Goal: Task Accomplishment & Management: Use online tool/utility

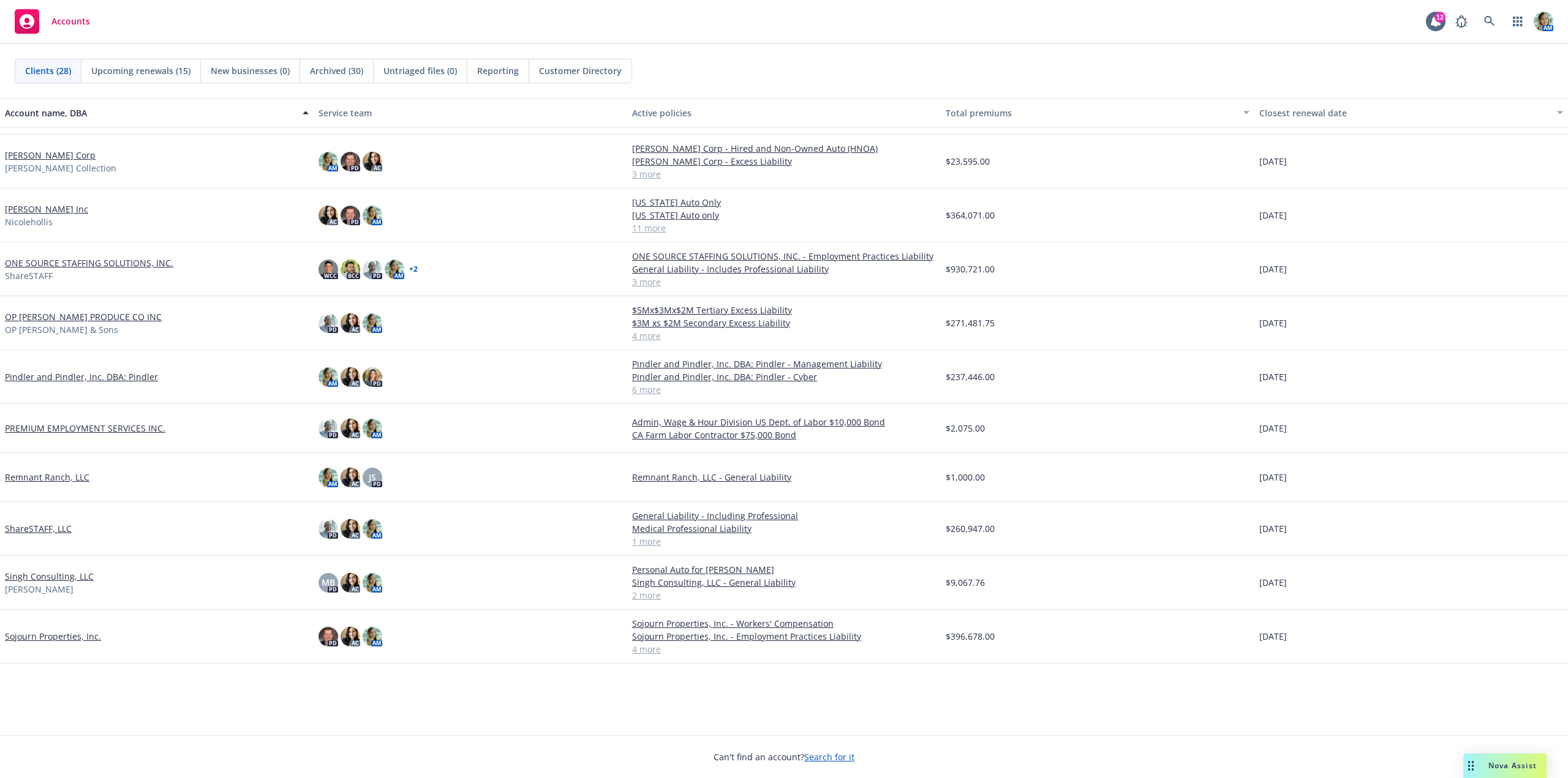
scroll to position [306, 0]
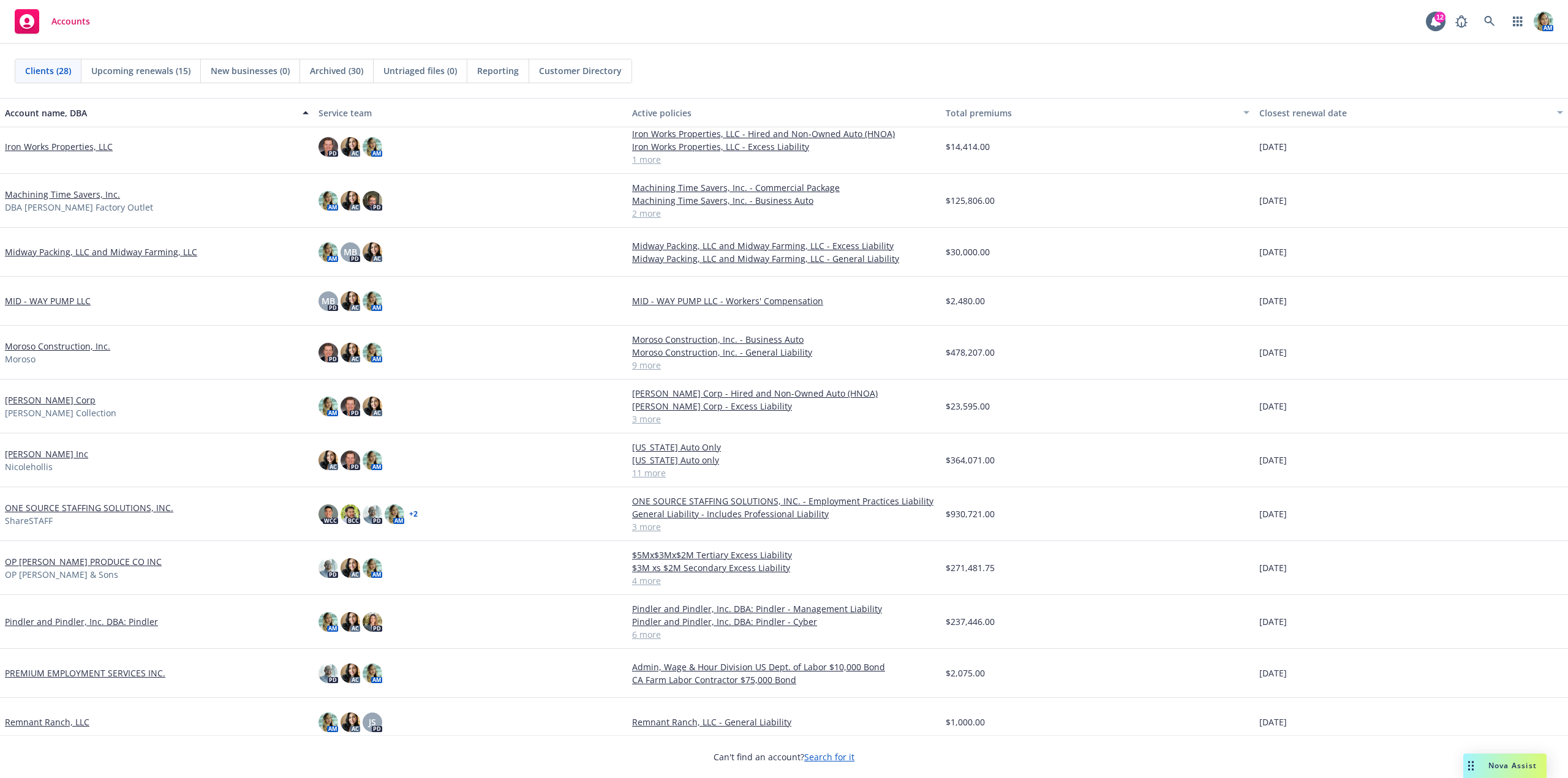
click at [68, 453] on link "Nicole Hollis Inc" at bounding box center [47, 454] width 83 height 13
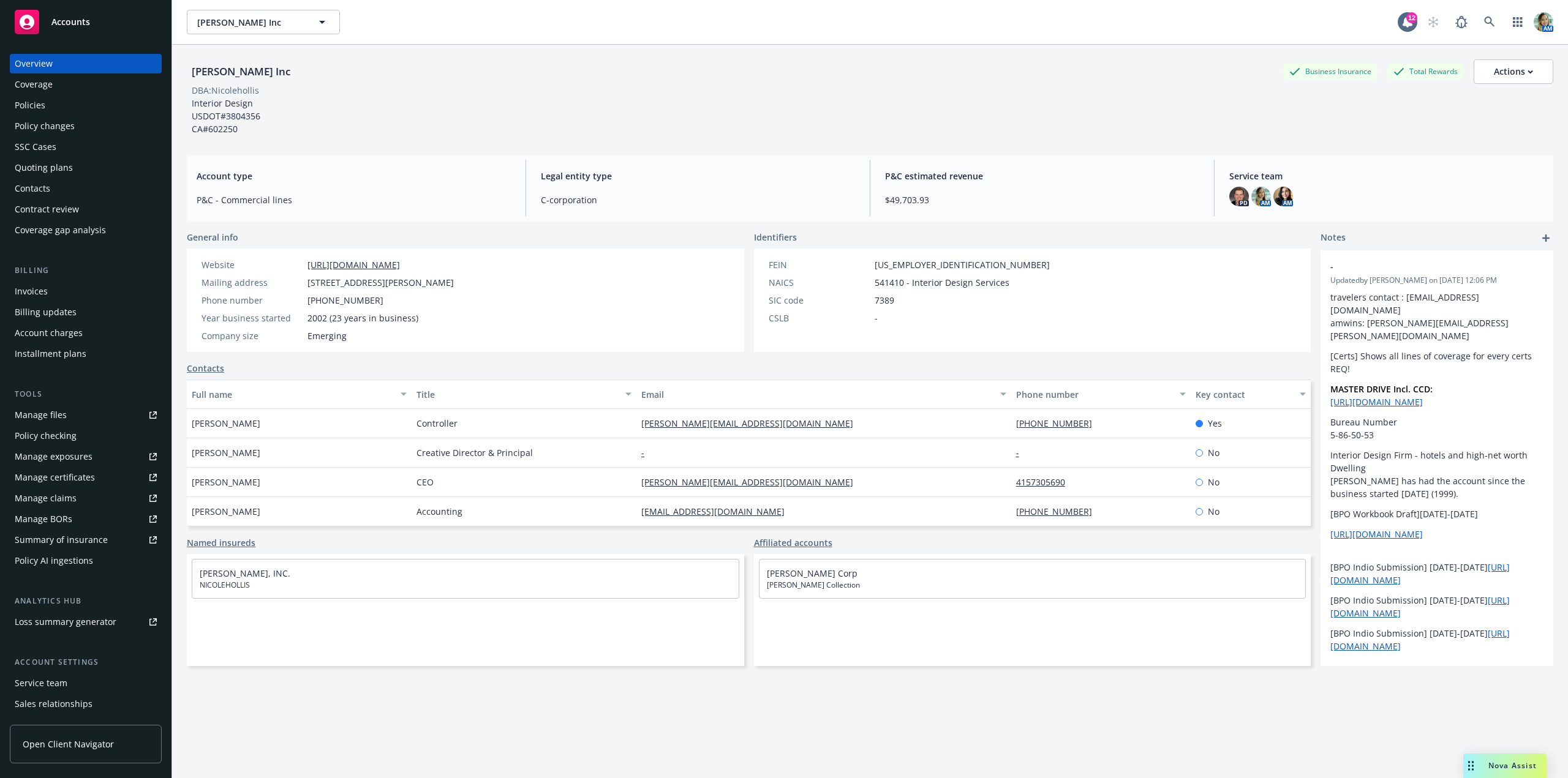
click at [81, 474] on div "Manage certificates" at bounding box center [55, 478] width 81 height 19
click at [75, 112] on div "Policies" at bounding box center [86, 105] width 142 height 19
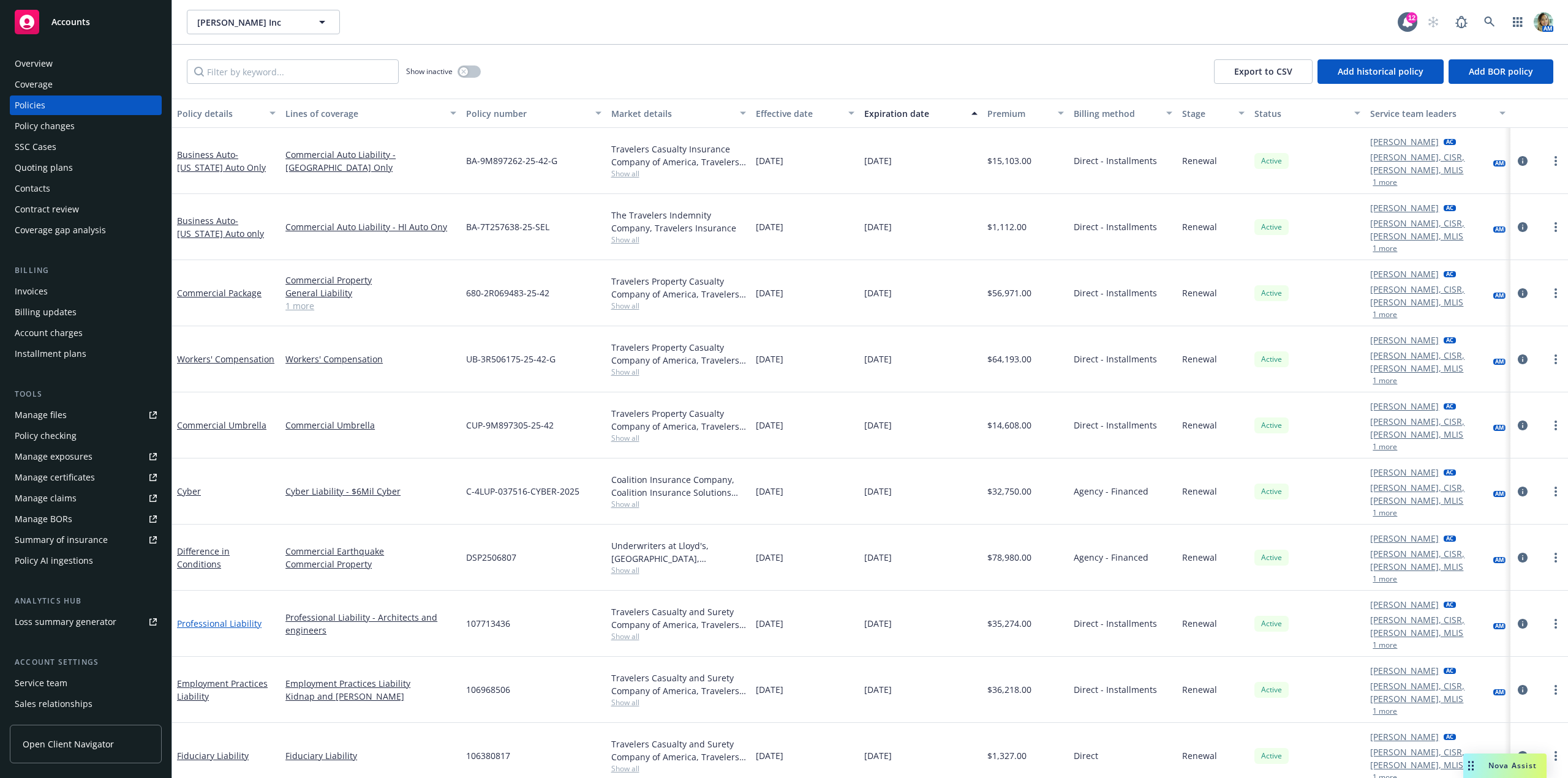
click at [229, 618] on link "Professional Liability" at bounding box center [219, 624] width 84 height 12
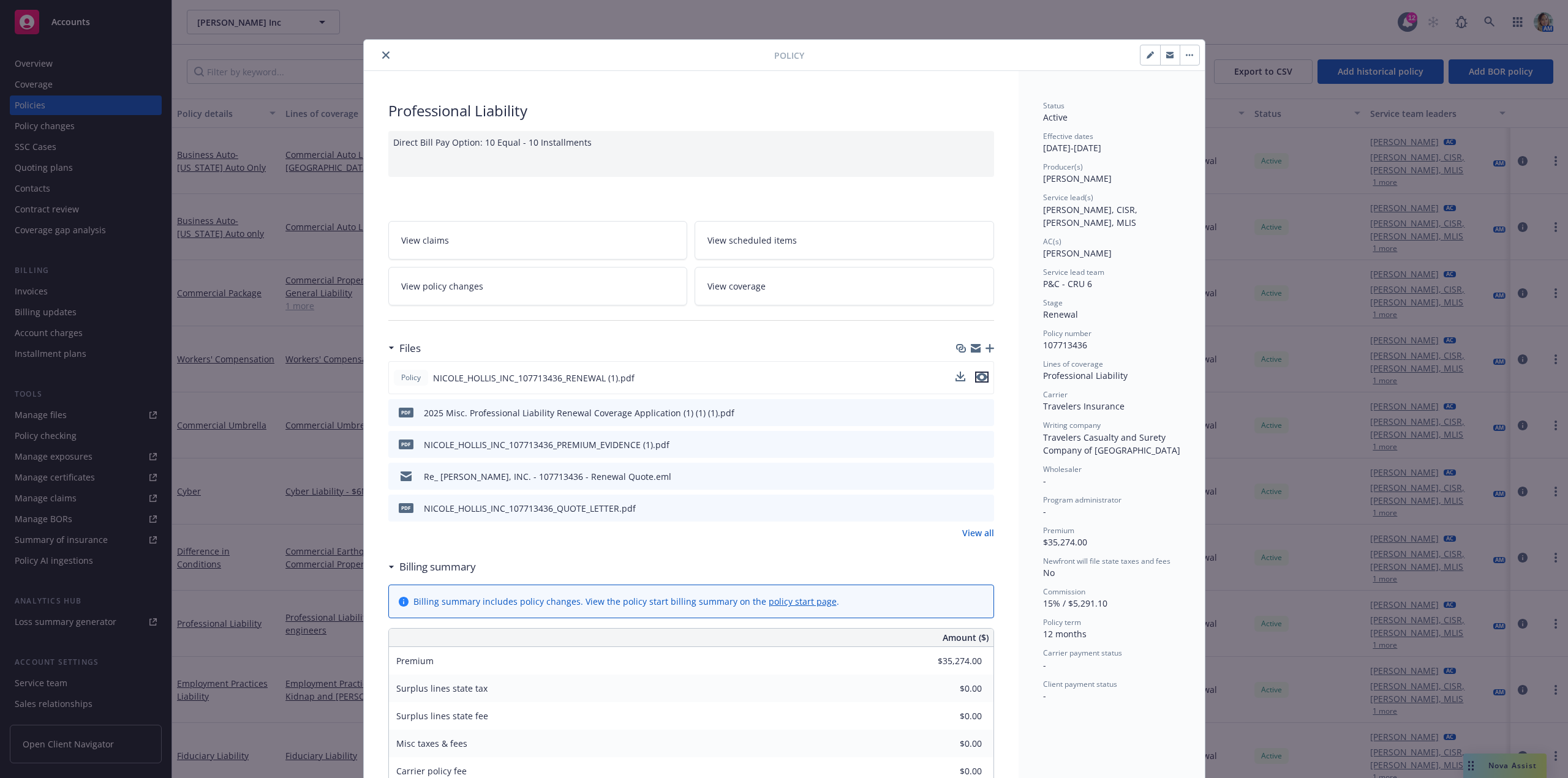
click at [979, 379] on icon "preview file" at bounding box center [982, 376] width 11 height 8
click at [382, 56] on icon "close" at bounding box center [386, 55] width 7 height 7
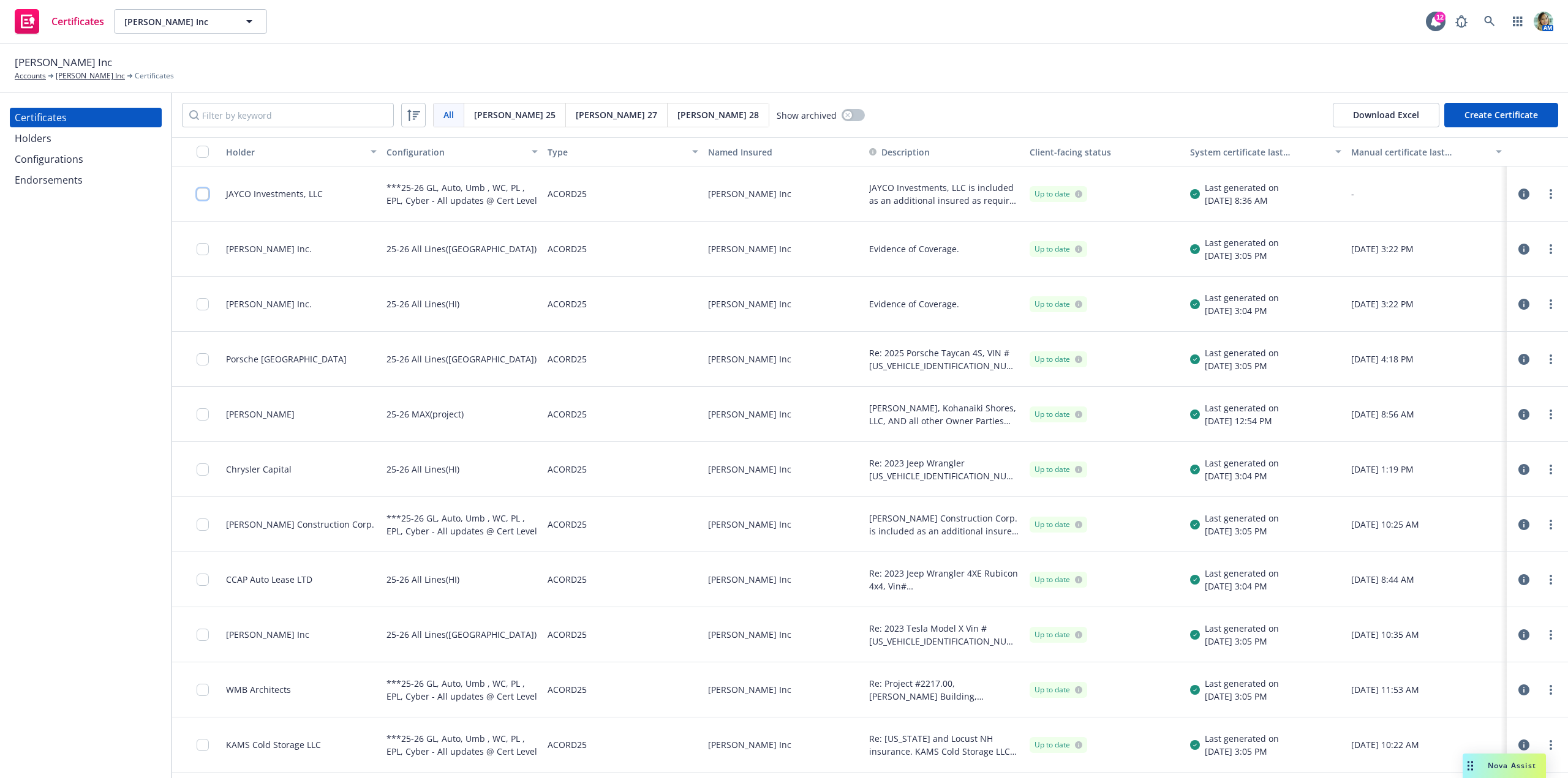
click at [204, 192] on input "checkbox" at bounding box center [203, 194] width 12 height 12
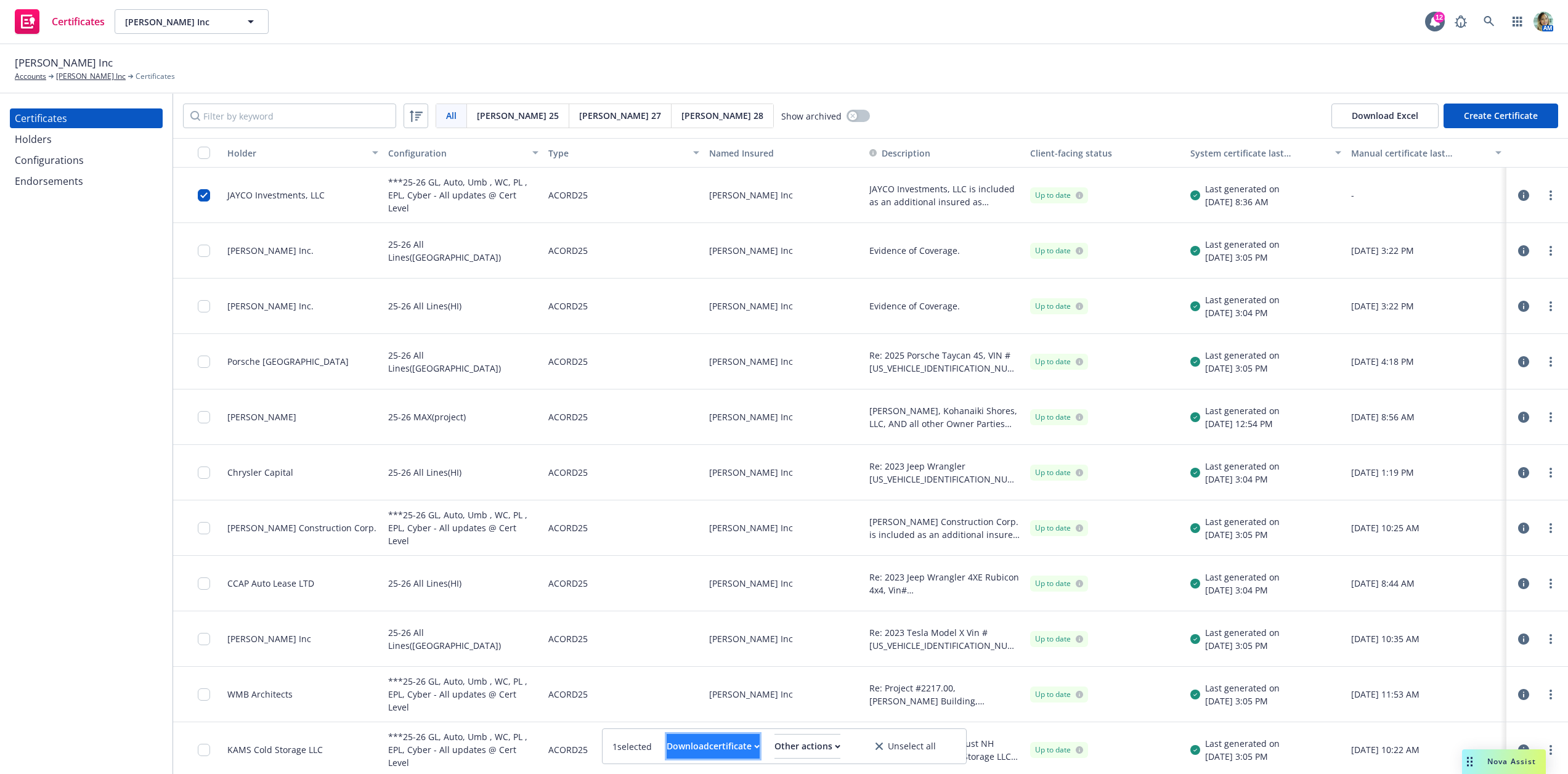
click at [688, 751] on div "Download certificate" at bounding box center [713, 746] width 93 height 24
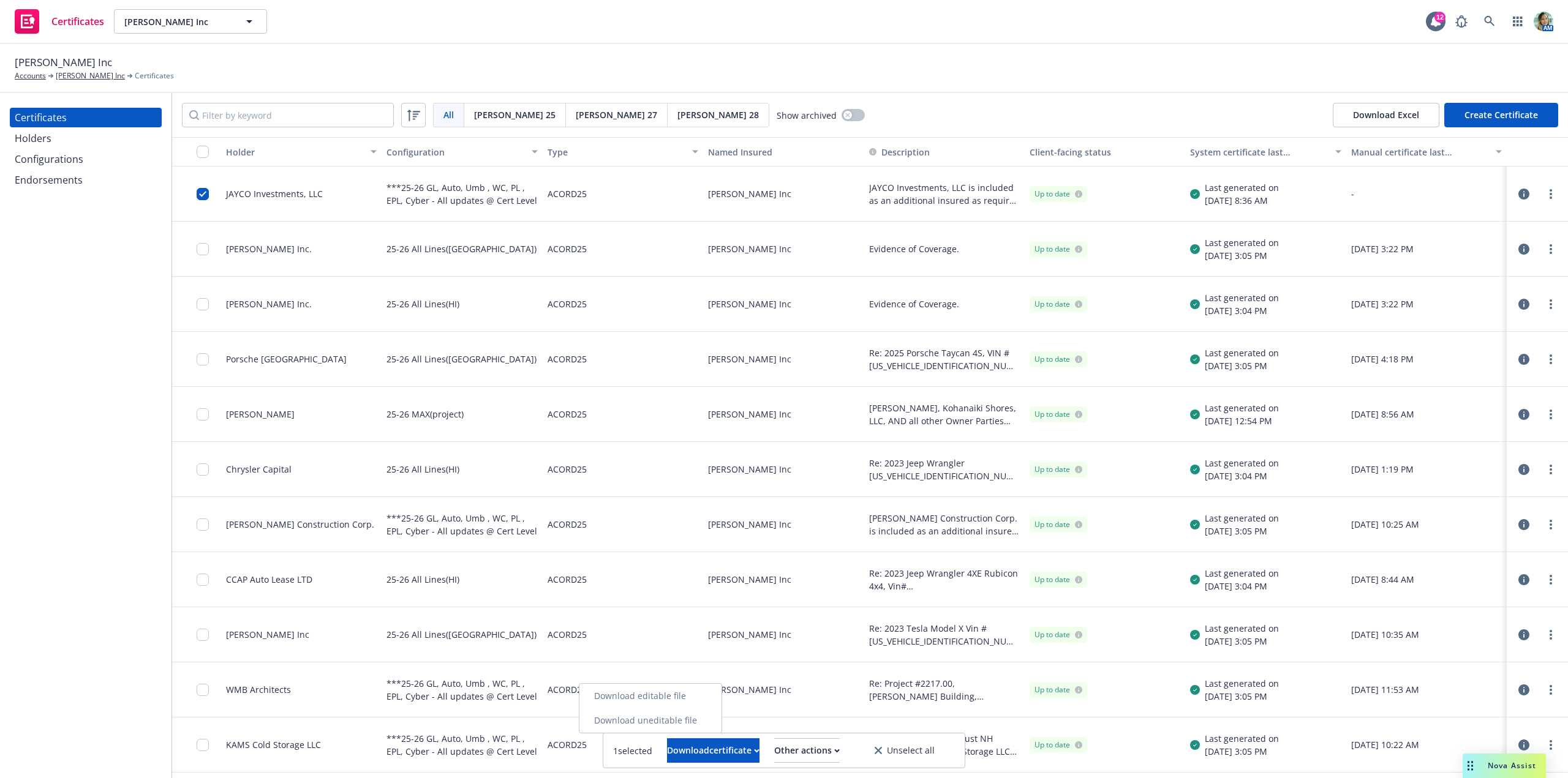
click at [706, 692] on link "Download editable file" at bounding box center [650, 696] width 142 height 25
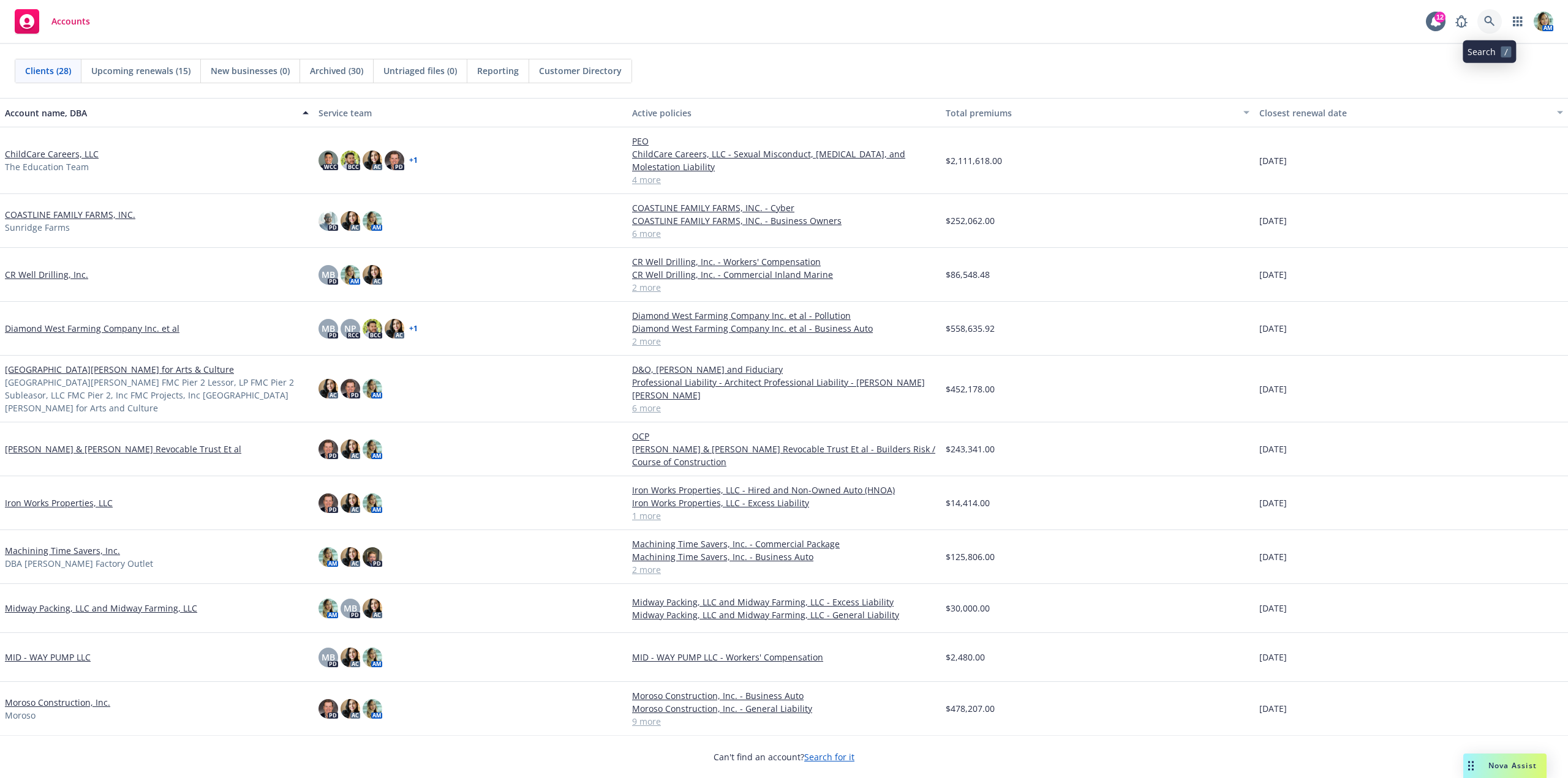
click at [1493, 23] on icon at bounding box center [1489, 21] width 11 height 11
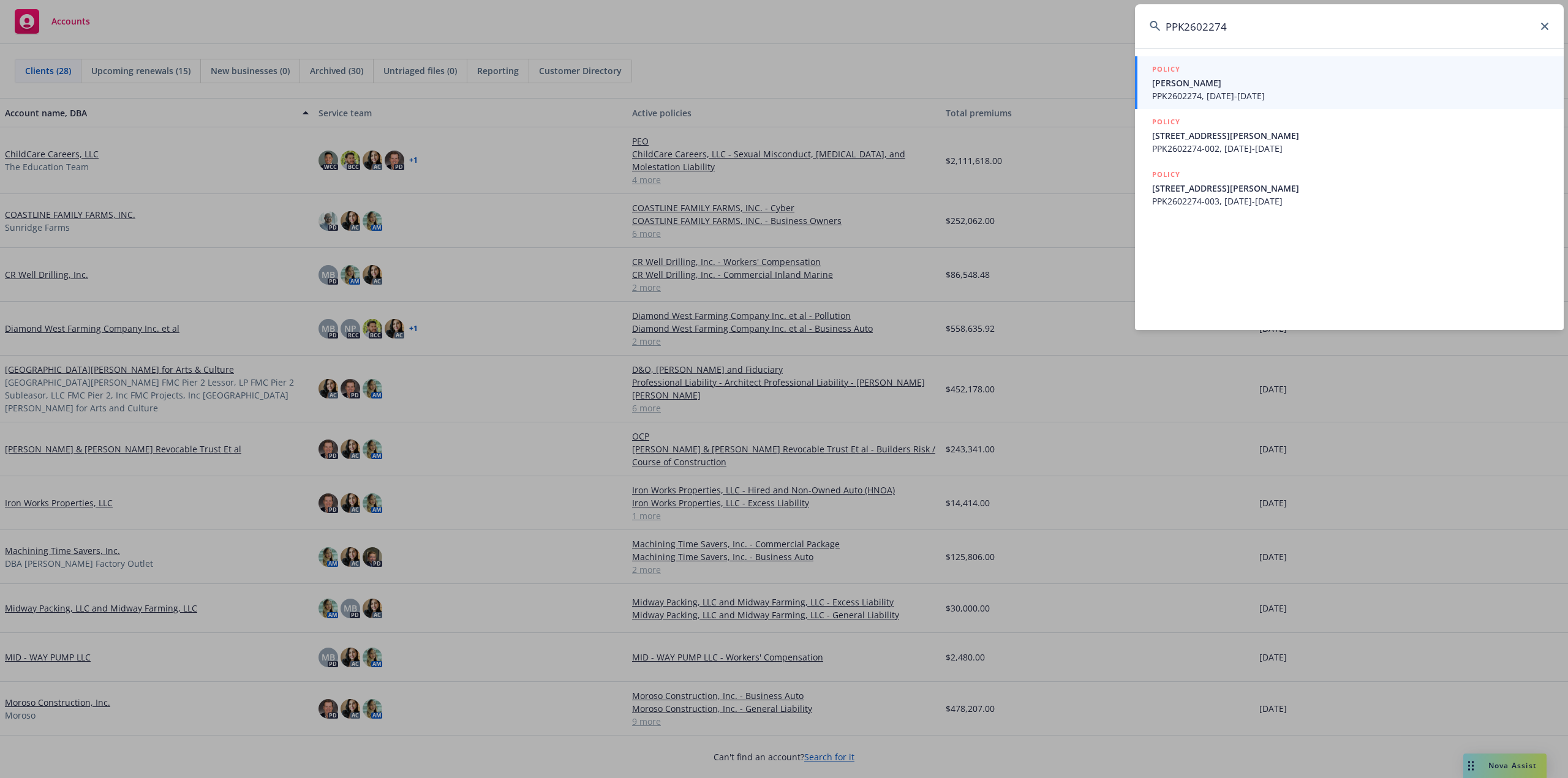
type input "PPK2602274"
click at [1171, 89] on span "Russ Lane" at bounding box center [1350, 83] width 397 height 13
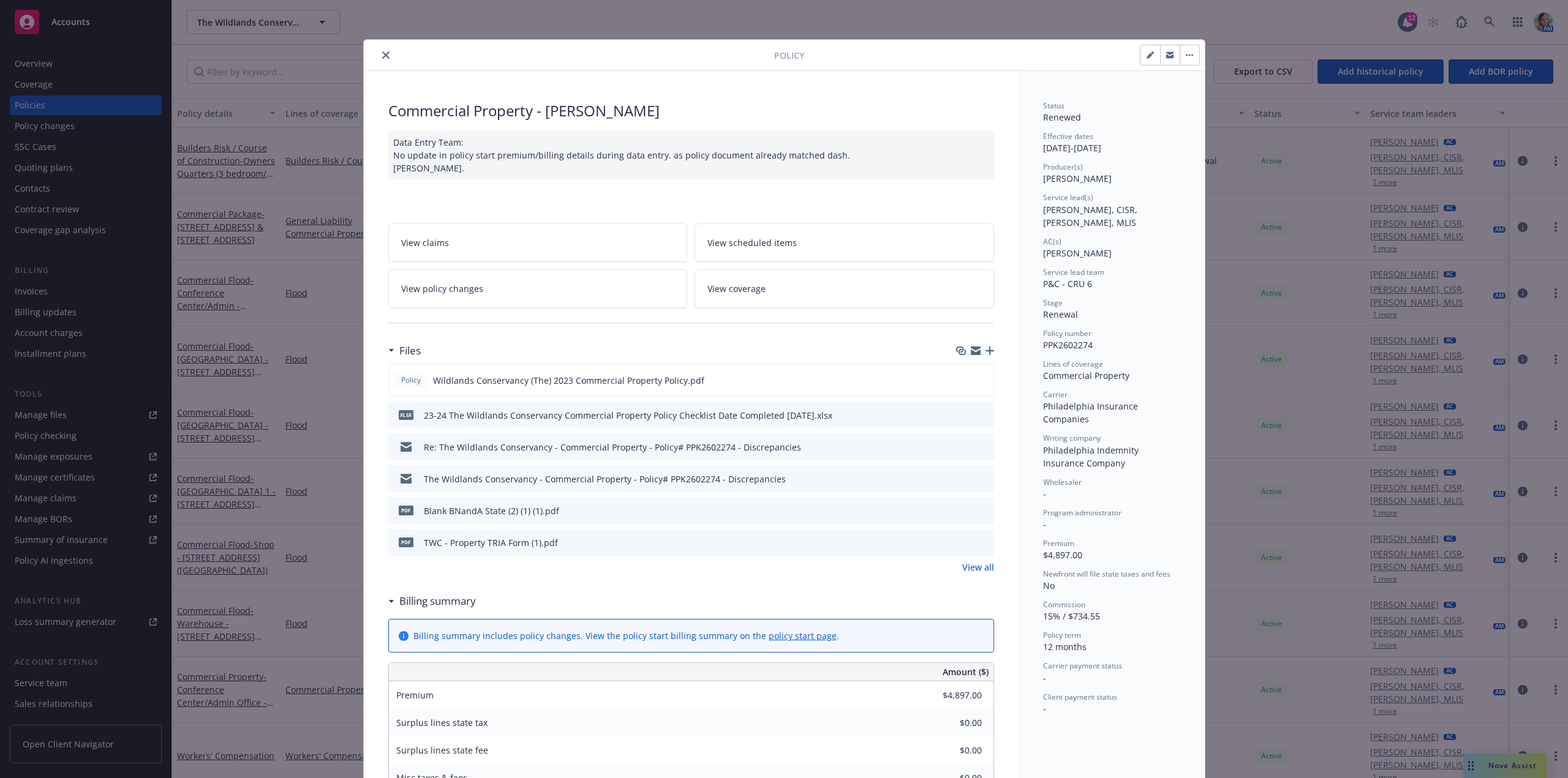
click at [382, 57] on icon "close" at bounding box center [386, 55] width 7 height 7
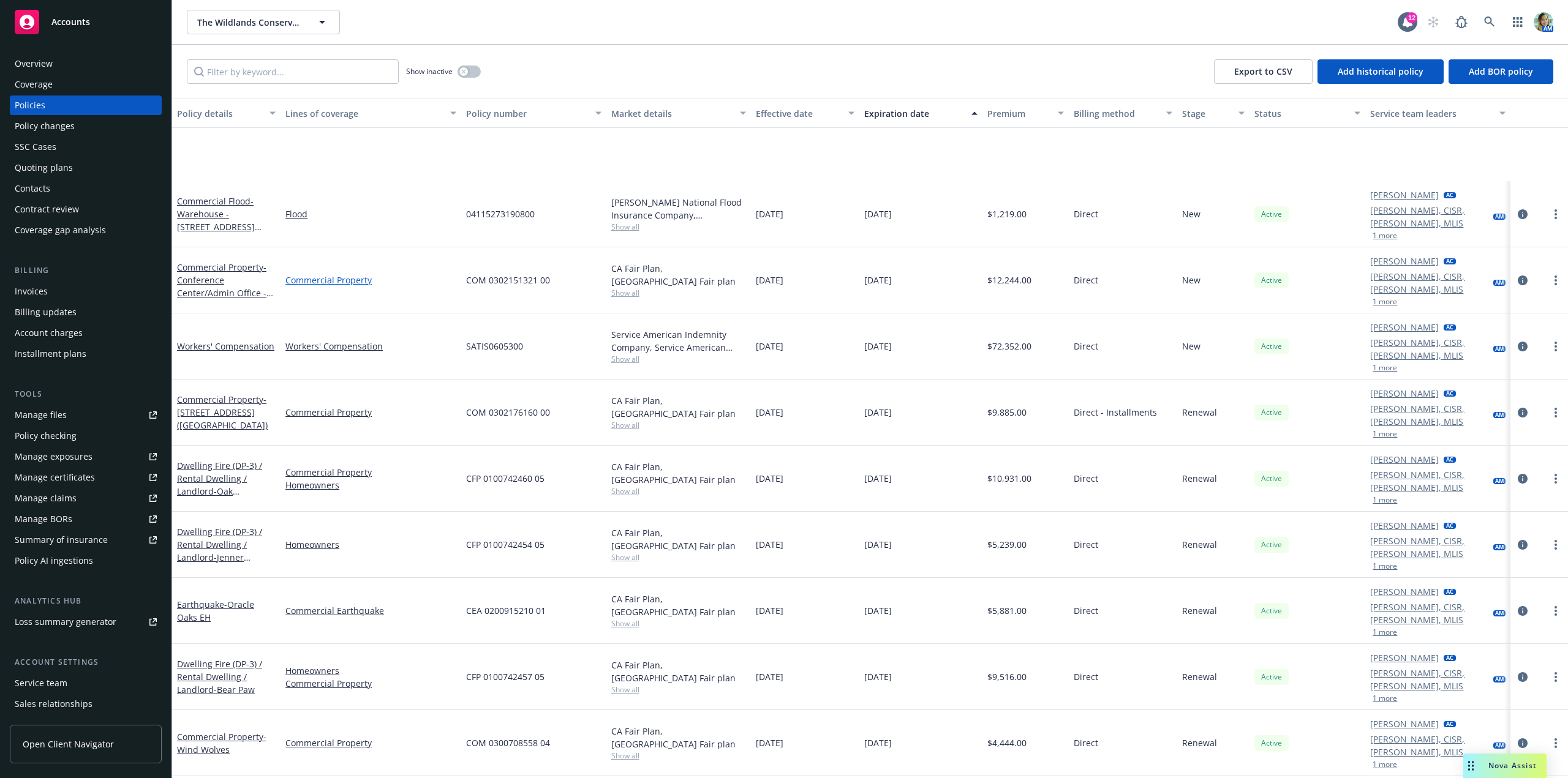
scroll to position [428, 0]
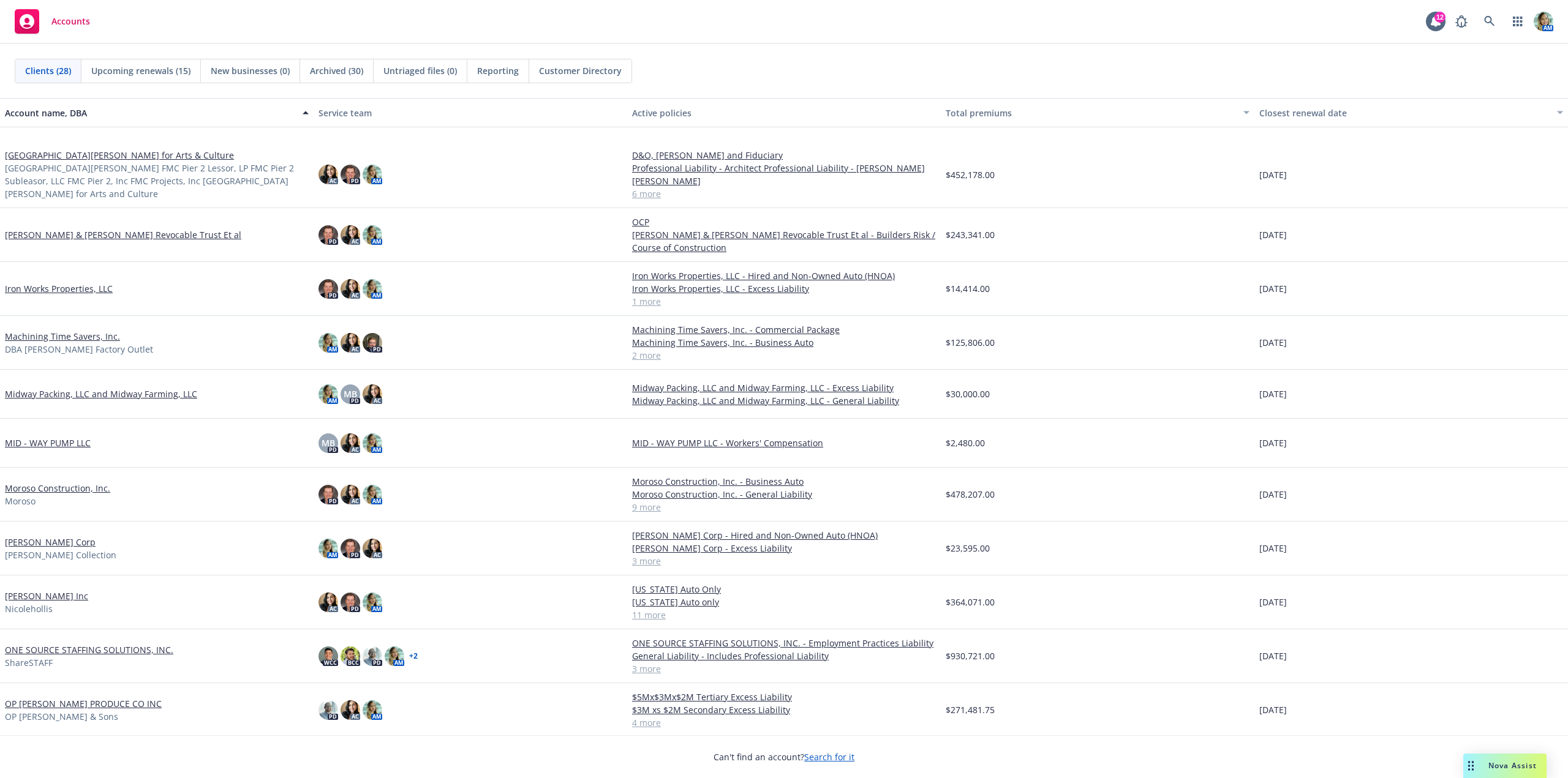
scroll to position [367, 0]
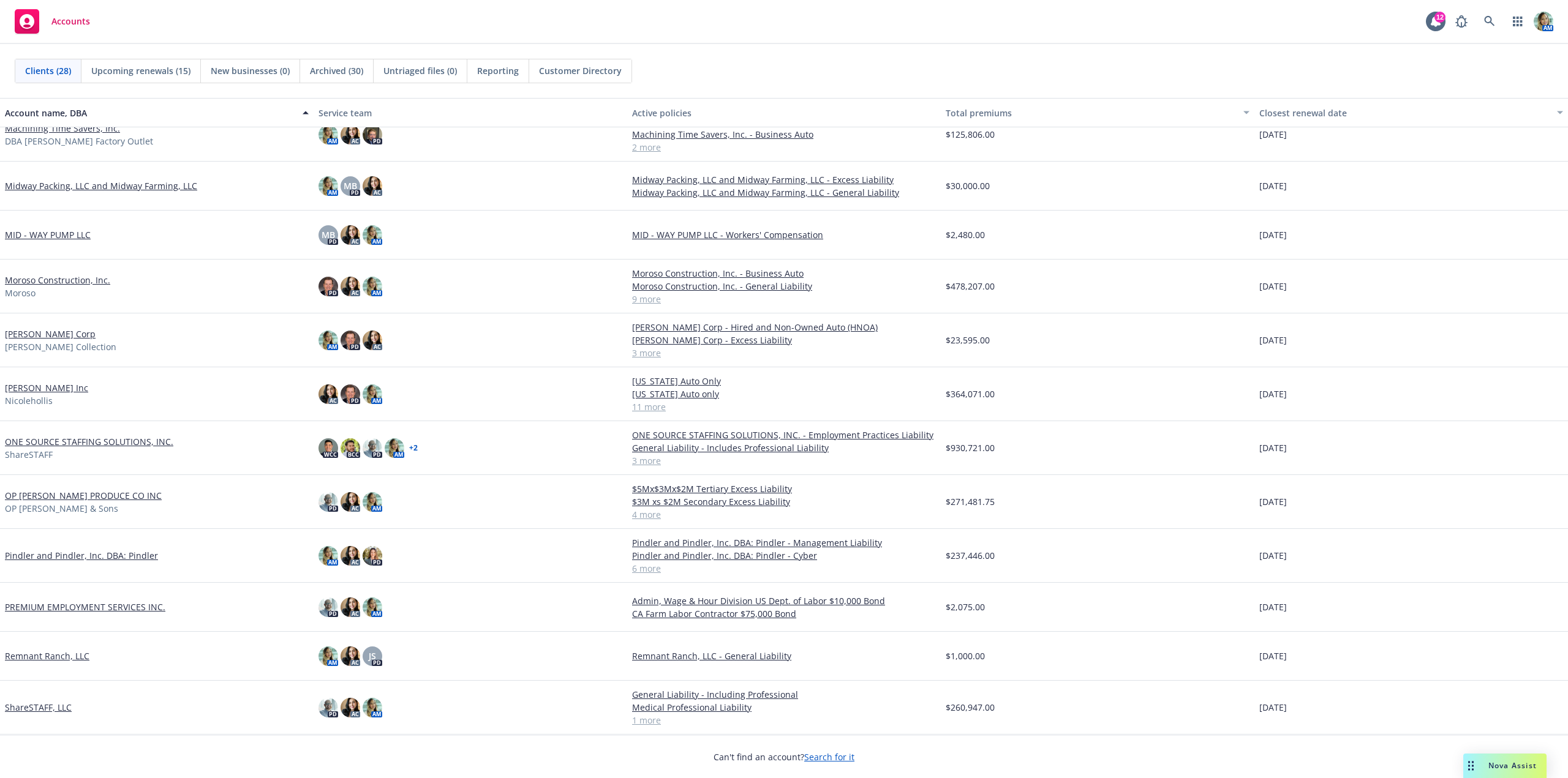
click at [69, 389] on div "Nicole Hollis Inc Nicolehollis" at bounding box center [157, 395] width 304 height 26
click at [65, 391] on link "[PERSON_NAME] Inc" at bounding box center [47, 388] width 83 height 13
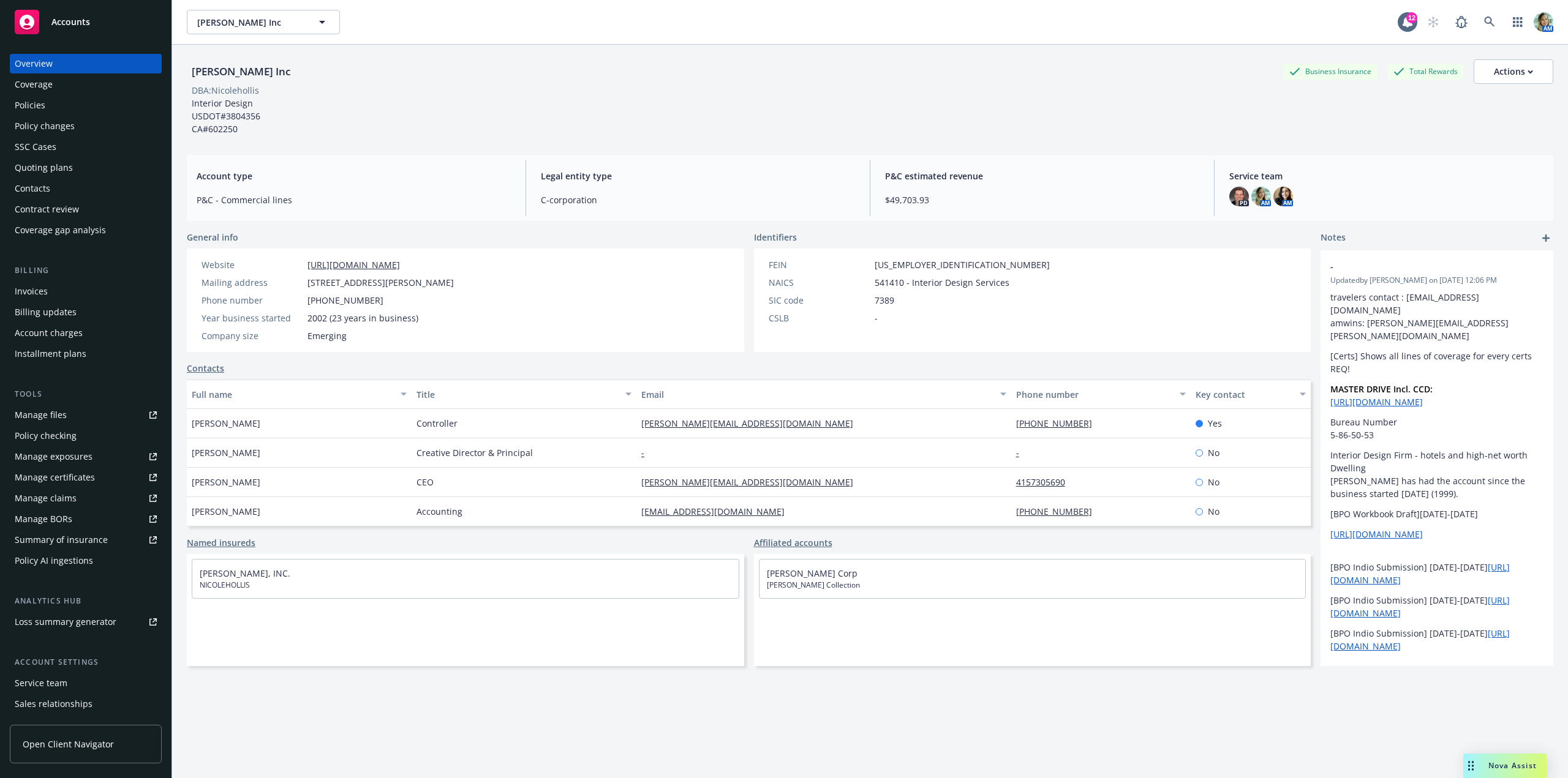
click at [69, 478] on div "Manage certificates" at bounding box center [55, 478] width 81 height 19
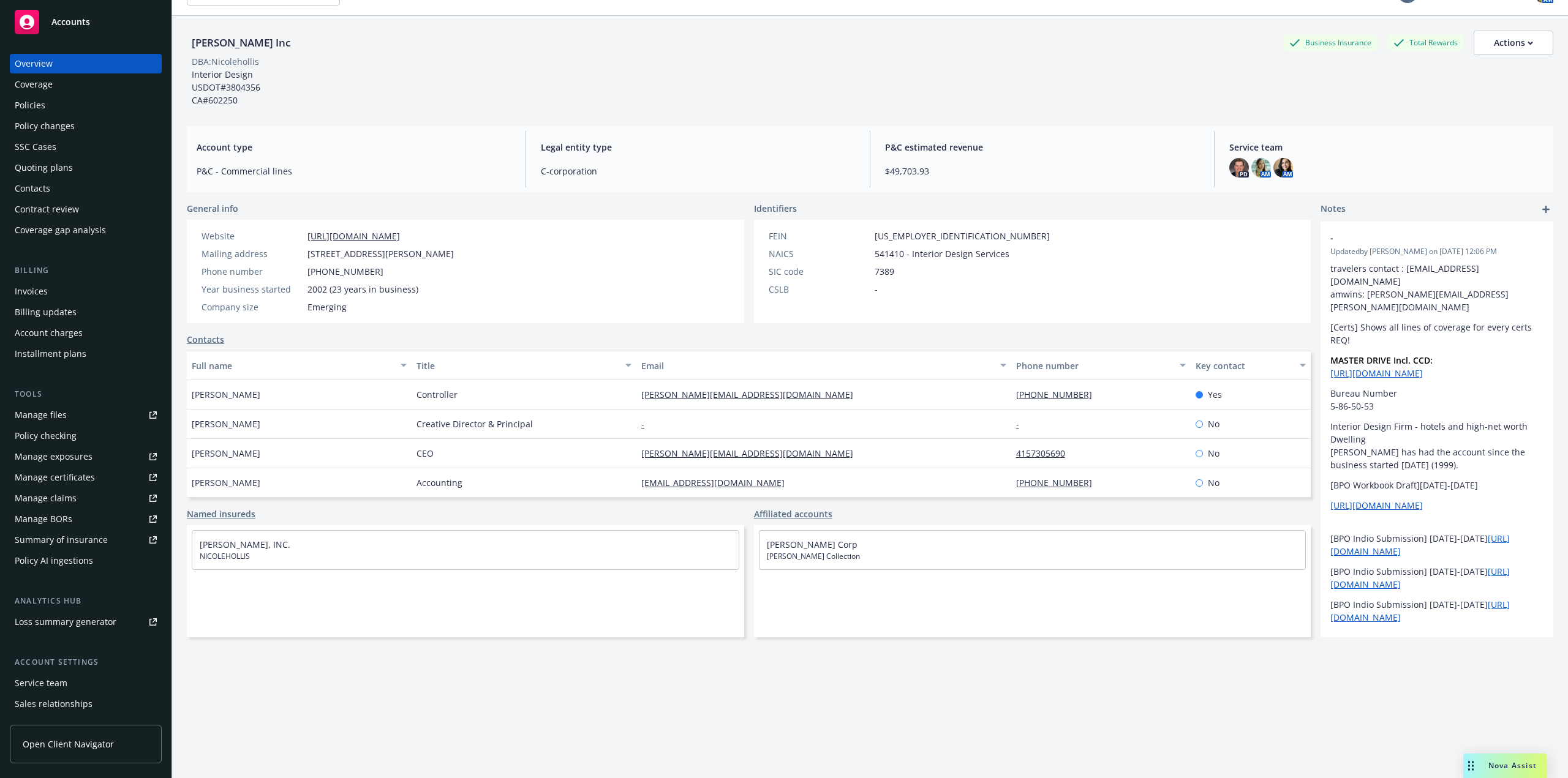
scroll to position [45, 0]
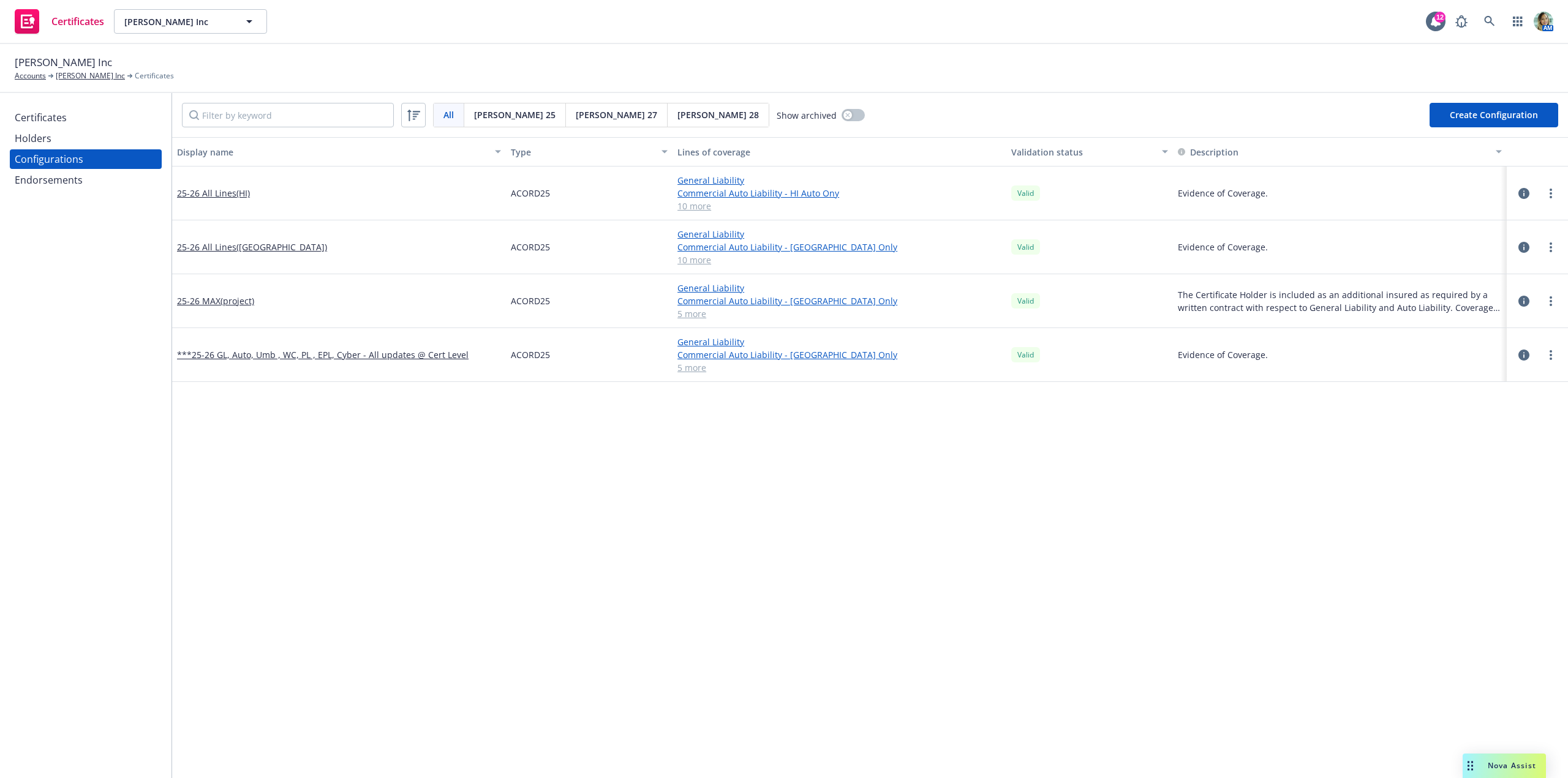
click at [51, 140] on div "Holders" at bounding box center [86, 138] width 142 height 19
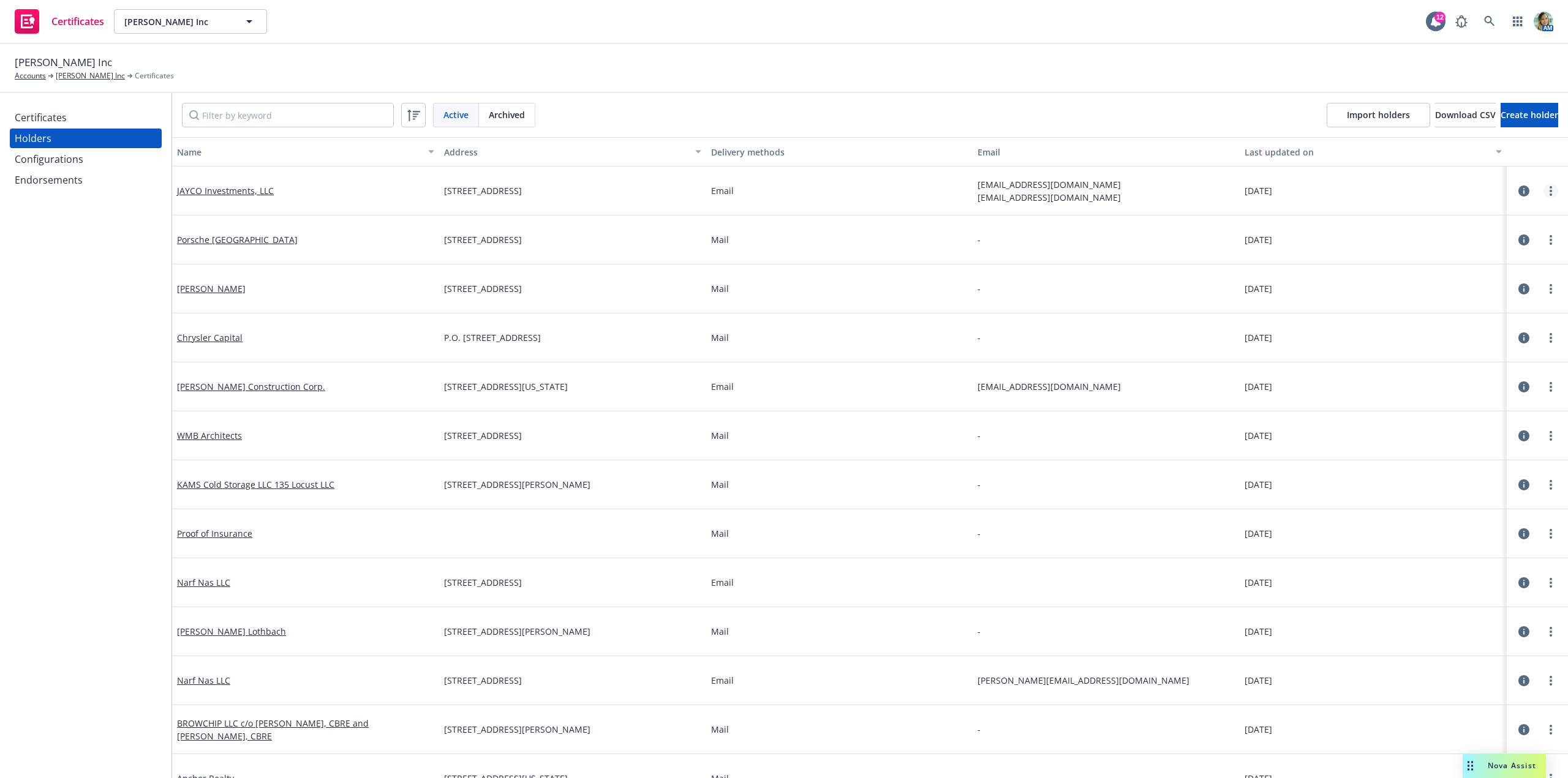
click at [1543, 189] on link "more" at bounding box center [1550, 191] width 15 height 15
click at [1504, 221] on link "Edit" at bounding box center [1472, 216] width 135 height 25
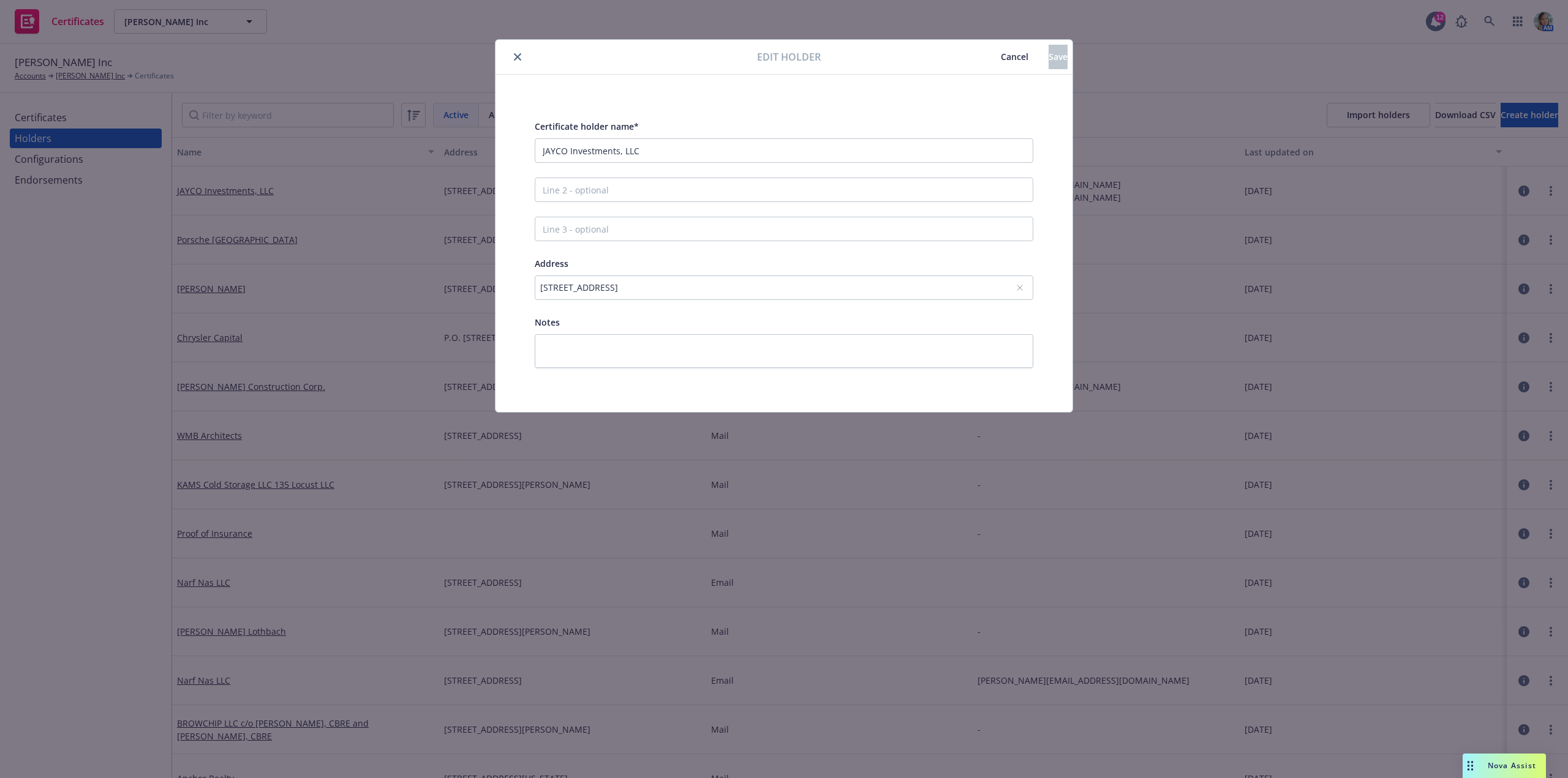
click at [980, 64] on button "Cancel" at bounding box center [1014, 57] width 68 height 25
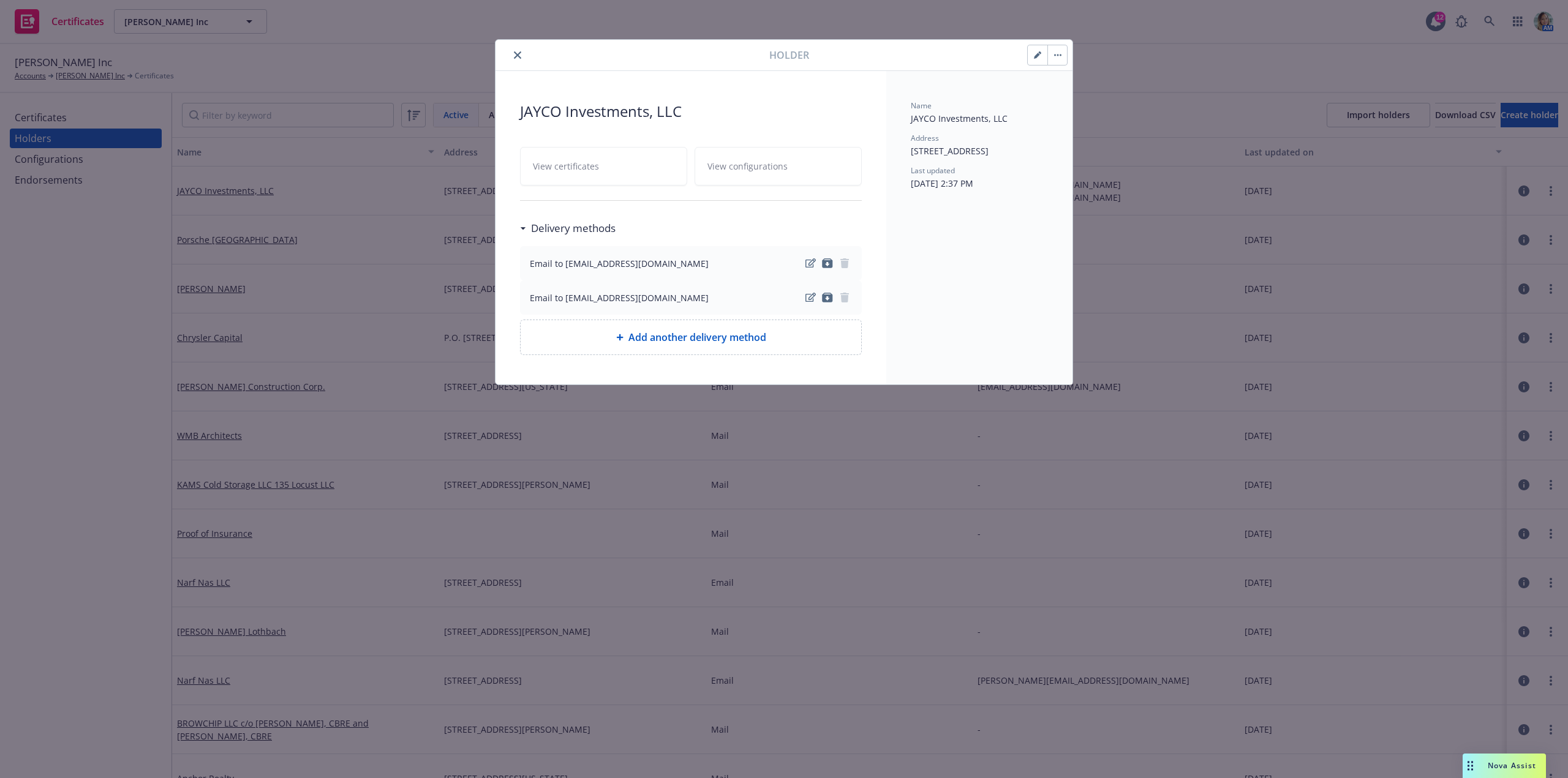
click at [978, 59] on div at bounding box center [938, 55] width 259 height 21
click at [1066, 58] on button "button" at bounding box center [1057, 55] width 19 height 19
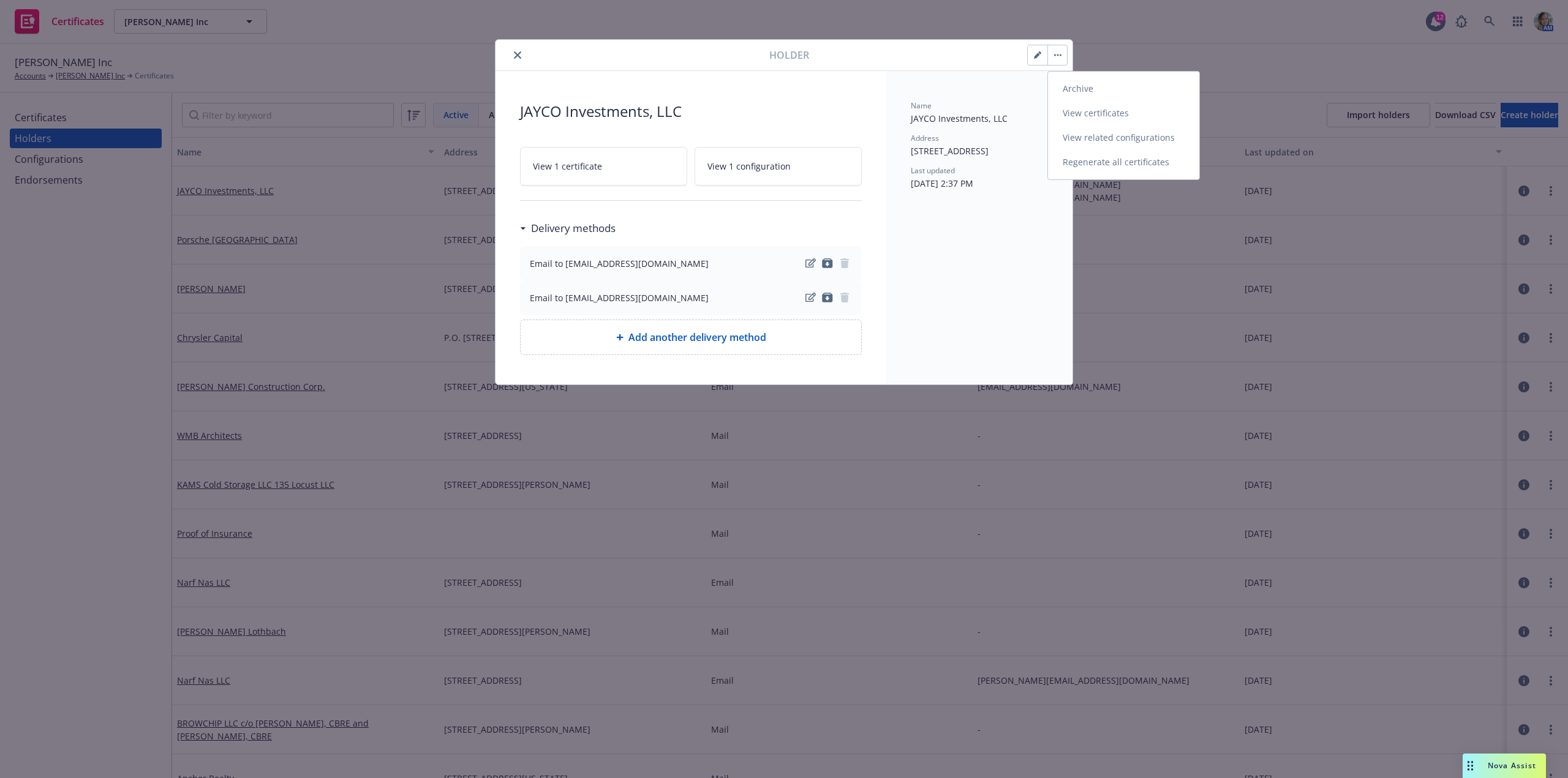
click at [1083, 135] on link "View related configurations" at bounding box center [1123, 138] width 151 height 25
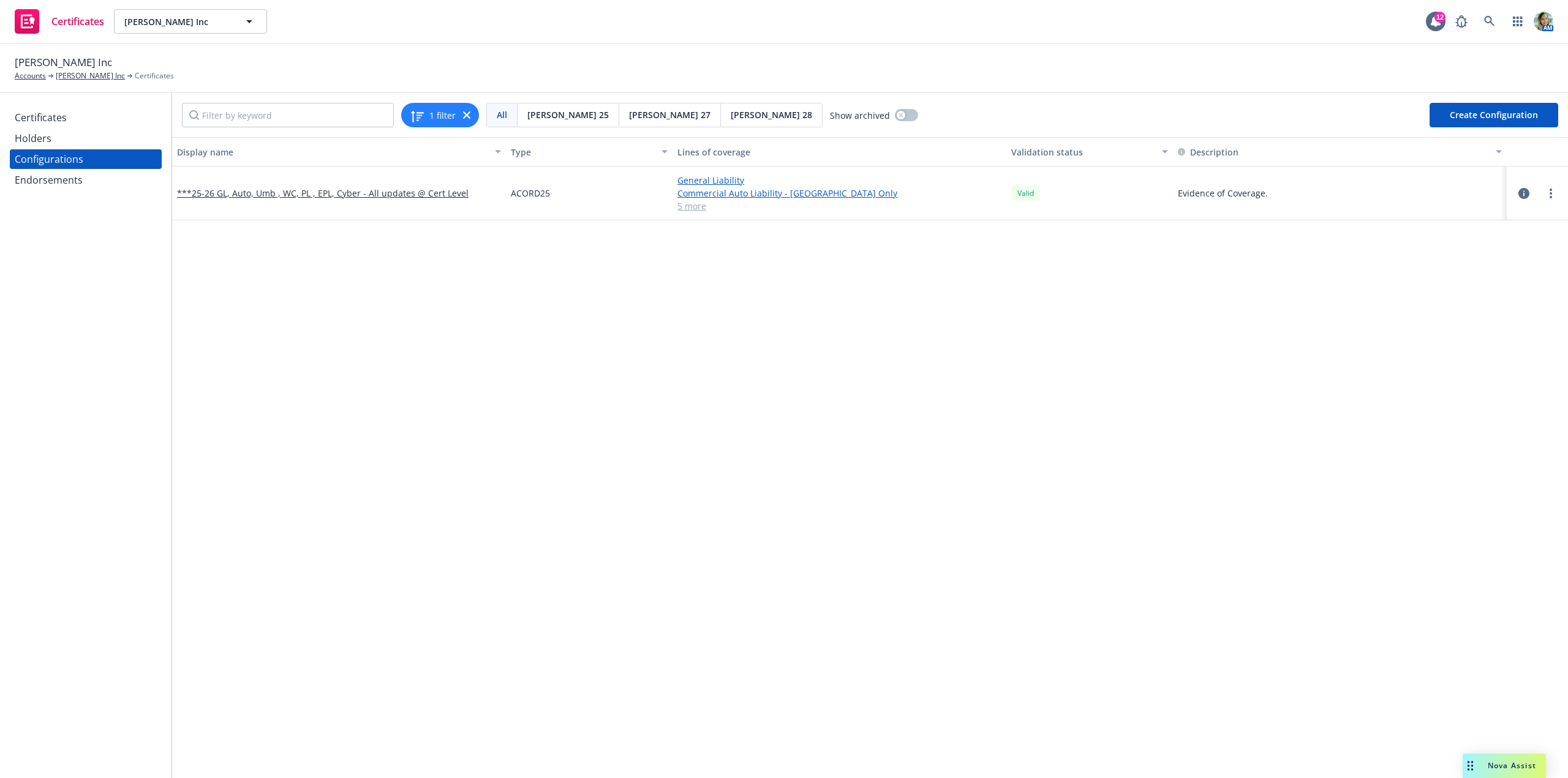
click at [1521, 196] on button "button" at bounding box center [1523, 193] width 15 height 15
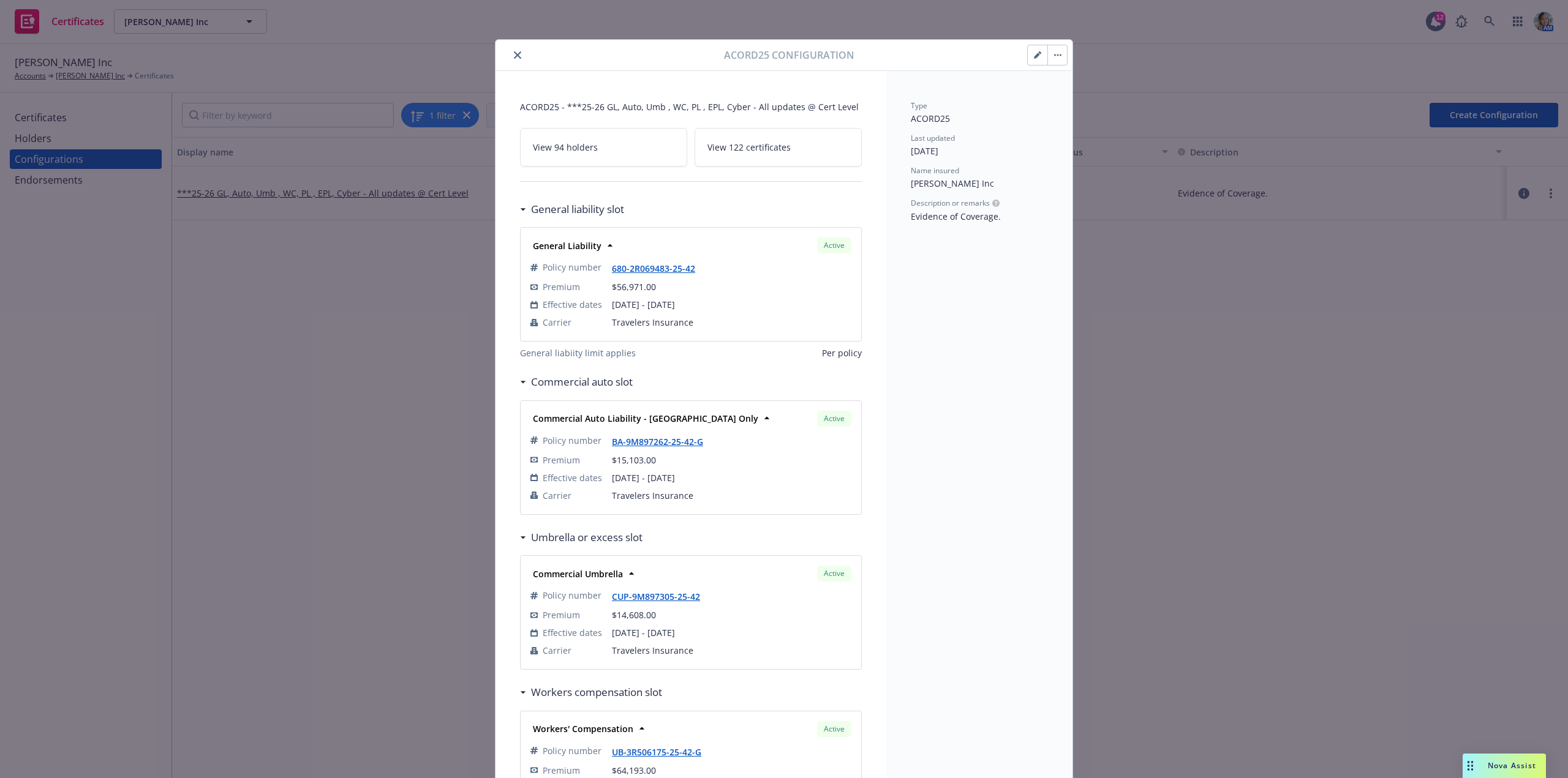
click at [1031, 60] on button "button" at bounding box center [1038, 55] width 19 height 19
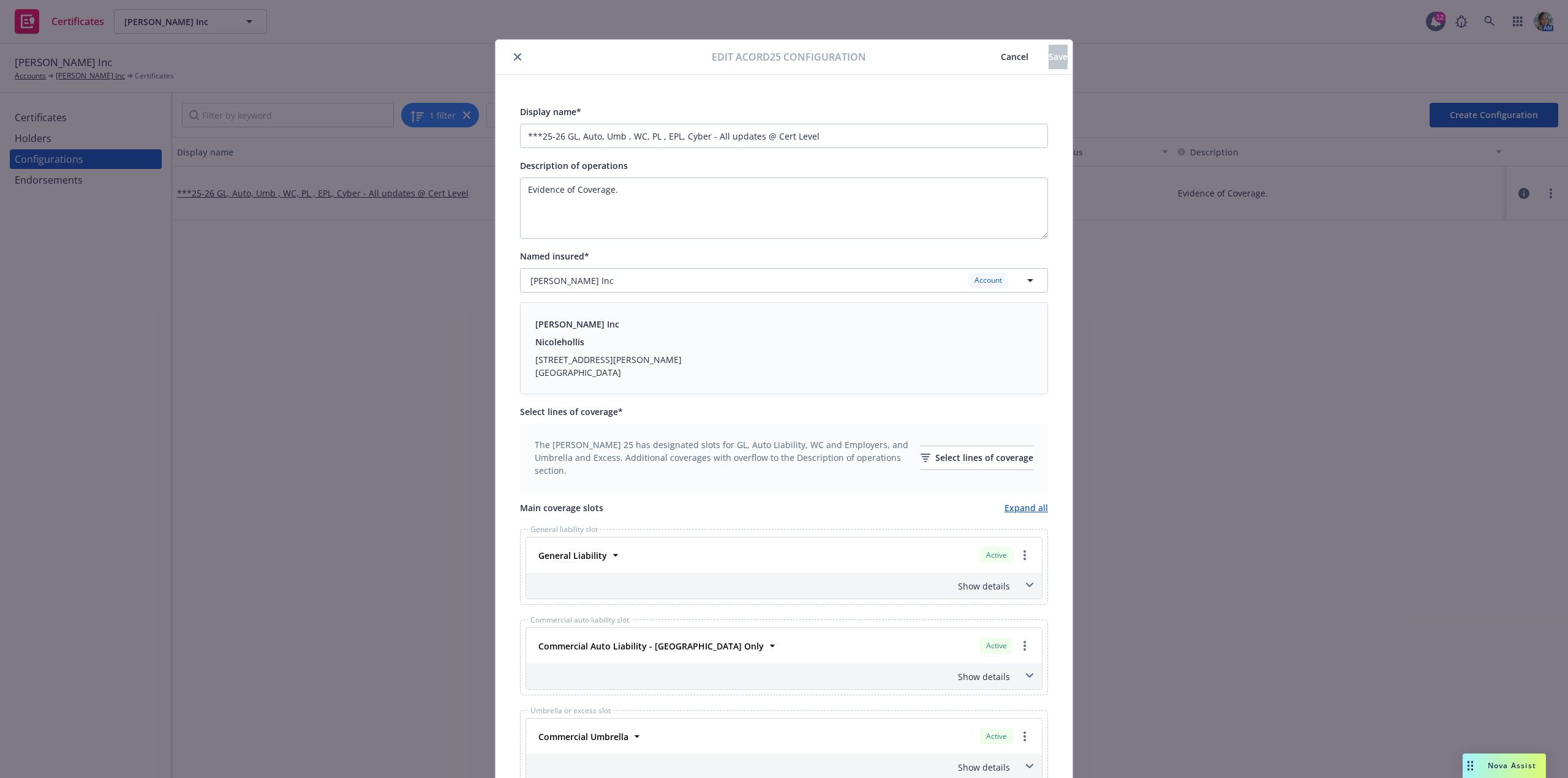
click at [1001, 58] on span "Cancel" at bounding box center [1014, 56] width 27 height 12
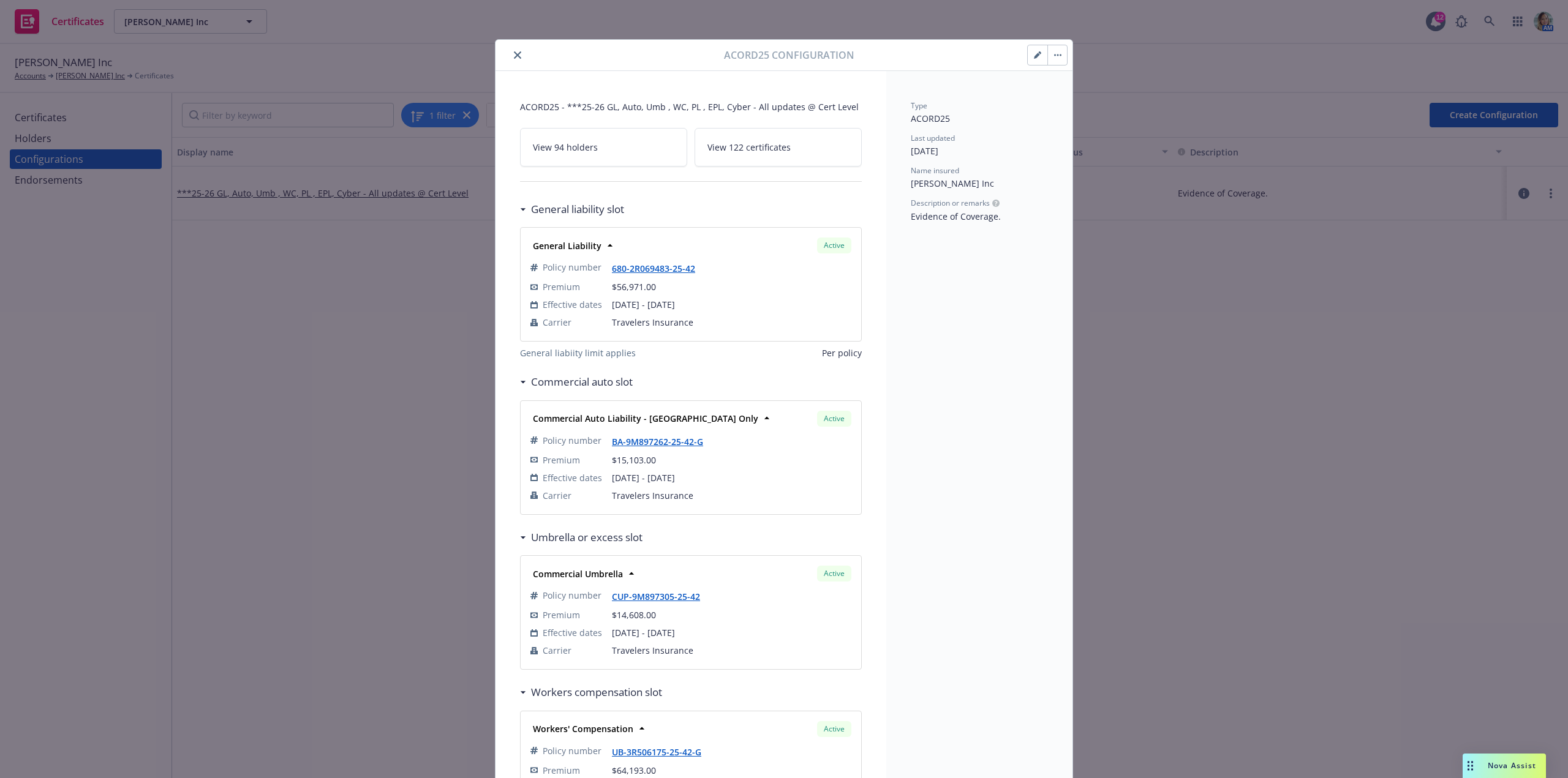
click at [514, 54] on icon "close" at bounding box center [517, 55] width 7 height 7
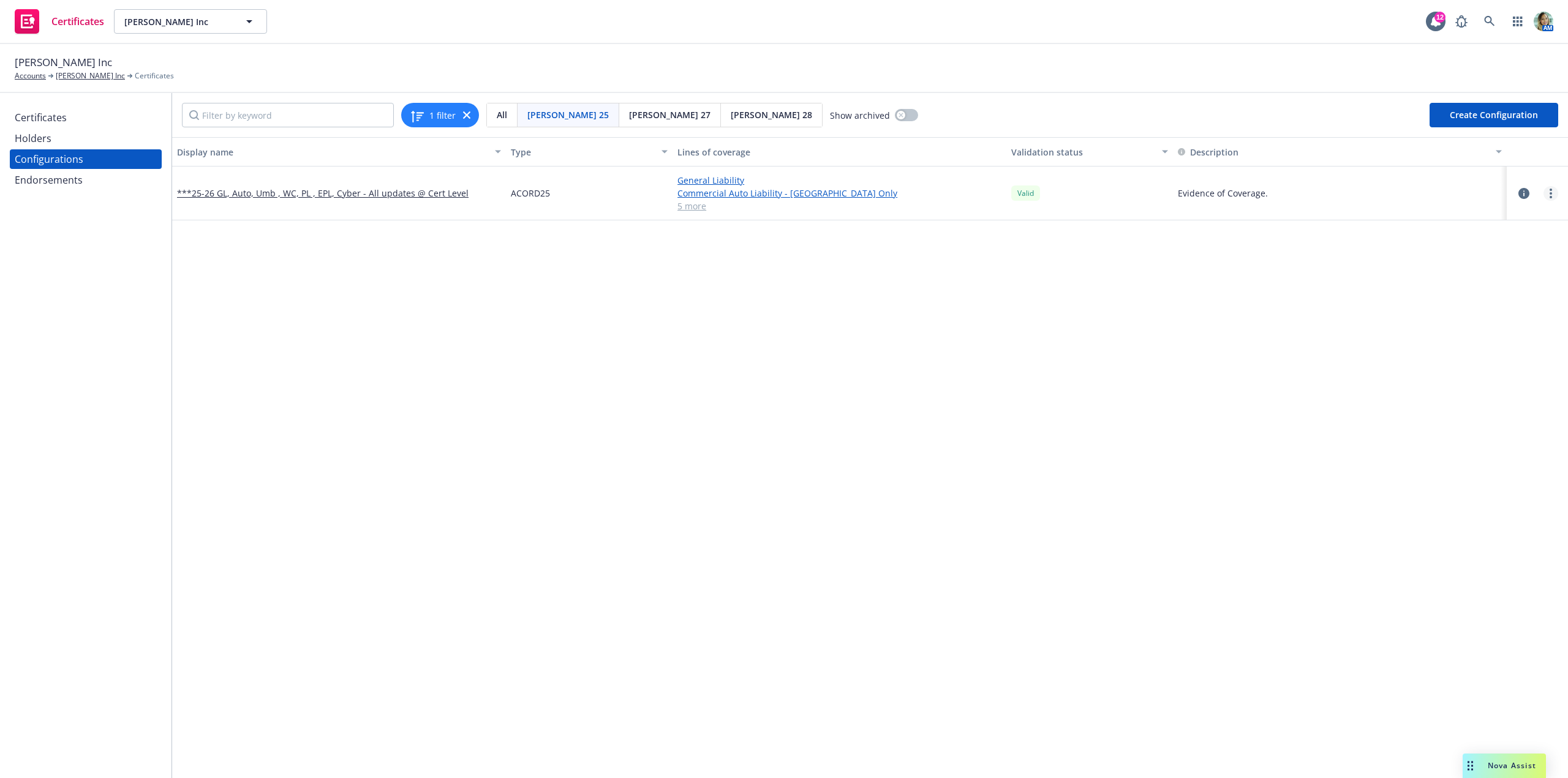
click at [1543, 189] on link "more" at bounding box center [1550, 193] width 15 height 15
click at [1512, 272] on link "View certificates using this" at bounding box center [1481, 267] width 135 height 25
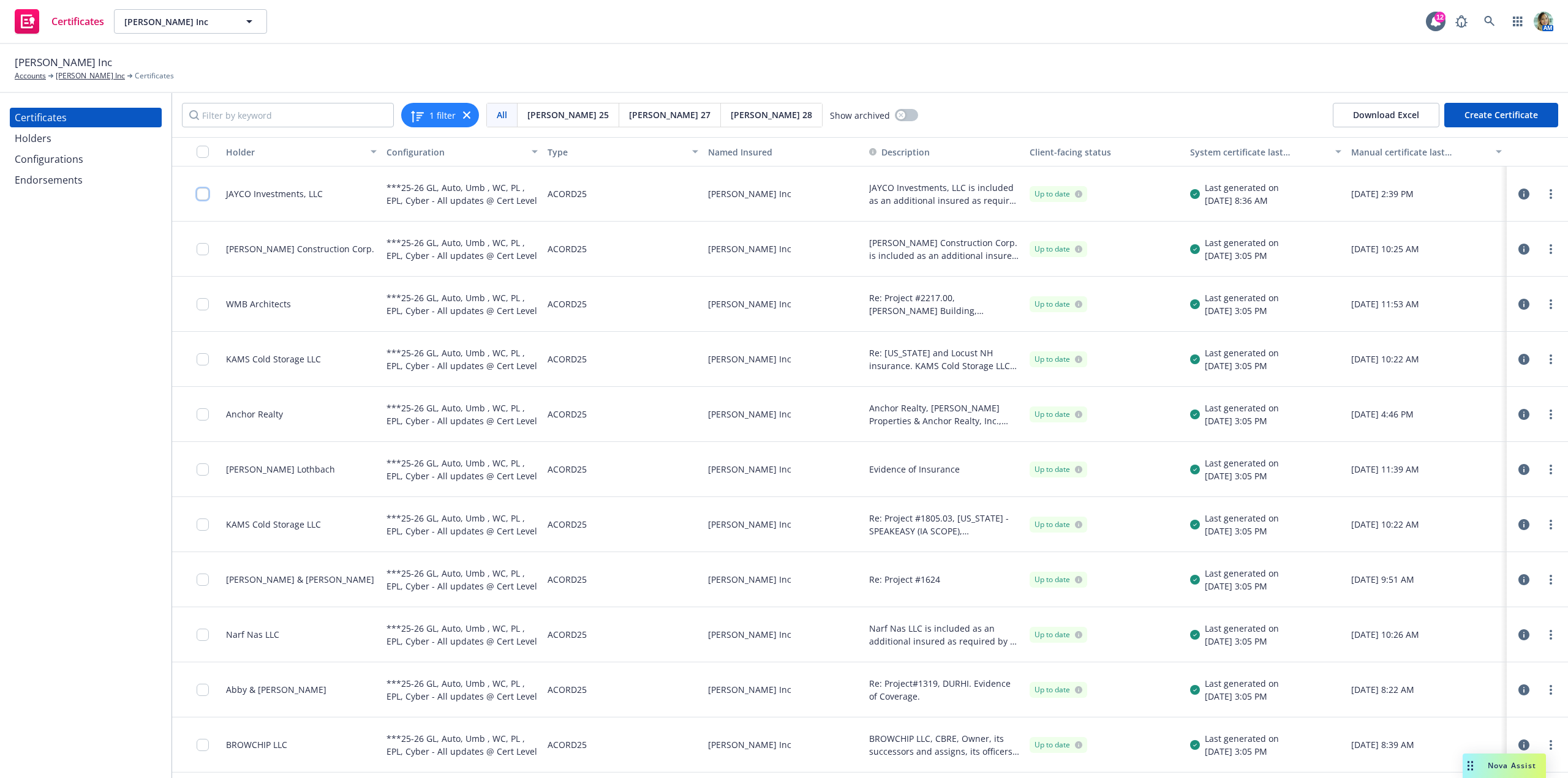
click at [201, 197] on input "checkbox" at bounding box center [203, 194] width 12 height 12
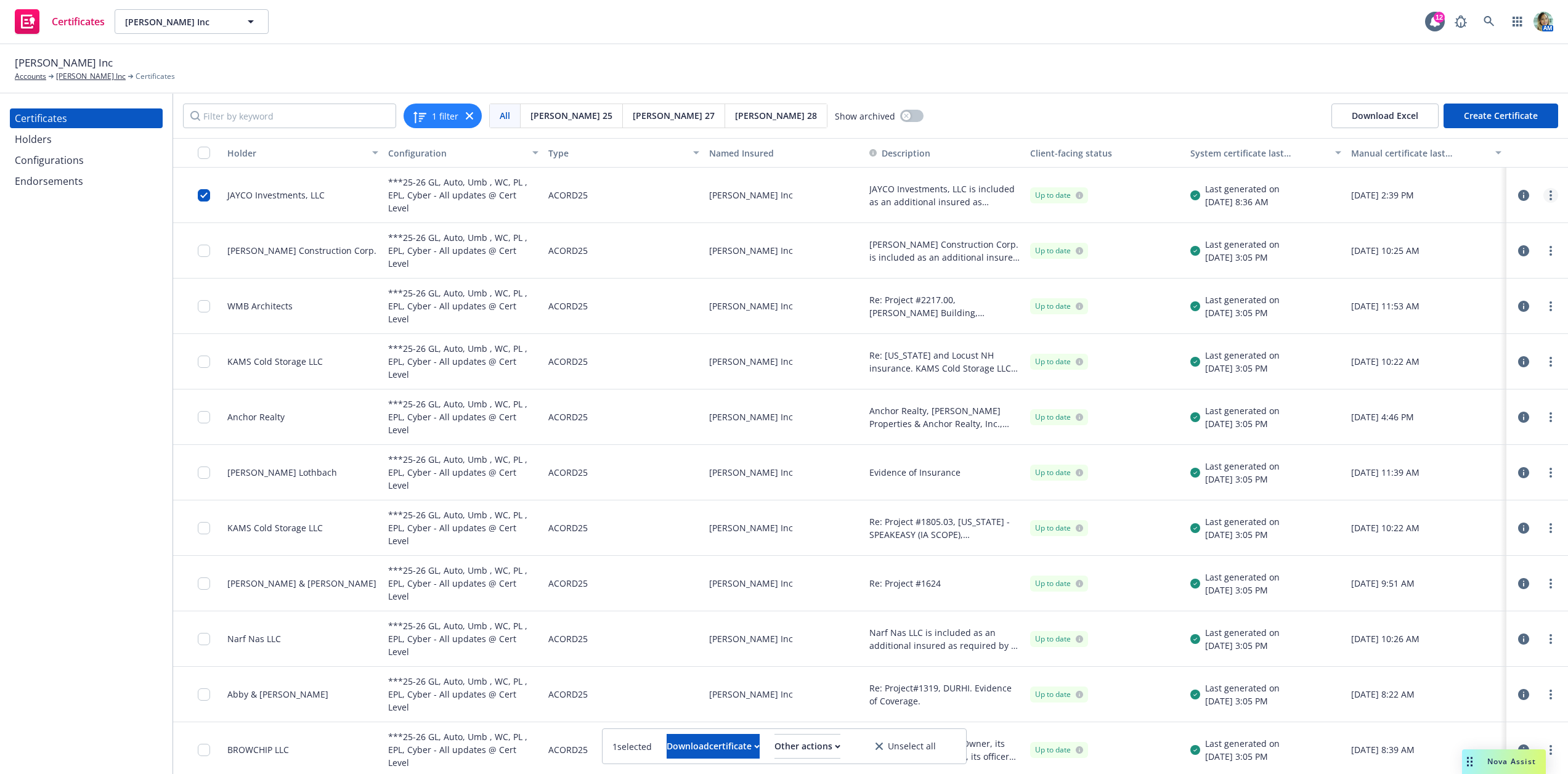
click at [1553, 200] on link "more" at bounding box center [1550, 195] width 15 height 15
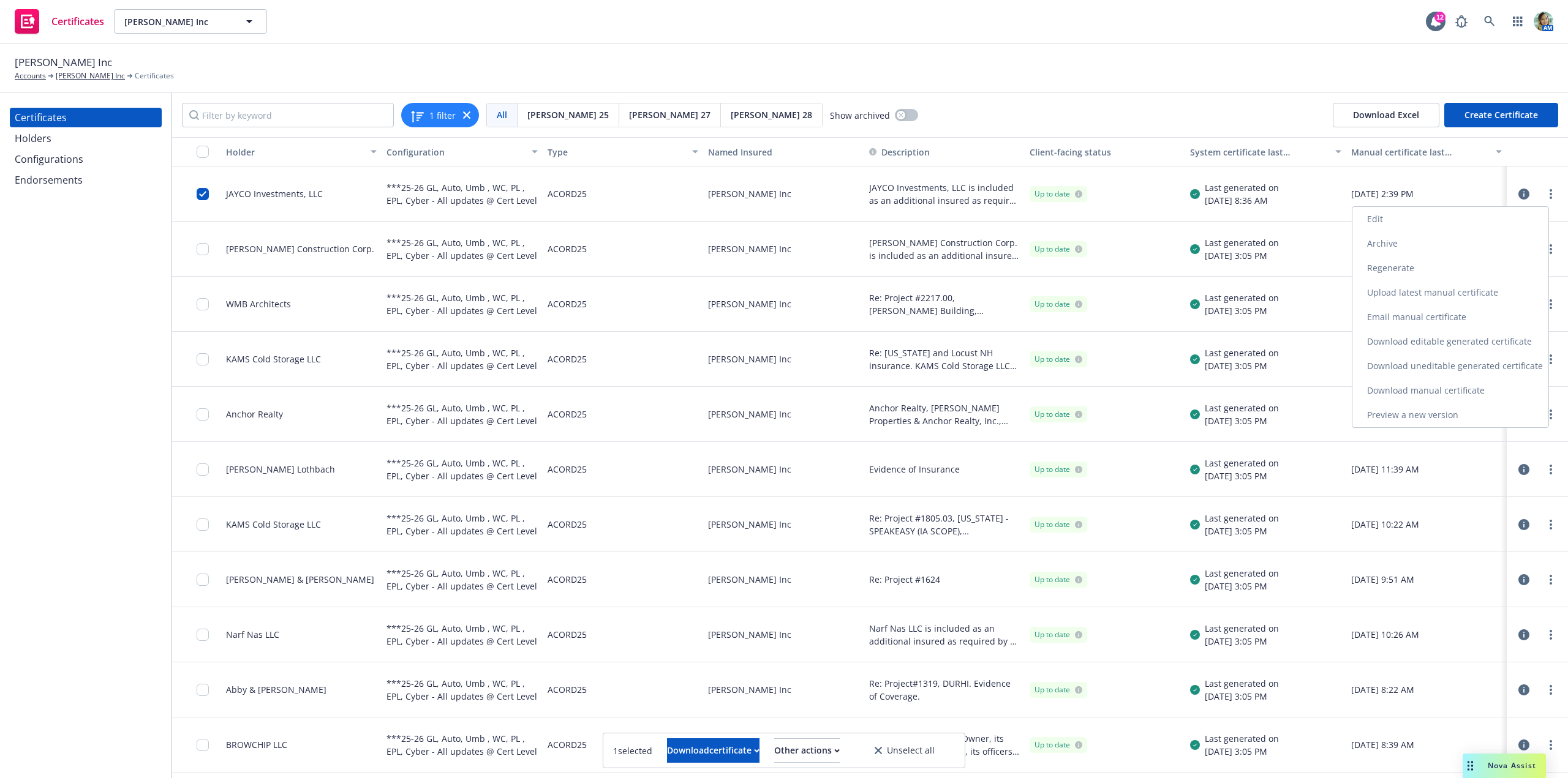
click at [1500, 232] on link "Archive" at bounding box center [1450, 244] width 196 height 25
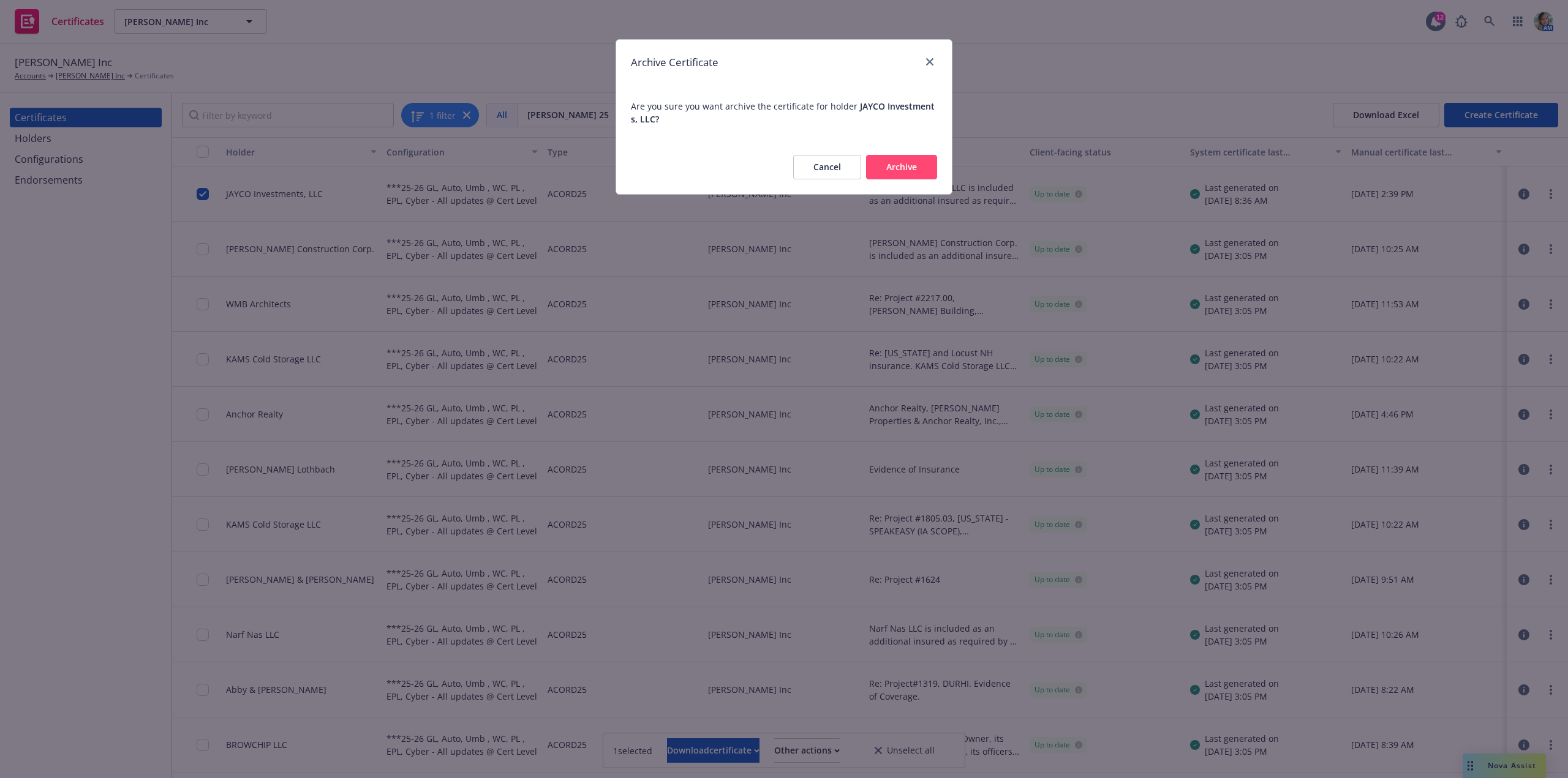
click at [842, 164] on button "Cancel" at bounding box center [827, 167] width 68 height 25
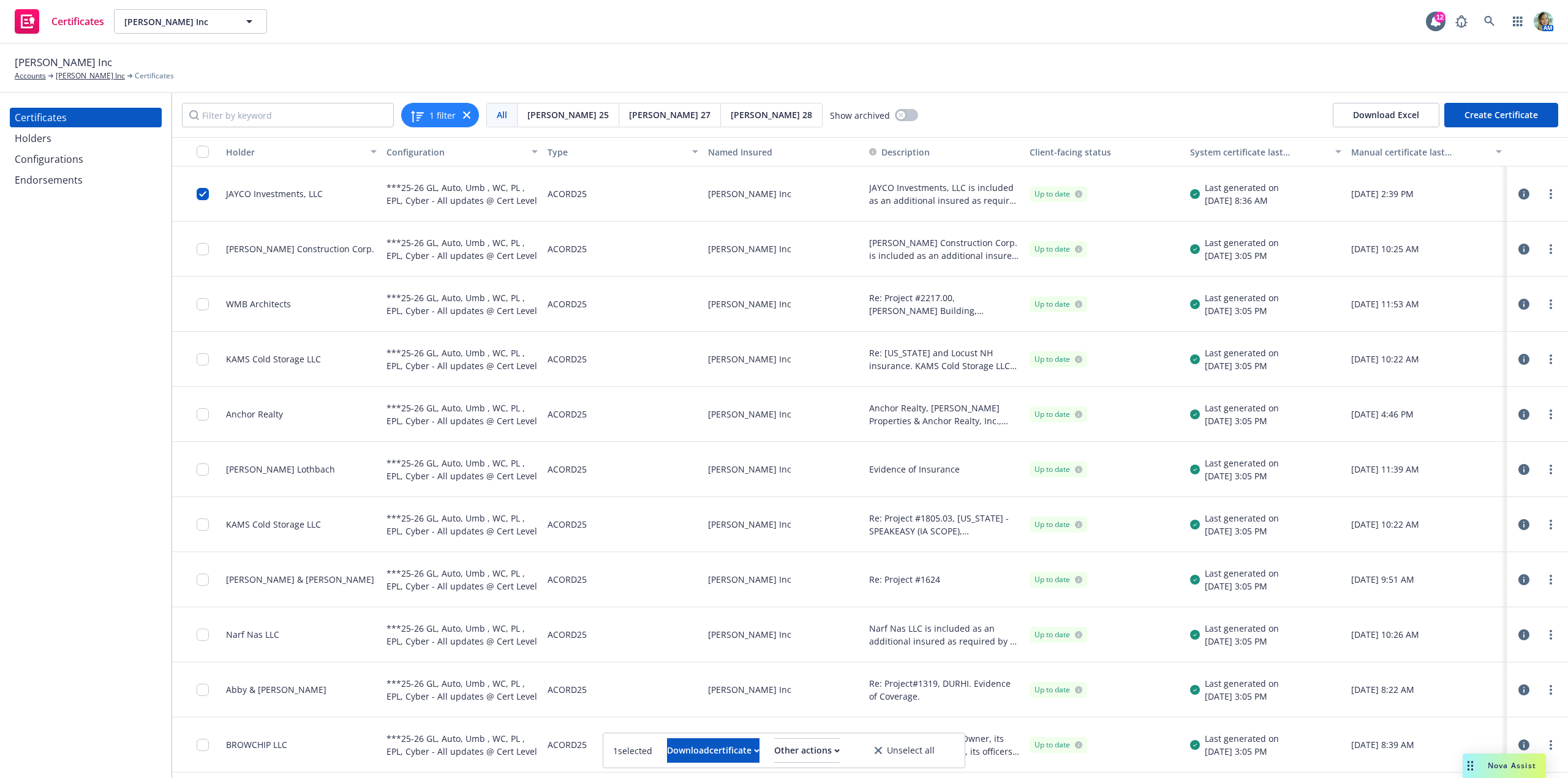
click at [1518, 192] on icon "button" at bounding box center [1523, 194] width 11 height 11
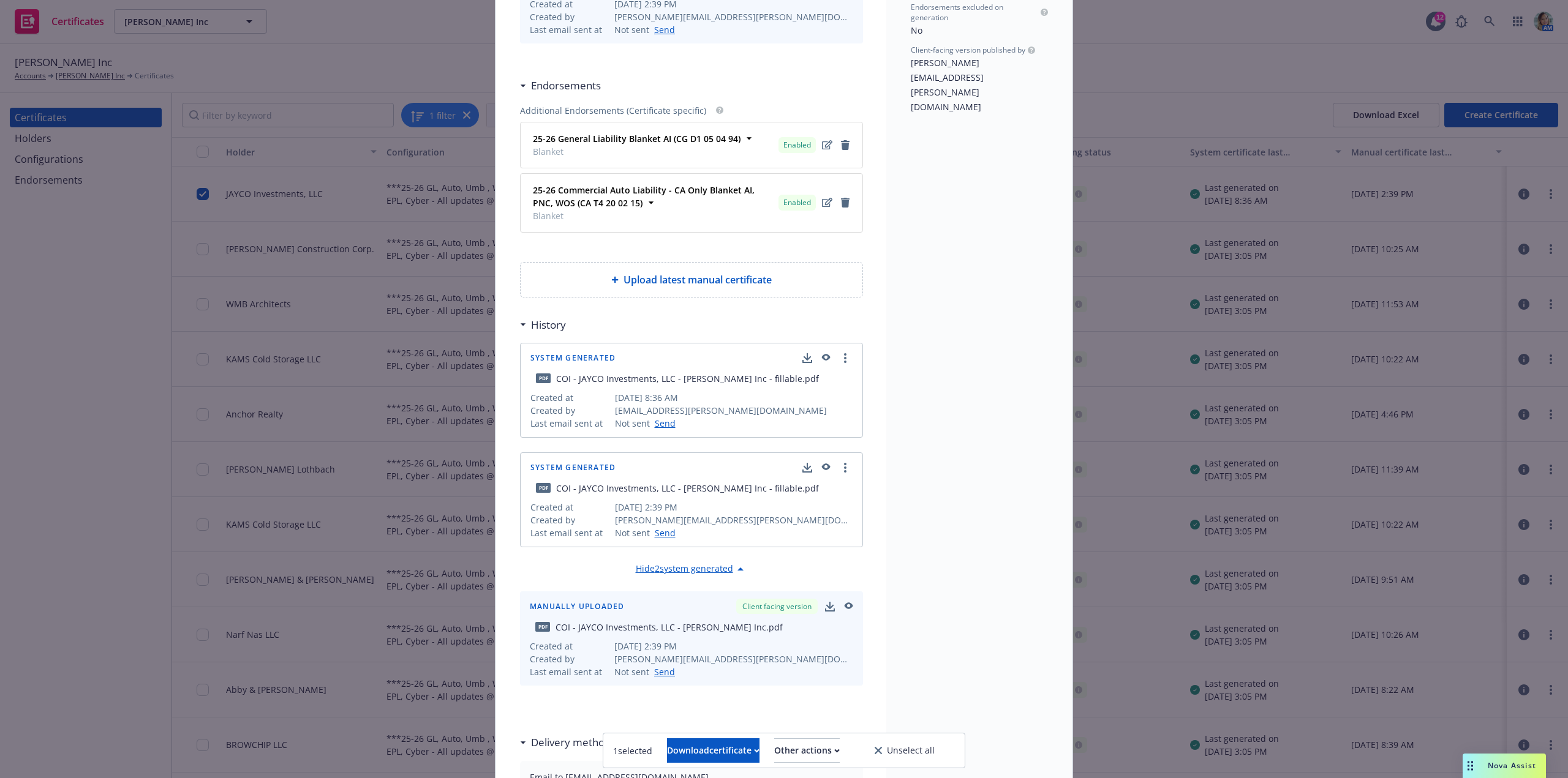
scroll to position [221, 0]
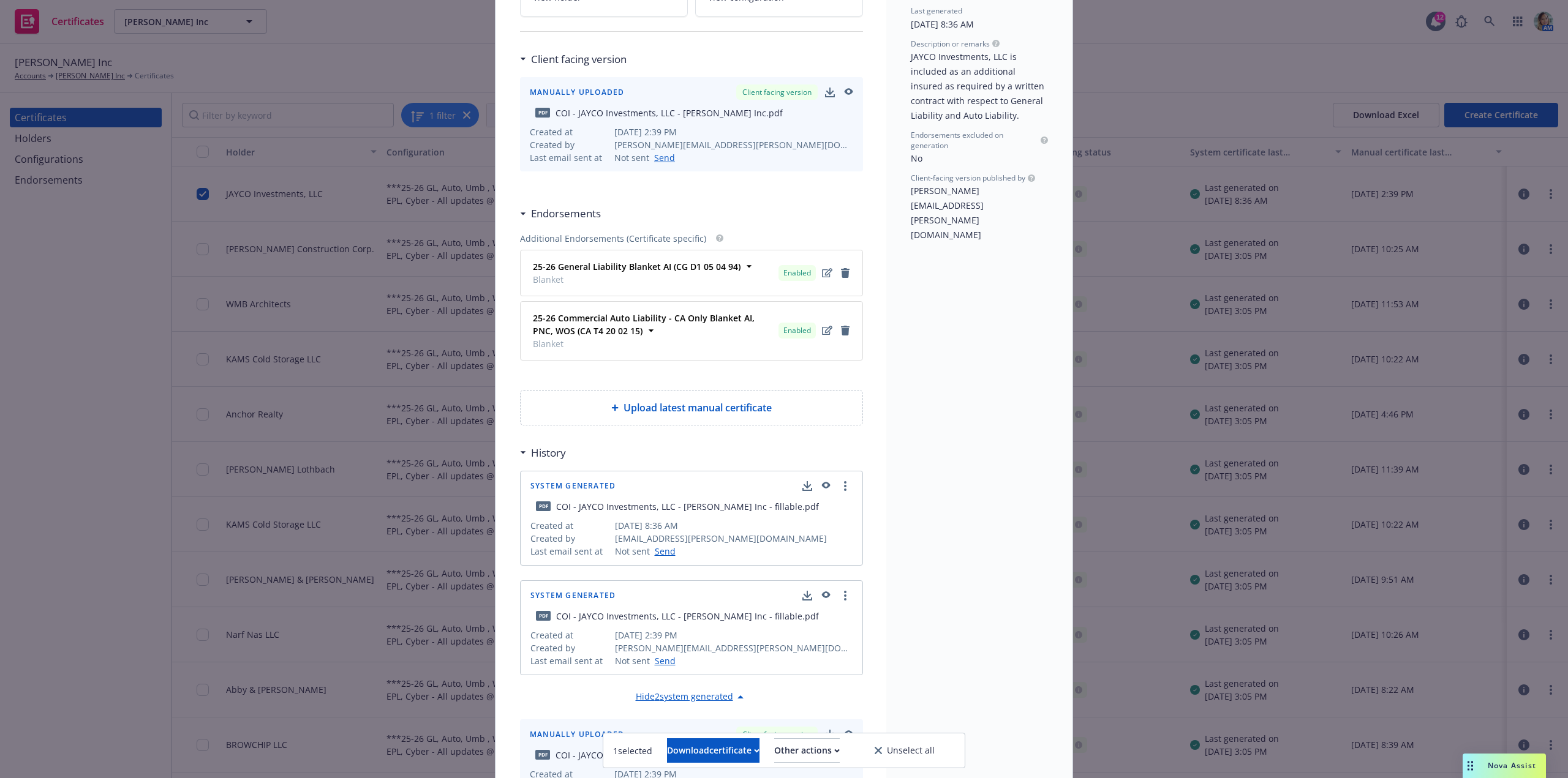
click at [728, 406] on span "Upload latest manual certificate" at bounding box center [697, 407] width 148 height 15
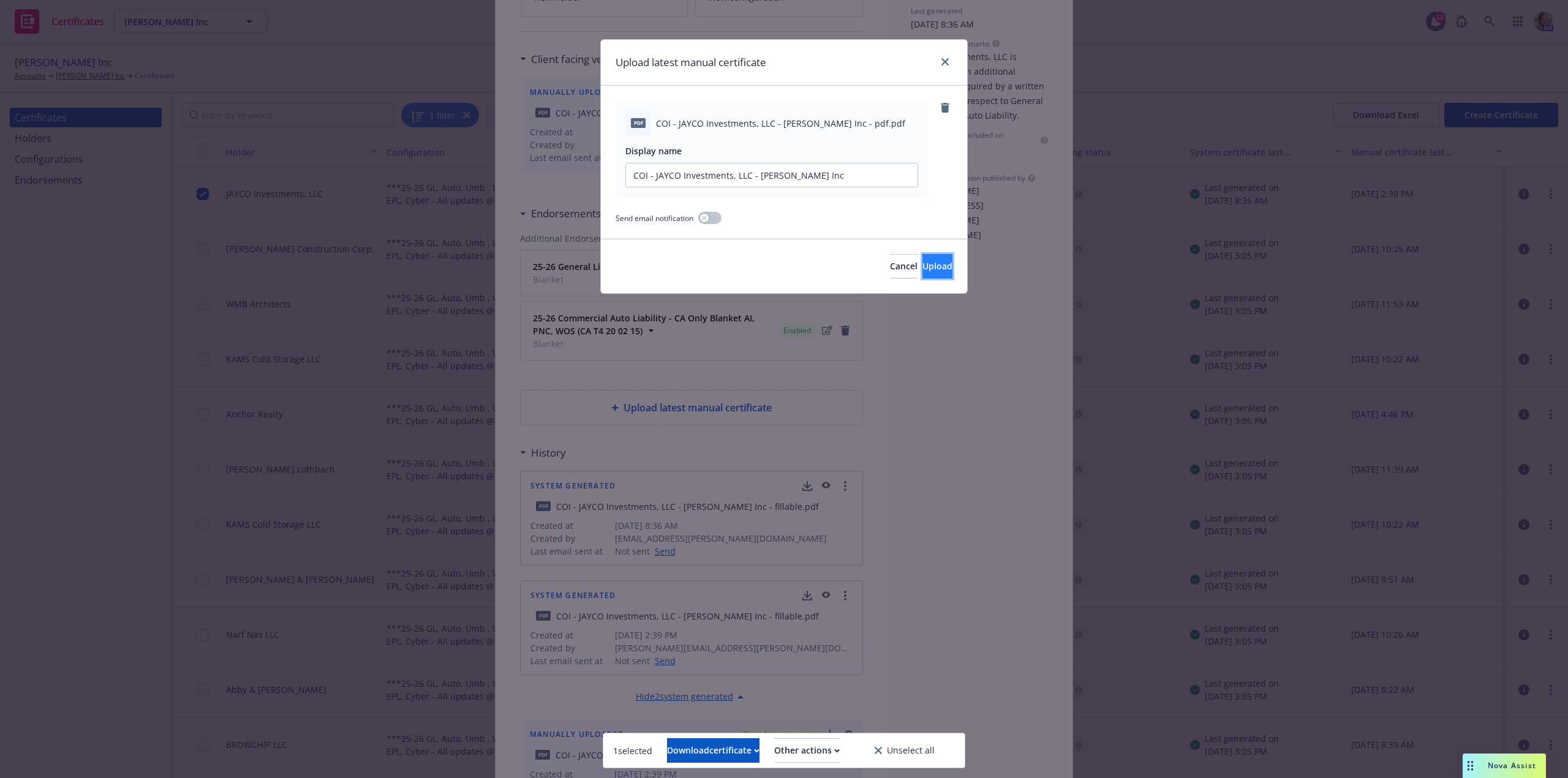
click at [927, 271] on span "Upload" at bounding box center [938, 266] width 30 height 12
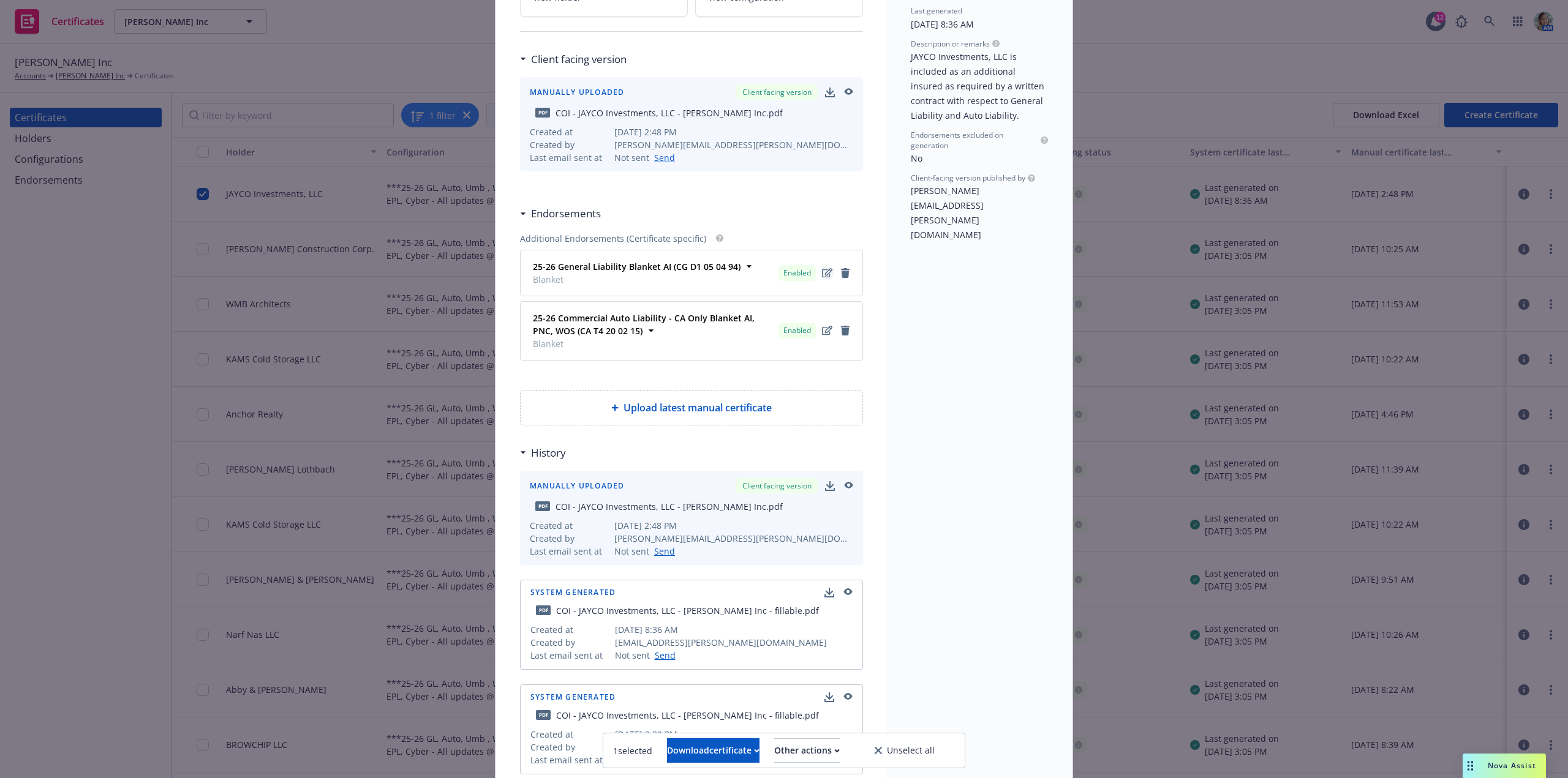
click at [822, 274] on icon "edit" at bounding box center [827, 273] width 10 height 10
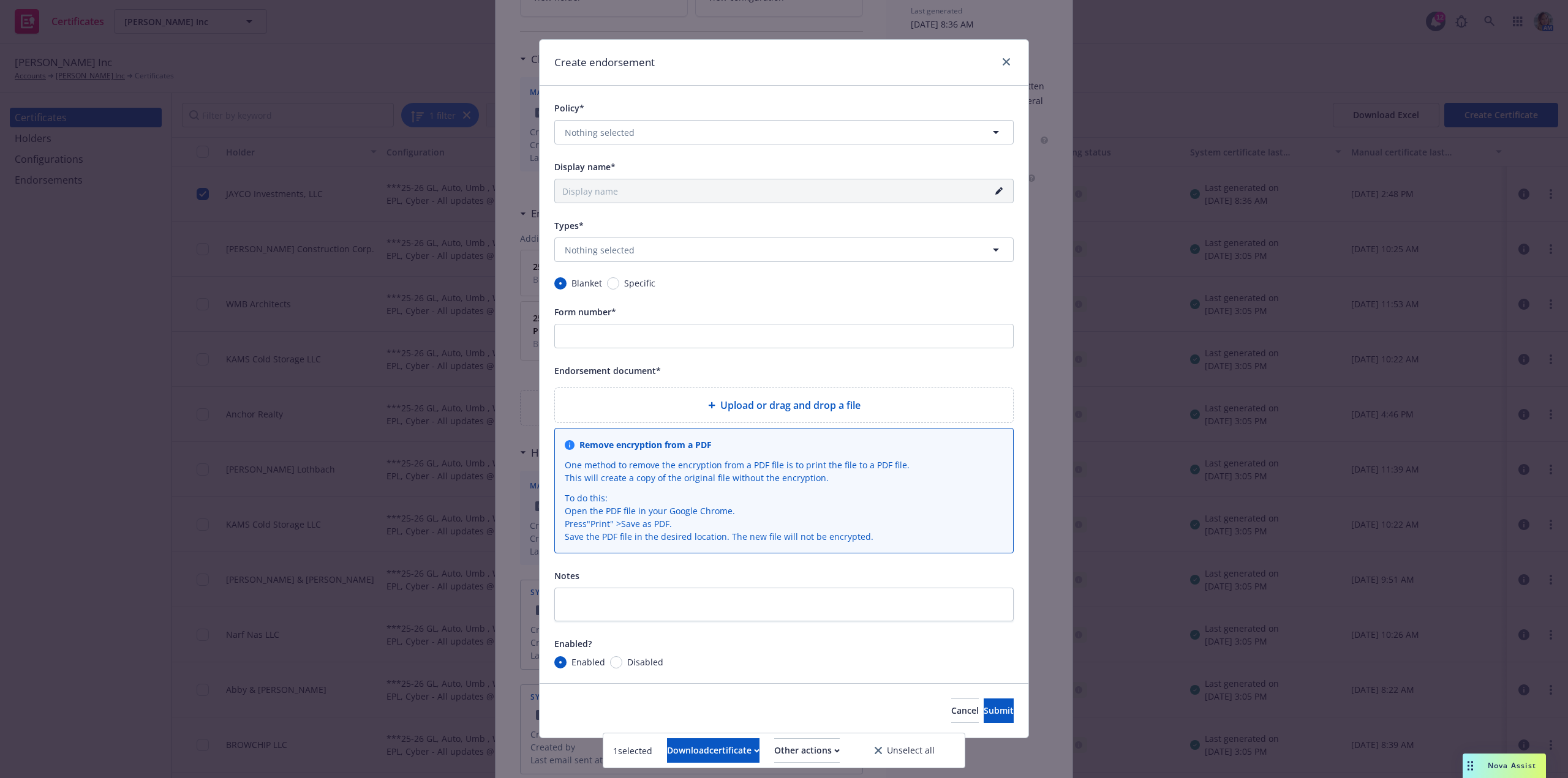
type input "25-26 General Liability Blanket AI (CG D1 05 04 94)"
type input "CG D1 05 04 94"
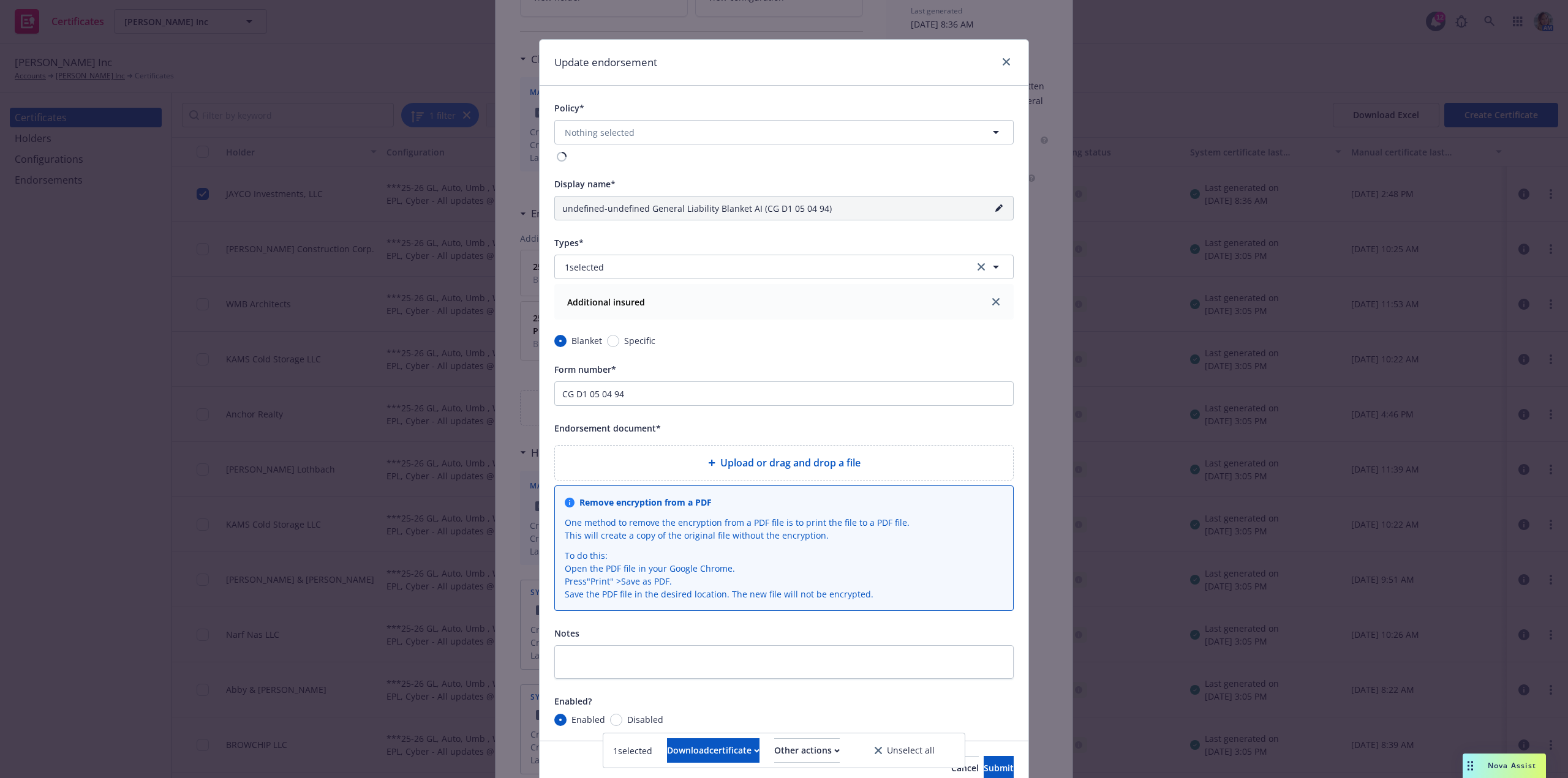
type input "25-26 General Liability Blanket AI (CG D1 05 04 94)"
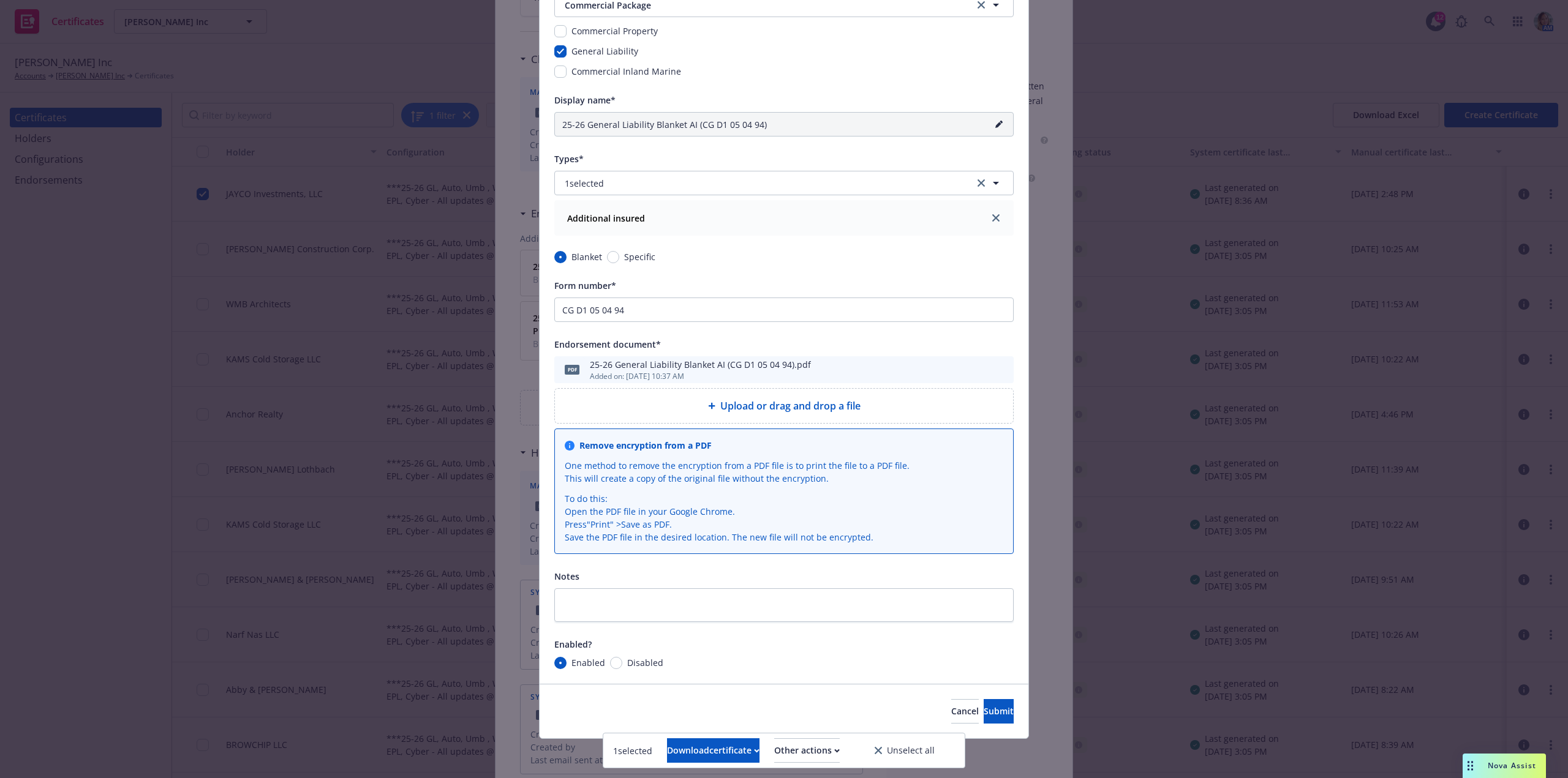
scroll to position [0, 0]
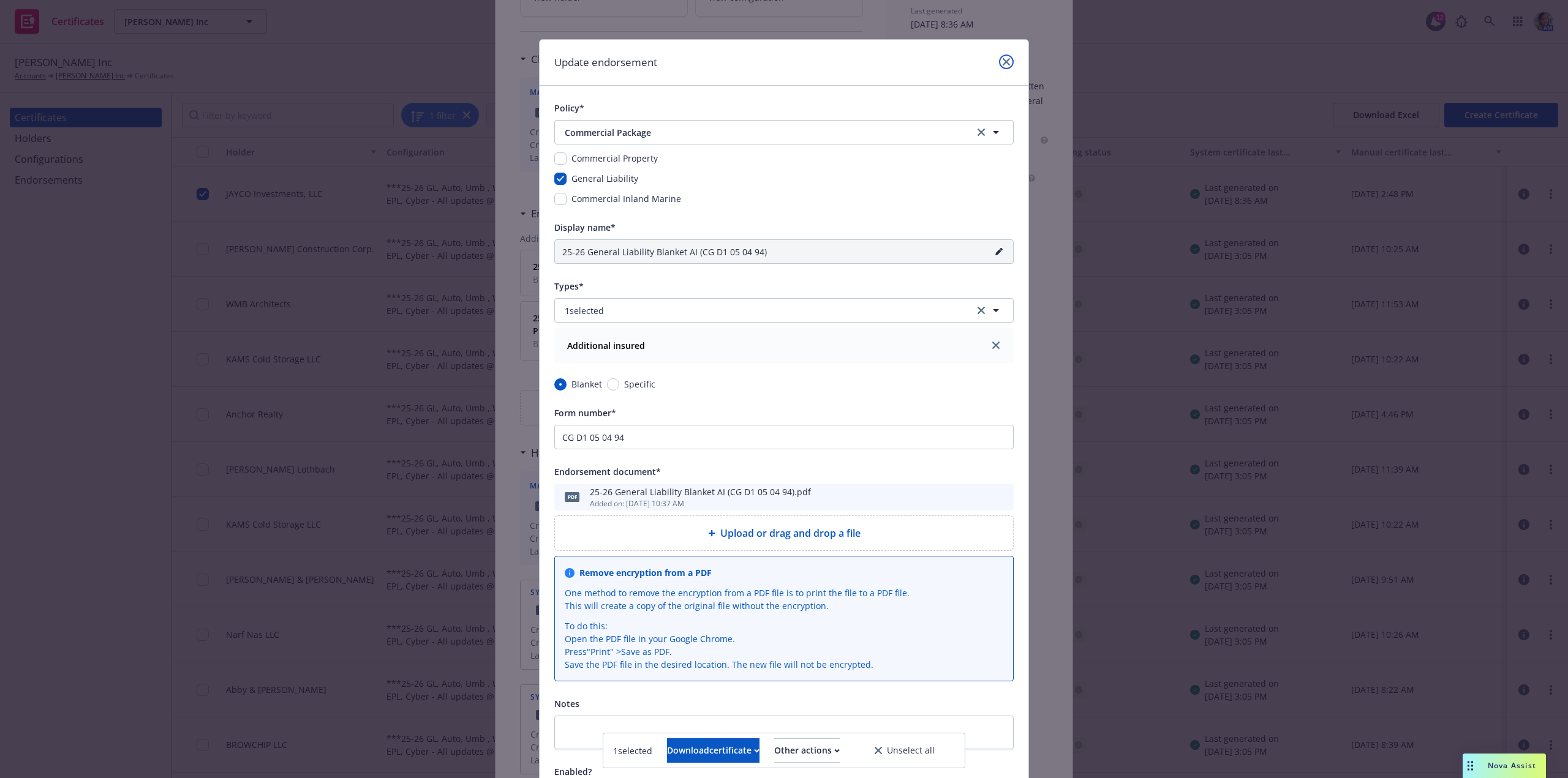
drag, startPoint x: 999, startPoint y: 60, endPoint x: 995, endPoint y: 153, distance: 93.1
click at [1002, 60] on icon "close" at bounding box center [1006, 62] width 7 height 7
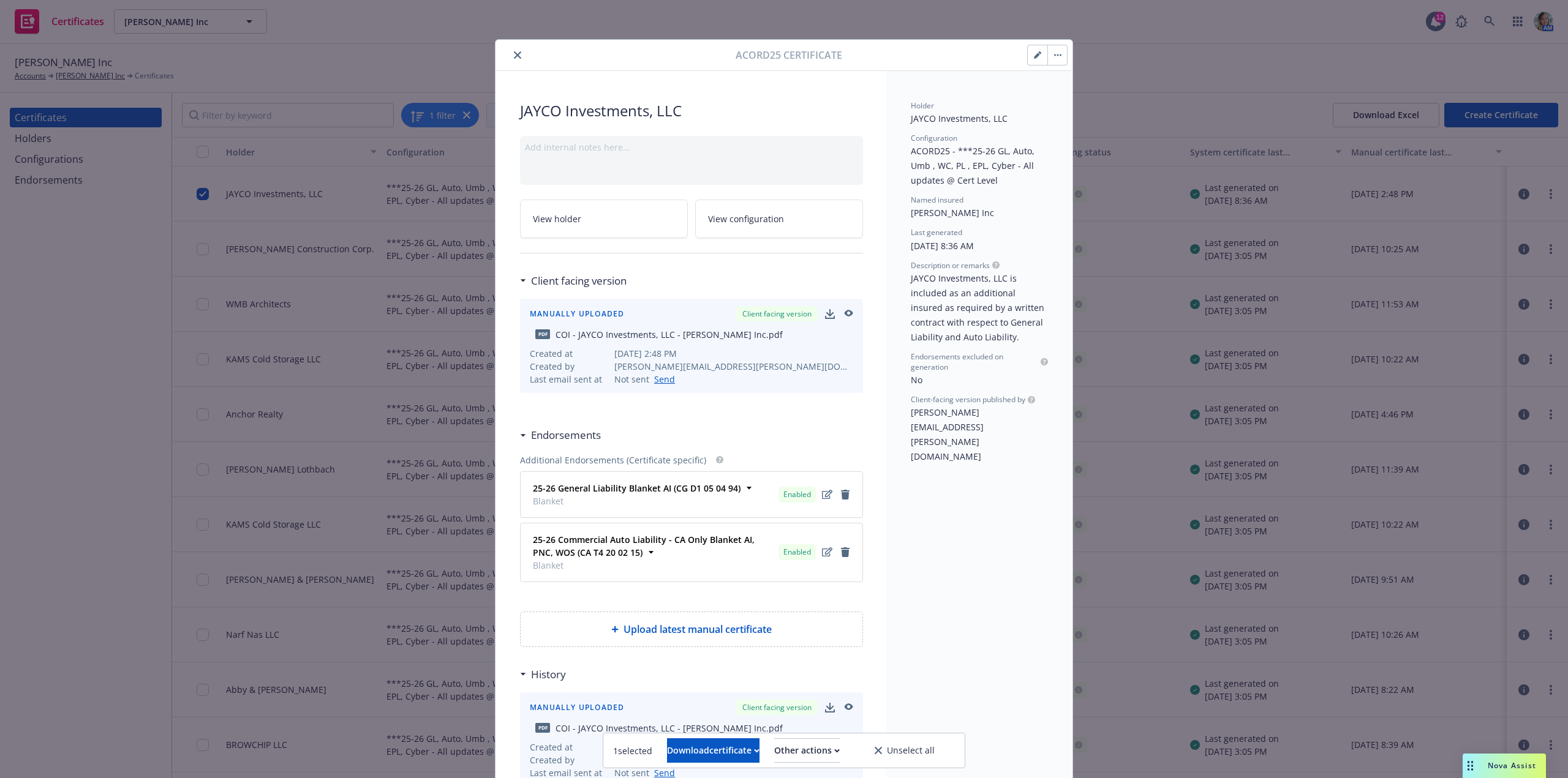
click at [1034, 58] on icon "button" at bounding box center [1037, 55] width 7 height 7
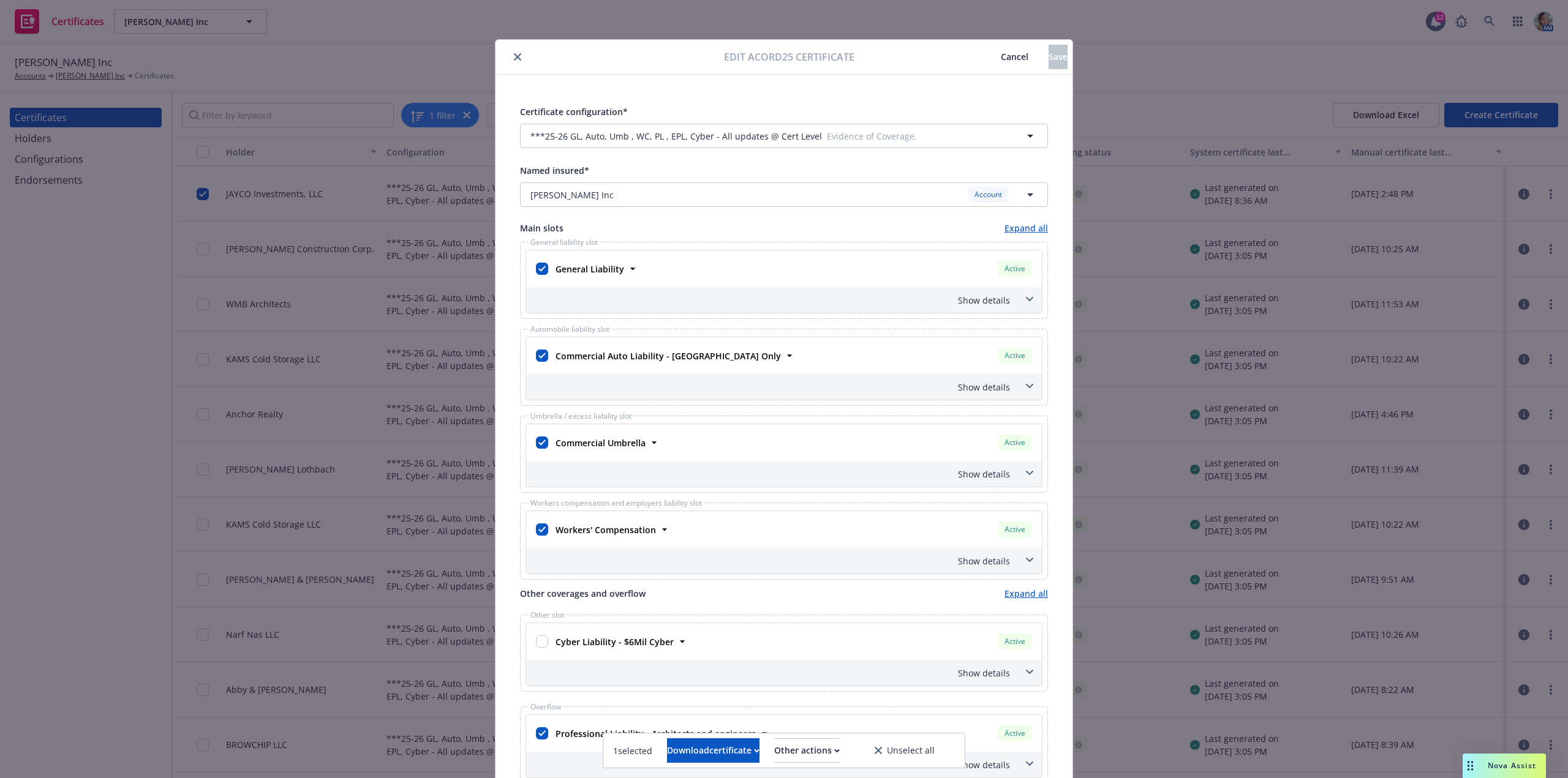
click at [1001, 59] on span "Cancel" at bounding box center [1014, 56] width 27 height 12
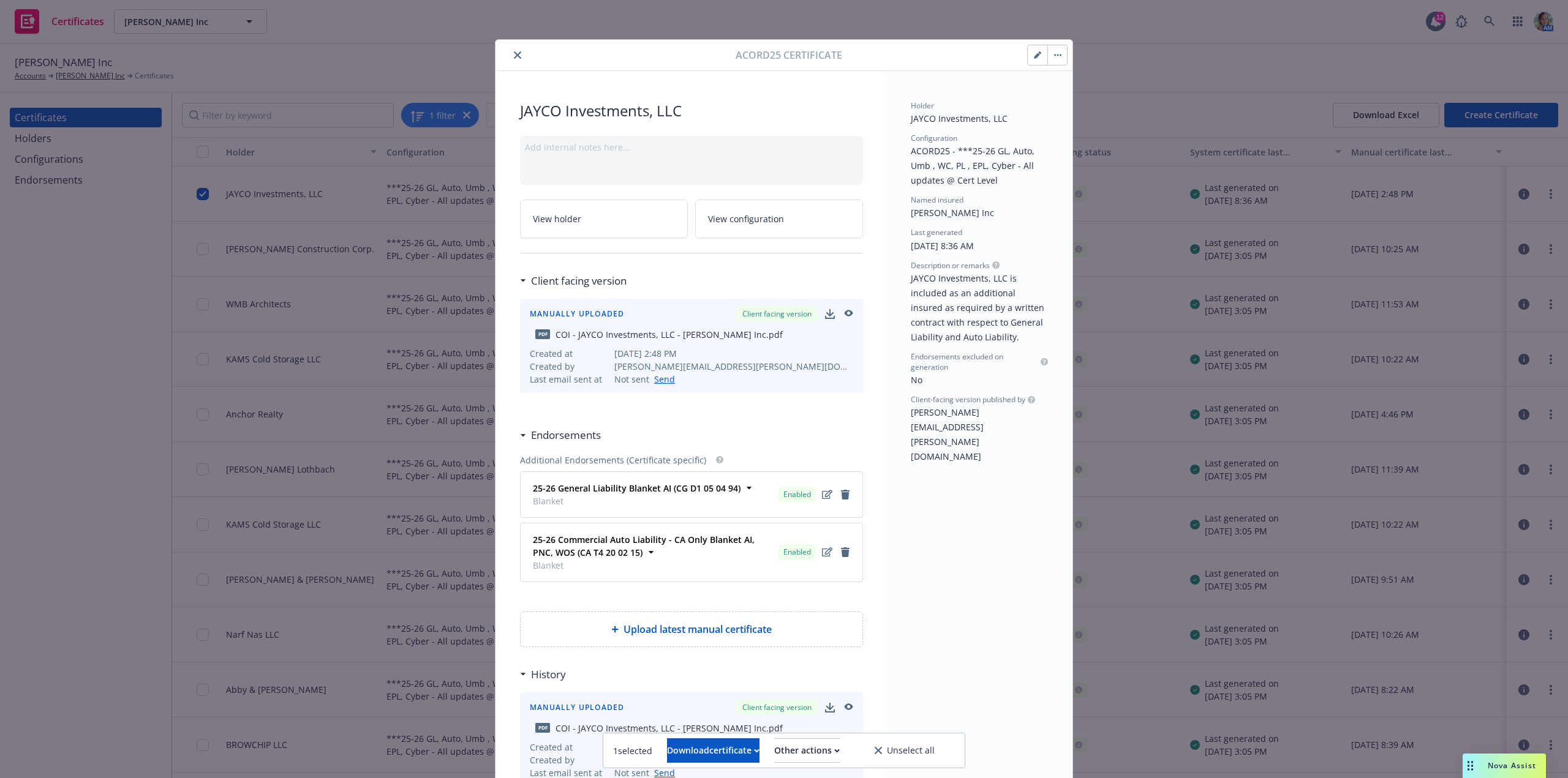
click at [516, 52] on icon "close" at bounding box center [517, 55] width 7 height 7
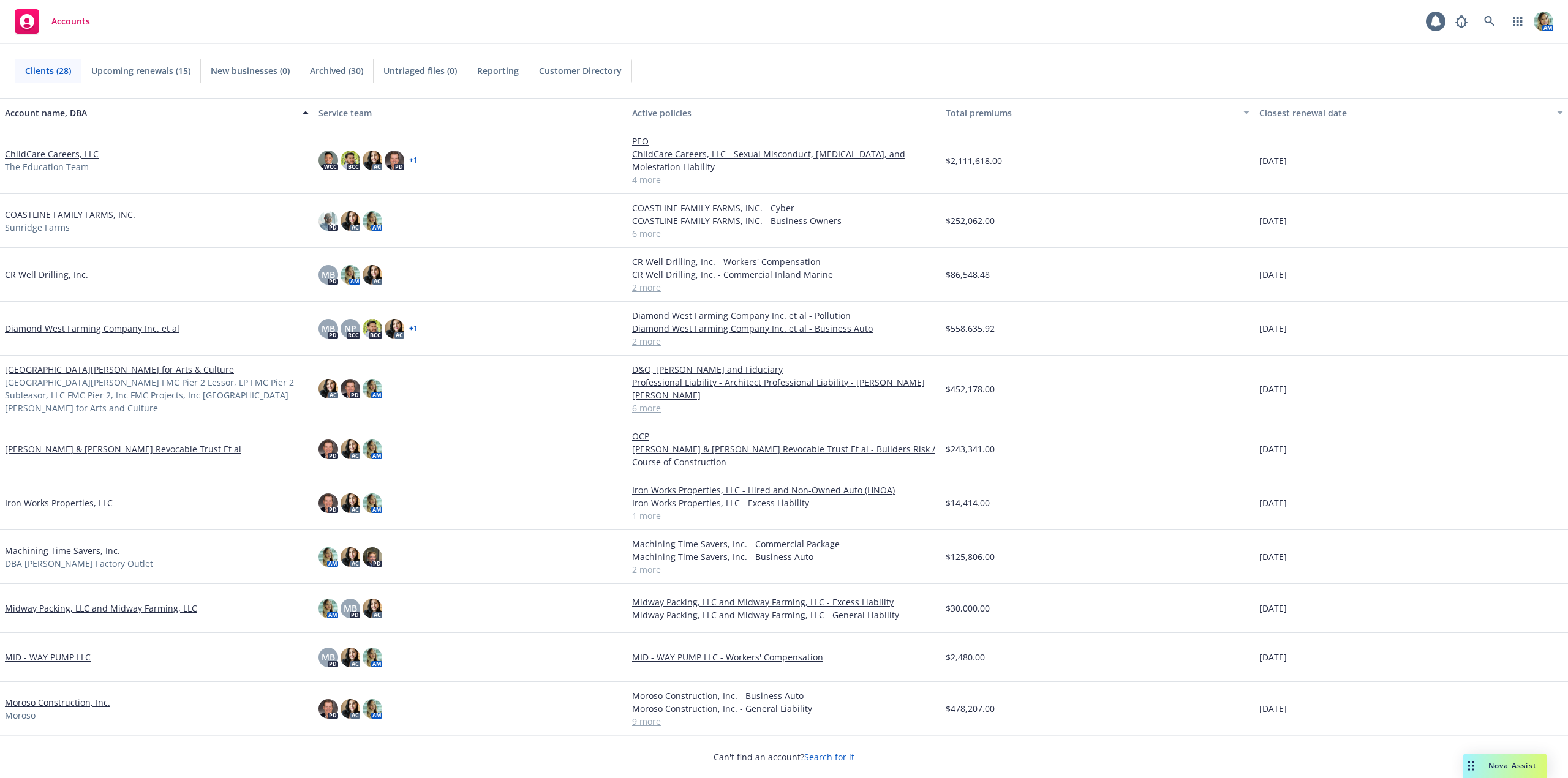
scroll to position [123, 0]
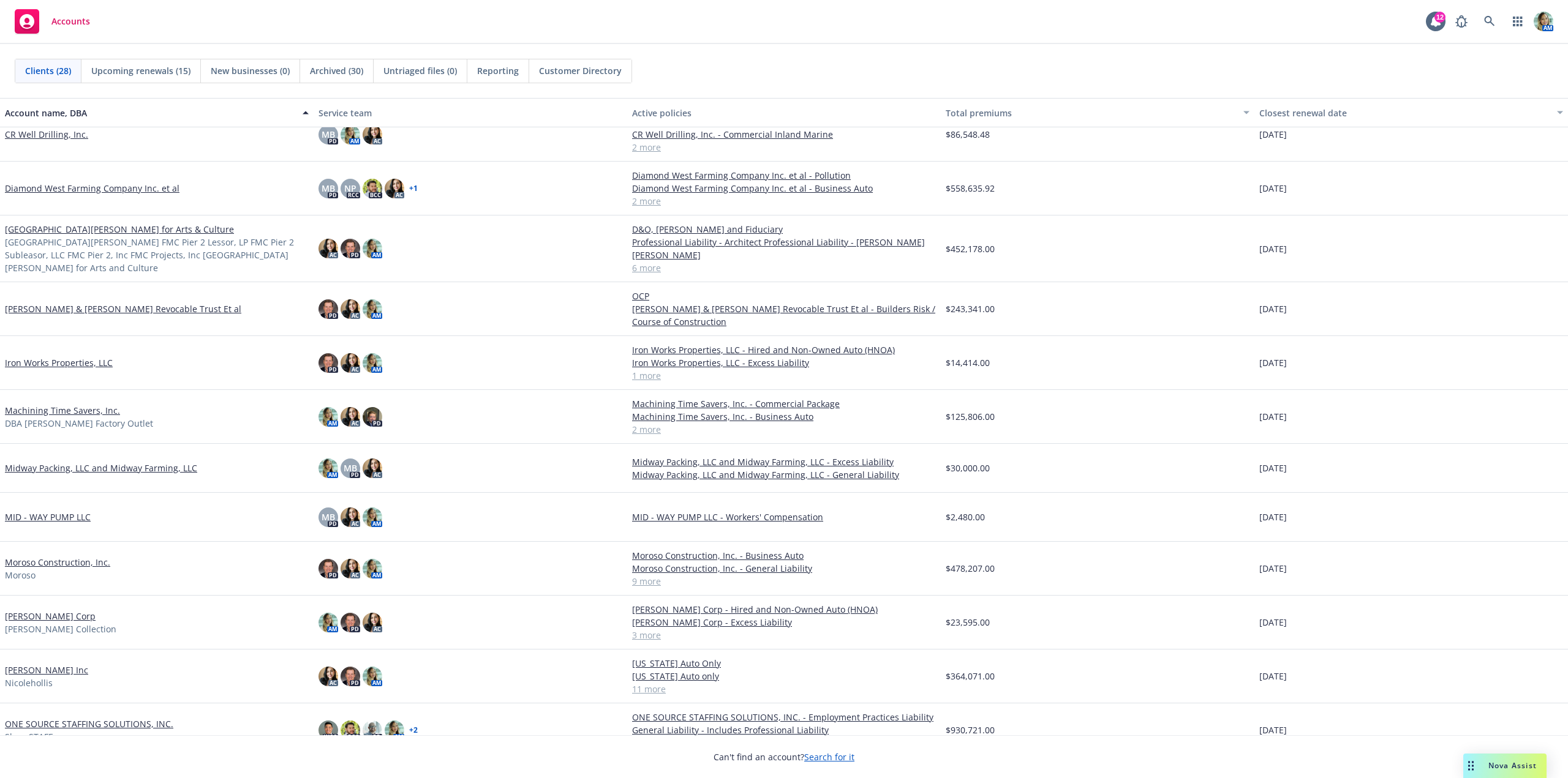
click at [118, 467] on link "Midway Packing, LLC and Midway Farming, LLC" at bounding box center [101, 468] width 192 height 13
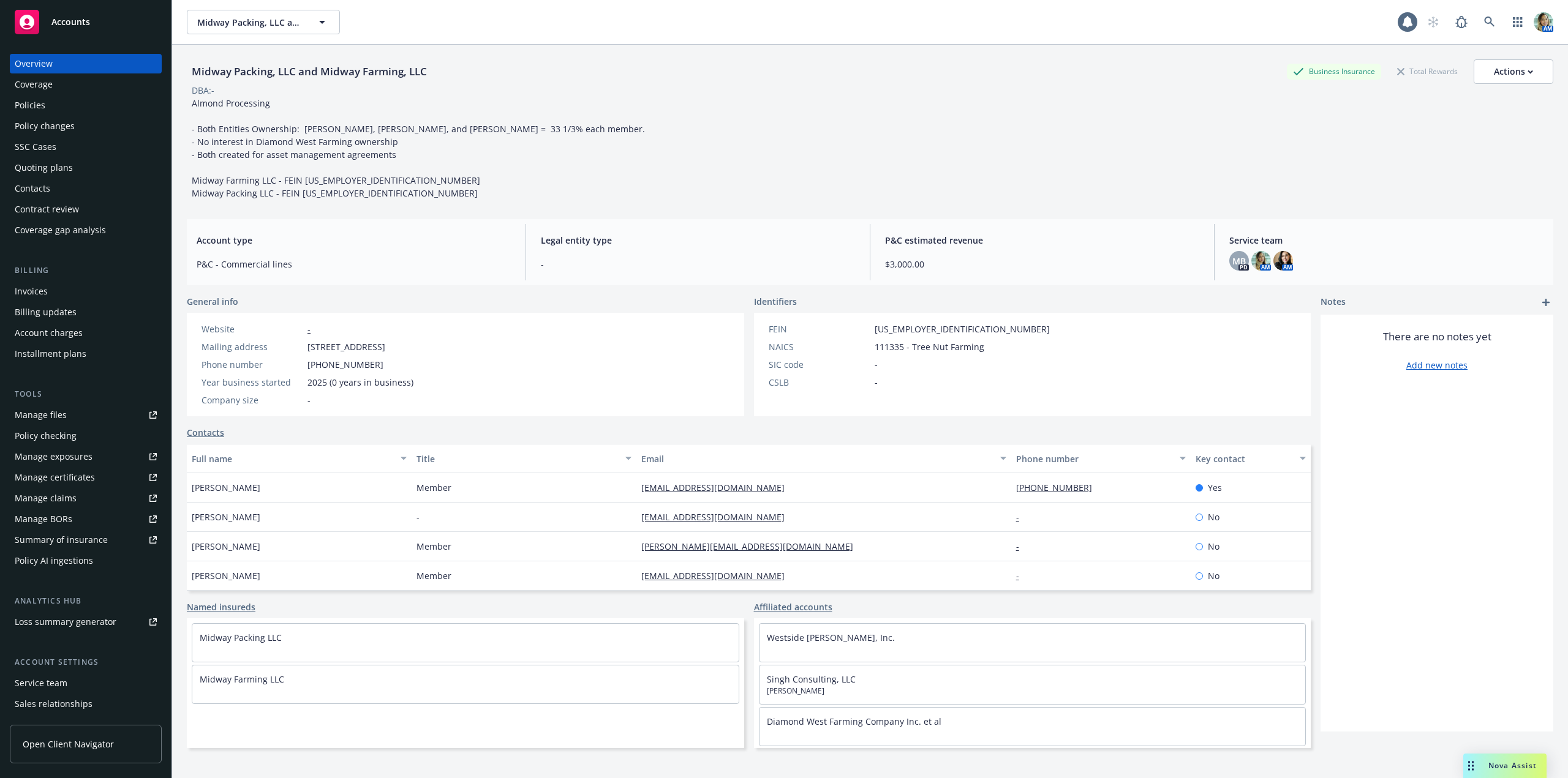
click at [44, 106] on div "Policies" at bounding box center [30, 105] width 31 height 19
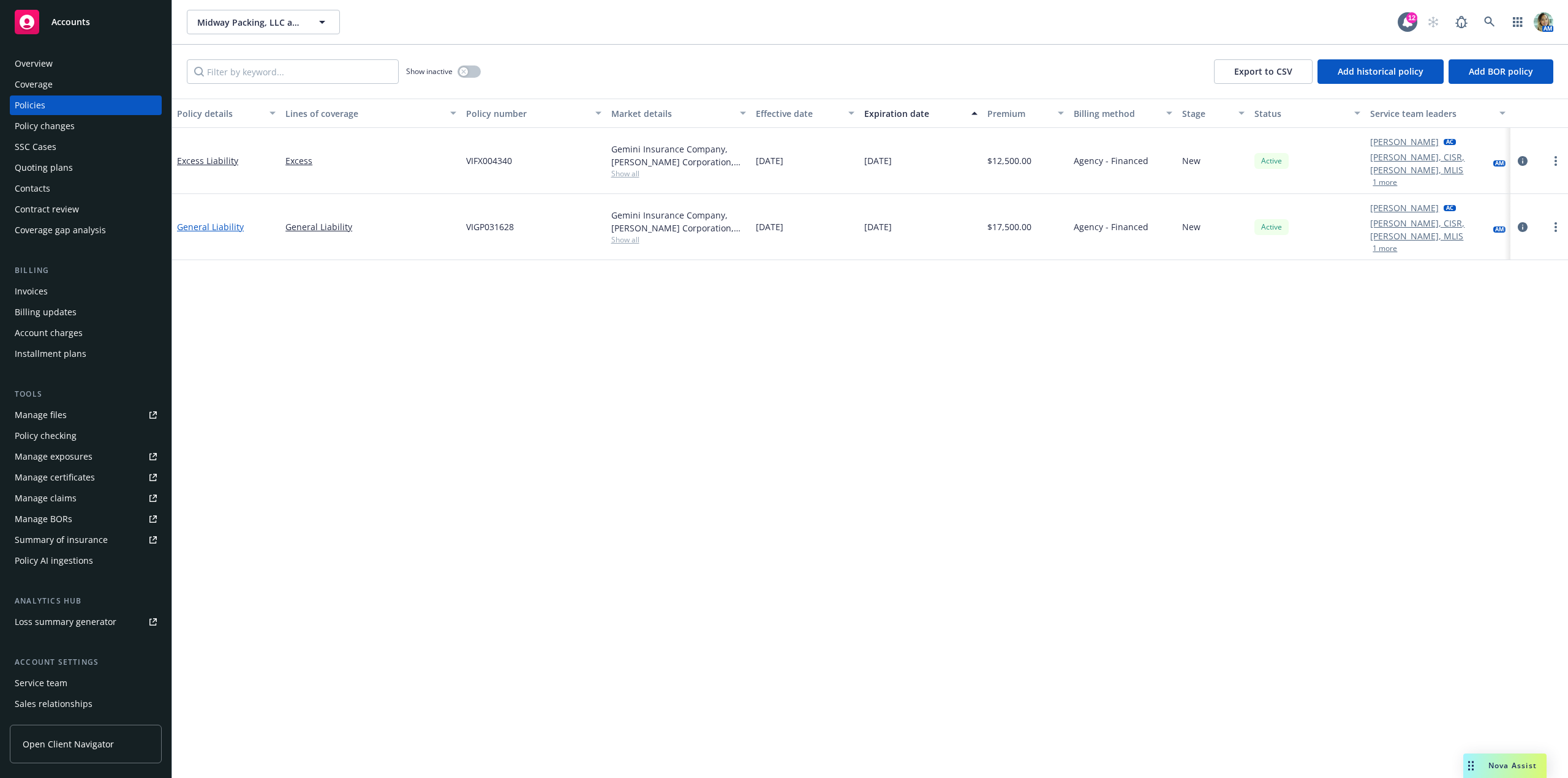
click at [229, 221] on link "General Liability" at bounding box center [210, 227] width 67 height 12
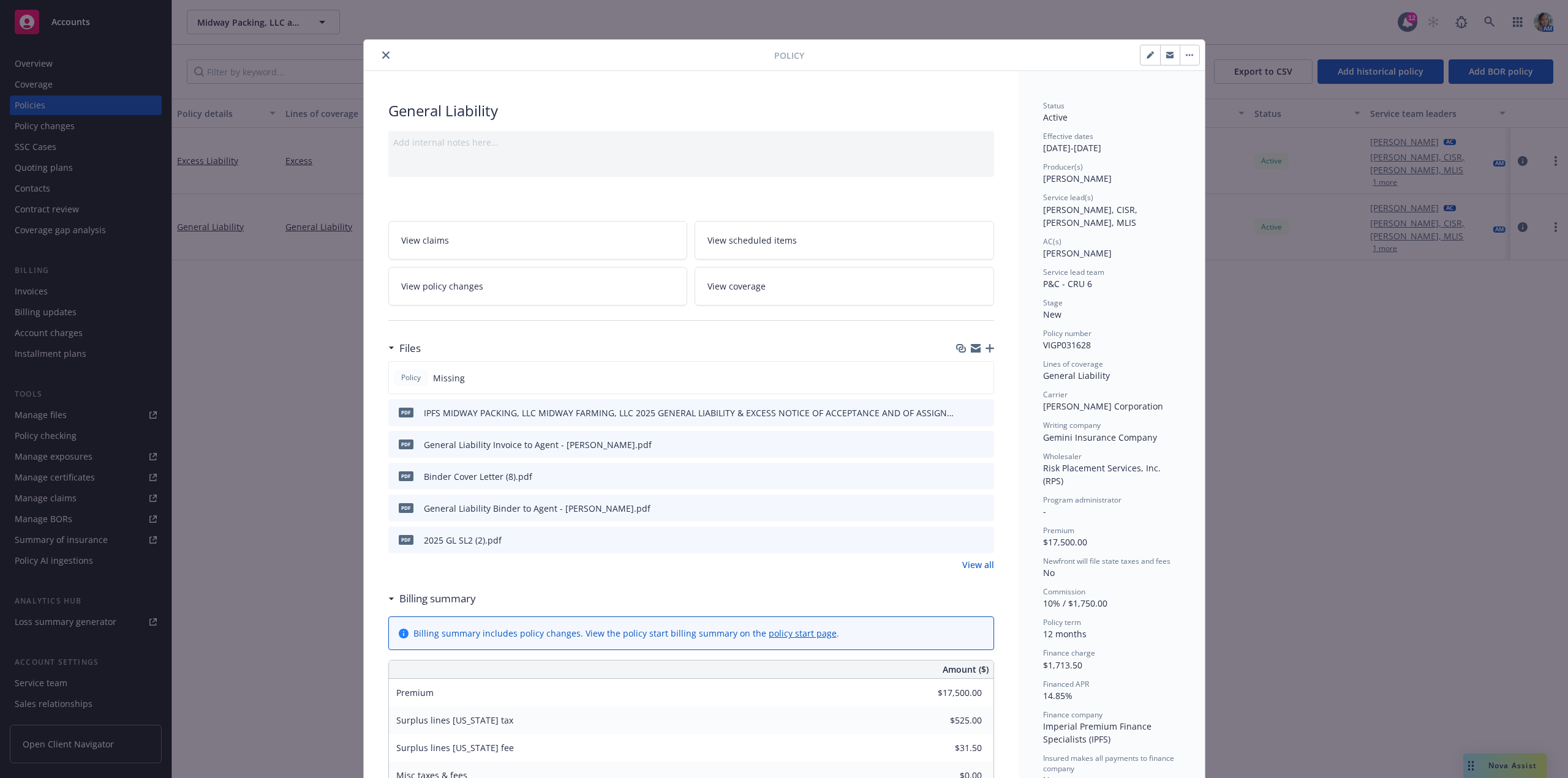
click at [986, 345] on icon "button" at bounding box center [989, 348] width 8 height 8
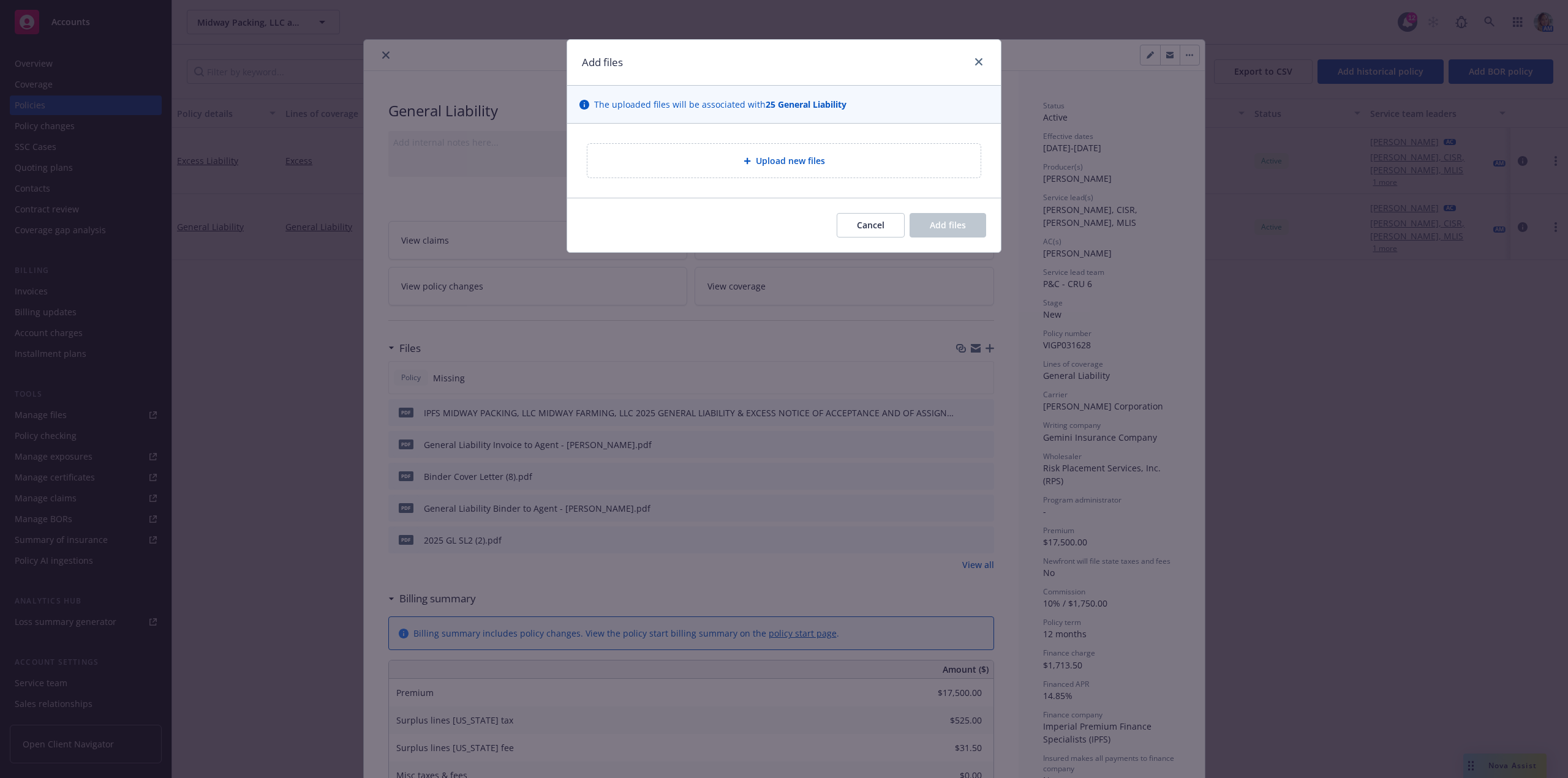
click at [767, 171] on div "Upload new files" at bounding box center [784, 161] width 393 height 34
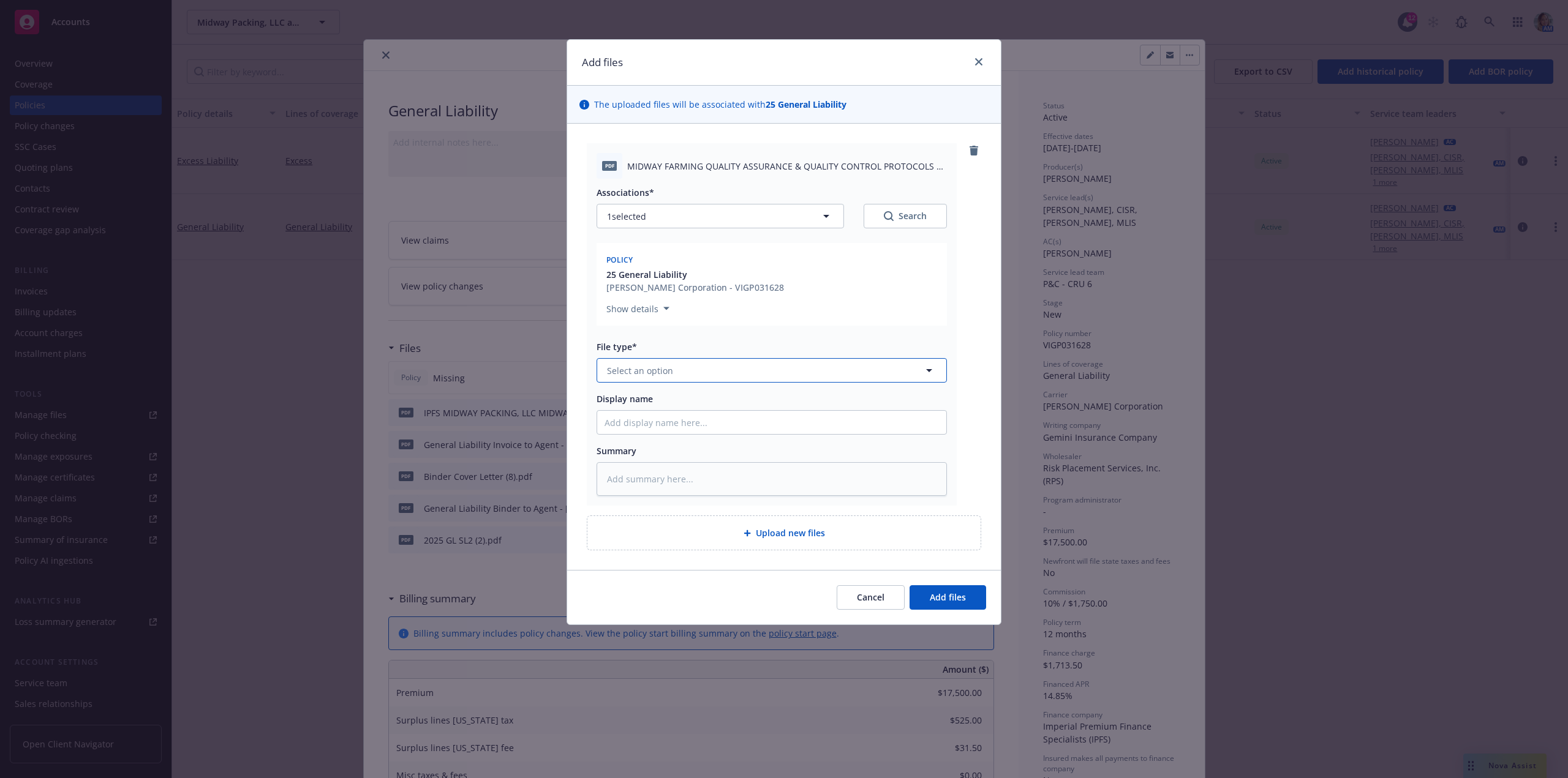
click at [638, 367] on span "Select an option" at bounding box center [640, 371] width 66 height 13
type input "pro"
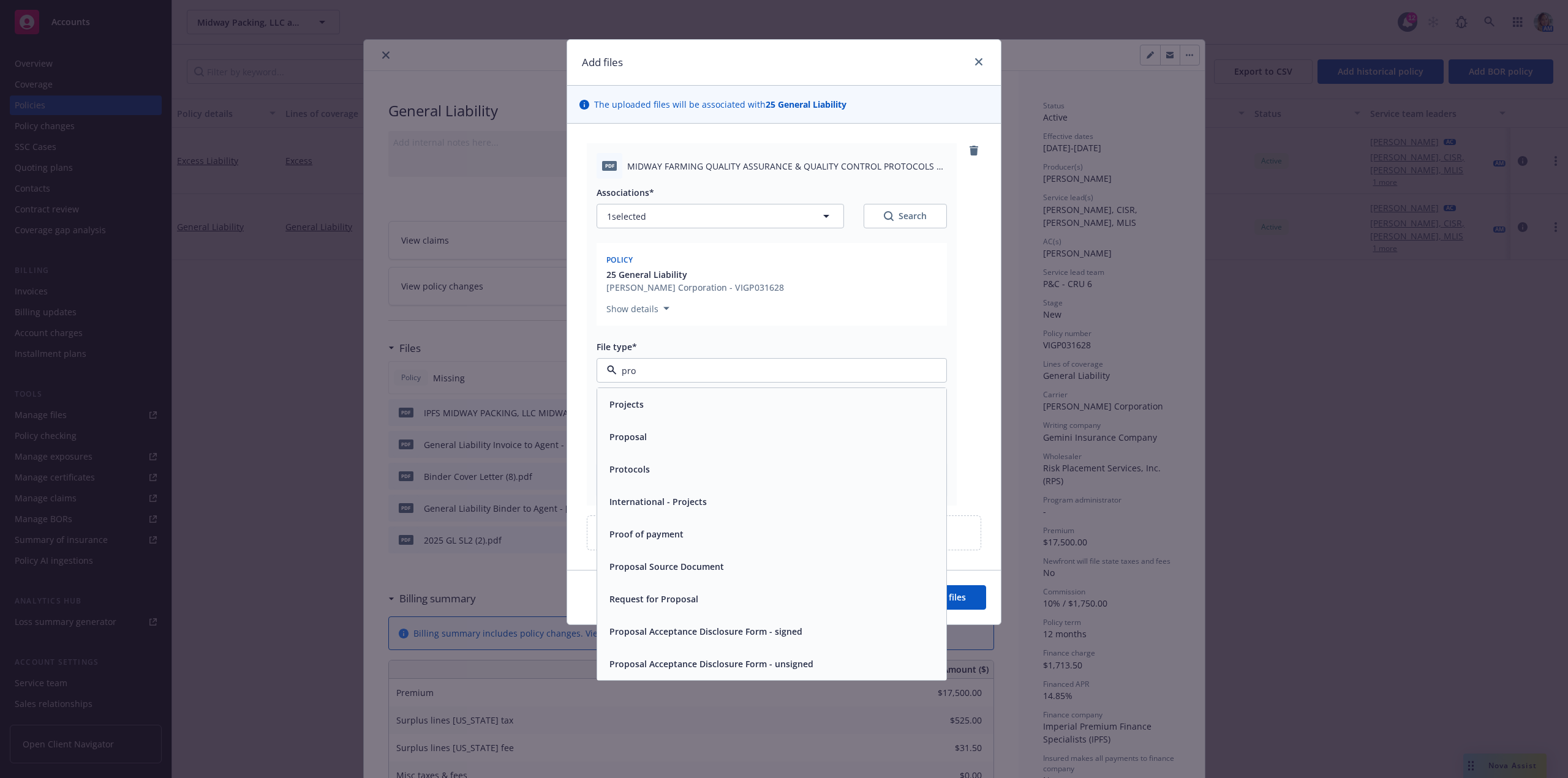
click at [665, 463] on div "Protocols" at bounding box center [771, 468] width 334 height 18
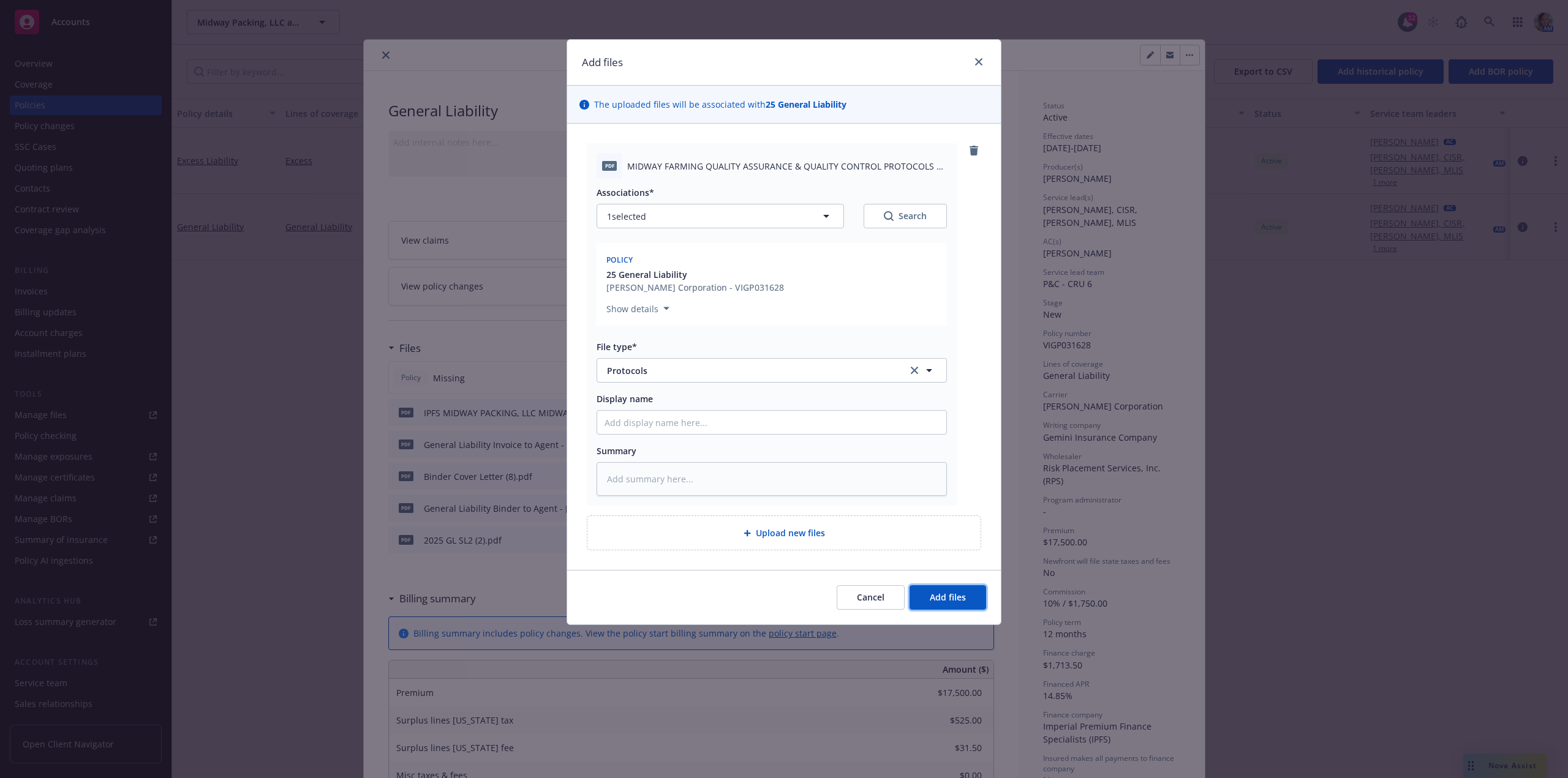
click at [943, 590] on button "Add files" at bounding box center [948, 598] width 77 height 25
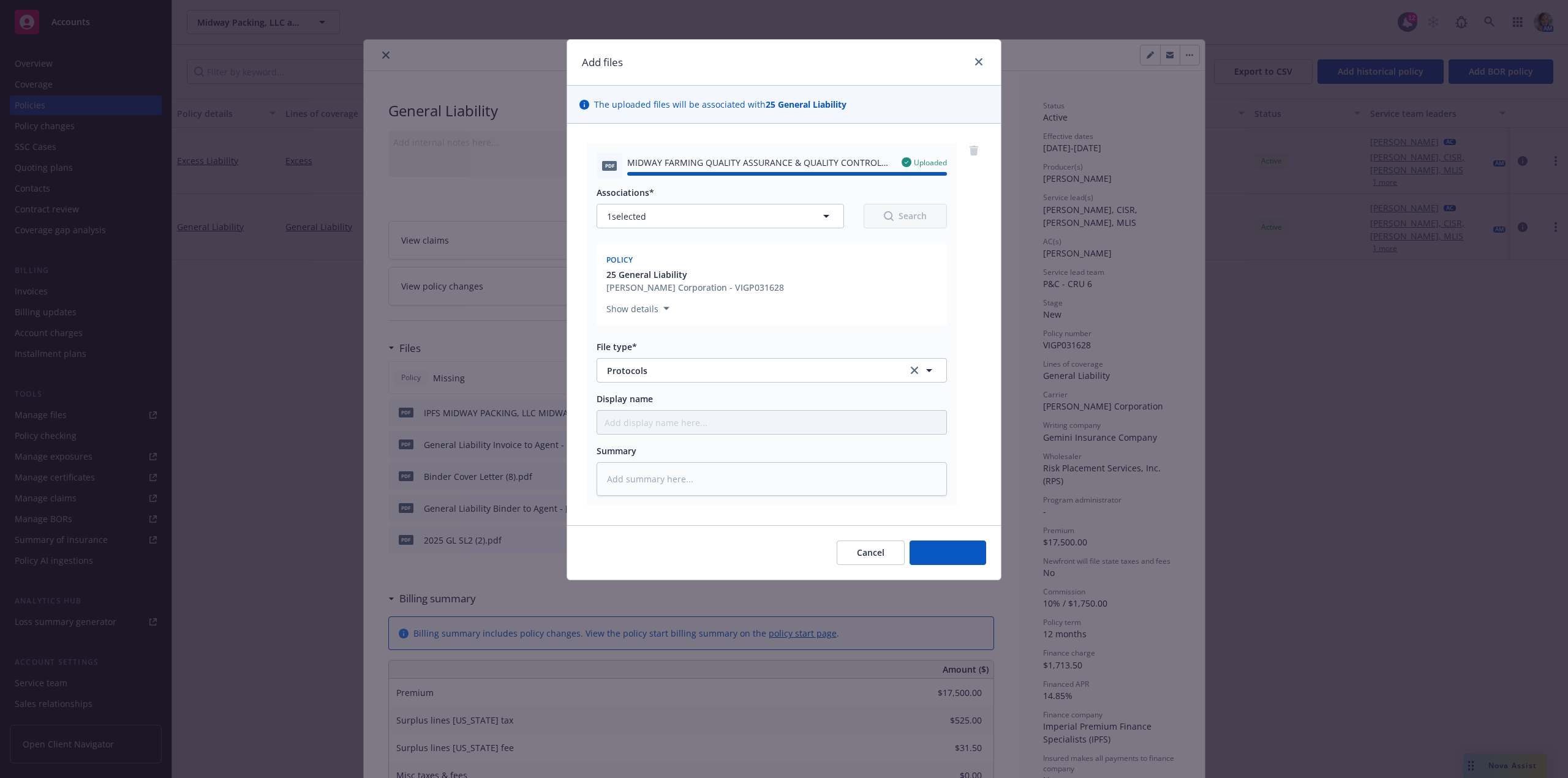
type textarea "x"
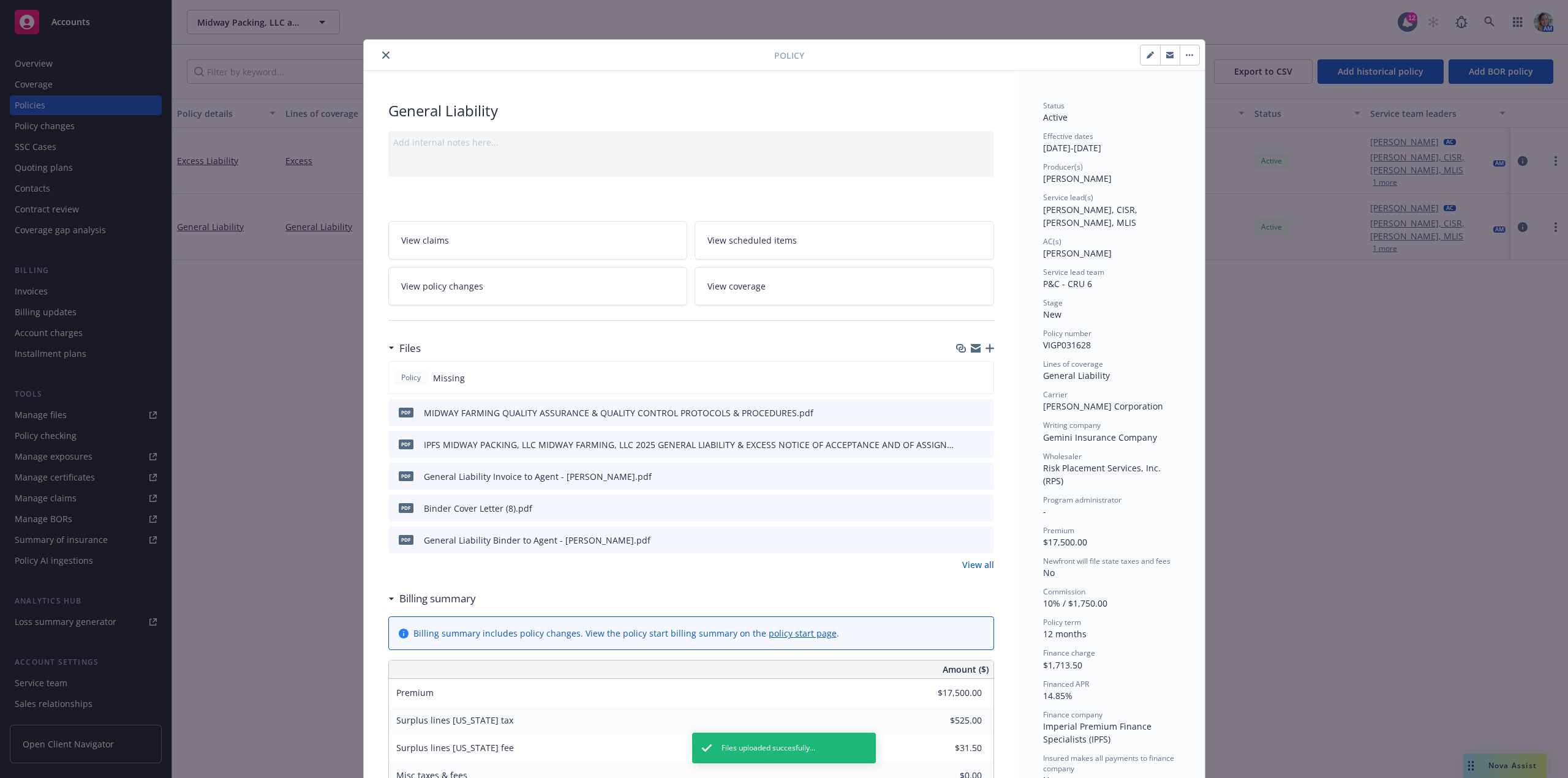
drag, startPoint x: 383, startPoint y: 55, endPoint x: 390, endPoint y: 67, distance: 13.9
click at [390, 67] on div "Policy" at bounding box center [784, 55] width 841 height 31
click at [382, 60] on button "close" at bounding box center [386, 55] width 15 height 15
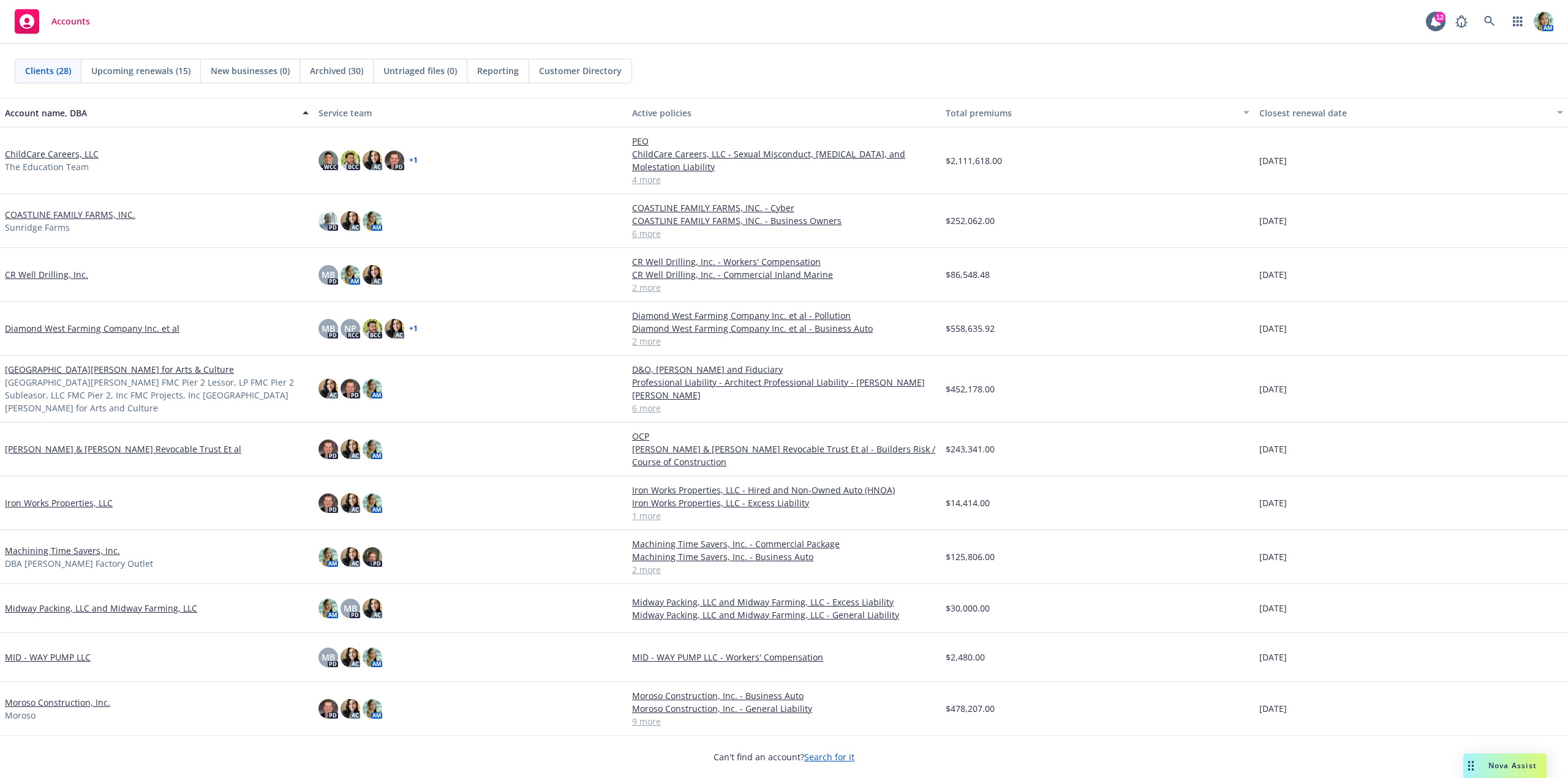
click at [504, 74] on span "Reporting" at bounding box center [498, 71] width 42 height 13
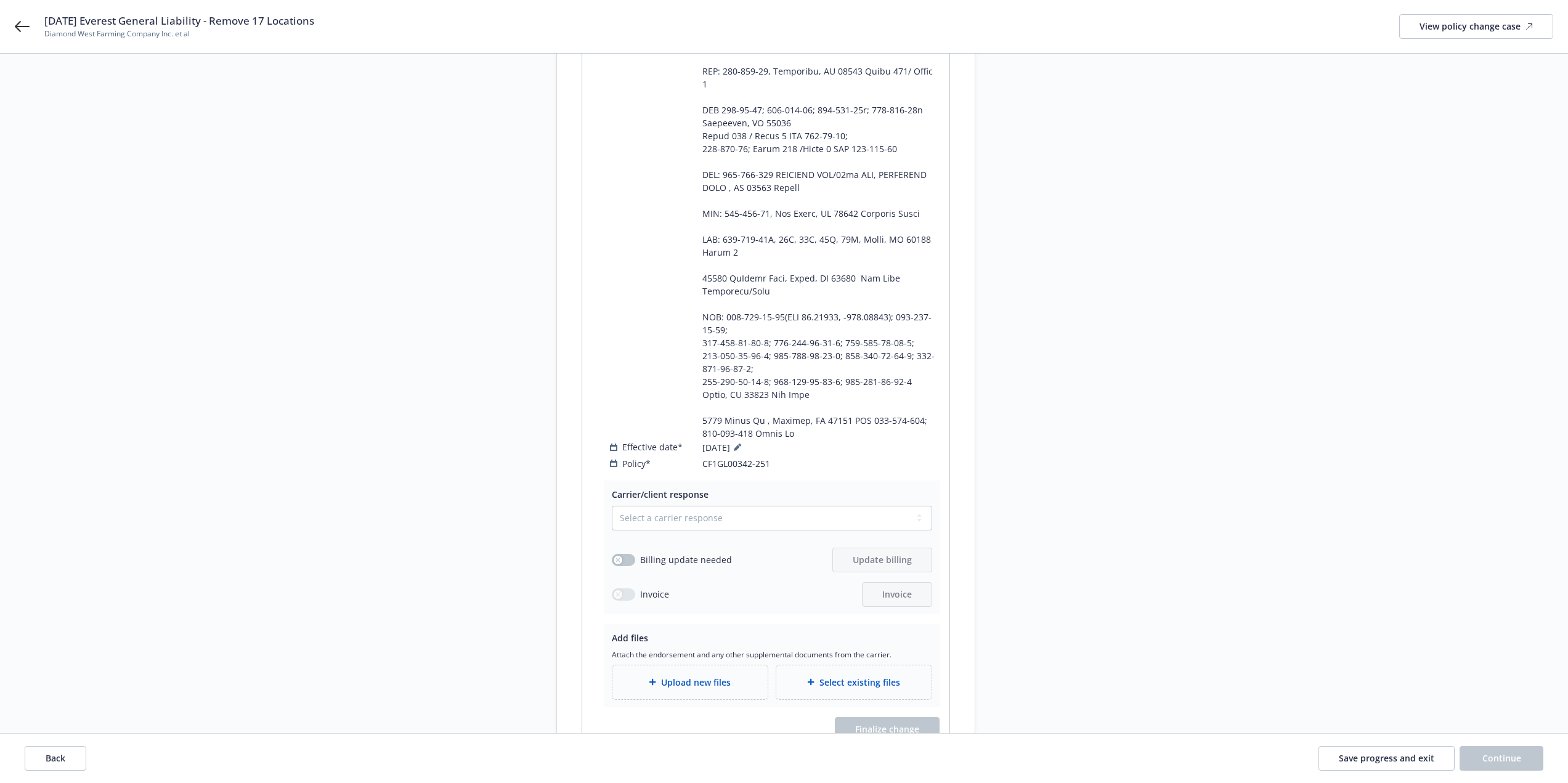
scroll to position [678, 0]
click at [688, 502] on select "Select a carrier response Accepted Accepted with revision No endorsement needed…" at bounding box center [772, 514] width 320 height 25
select select "ACCEPTED"
click at [612, 502] on select "Select a carrier response Accepted Accepted with revision No endorsement needed…" at bounding box center [772, 514] width 320 height 25
click at [696, 671] on span "Upload new files" at bounding box center [696, 678] width 70 height 13
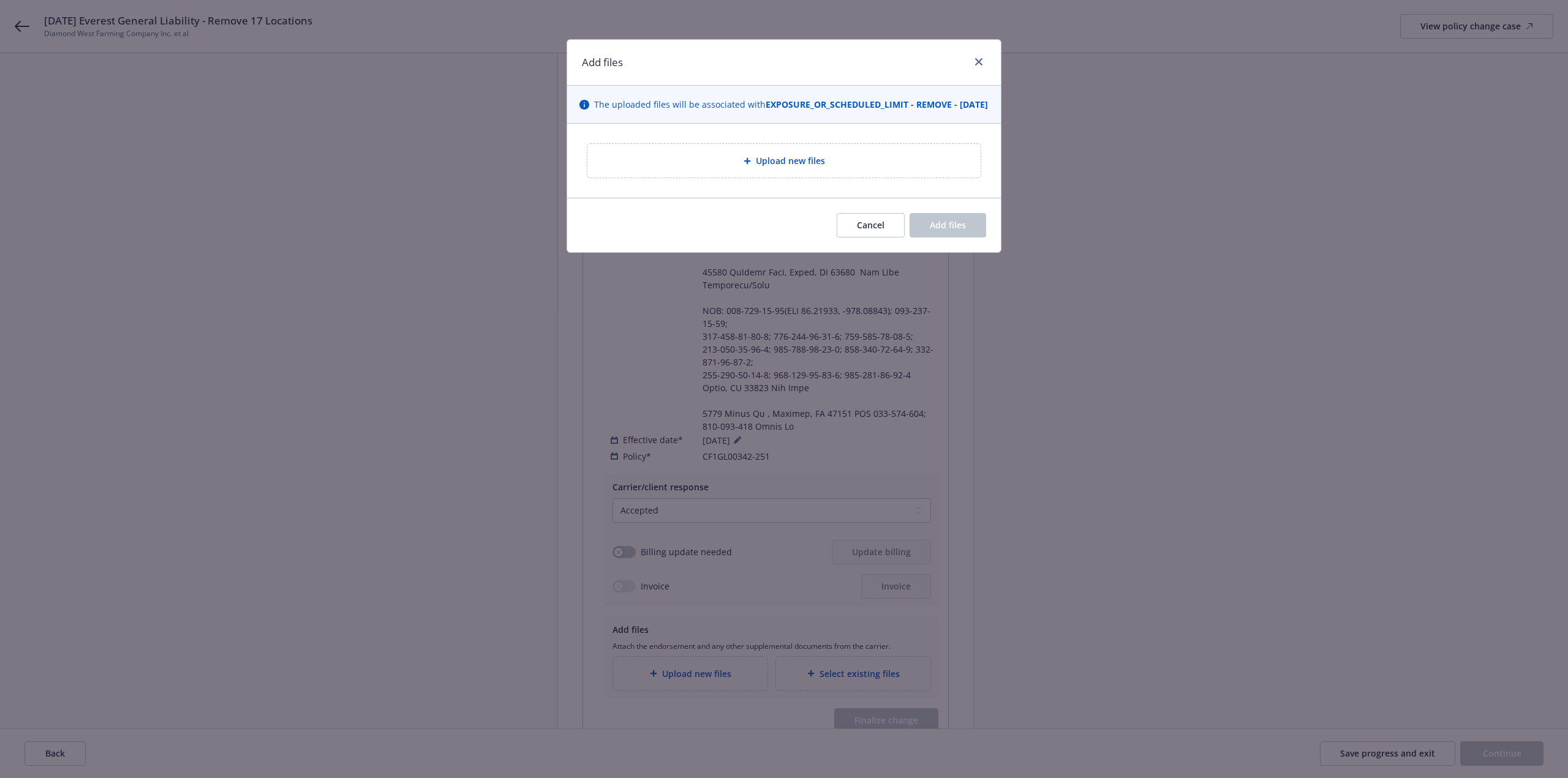
click at [728, 178] on div "Upload new files" at bounding box center [784, 161] width 393 height 34
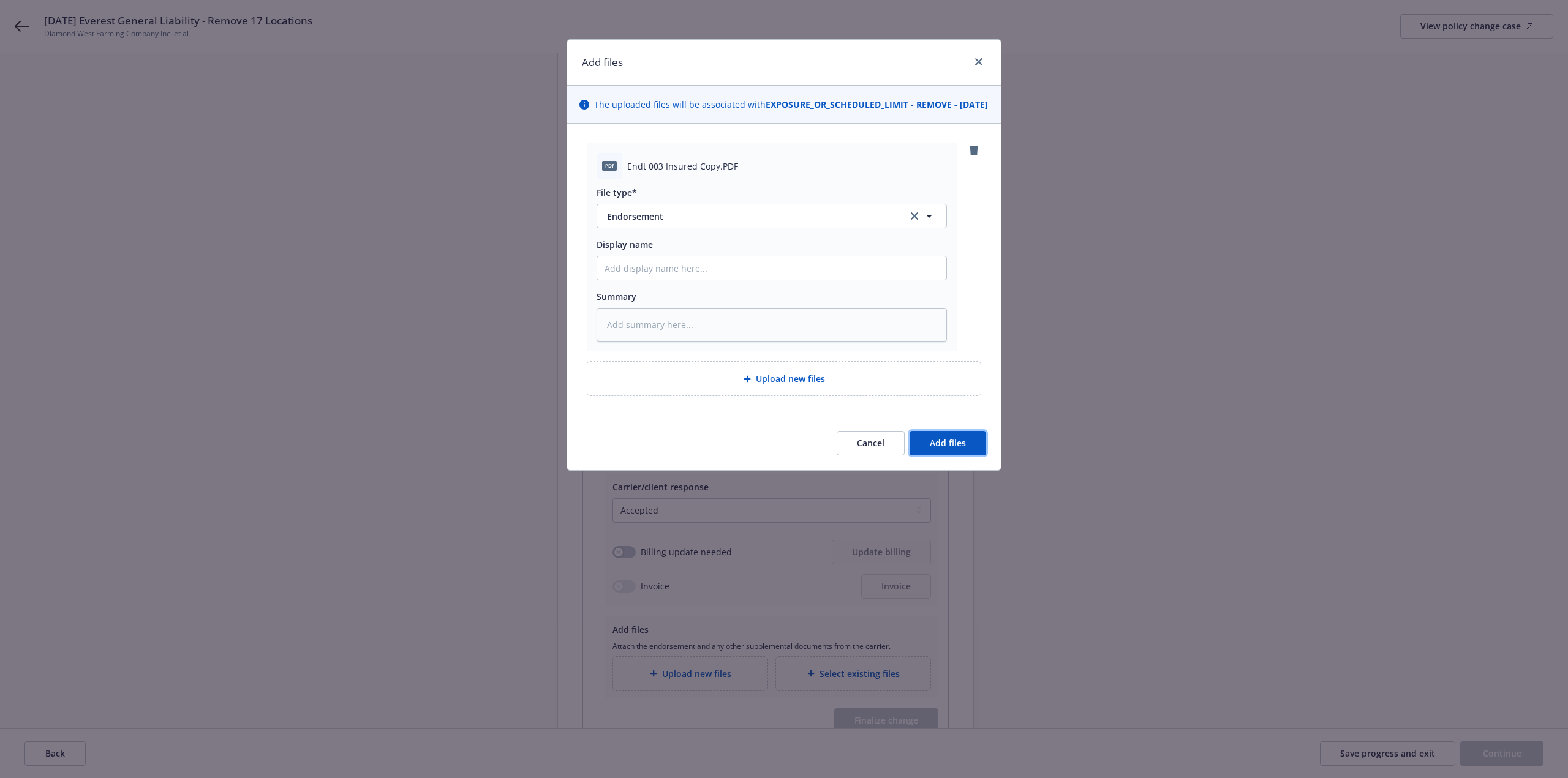
click at [946, 448] on span "Add files" at bounding box center [948, 443] width 36 height 12
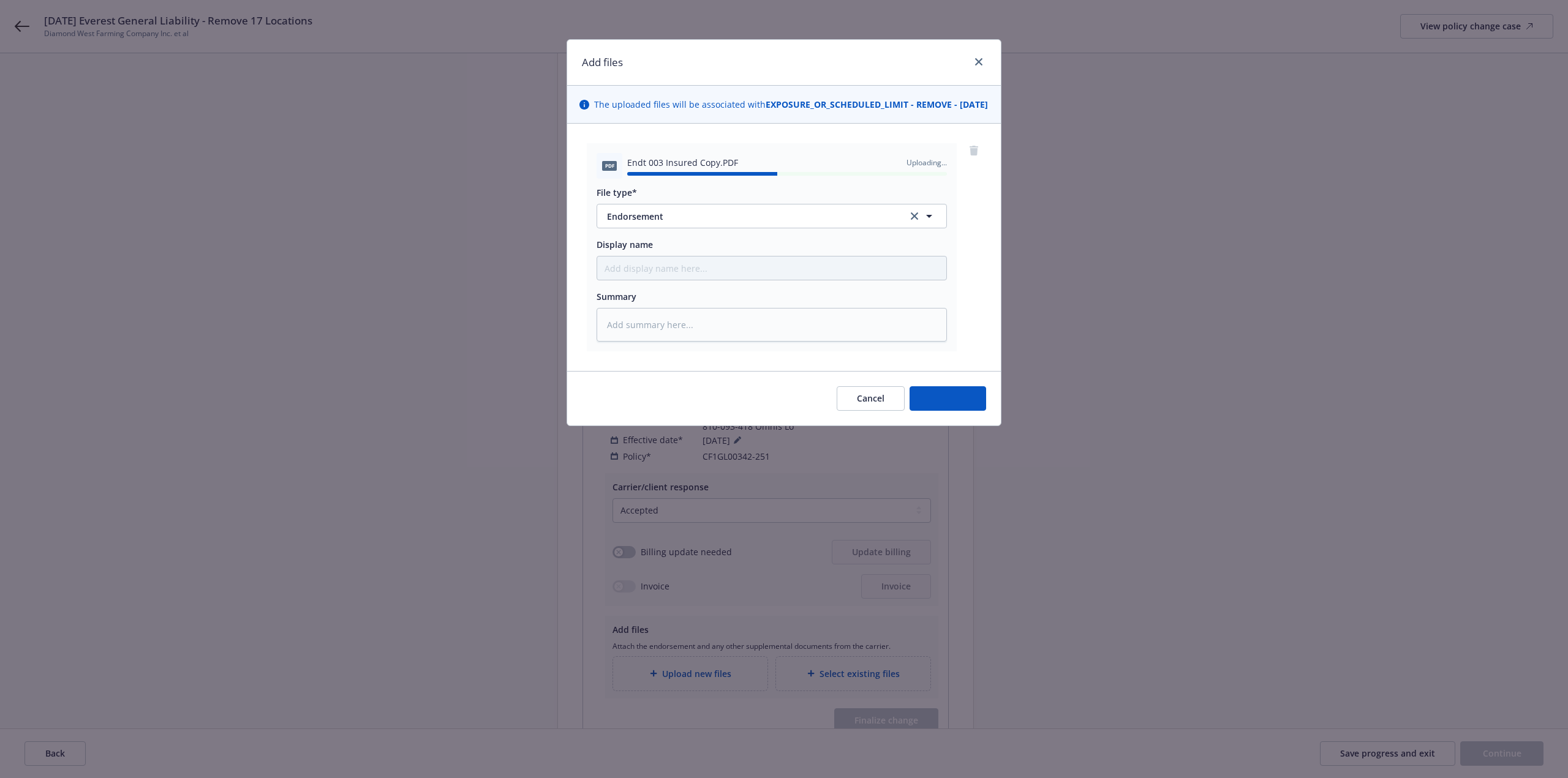
type textarea "x"
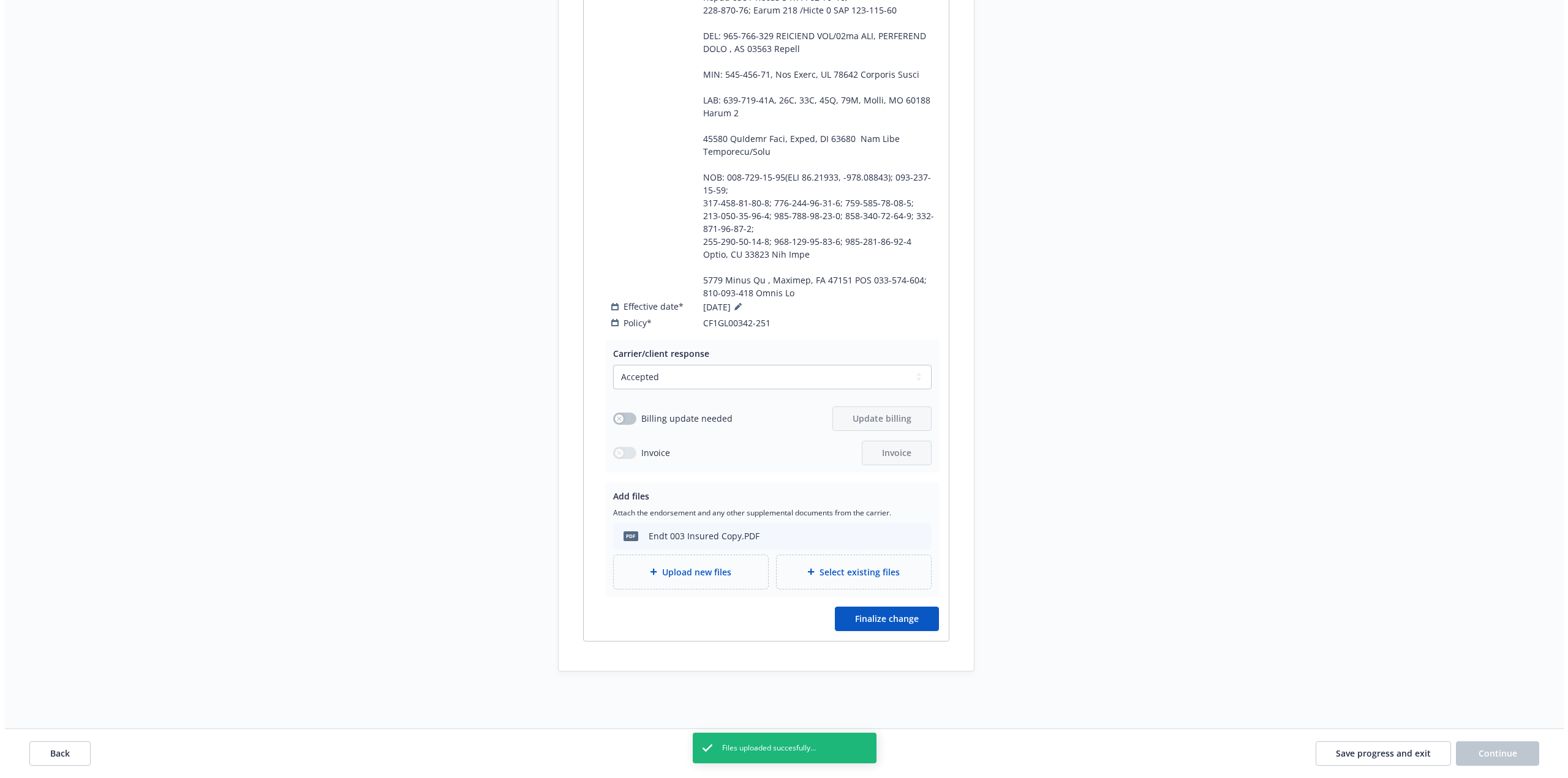
scroll to position [815, 0]
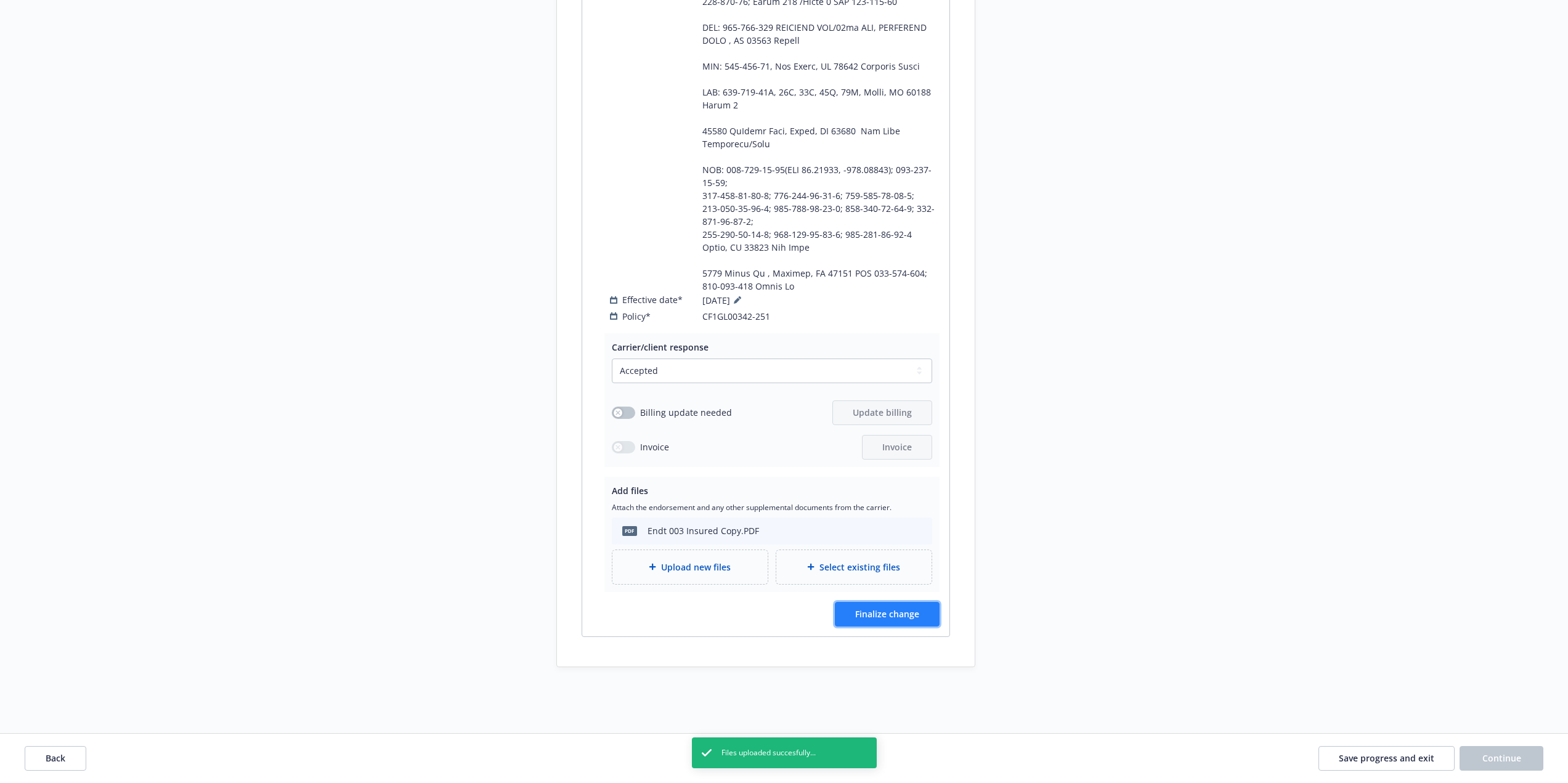
click at [920, 602] on button "Finalize change" at bounding box center [887, 615] width 104 height 25
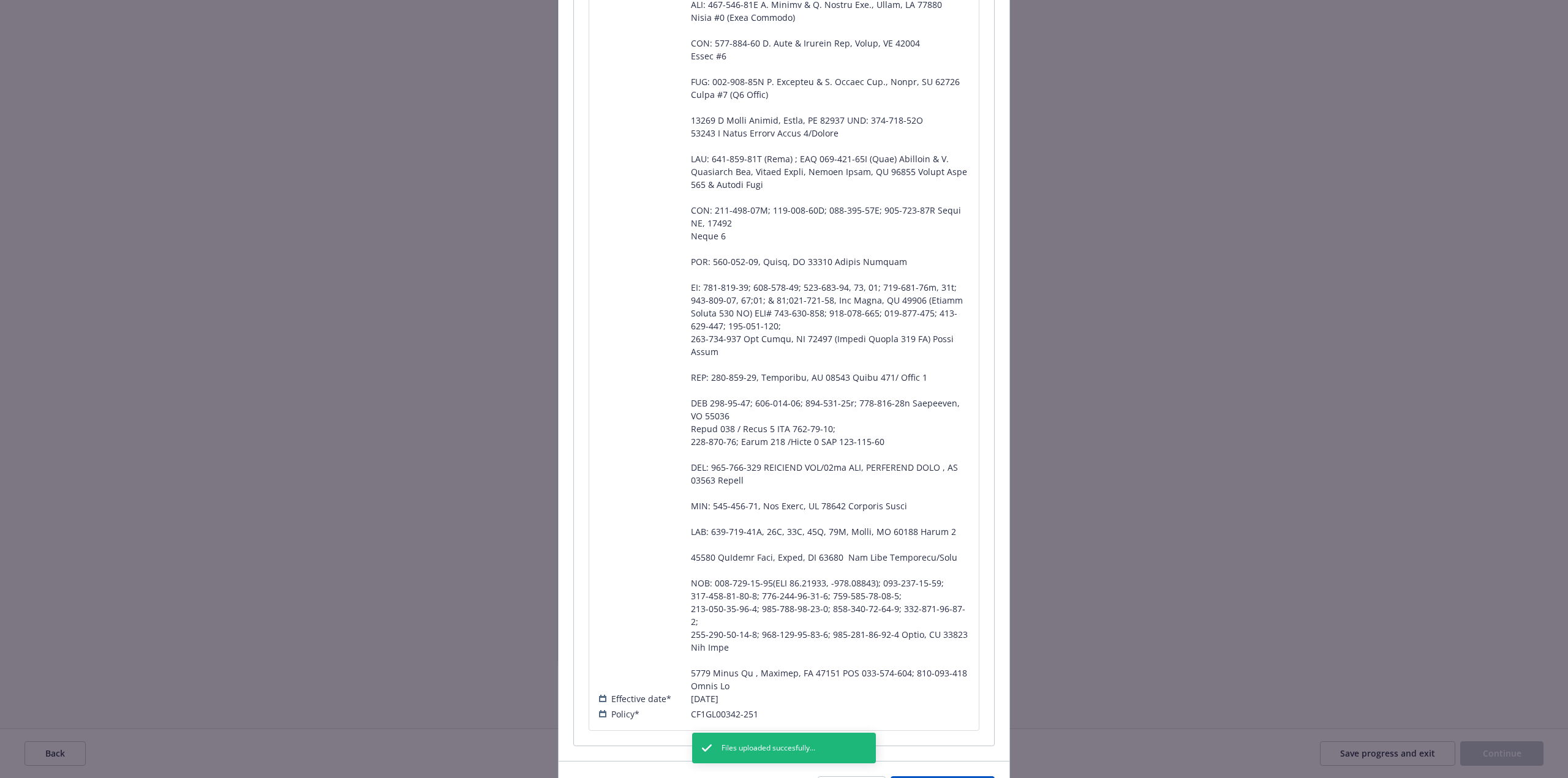
scroll to position [367, 0]
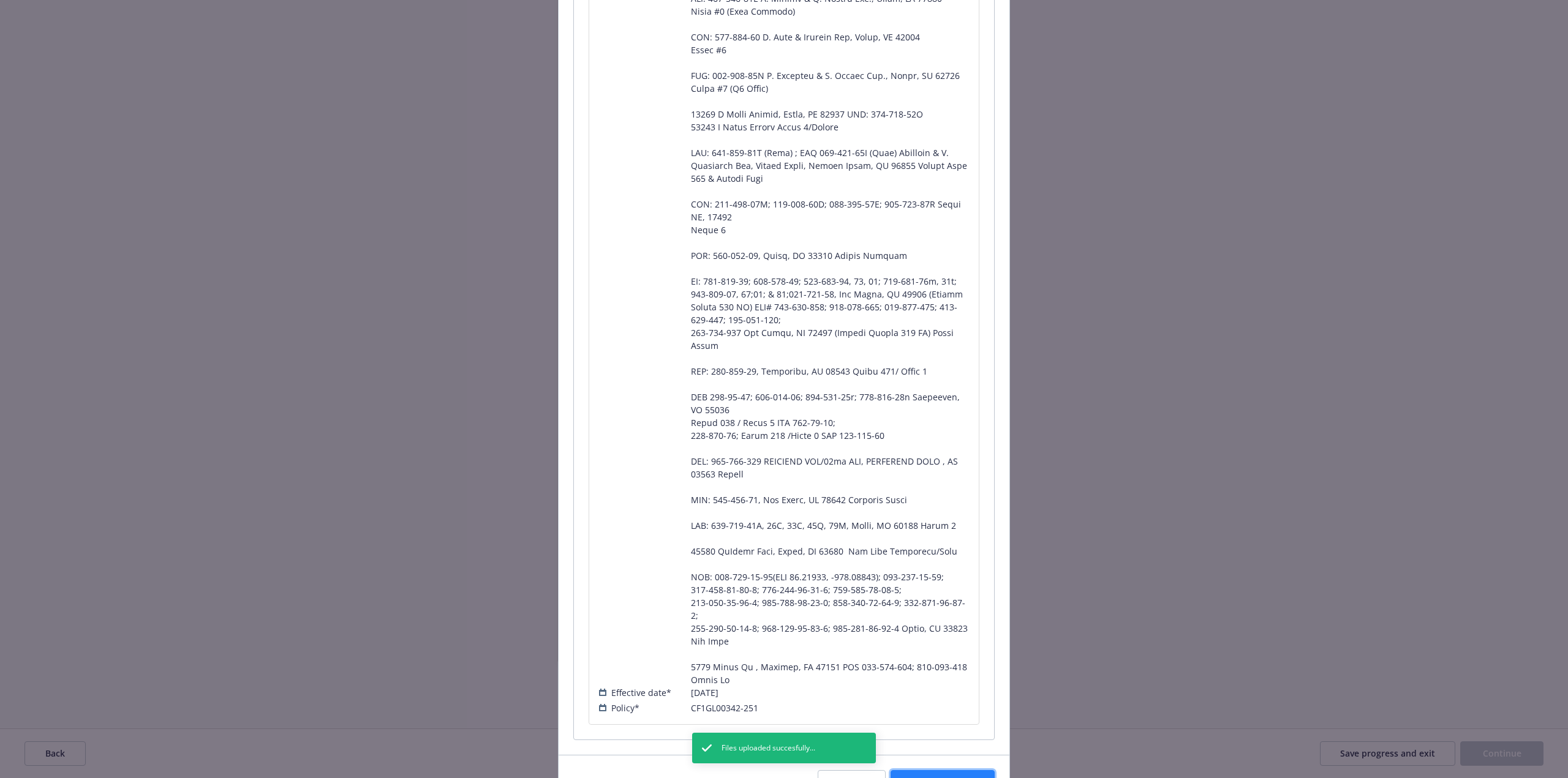
click at [946, 776] on span "Finalize change" at bounding box center [943, 782] width 64 height 12
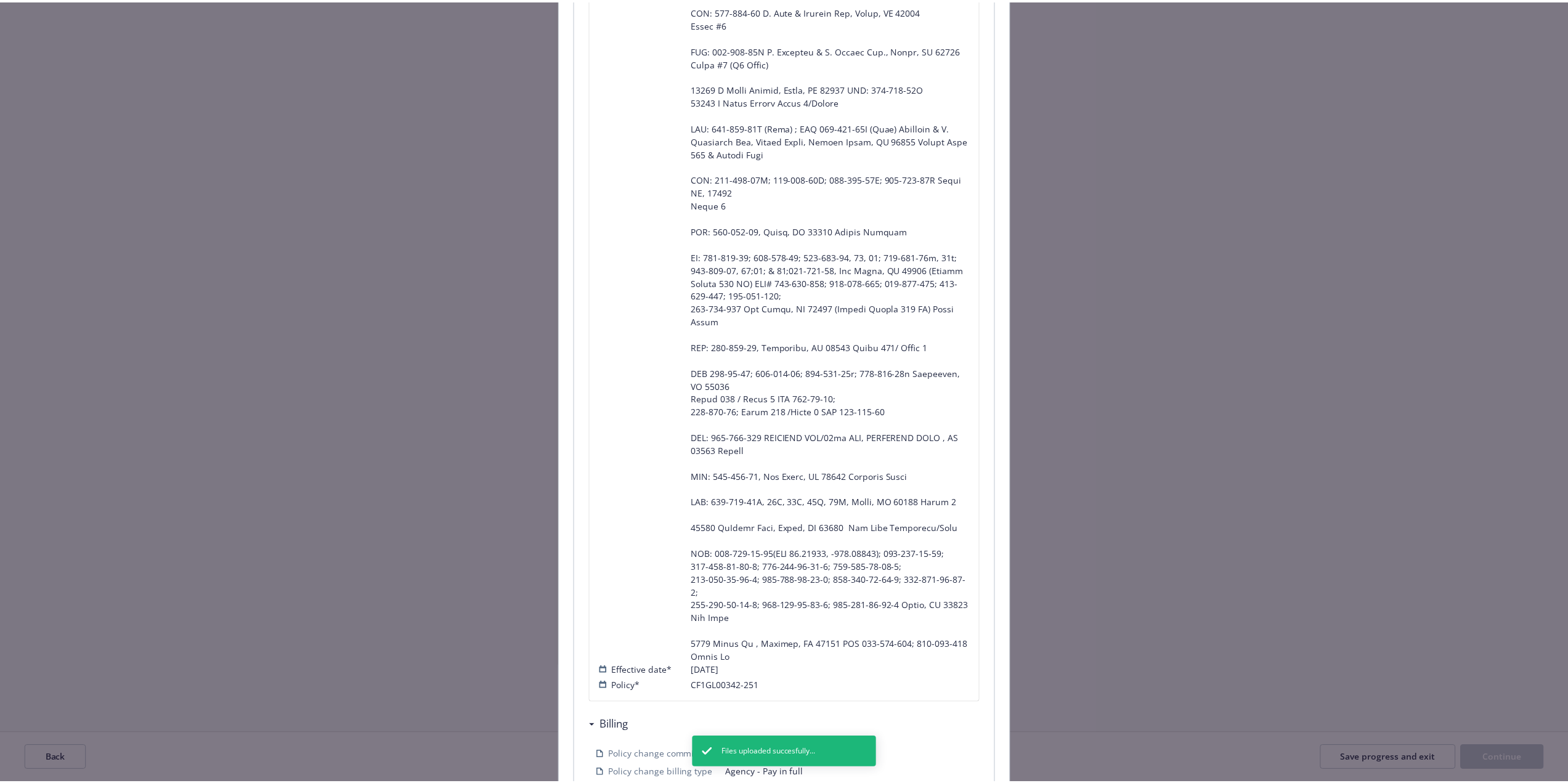
scroll to position [794, 0]
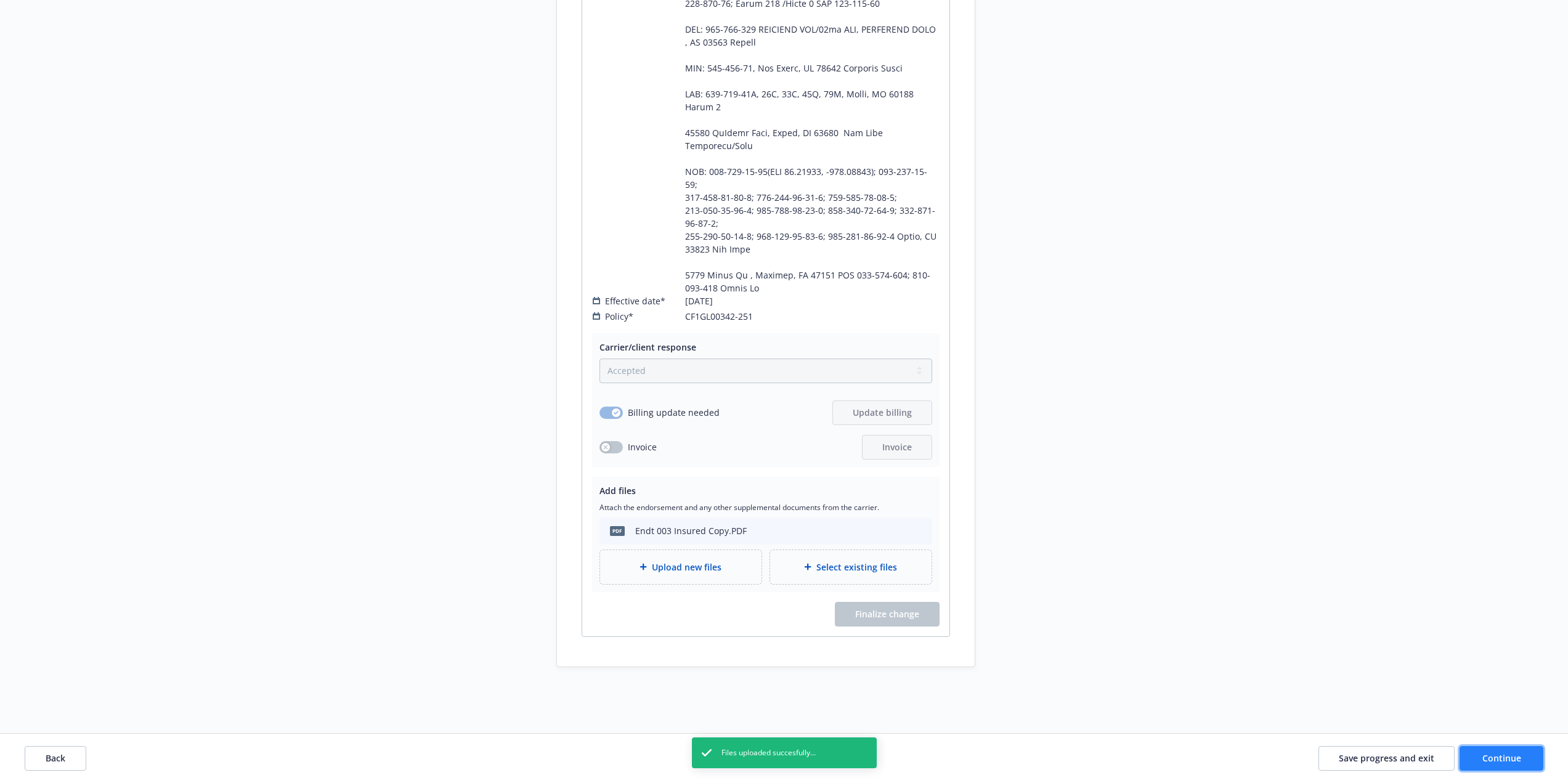
click at [1520, 759] on button "Continue" at bounding box center [1501, 758] width 84 height 25
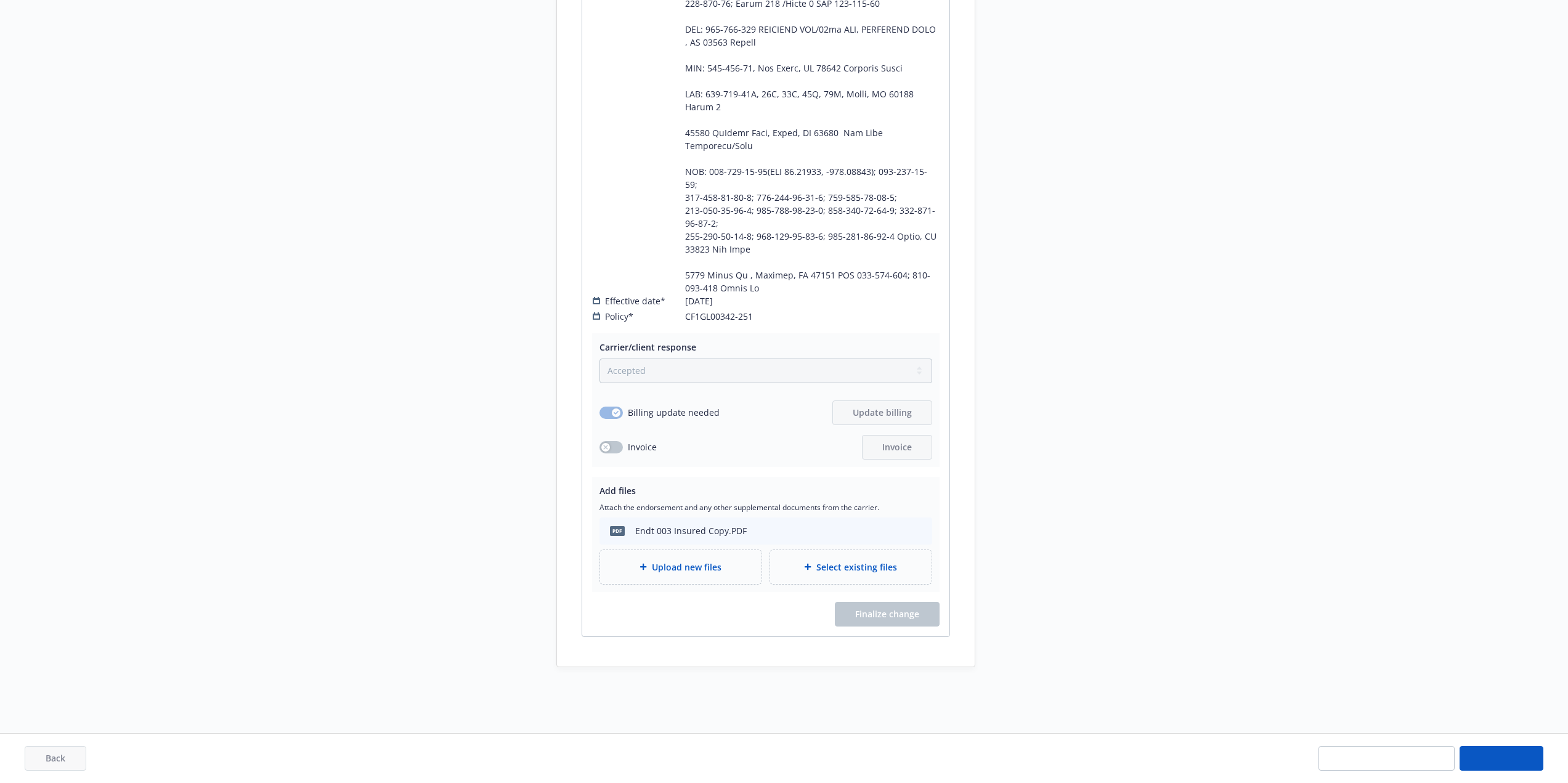
scroll to position [581, 0]
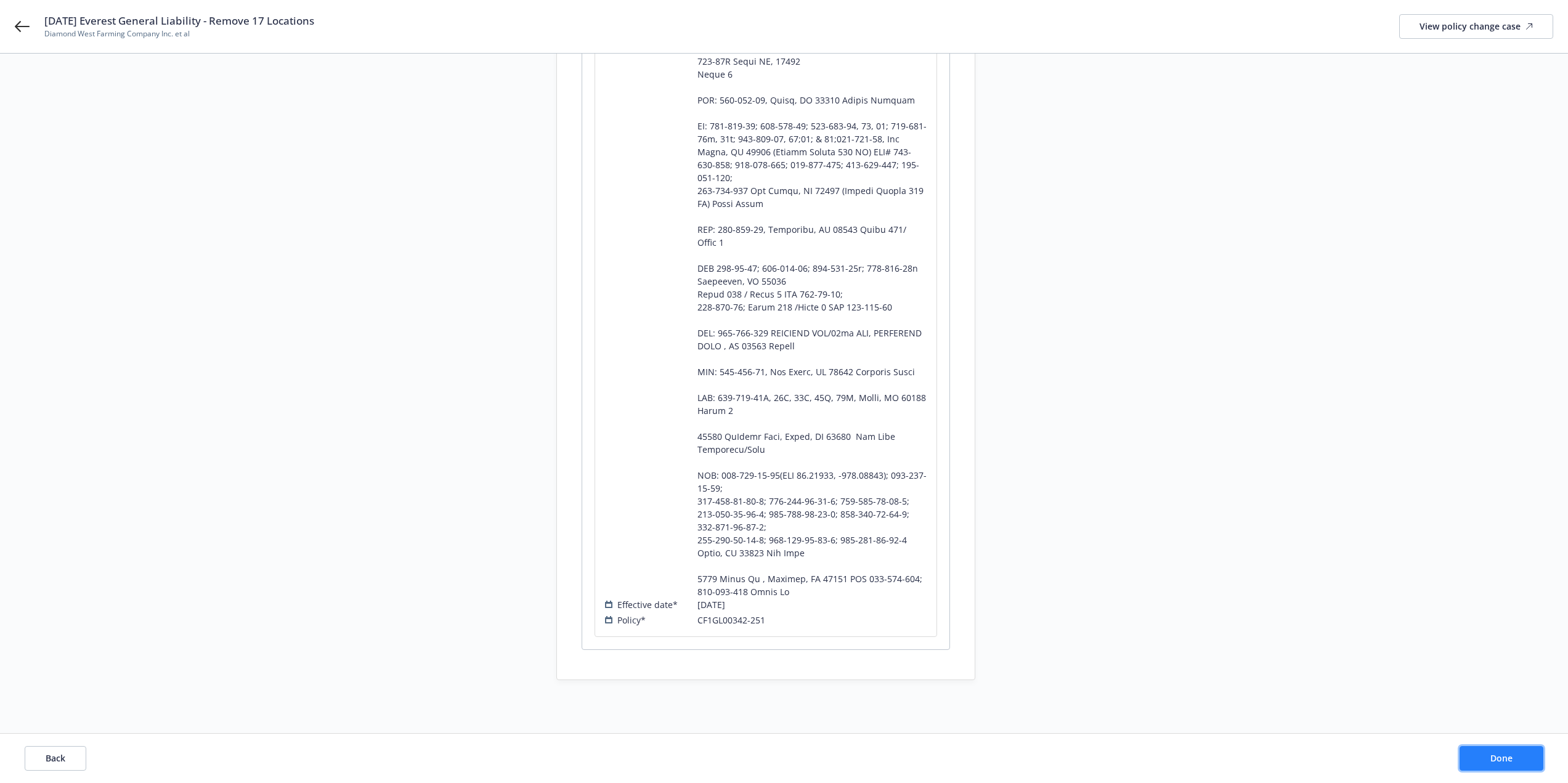
click at [1520, 760] on button "Done" at bounding box center [1501, 758] width 84 height 25
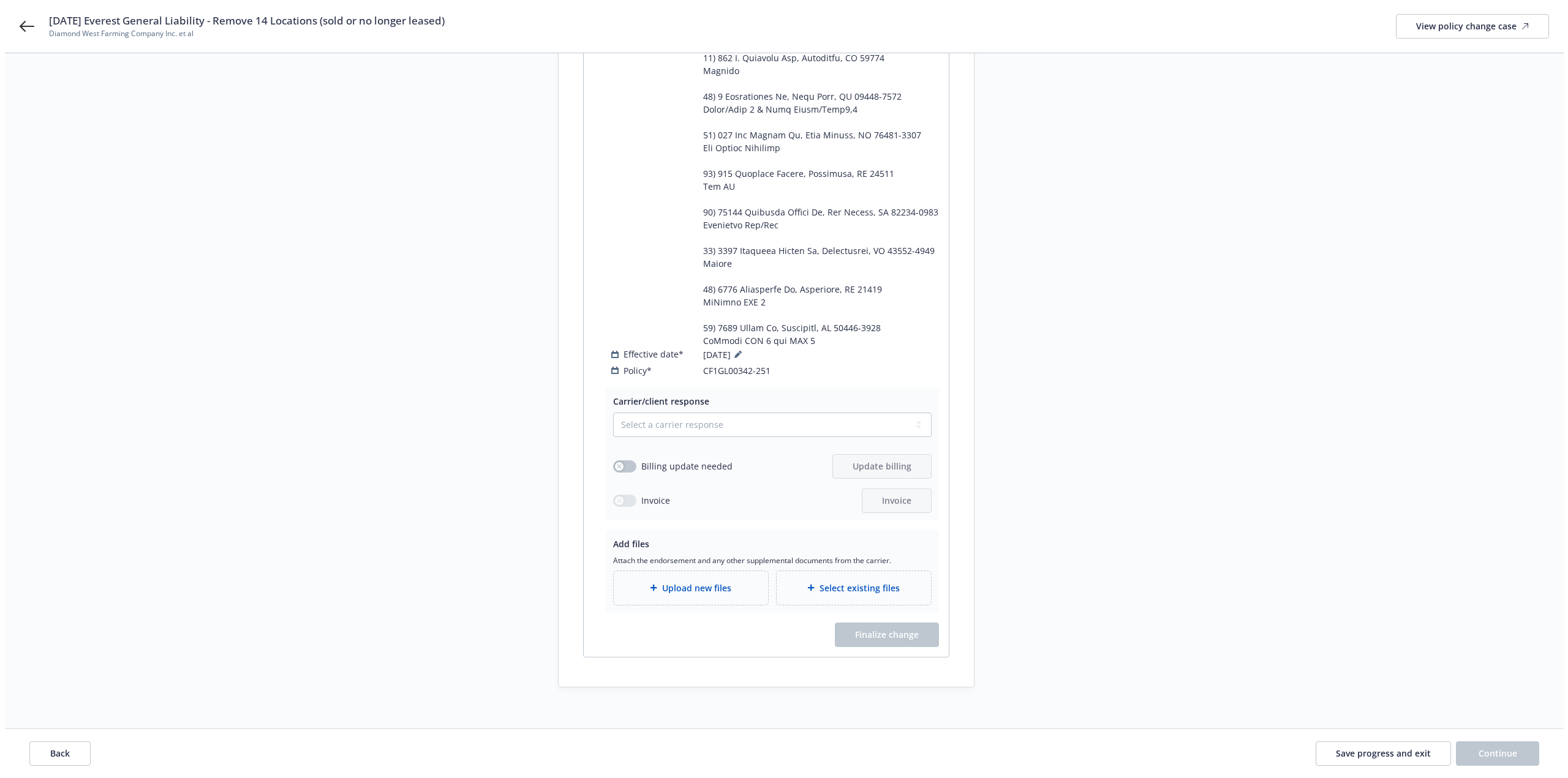
scroll to position [551, 0]
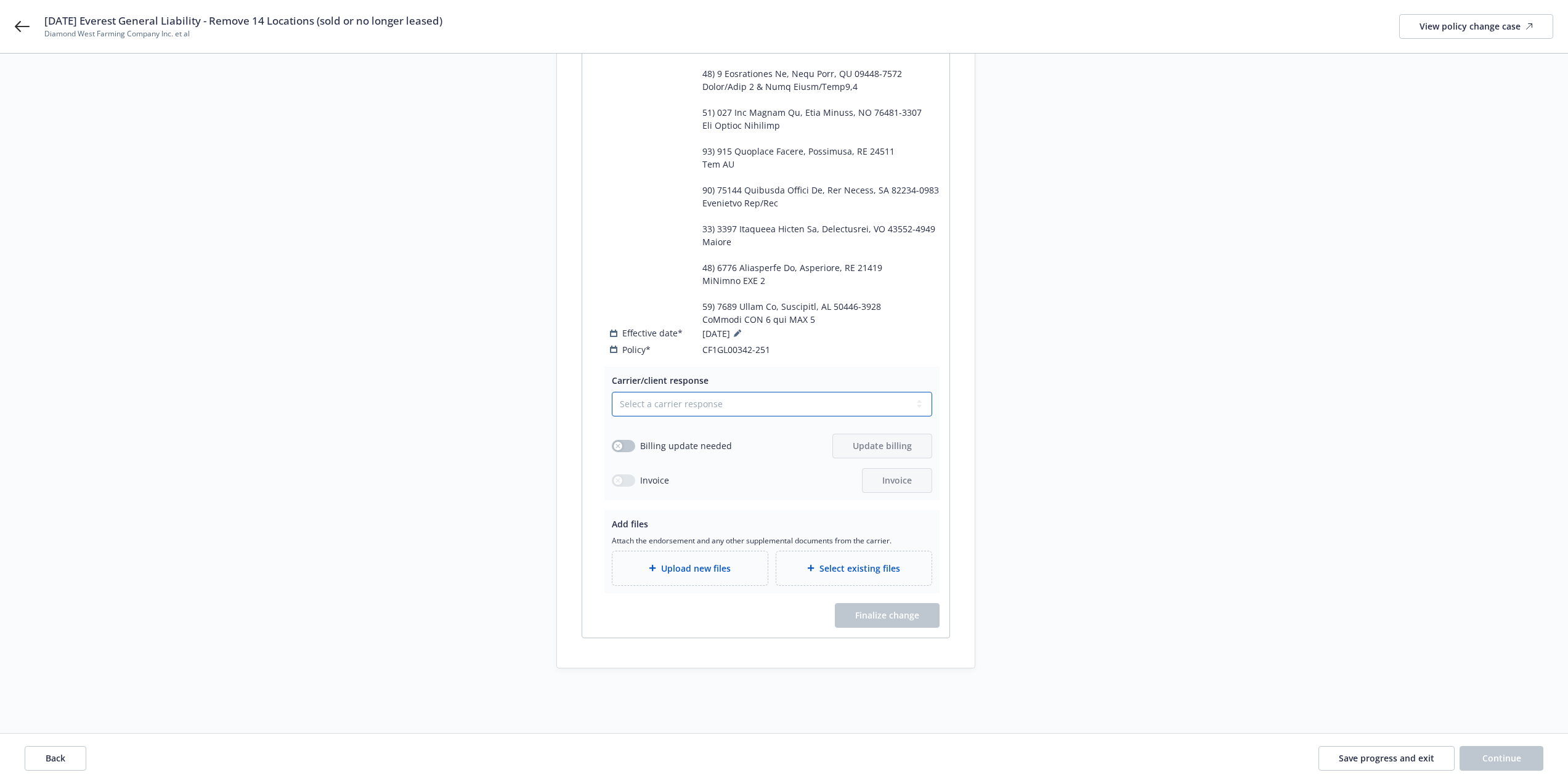
click at [657, 396] on select "Select a carrier response Accepted Accepted with revision No endorsement needed…" at bounding box center [772, 404] width 320 height 25
select select "ACCEPTED"
click at [612, 392] on select "Select a carrier response Accepted Accepted with revision No endorsement needed…" at bounding box center [772, 404] width 320 height 25
click at [699, 562] on span "Upload new files" at bounding box center [696, 568] width 70 height 13
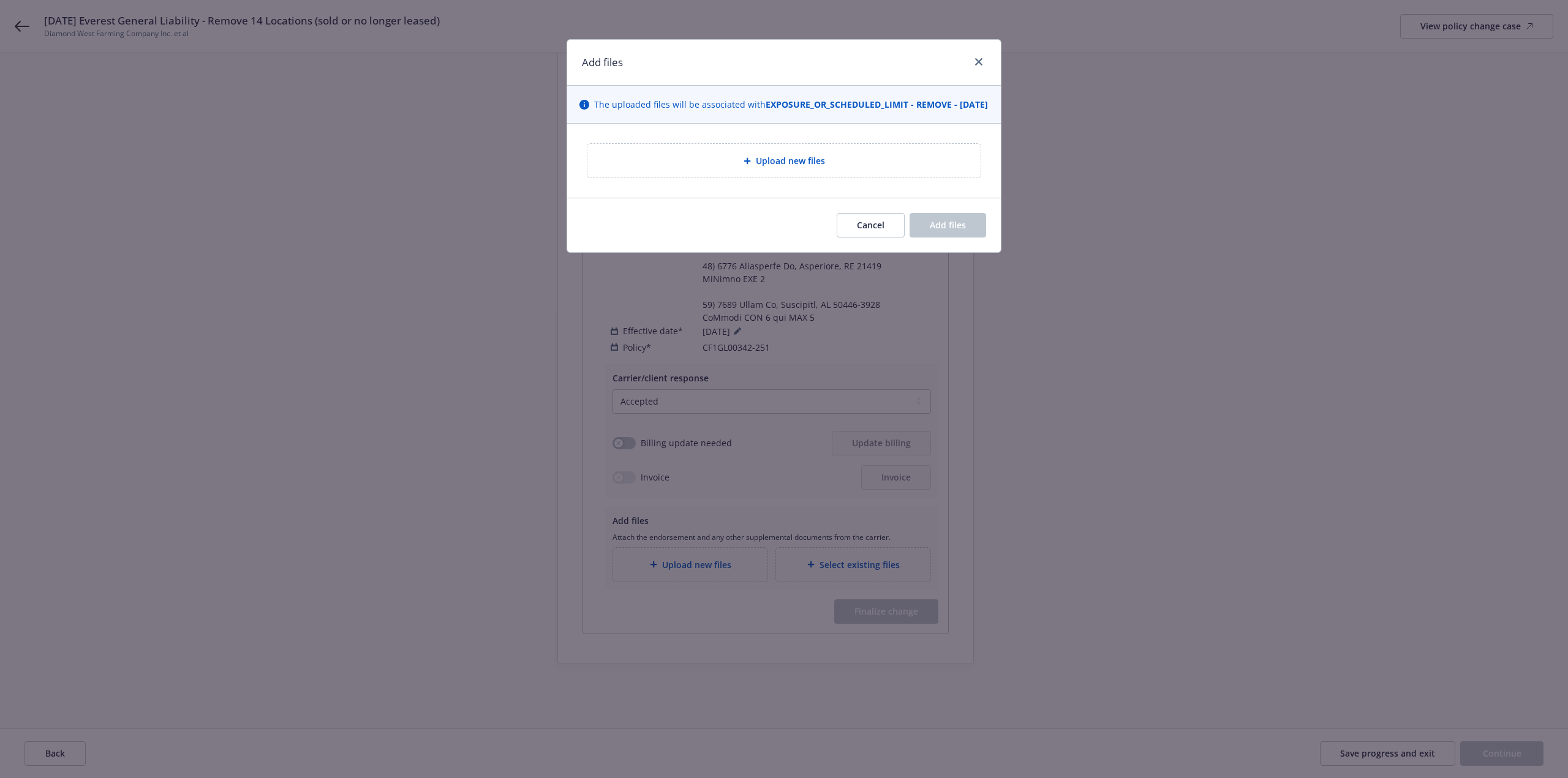
click at [660, 167] on div "Upload new files" at bounding box center [784, 161] width 373 height 14
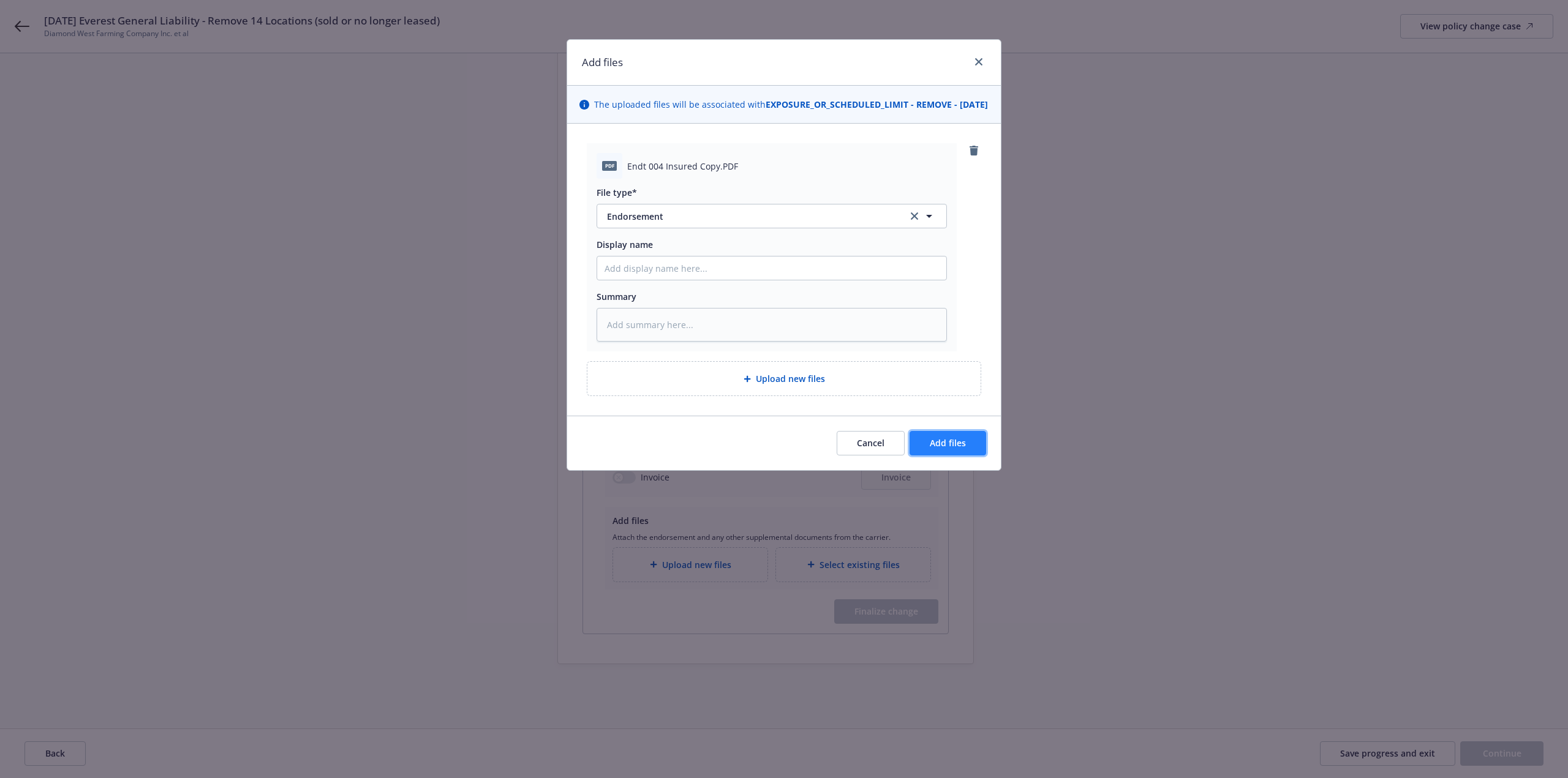
click at [975, 456] on button "Add files" at bounding box center [948, 443] width 77 height 25
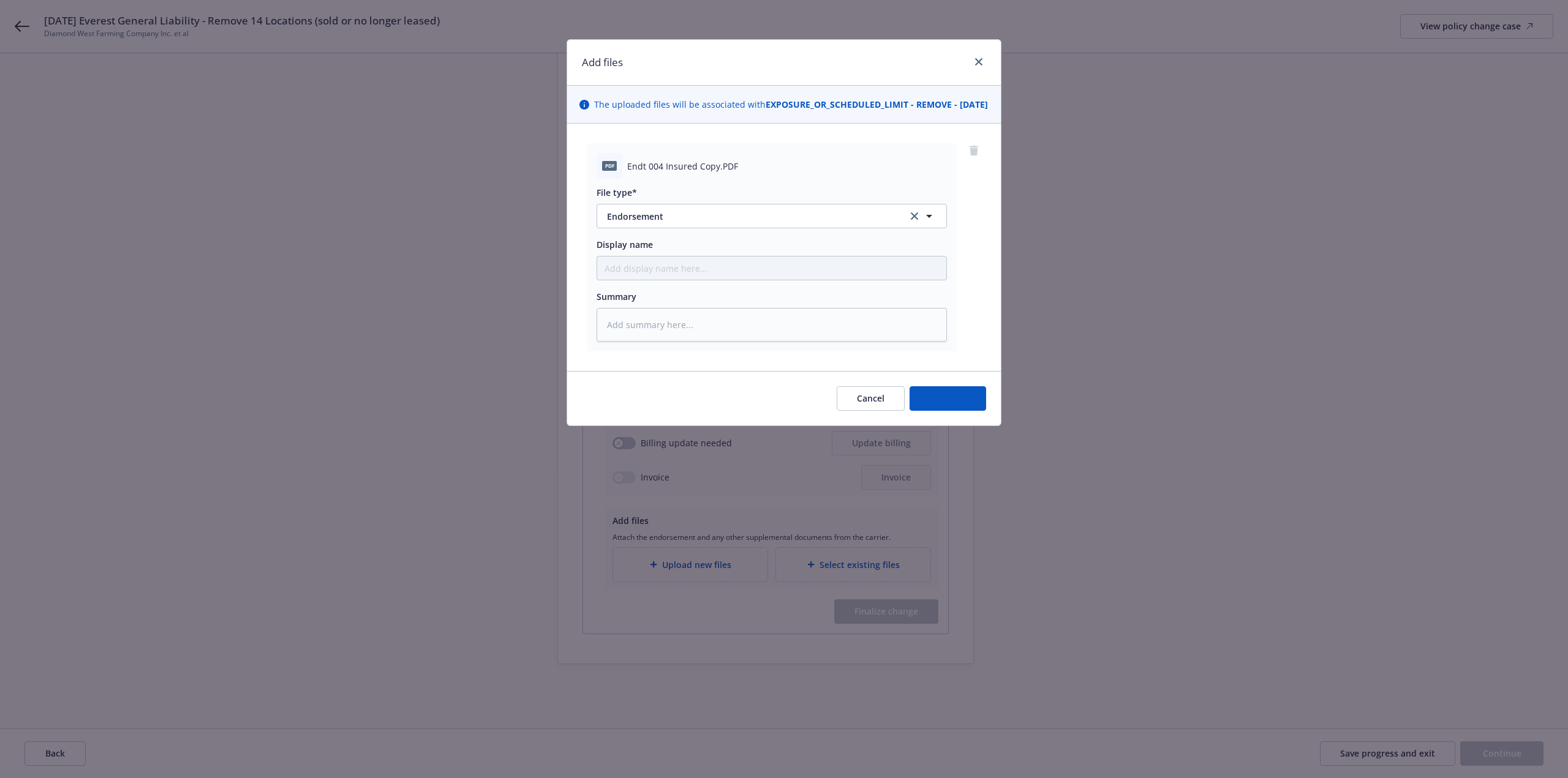
type textarea "x"
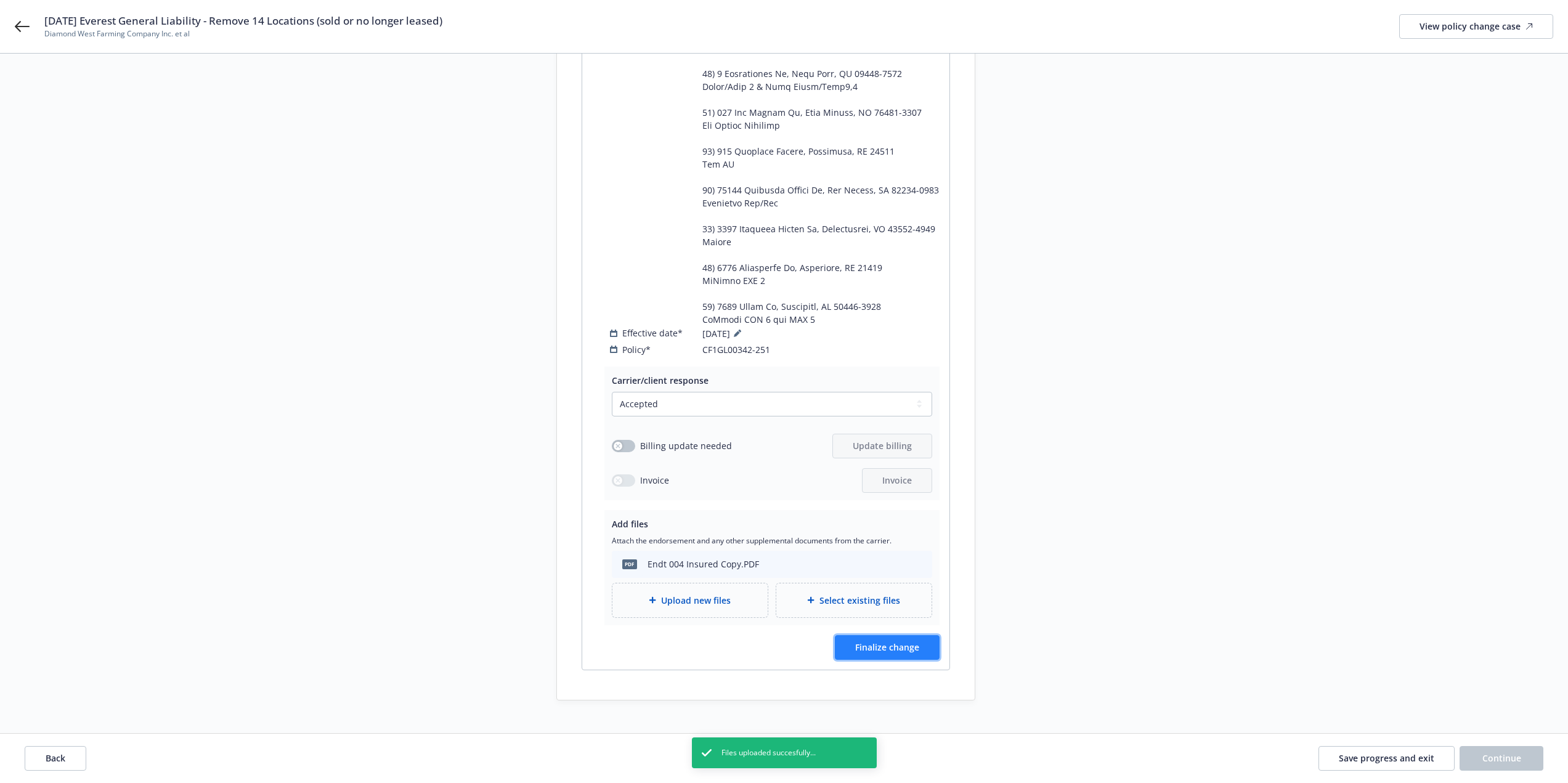
click at [931, 635] on button "Finalize change" at bounding box center [887, 647] width 104 height 25
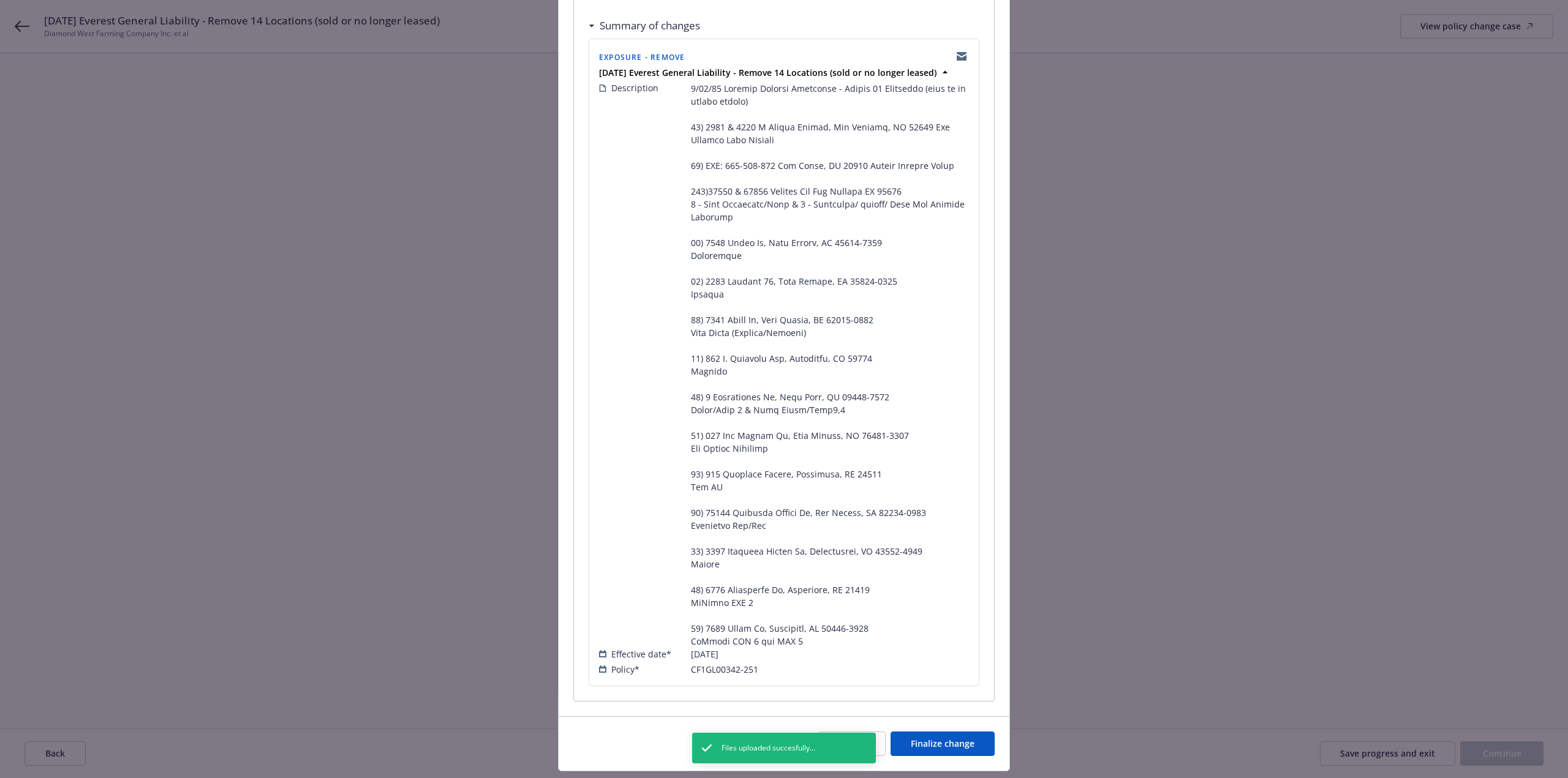
scroll to position [258, 0]
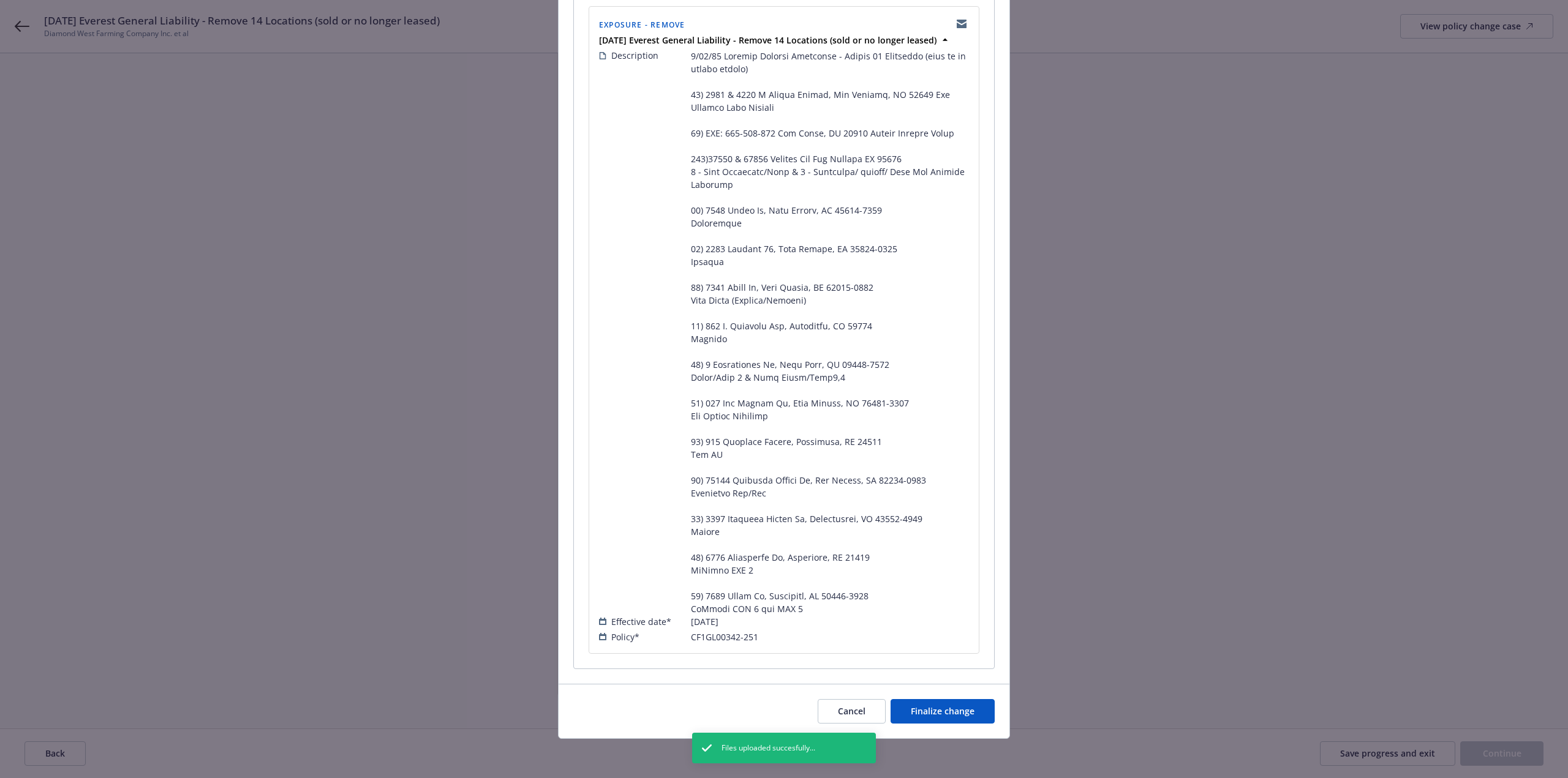
click at [962, 725] on div "Cancel Finalize change" at bounding box center [784, 711] width 451 height 55
drag, startPoint x: 973, startPoint y: 716, endPoint x: 1039, endPoint y: 699, distance: 68.2
click at [974, 716] on button "Finalize change" at bounding box center [942, 711] width 104 height 25
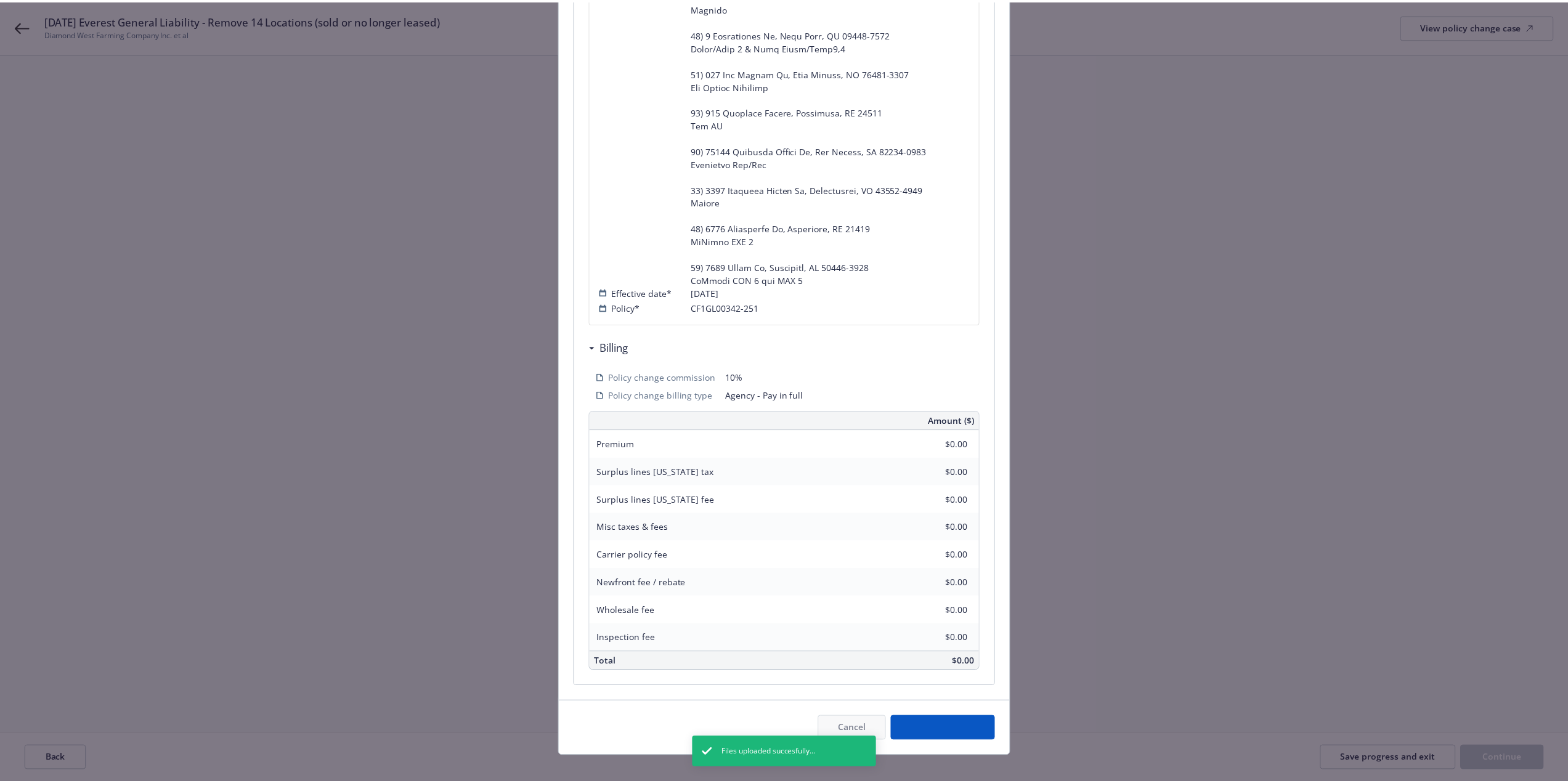
scroll to position [606, 0]
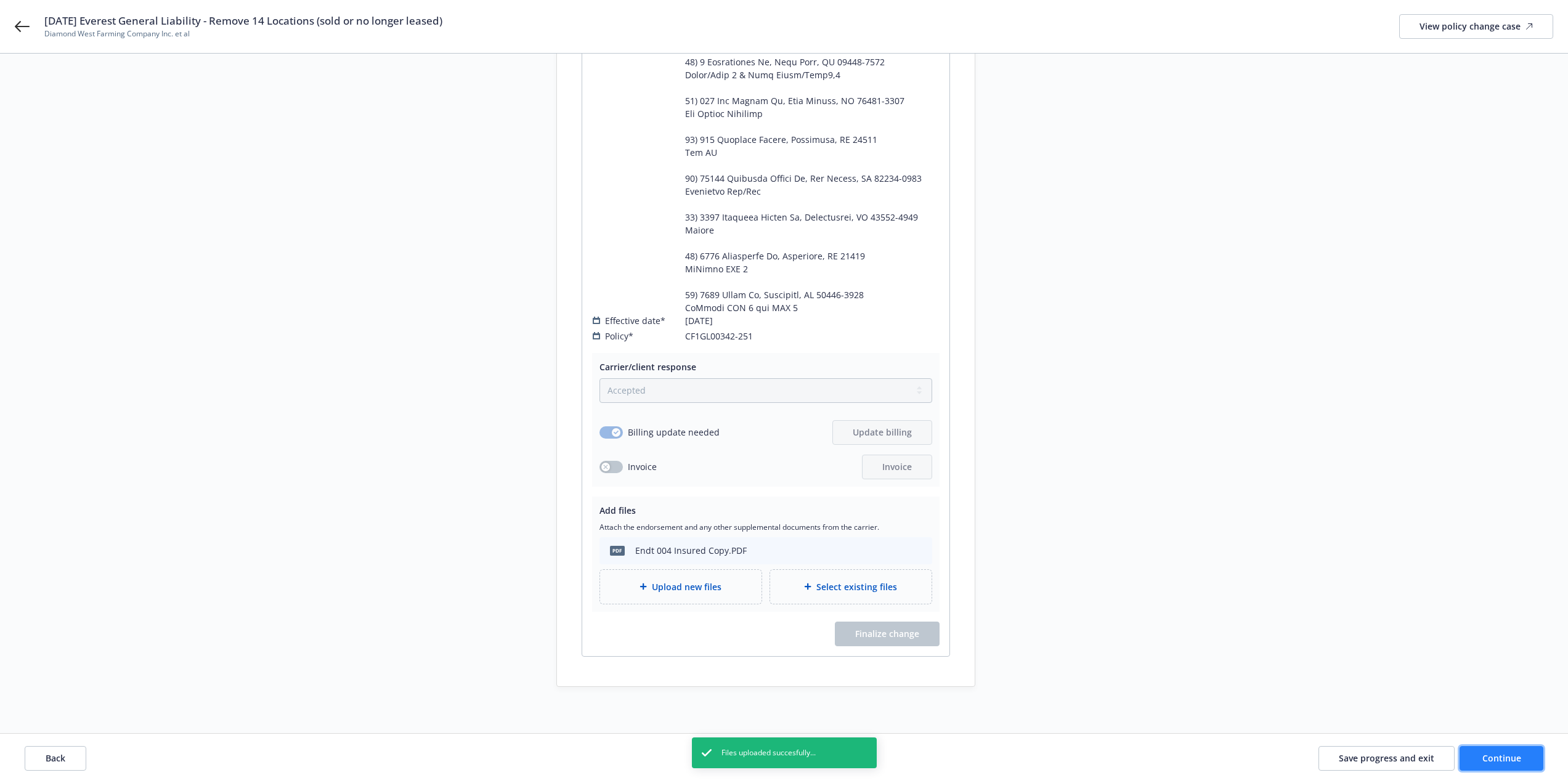
click at [1509, 765] on button "Continue" at bounding box center [1501, 758] width 84 height 25
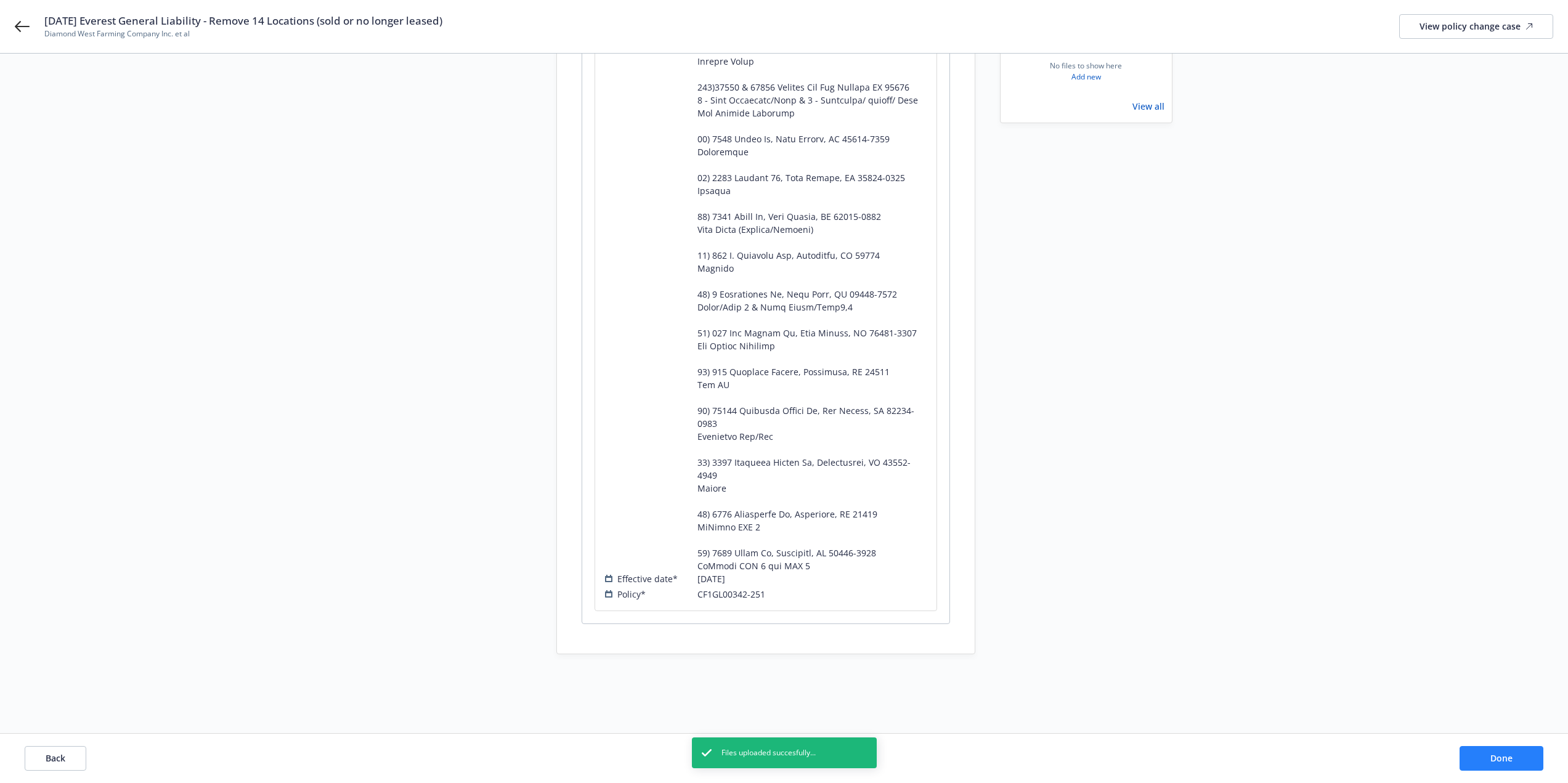
scroll to position [347, 0]
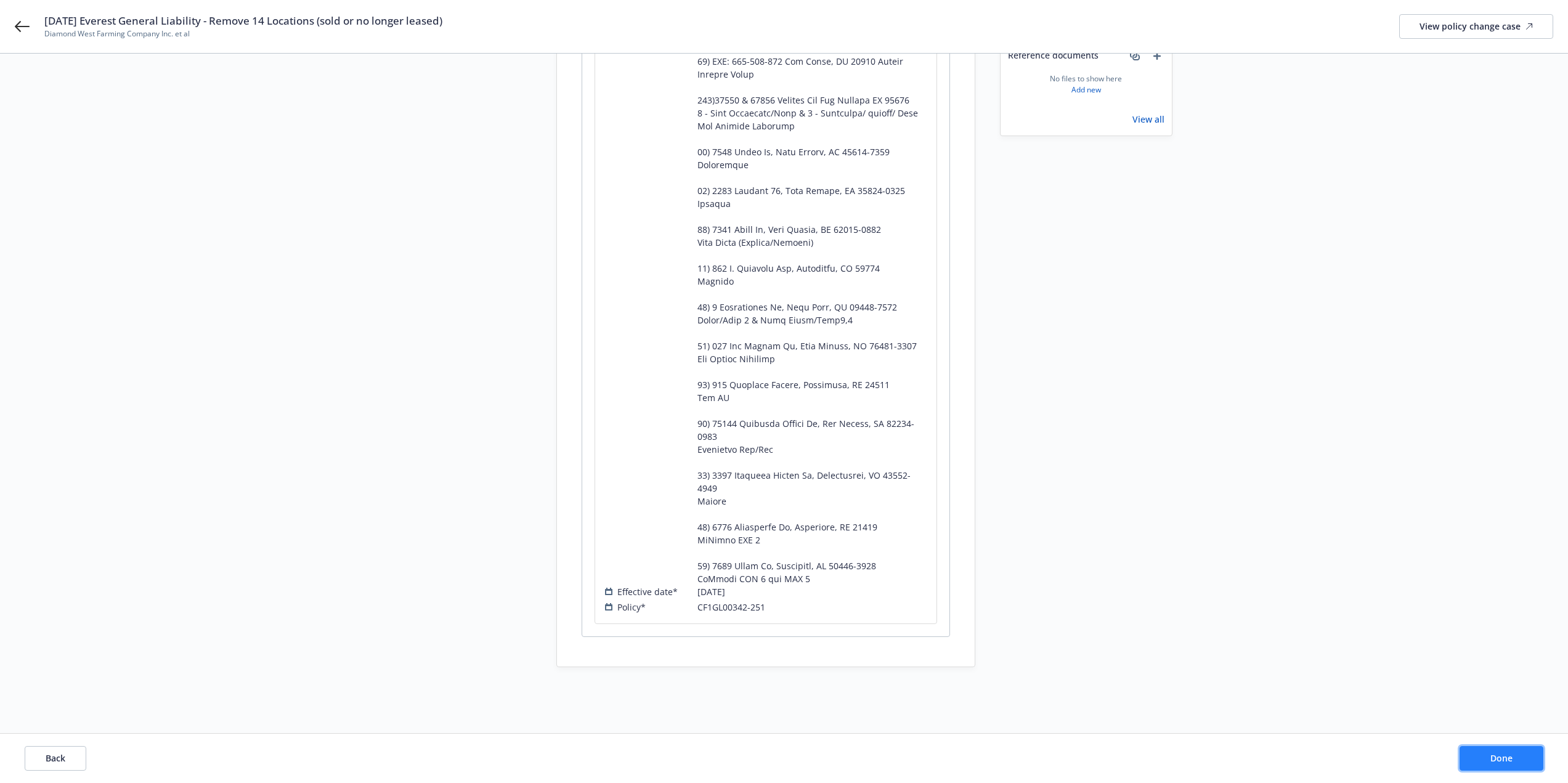
click at [1509, 765] on button "Done" at bounding box center [1501, 758] width 84 height 25
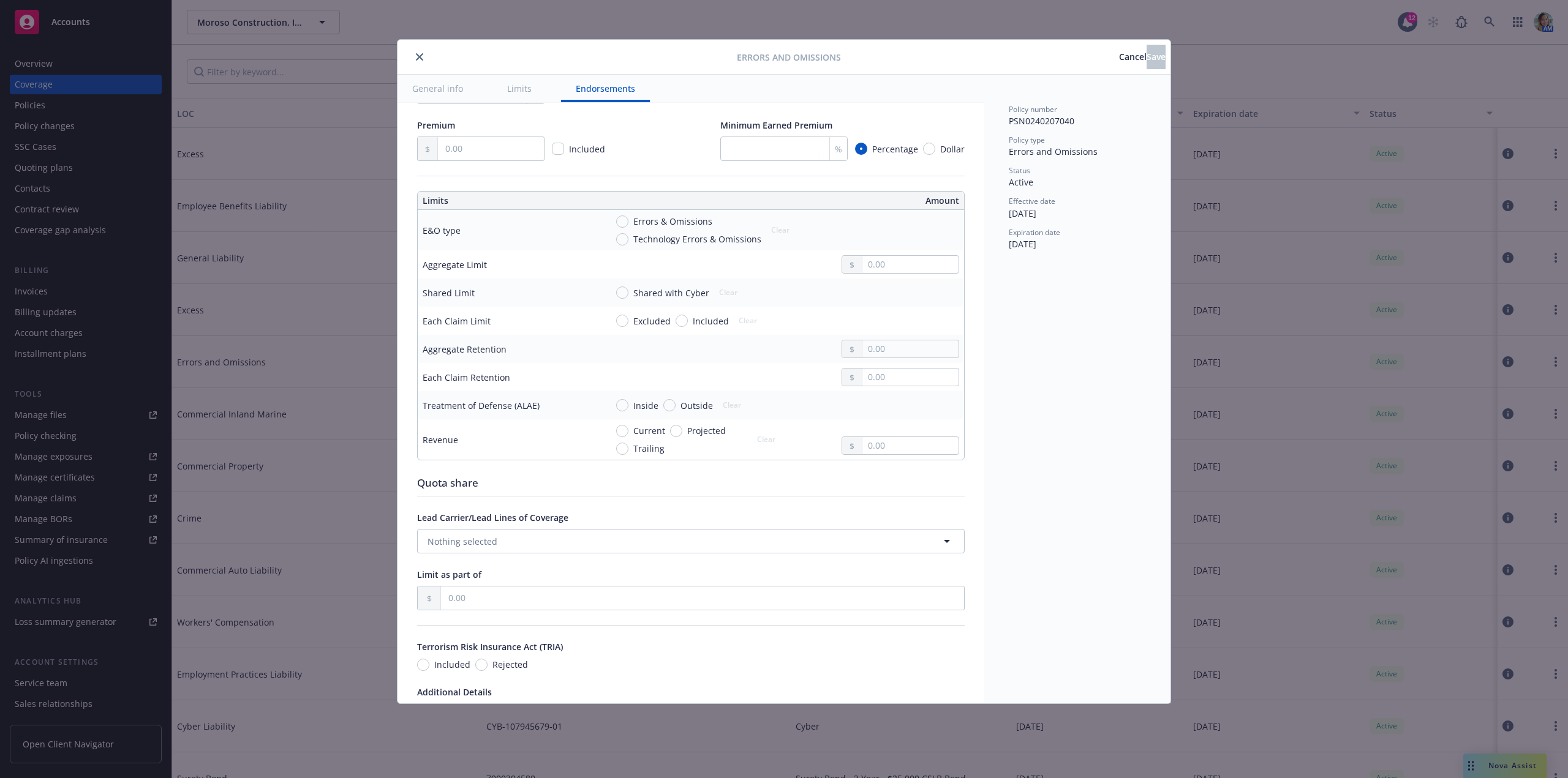
type textarea "x"
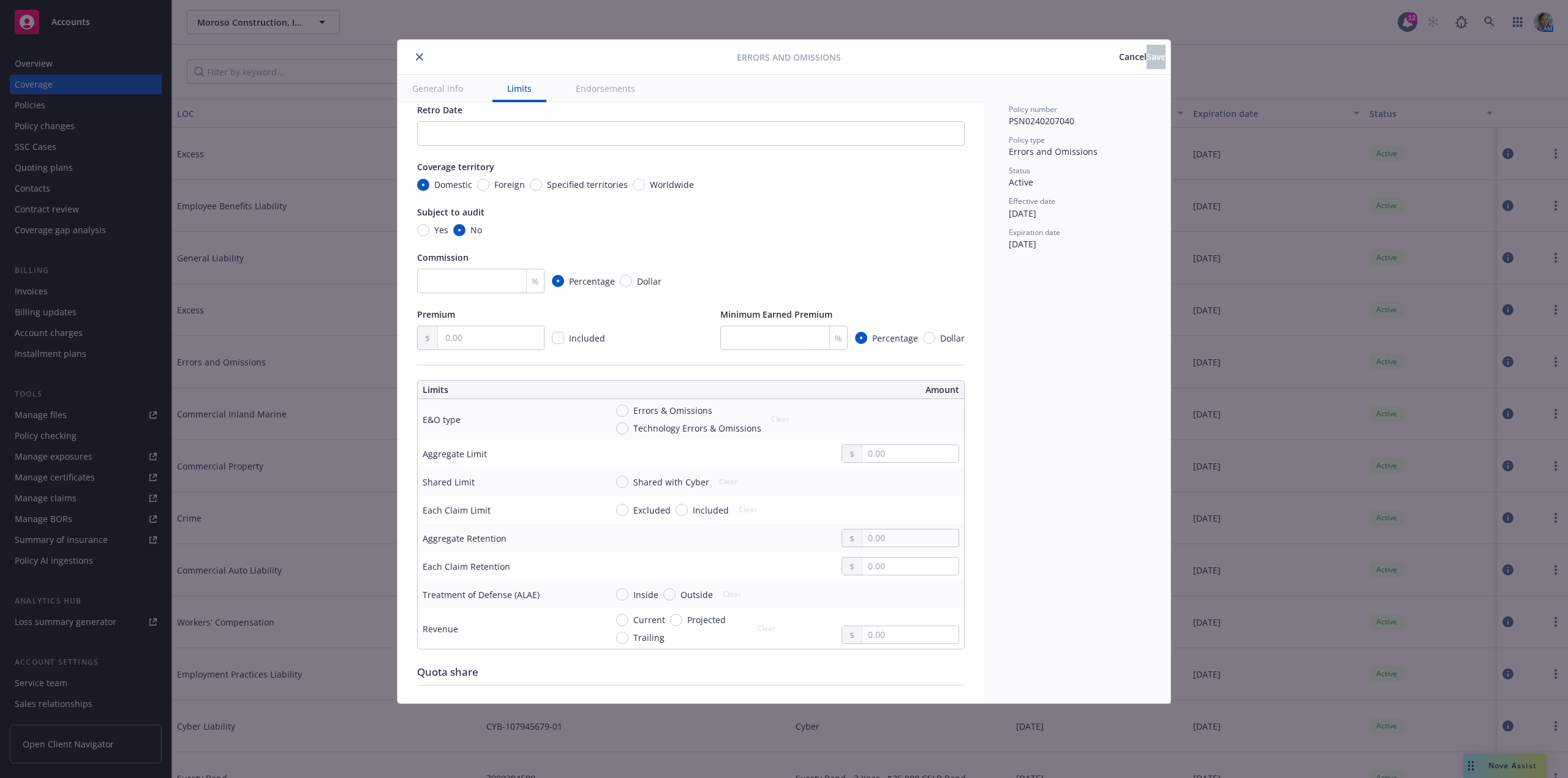
scroll to position [123, 0]
click at [626, 410] on input "Errors & Omissions" at bounding box center [622, 409] width 12 height 12
radio input "true"
click at [875, 456] on input "text" at bounding box center [910, 452] width 96 height 17
type textarea "x"
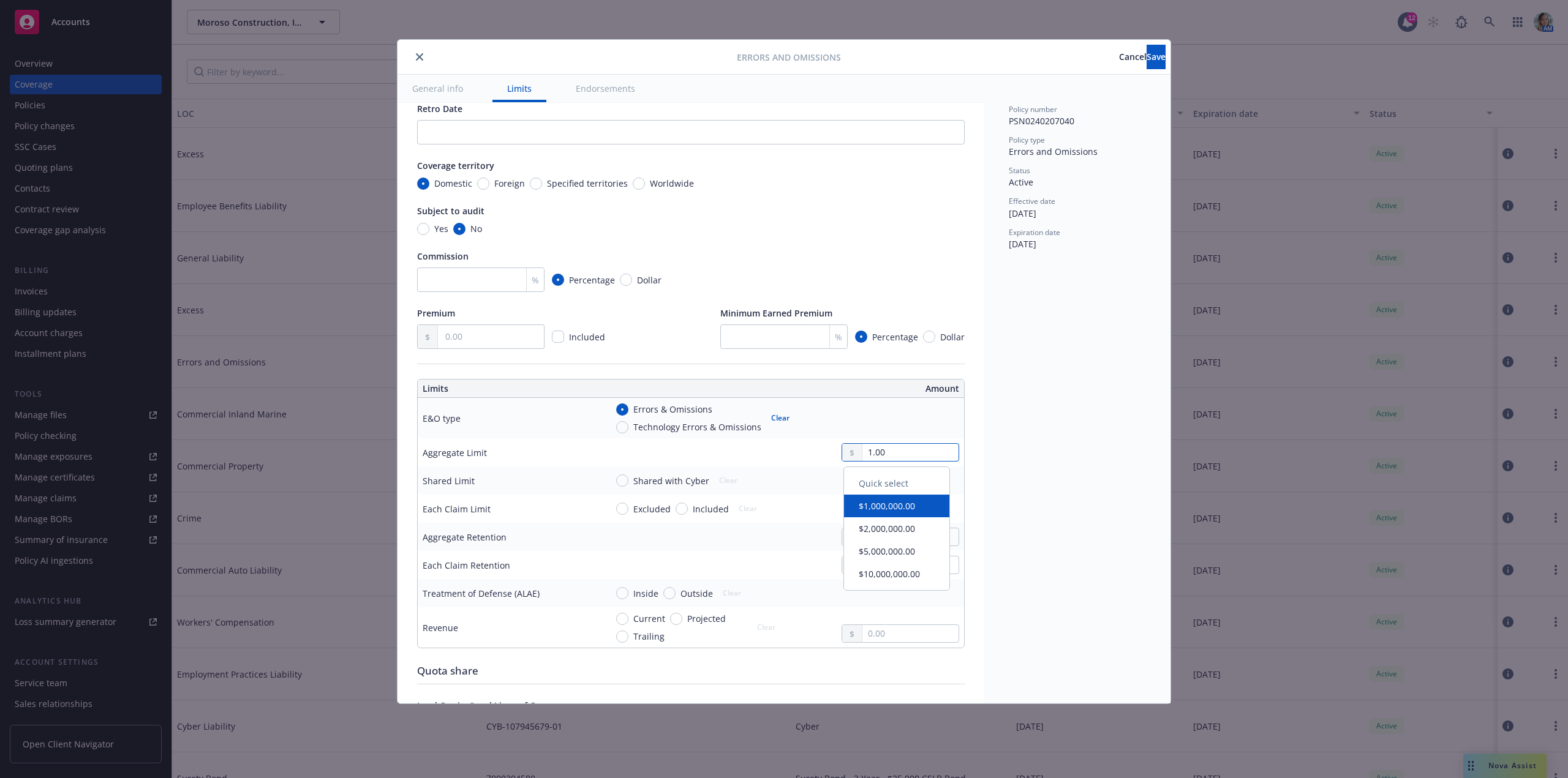
type input "1,000,000.00"
type textarea "x"
click at [885, 501] on button "$1,000,000.00" at bounding box center [897, 505] width 105 height 23
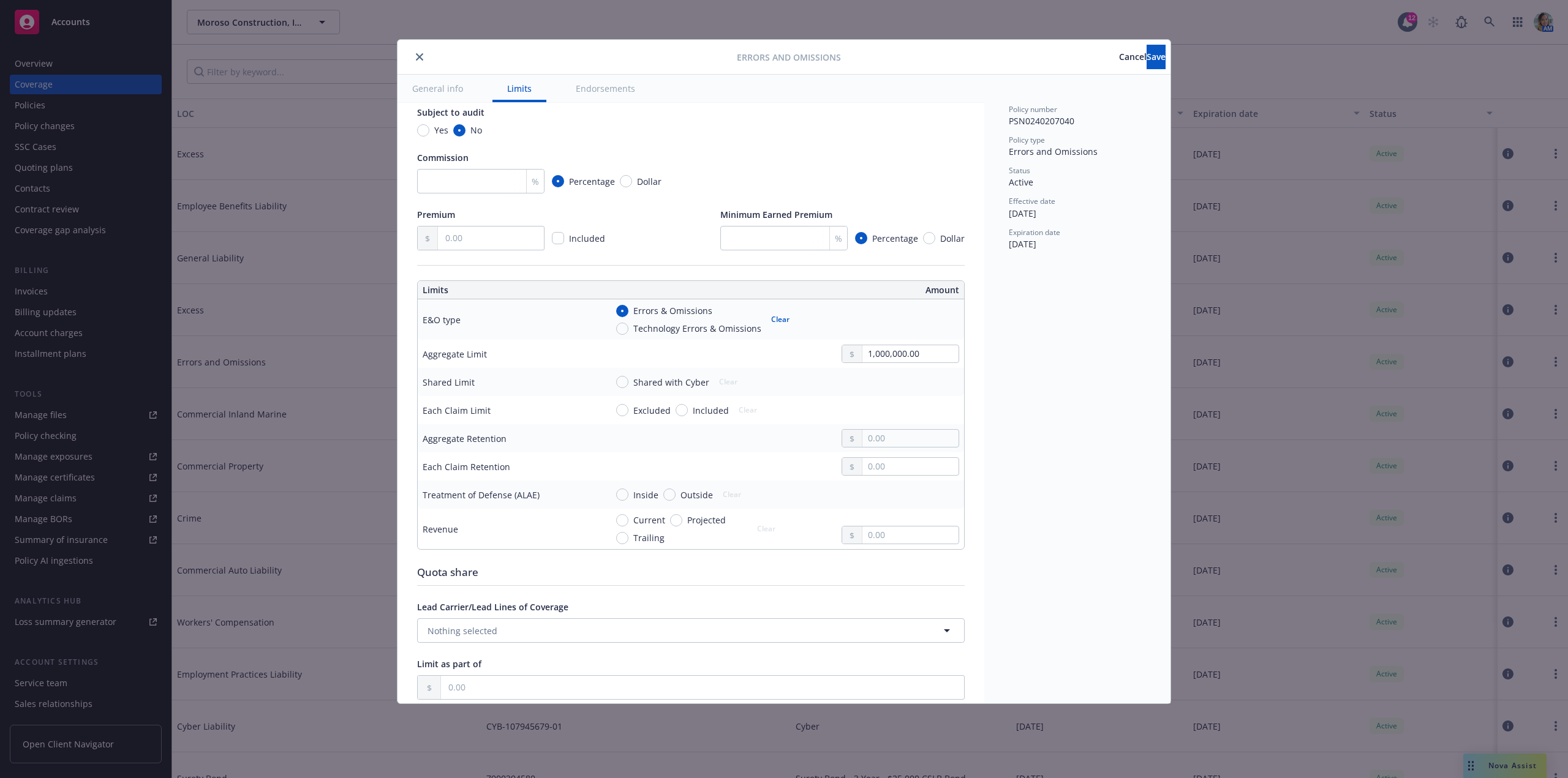
scroll to position [245, 0]
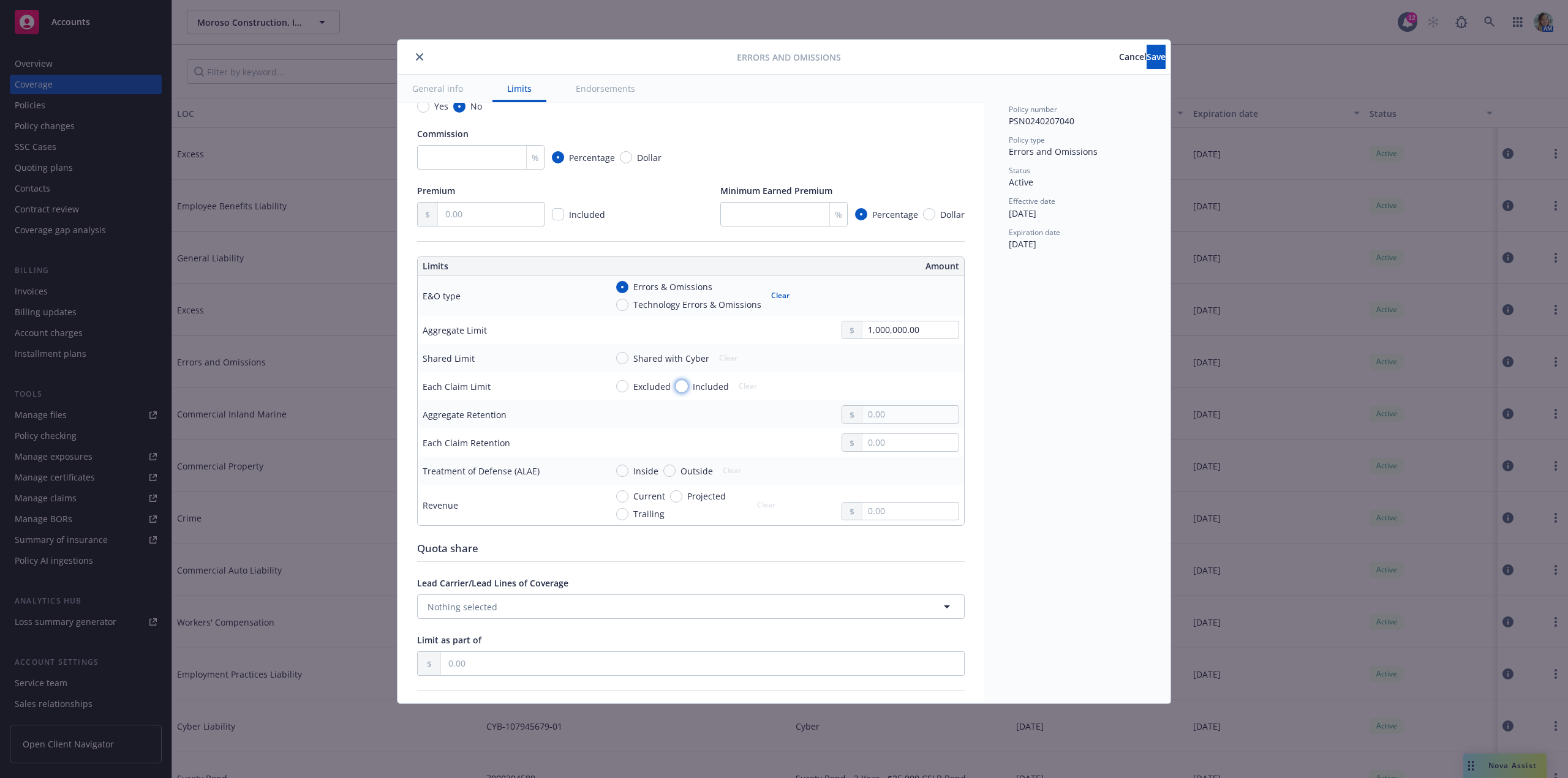
click at [682, 385] on input "Included" at bounding box center [681, 386] width 12 height 12
radio input "true"
click at [873, 390] on input "text" at bounding box center [910, 386] width 96 height 17
type textarea "x"
type input "1,000,000.00"
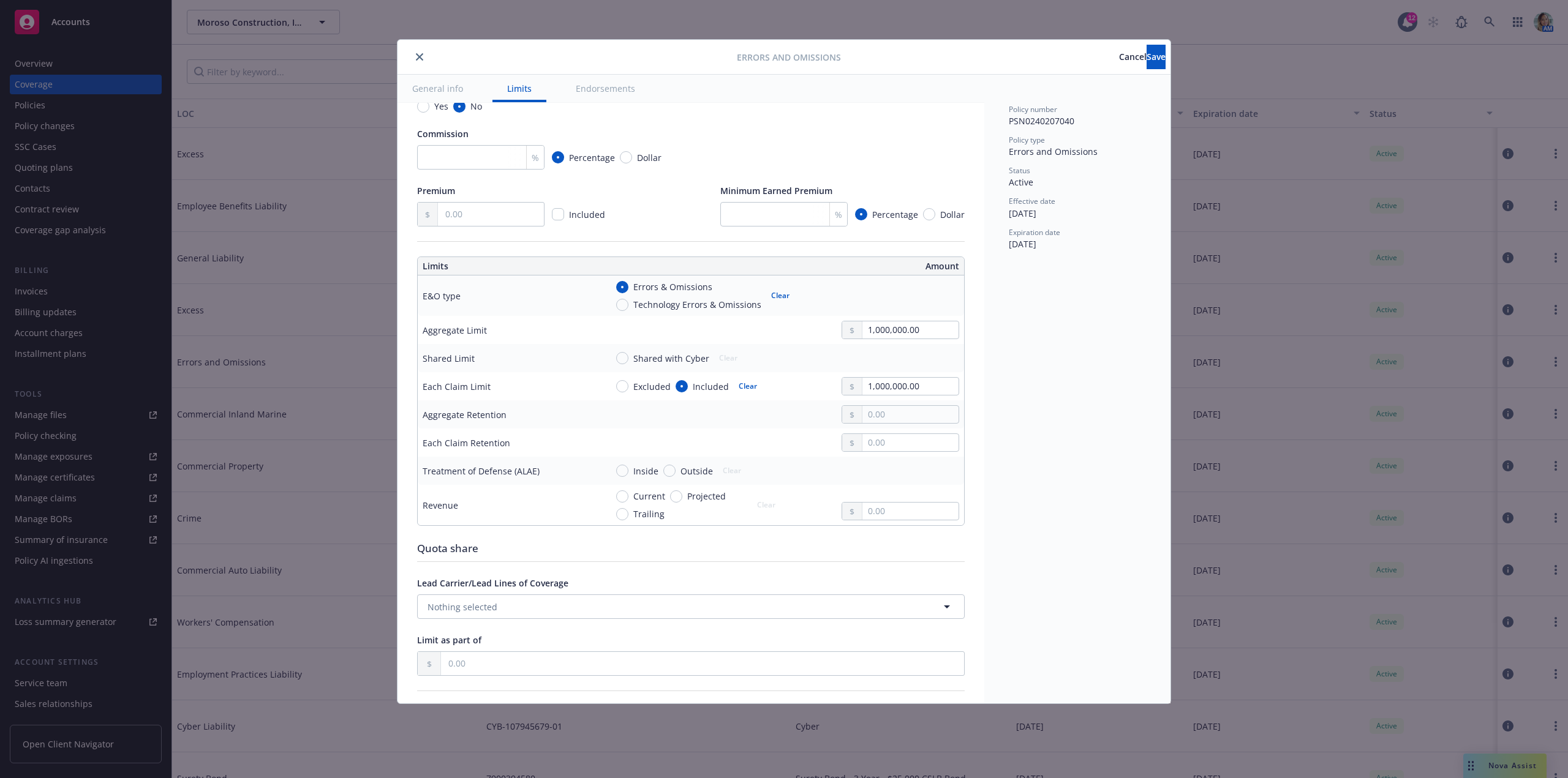
click at [880, 439] on button "$1,000,000.00" at bounding box center [897, 439] width 105 height 23
click at [890, 446] on input "text" at bounding box center [910, 443] width 96 height 17
type textarea "x"
type input "5.00"
type textarea "x"
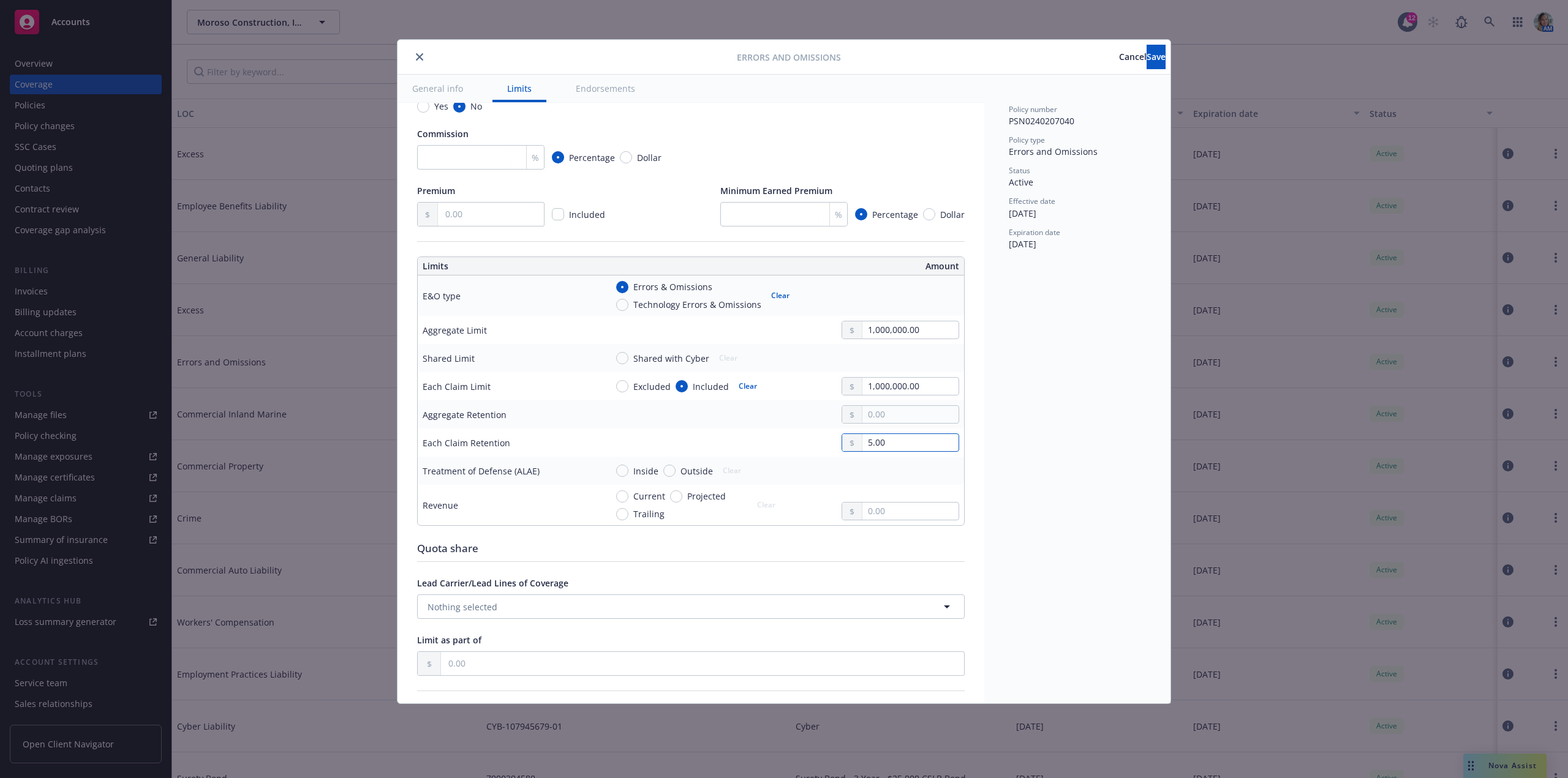
type input "50.00"
type textarea "x"
type input "500.00"
type textarea "x"
type input "5,000.00"
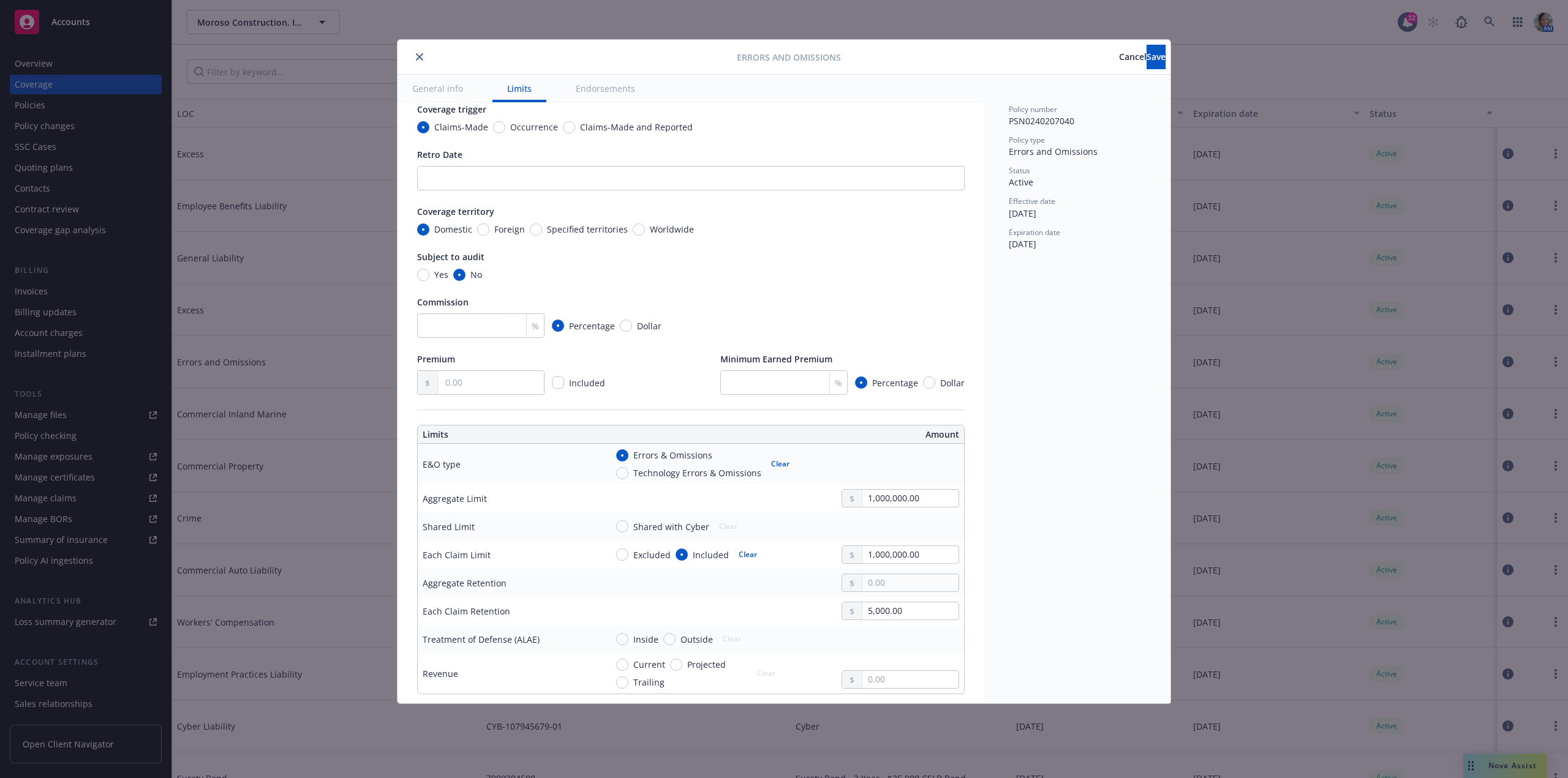
scroll to position [72, 0]
click at [467, 387] on input "text" at bounding box center [490, 387] width 106 height 23
type textarea "x"
type input "2.00"
type textarea "x"
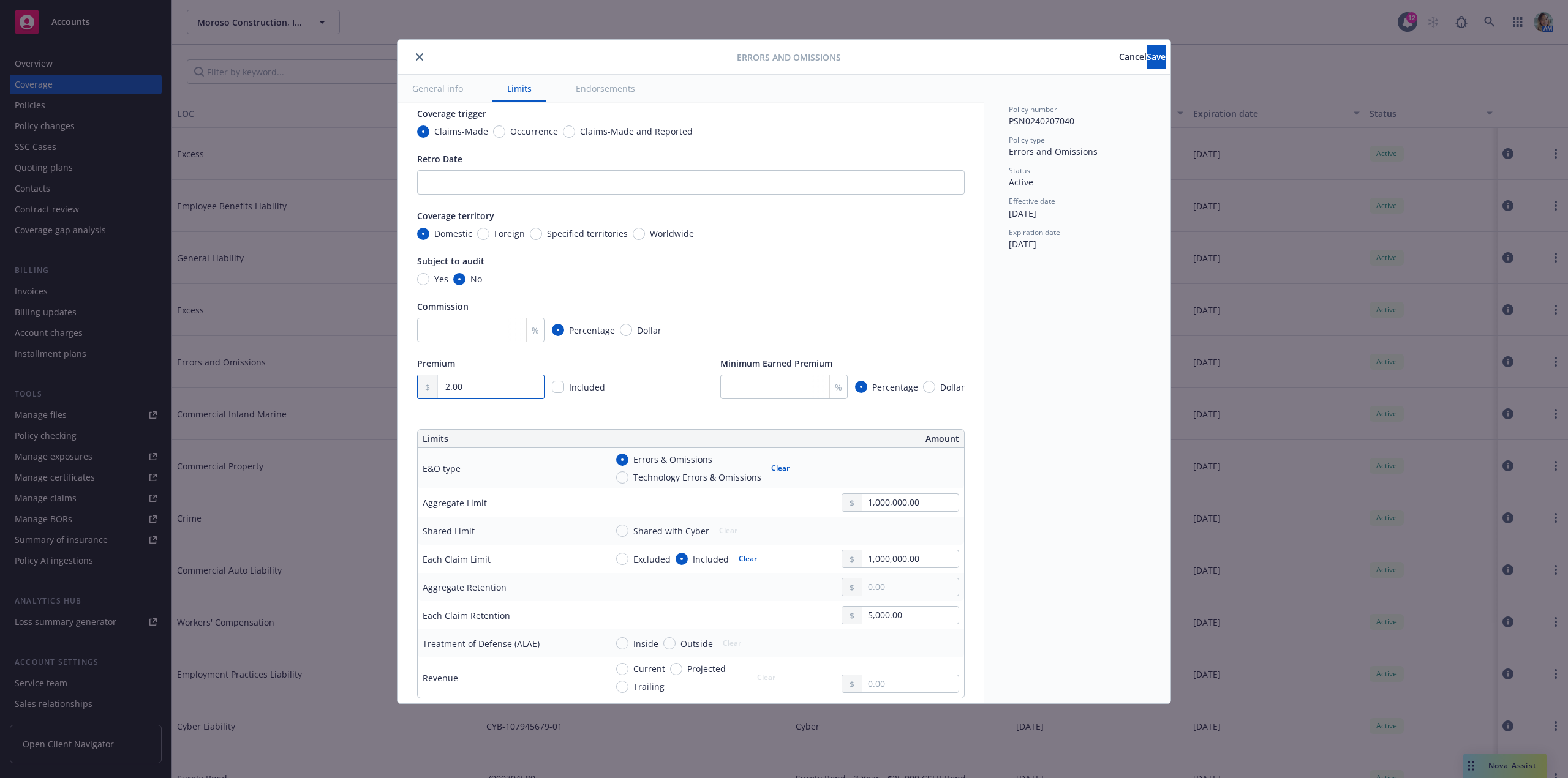
type input "21.00"
type textarea "x"
type input "216.00"
type textarea "x"
type input "21,625.00"
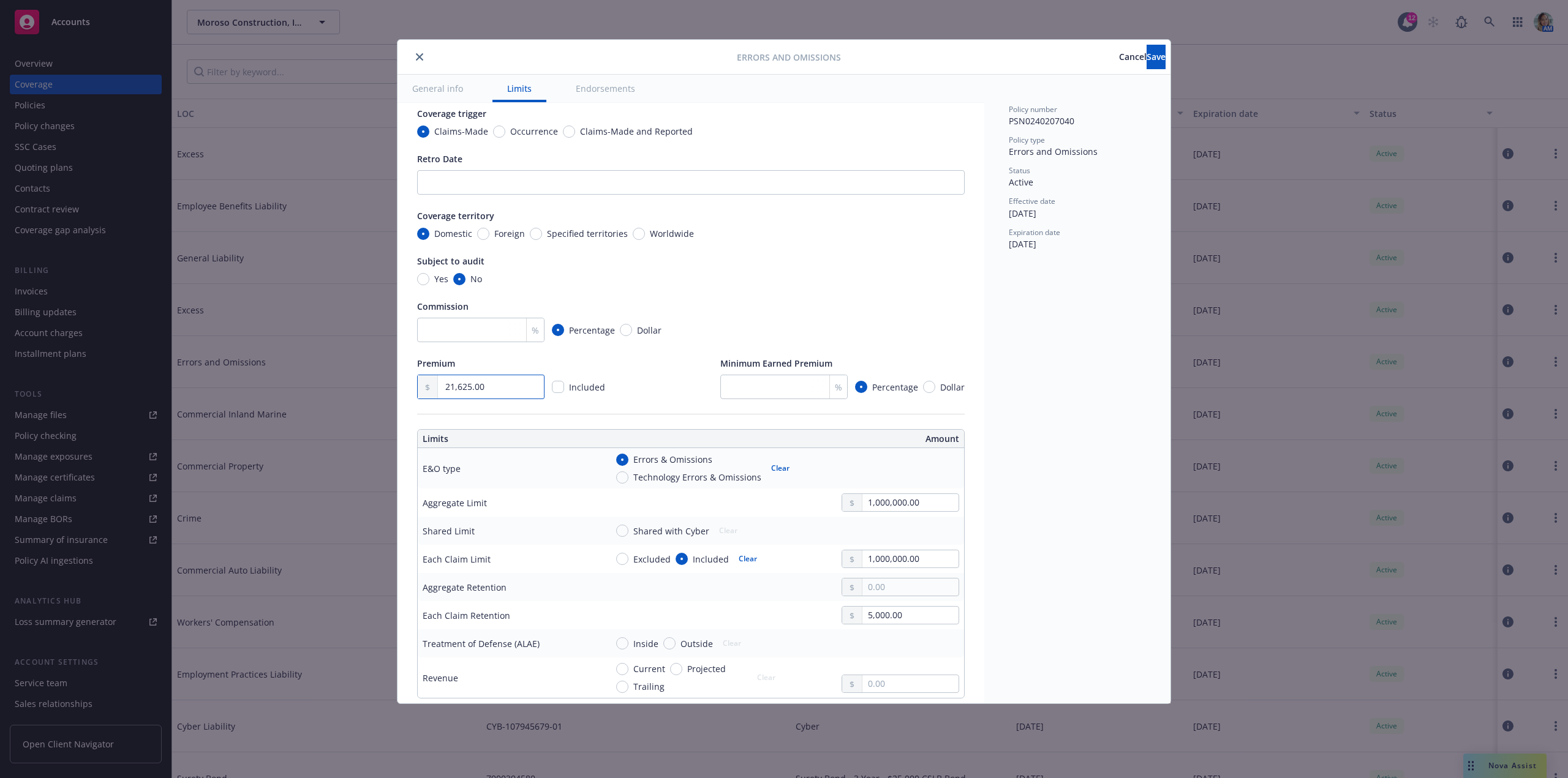
type textarea "x"
type input "21,625.00"
click at [788, 294] on div "Display name Coverage trigger Claims-Made Occurrence Claims-Made and Reported R…" at bounding box center [690, 225] width 547 height 349
click at [795, 291] on div "Display name Coverage trigger Claims-Made Occurrence Claims-Made and Reported R…" at bounding box center [690, 225] width 547 height 349
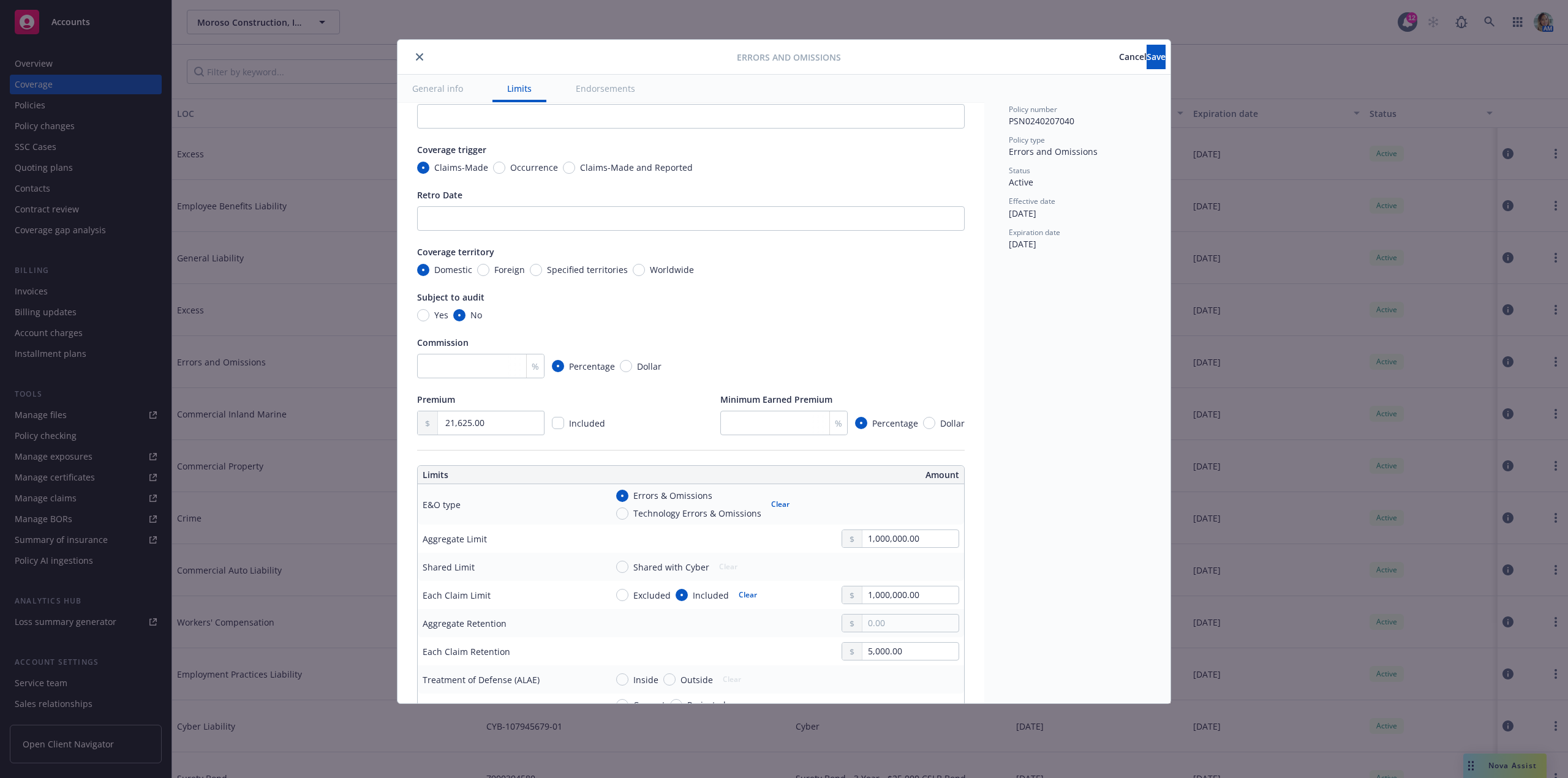
scroll to position [0, 0]
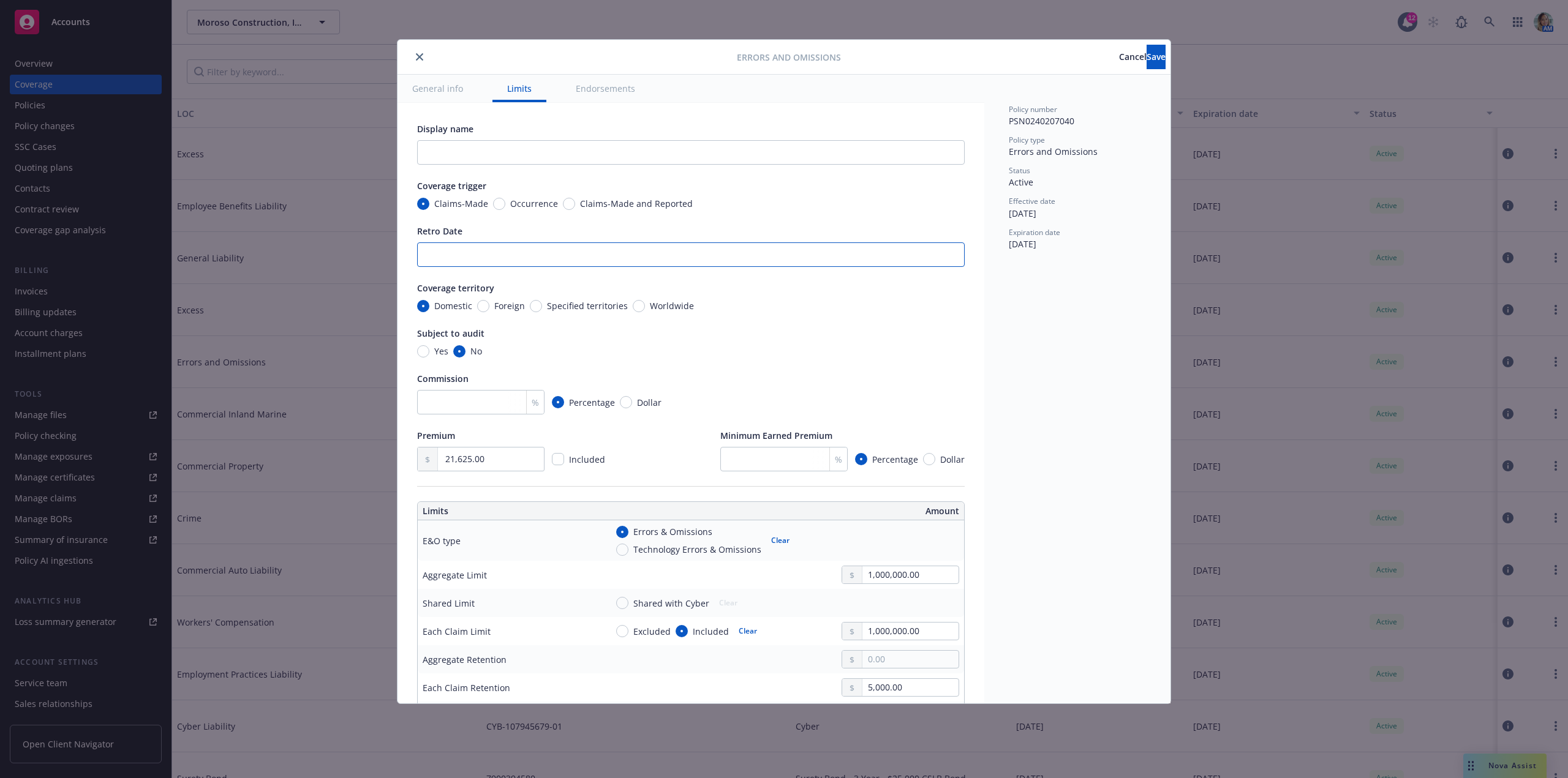
click at [493, 256] on input "Retro Date" at bounding box center [690, 255] width 547 height 25
type textarea "x"
type input "J"
type textarea "x"
type input "Ja"
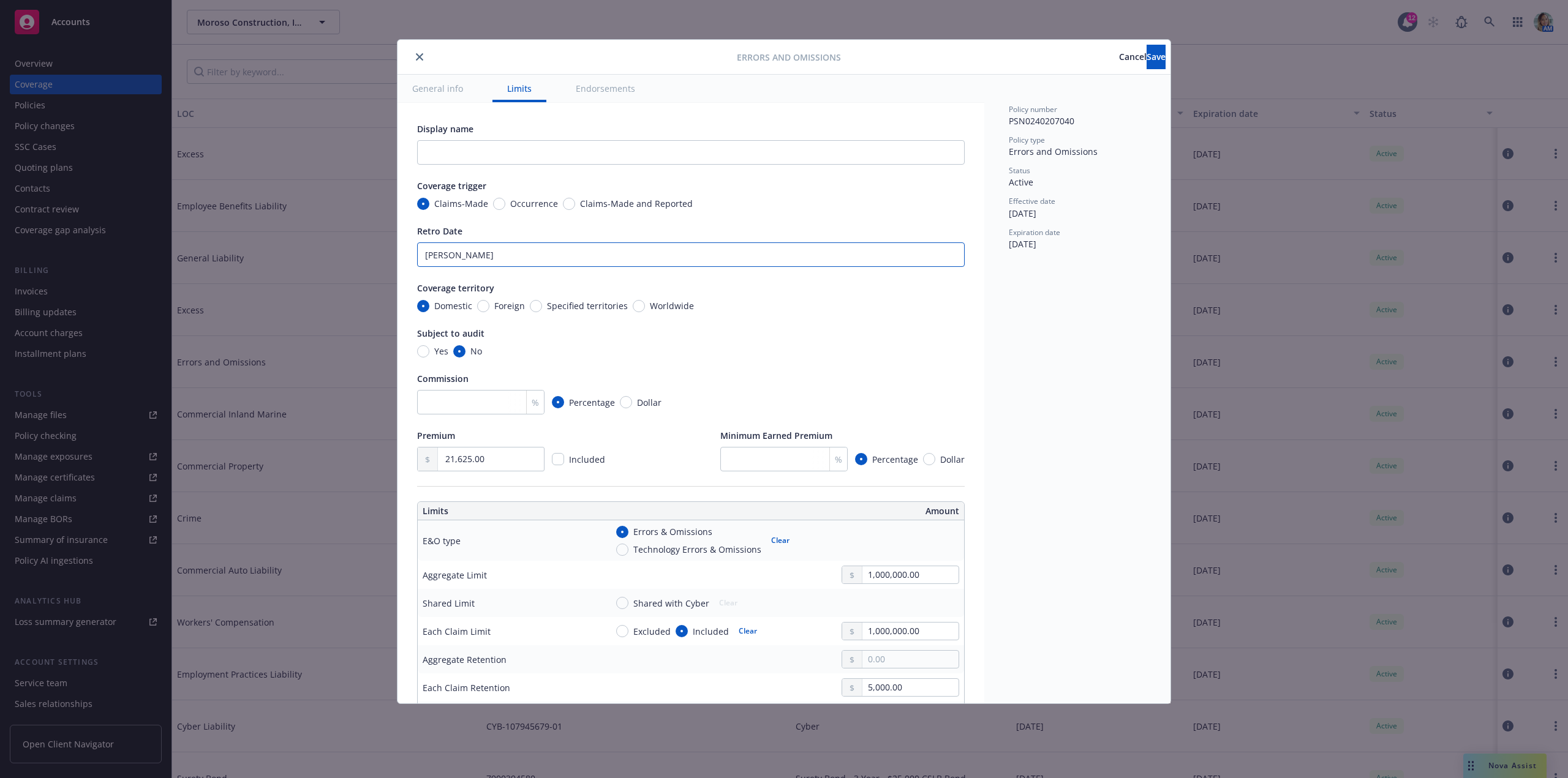
type textarea "x"
type input "Jan"
type textarea "x"
type input "Janu"
type textarea "x"
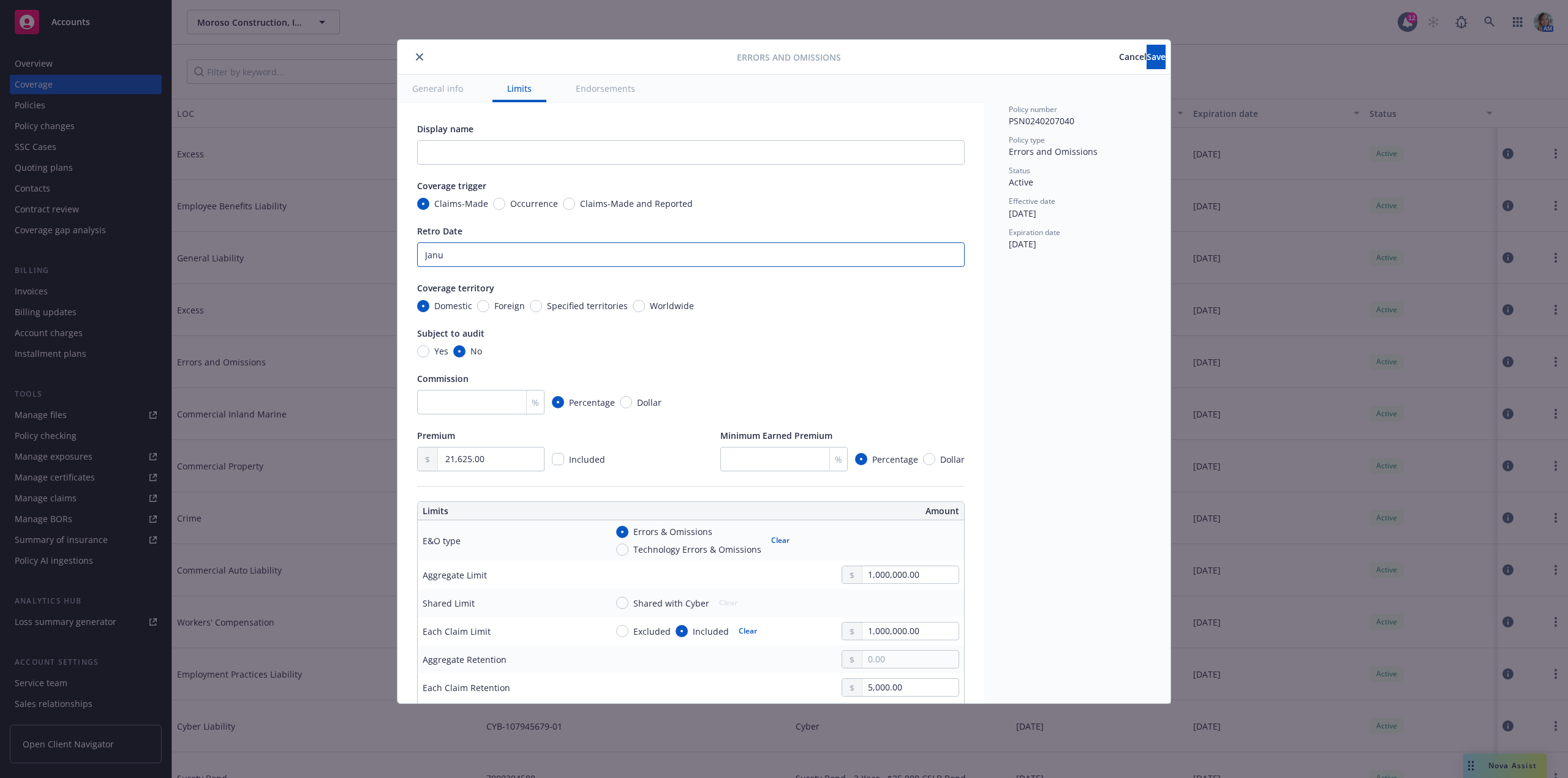
type input "Janua"
type textarea "x"
type input "Januar"
type textarea "x"
type input "January"
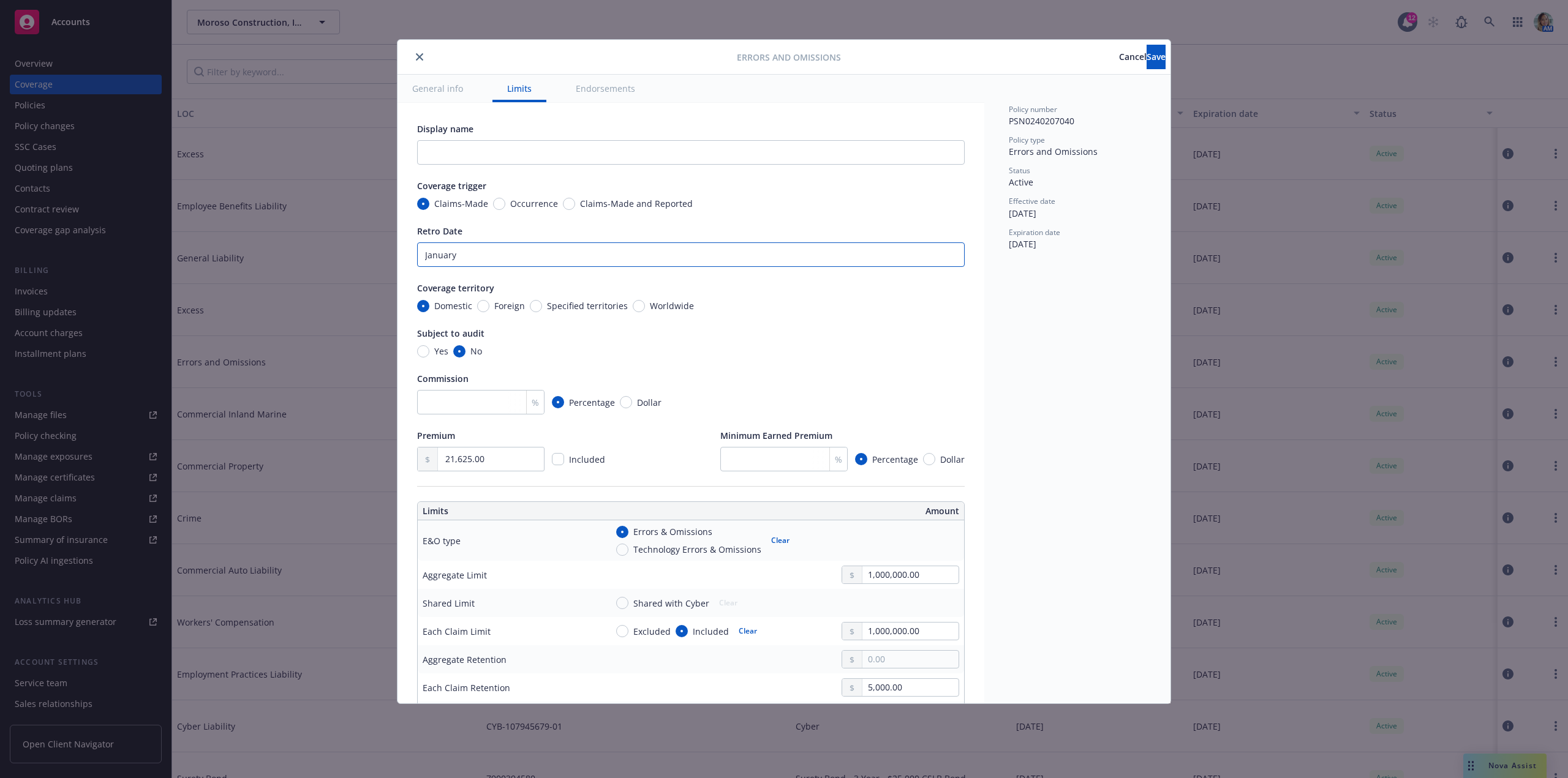
type textarea "x"
type input "January"
type textarea "x"
type input "January 4"
type textarea "x"
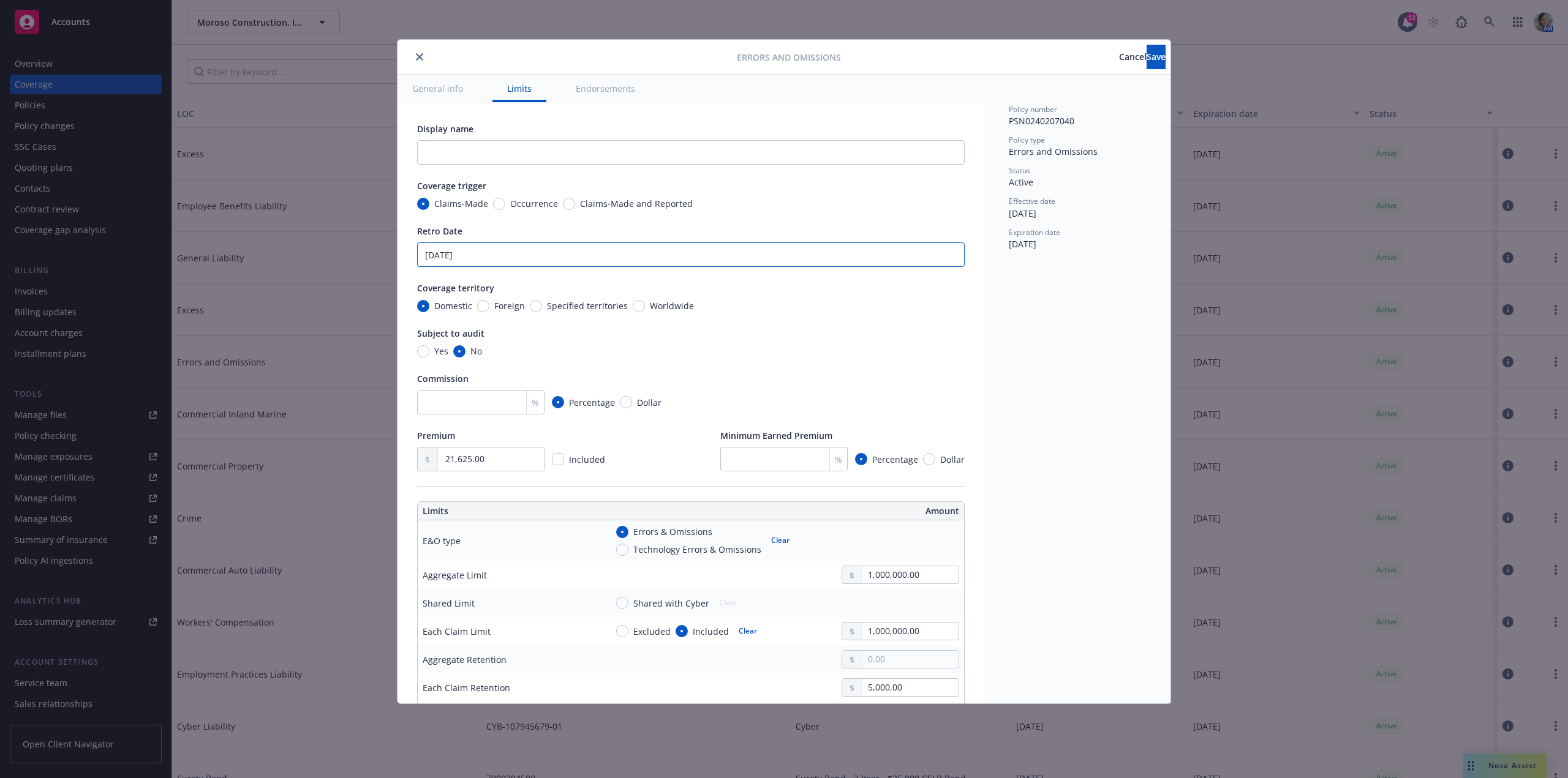
type input "January 4,"
type textarea "x"
type input "January 4,"
type textarea "x"
type input "January 4, 0"
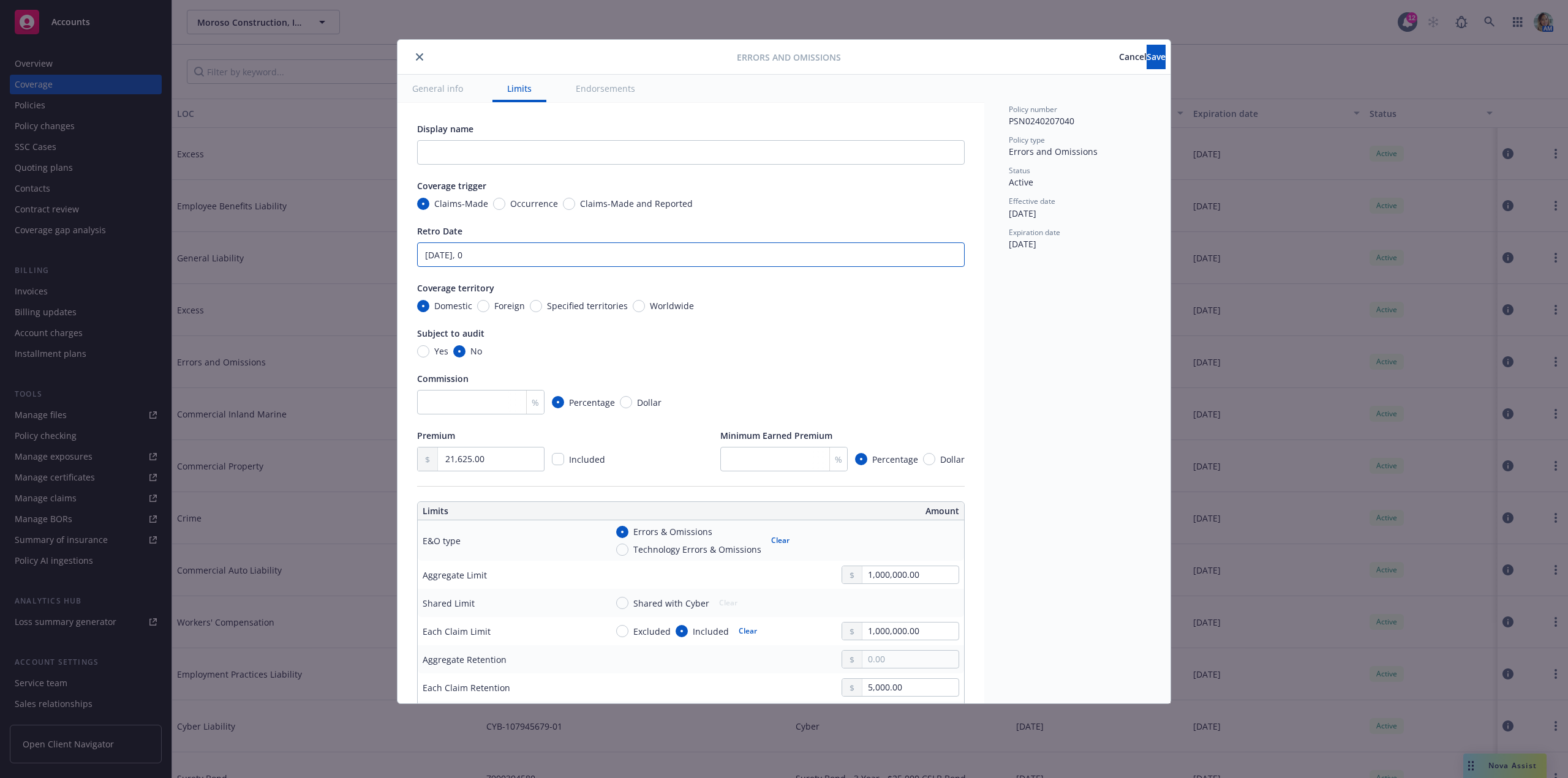
type textarea "x"
type input "January 4, 020"
type textarea "x"
type input "January 4, 0201"
type textarea "x"
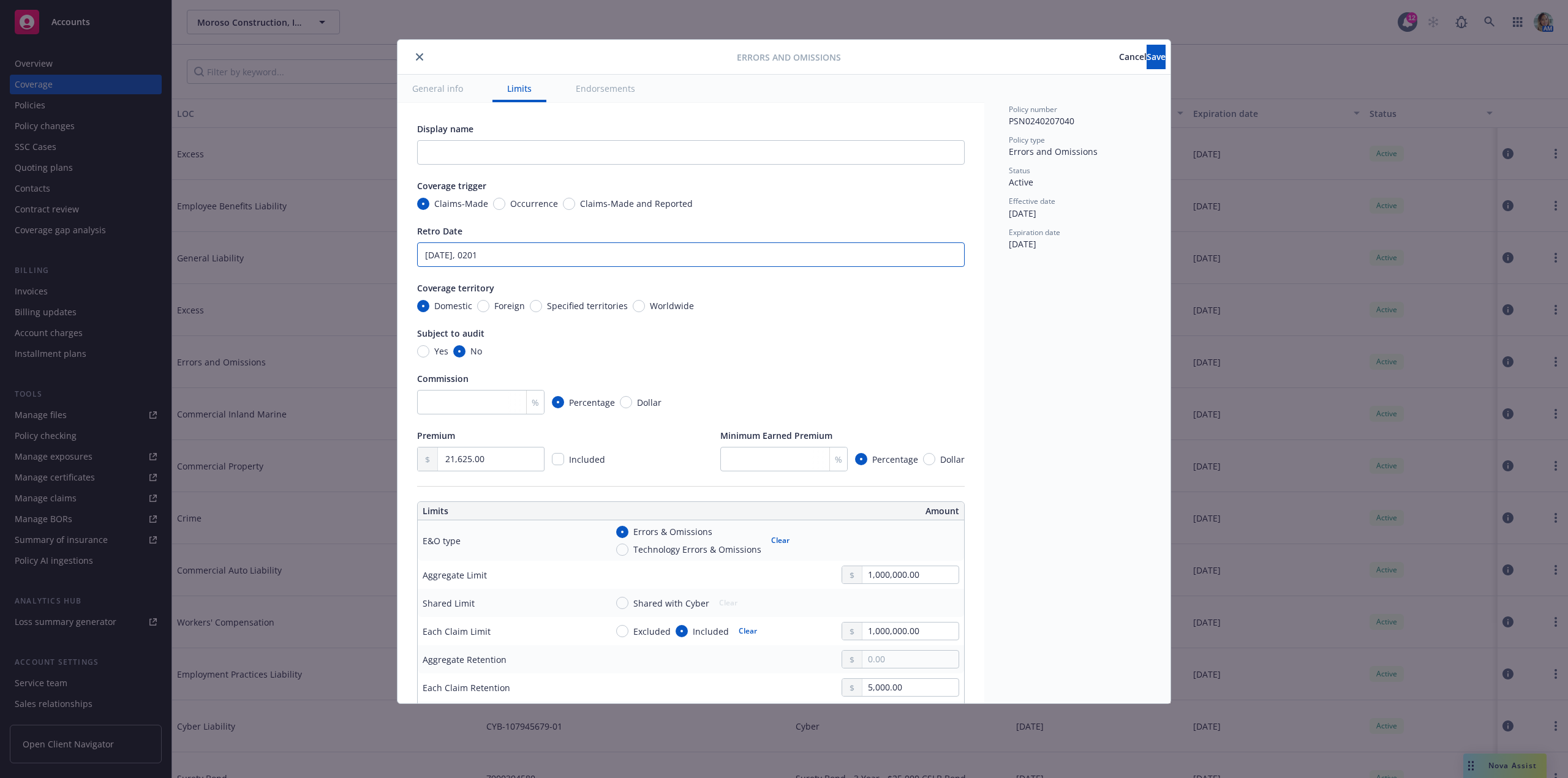
type input "January 4, 02019"
click at [471, 252] on input "January 4, 02019" at bounding box center [690, 255] width 547 height 25
type textarea "x"
type input "January 4, 2019"
click at [1147, 62] on button "Save" at bounding box center [1156, 57] width 19 height 25
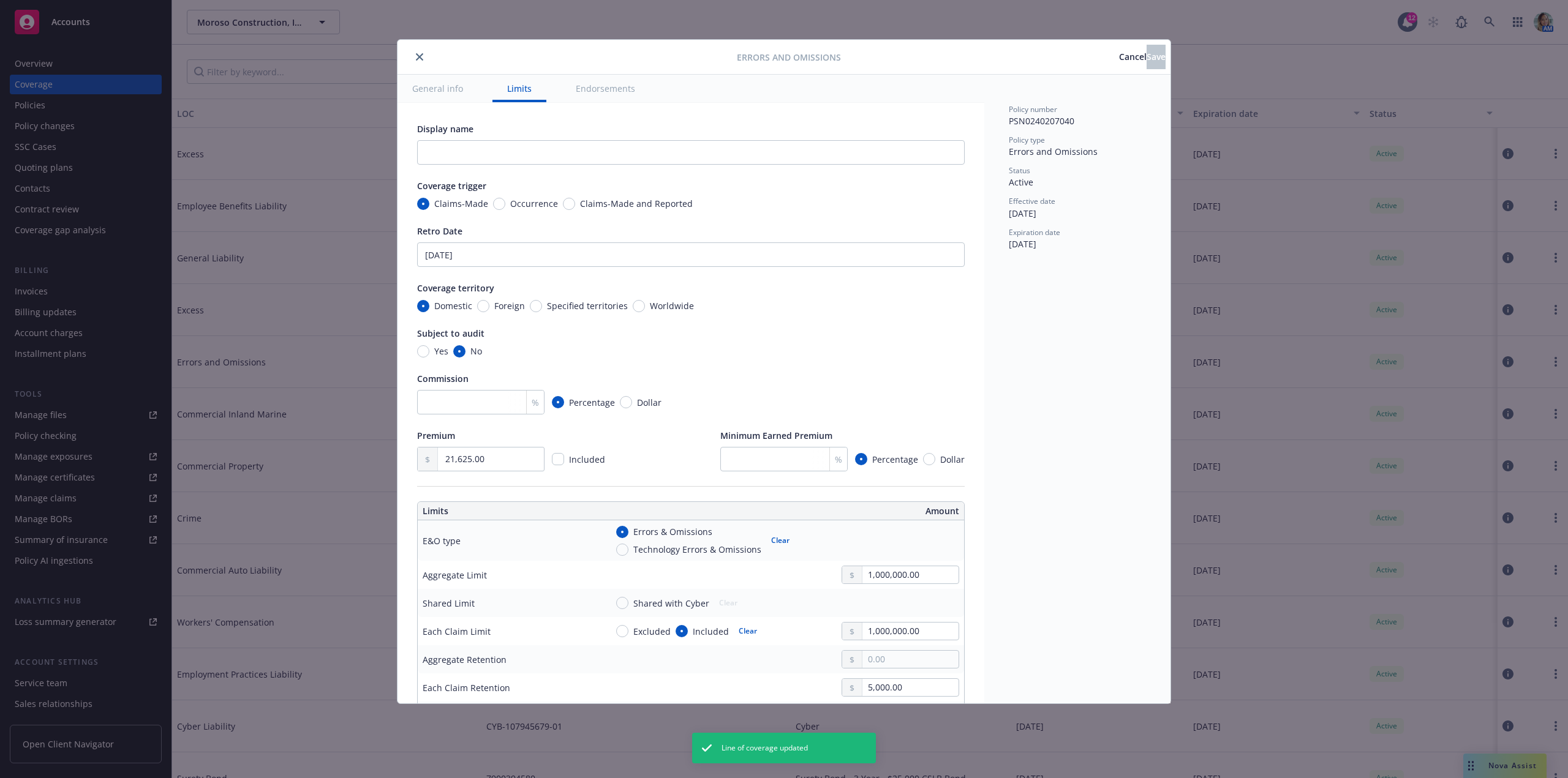
type textarea "x"
click at [422, 59] on icon "close" at bounding box center [419, 56] width 7 height 7
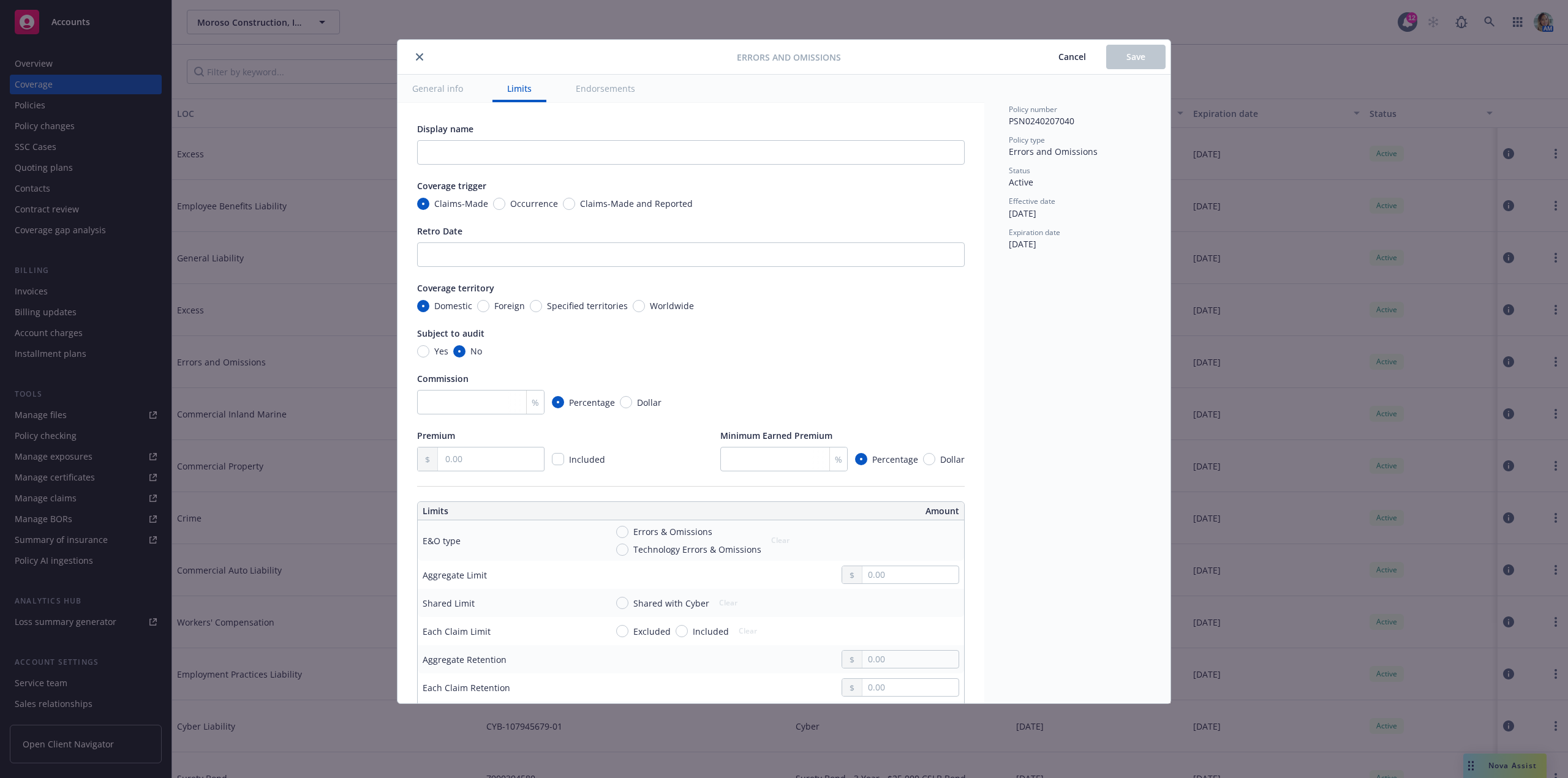
click at [40, 106] on div "Errors and Omissions Cancel Save General info Limits Endorsements Display name …" at bounding box center [784, 389] width 1568 height 778
click at [427, 58] on div at bounding box center [569, 56] width 334 height 15
click at [65, 104] on div "Errors and Omissions Cancel Save General info Limits Endorsements Display name …" at bounding box center [784, 389] width 1568 height 778
drag, startPoint x: 416, startPoint y: 55, endPoint x: 367, endPoint y: 66, distance: 50.2
click at [416, 55] on icon "close" at bounding box center [419, 56] width 7 height 7
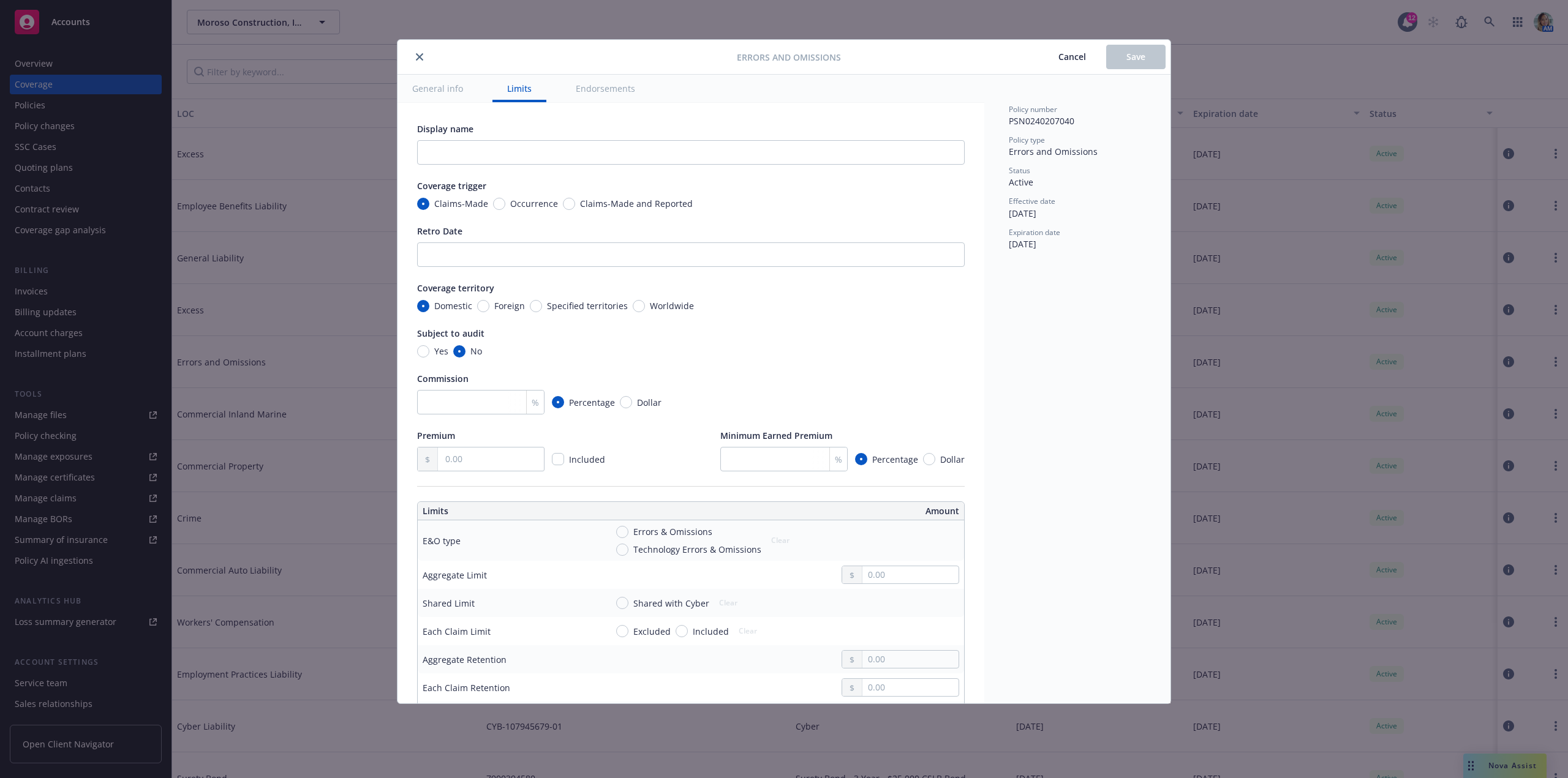
drag, startPoint x: 49, startPoint y: 108, endPoint x: 58, endPoint y: 106, distance: 9.2
click at [49, 108] on div "Policies" at bounding box center [86, 105] width 142 height 19
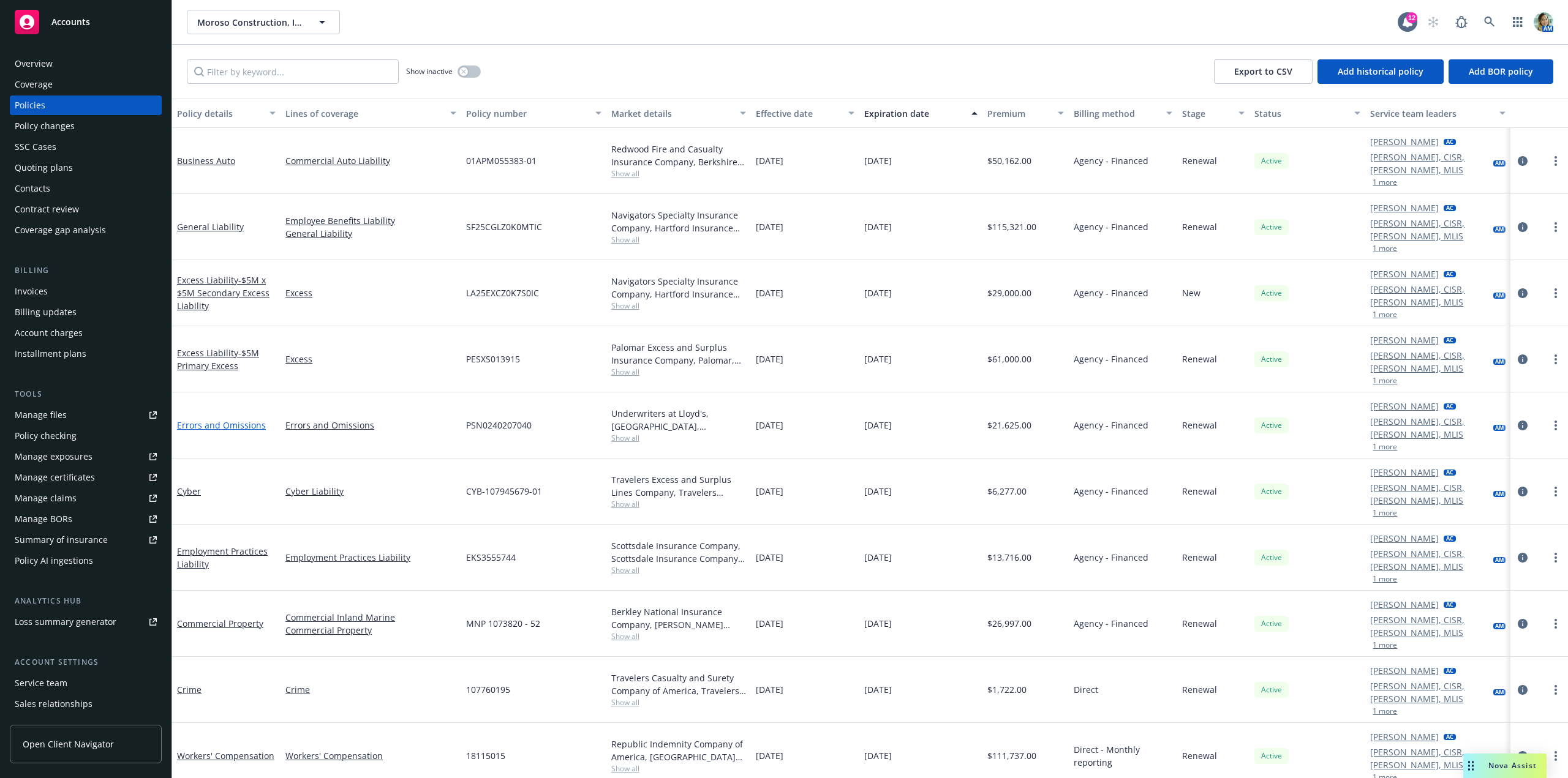
click at [256, 419] on link "Errors and Omissions" at bounding box center [221, 425] width 89 height 12
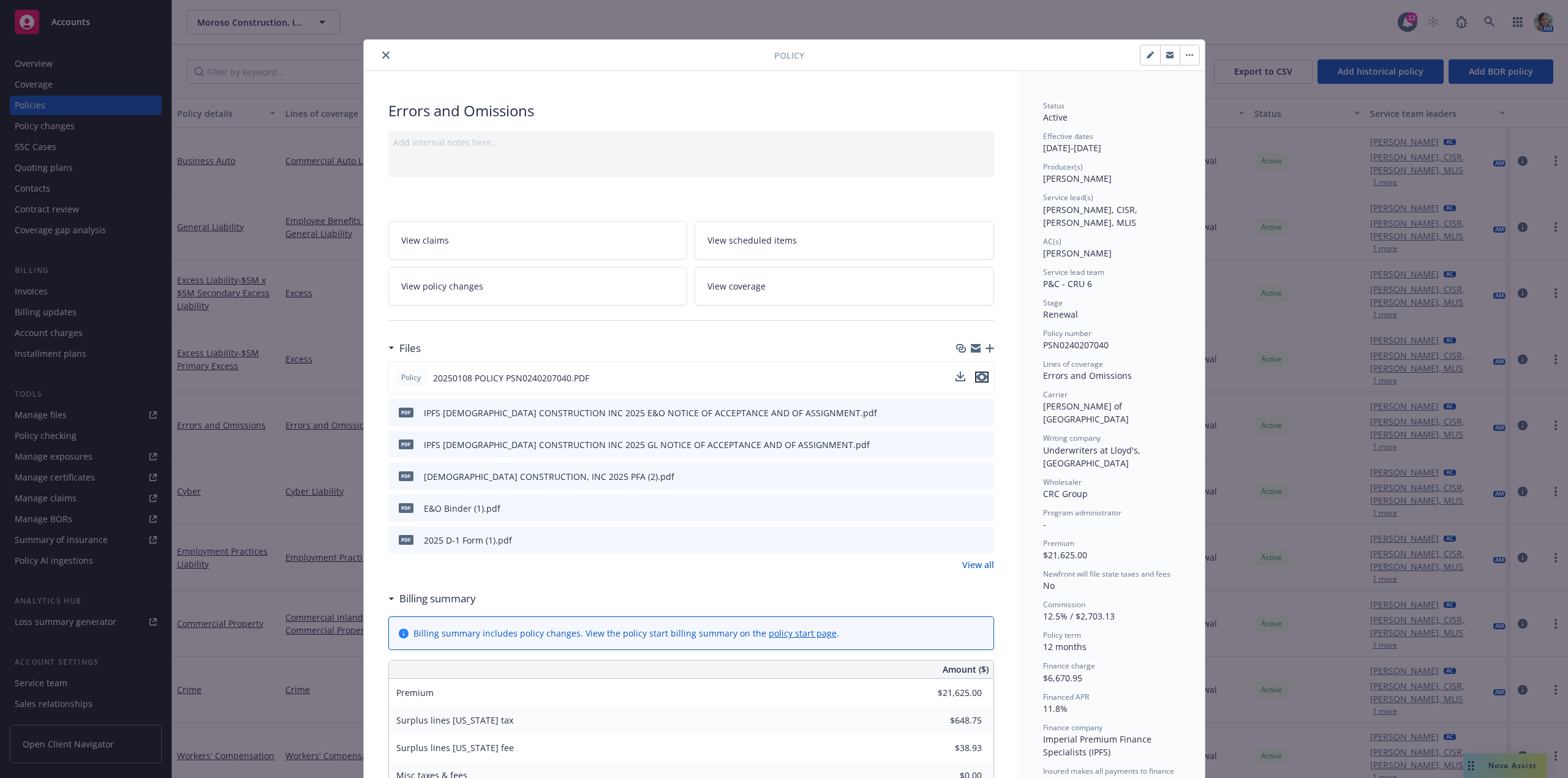
click at [977, 378] on icon "preview file" at bounding box center [982, 376] width 11 height 8
click at [382, 51] on icon "close" at bounding box center [386, 55] width 7 height 7
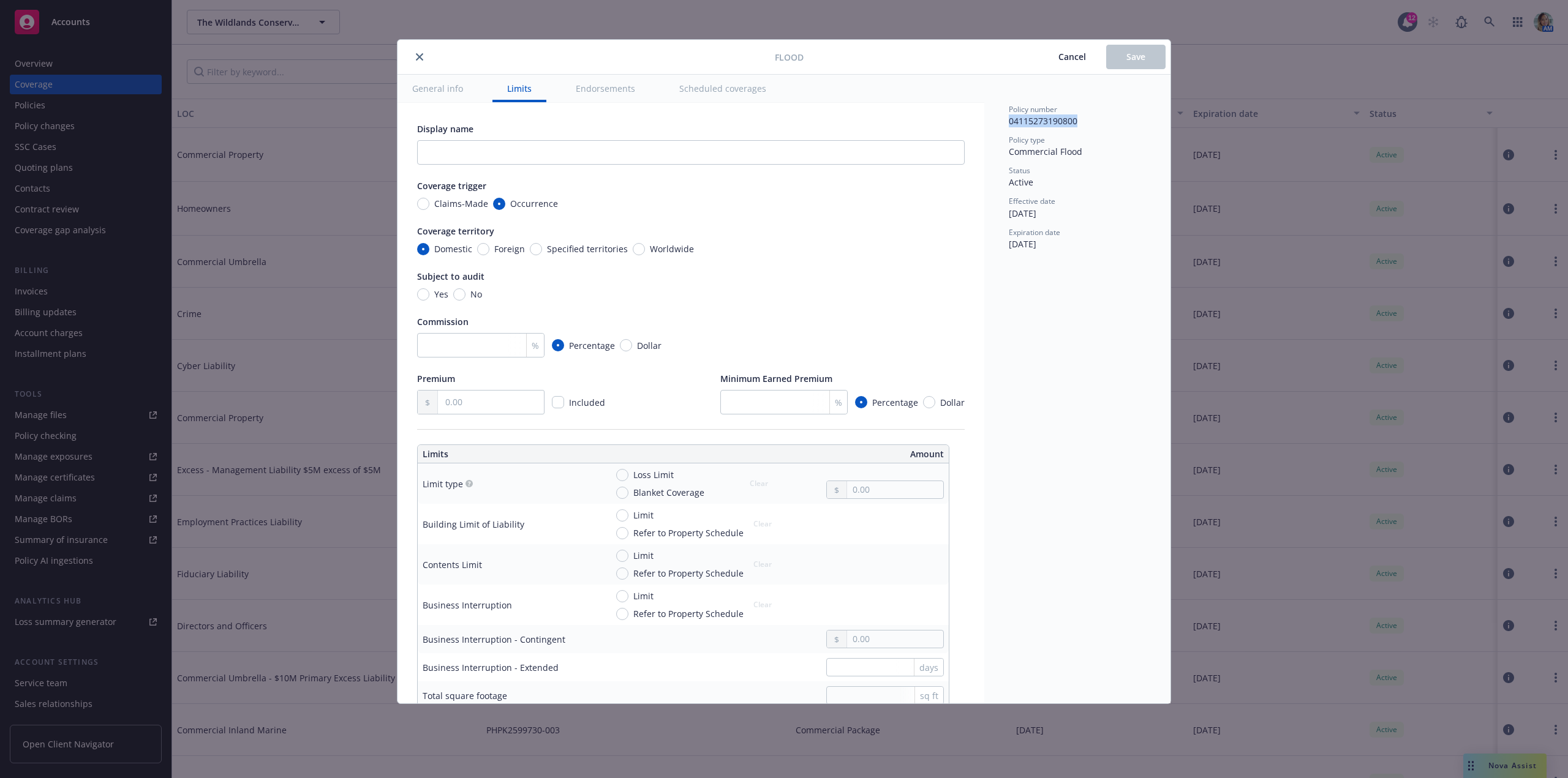
drag, startPoint x: 1080, startPoint y: 123, endPoint x: 1005, endPoint y: 124, distance: 75.0
click at [1005, 124] on div "Policy number 04115273190800 Policy type Commercial Flood Status Active Effecti…" at bounding box center [1077, 389] width 186 height 629
copy span "04115273190800"
click at [462, 404] on input "text" at bounding box center [490, 402] width 106 height 23
type input "1,219.00"
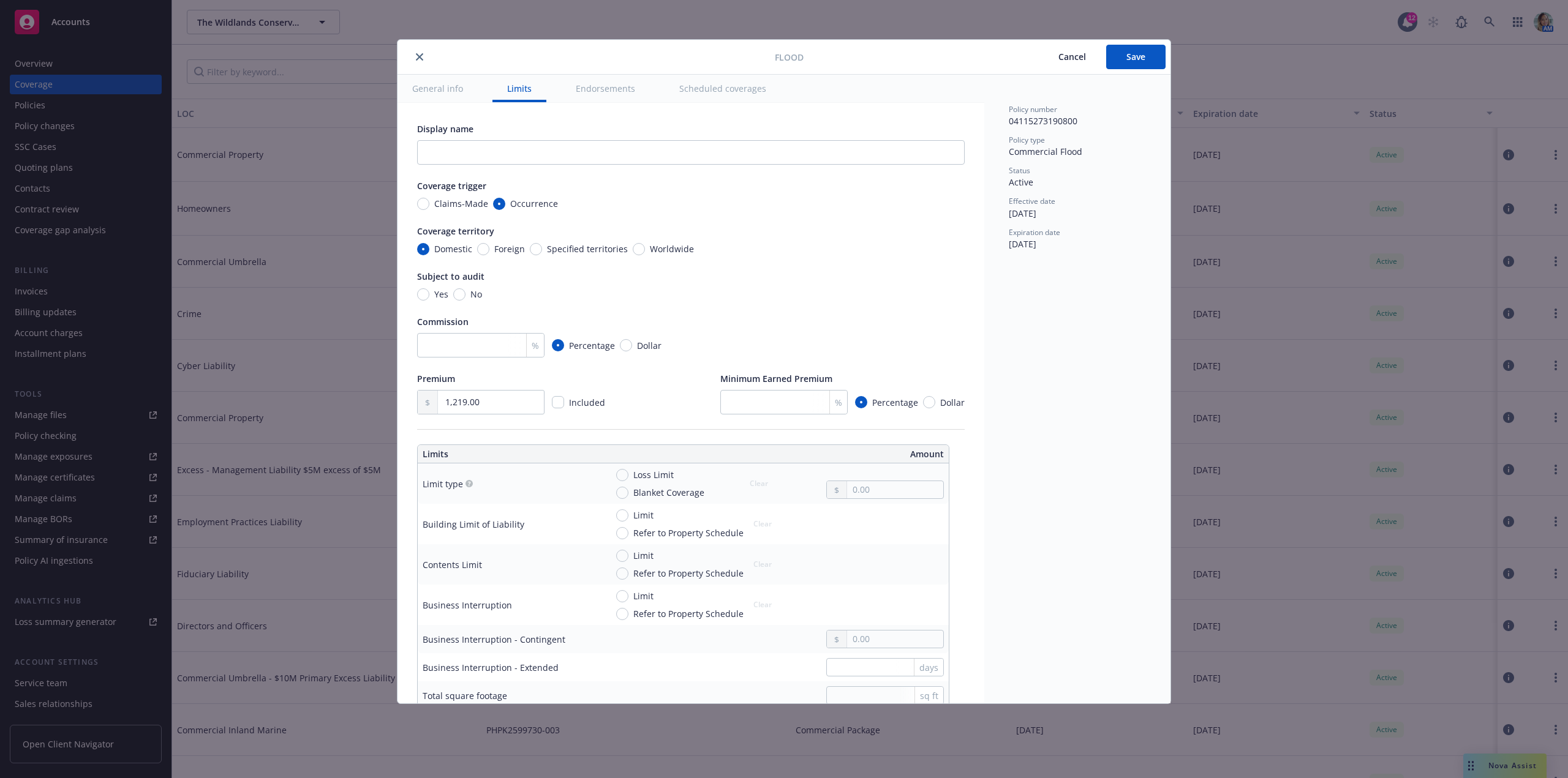
click at [642, 407] on div "Premium 1,219.00 Included Minimum Earned Premium % Percentage Dollar" at bounding box center [690, 393] width 547 height 42
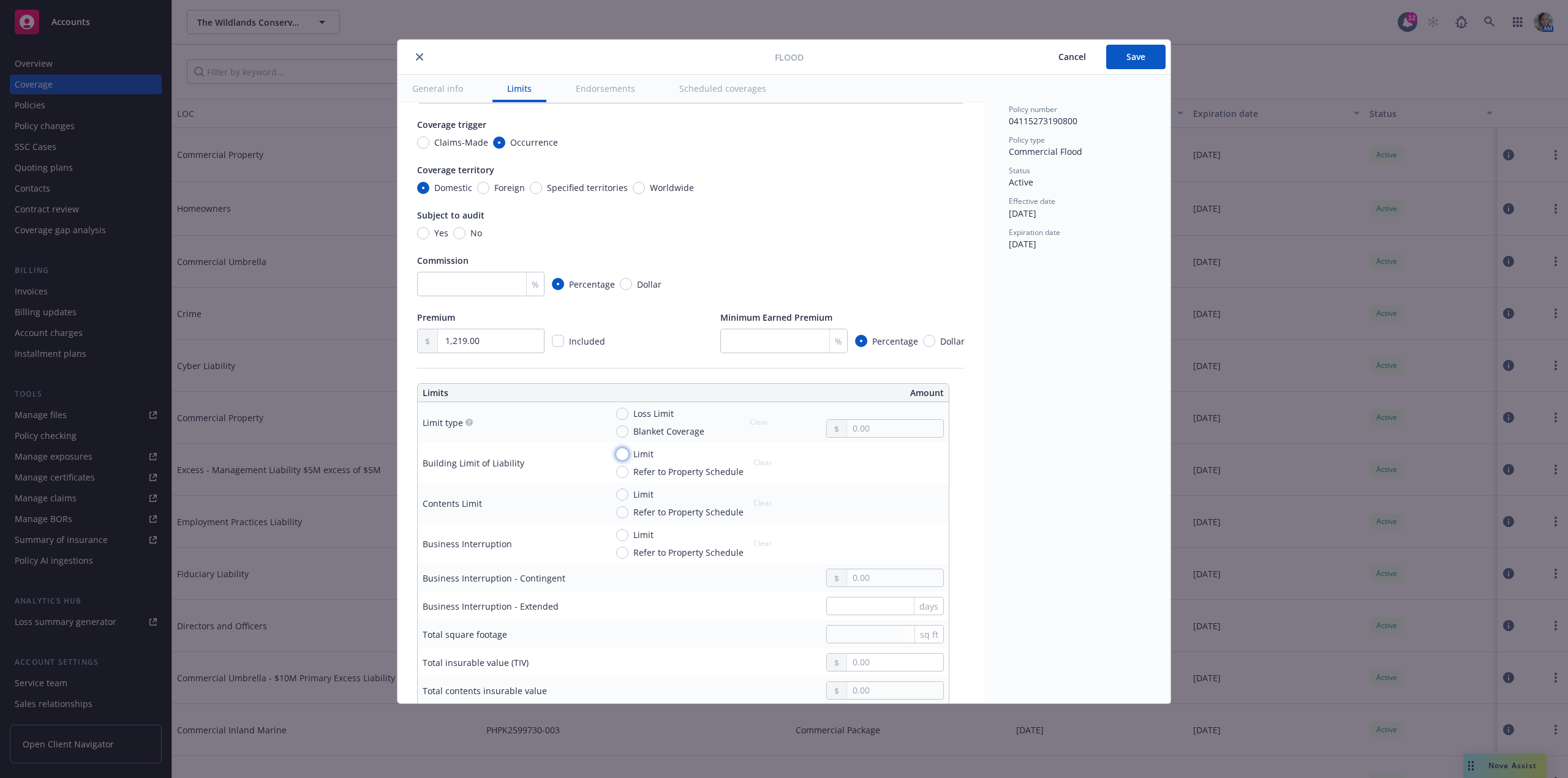
click at [624, 456] on input "Limit" at bounding box center [622, 454] width 12 height 12
radio input "true"
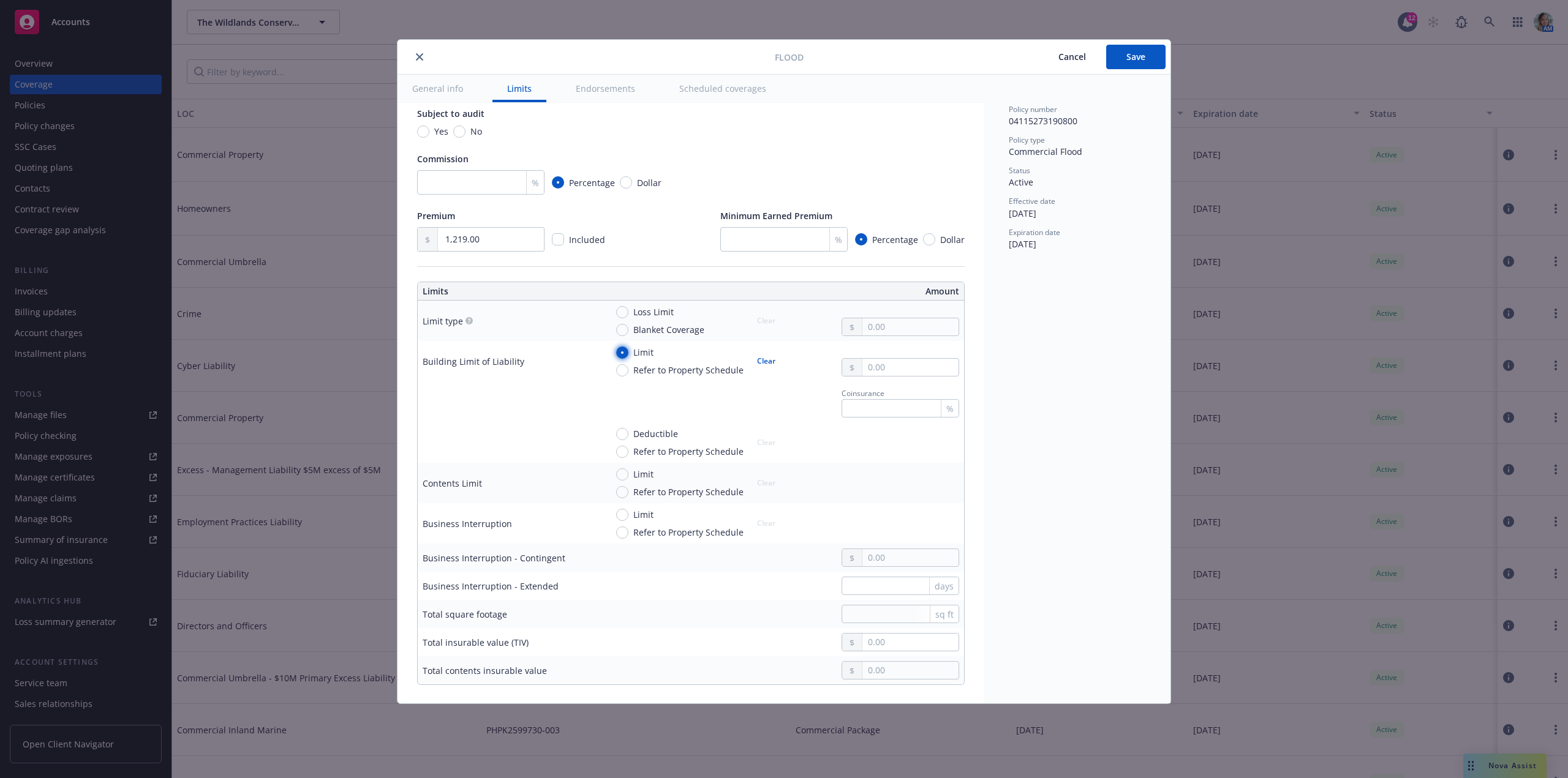
scroll to position [184, 0]
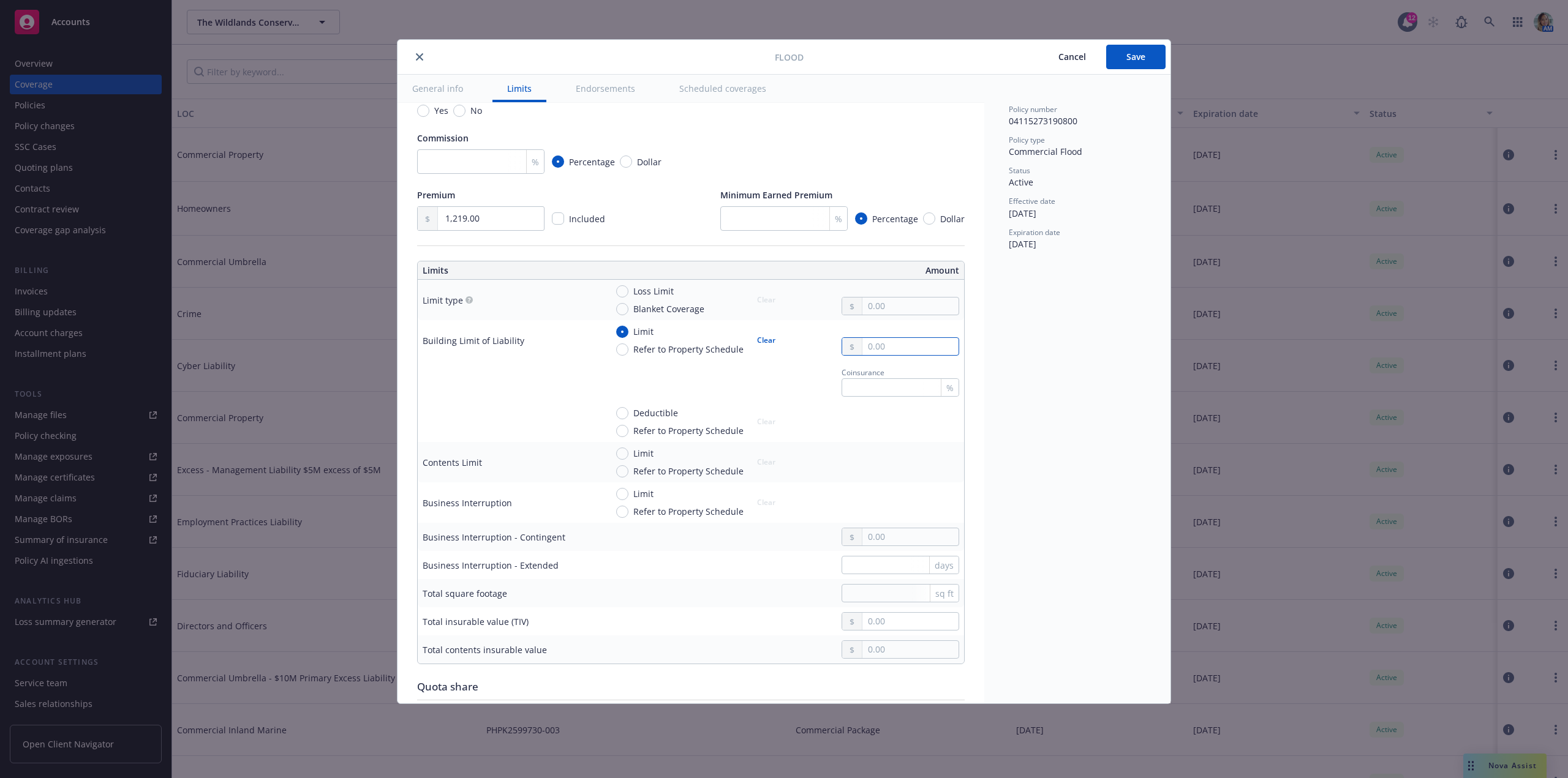
click at [868, 345] on input "text" at bounding box center [910, 346] width 96 height 17
type input "335,000.00"
click at [624, 415] on input "Deductible" at bounding box center [622, 413] width 12 height 12
radio input "true"
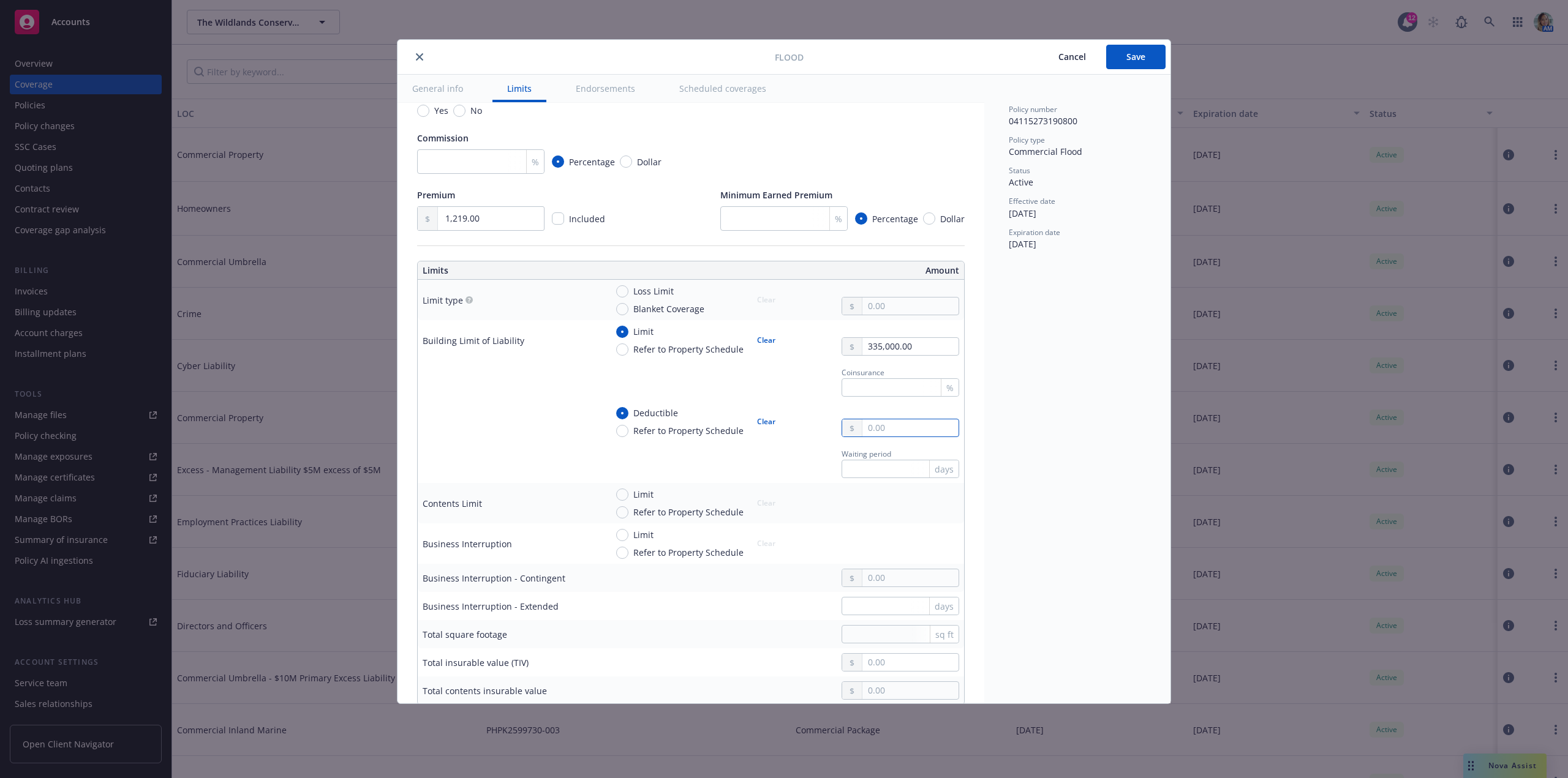
click at [880, 426] on input "text" at bounding box center [910, 428] width 96 height 17
type input "25,000.00"
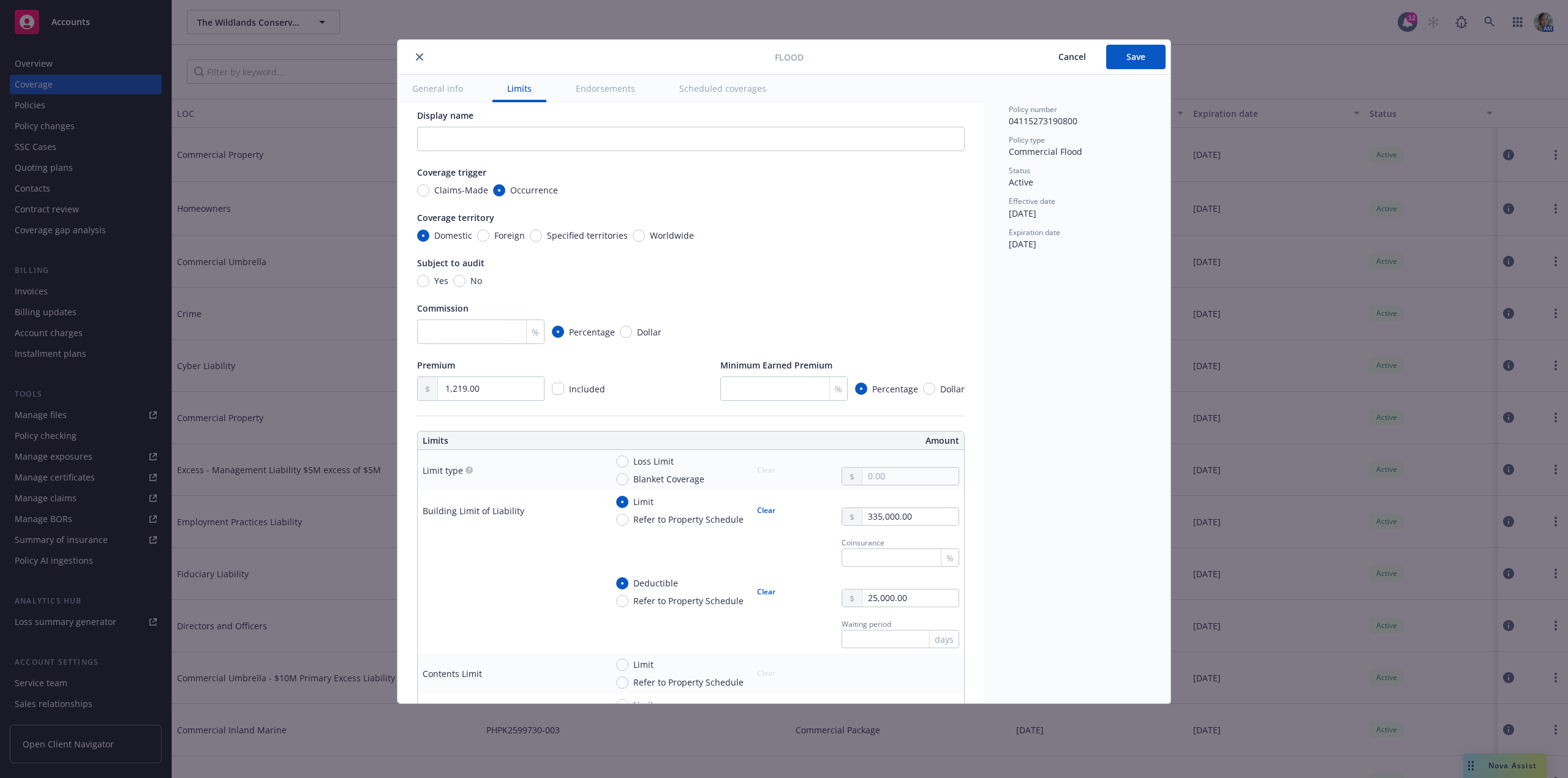
scroll to position [0, 0]
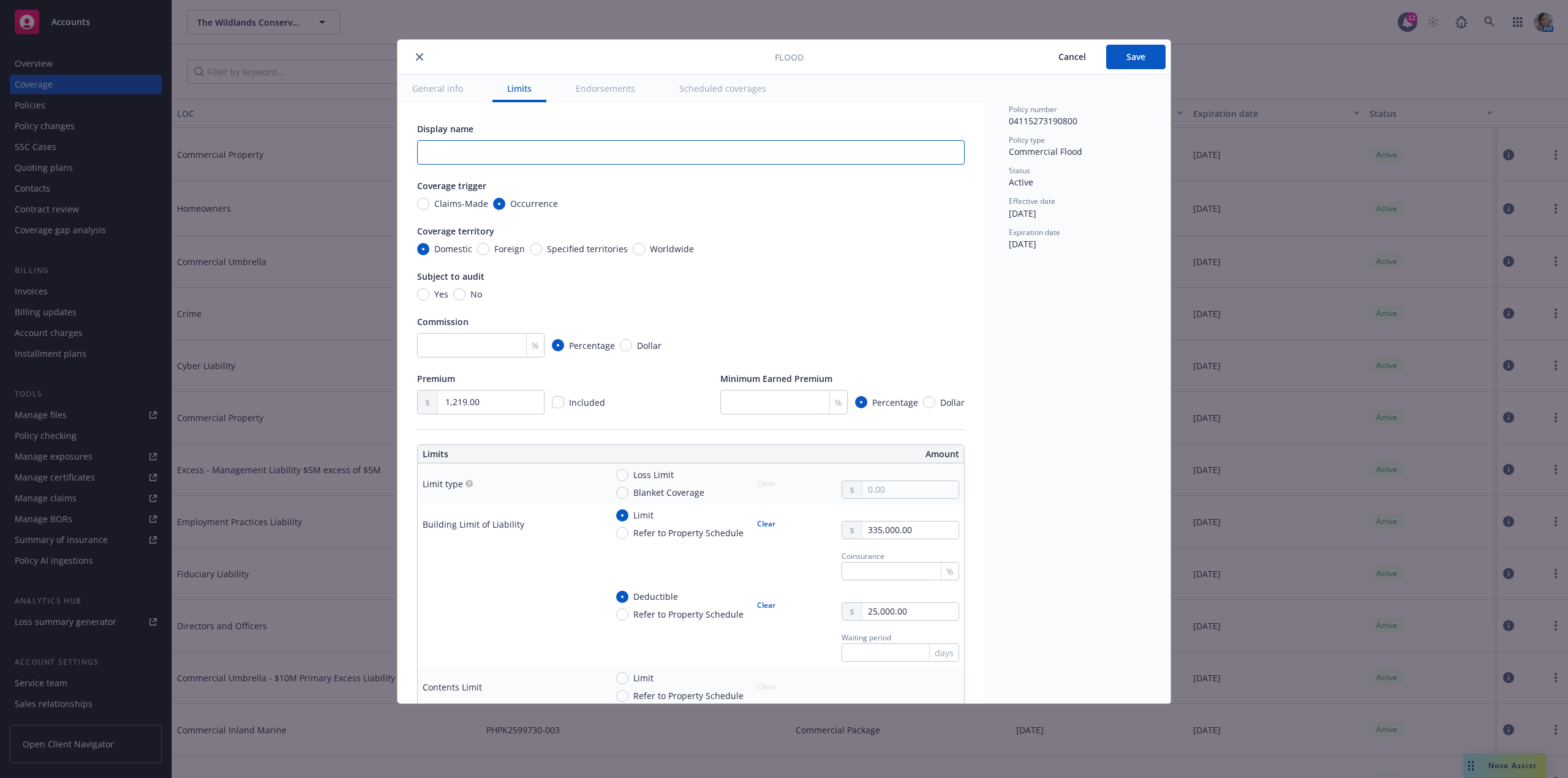
click at [502, 152] on input "text" at bounding box center [690, 152] width 547 height 25
paste input "35351 EAST CARMEL VALLEY ROAD, WAREHOUSE, CARMEL VALLEY CA 93924"
type input "35351 EAST CARMEL VALLEY ROAD, WAREHOUSE, CARMEL VALLEY CA 93924"
click at [458, 297] on input "No" at bounding box center [459, 294] width 12 height 12
radio input "true"
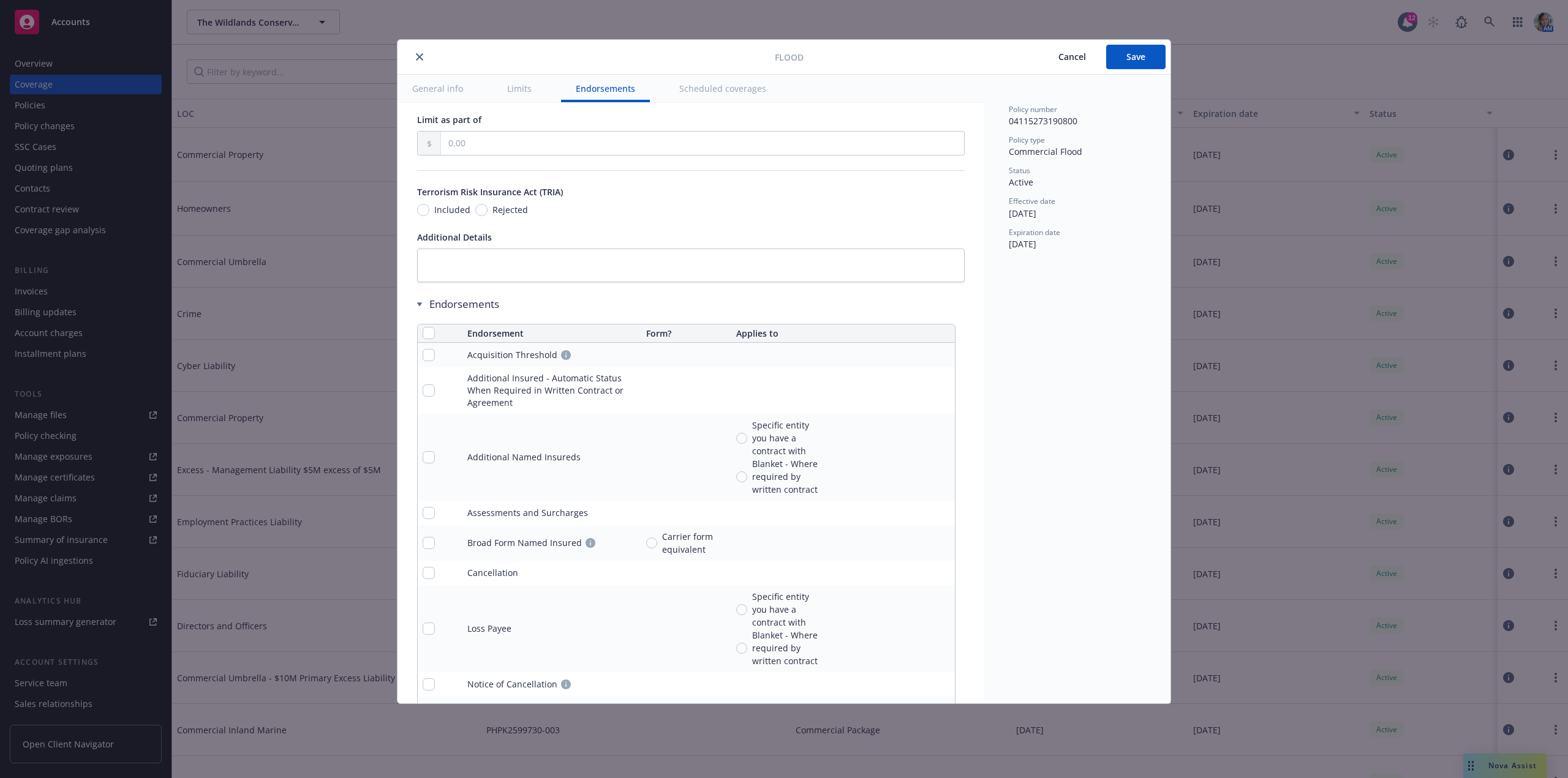
scroll to position [796, 0]
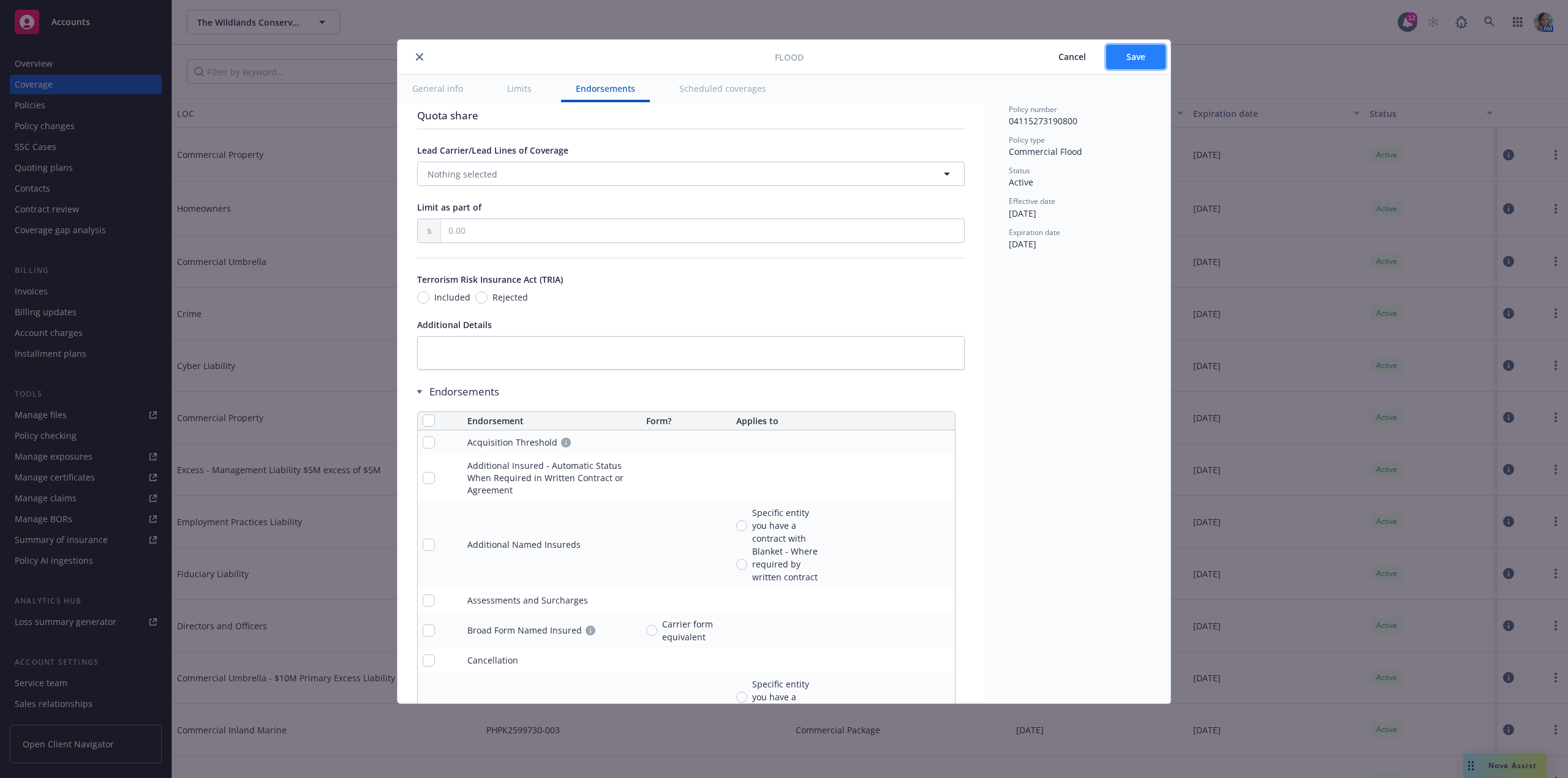
click at [1135, 66] on button "Save" at bounding box center [1136, 57] width 59 height 25
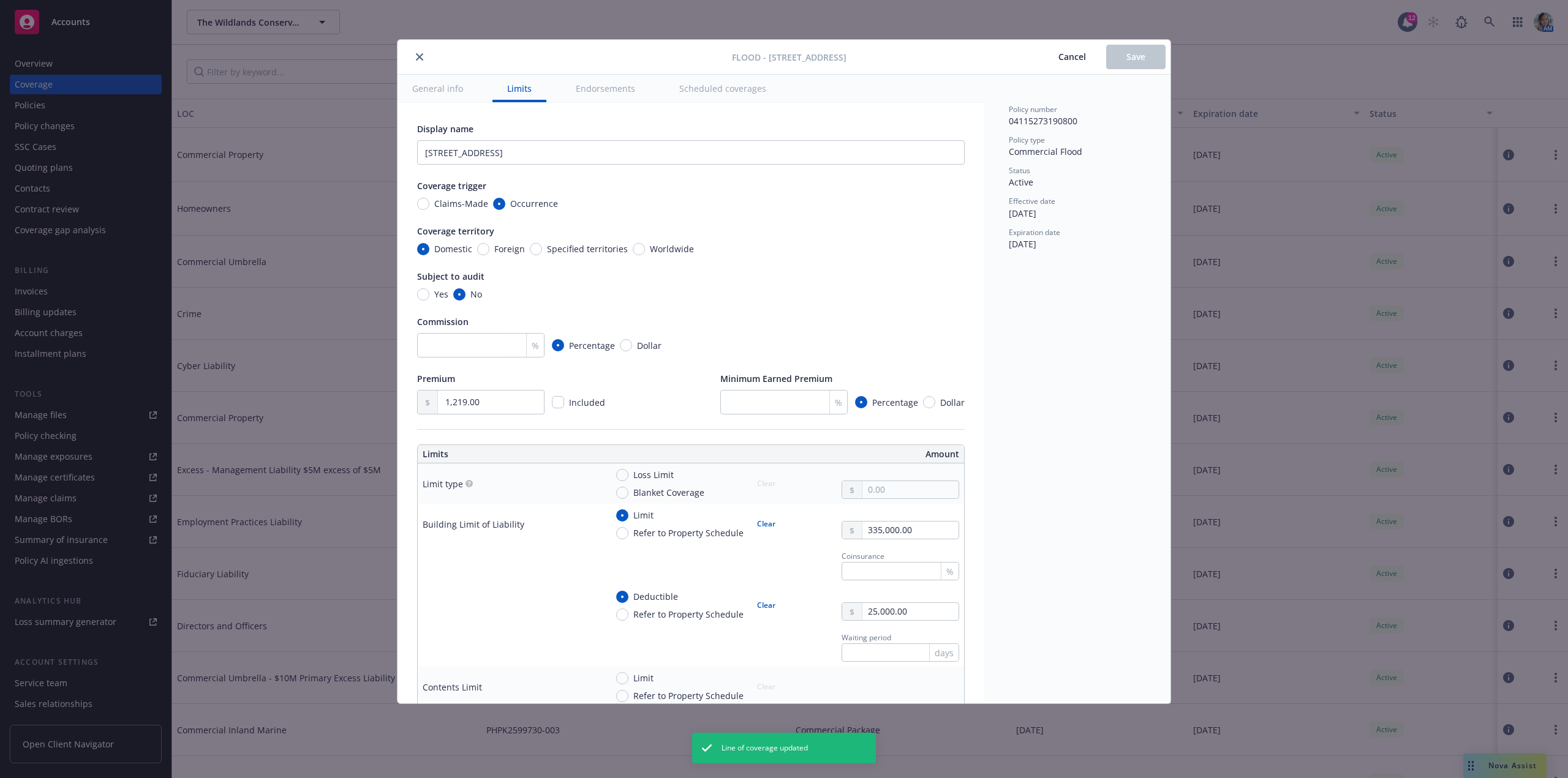
drag, startPoint x: 422, startPoint y: 60, endPoint x: 391, endPoint y: 4, distance: 64.0
click at [421, 59] on button "close" at bounding box center [419, 56] width 15 height 15
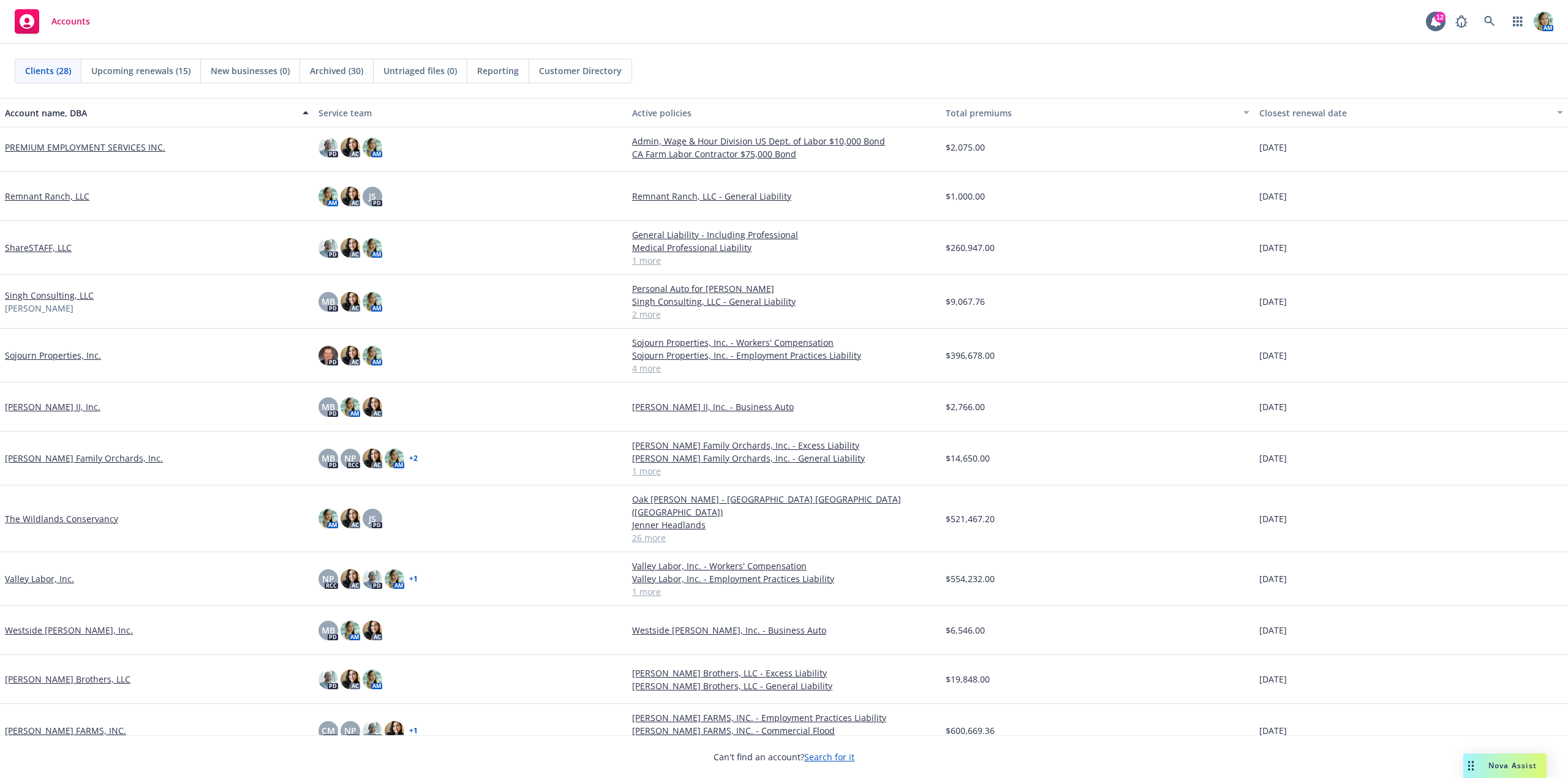
scroll to position [803, 0]
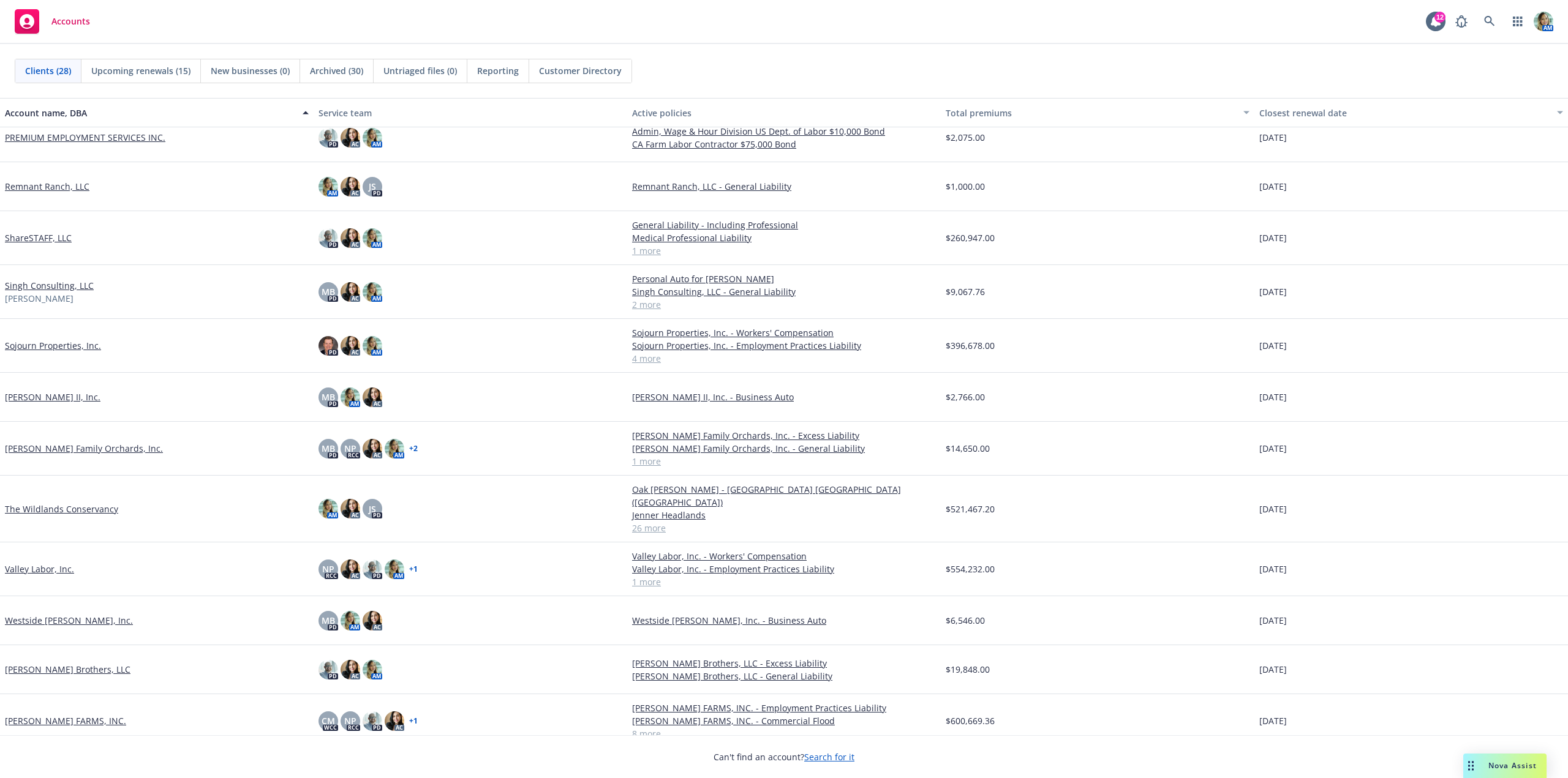
click at [90, 504] on link "The Wildlands Conservancy" at bounding box center [62, 509] width 114 height 13
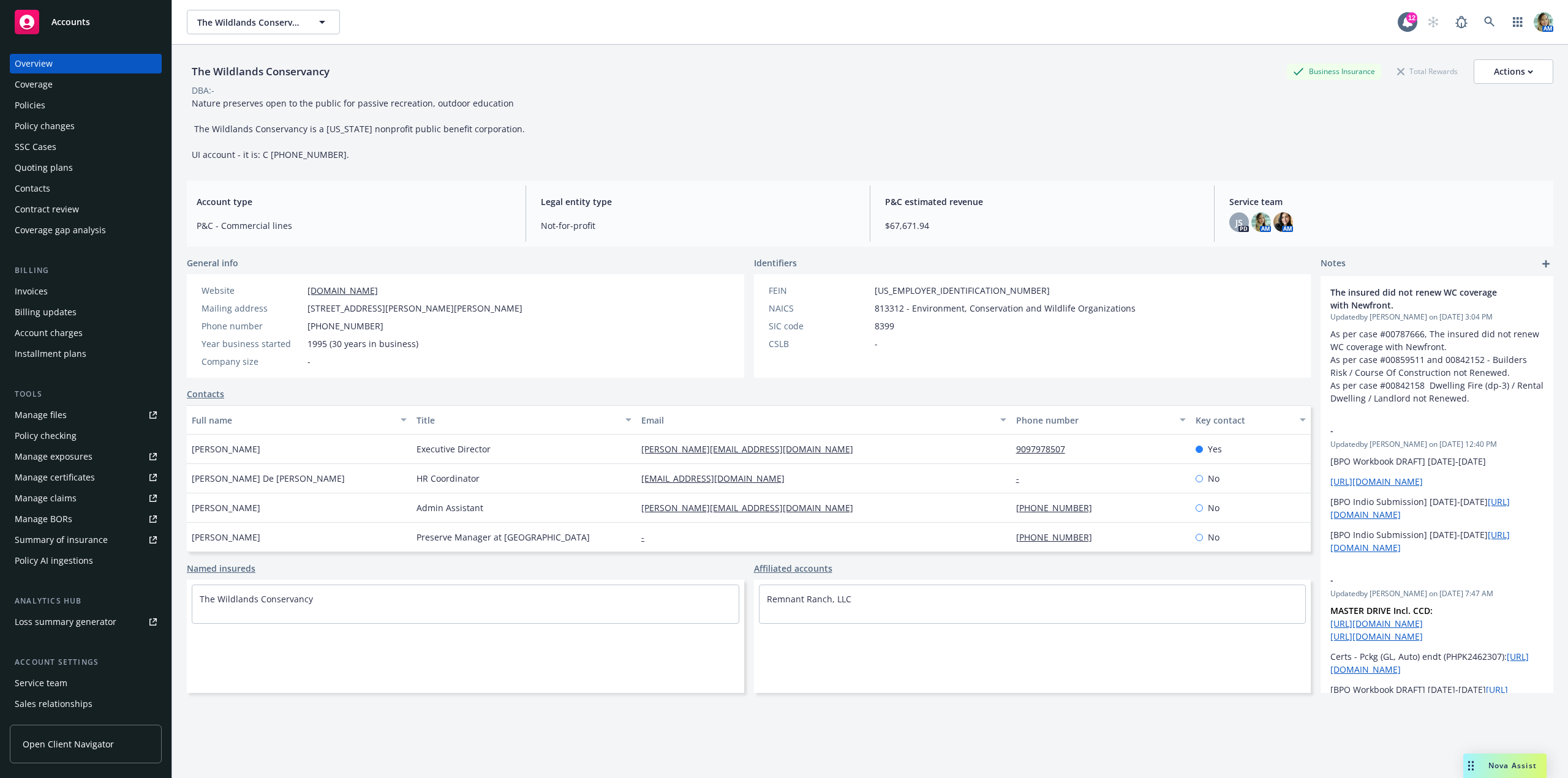
click at [38, 109] on div "Policies" at bounding box center [30, 105] width 31 height 19
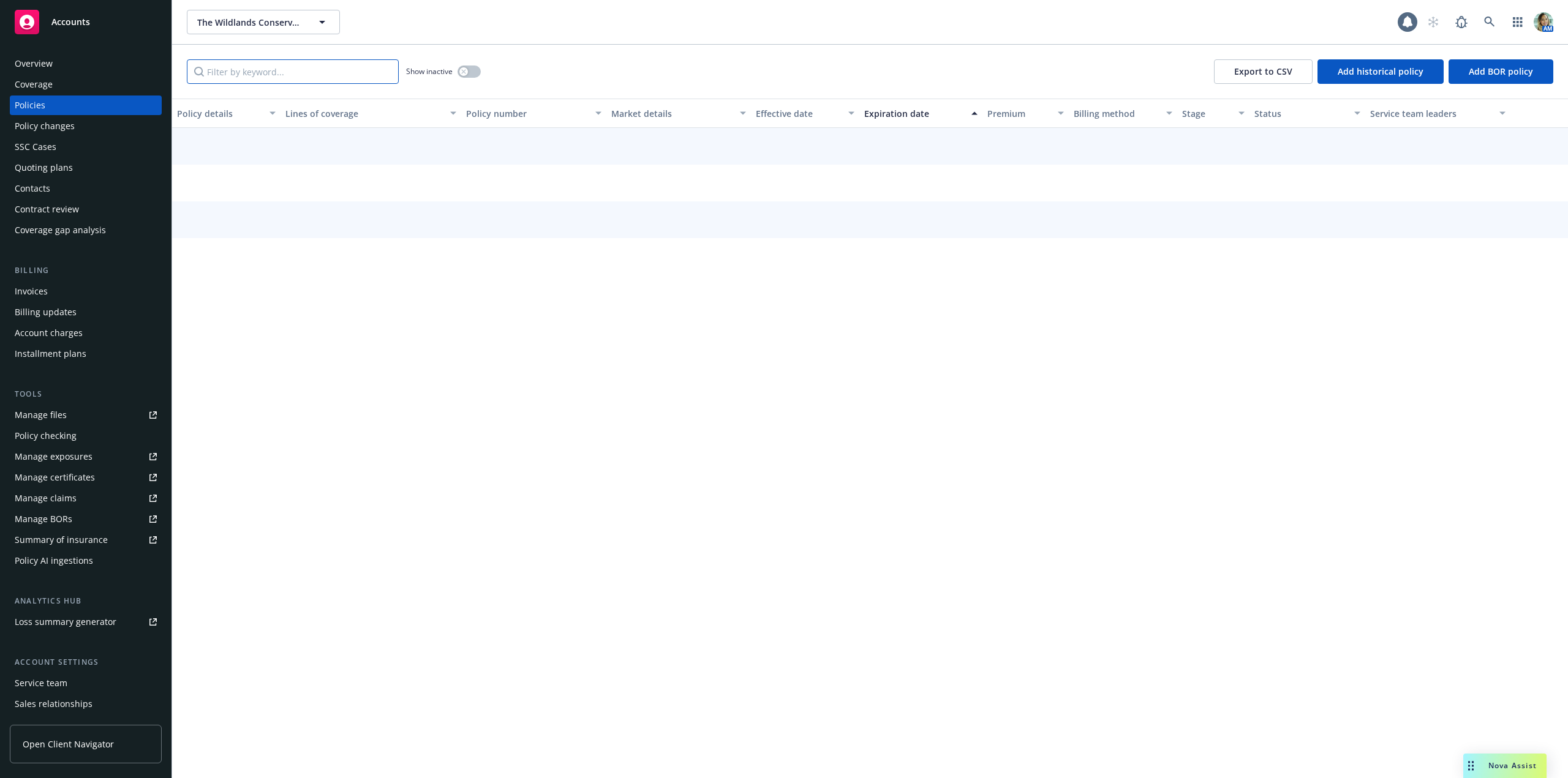
click at [255, 77] on input "Filter by keyword..." at bounding box center [293, 71] width 212 height 25
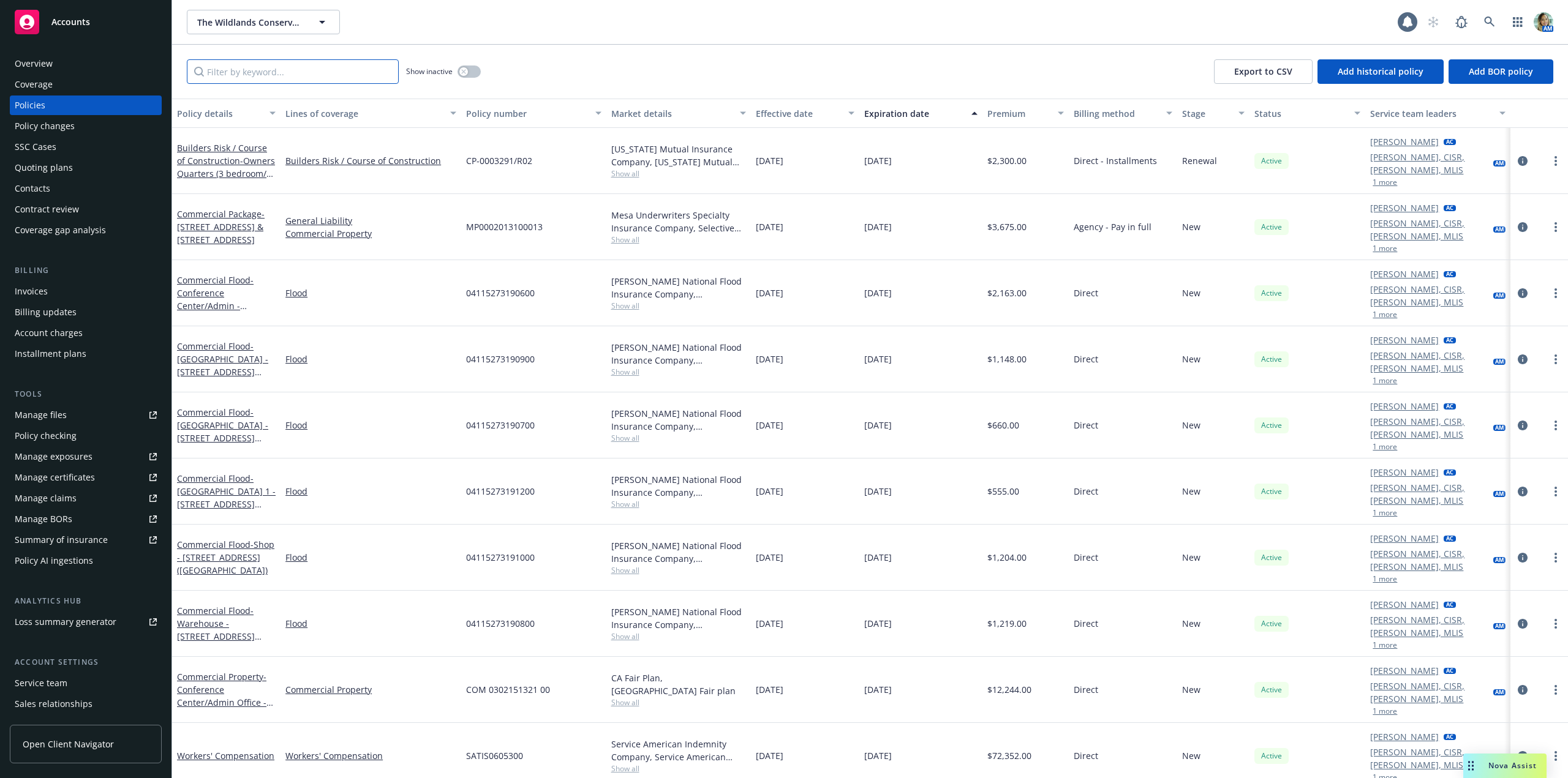
paste input "04115273190800"
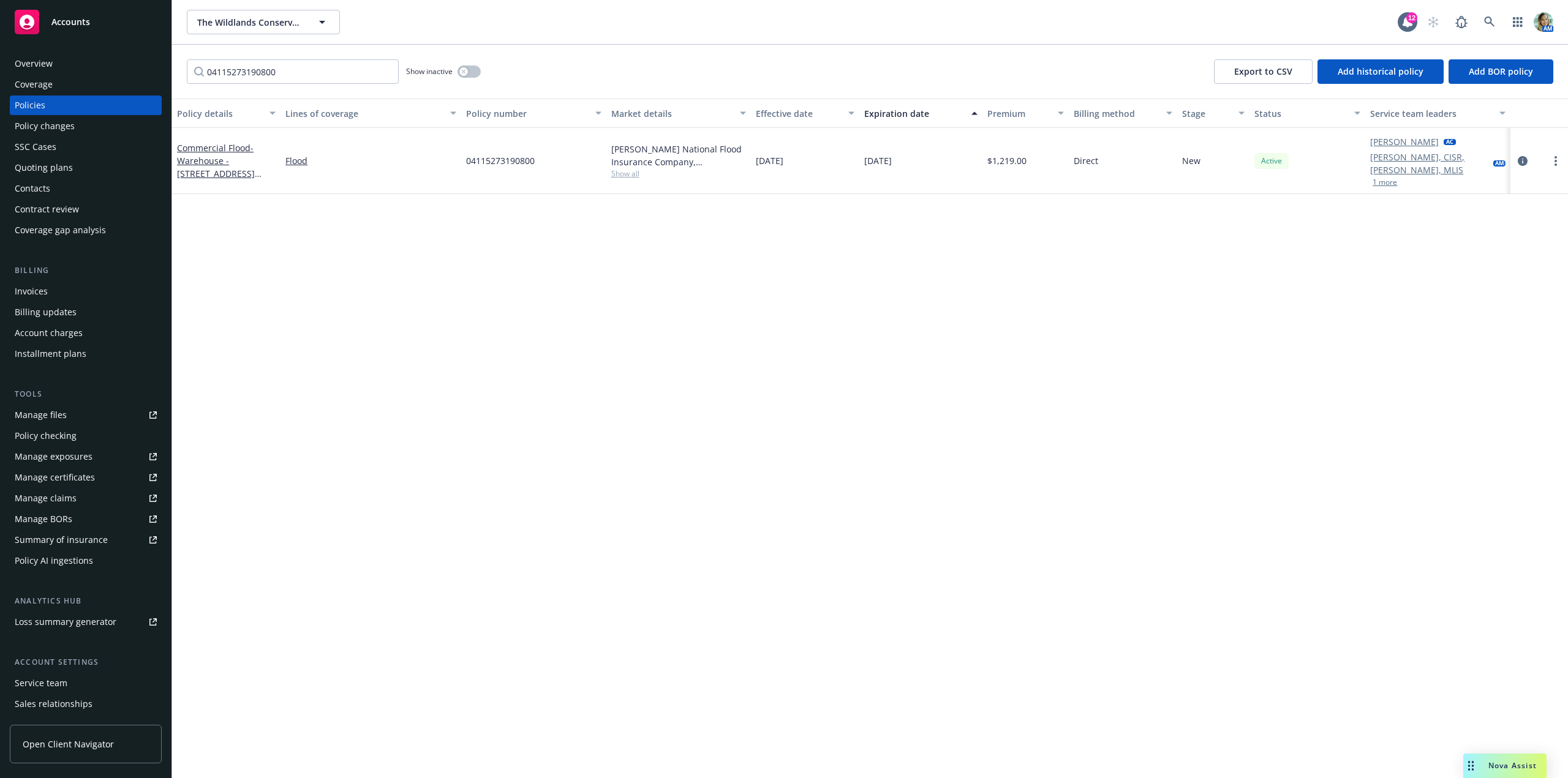
click at [225, 147] on div "Commercial Flood - Warehouse - [STREET_ADDRESS] ([GEOGRAPHIC_DATA])" at bounding box center [227, 160] width 99 height 38
click at [262, 158] on span "- [GEOGRAPHIC_DATA] - [STREET_ADDRESS] ([GEOGRAPHIC_DATA])" at bounding box center [223, 167] width 91 height 50
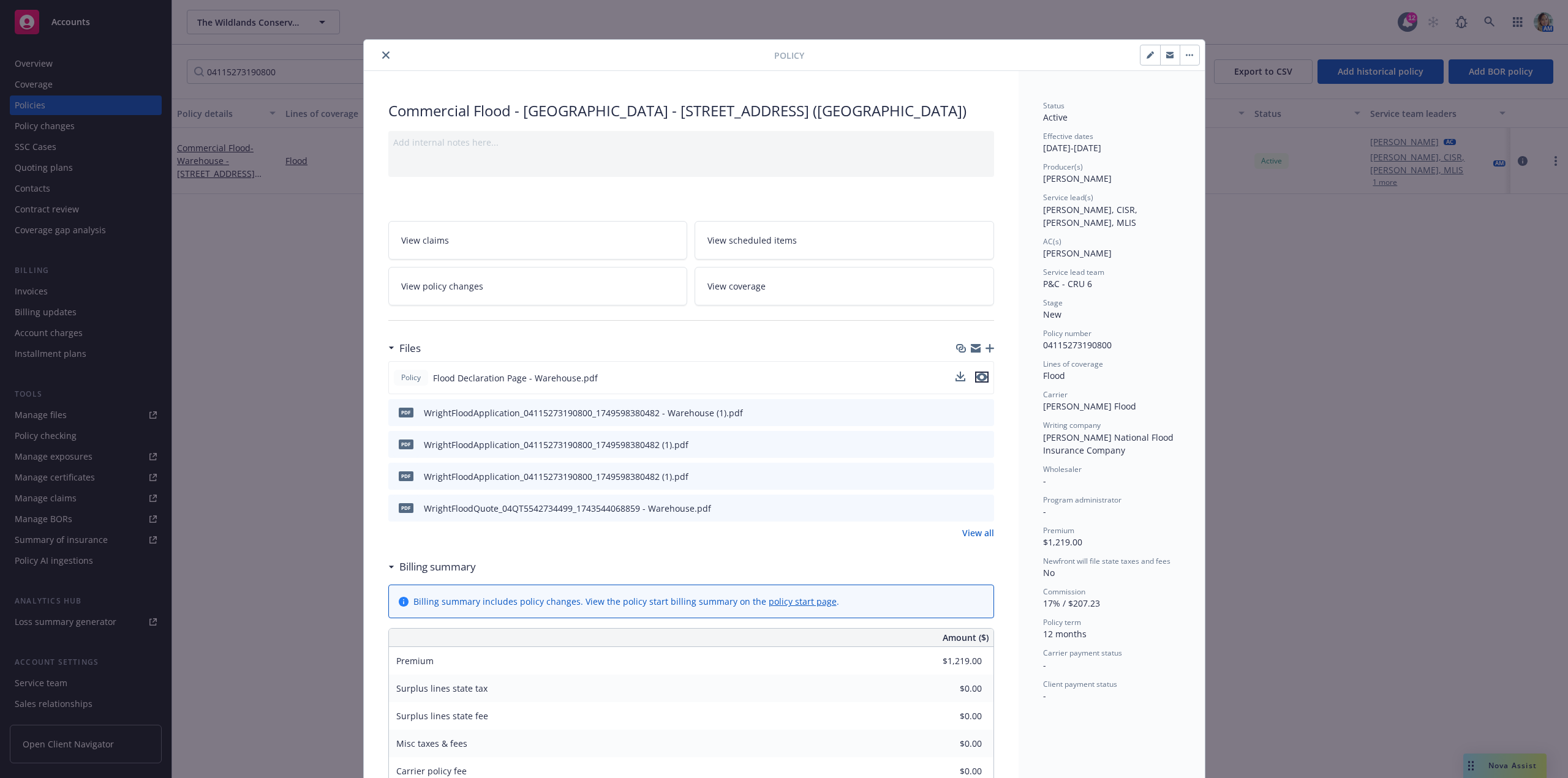
click at [979, 382] on icon "preview file" at bounding box center [982, 376] width 11 height 8
click at [384, 56] on button "close" at bounding box center [386, 55] width 15 height 15
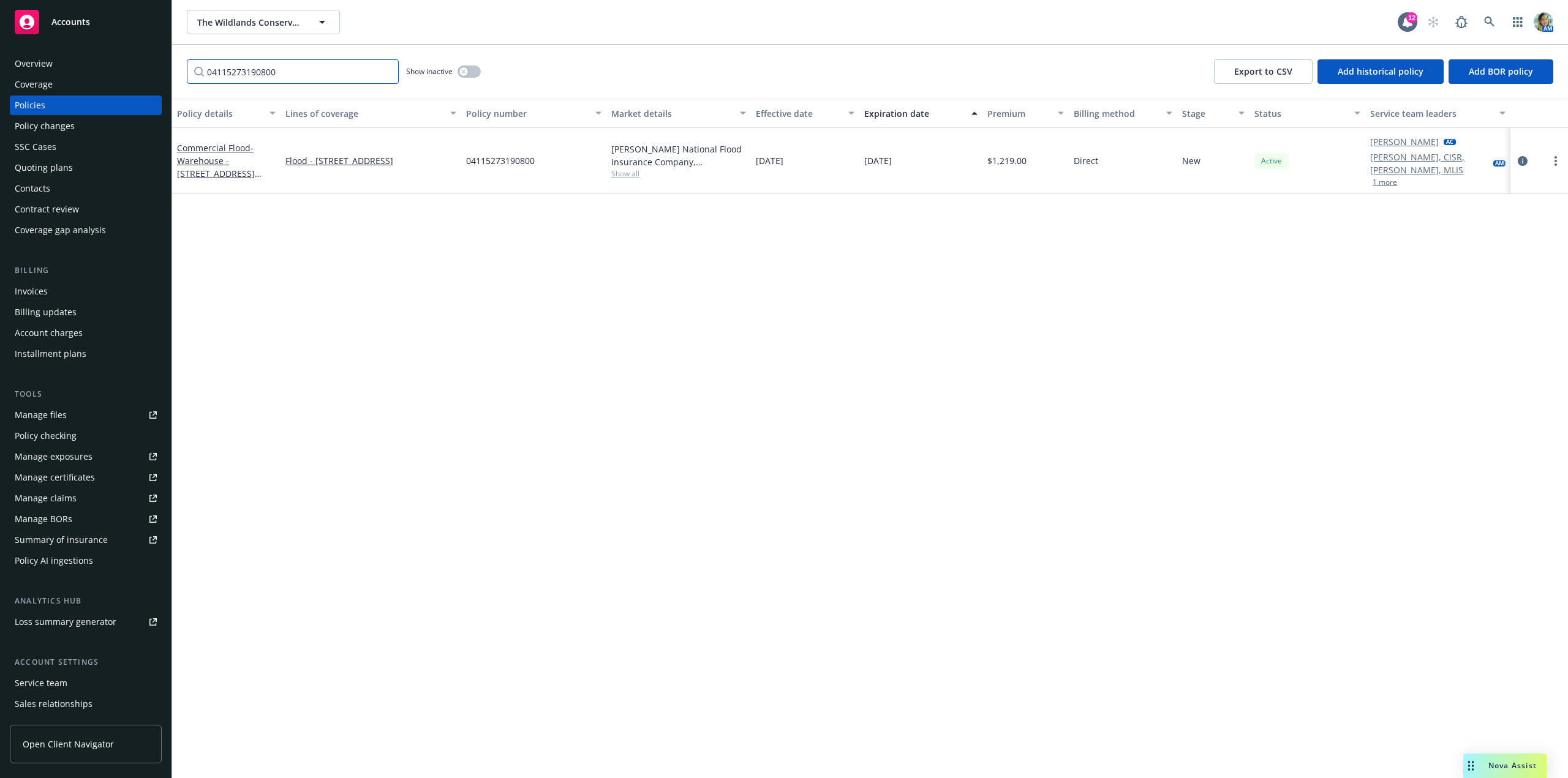
drag, startPoint x: 340, startPoint y: 74, endPoint x: 157, endPoint y: 67, distance: 183.1
click at [159, 66] on div "Accounts Overview Coverage Policies Policy changes SSC Cases Quoting plans Cont…" at bounding box center [784, 389] width 1568 height 778
paste input "10"
type input "04115273191000"
click at [208, 150] on span "- Shop - [STREET_ADDRESS] ([GEOGRAPHIC_DATA])" at bounding box center [226, 161] width 97 height 38
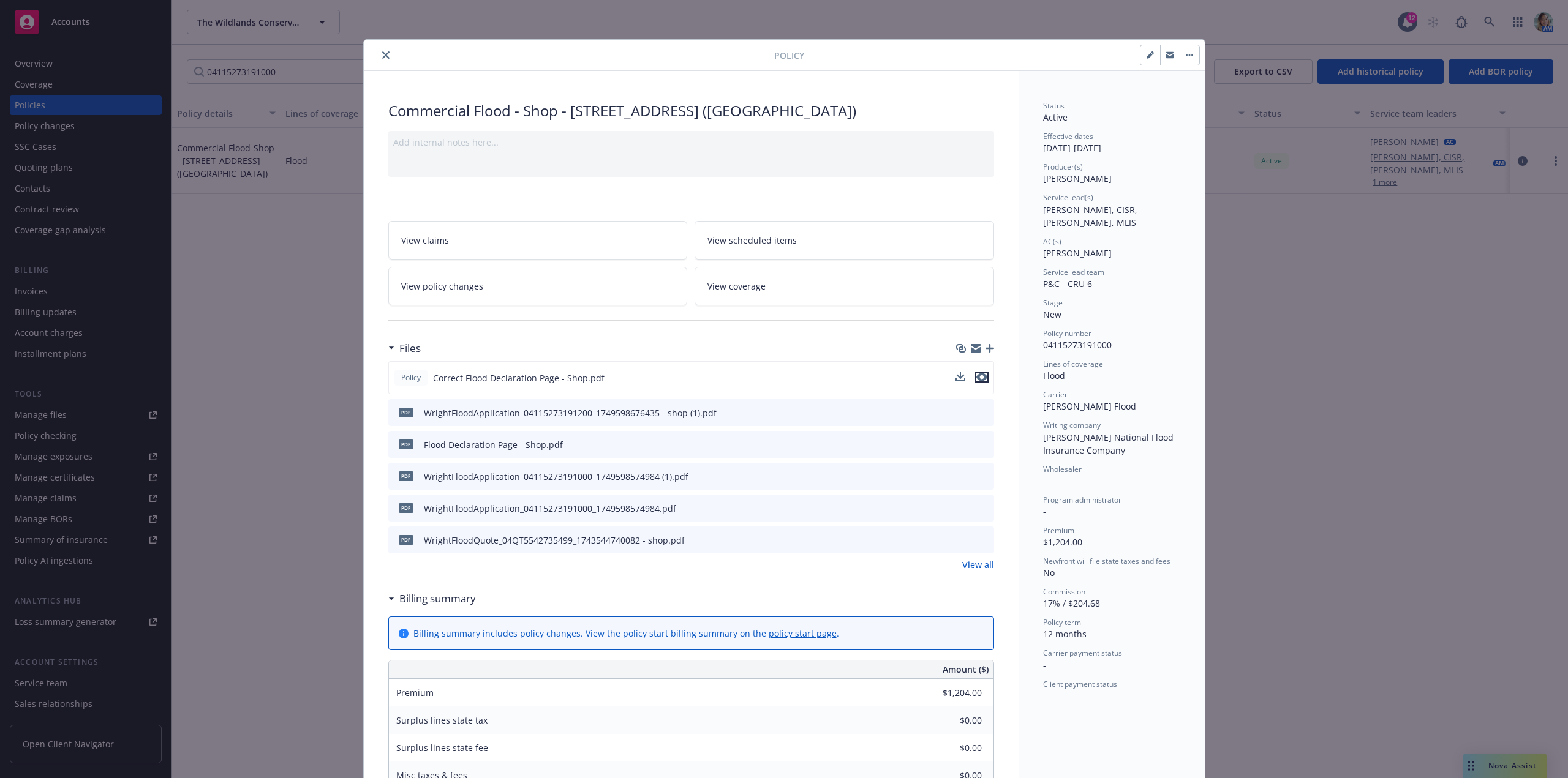
click at [977, 382] on icon "preview file" at bounding box center [982, 376] width 11 height 8
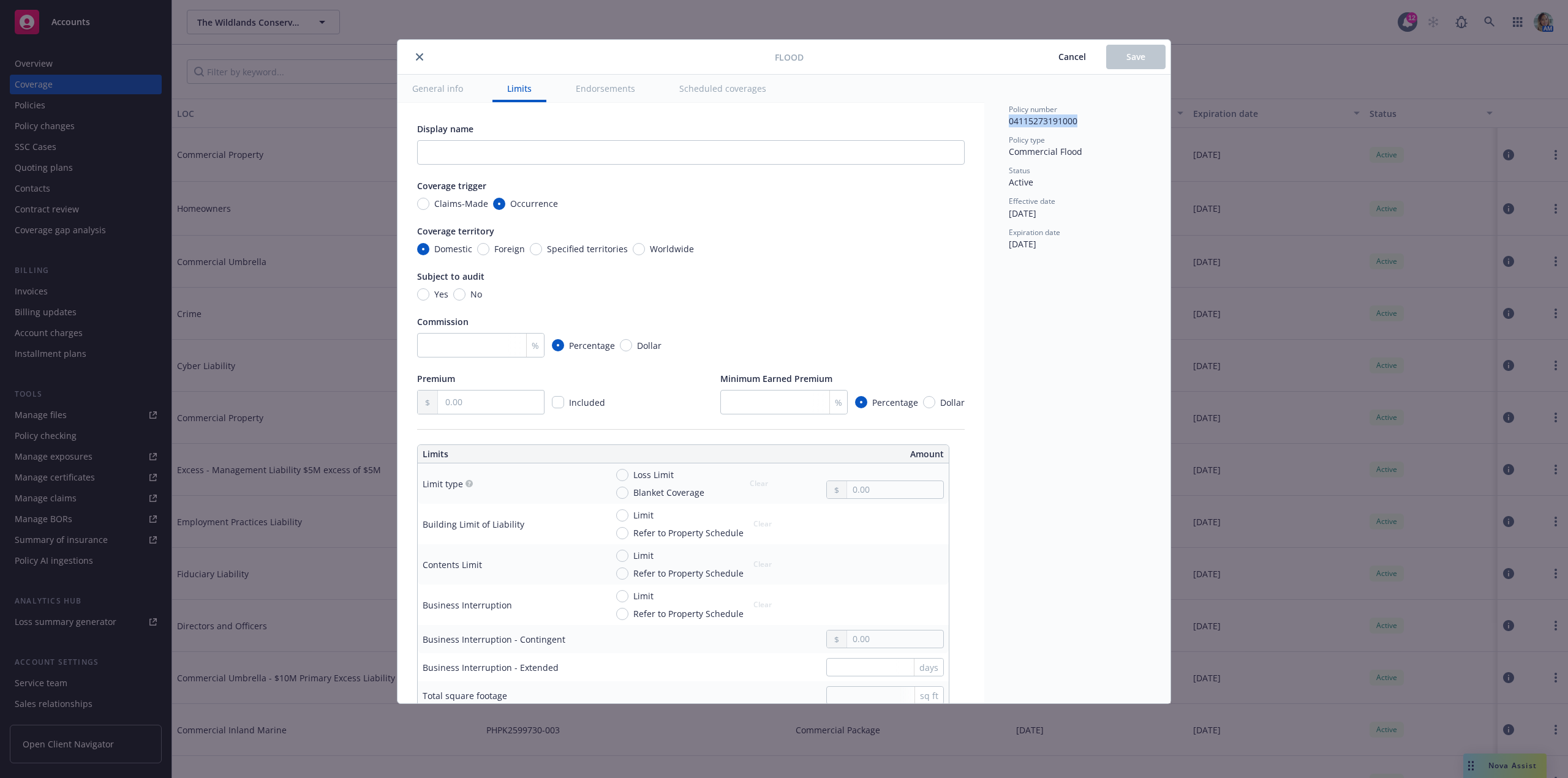
drag, startPoint x: 1007, startPoint y: 119, endPoint x: 1085, endPoint y: 121, distance: 78.0
click at [1085, 121] on div "Policy number 04115273191000 Policy type Commercial Flood Status Active Effecti…" at bounding box center [1077, 389] width 186 height 629
copy span "04115273191000"
click at [469, 152] on input "text" at bounding box center [690, 152] width 547 height 25
paste input "[STREET_ADDRESS]"
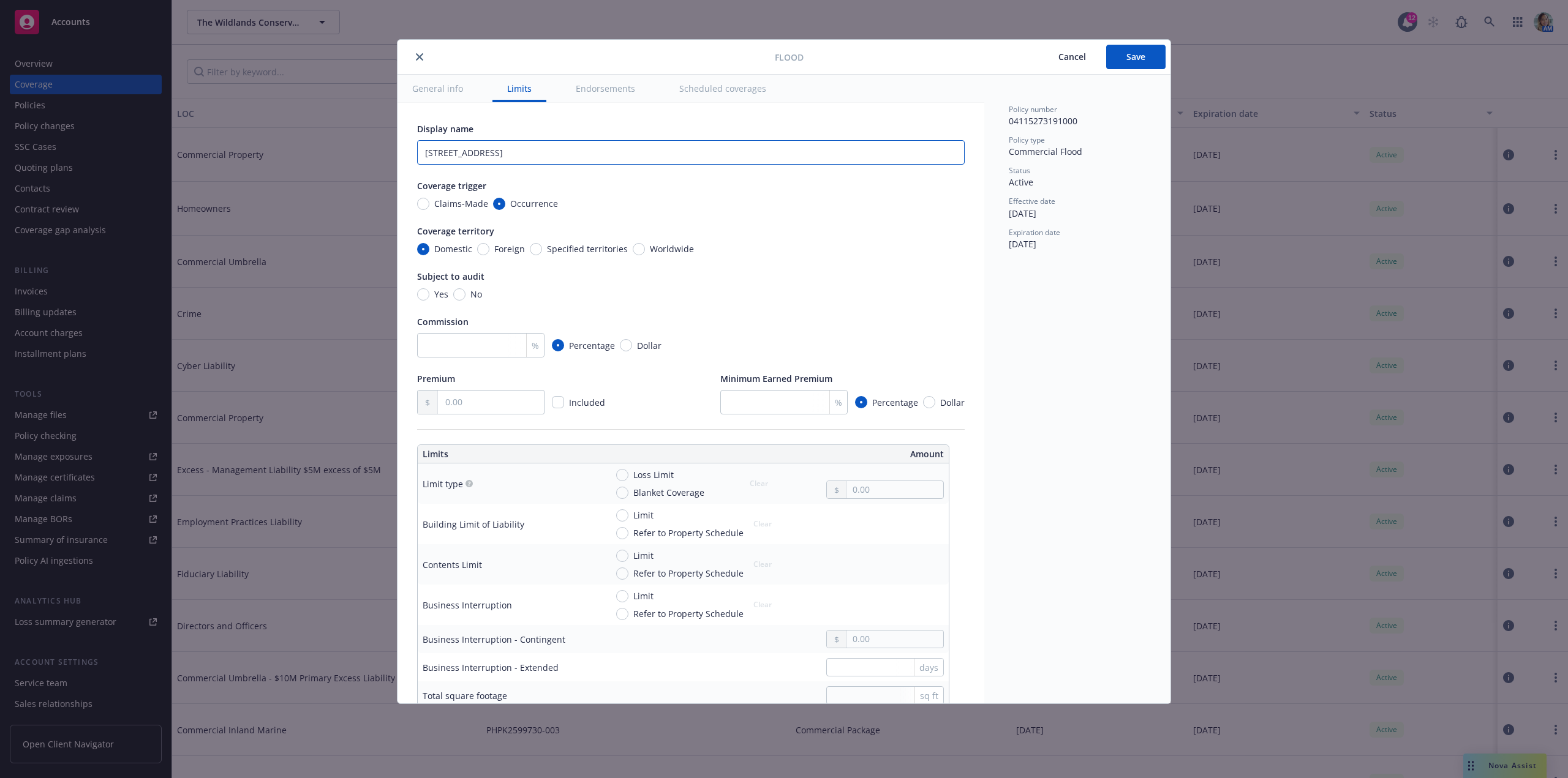
type input "[STREET_ADDRESS]"
click at [458, 295] on input "No" at bounding box center [459, 294] width 12 height 12
radio input "true"
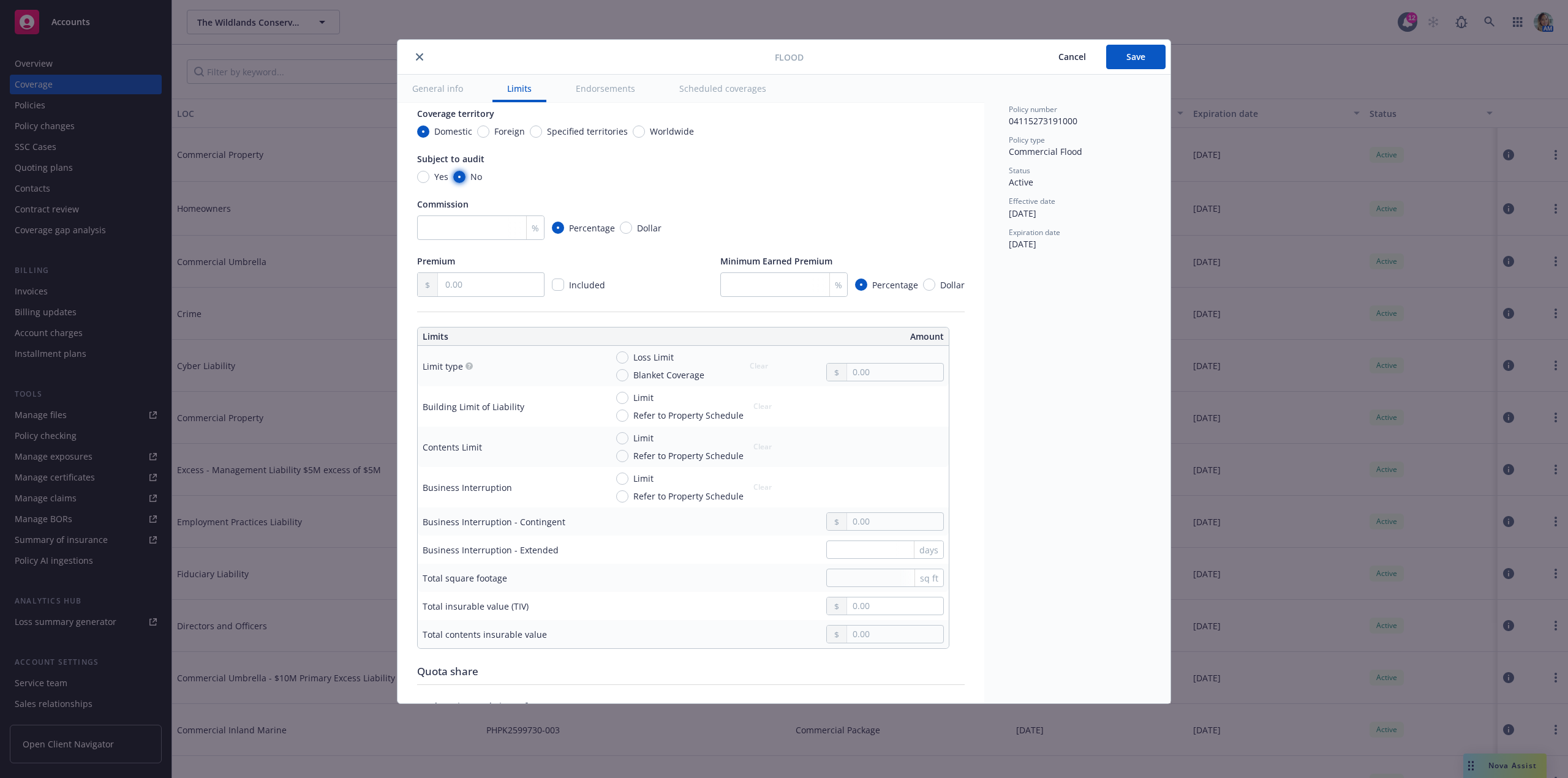
scroll to position [123, 0]
click at [492, 282] on input "text" at bounding box center [490, 280] width 106 height 23
type input "1,204.00"
click at [618, 394] on input "Limit" at bounding box center [622, 393] width 12 height 12
radio input "true"
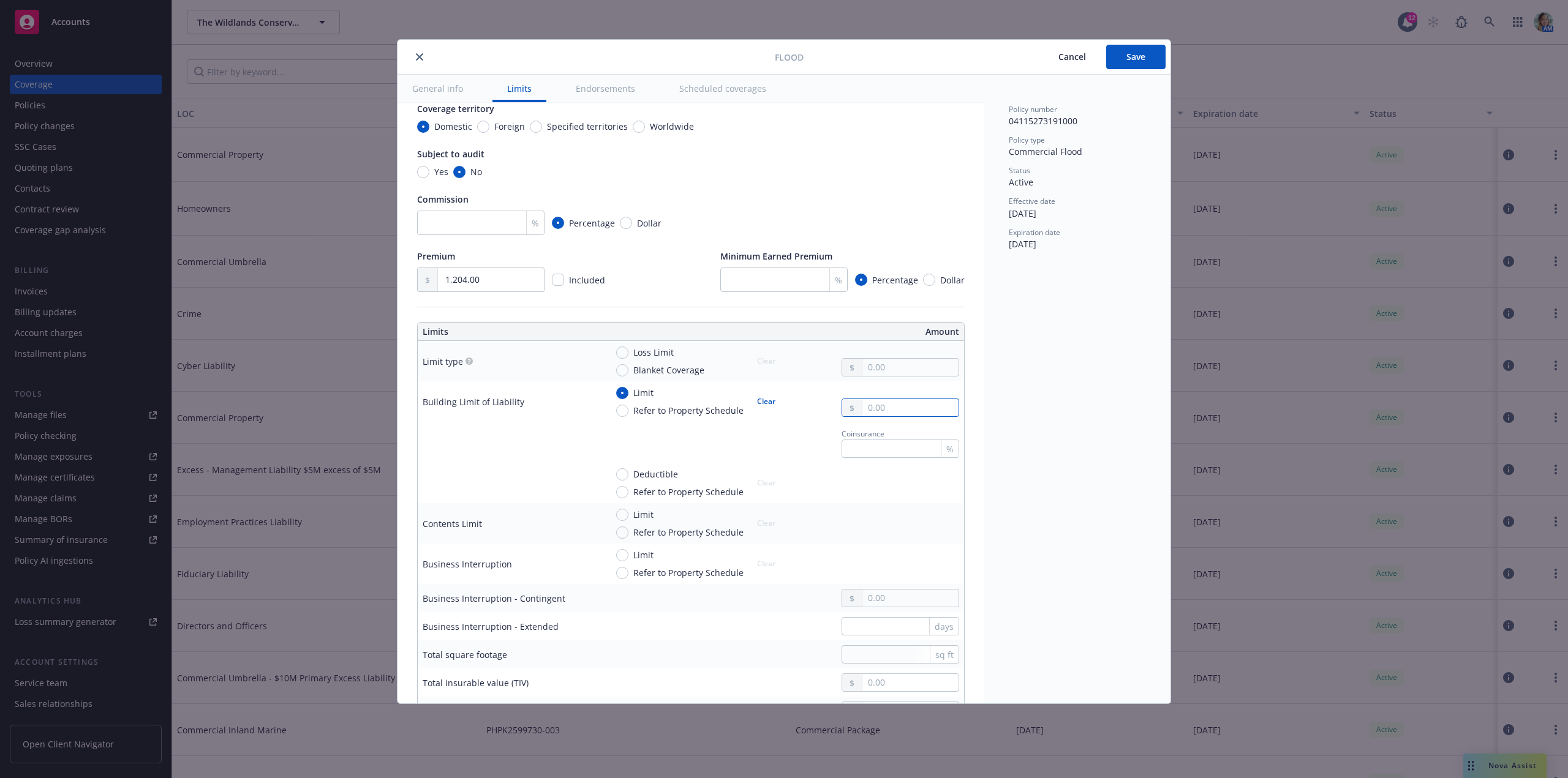
click at [884, 414] on input "text" at bounding box center [910, 407] width 96 height 17
click at [879, 365] on input "text" at bounding box center [910, 367] width 96 height 17
type input "366,000.00"
click at [628, 476] on div "Deductible" at bounding box center [647, 474] width 62 height 13
click at [629, 476] on span "Deductible" at bounding box center [653, 474] width 49 height 13
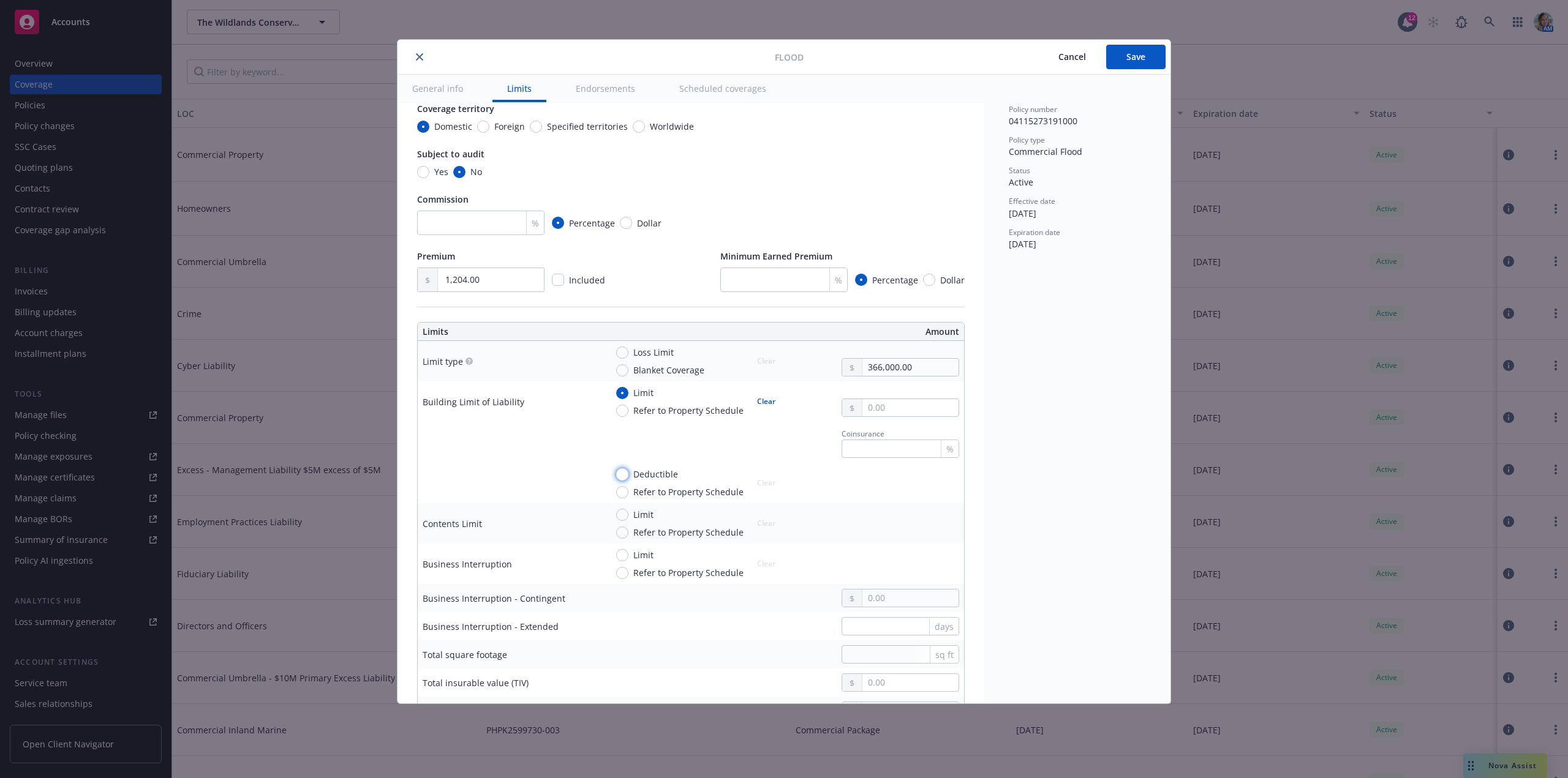
click at [628, 476] on input "Deductible" at bounding box center [622, 474] width 12 height 12
radio input "true"
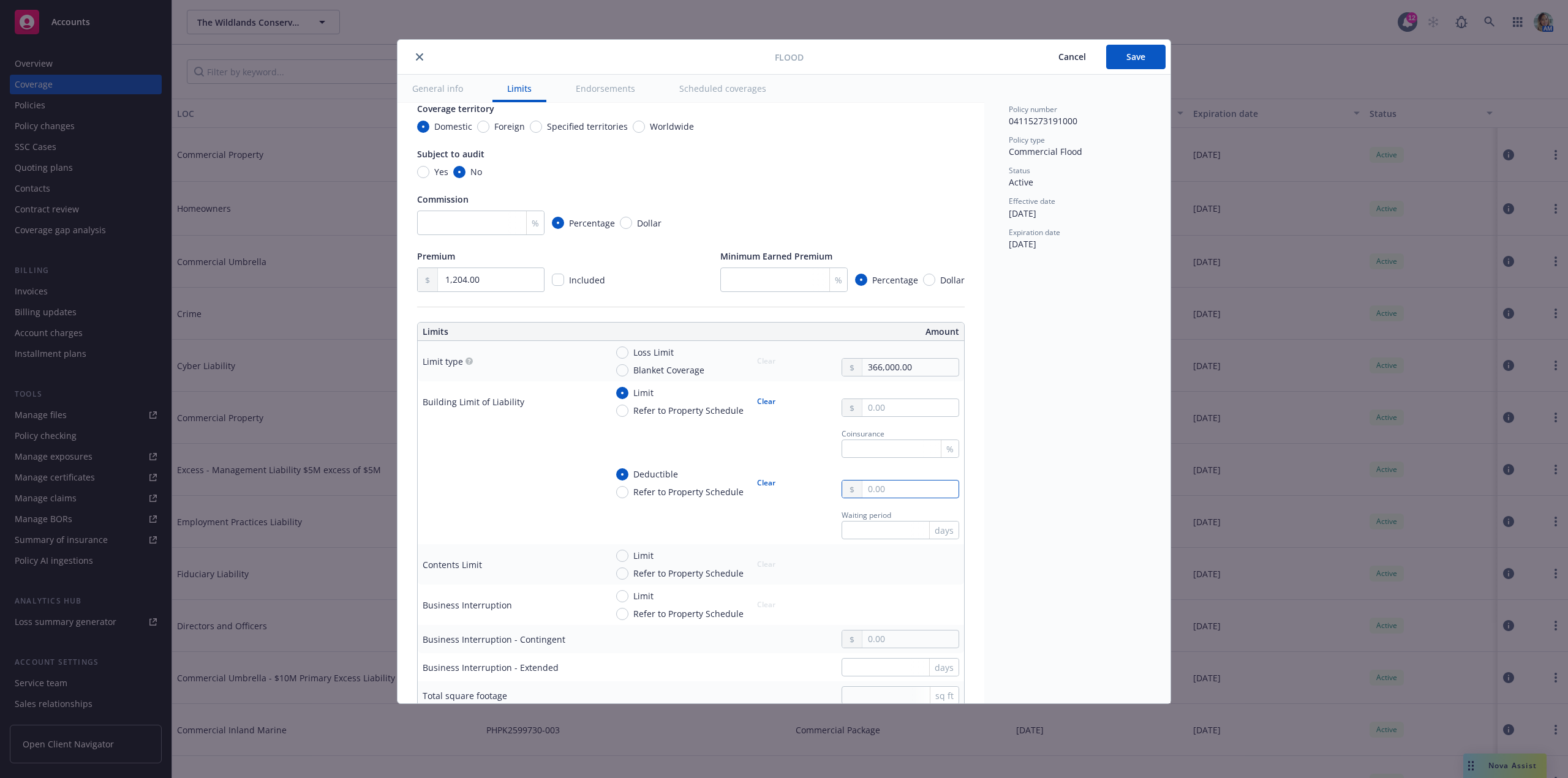
click at [875, 487] on input "text" at bounding box center [910, 489] width 96 height 17
type input "25,000.00"
click at [1028, 528] on div "Policy number 04115273191000 Policy type Commercial Flood Status Active Effecti…" at bounding box center [1077, 389] width 186 height 629
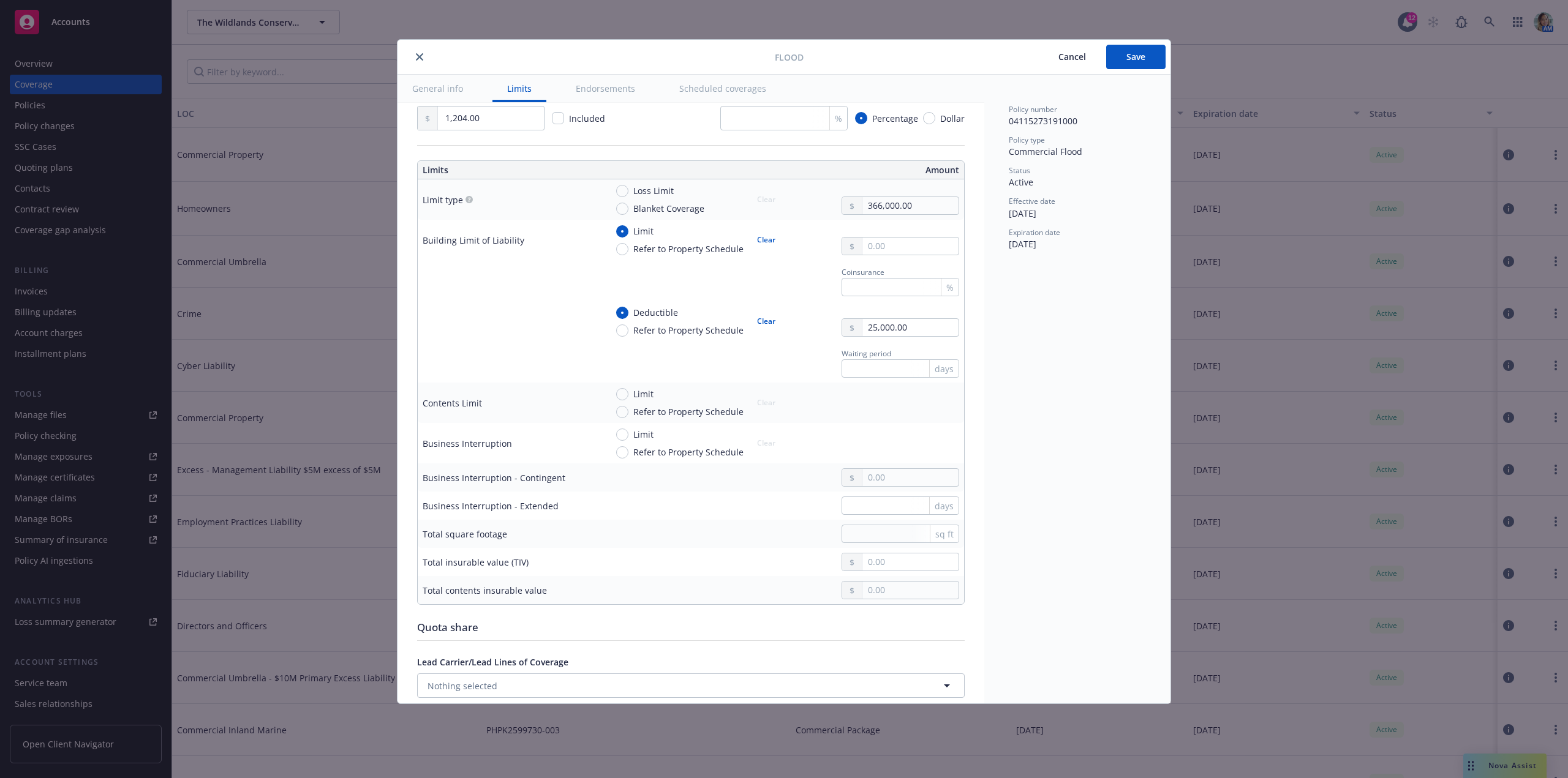
scroll to position [306, 0]
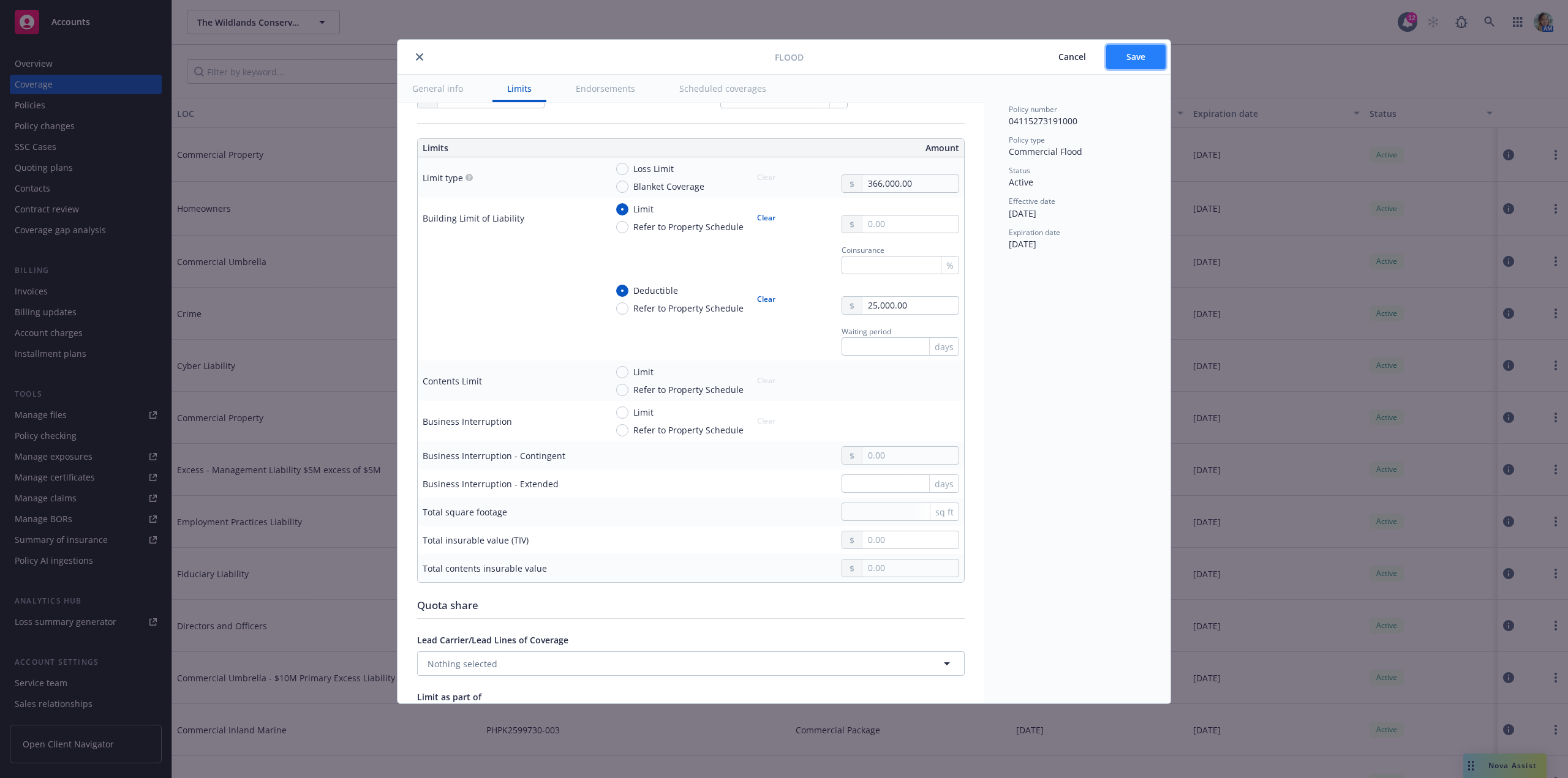
click at [1141, 61] on span "Save" at bounding box center [1136, 56] width 19 height 12
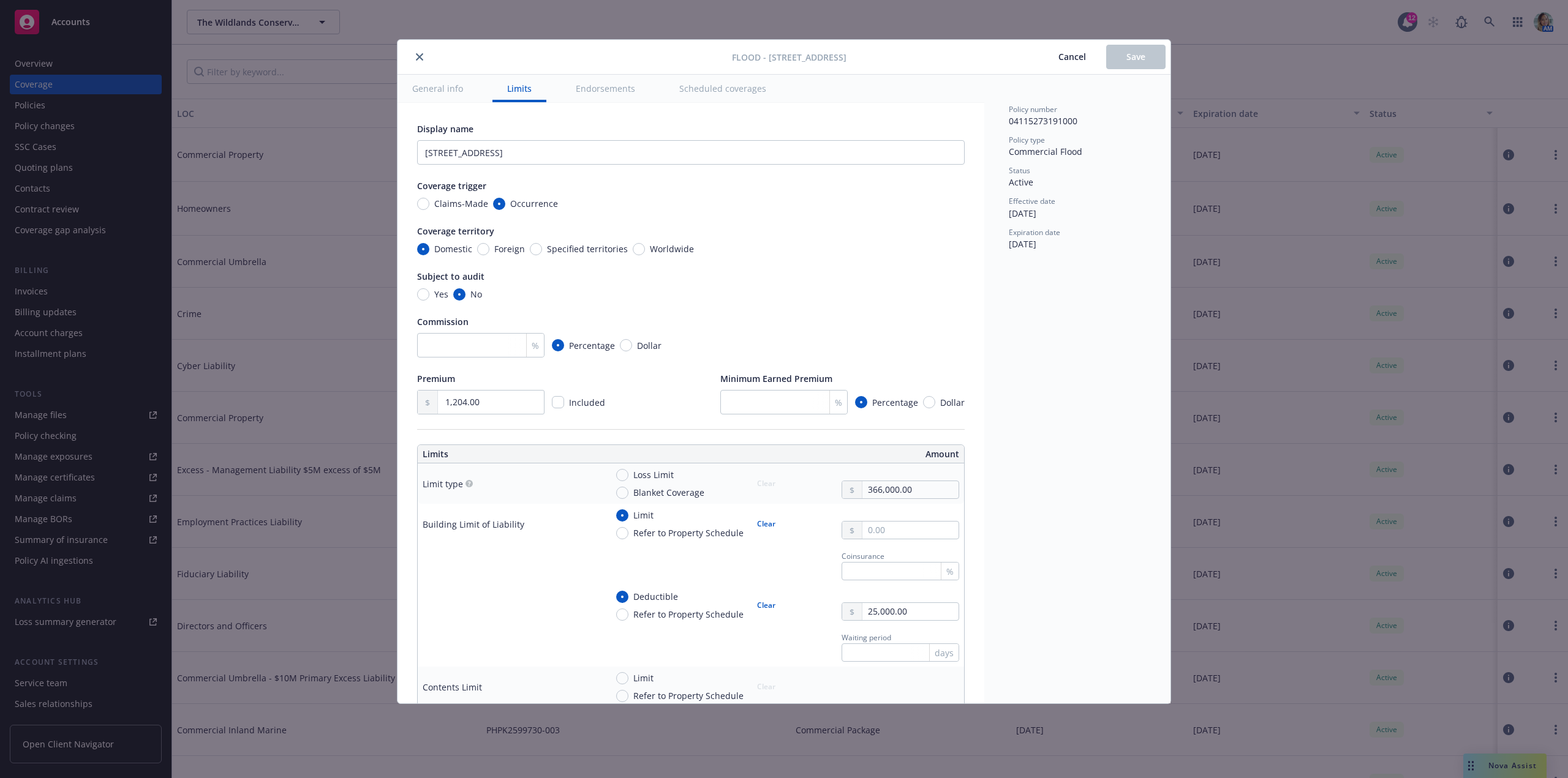
click at [422, 56] on icon "close" at bounding box center [419, 56] width 7 height 7
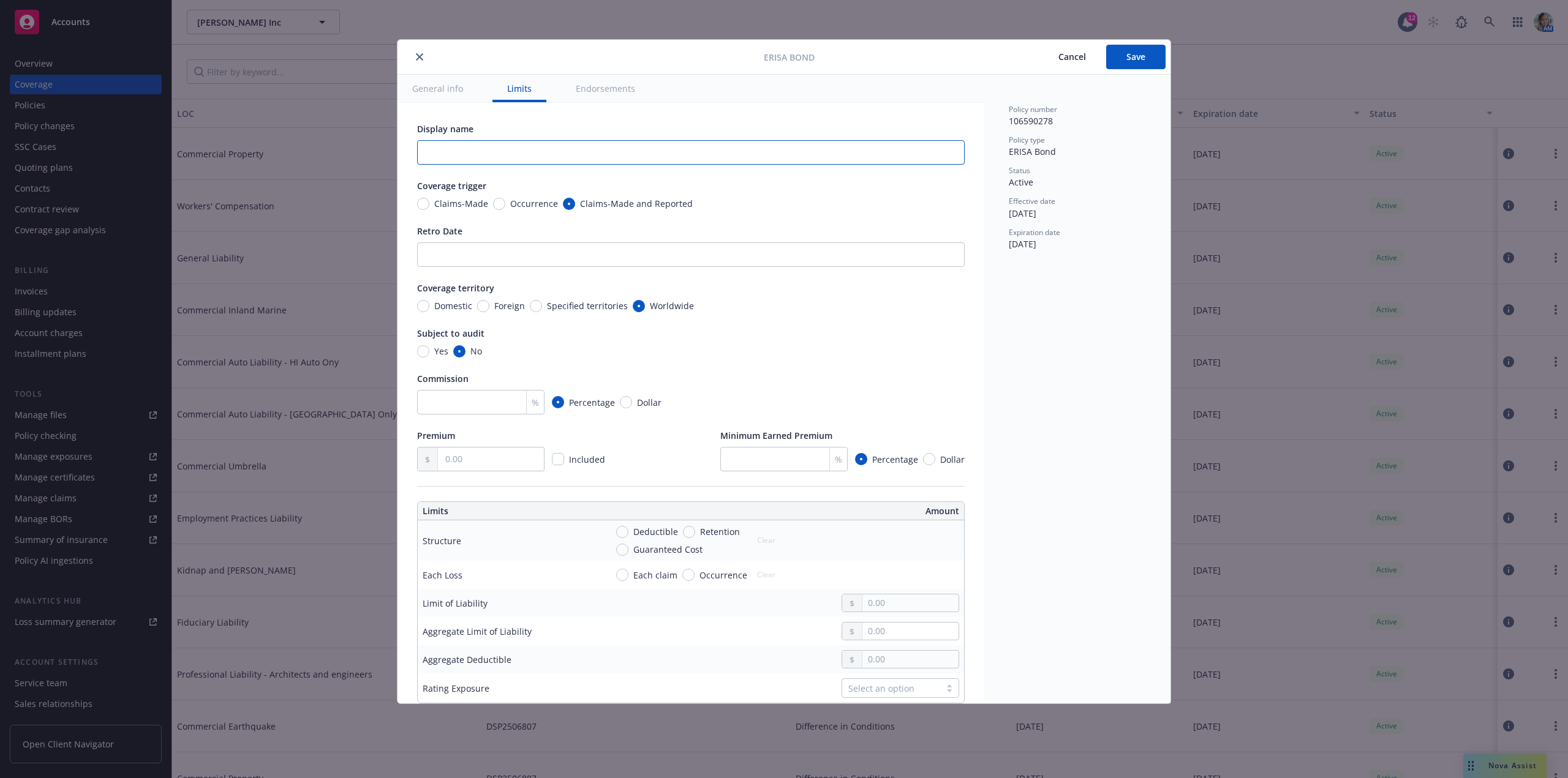
click at [456, 151] on input "text" at bounding box center [690, 152] width 547 height 25
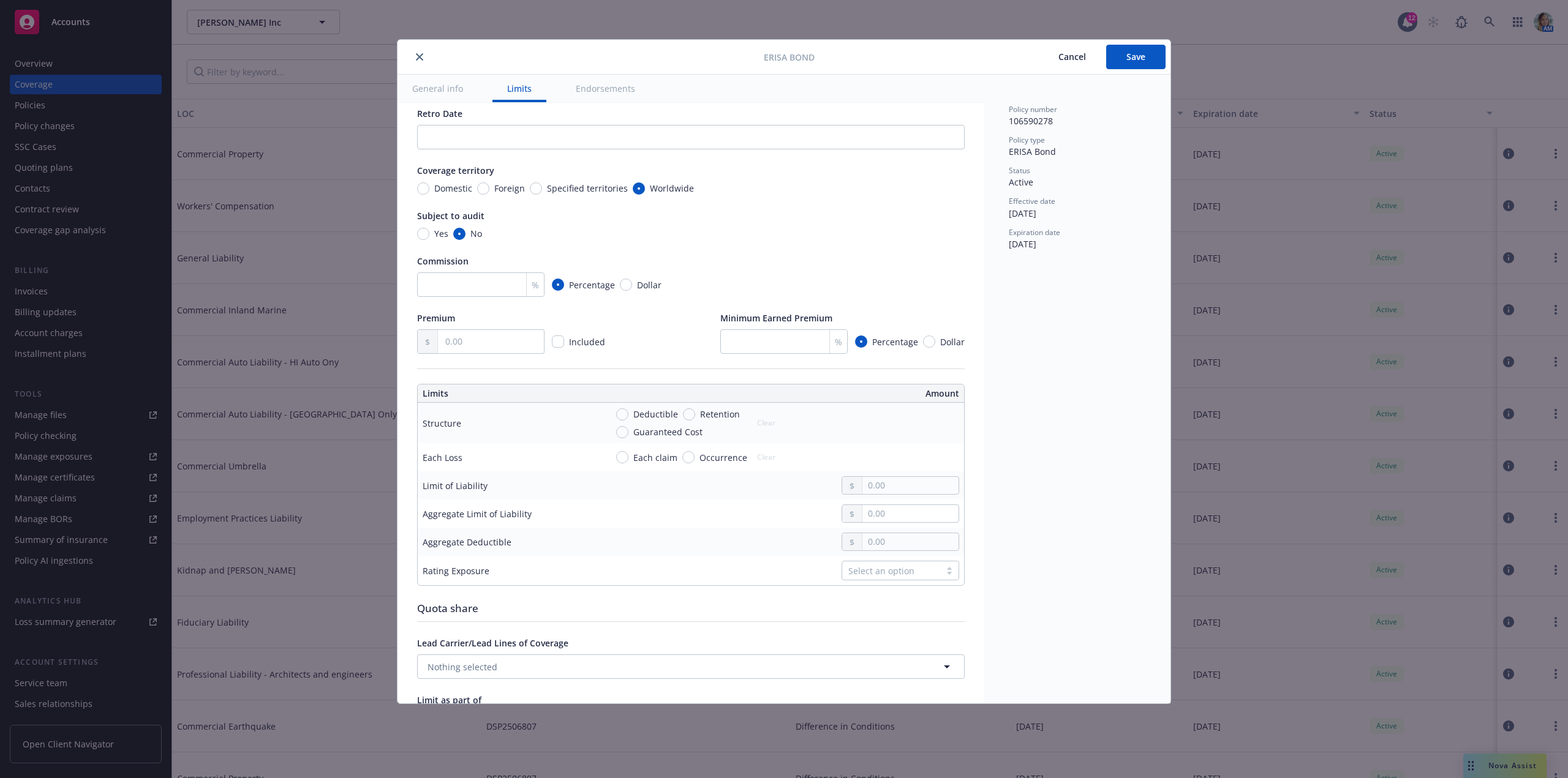
scroll to position [123, 0]
type input "3 Year Term"
click at [500, 338] on input "text" at bounding box center [490, 337] width 106 height 23
type input "1,109.00"
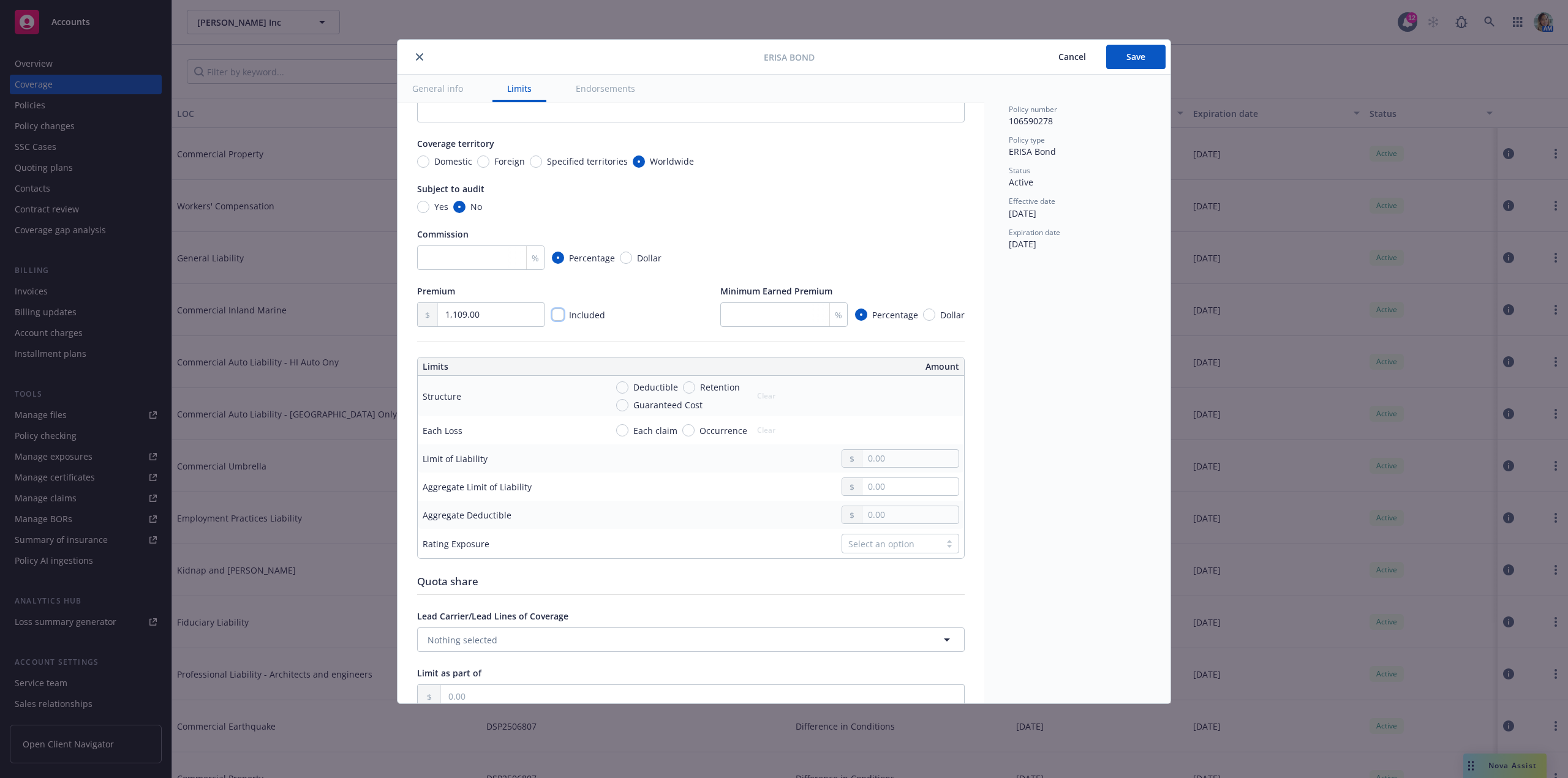
scroll to position [184, 0]
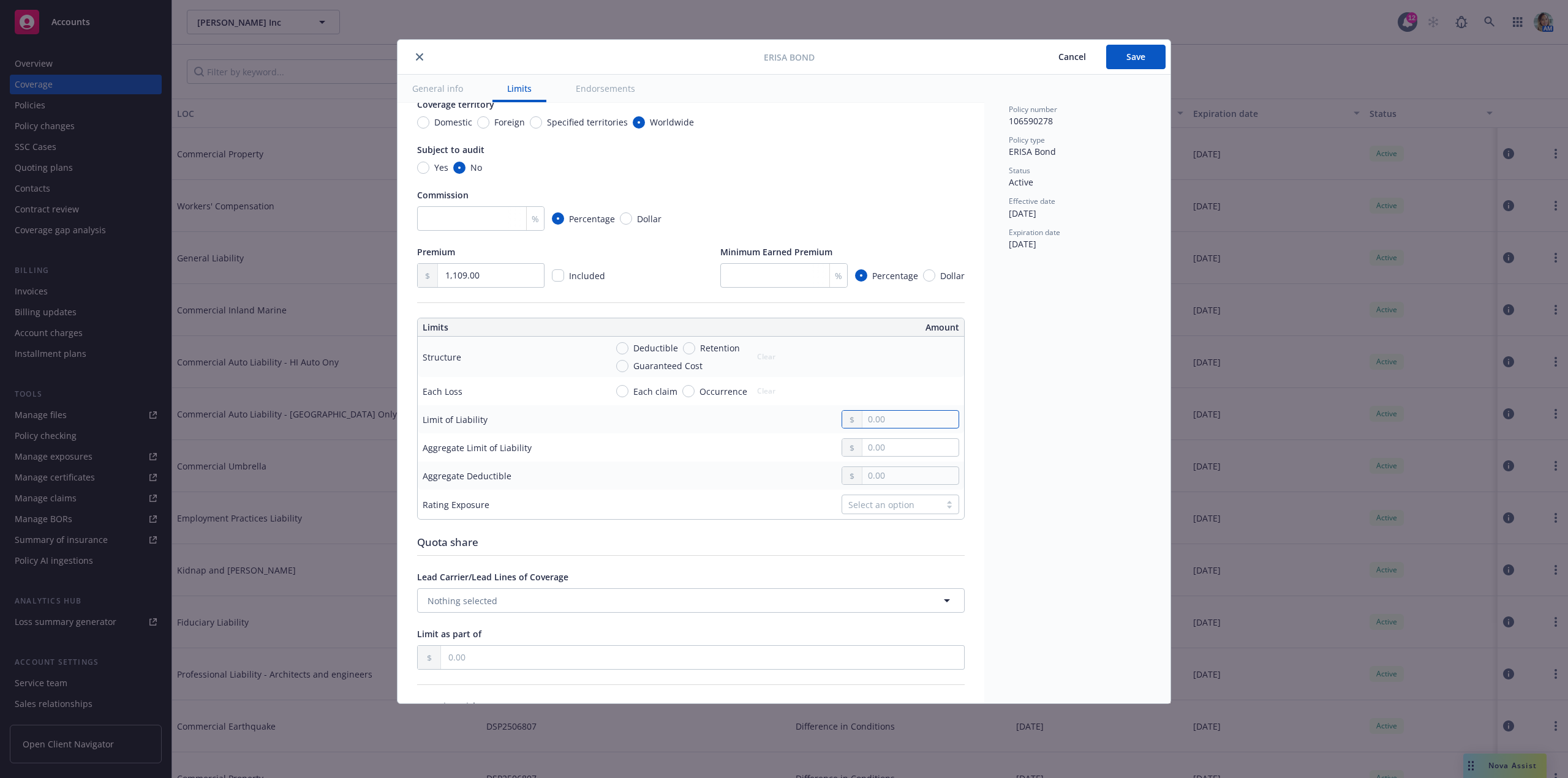
click at [887, 428] on input "text" at bounding box center [910, 419] width 96 height 17
type input "850,000.00"
click at [754, 457] on div at bounding box center [782, 447] width 353 height 18
click at [869, 484] on input "text" at bounding box center [910, 476] width 96 height 17
type input "0.00"
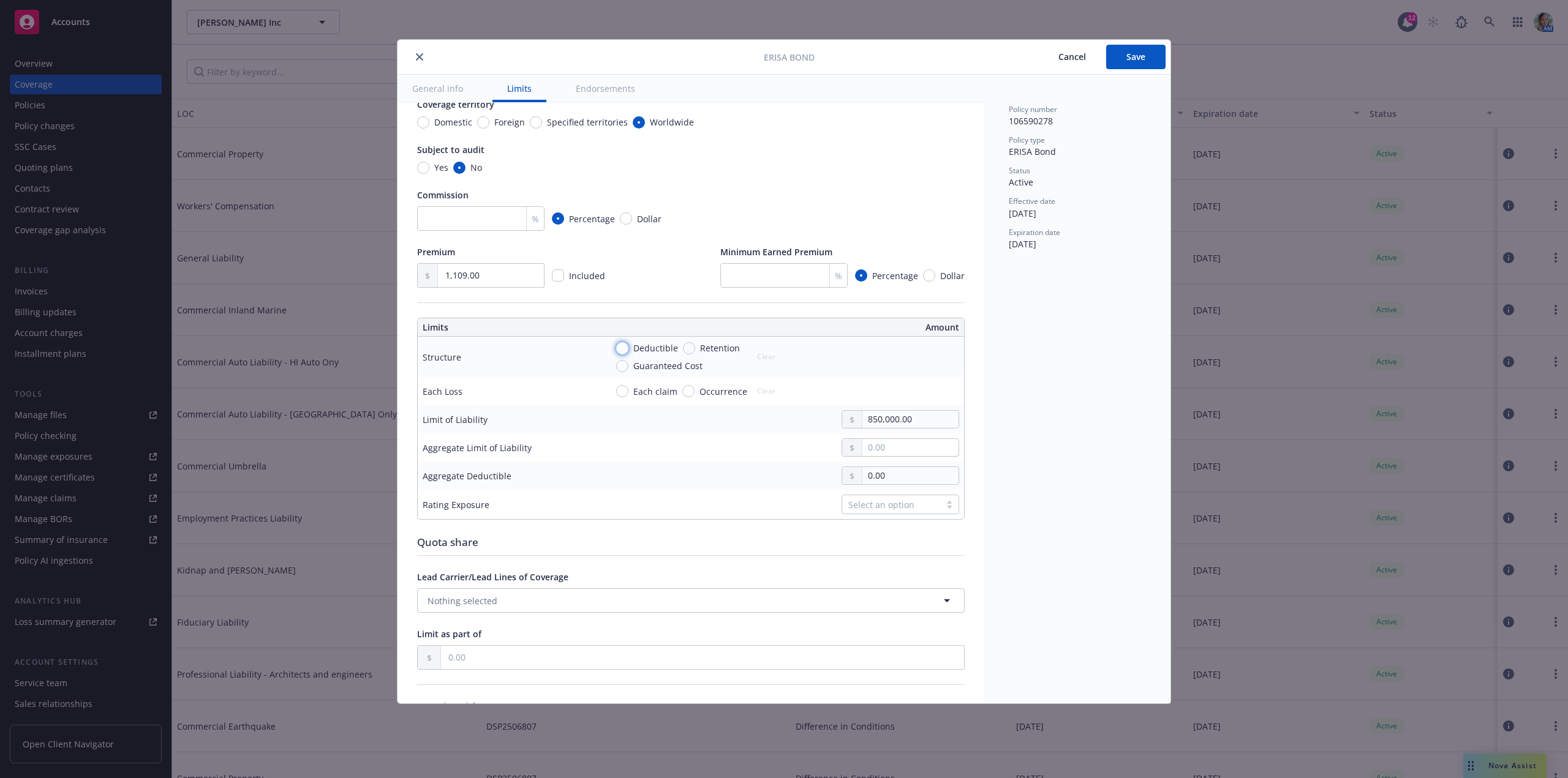
click at [626, 350] on input "Deductible" at bounding box center [622, 348] width 12 height 12
radio input "true"
click at [865, 366] on input "text" at bounding box center [910, 363] width 96 height 17
type input "0.00"
drag, startPoint x: 890, startPoint y: 491, endPoint x: 741, endPoint y: 489, distance: 149.0
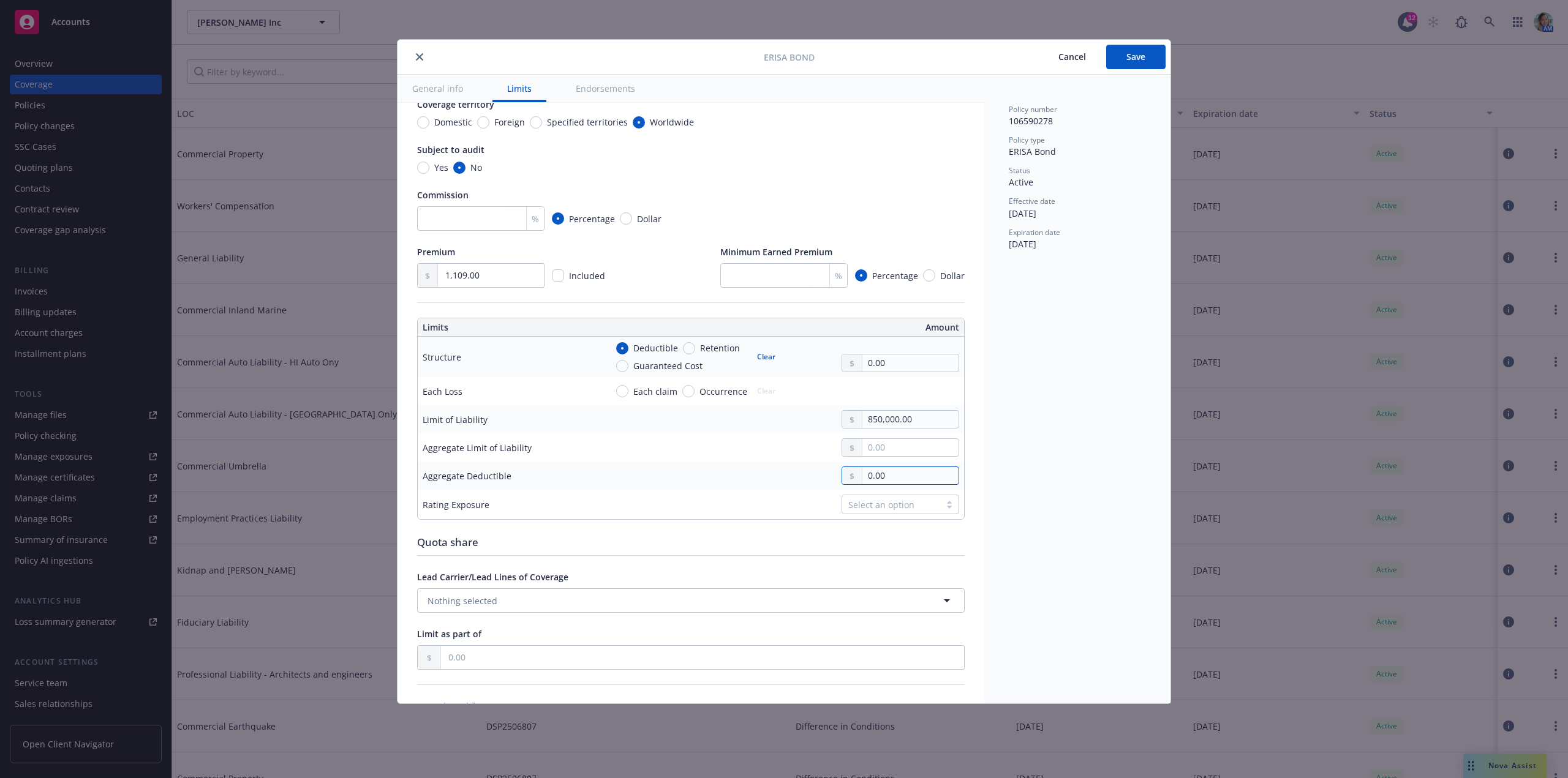
click at [778, 480] on div "0.00" at bounding box center [782, 476] width 353 height 18
drag, startPoint x: 711, startPoint y: 494, endPoint x: 704, endPoint y: 497, distance: 7.6
click at [710, 485] on div at bounding box center [782, 476] width 353 height 18
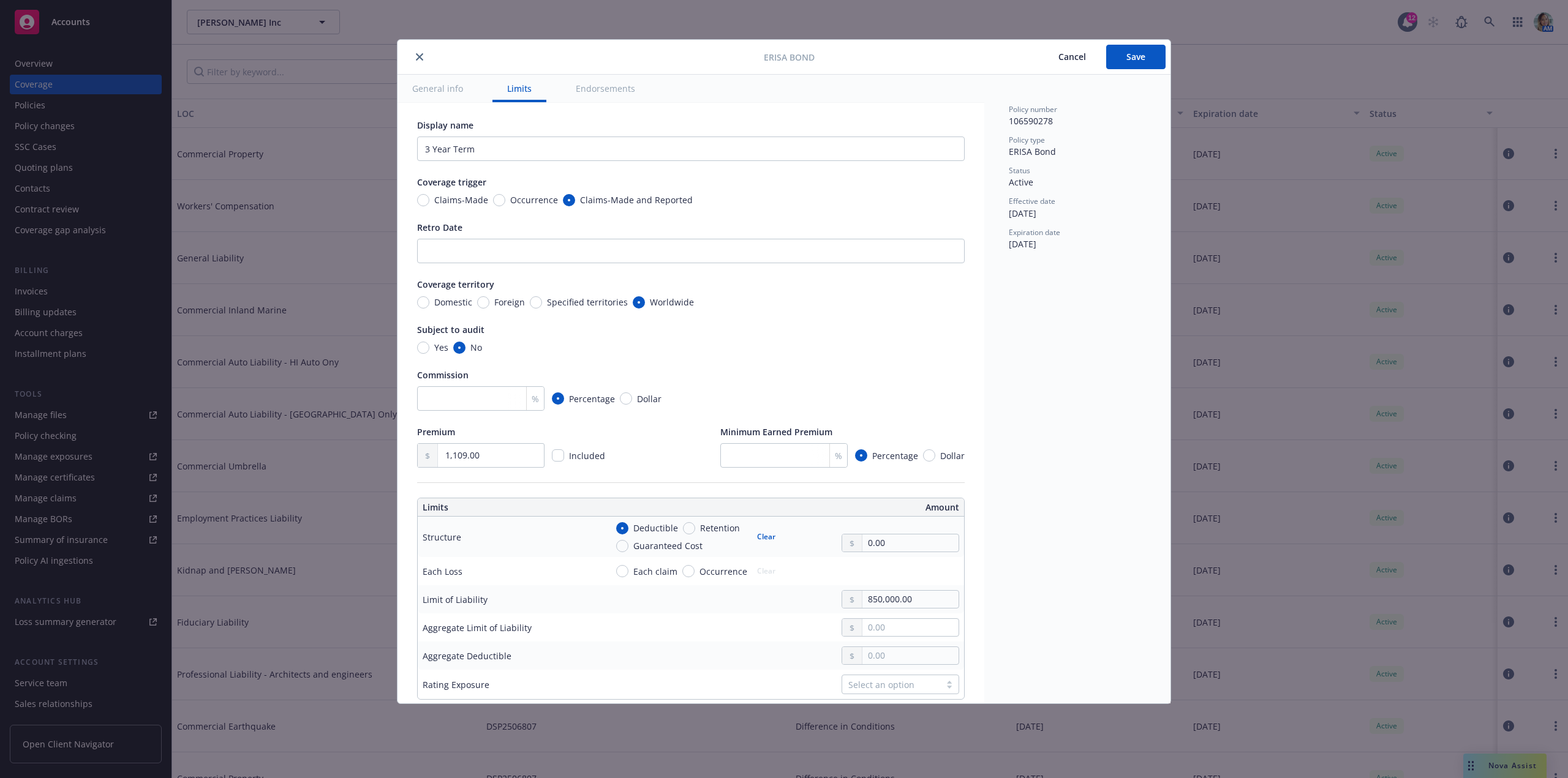
scroll to position [0, 0]
click at [1139, 64] on button "Save" at bounding box center [1136, 57] width 59 height 25
click at [417, 59] on icon "close" at bounding box center [419, 56] width 7 height 7
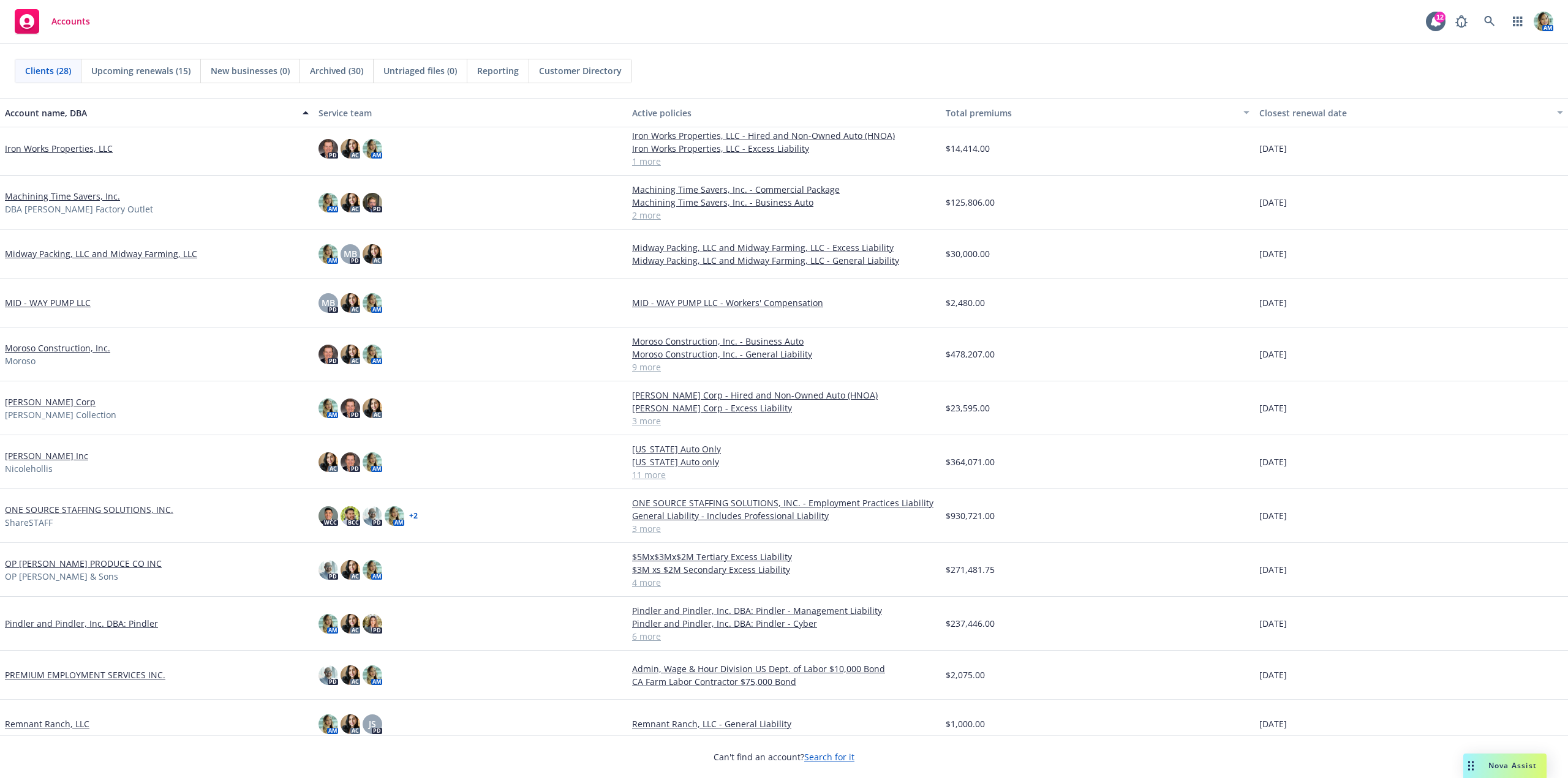
scroll to position [306, 0]
click at [60, 450] on link "[PERSON_NAME] Inc" at bounding box center [47, 454] width 83 height 13
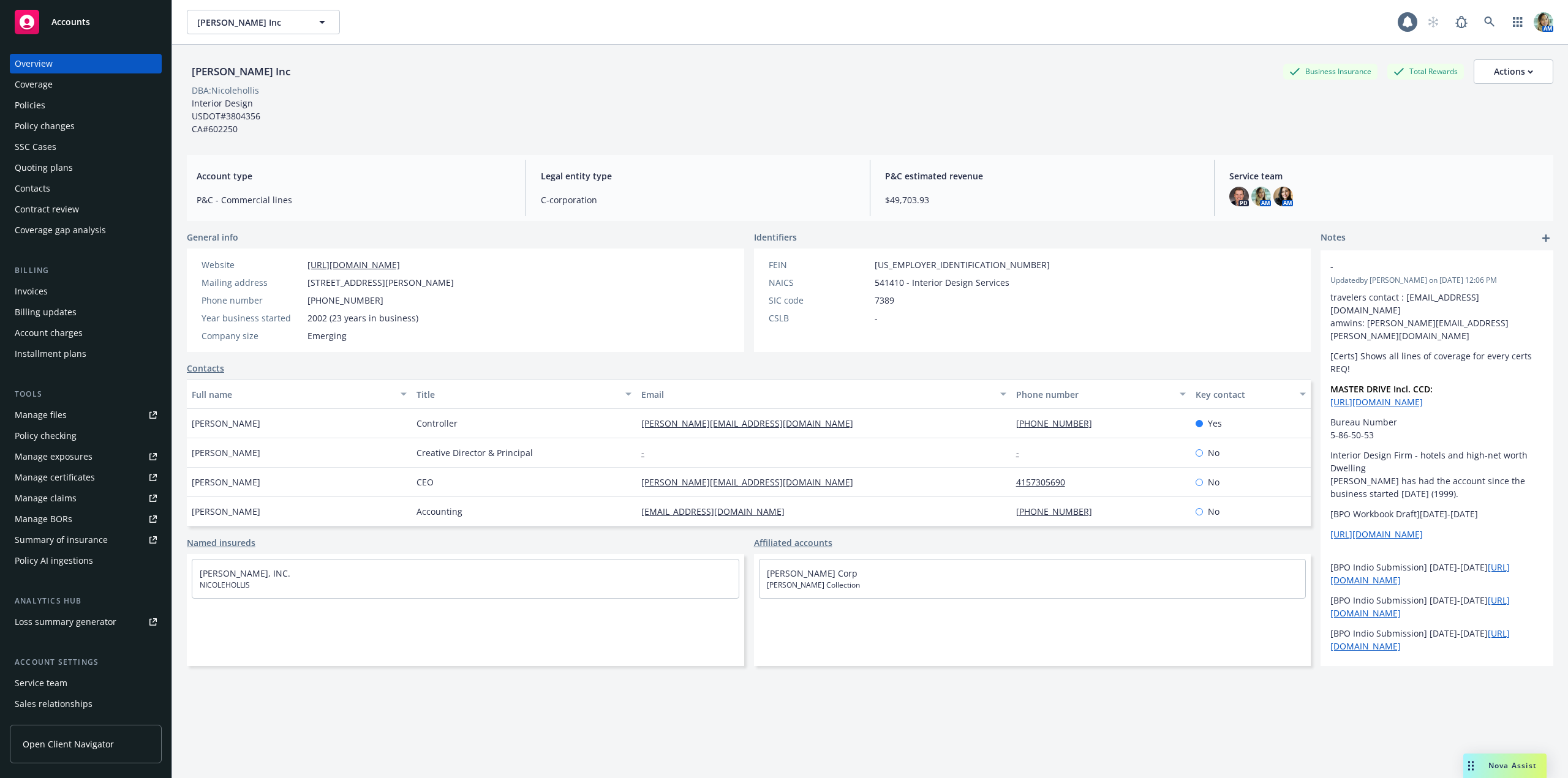
click at [55, 104] on div "Policies" at bounding box center [86, 105] width 142 height 19
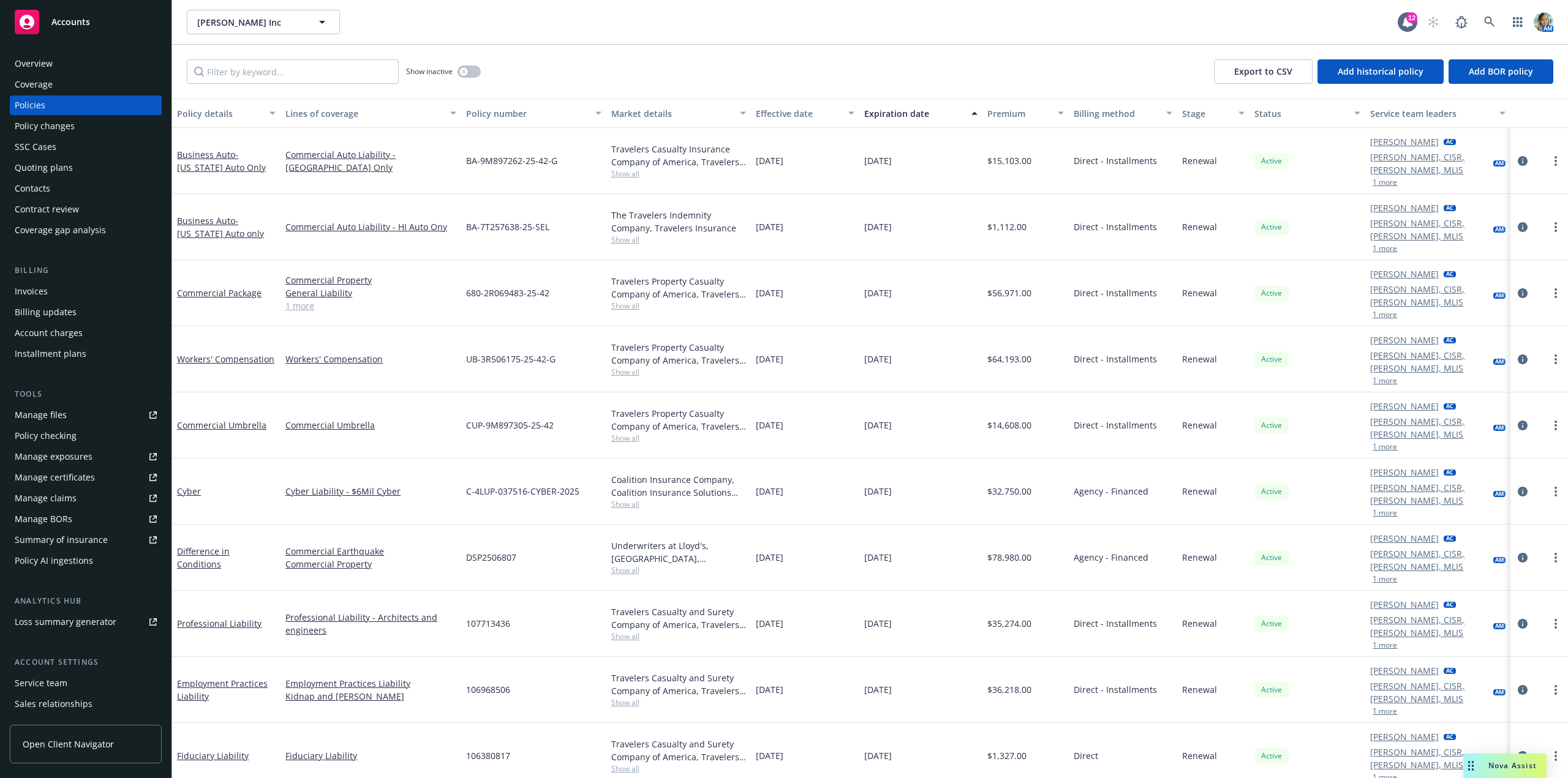
scroll to position [45, 0]
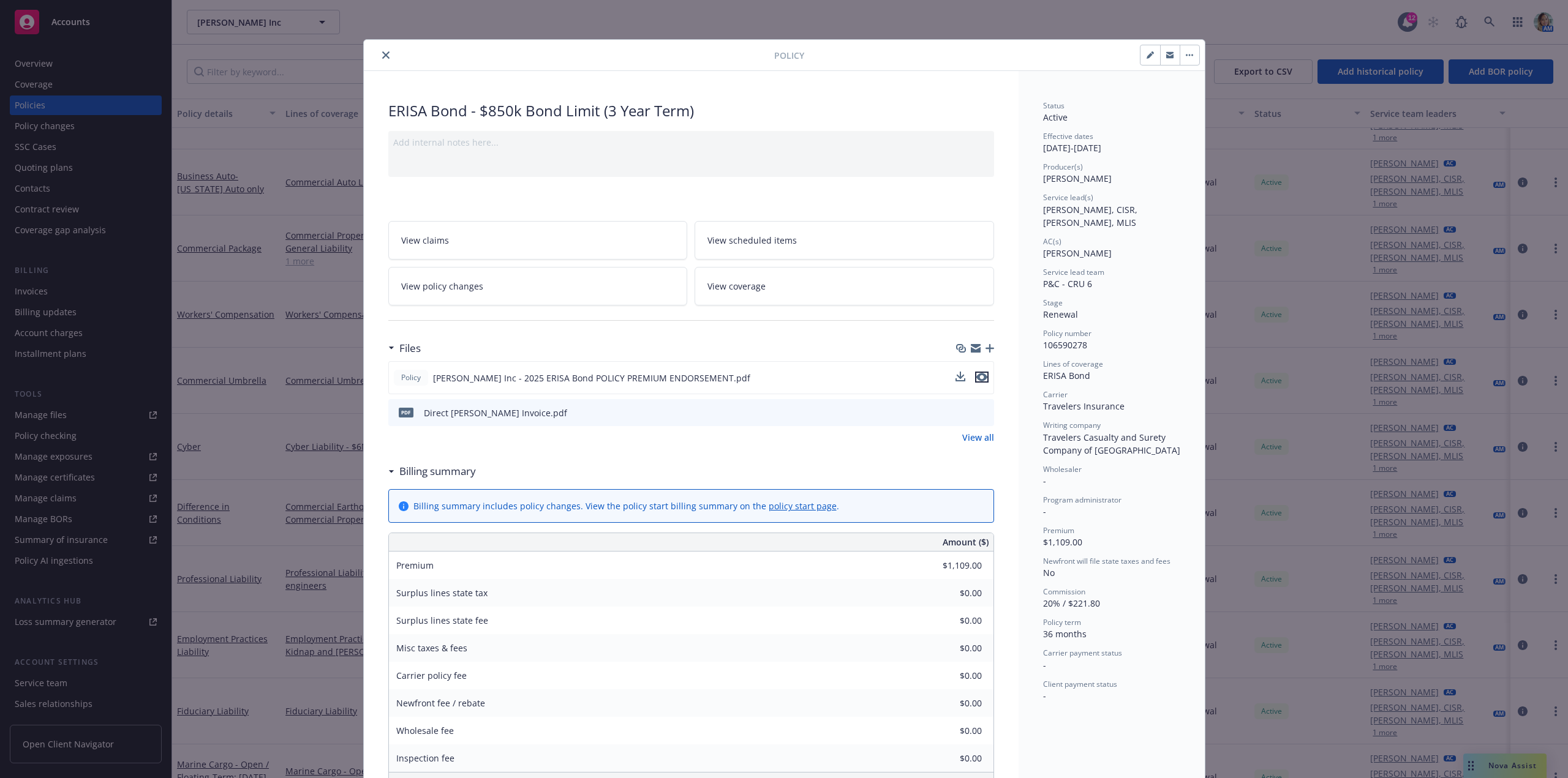
click at [977, 380] on icon "preview file" at bounding box center [982, 376] width 11 height 8
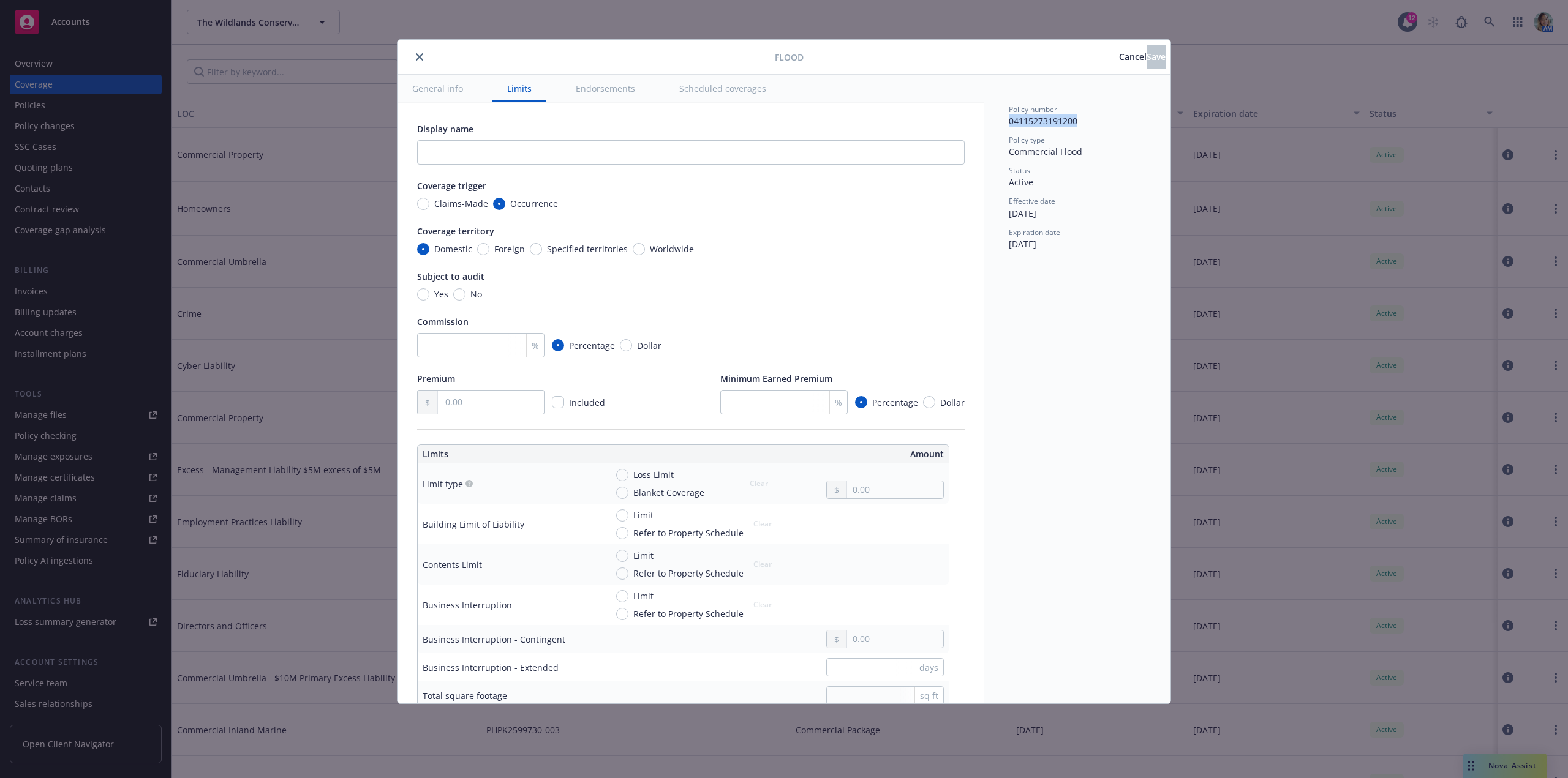
drag, startPoint x: 1039, startPoint y: 126, endPoint x: 1079, endPoint y: 125, distance: 40.0
click at [1079, 125] on div "Policy number 04115273191200 Policy type Commercial Flood Status Active Effecti…" at bounding box center [1077, 389] width 186 height 629
copy span "04115273191200"
click at [462, 144] on input "text" at bounding box center [690, 152] width 547 height 25
paste input "35351 EAST CARMEL VALLEY ROAD, TACK ROOM 1, CARMEL VALLEY CA 93924"
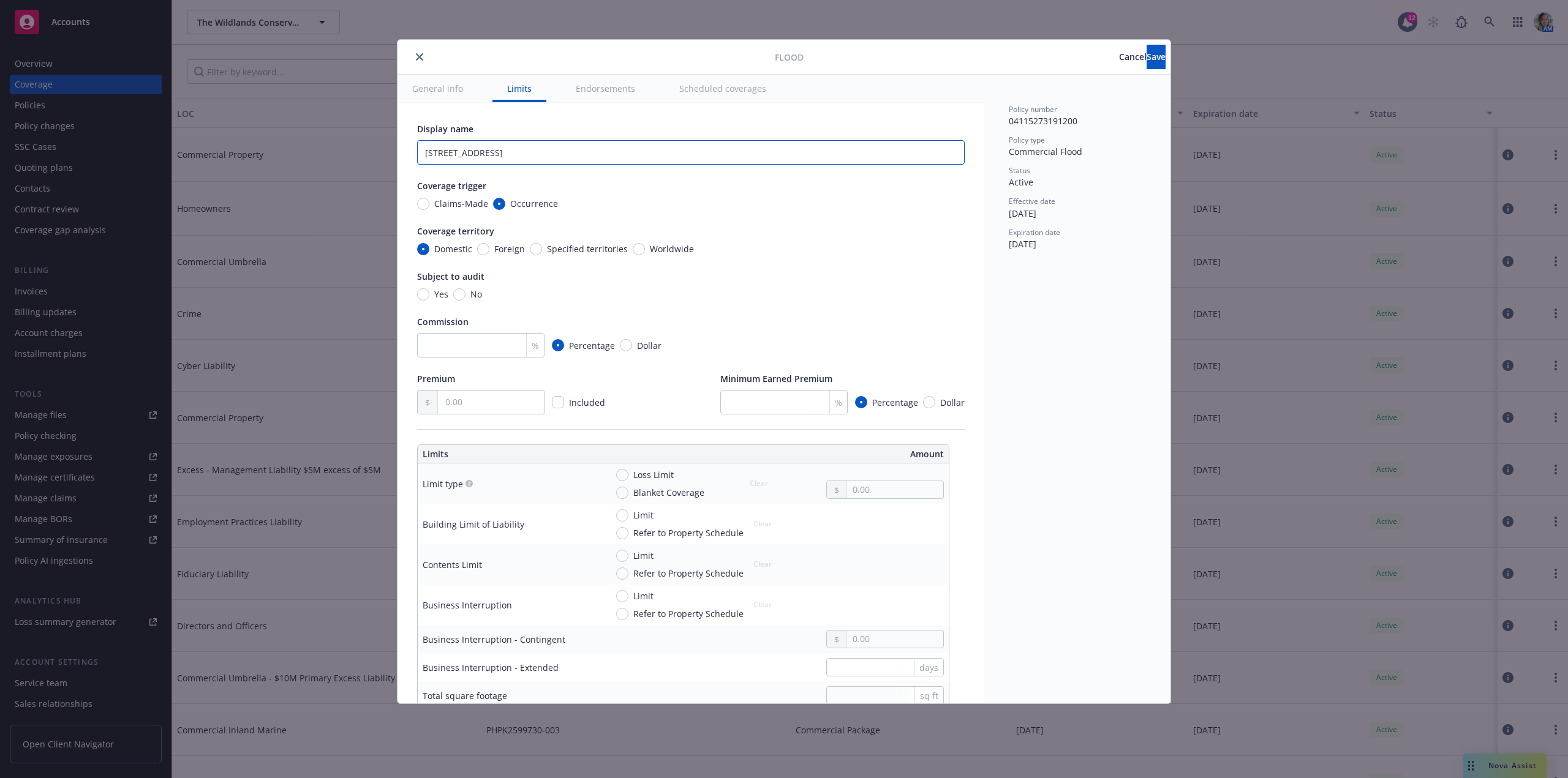
type input "35351 EAST CARMEL VALLEY ROAD, TACK ROOM 1, CARMEL VALLEY CA 93924"
click at [471, 404] on input "text" at bounding box center [490, 402] width 106 height 23
type input "555.00"
click at [662, 300] on div "Display name 35351 EAST CARMEL VALLEY ROAD, TACK ROOM 1, CARMEL VALLEY CA 93924…" at bounding box center [690, 269] width 547 height 292
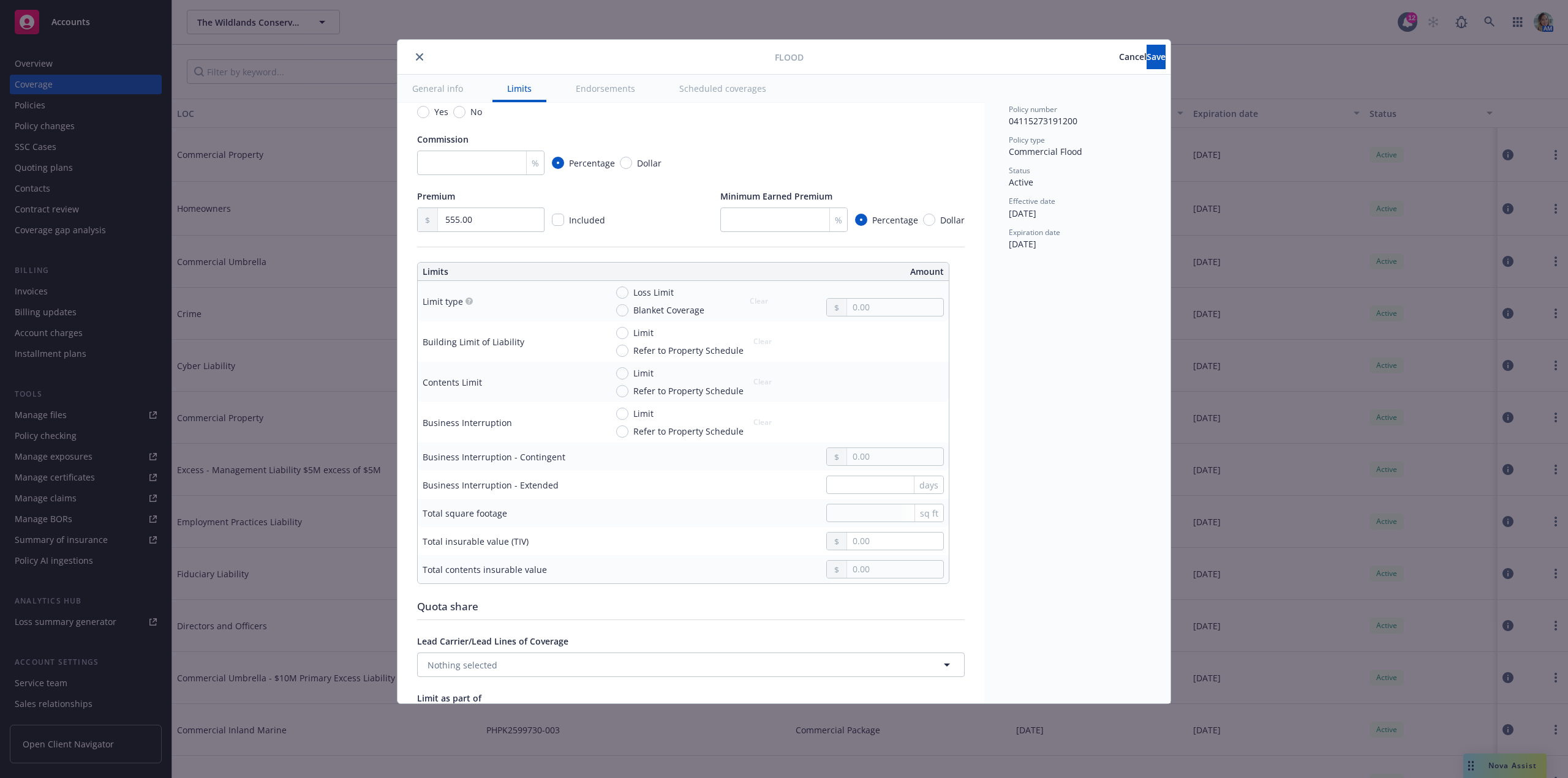
scroll to position [184, 0]
click at [463, 112] on input "No" at bounding box center [459, 110] width 12 height 12
radio input "true"
click at [617, 334] on input "Limit" at bounding box center [622, 332] width 12 height 12
radio input "true"
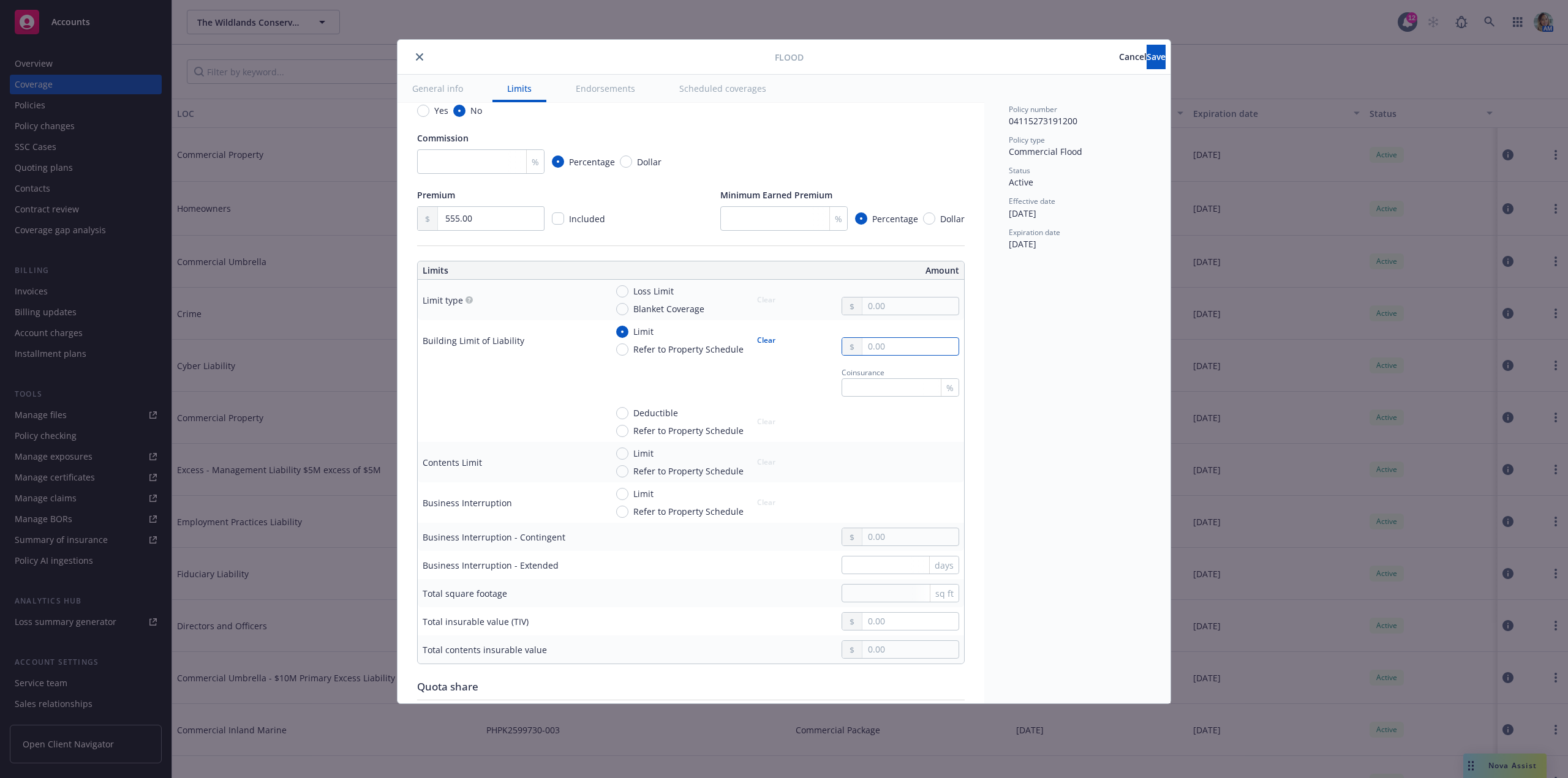
click at [869, 348] on input "text" at bounding box center [910, 346] width 96 height 17
click at [902, 307] on input "text" at bounding box center [910, 306] width 96 height 17
type input "6,000.00"
click at [622, 411] on input "Deductible" at bounding box center [622, 413] width 12 height 12
radio input "true"
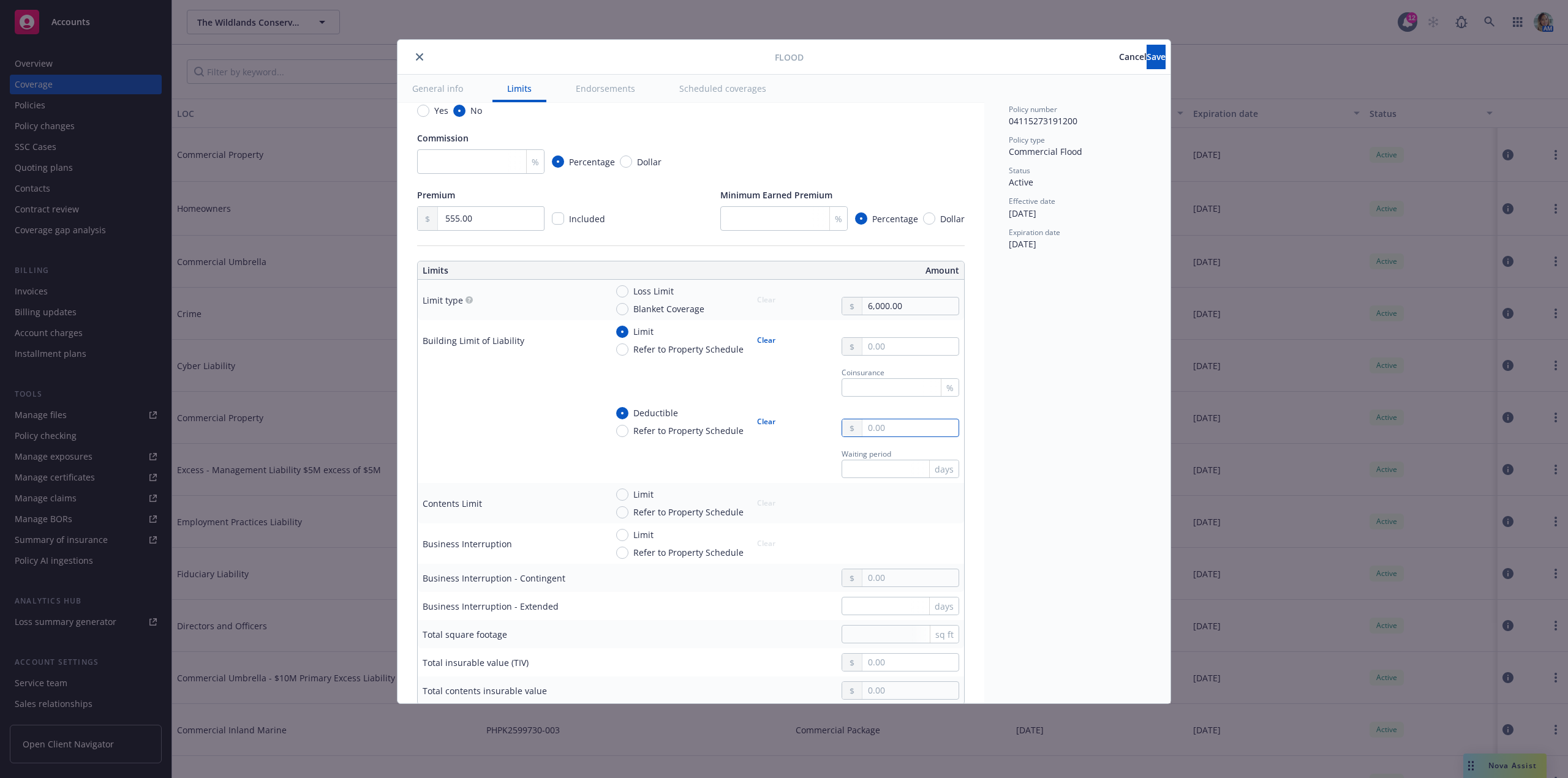
click at [893, 426] on input "text" at bounding box center [910, 428] width 96 height 17
type input "5,000.00"
click at [838, 518] on td "Limit Refer to Property Schedule Clear" at bounding box center [782, 503] width 362 height 40
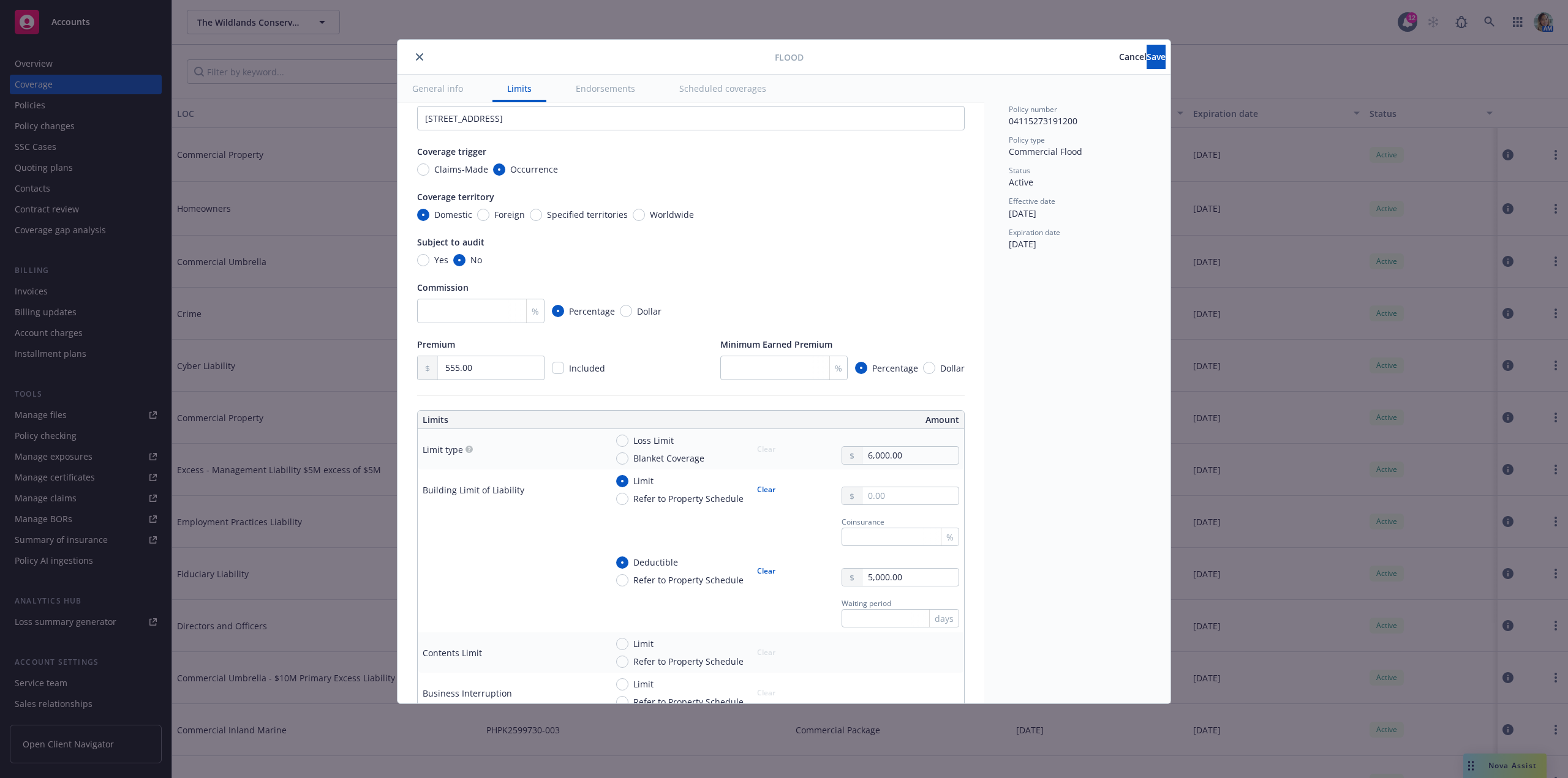
scroll to position [0, 0]
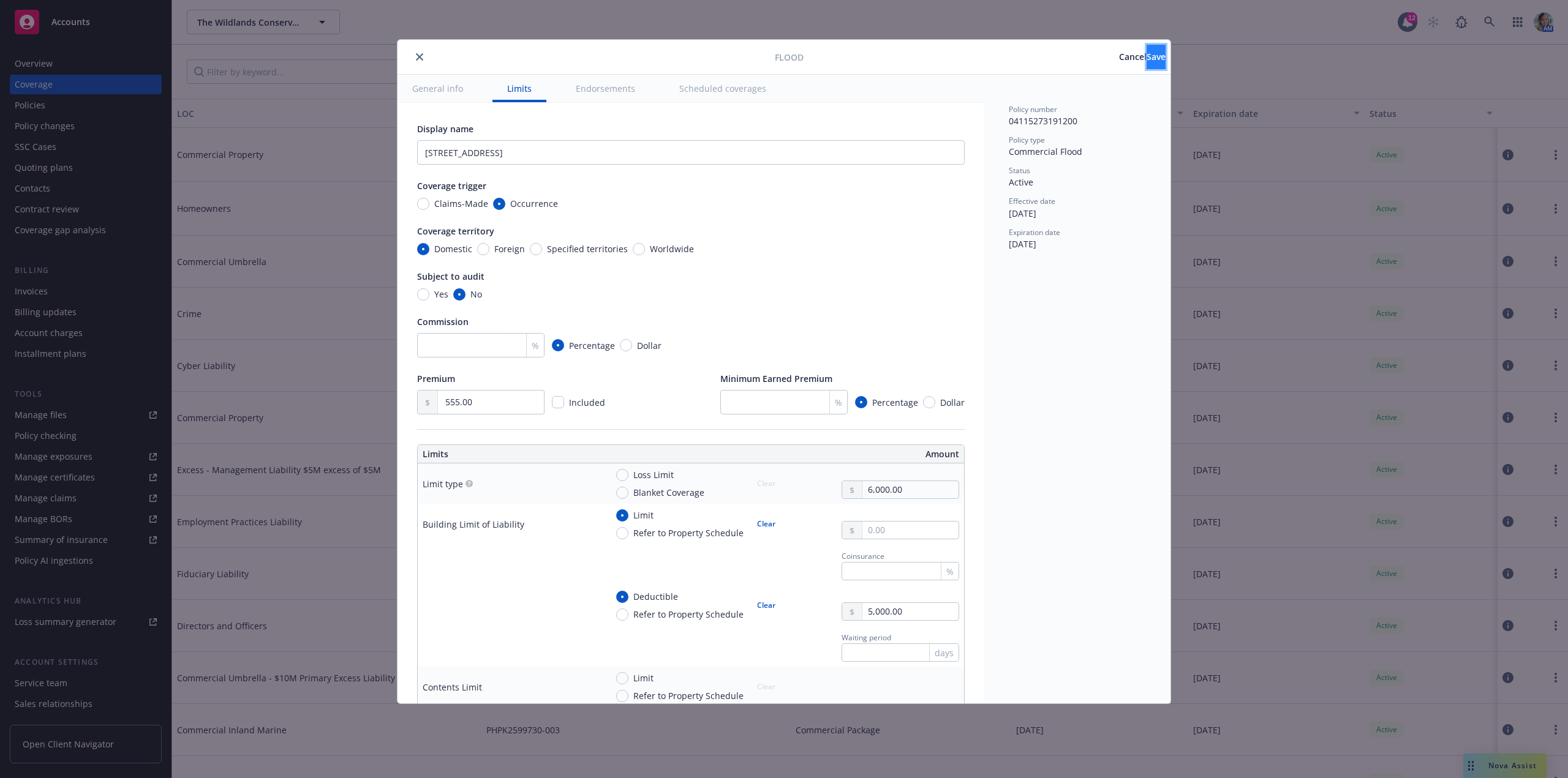
click at [1147, 54] on span "Save" at bounding box center [1156, 56] width 19 height 12
click at [427, 59] on div at bounding box center [567, 56] width 329 height 15
click at [426, 59] on div at bounding box center [567, 56] width 329 height 15
click at [423, 58] on button "close" at bounding box center [419, 56] width 15 height 15
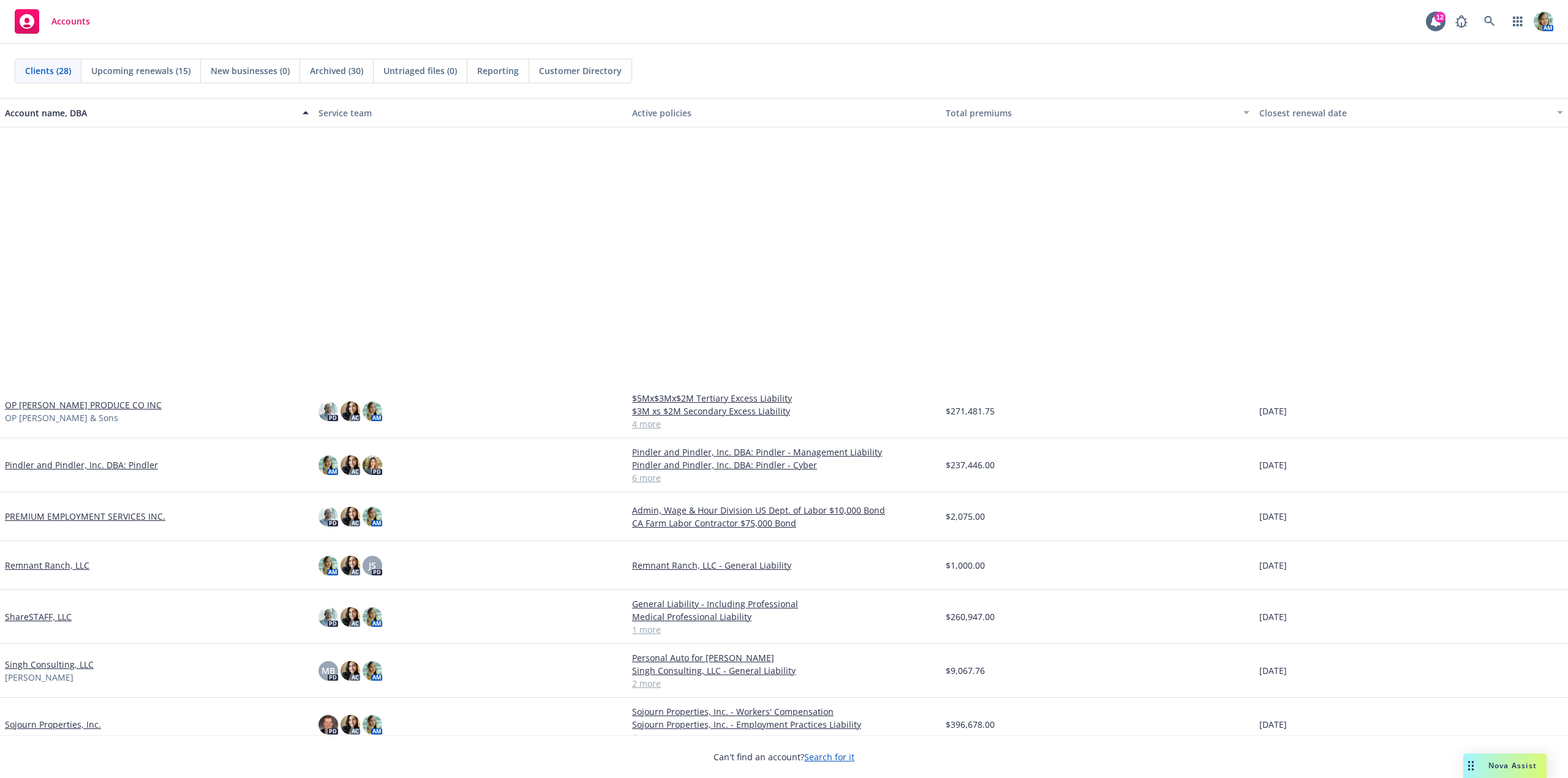
scroll to position [803, 0]
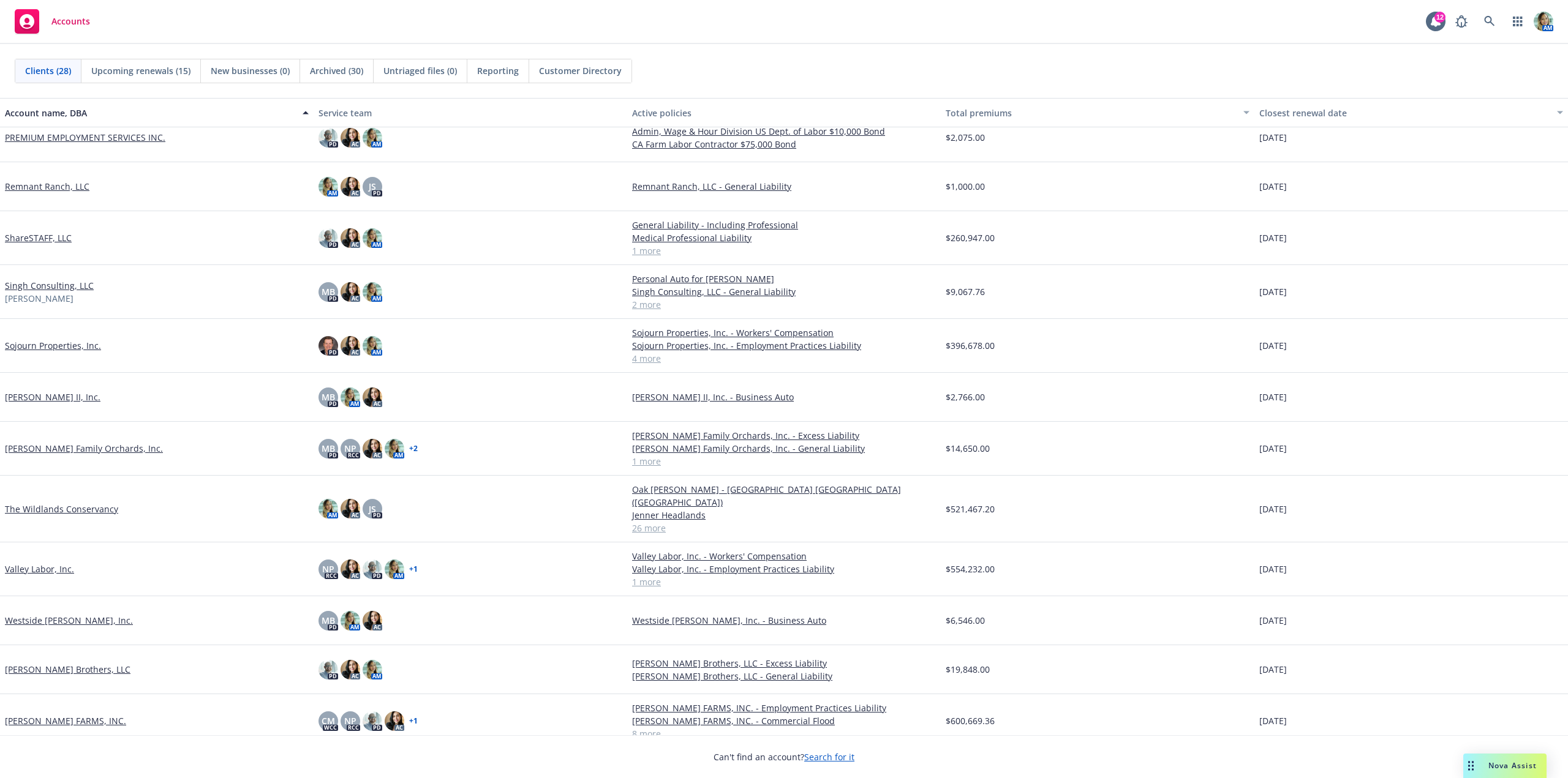
click at [84, 503] on link "The Wildlands Conservancy" at bounding box center [62, 509] width 114 height 13
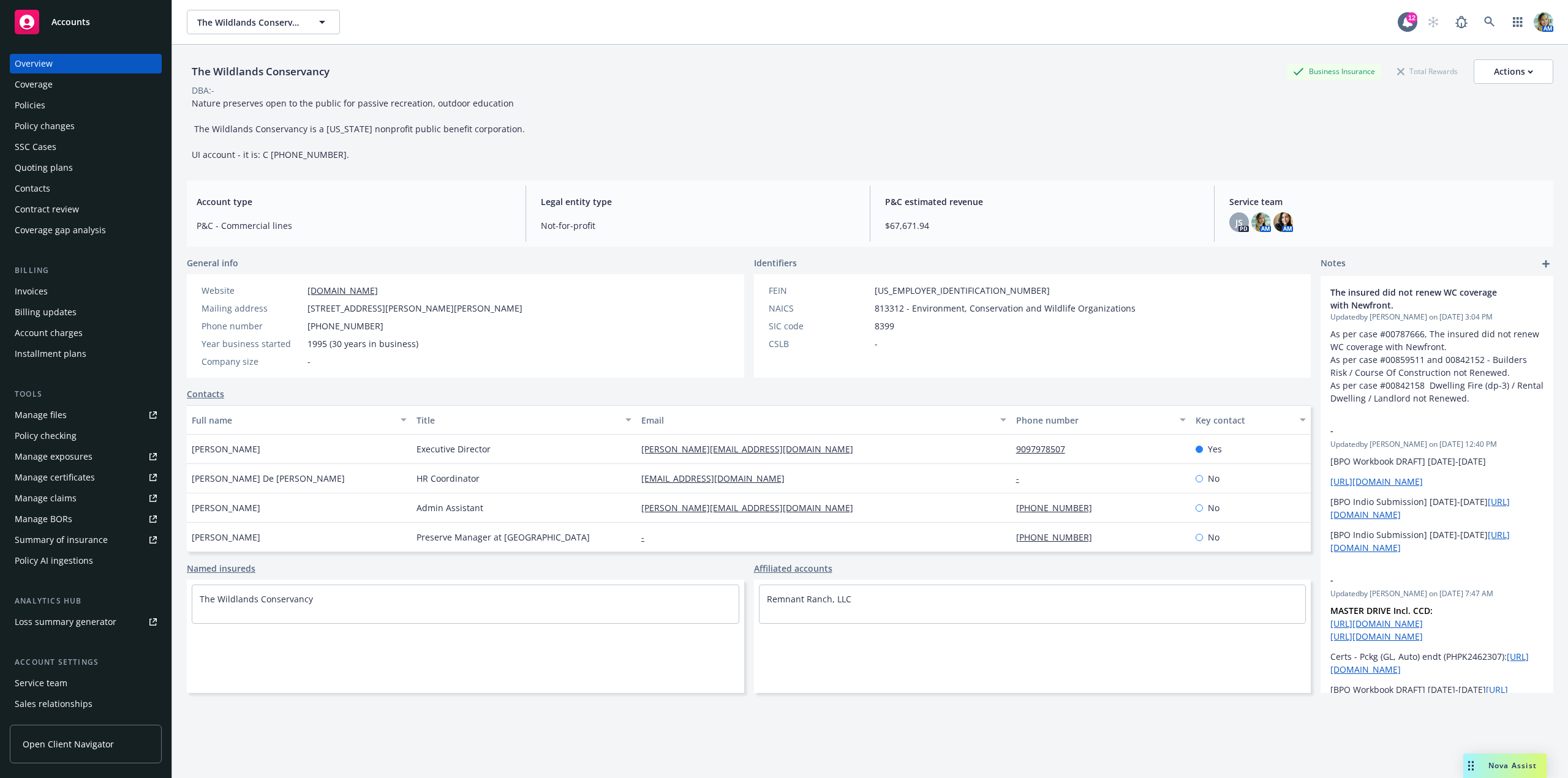
click at [22, 103] on div "Policies" at bounding box center [30, 105] width 31 height 19
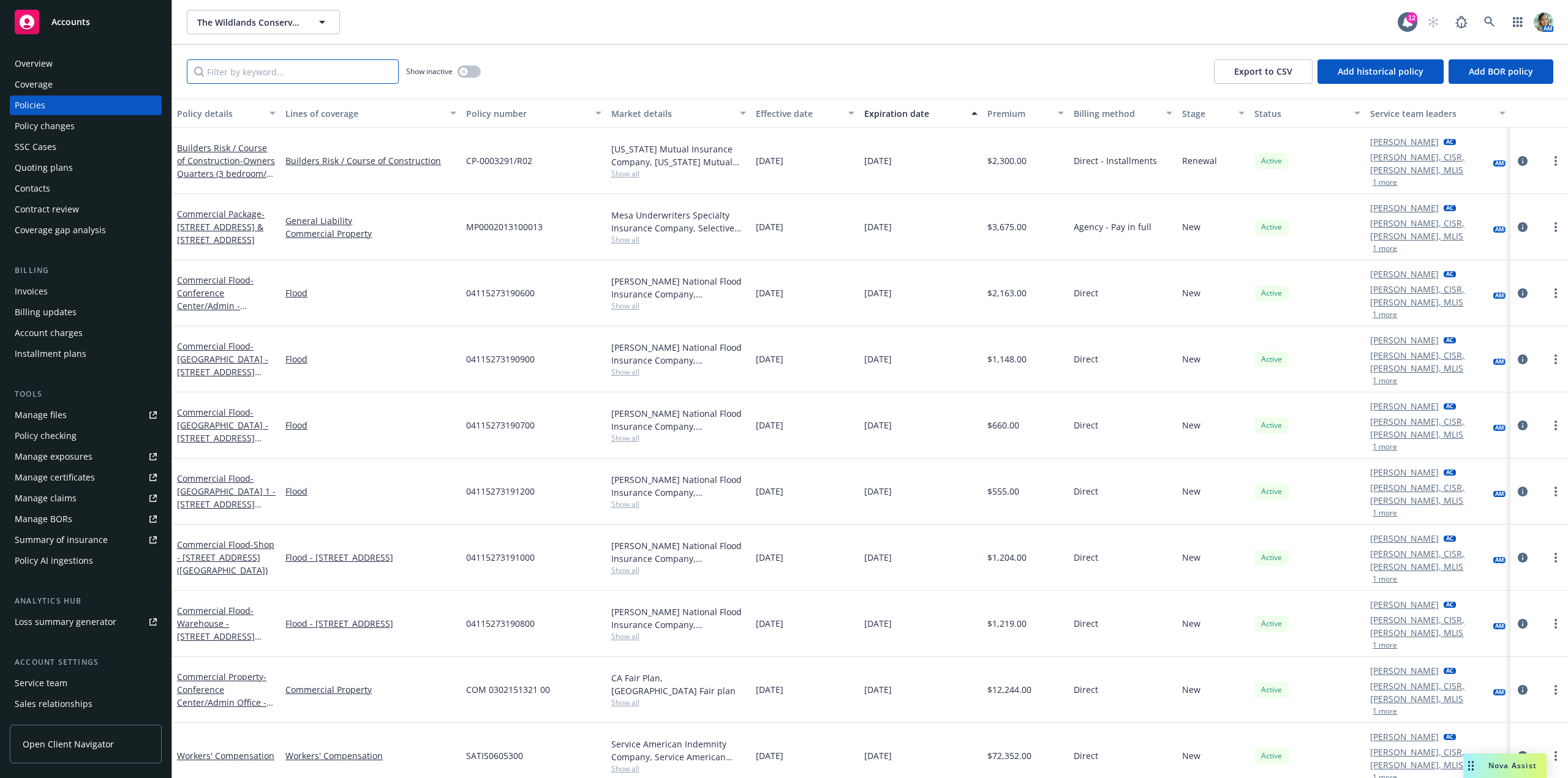
click at [307, 77] on input "Filter by keyword..." at bounding box center [293, 71] width 212 height 25
paste input "04115273191200"
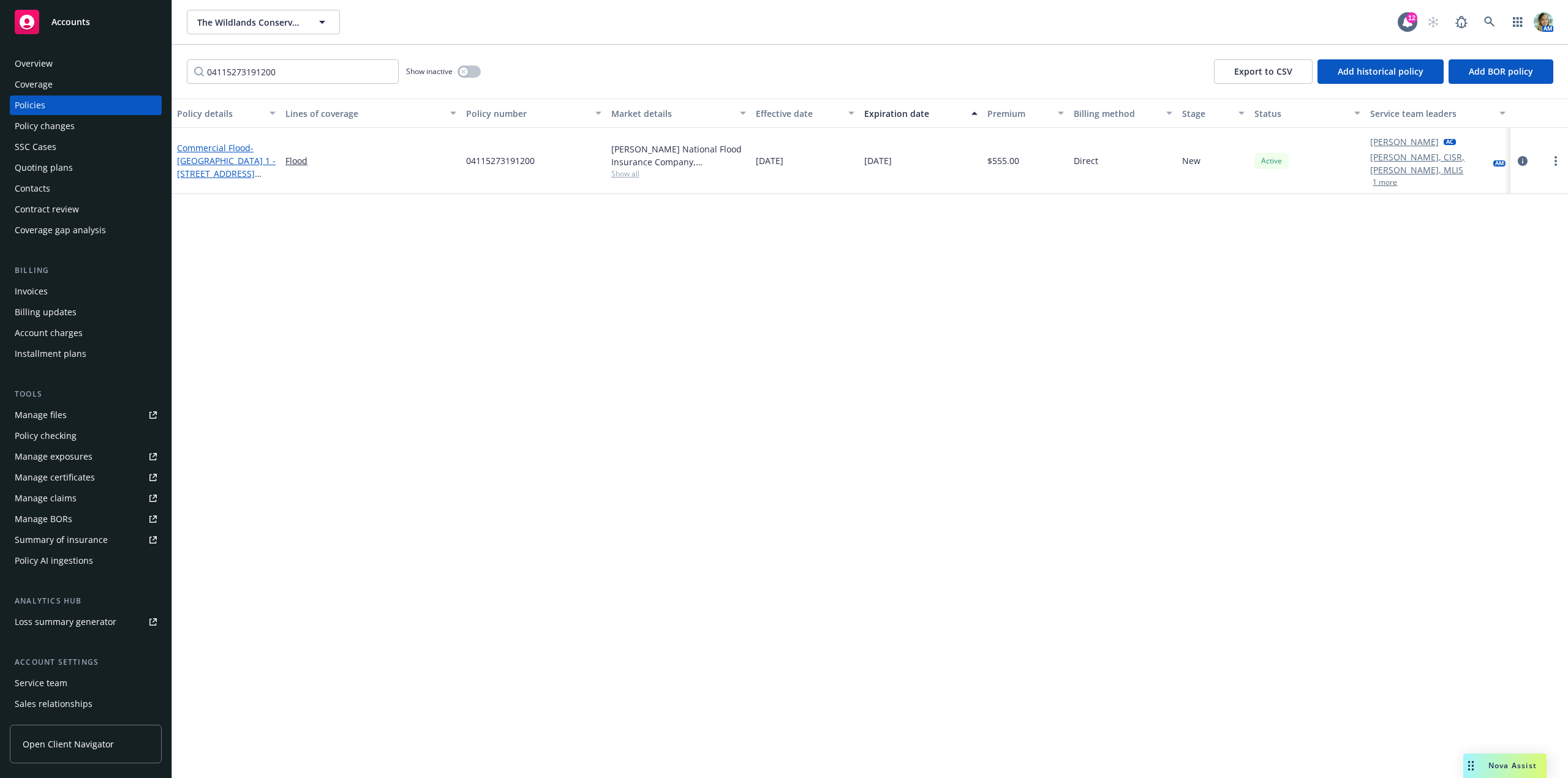
click at [232, 149] on span "- [GEOGRAPHIC_DATA] 1 - [STREET_ADDRESS] ([GEOGRAPHIC_DATA])" at bounding box center [227, 167] width 99 height 50
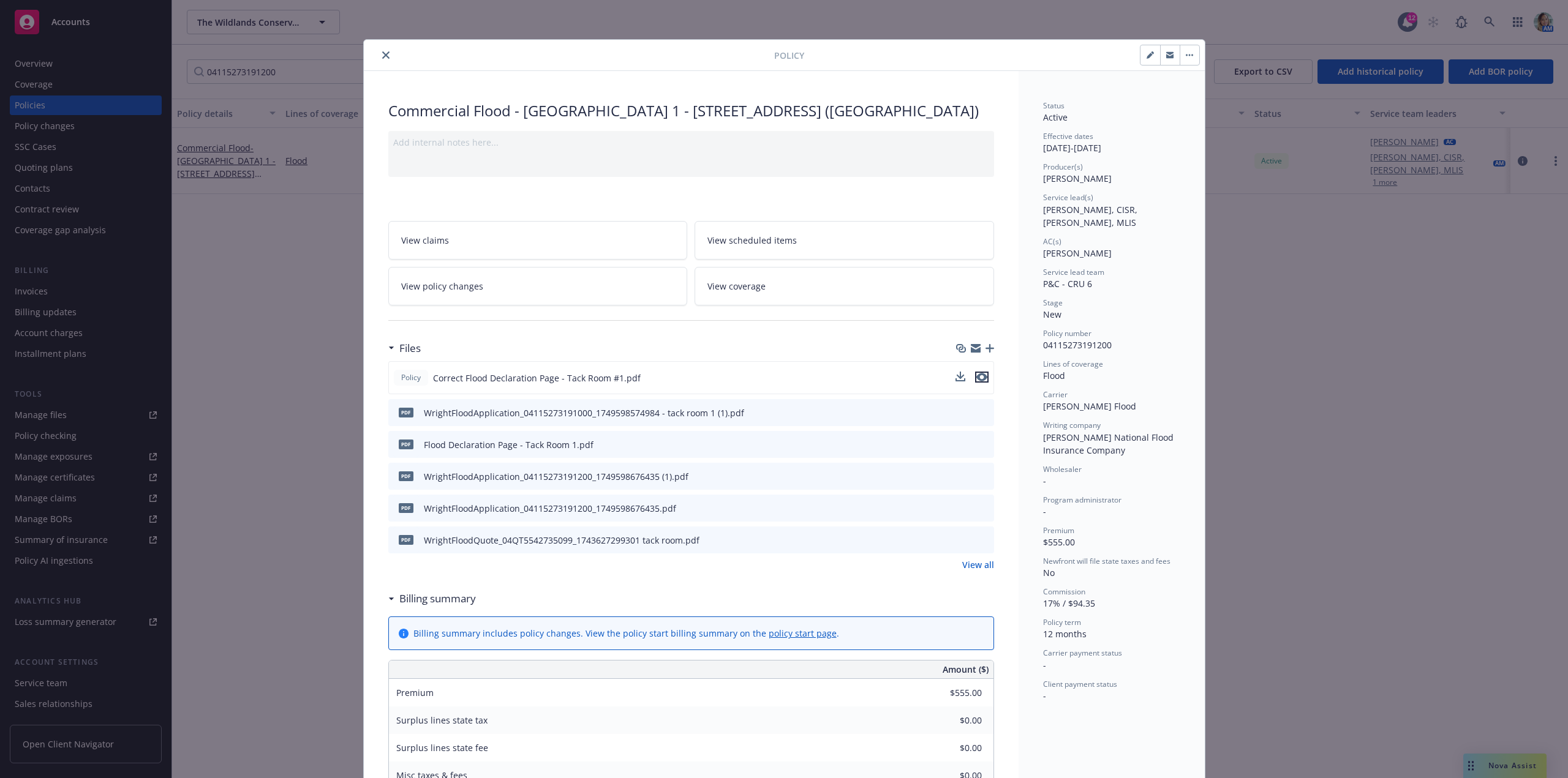
click at [979, 382] on icon "preview file" at bounding box center [982, 376] width 11 height 8
click at [382, 60] on div "Policy" at bounding box center [784, 55] width 841 height 31
click at [382, 60] on button "close" at bounding box center [386, 55] width 15 height 15
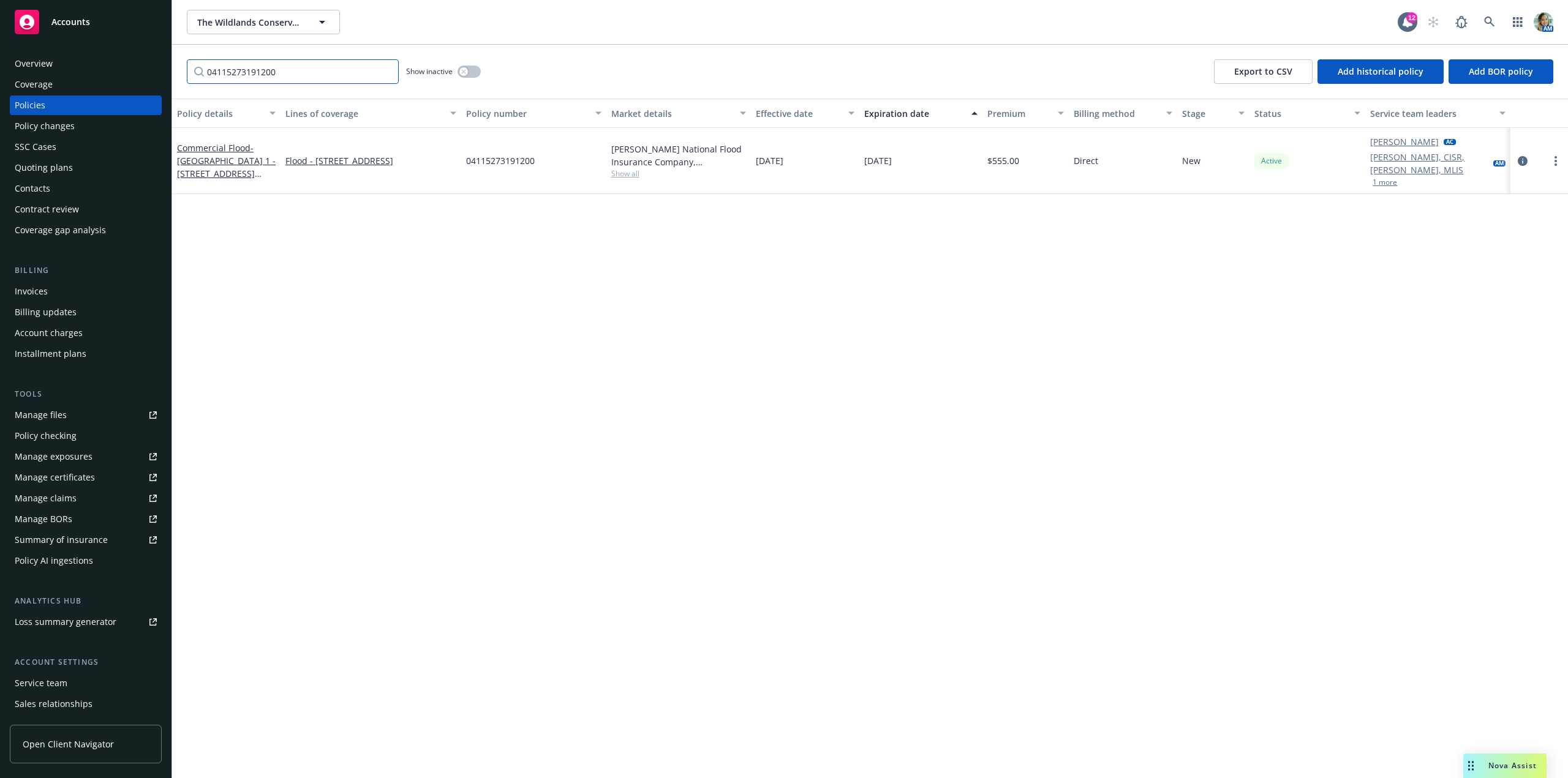
click at [312, 69] on input "04115273191200" at bounding box center [293, 71] width 212 height 25
drag, startPoint x: 296, startPoint y: 69, endPoint x: 114, endPoint y: 51, distance: 182.9
click at [111, 52] on div "Accounts Overview Coverage Policies Policy changes SSC Cases Quoting plans Cont…" at bounding box center [784, 389] width 1568 height 778
paste input "07"
click at [229, 147] on div "Commercial Flood - [GEOGRAPHIC_DATA] - [STREET_ADDRESS] ([GEOGRAPHIC_DATA])" at bounding box center [227, 160] width 99 height 38
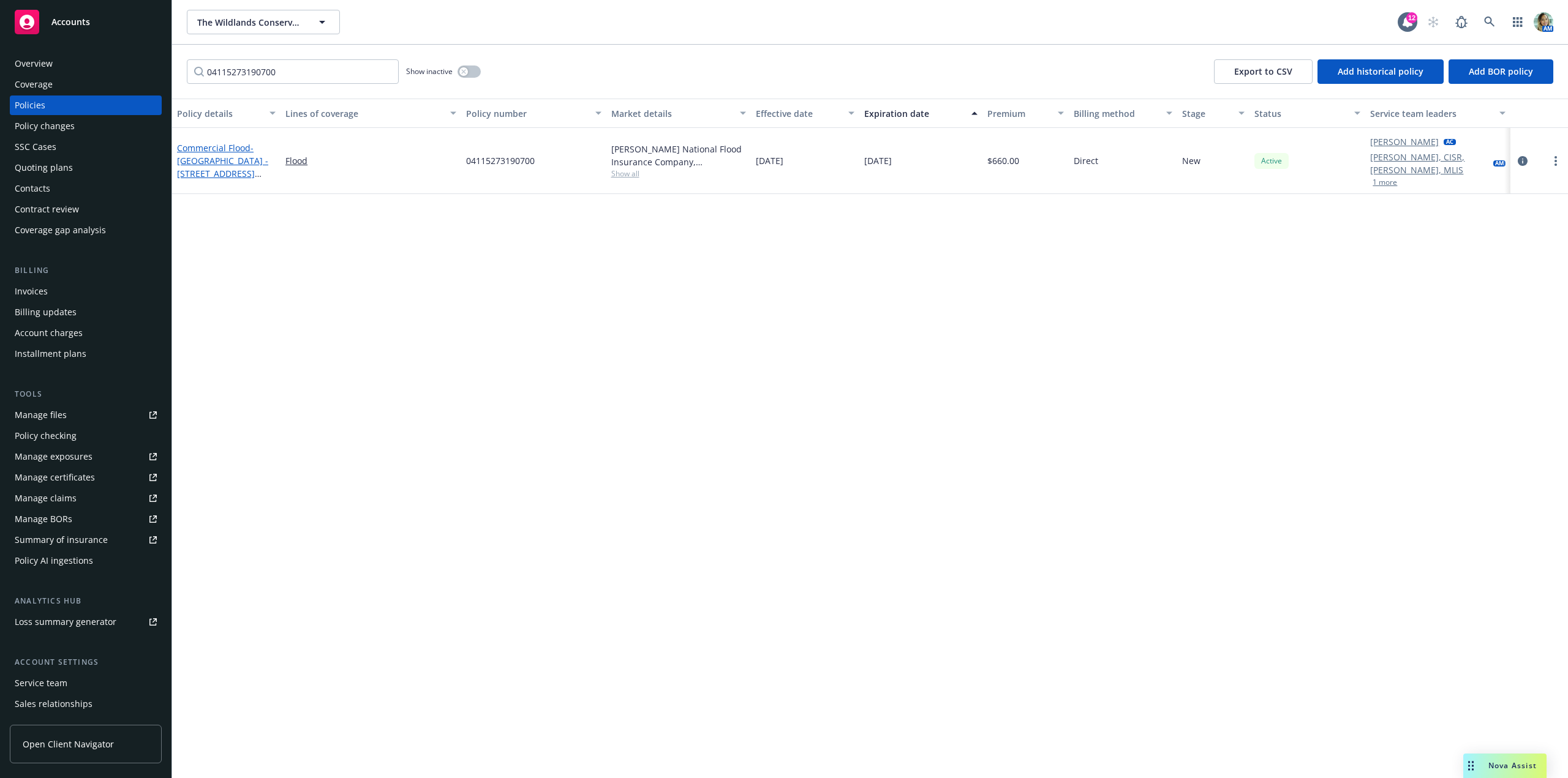
click at [251, 151] on span "- [GEOGRAPHIC_DATA] - [STREET_ADDRESS] ([GEOGRAPHIC_DATA])" at bounding box center [223, 167] width 92 height 50
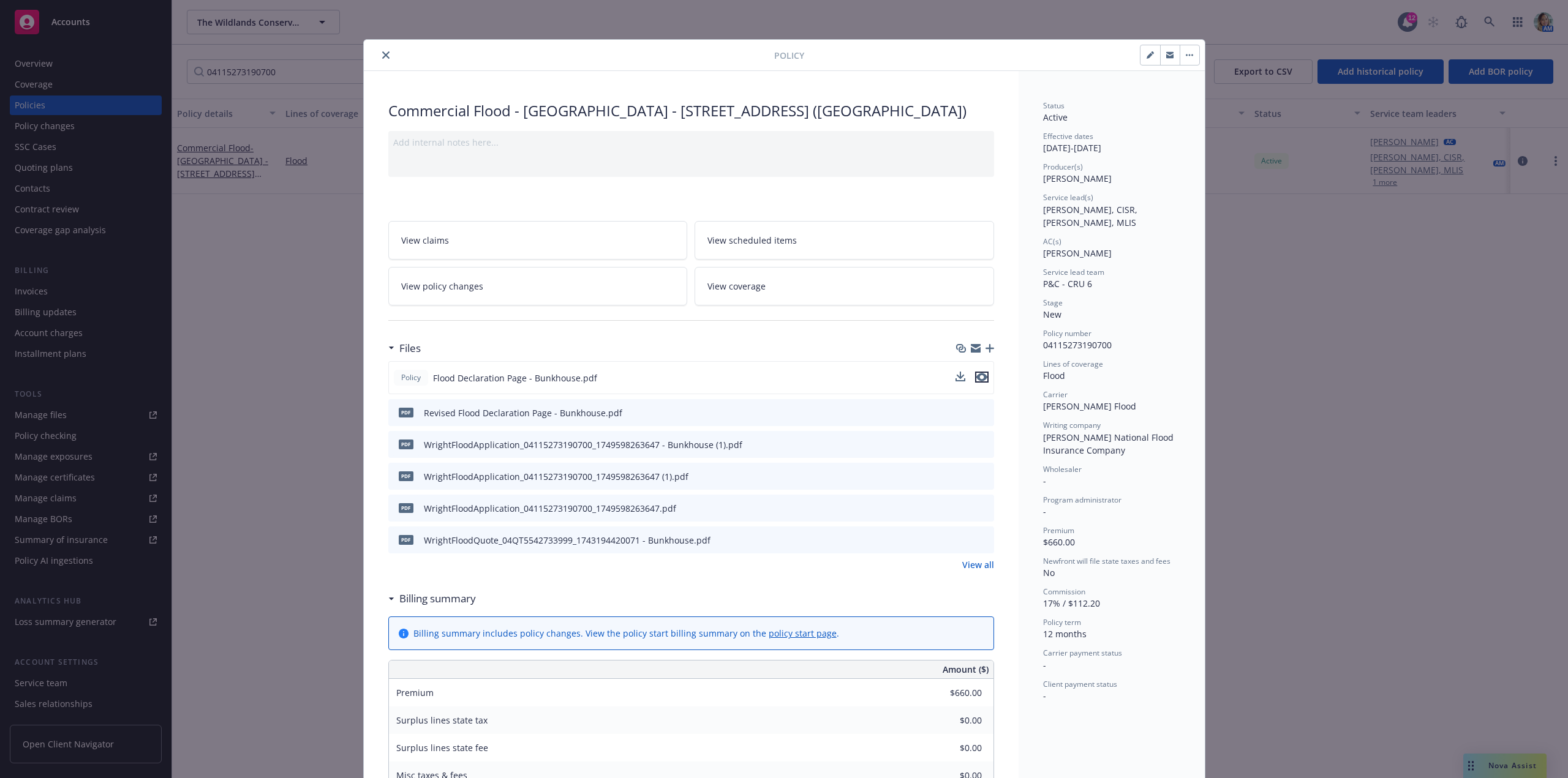
click at [977, 382] on icon "preview file" at bounding box center [982, 376] width 11 height 8
click at [386, 53] on button "close" at bounding box center [386, 55] width 15 height 15
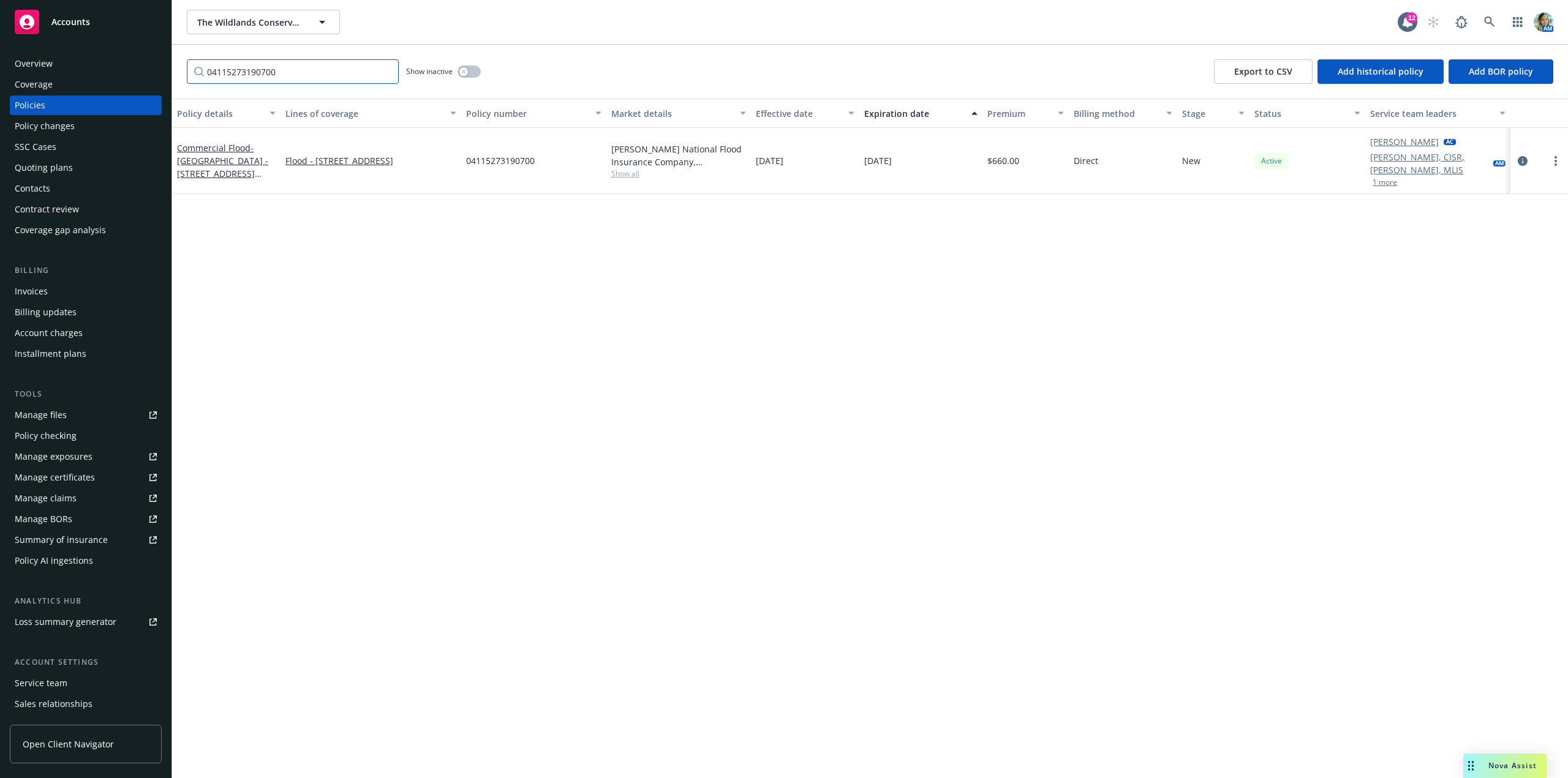
drag, startPoint x: 285, startPoint y: 73, endPoint x: 126, endPoint y: 72, distance: 159.0
click at [122, 71] on div "Accounts Overview Coverage Policies Policy changes SSC Cases Quoting plans Cont…" at bounding box center [784, 389] width 1568 height 778
paste input "041152731906"
click at [207, 156] on span "- Conference Center/Admin - [STREET_ADDRESS] ([GEOGRAPHIC_DATA])" at bounding box center [223, 173] width 91 height 63
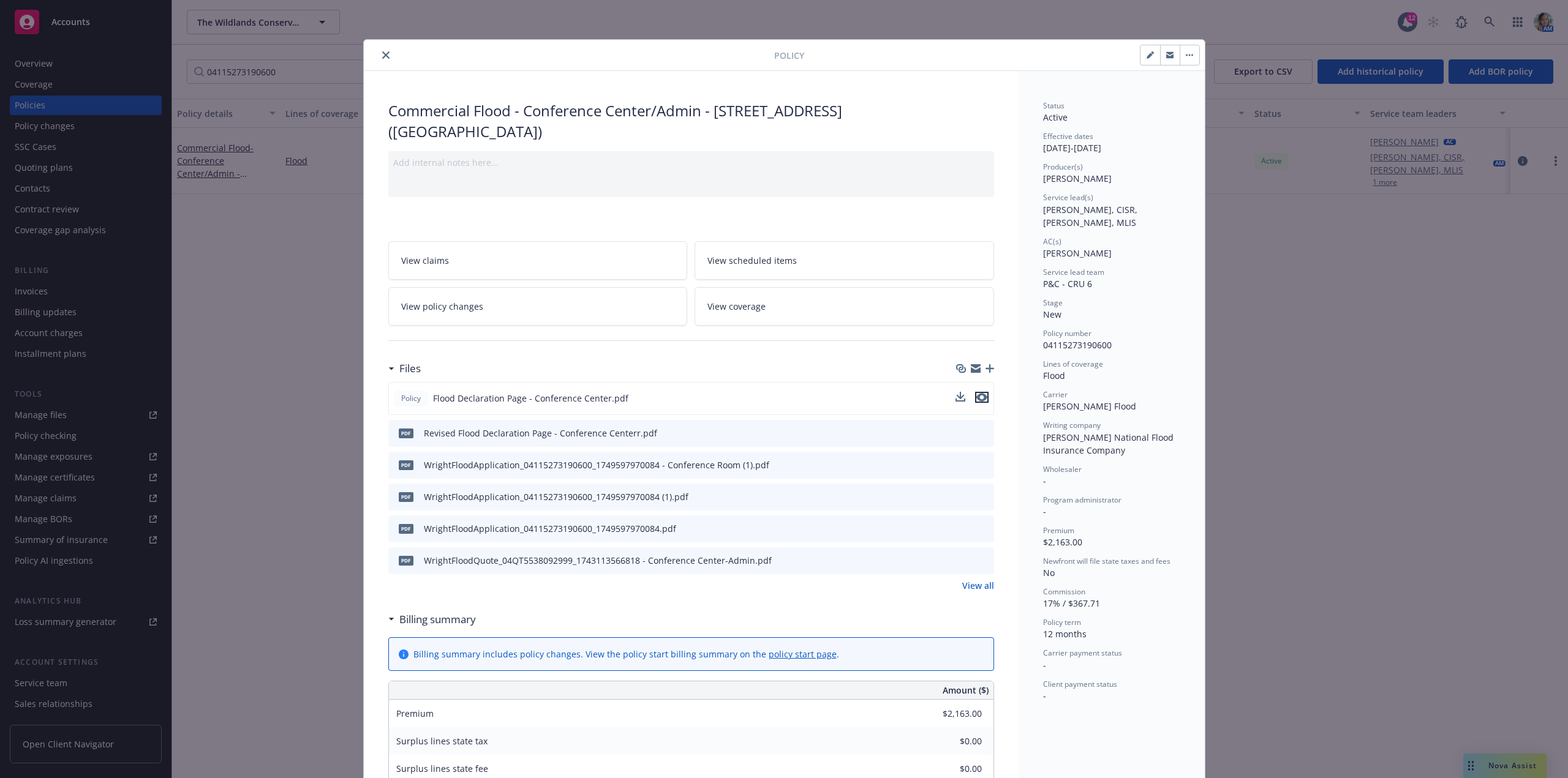
click at [978, 394] on icon "preview file" at bounding box center [982, 397] width 11 height 8
click at [385, 52] on button "close" at bounding box center [386, 55] width 15 height 15
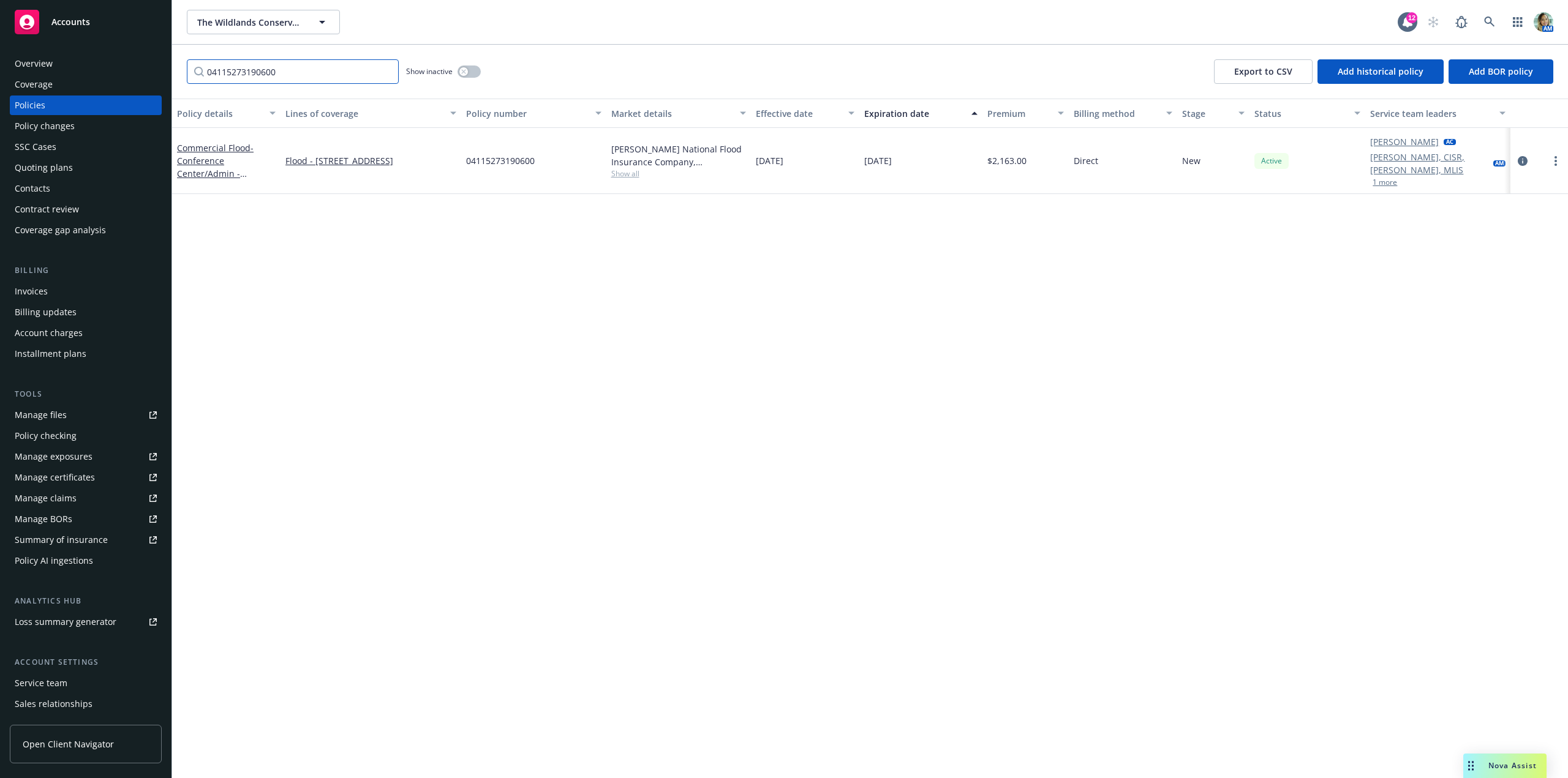
drag, startPoint x: 297, startPoint y: 70, endPoint x: 128, endPoint y: 69, distance: 169.0
click at [128, 69] on div "Accounts Overview Coverage Policies Policy changes SSC Cases Quoting plans Cont…" at bounding box center [784, 389] width 1568 height 778
paste input "041152731909"
type input "04115273190900"
click at [222, 143] on link "Commercial Flood - Hay Barn - 35351 East Carmel Valley Road, Carmel Valley, CA …" at bounding box center [223, 167] width 92 height 50
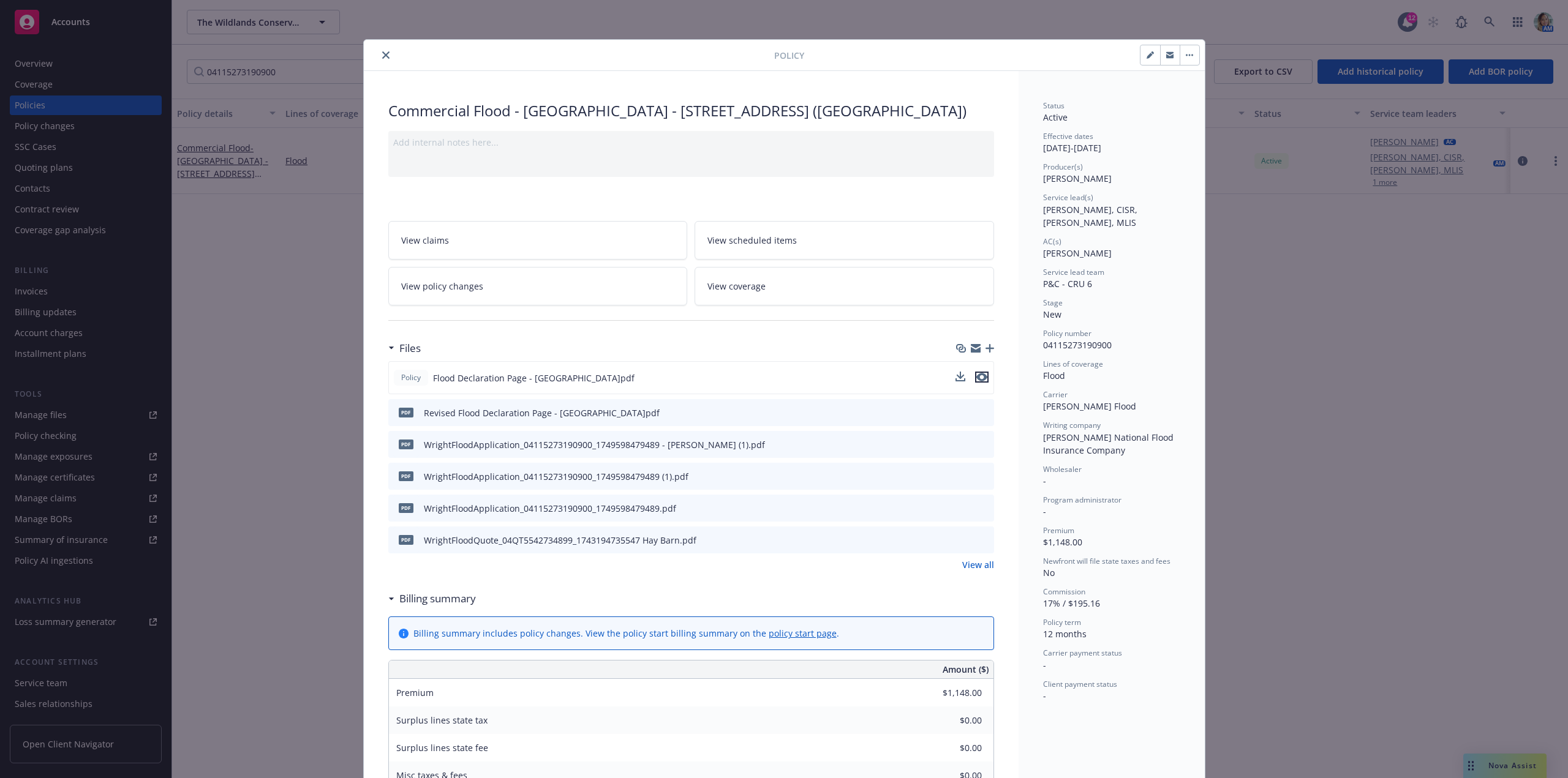
click at [978, 382] on icon "preview file" at bounding box center [982, 376] width 11 height 8
click at [387, 59] on div at bounding box center [571, 55] width 405 height 15
drag, startPoint x: 382, startPoint y: 56, endPoint x: 388, endPoint y: 1, distance: 55.3
click at [382, 55] on icon "close" at bounding box center [386, 55] width 7 height 7
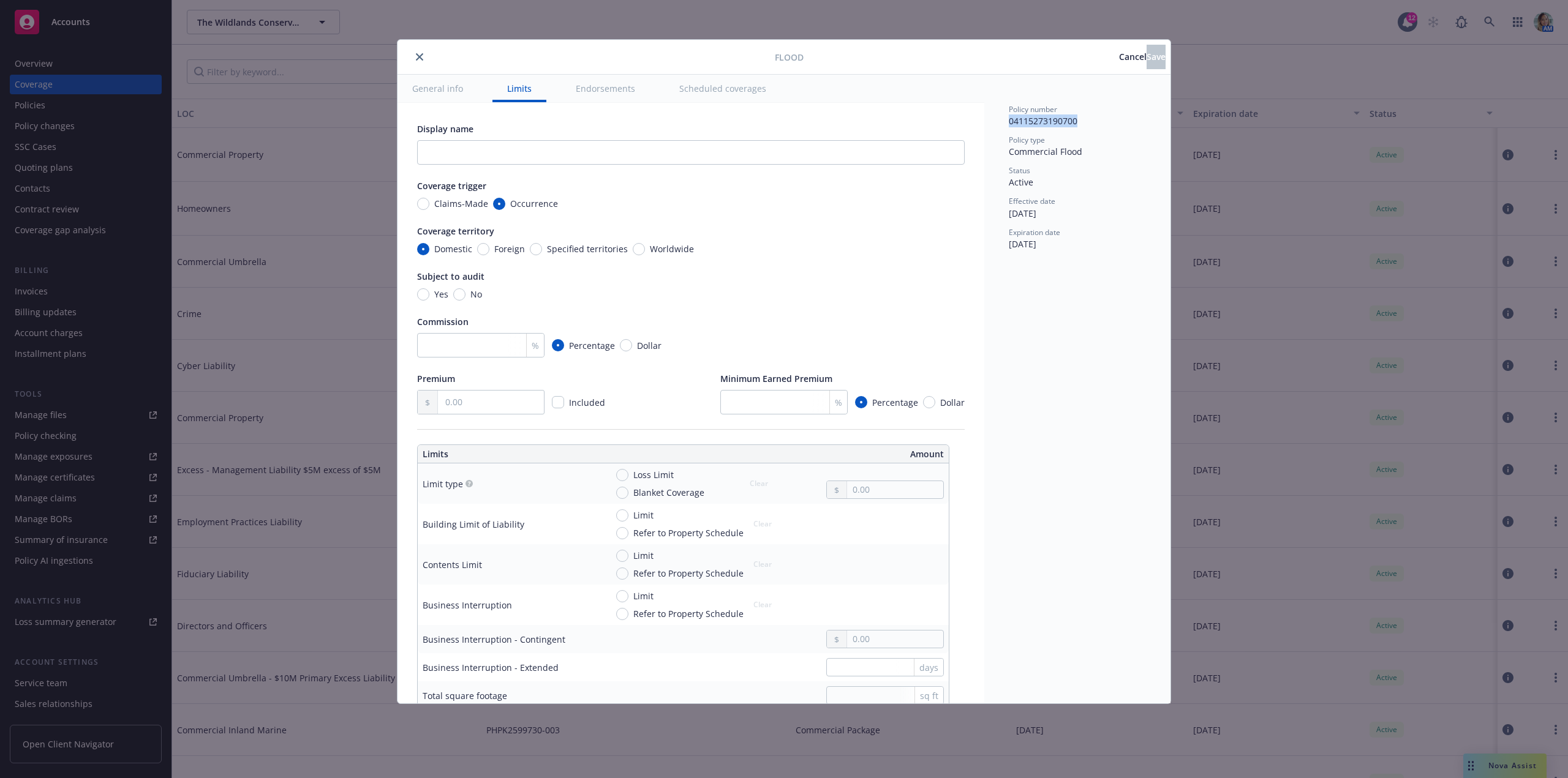
drag, startPoint x: 1013, startPoint y: 124, endPoint x: 1085, endPoint y: 127, distance: 72.1
click at [1085, 127] on div "Policy number 04115273190700 Policy type Commercial Flood Status Active Effecti…" at bounding box center [1077, 389] width 186 height 629
copy span "04115273190700"
click at [478, 158] on input "text" at bounding box center [690, 152] width 547 height 25
paste input "[STREET_ADDRESS]"
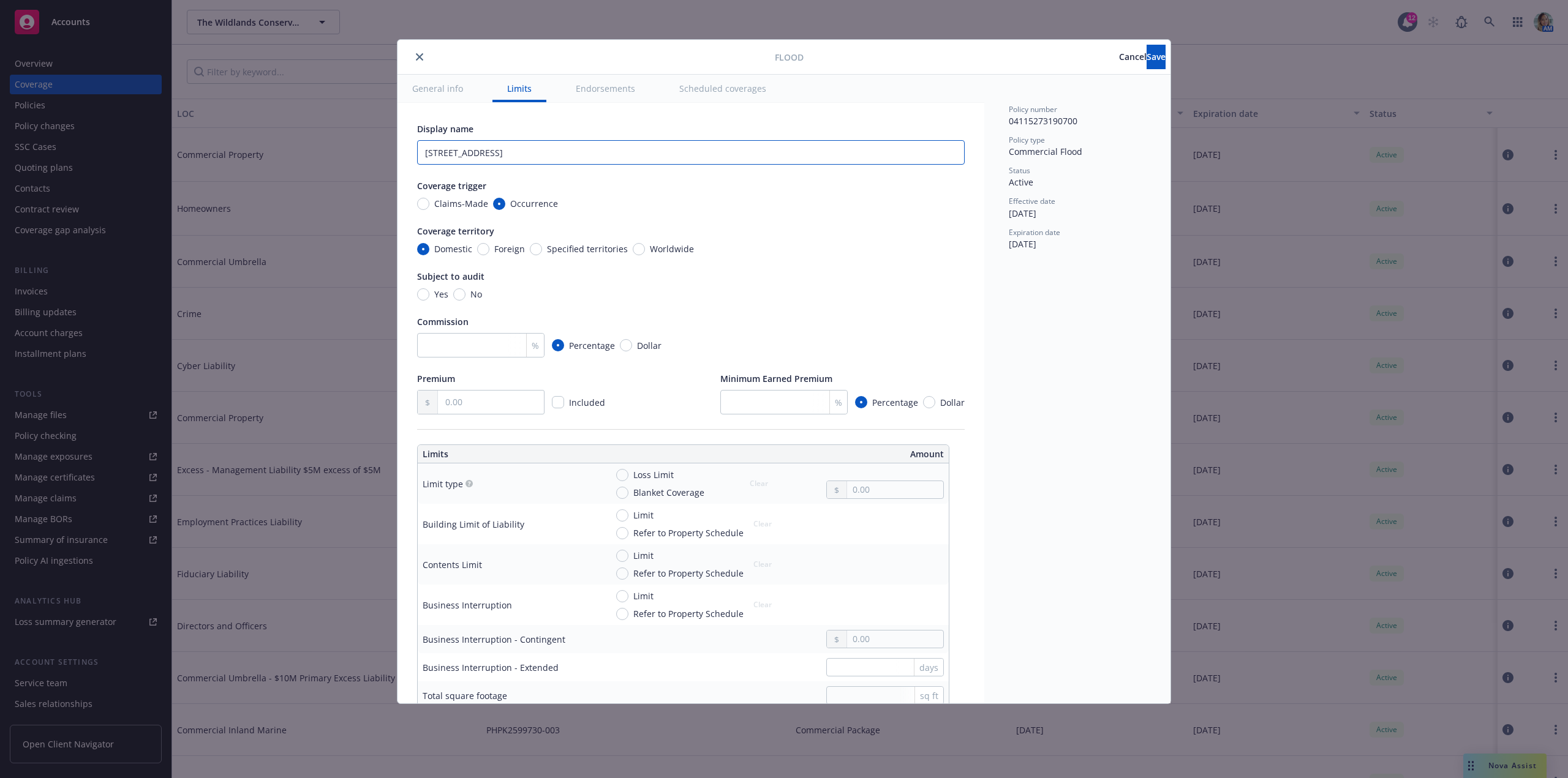
type input "[STREET_ADDRESS]"
click at [479, 400] on input "text" at bounding box center [490, 402] width 106 height 23
type input "660.00"
click at [458, 297] on input "No" at bounding box center [459, 294] width 12 height 12
radio input "true"
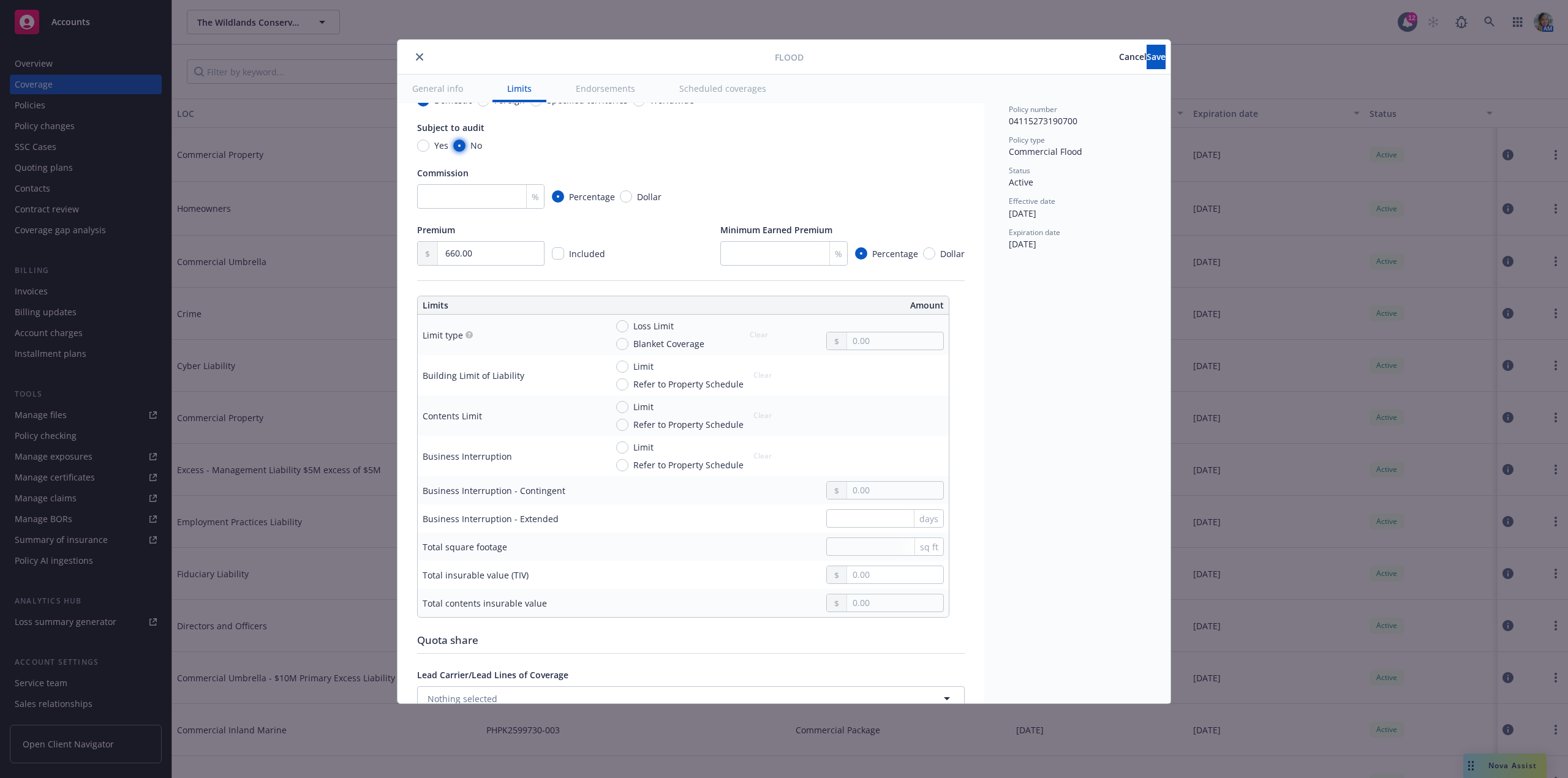
scroll to position [184, 0]
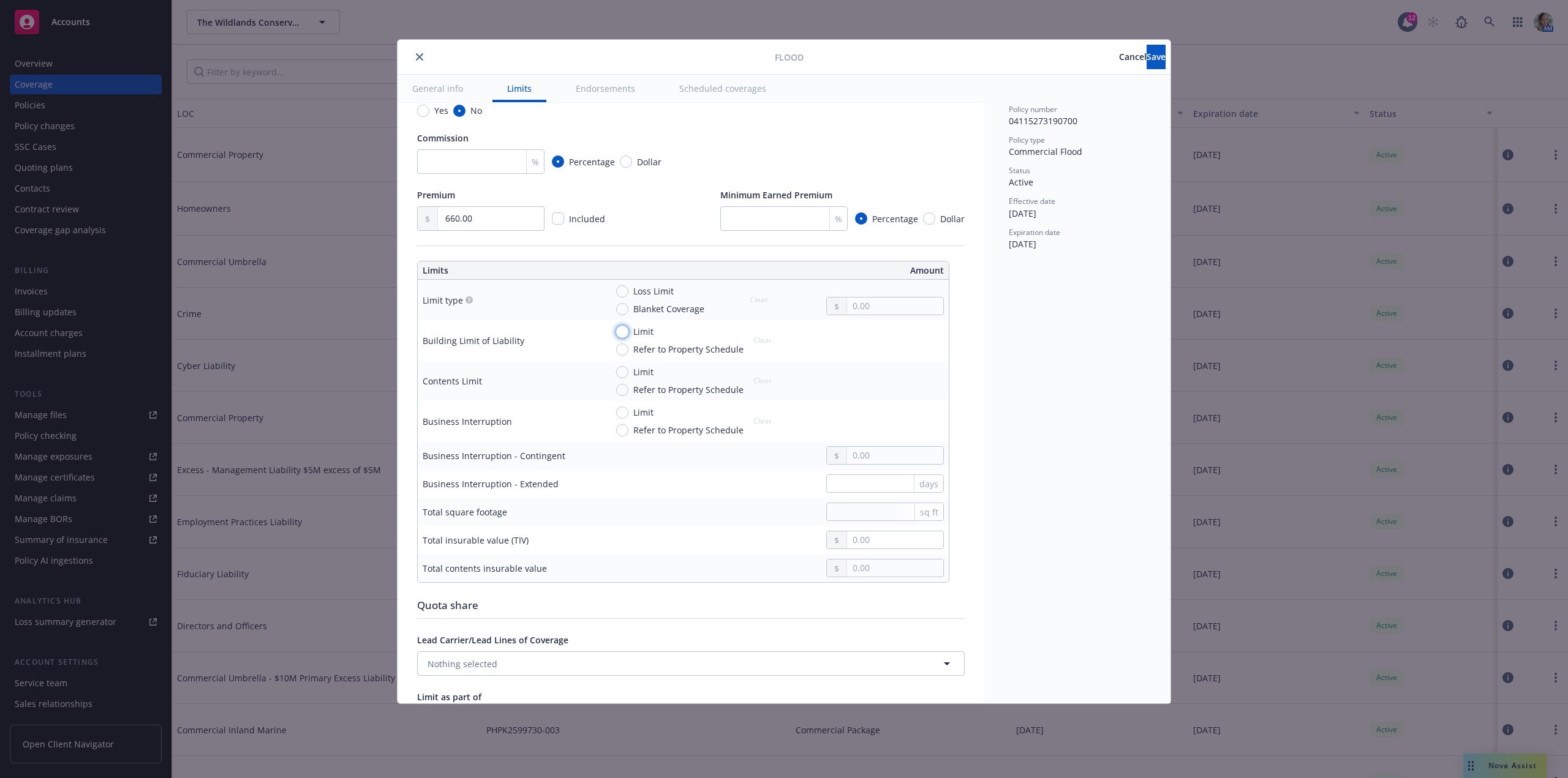
drag, startPoint x: 621, startPoint y: 334, endPoint x: 658, endPoint y: 344, distance: 38.3
click at [623, 334] on input "Limit" at bounding box center [622, 332] width 12 height 12
radio input "true"
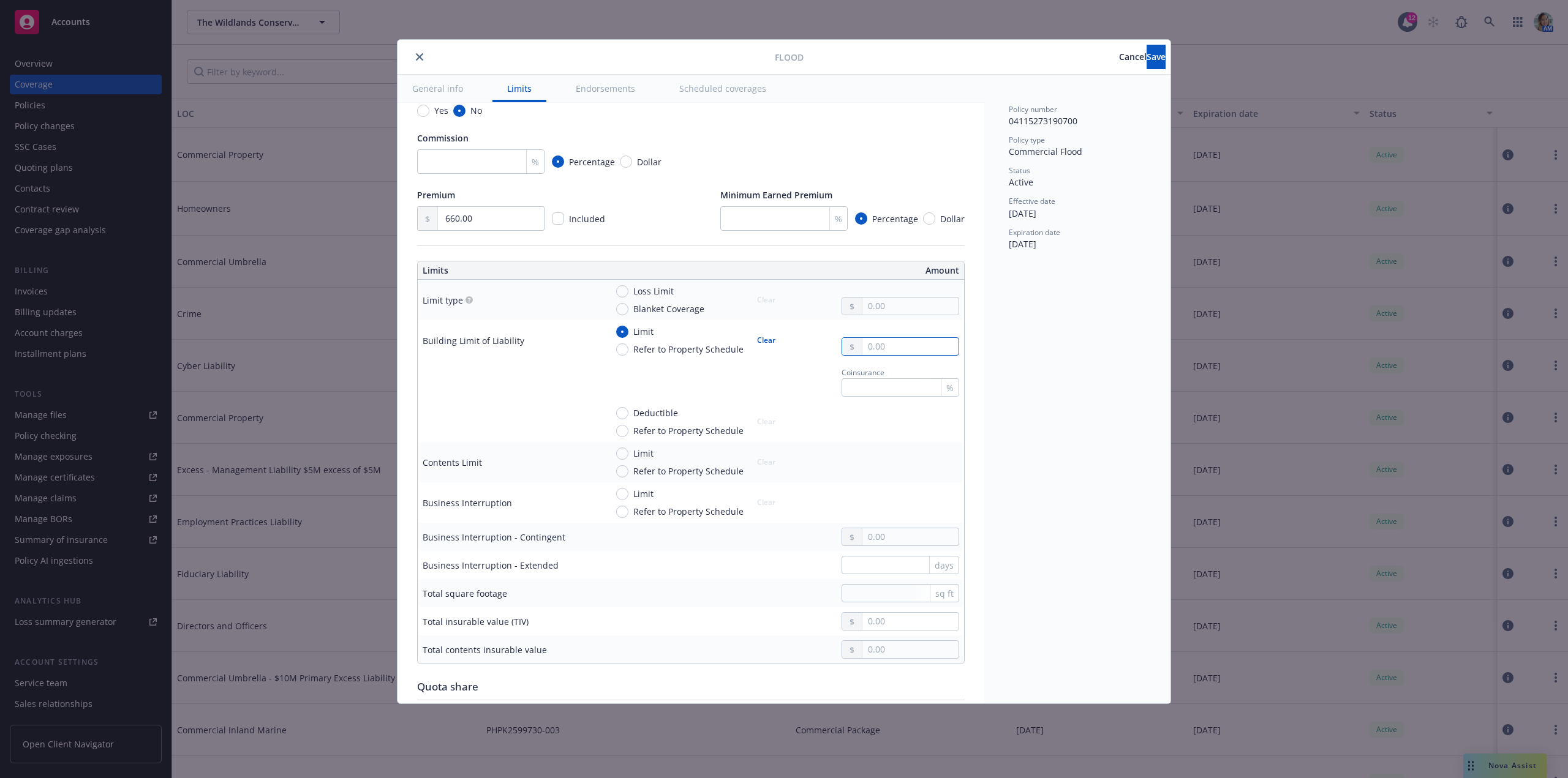
click at [870, 348] on input "text" at bounding box center [910, 346] width 96 height 17
click at [881, 350] on input "text" at bounding box center [910, 346] width 96 height 17
type input "48,000.00"
click at [626, 411] on input "Deductible" at bounding box center [622, 413] width 12 height 12
radio input "true"
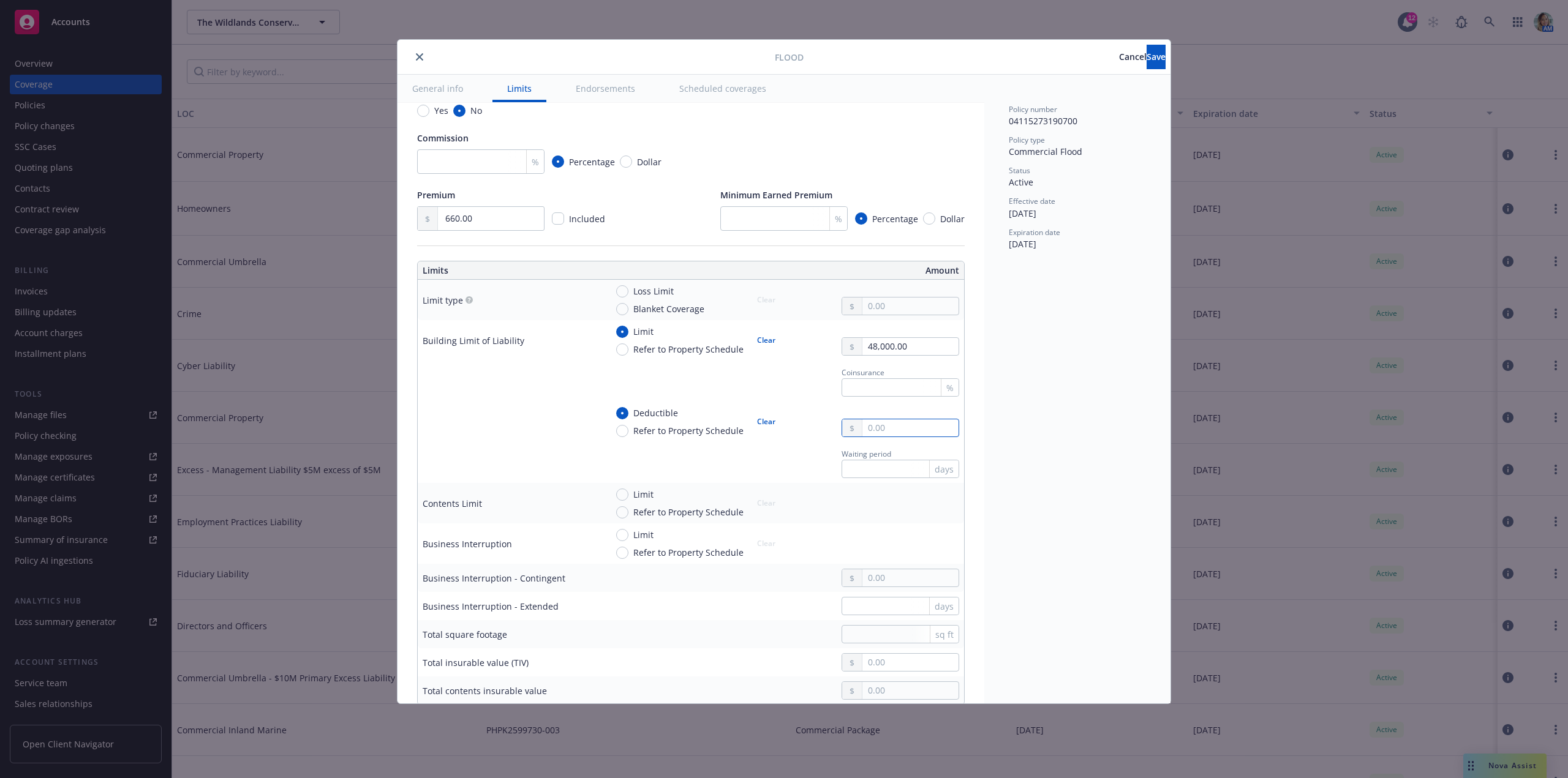
click at [884, 424] on input "text" at bounding box center [910, 428] width 96 height 17
type input "25,000.00"
click at [1050, 475] on div "Policy number 04115273190700 Policy type Commercial Flood Status Active Effecti…" at bounding box center [1077, 389] width 186 height 629
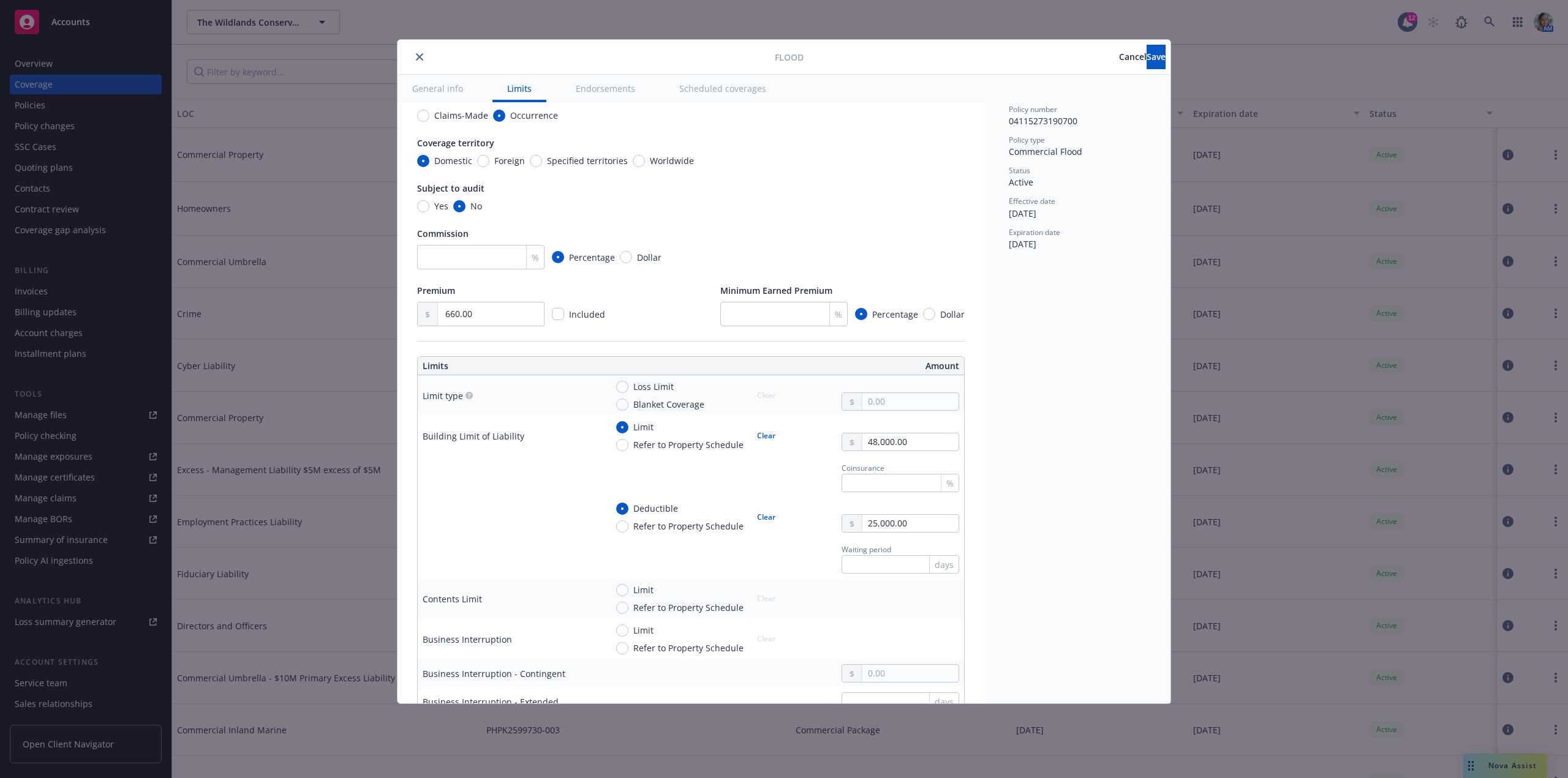
scroll to position [0, 0]
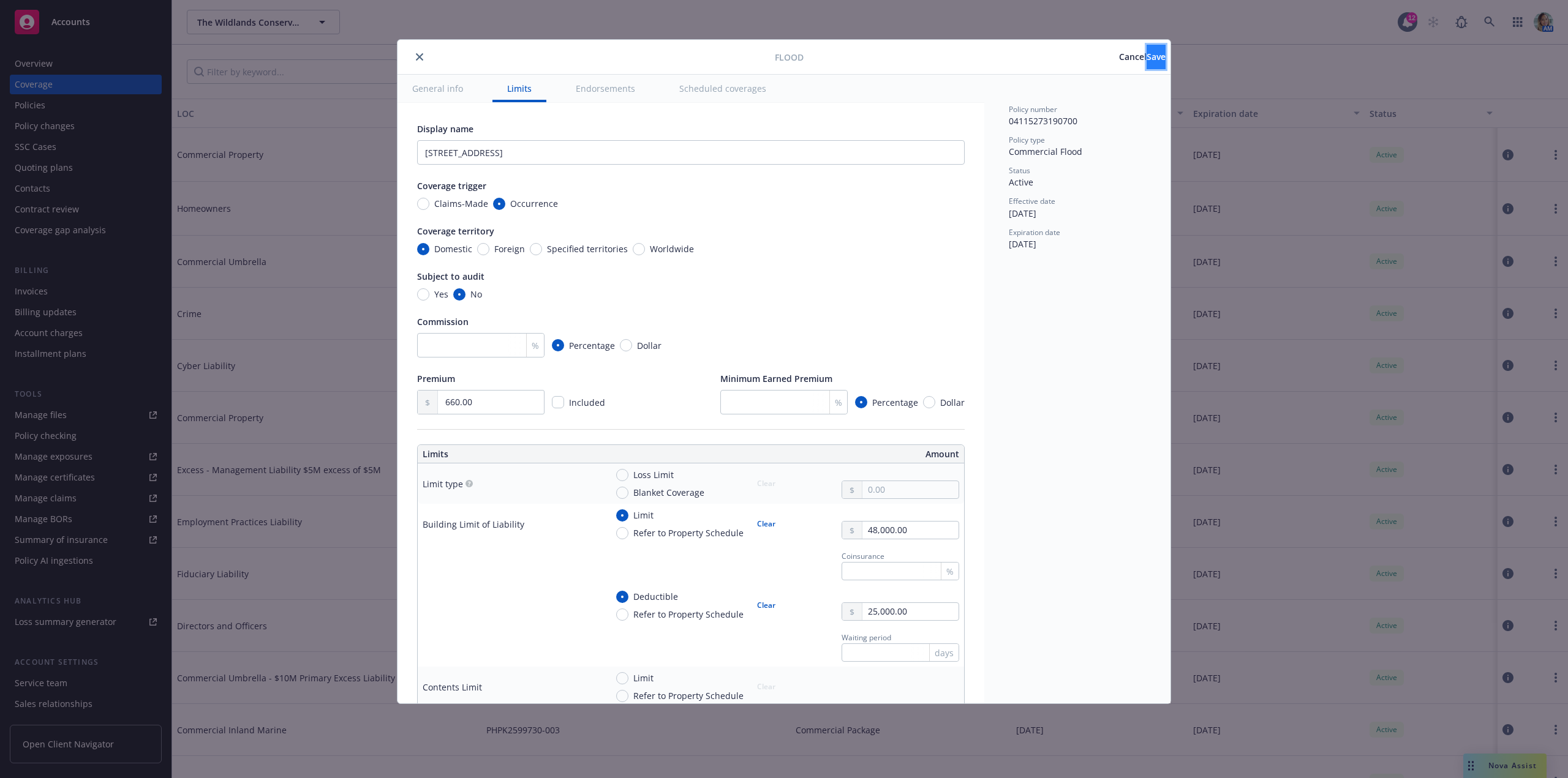
click at [1147, 63] on button "Save" at bounding box center [1156, 57] width 19 height 25
click at [417, 57] on icon "close" at bounding box center [419, 56] width 7 height 7
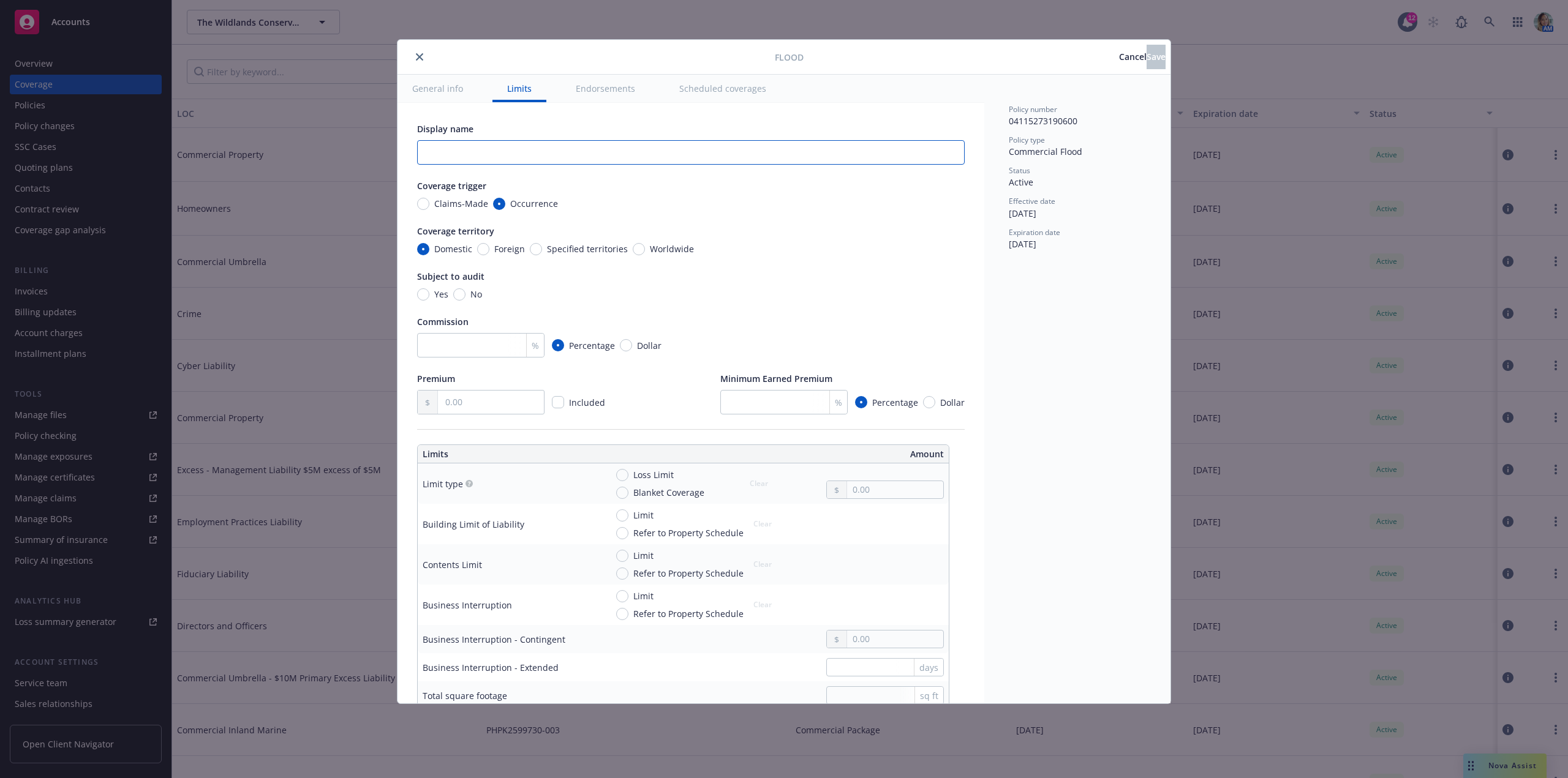
click at [479, 149] on input "text" at bounding box center [690, 152] width 547 height 25
paste input "[STREET_ADDRESS]"
type input "[STREET_ADDRESS]"
click at [882, 263] on div "Display name 35351 EAST CARMEL VALLEY ROAD, CARMEL VALLEY CA 93924 Coverage tri…" at bounding box center [690, 269] width 547 height 292
click at [454, 298] on input "No" at bounding box center [459, 294] width 12 height 12
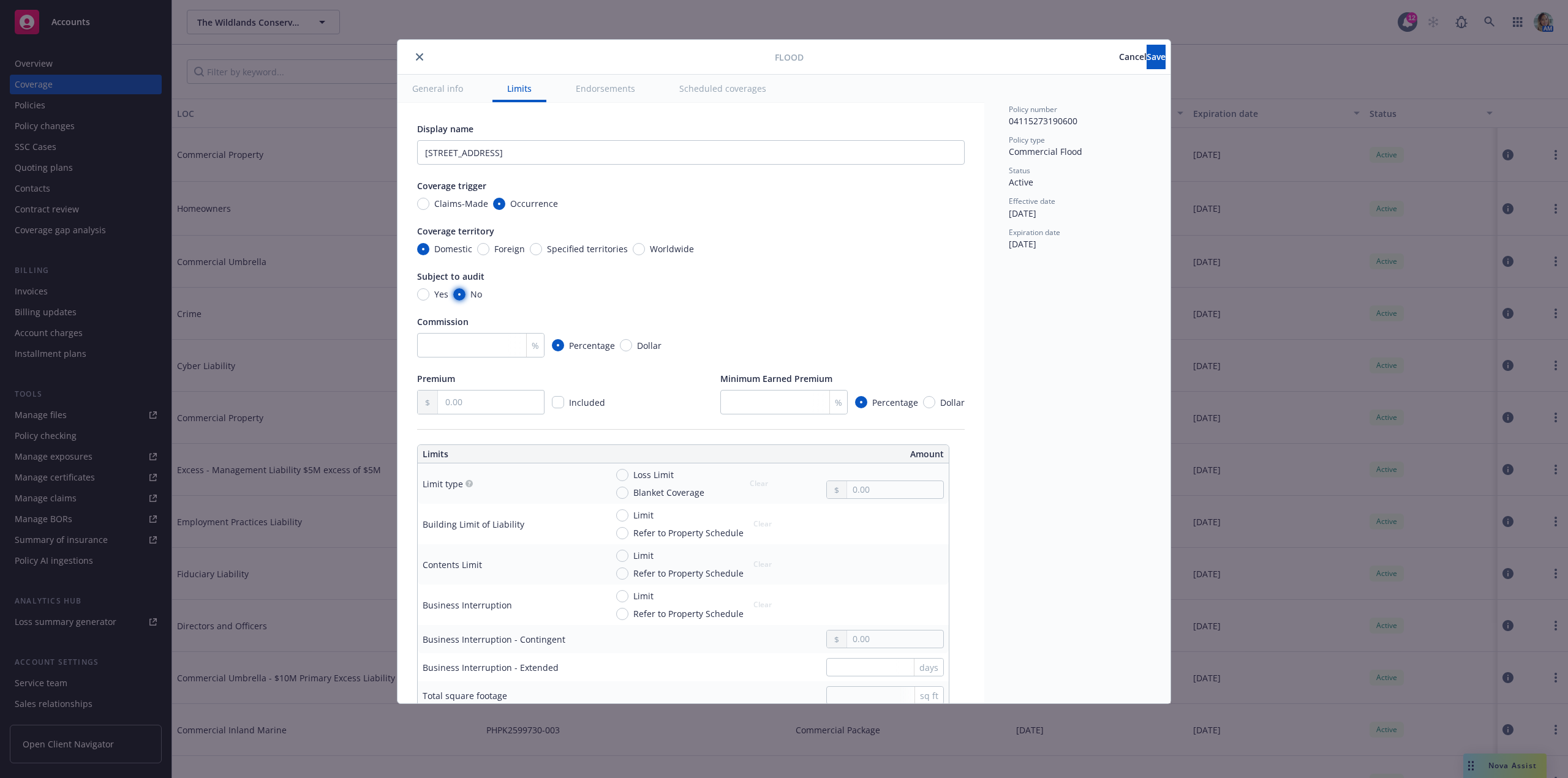
radio input "true"
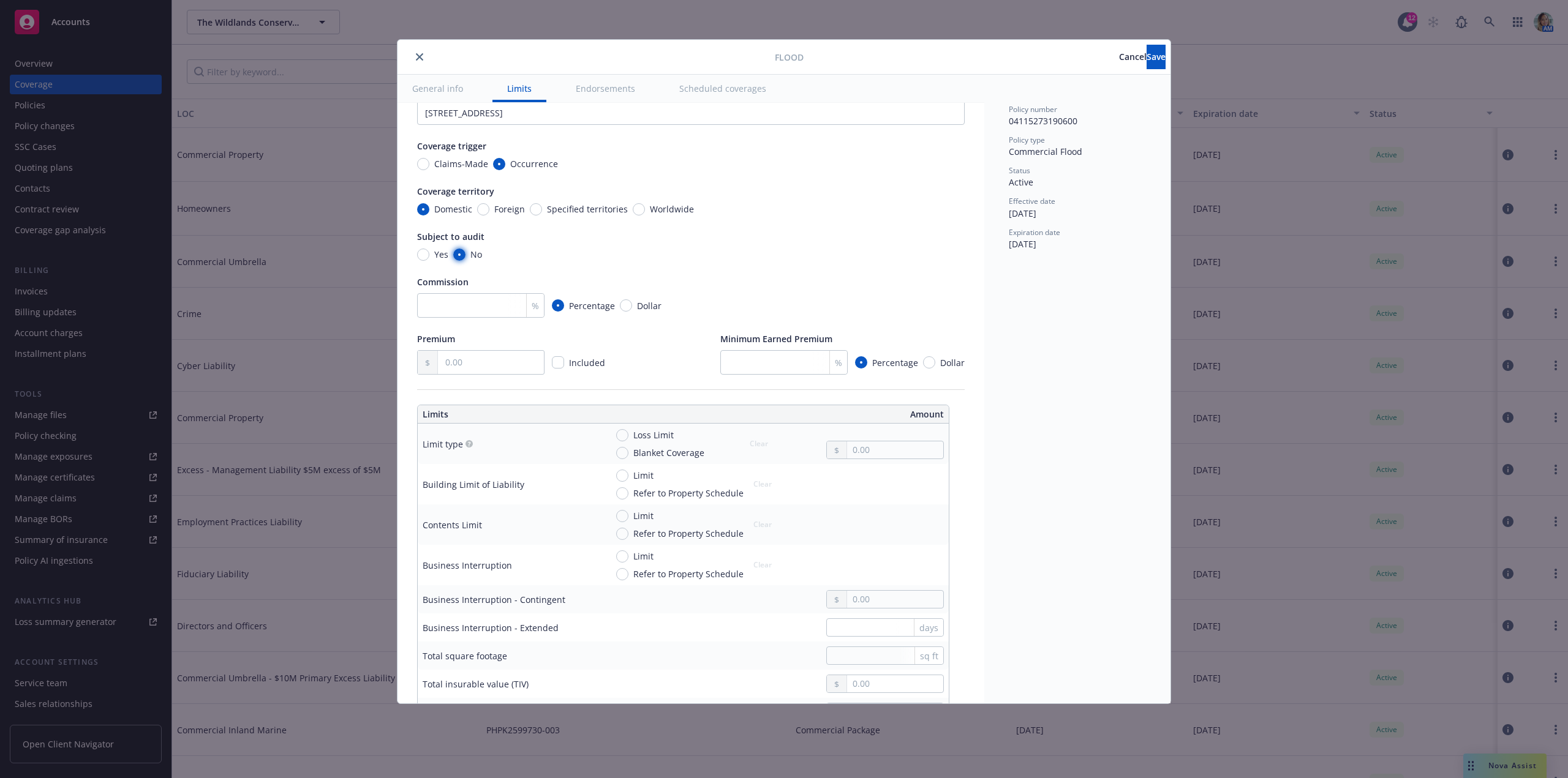
scroll to position [61, 0]
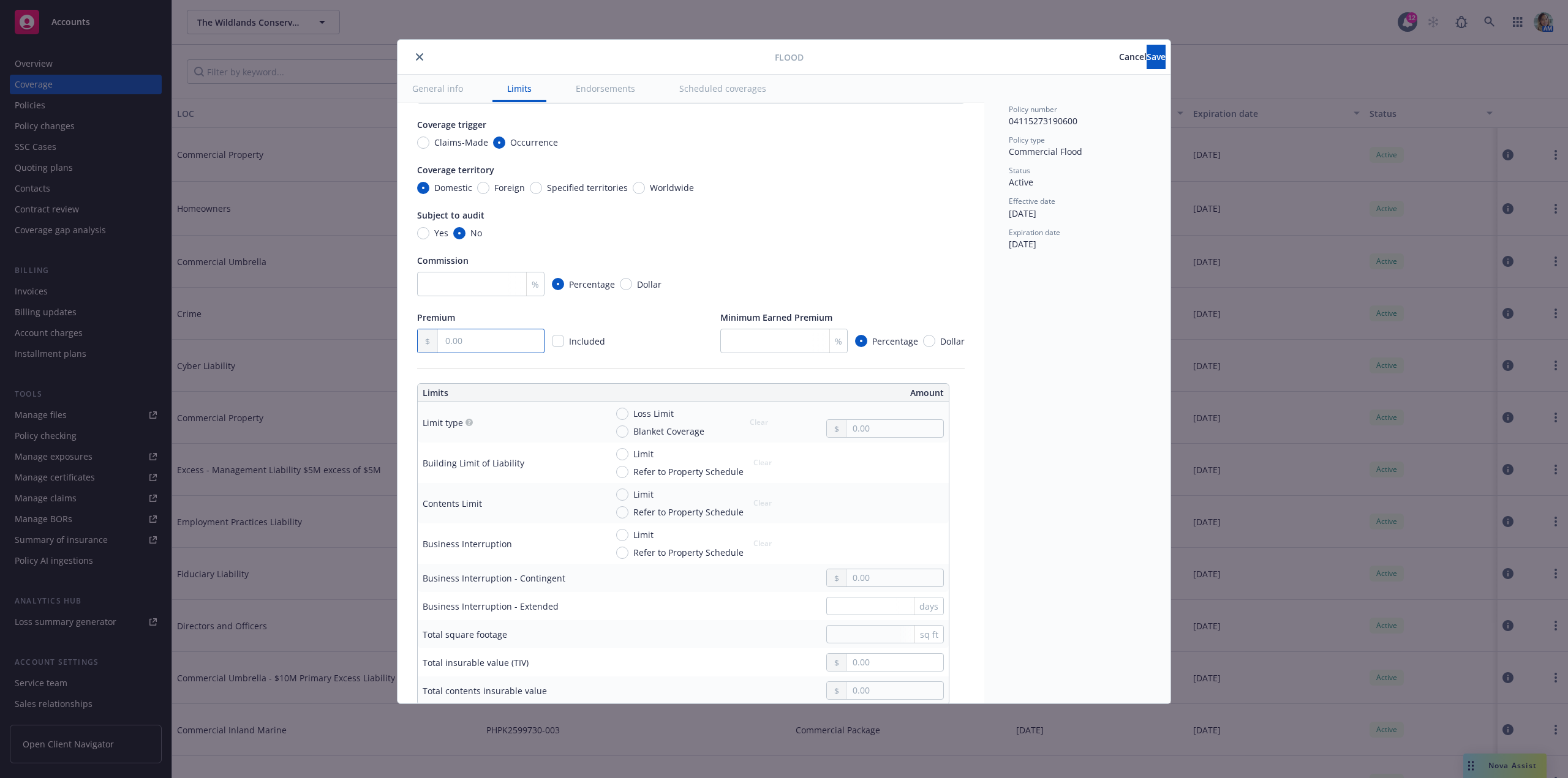
click at [462, 334] on input "text" at bounding box center [490, 341] width 106 height 23
type input "2,163.00"
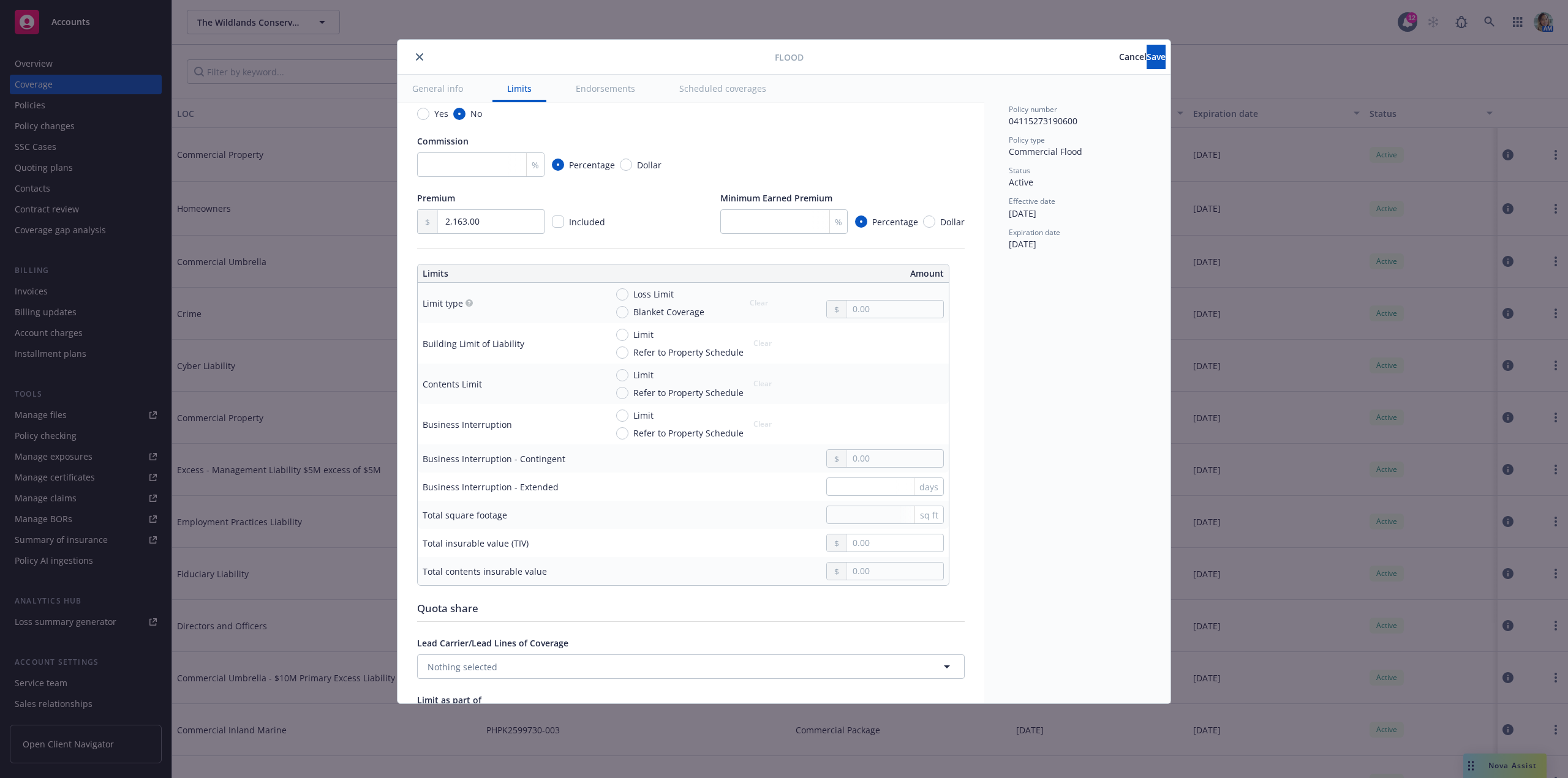
scroll to position [184, 0]
drag, startPoint x: 623, startPoint y: 334, endPoint x: 697, endPoint y: 349, distance: 75.5
click at [623, 333] on input "Limit" at bounding box center [622, 332] width 12 height 12
radio input "true"
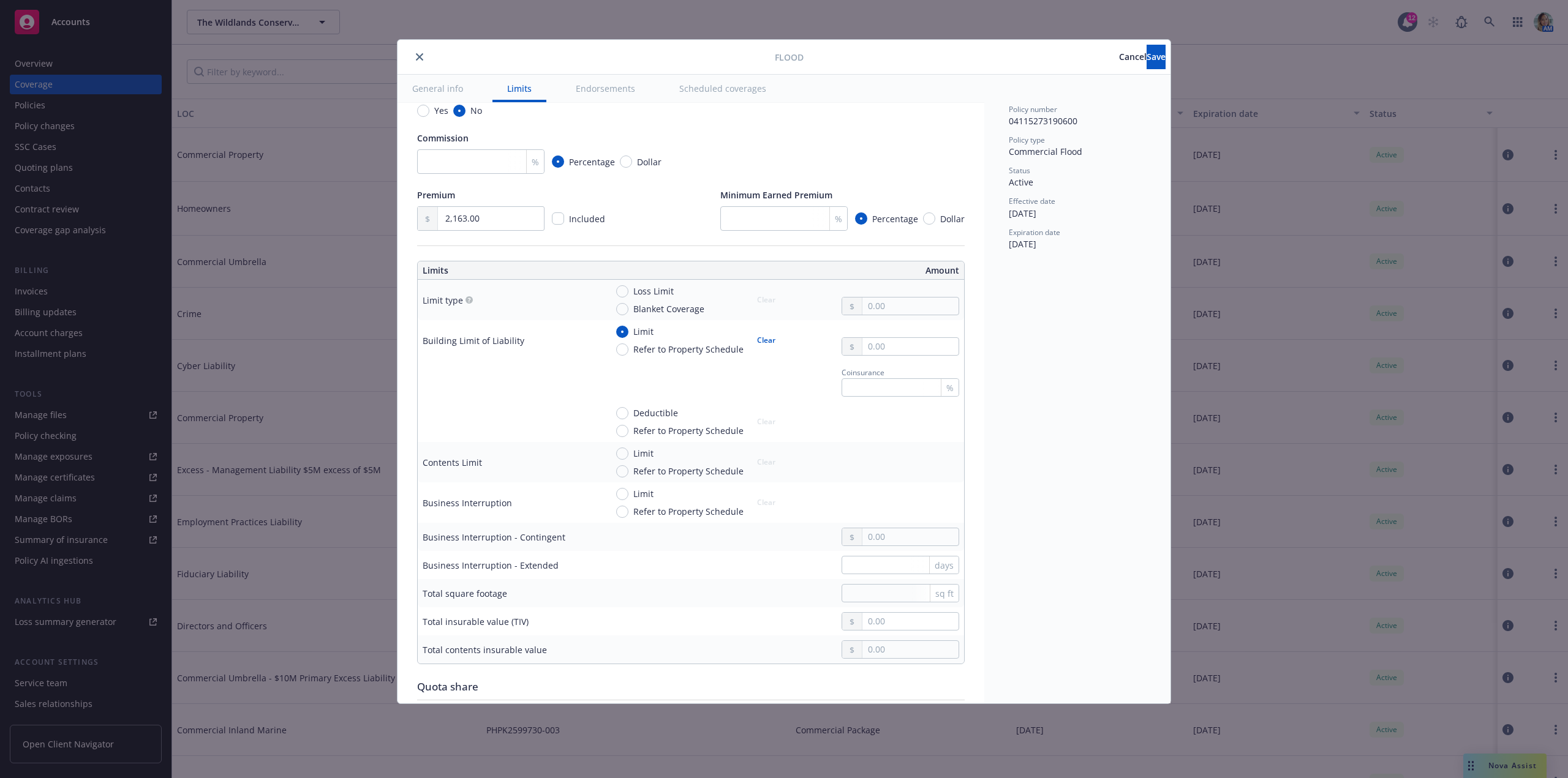
click at [911, 358] on td "Limit Refer to Property Schedule Clear" at bounding box center [782, 340] width 362 height 40
click at [906, 348] on input "text" at bounding box center [910, 346] width 96 height 17
type input "500,000.00"
click at [659, 413] on span "Deductible" at bounding box center [655, 413] width 45 height 13
click at [628, 413] on input "Deductible" at bounding box center [622, 413] width 12 height 12
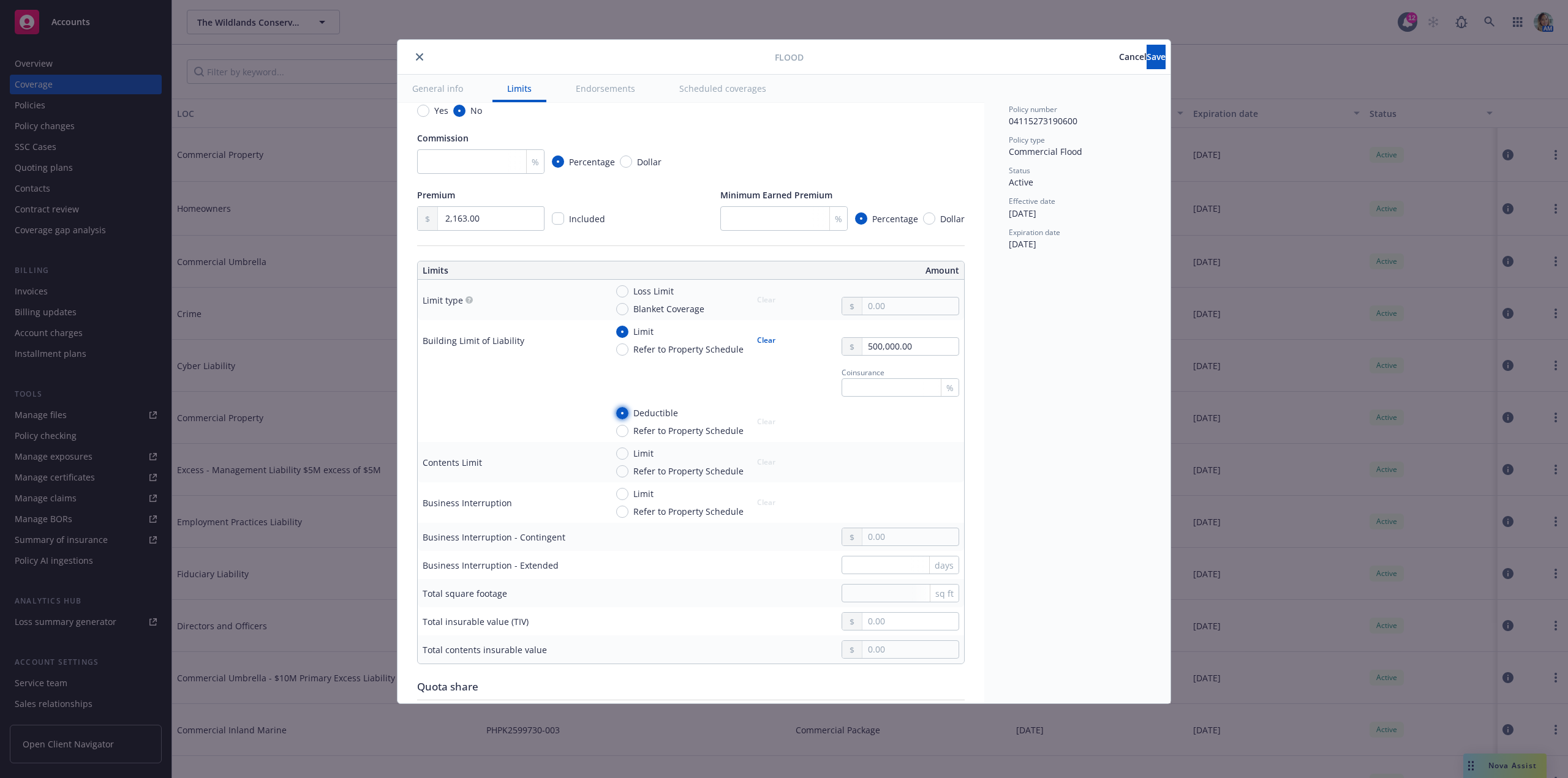
radio input "true"
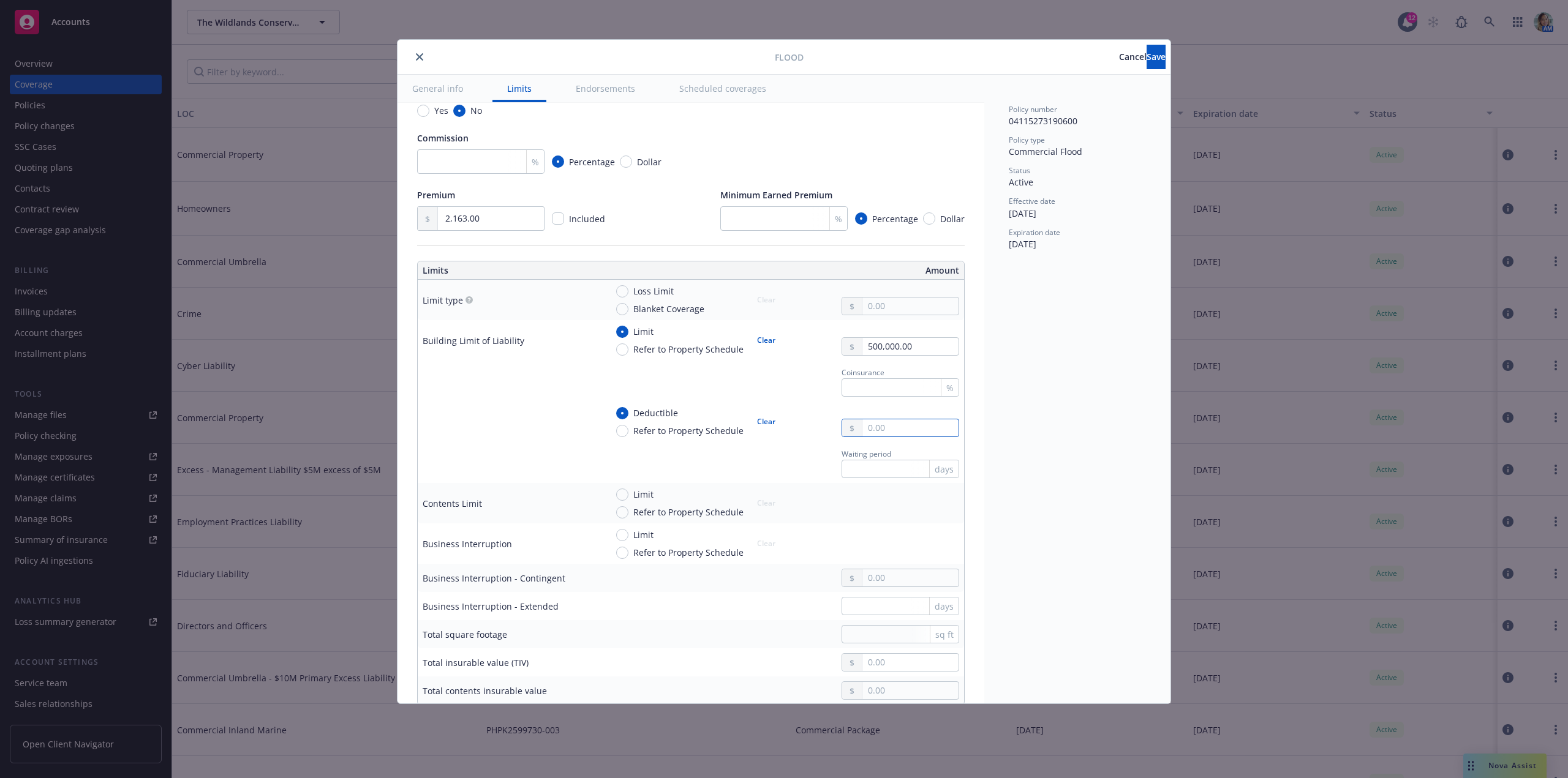
click at [876, 430] on input "text" at bounding box center [910, 428] width 96 height 17
type input "25,000.00"
click at [1019, 462] on div "Policy number 04115273190600 Policy type Commercial Flood Status Active Effecti…" at bounding box center [1077, 389] width 186 height 629
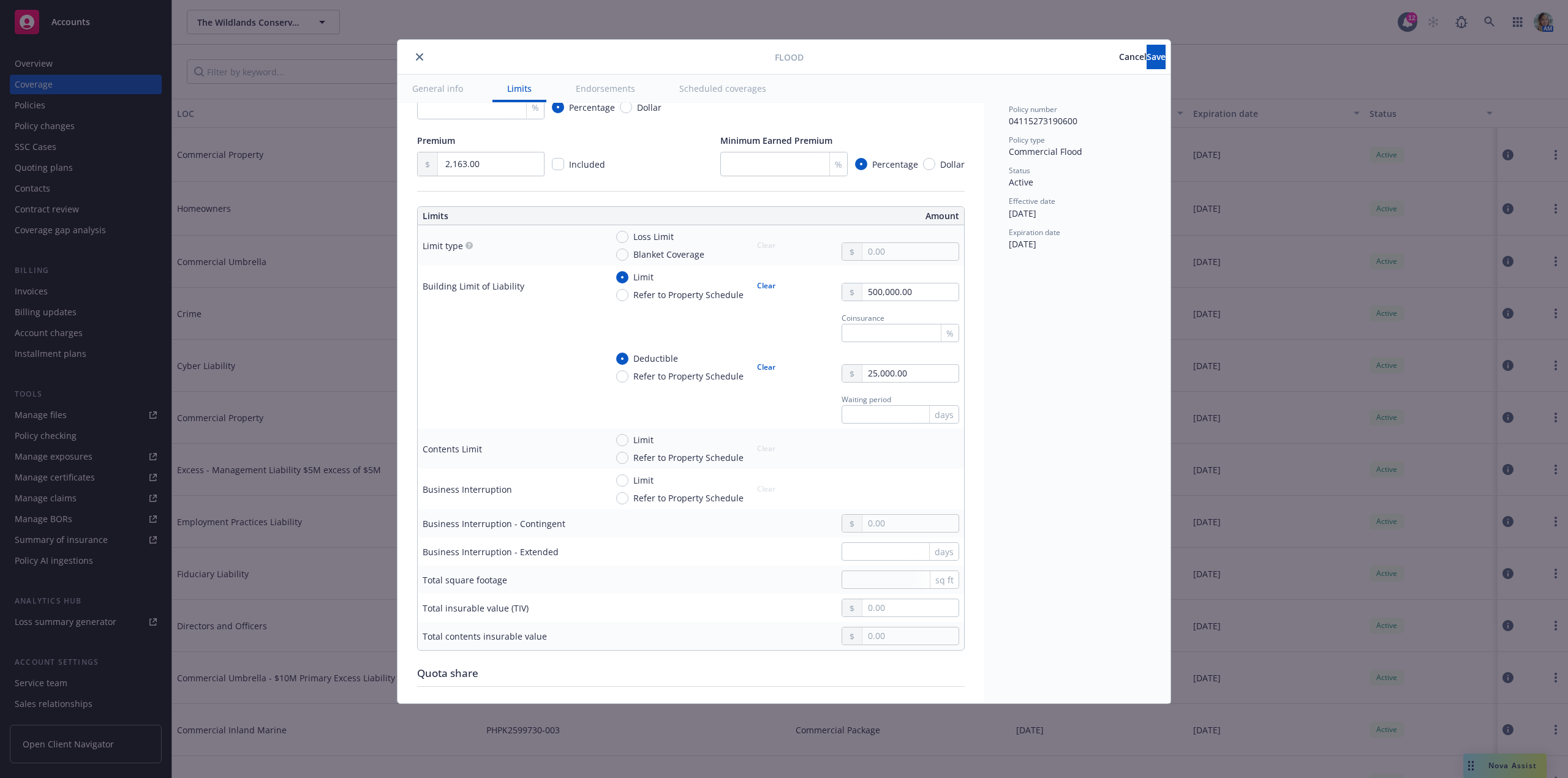
scroll to position [367, 0]
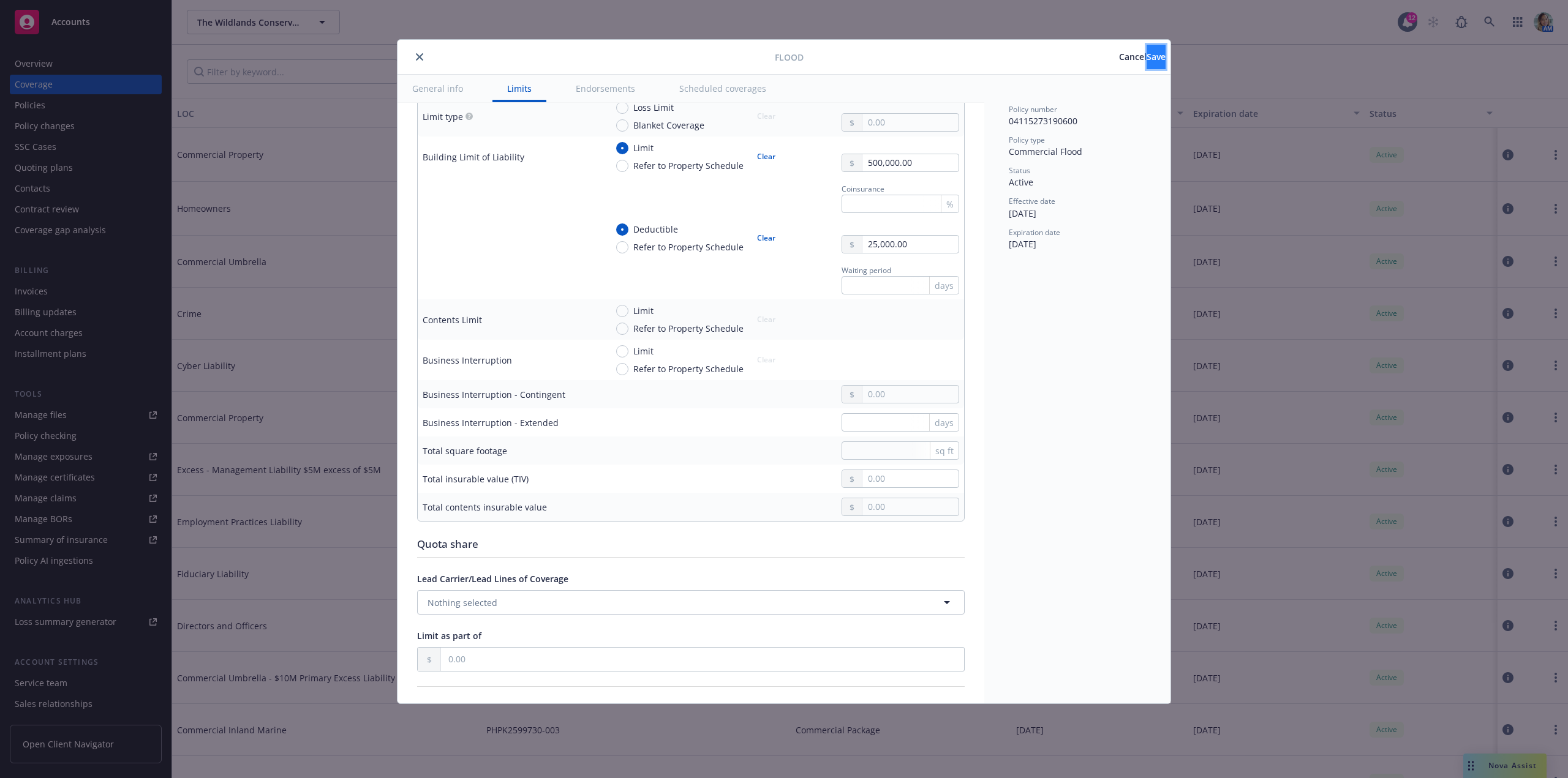
click at [1147, 60] on span "Save" at bounding box center [1156, 56] width 19 height 12
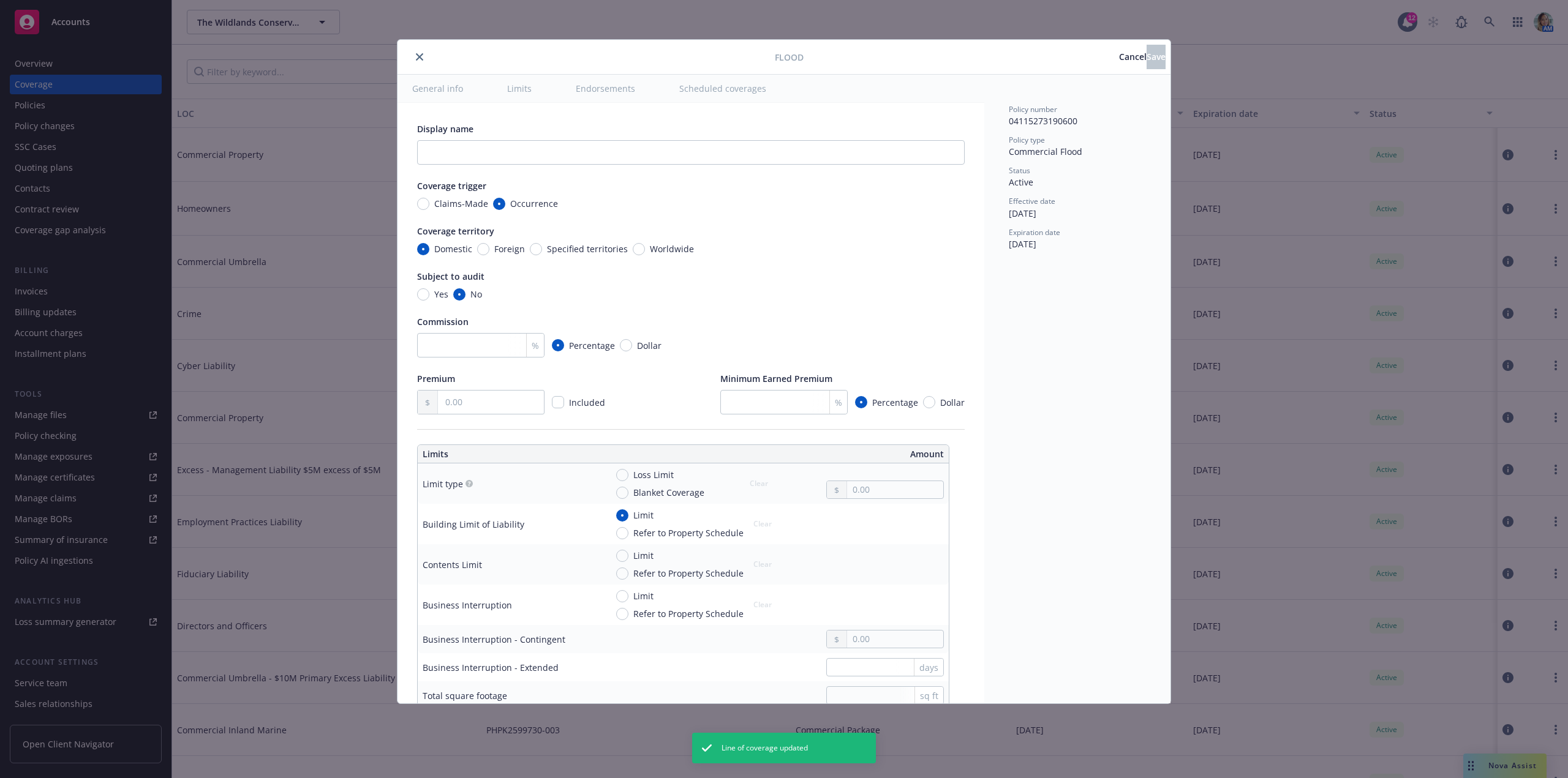
type input "35351 EAST CARMEL VALLEY ROAD, CARMEL VALLEY CA 93924"
radio input "true"
type input "2,163.00"
radio input "true"
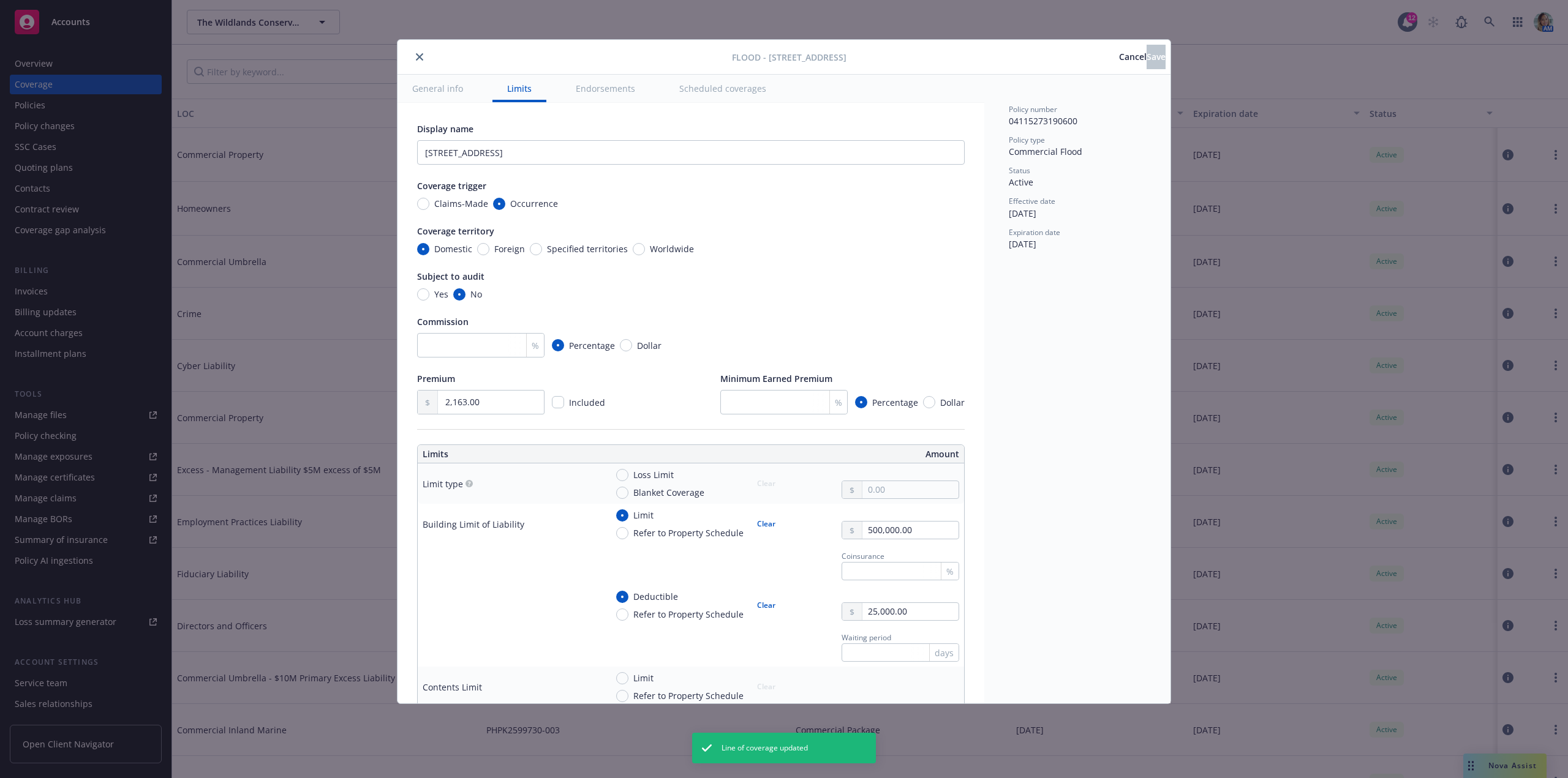
click at [424, 58] on button "close" at bounding box center [419, 56] width 15 height 15
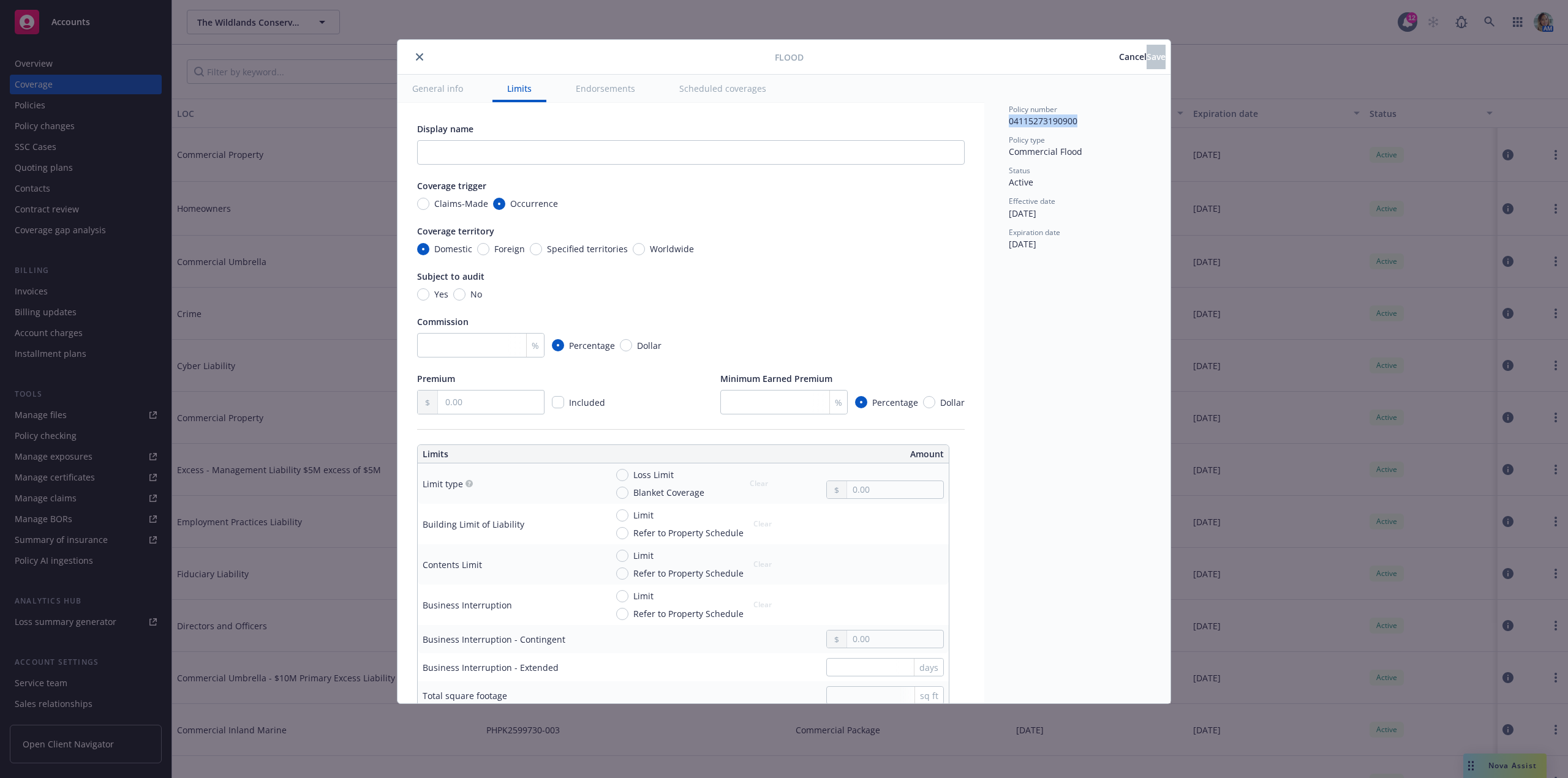
drag, startPoint x: 1008, startPoint y: 128, endPoint x: 1079, endPoint y: 130, distance: 71.0
click at [1079, 130] on div "Policy number 04115273190900 Policy type Commercial Flood Status Active Effecti…" at bounding box center [1077, 389] width 186 height 629
copy span "04115273190900"
click at [481, 160] on input "text" at bounding box center [690, 152] width 547 height 25
paste input "[STREET_ADDRESS]"
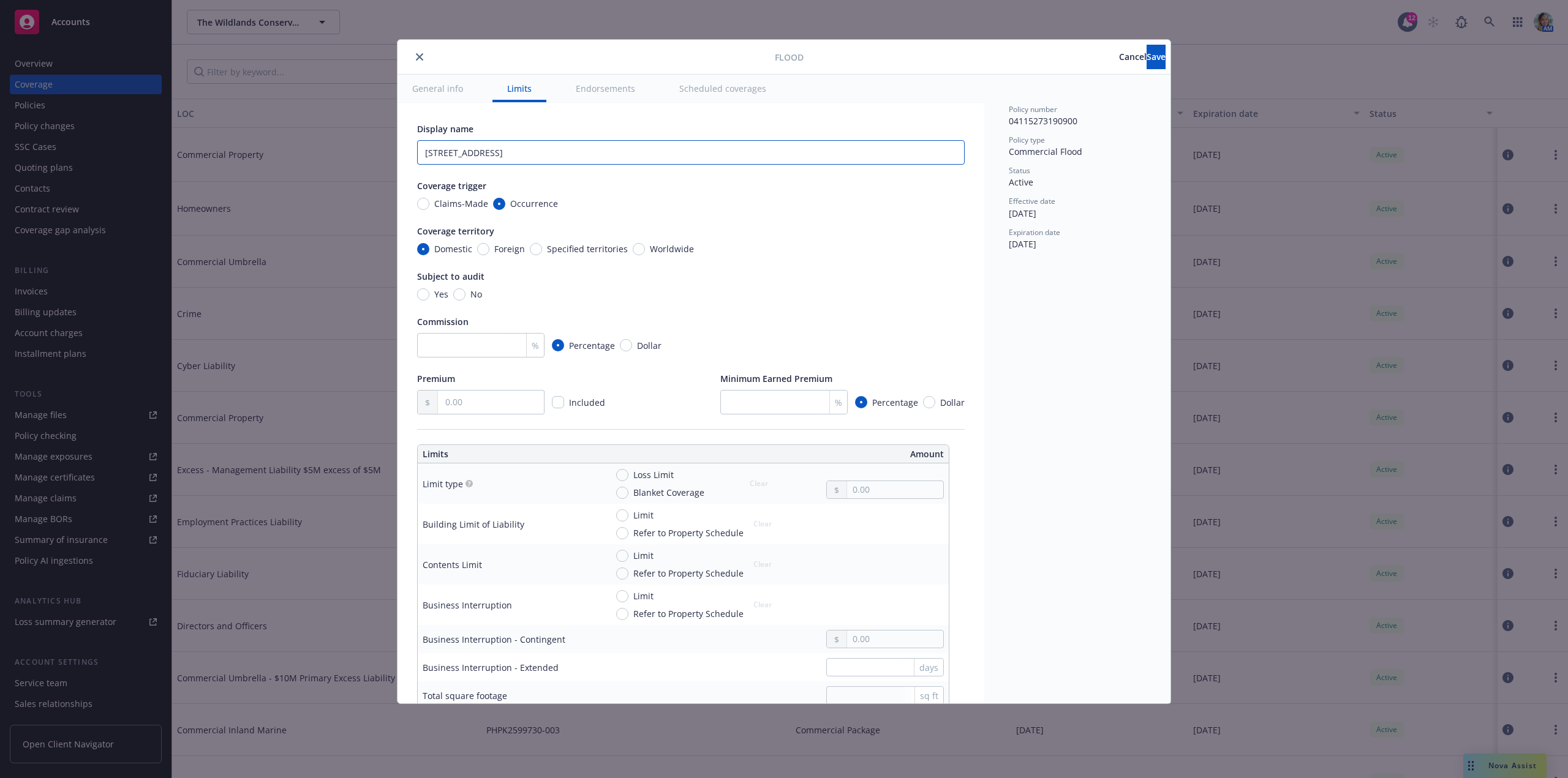
type input "[STREET_ADDRESS]"
click at [460, 291] on input "No" at bounding box center [459, 294] width 12 height 12
radio input "true"
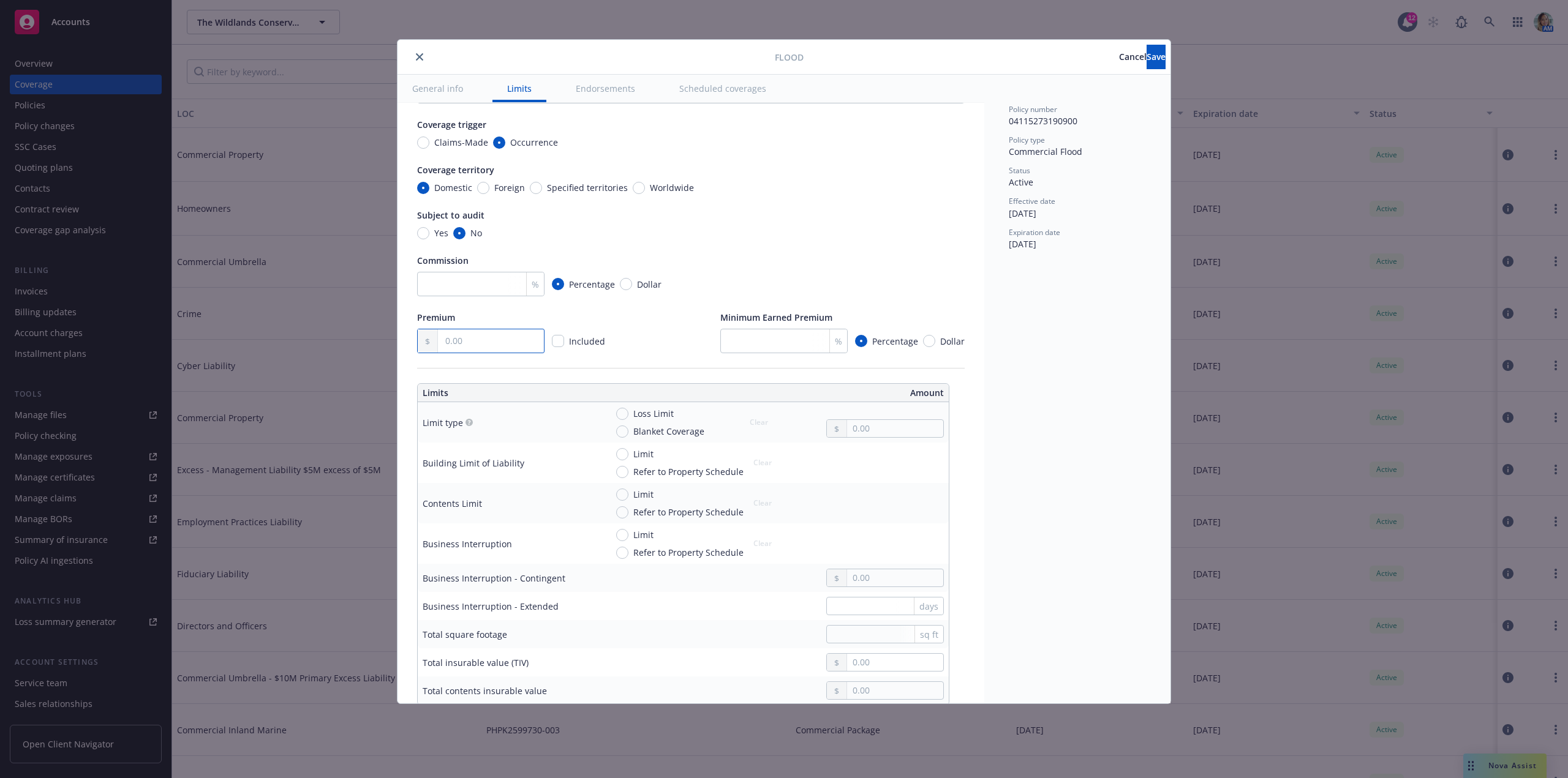
click at [477, 346] on input "text" at bounding box center [490, 341] width 106 height 23
type input "1,148.00"
drag, startPoint x: 625, startPoint y: 454, endPoint x: 704, endPoint y: 469, distance: 80.4
click at [625, 454] on input "Limit" at bounding box center [622, 454] width 12 height 12
radio input "true"
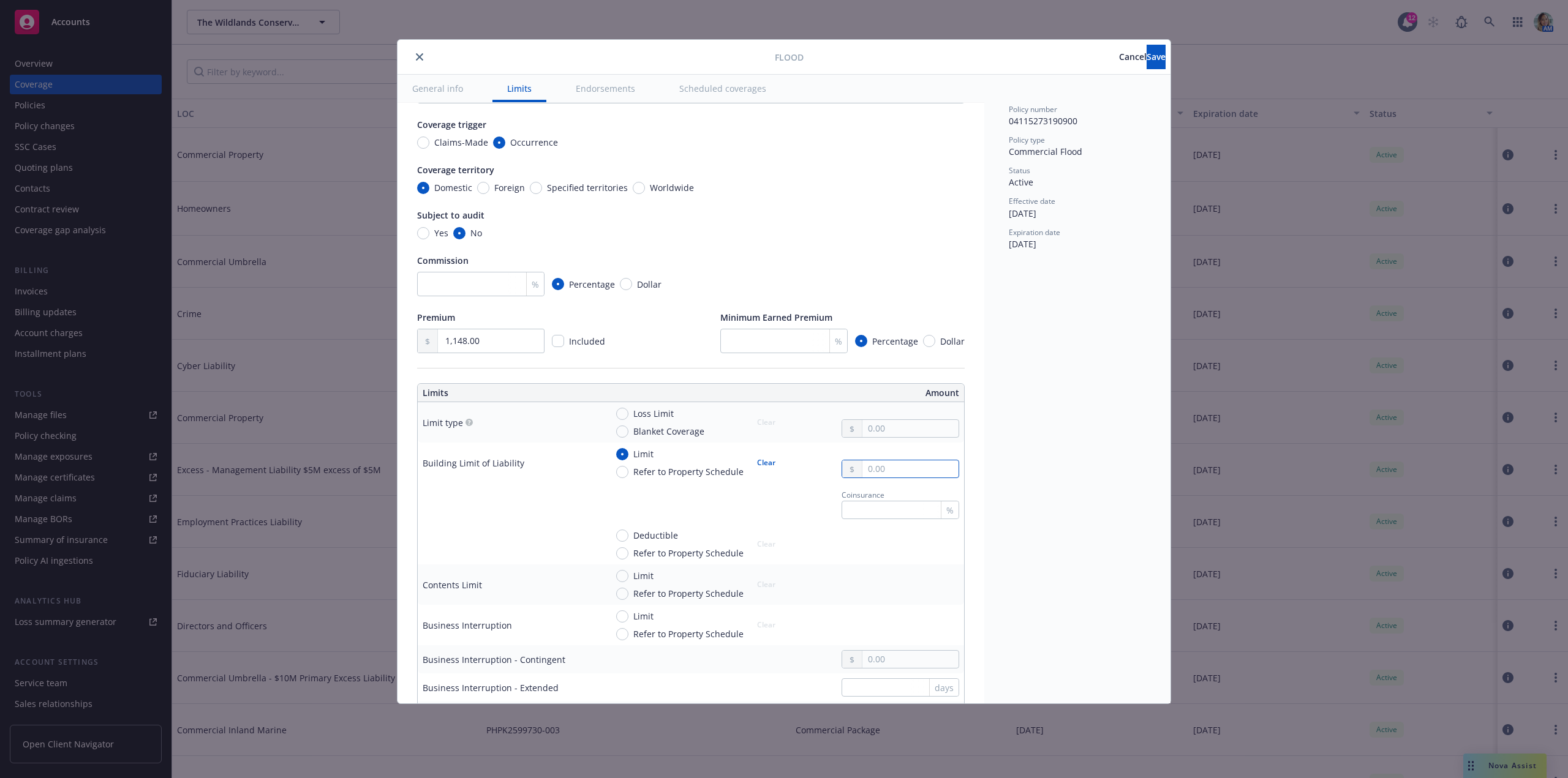
click at [885, 473] on input "text" at bounding box center [910, 468] width 96 height 17
click at [876, 426] on input "text" at bounding box center [910, 428] width 96 height 17
type input "300,000.00"
click at [636, 534] on span "Deductible" at bounding box center [655, 535] width 45 height 13
click at [628, 534] on input "Deductible" at bounding box center [622, 535] width 12 height 12
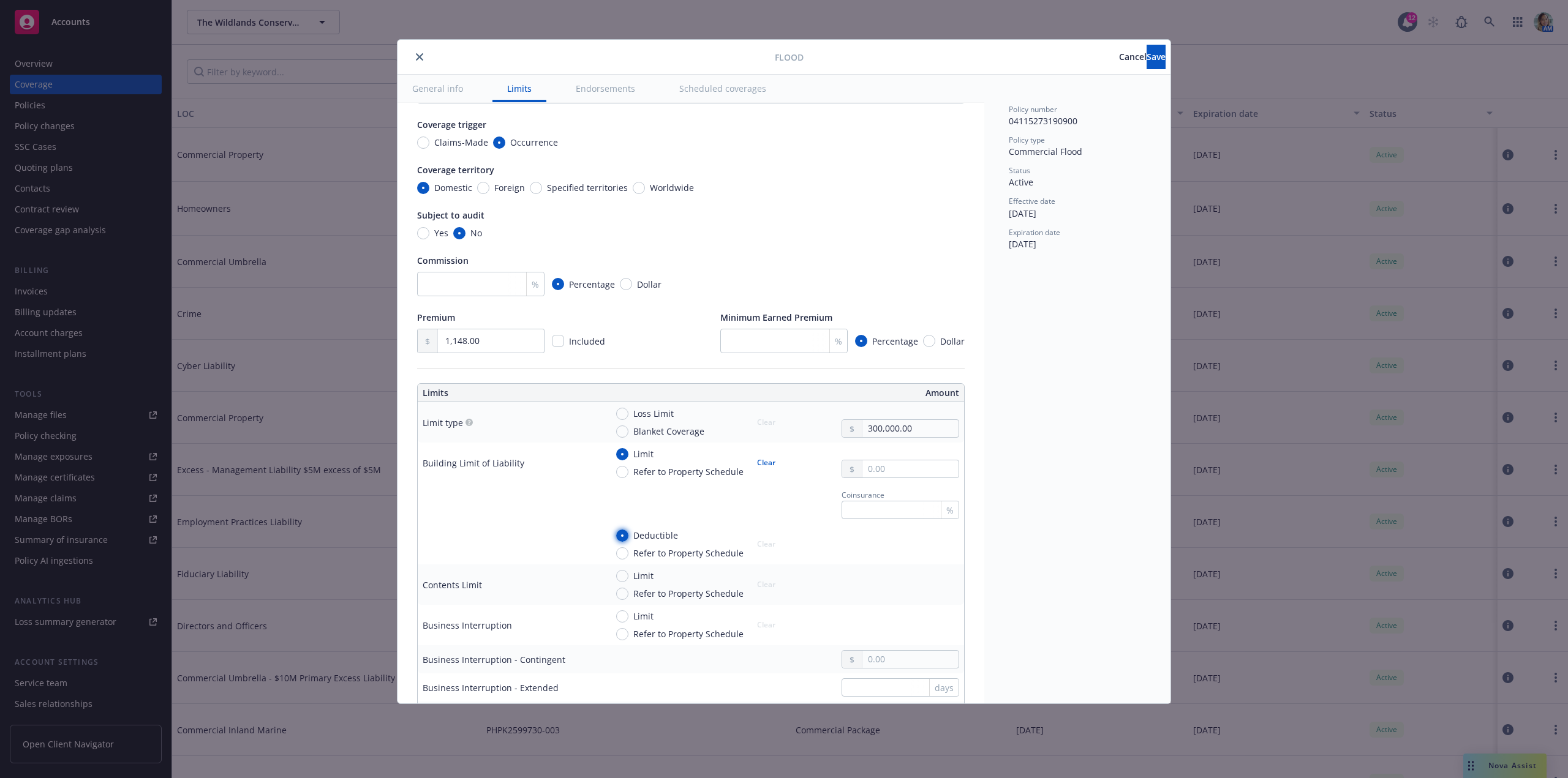
radio input "true"
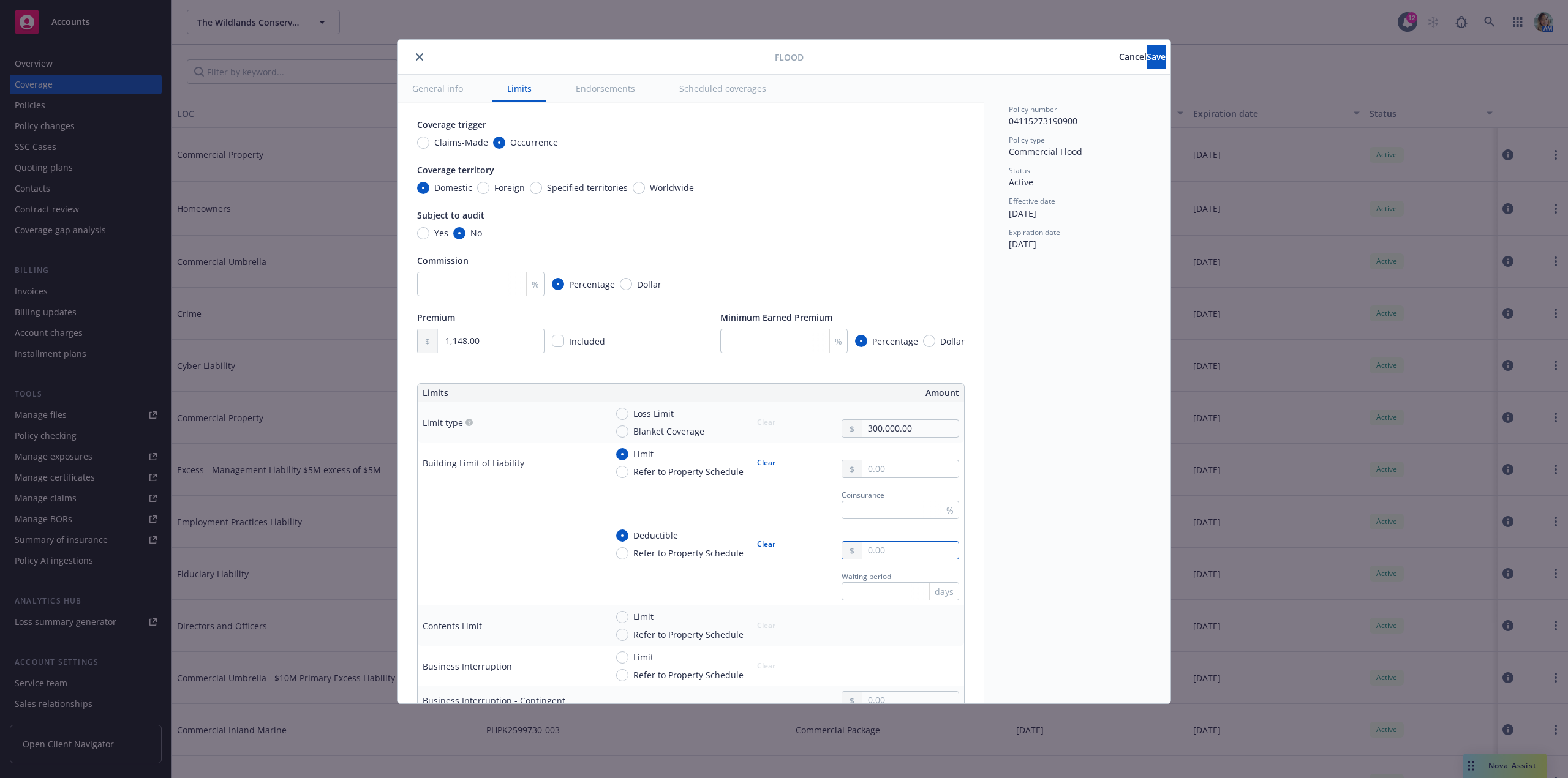
click at [889, 555] on input "text" at bounding box center [910, 550] width 96 height 17
type input "25,000.00"
click at [1044, 572] on div "Policy number 04115273190900 Policy type Commercial Flood Status Active Effecti…" at bounding box center [1077, 389] width 186 height 629
click at [1147, 64] on button "Save" at bounding box center [1156, 57] width 19 height 25
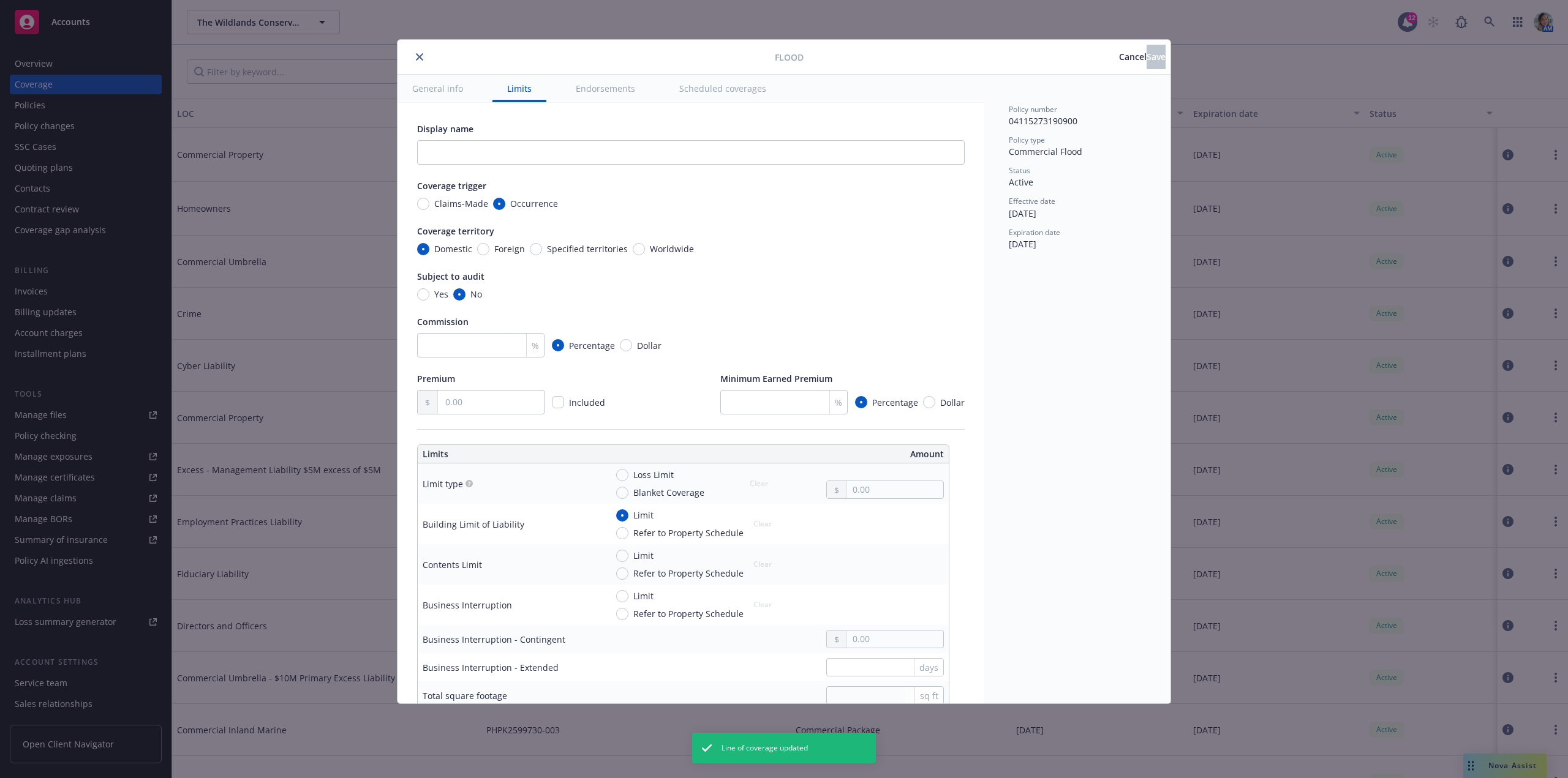
type input "35351 EAST CARMEL VALLEY ROAD, HAY BARN, CARMEL VALLEY CA 93924"
radio input "true"
type input "1,148.00"
type input "300,000.00"
radio input "true"
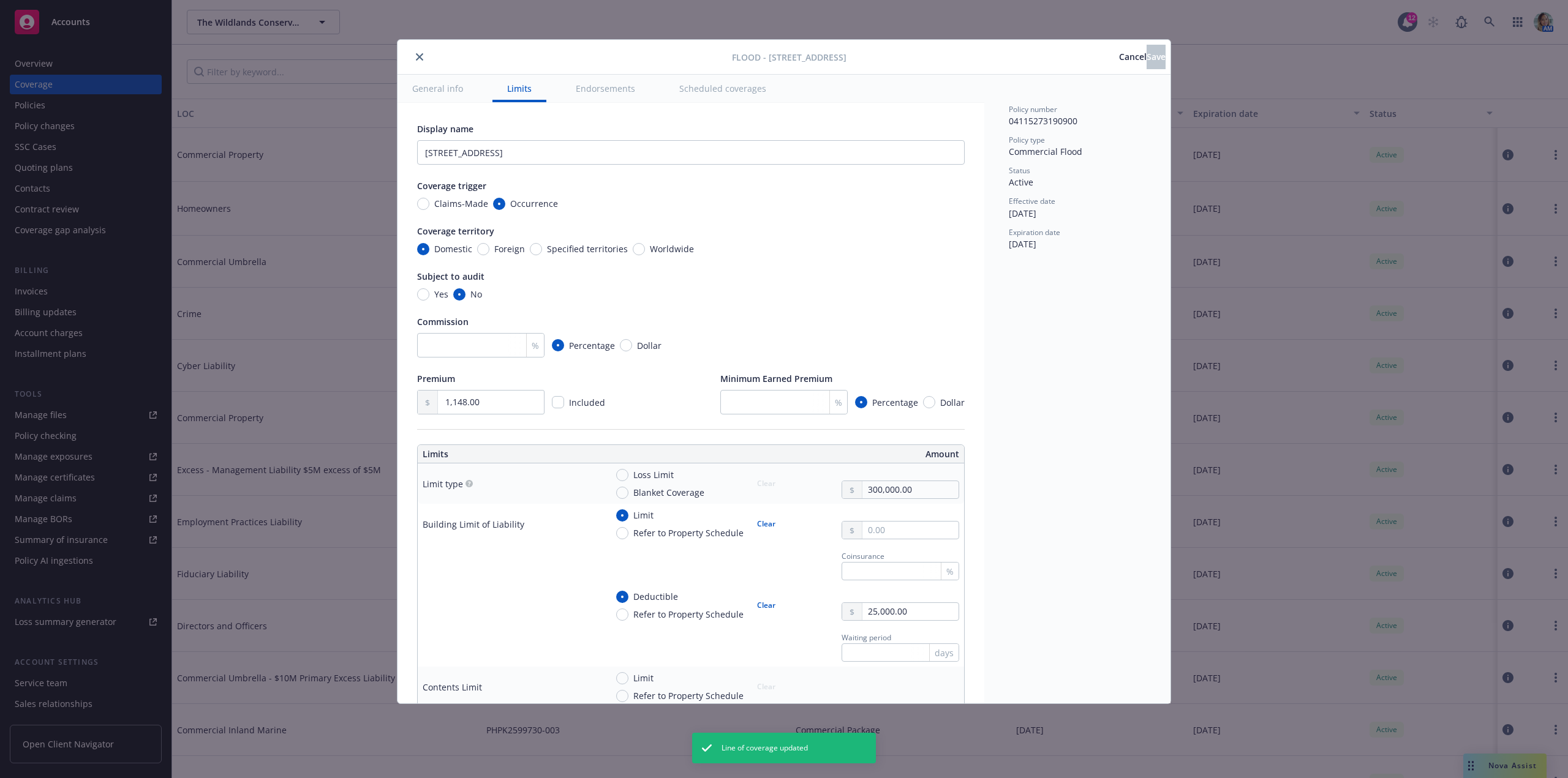
drag, startPoint x: 417, startPoint y: 59, endPoint x: 397, endPoint y: 39, distance: 28.3
click at [417, 58] on icon "close" at bounding box center [419, 56] width 7 height 7
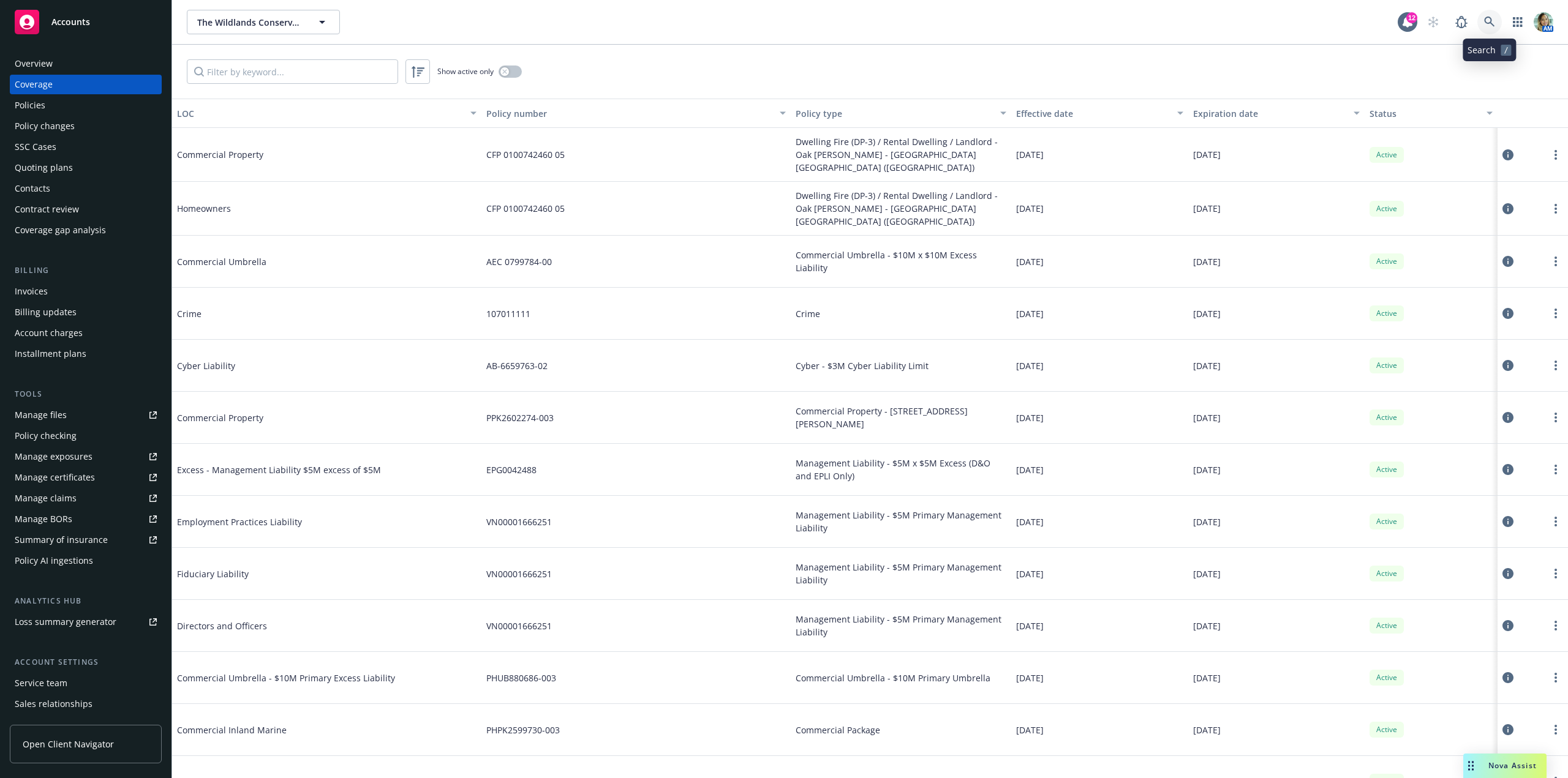
click at [1495, 17] on icon at bounding box center [1489, 21] width 11 height 11
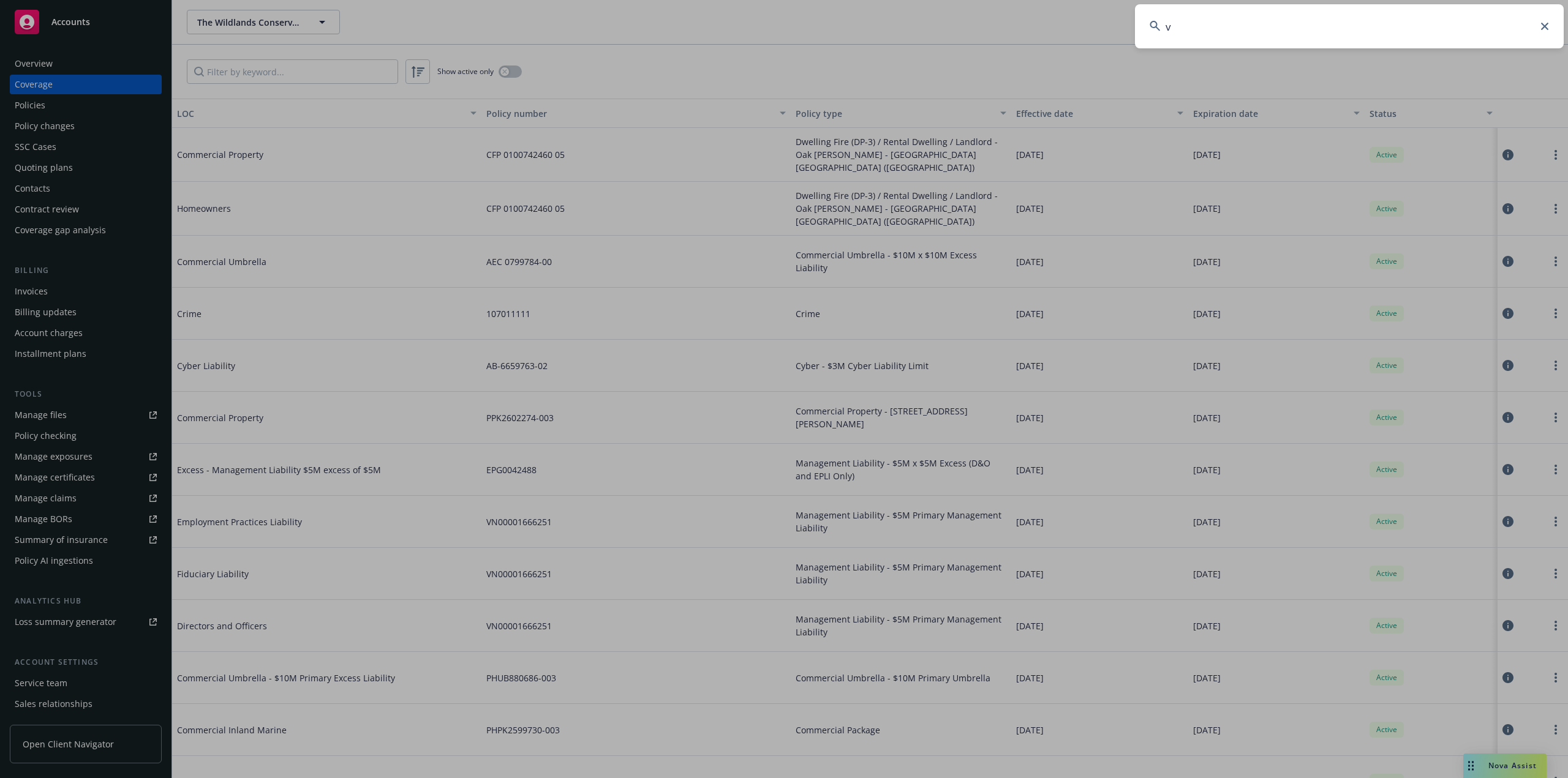
click at [1154, 17] on input "v" at bounding box center [1349, 27] width 429 height 44
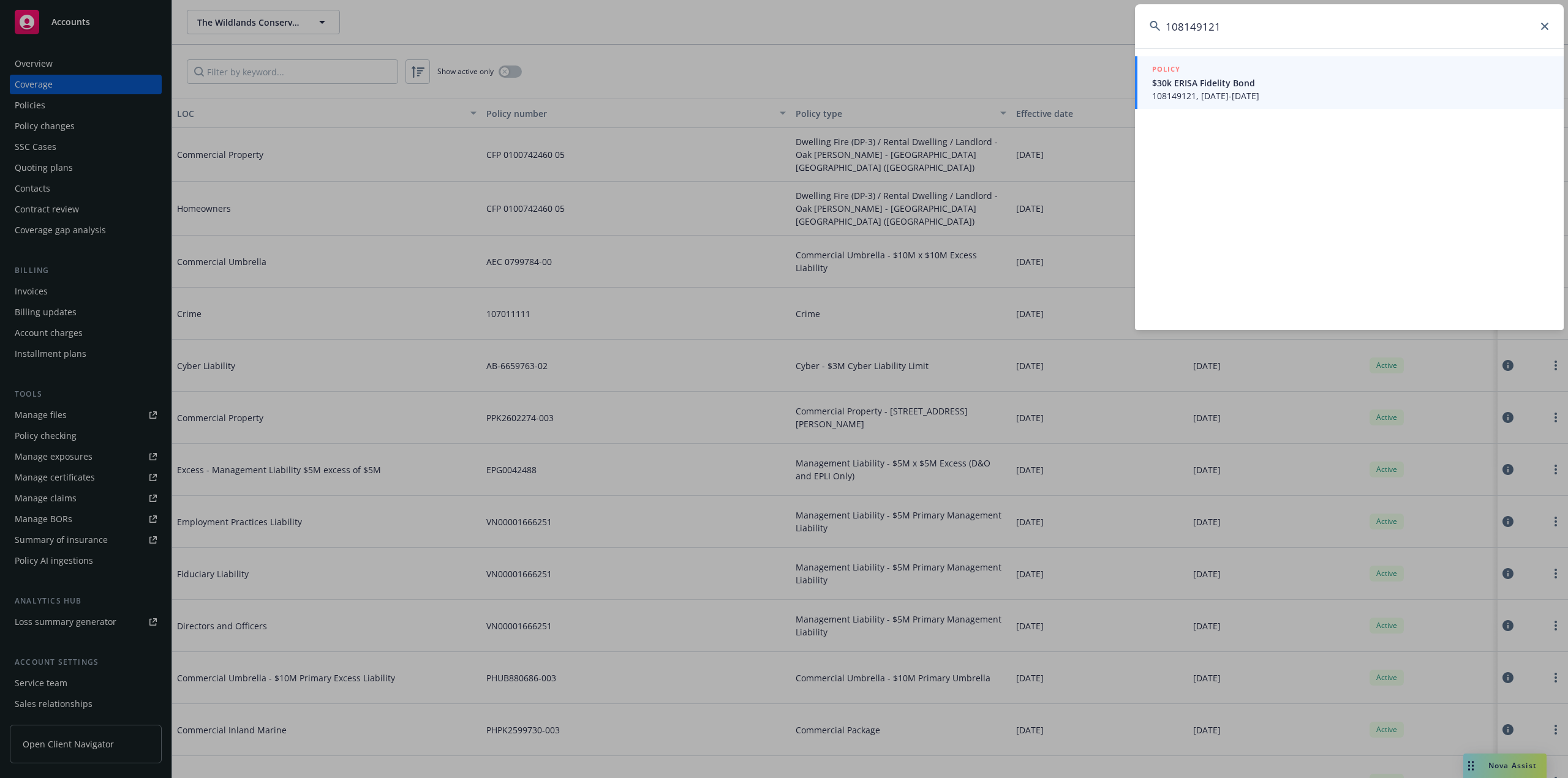
type input "108149121"
click at [1218, 90] on span "108149121, 10/24/2024-10/24/2027" at bounding box center [1350, 96] width 397 height 13
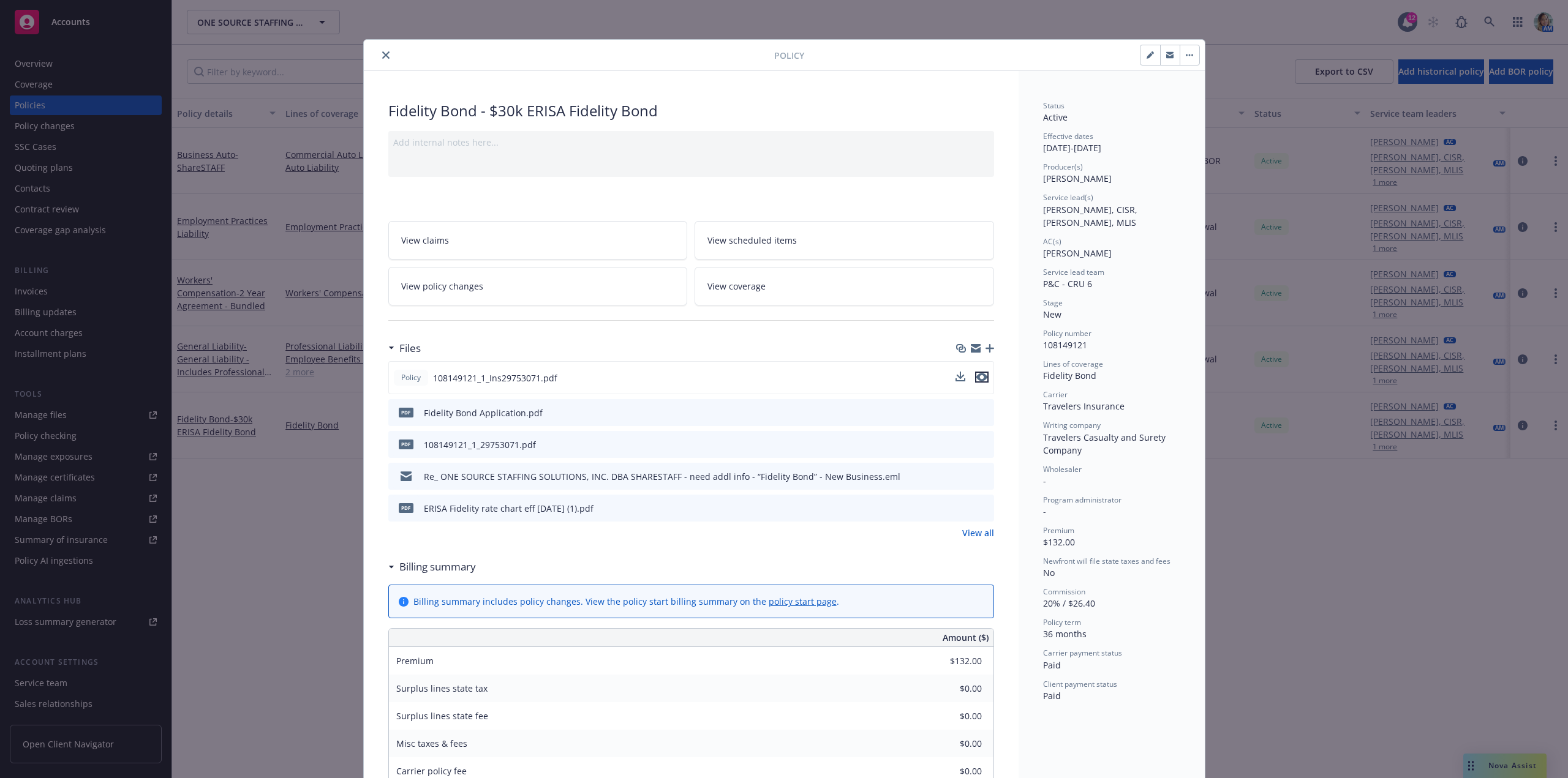
click at [980, 378] on icon "preview file" at bounding box center [982, 376] width 11 height 8
drag, startPoint x: 484, startPoint y: 114, endPoint x: 666, endPoint y: 111, distance: 182.0
click at [666, 111] on div "Fidelity Bond - $30k ERISA Fidelity Bond" at bounding box center [691, 111] width 606 height 21
copy div "$30k ERISA Fidelity Bond"
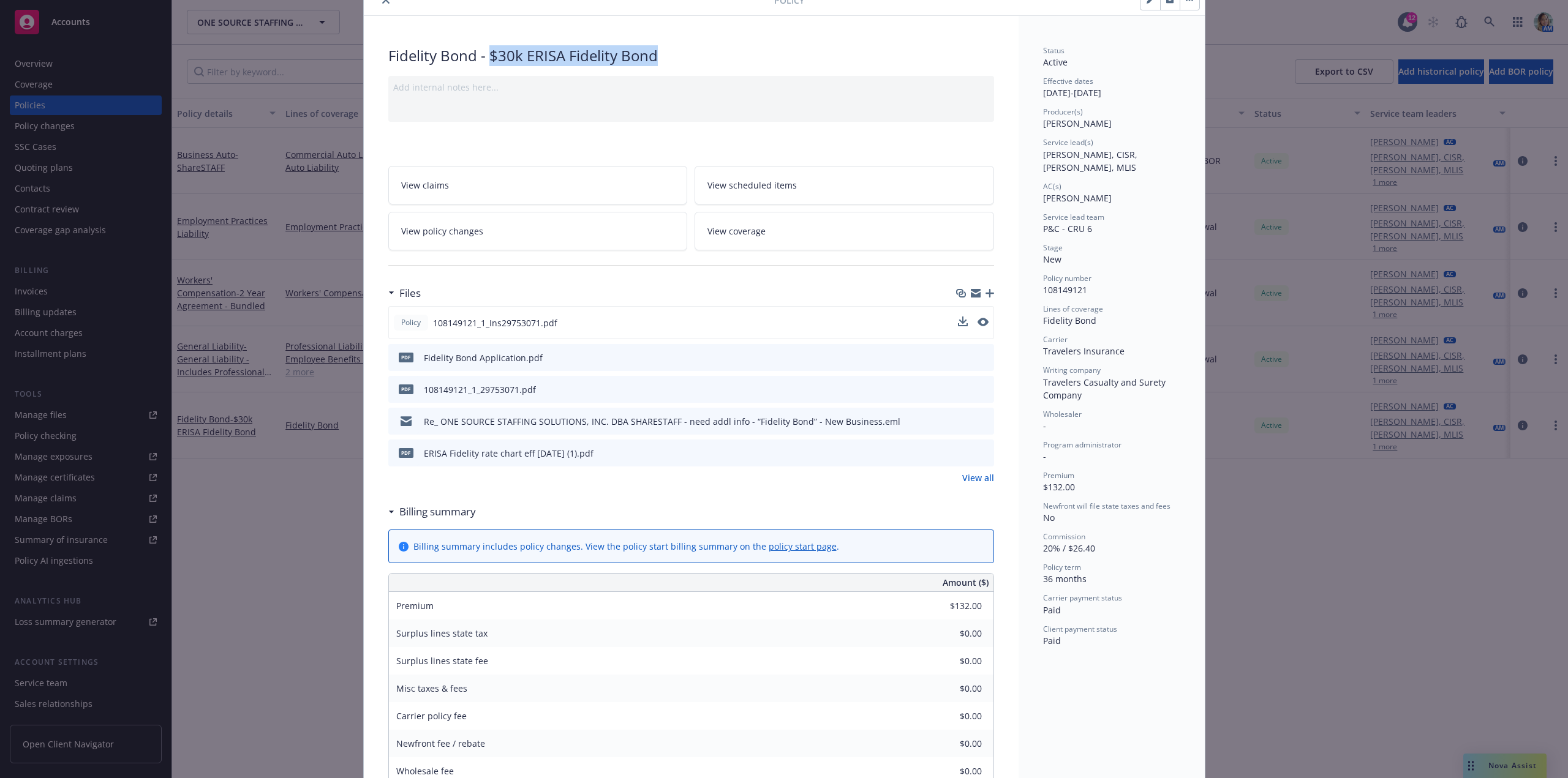
scroll to position [306, 0]
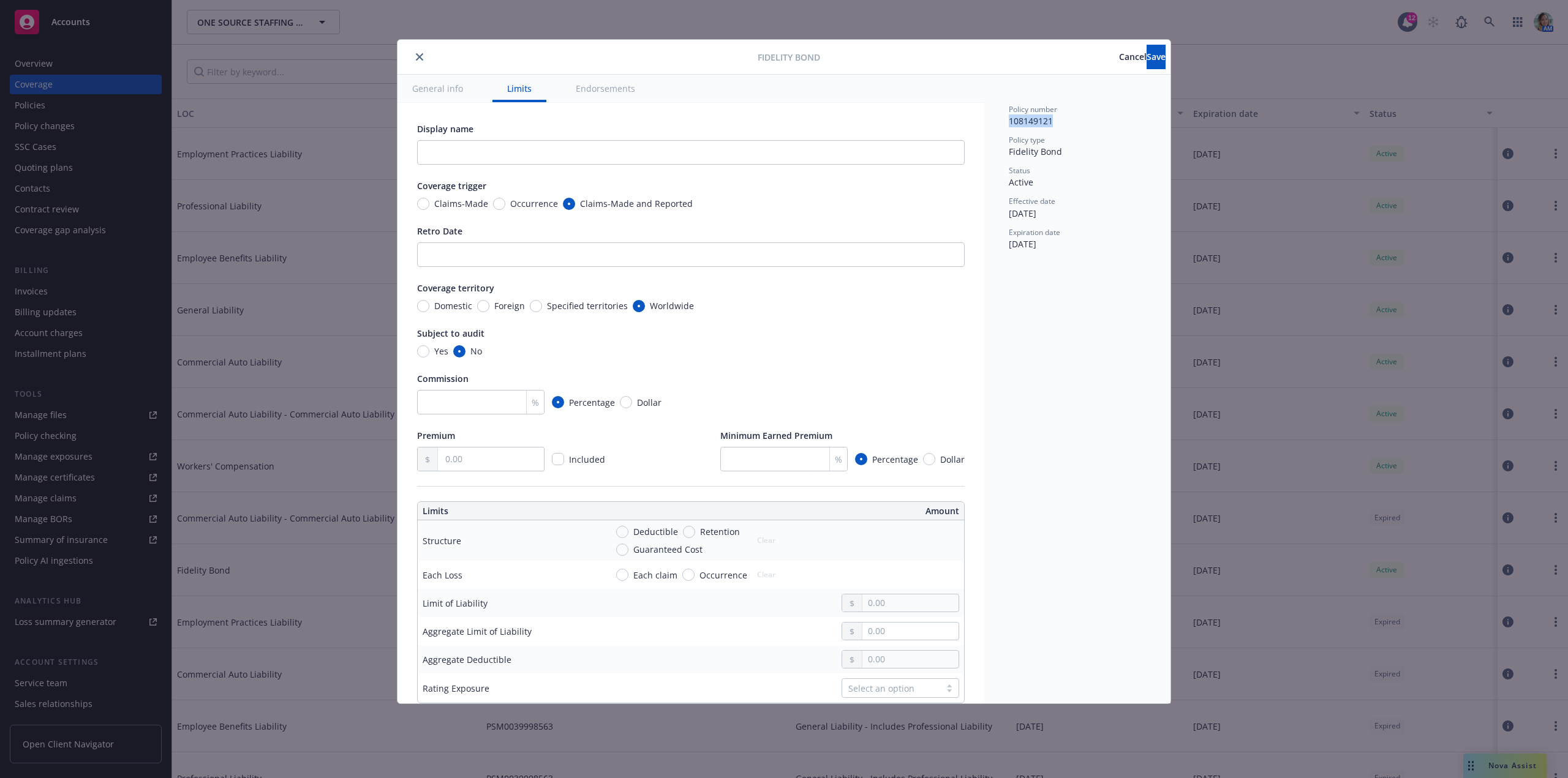
drag, startPoint x: 1031, startPoint y: 124, endPoint x: 1063, endPoint y: 124, distance: 32.0
click at [1063, 124] on div "Policy number 108149121 Policy type Fidelity Bond Status Active Effective date …" at bounding box center [1077, 389] width 186 height 629
click at [454, 145] on input "text" at bounding box center [690, 152] width 547 height 25
paste input "$30k ERISA Fidelity Bond"
type input "$30k ERISA Fidelity Bond"
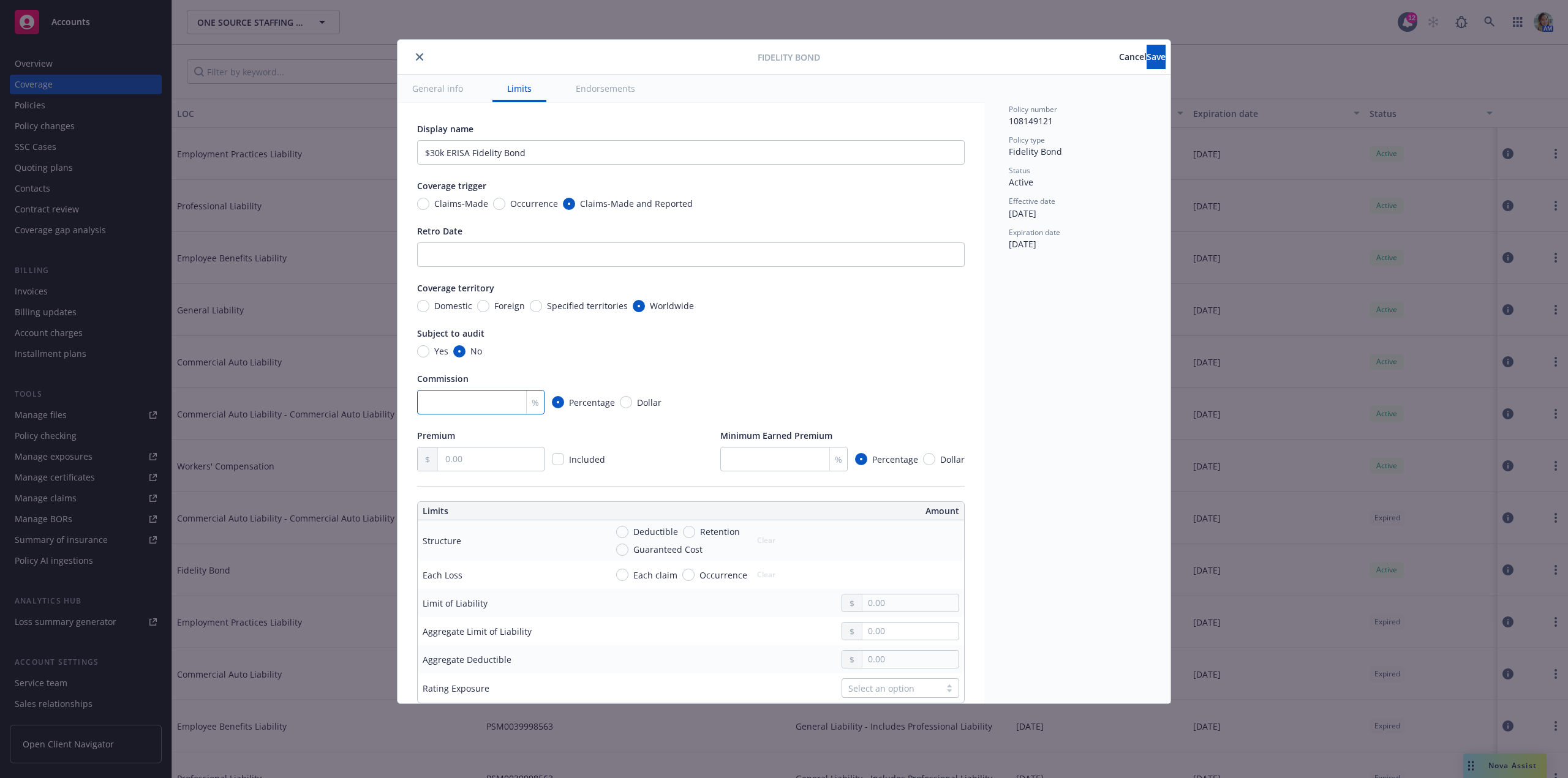
click at [443, 404] on input "number" at bounding box center [480, 402] width 127 height 25
click at [468, 463] on input "text" at bounding box center [490, 459] width 106 height 23
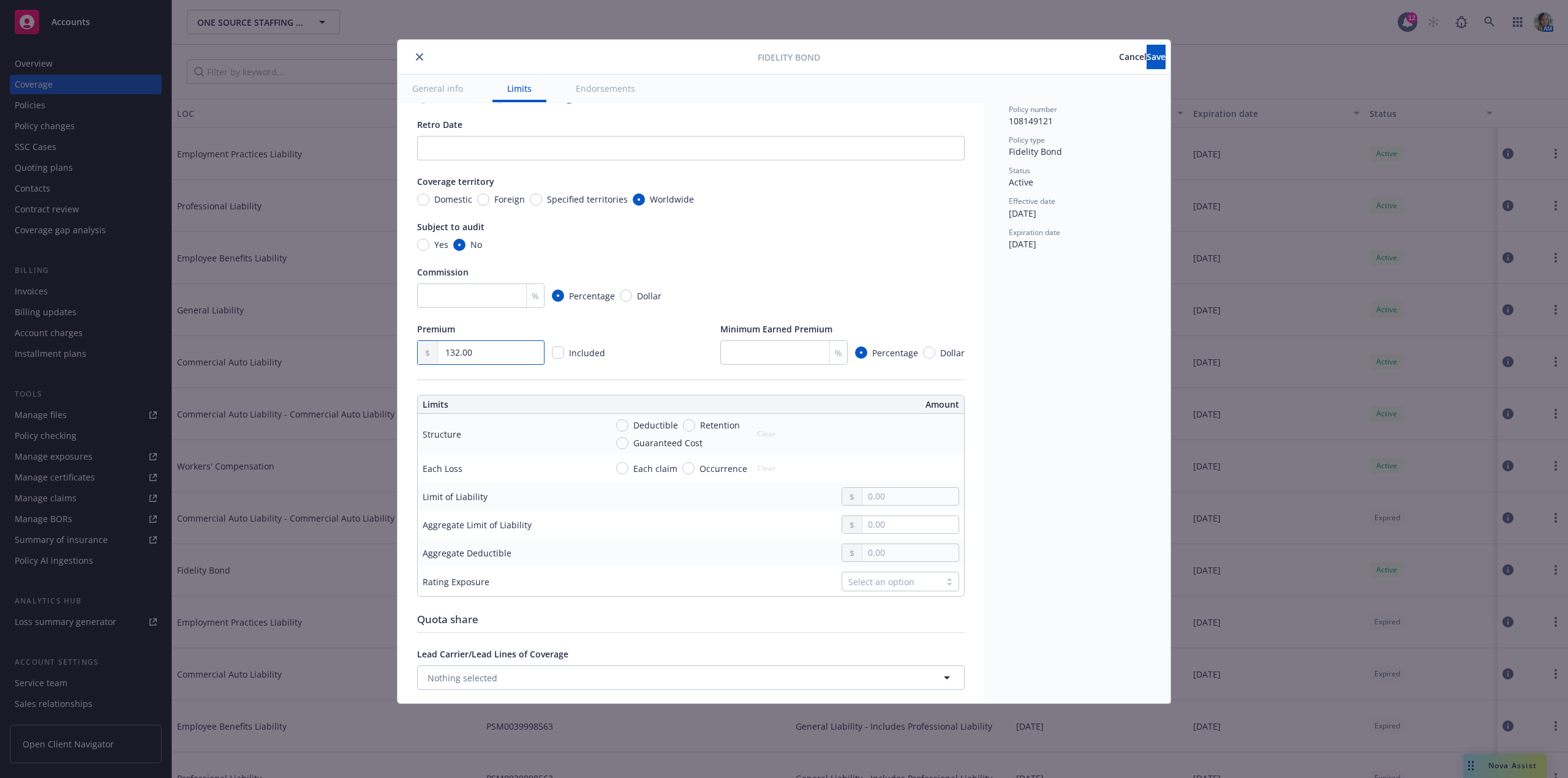
scroll to position [123, 0]
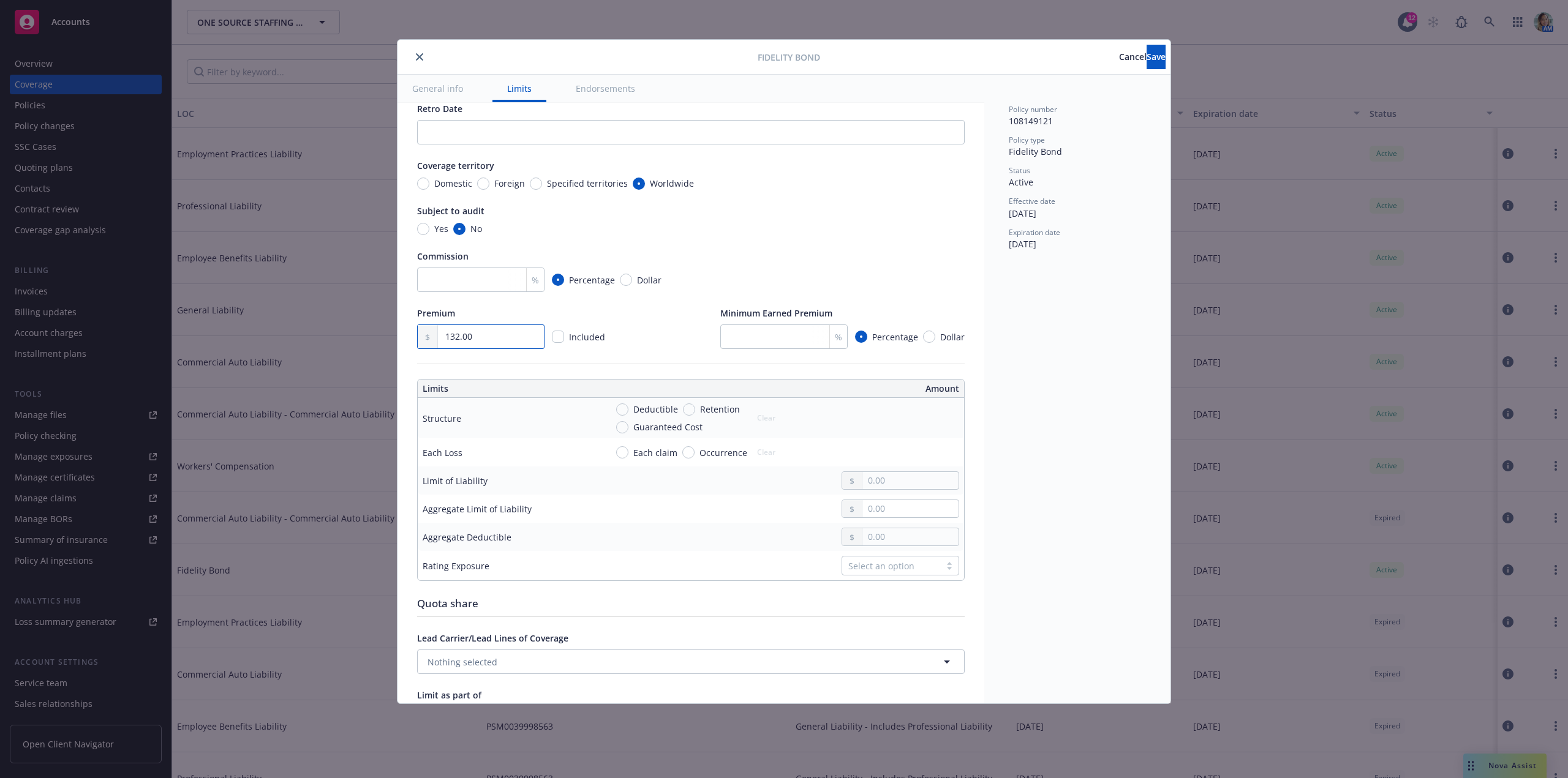
type input "132.00"
click at [881, 489] on input "text" at bounding box center [910, 480] width 96 height 17
type input "30,000.00"
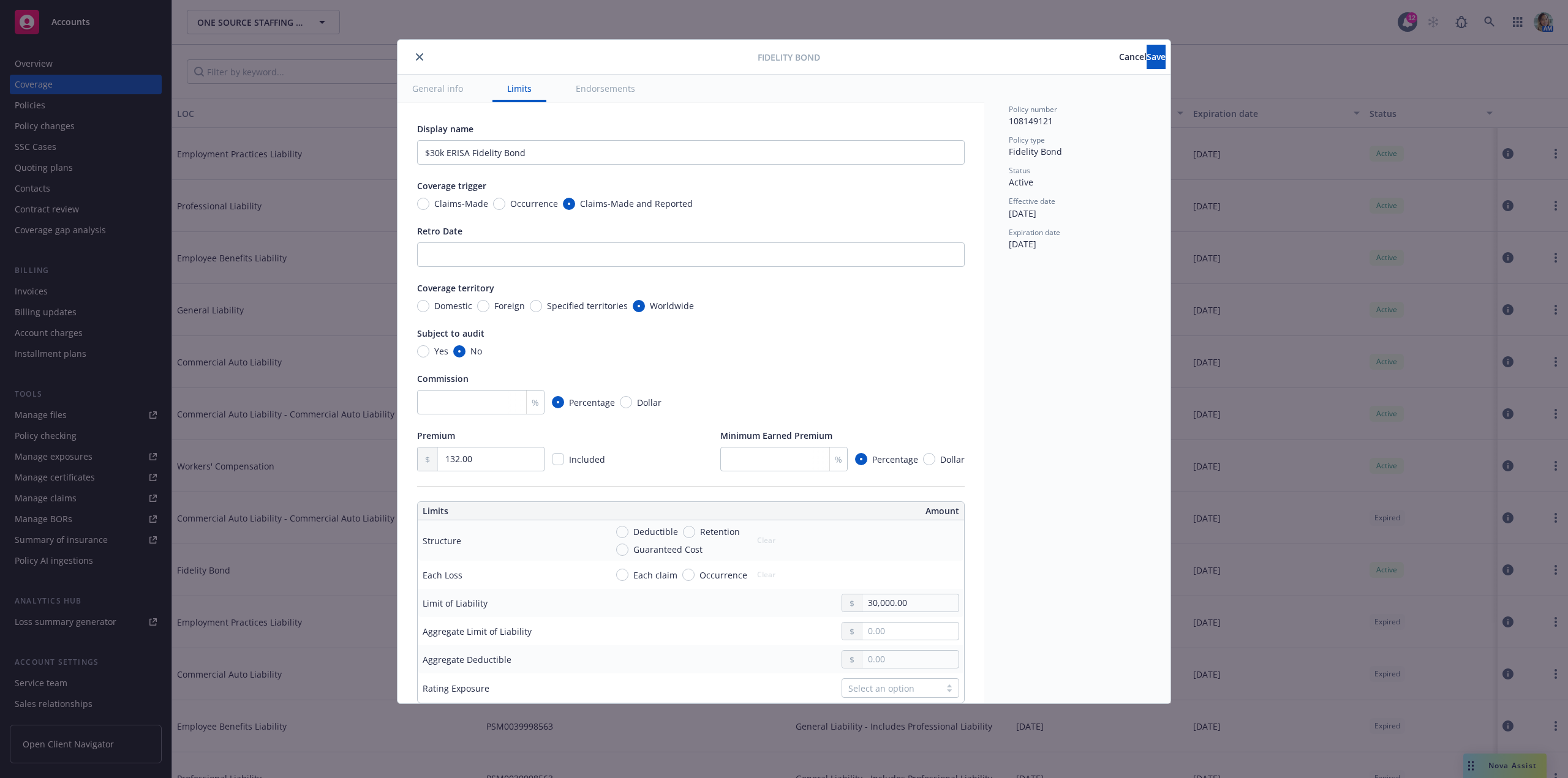
scroll to position [61, 0]
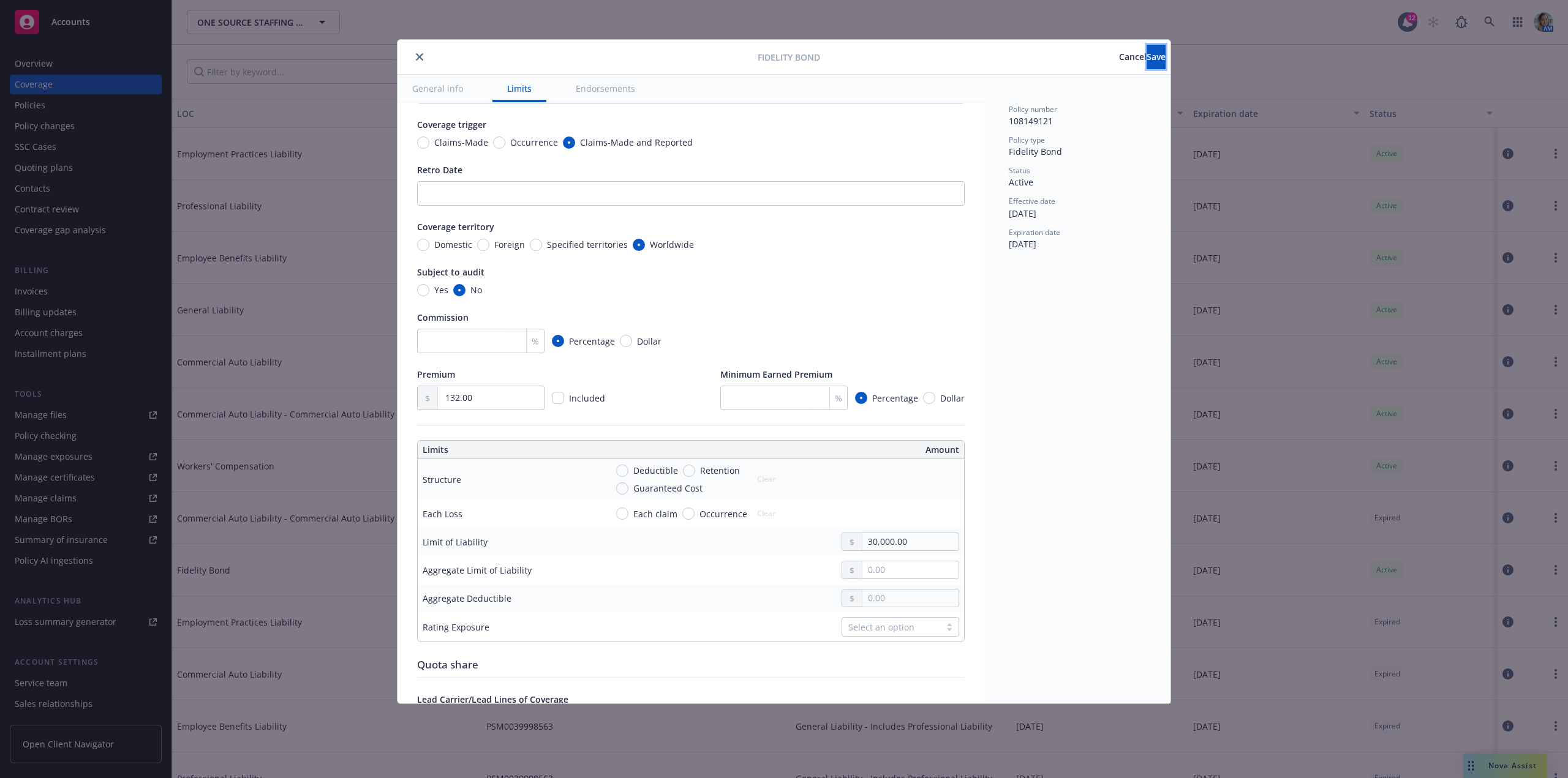
click at [1157, 60] on button "Save" at bounding box center [1156, 57] width 19 height 25
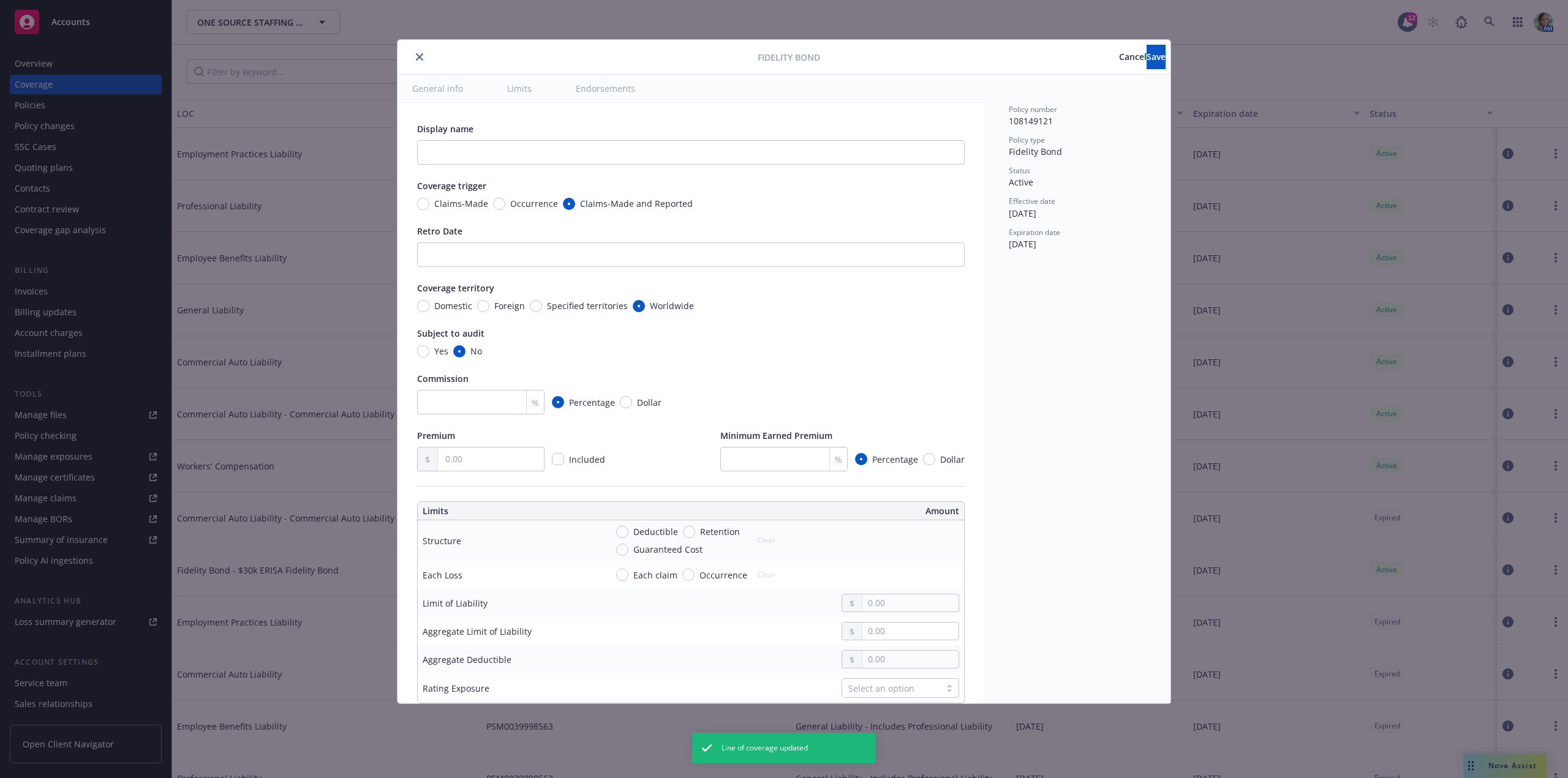
type input "$30k ERISA Fidelity Bond"
type input "132.00"
type input "30,000.00"
click at [425, 58] on button "close" at bounding box center [419, 56] width 15 height 15
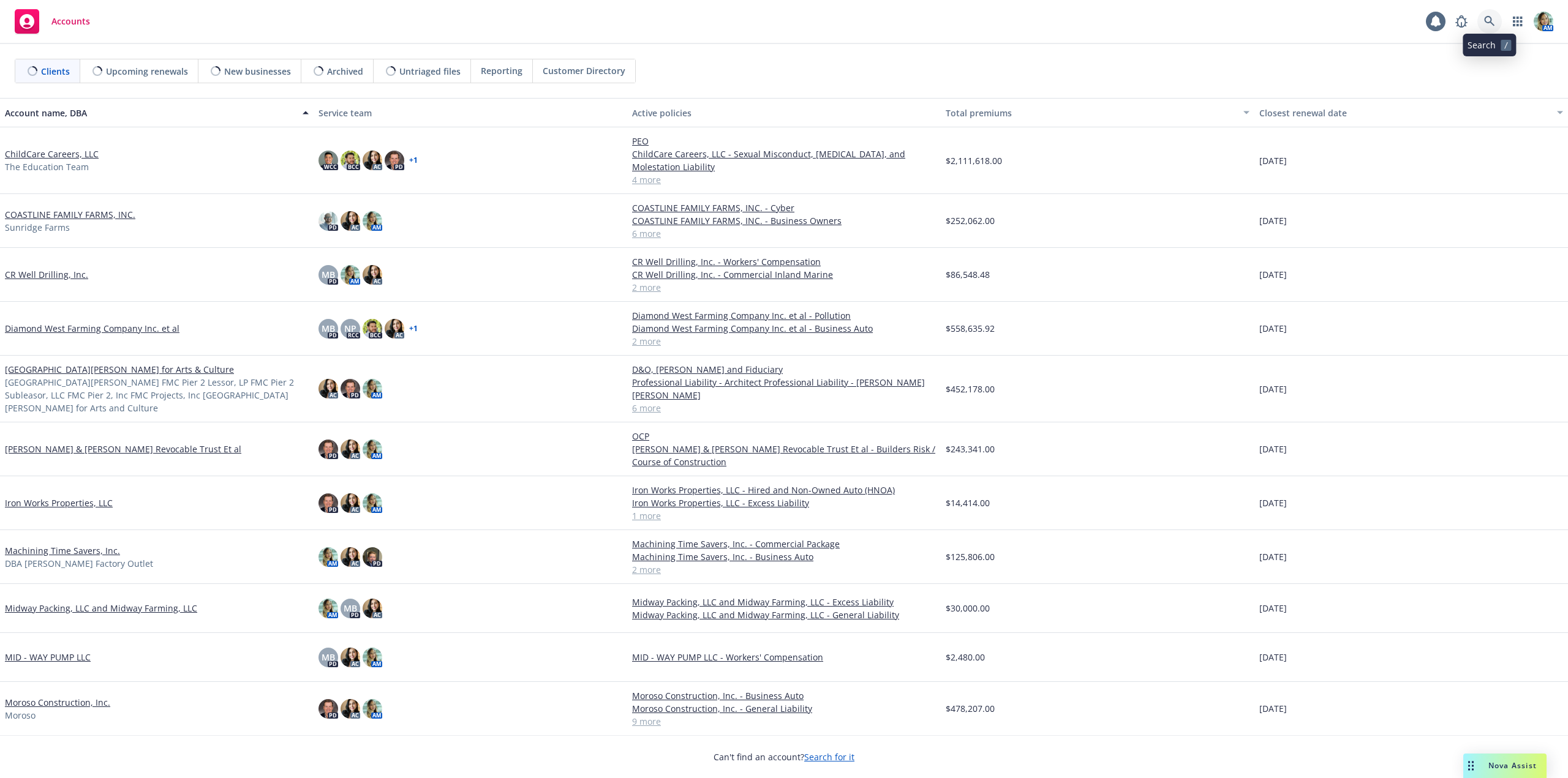
click at [1486, 27] on link at bounding box center [1489, 21] width 25 height 25
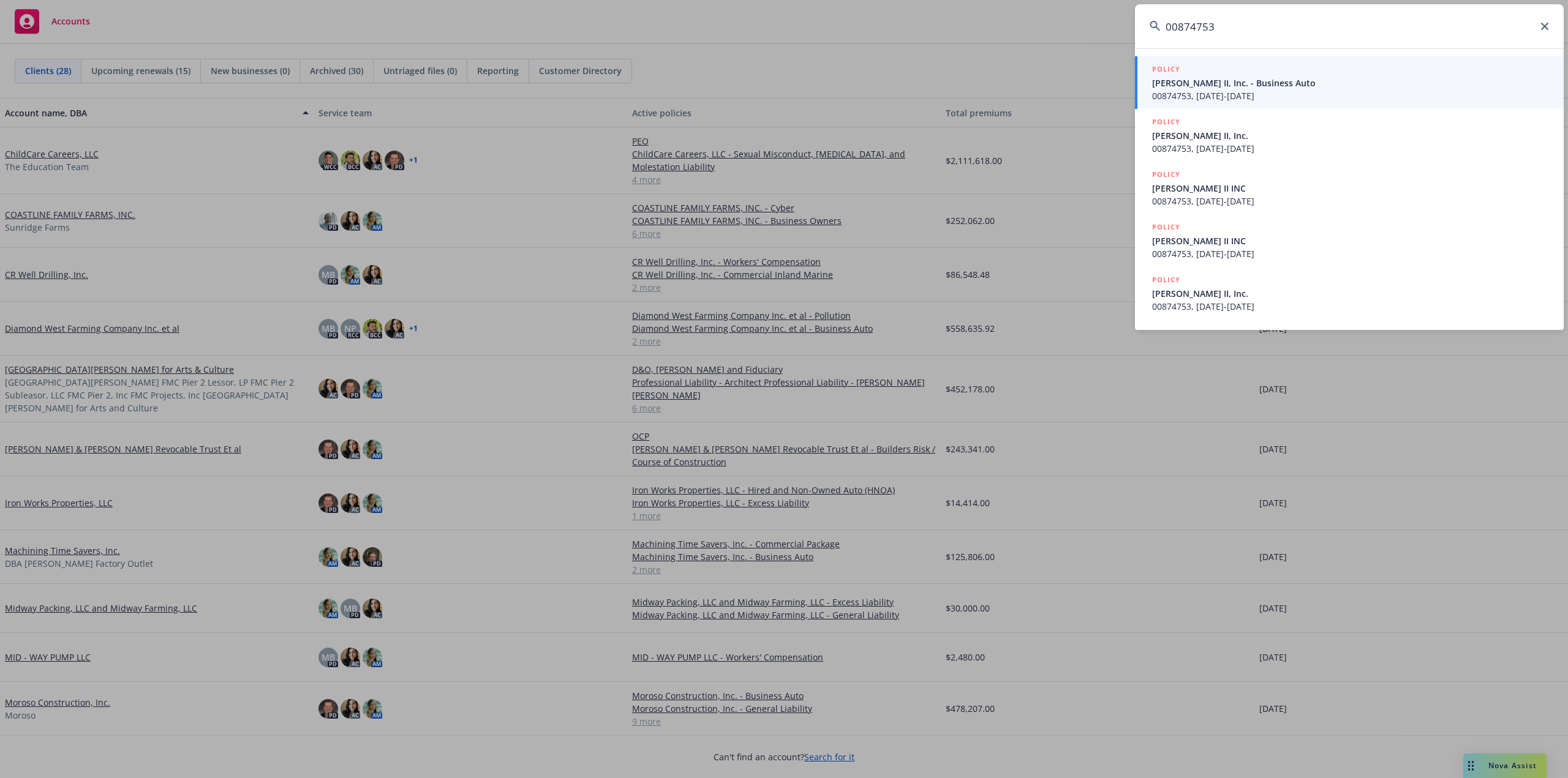
type input "00874753"
click at [1210, 91] on span "00874753, [DATE]-[DATE]" at bounding box center [1350, 96] width 397 height 13
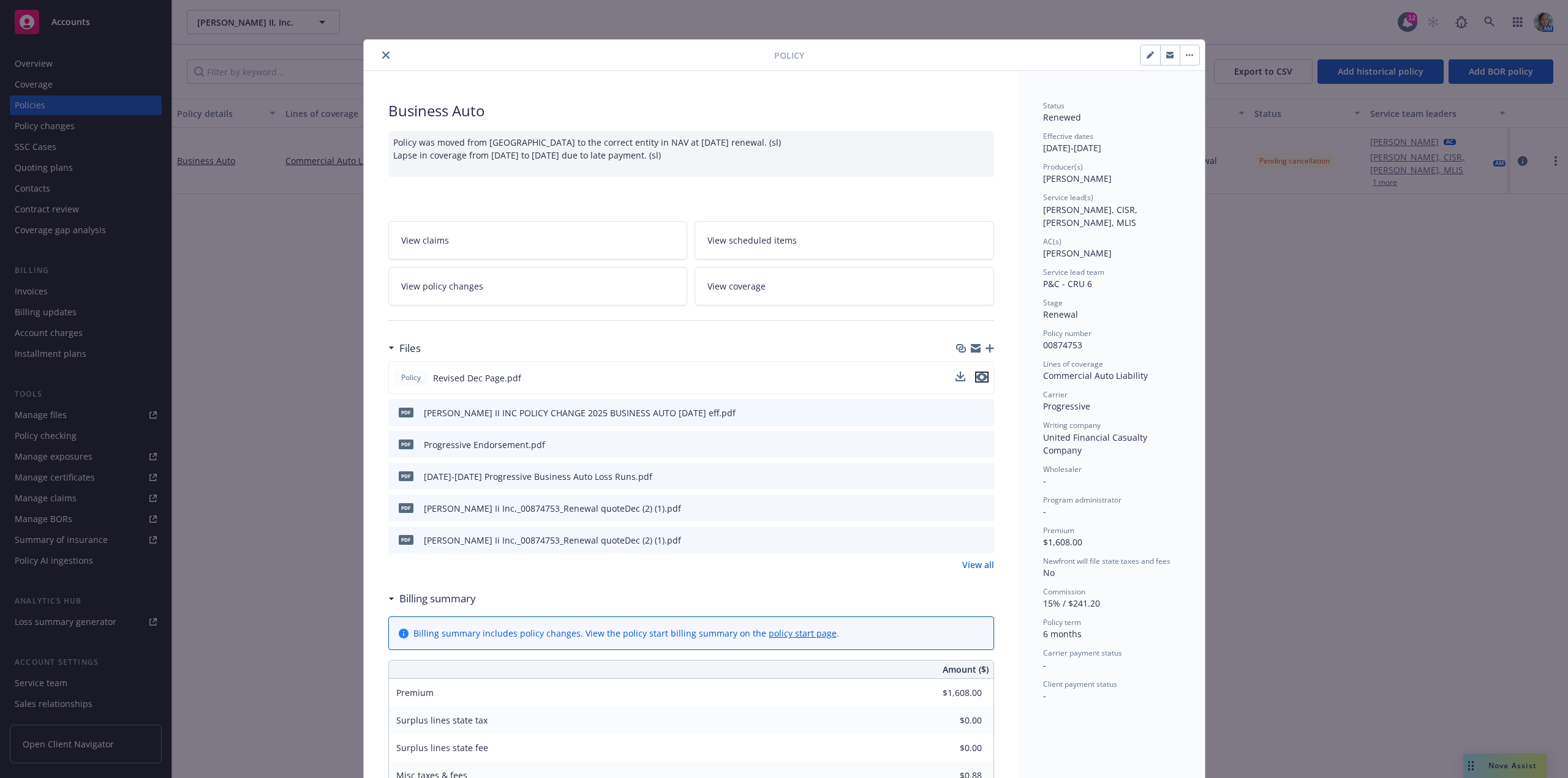
click at [978, 377] on icon "preview file" at bounding box center [982, 376] width 11 height 8
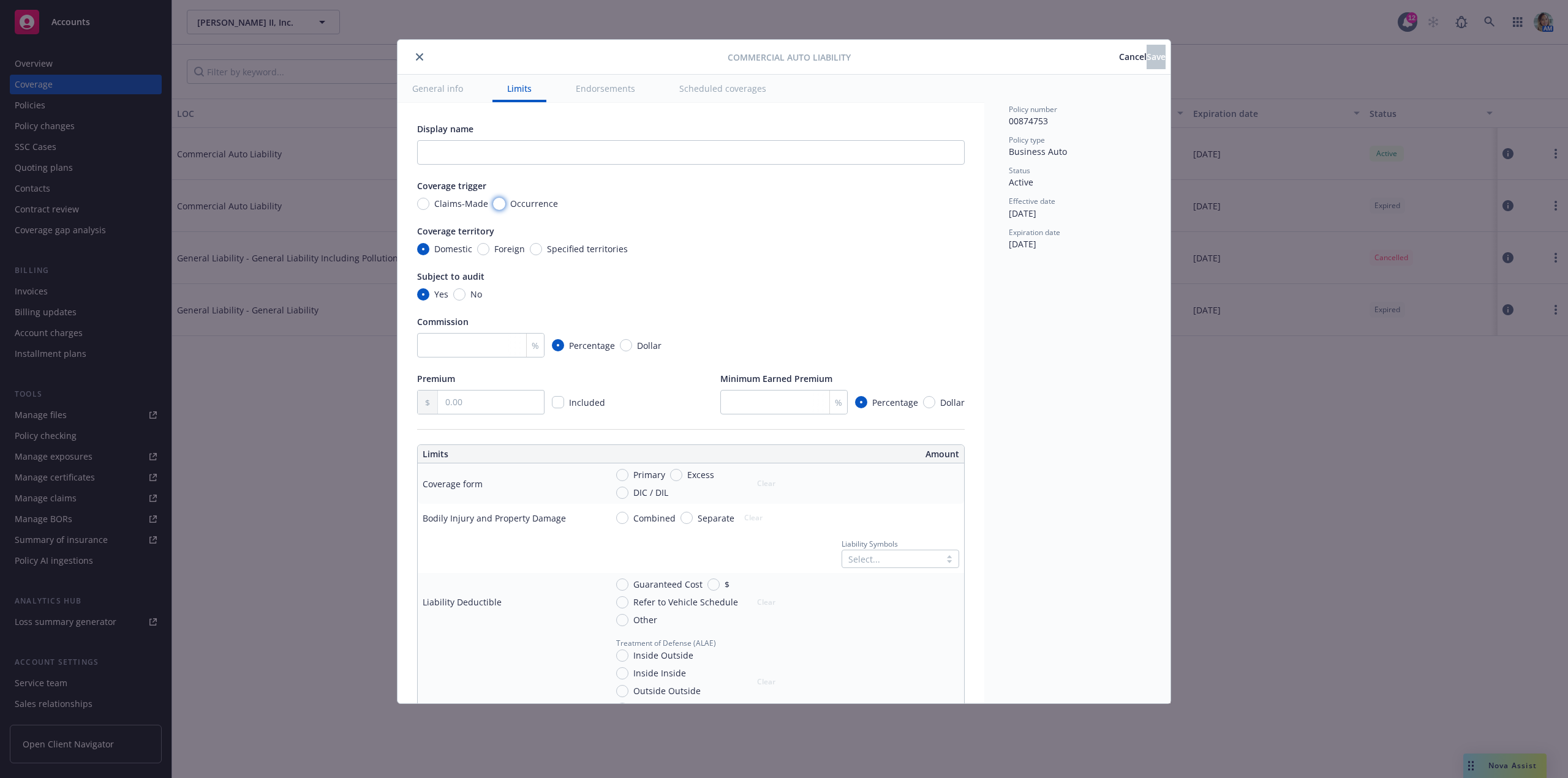
click at [502, 203] on input "Occurrence" at bounding box center [499, 204] width 12 height 12
radio input "true"
click at [461, 297] on input "No" at bounding box center [459, 294] width 12 height 12
radio input "true"
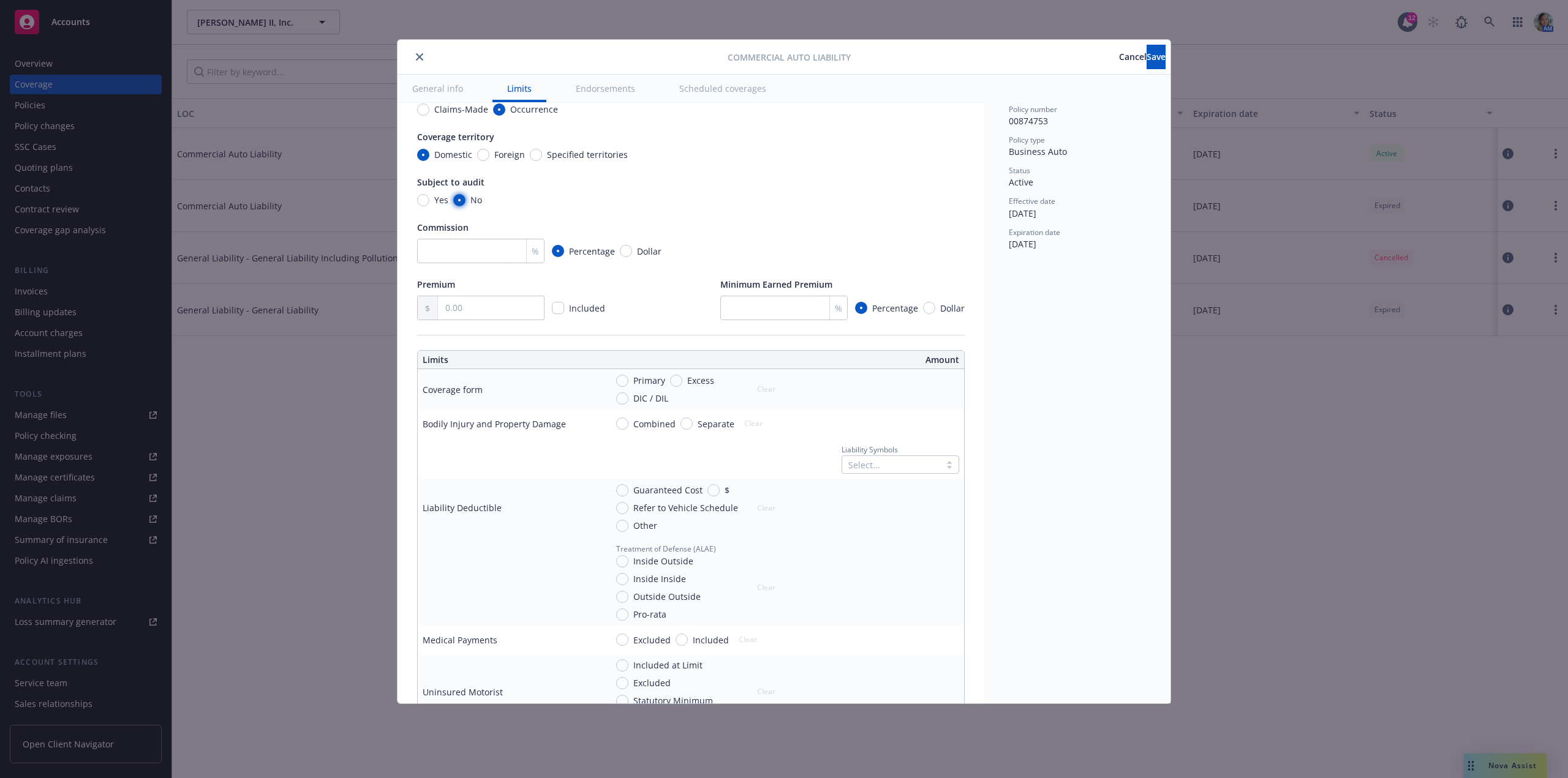
scroll to position [123, 0]
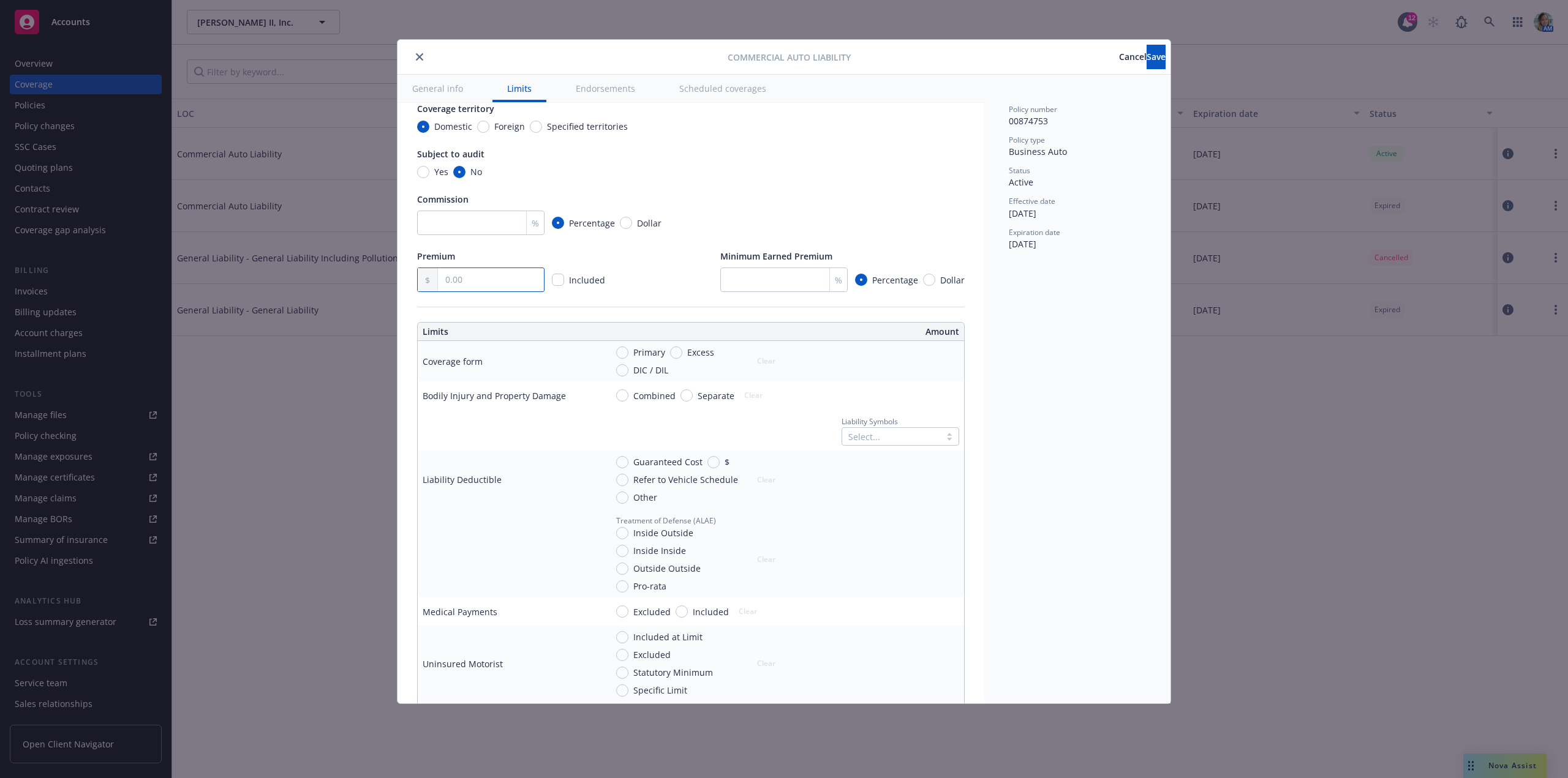
click at [474, 273] on input "text" at bounding box center [490, 280] width 106 height 23
type input "1,521.00"
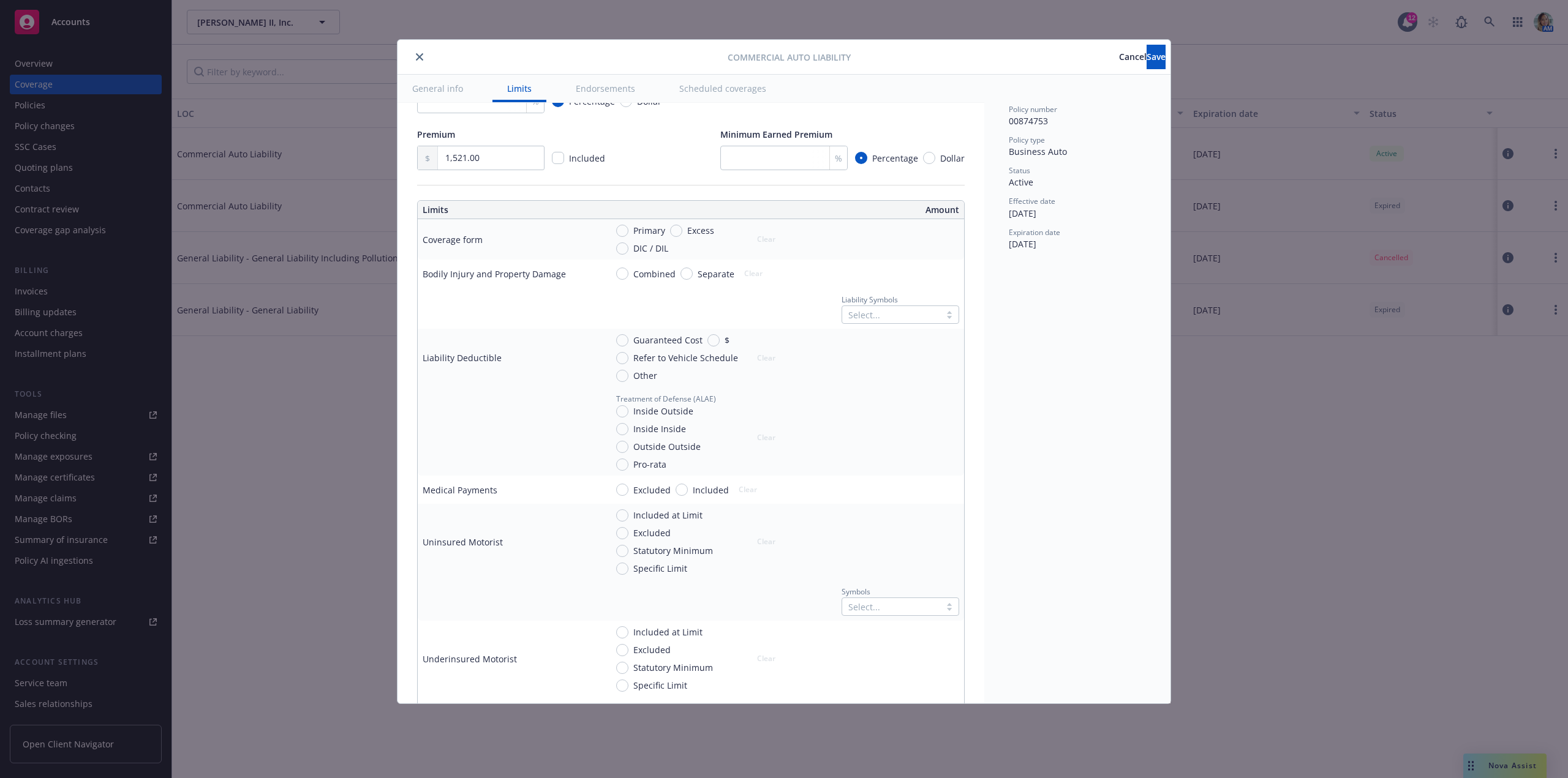
scroll to position [245, 0]
click at [623, 232] on input "Primary" at bounding box center [622, 230] width 12 height 12
radio input "true"
click at [626, 274] on input "Combined" at bounding box center [622, 273] width 12 height 12
radio input "true"
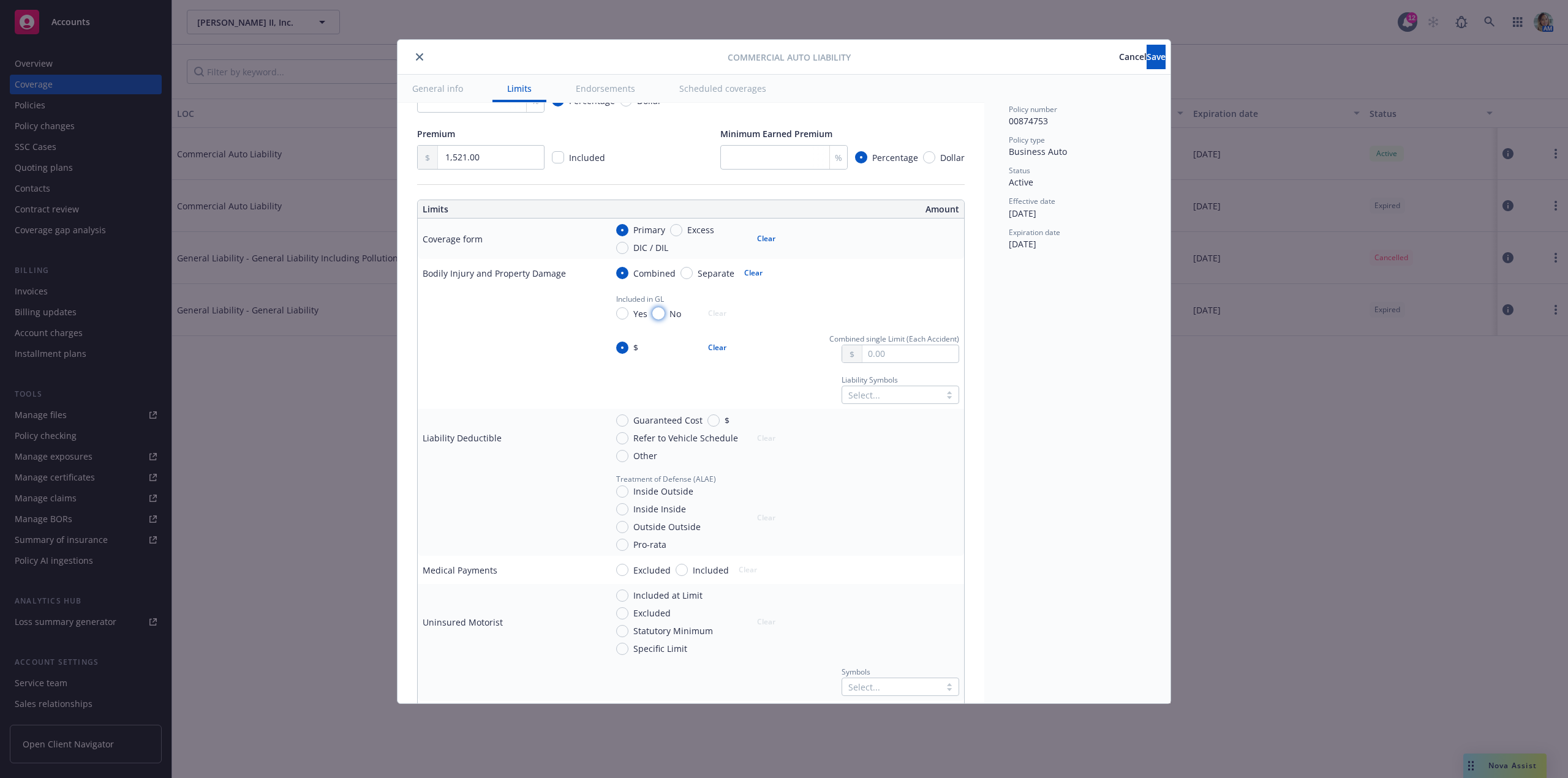
click at [656, 315] on input "No" at bounding box center [658, 313] width 12 height 12
radio input "true"
click at [883, 356] on input "text" at bounding box center [910, 354] width 96 height 17
type input "1,000,000.00"
click at [899, 406] on button "$1,000,000.00" at bounding box center [897, 405] width 105 height 23
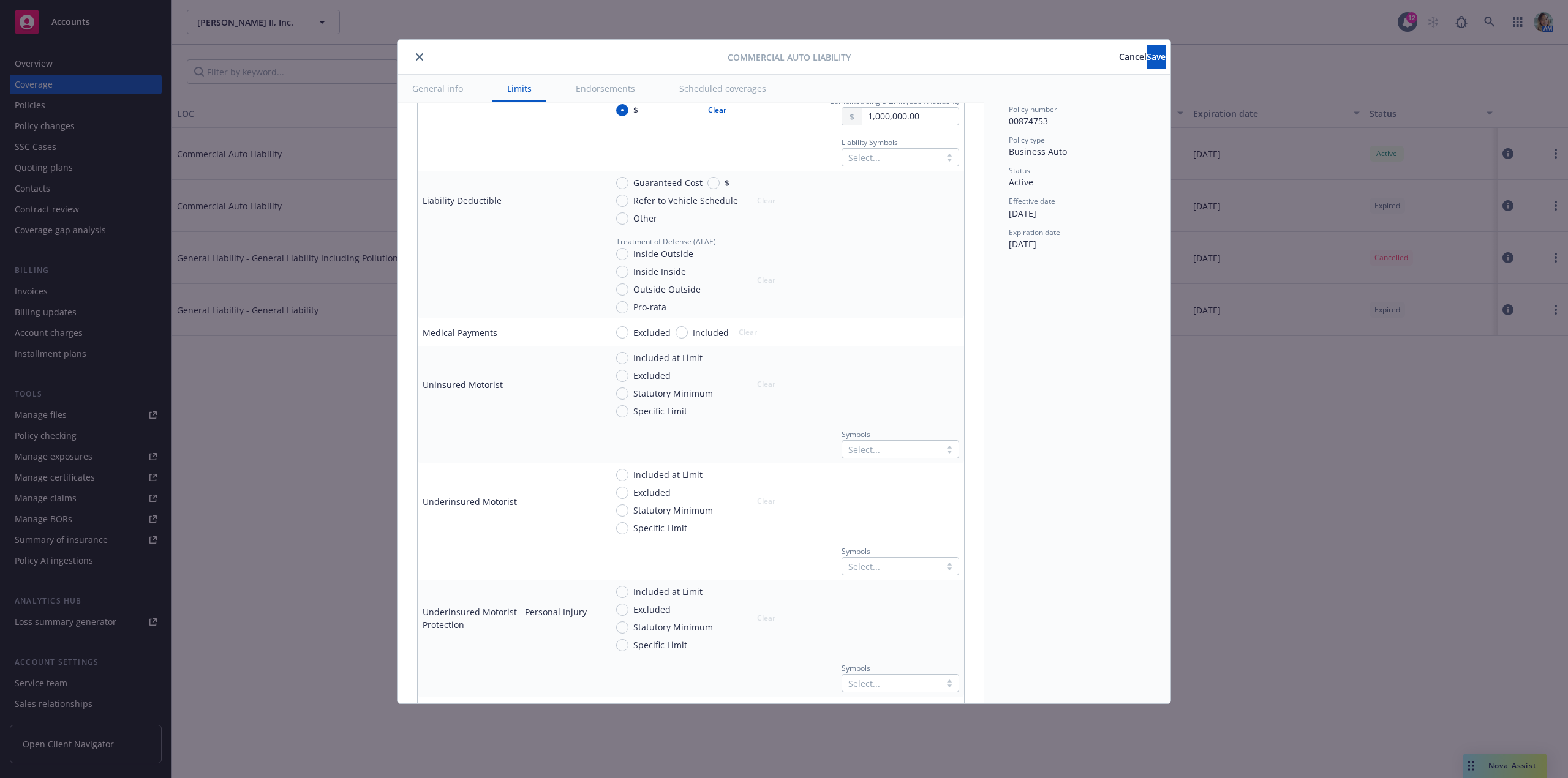
scroll to position [490, 0]
click at [678, 328] on input "Included" at bounding box center [681, 324] width 12 height 12
radio input "true"
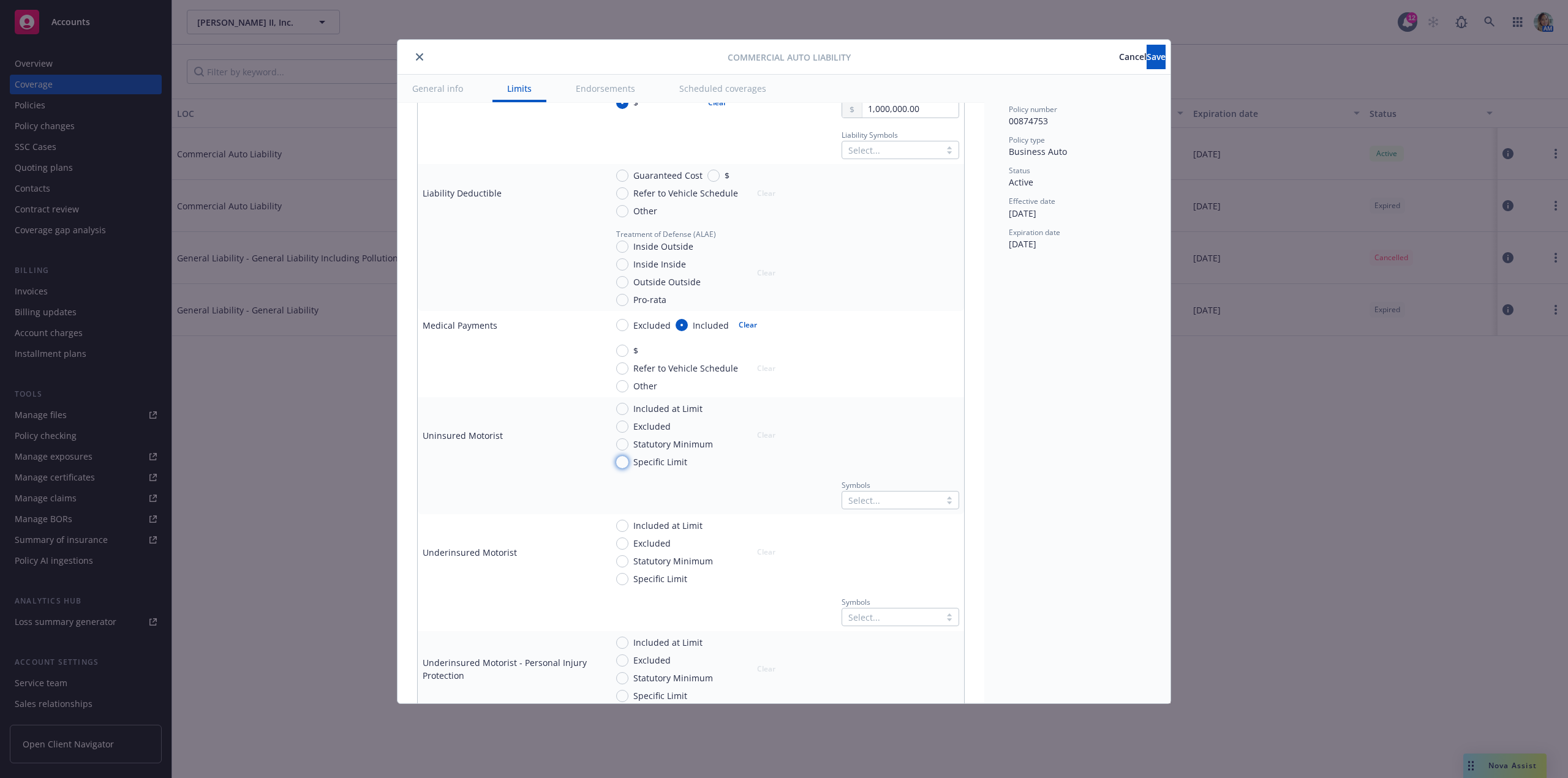
click at [621, 462] on input "Specific Limit" at bounding box center [622, 462] width 12 height 12
radio input "true"
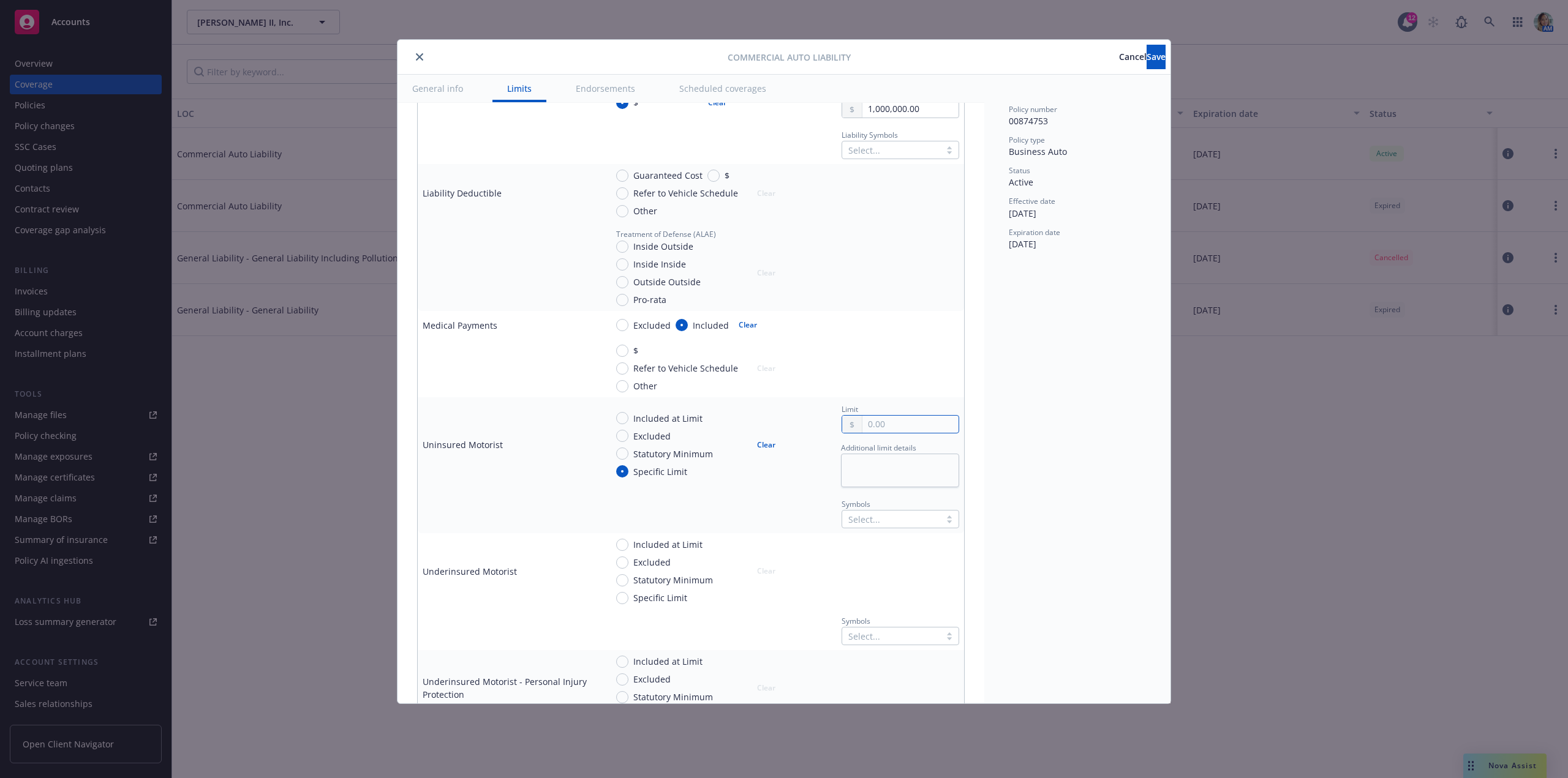
click at [886, 426] on input "text" at bounding box center [910, 424] width 96 height 17
type input "5,000.00"
click at [1070, 465] on div "Policy number 00874753 Policy type Business Auto Status Active Effective date 1…" at bounding box center [1077, 389] width 186 height 629
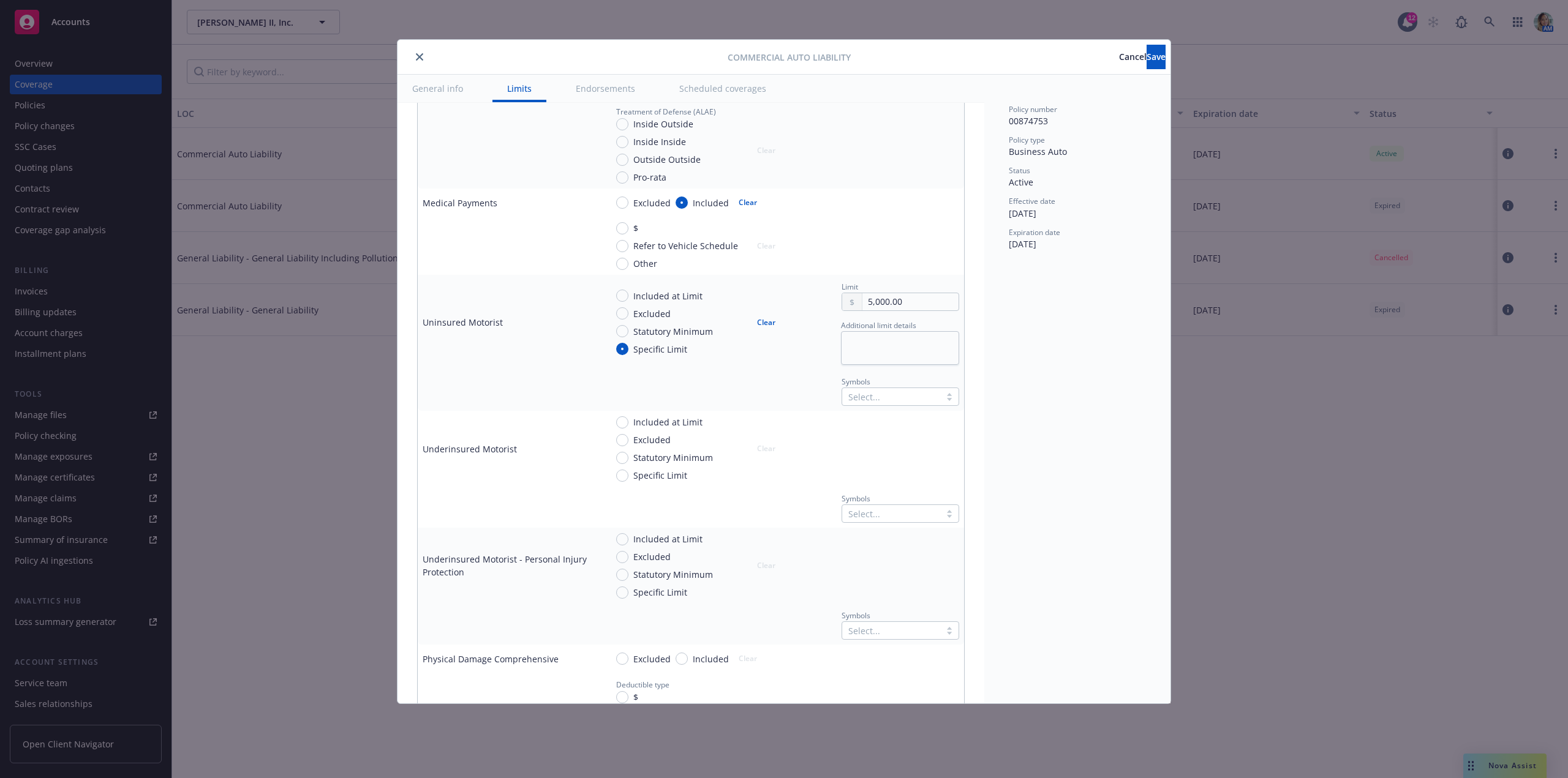
scroll to position [551, 0]
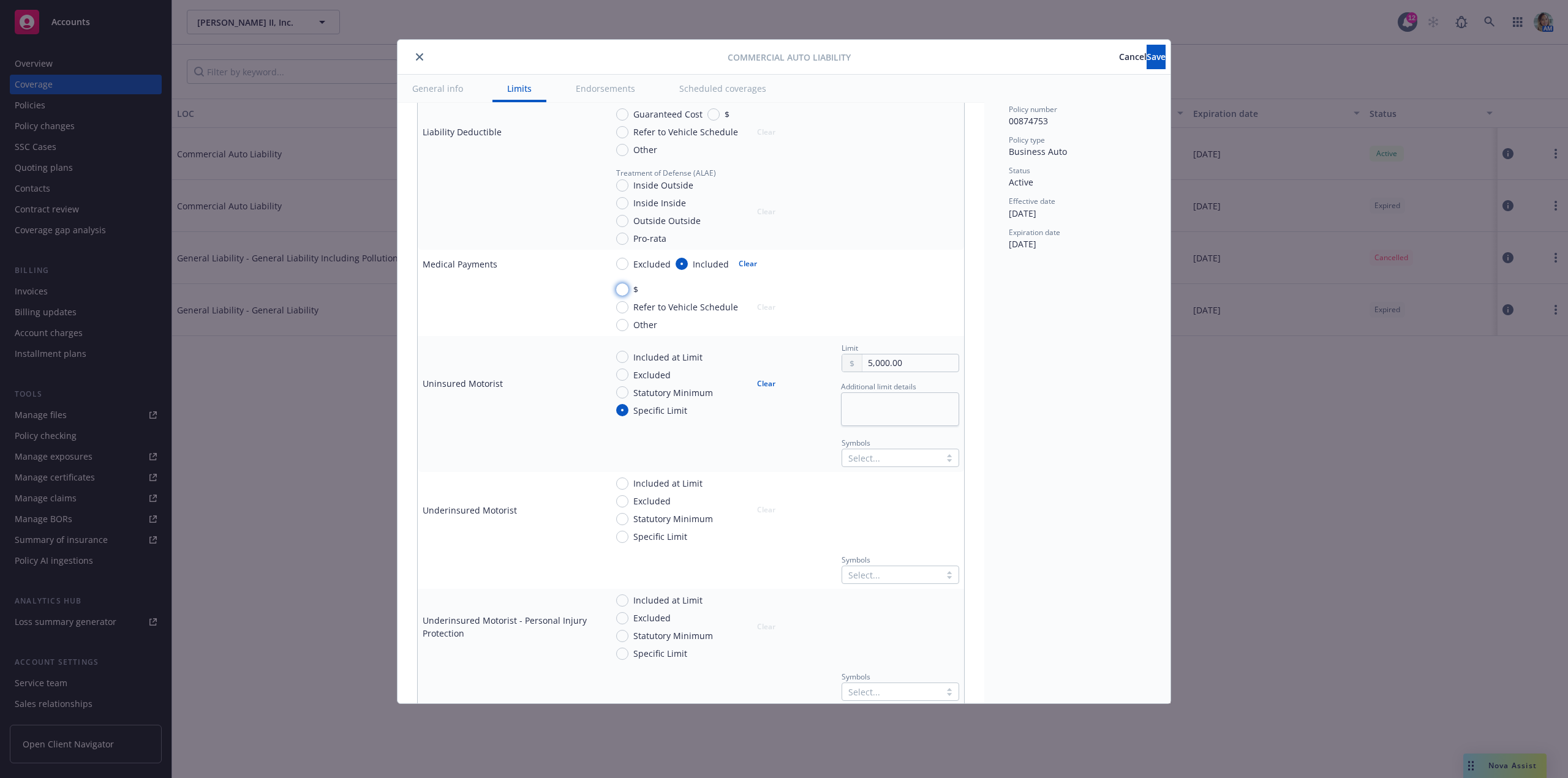
click at [621, 289] on input "$" at bounding box center [622, 289] width 12 height 12
radio input "true"
drag, startPoint x: 847, startPoint y: 365, endPoint x: 835, endPoint y: 365, distance: 12.0
click at [841, 365] on div "5,000.00" at bounding box center [900, 363] width 118 height 18
click at [884, 325] on input "text" at bounding box center [910, 322] width 96 height 17
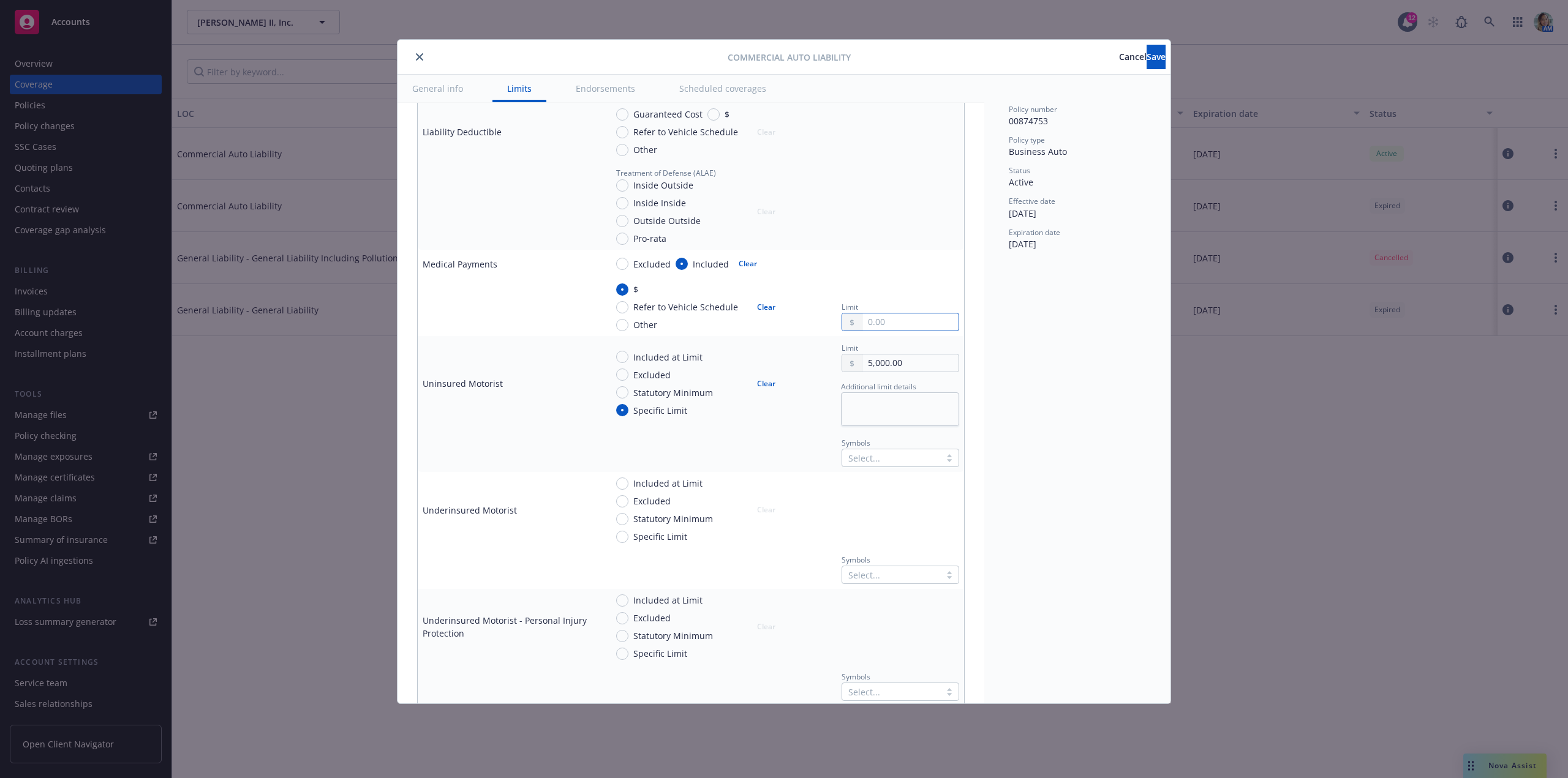
paste input "5,000.00"
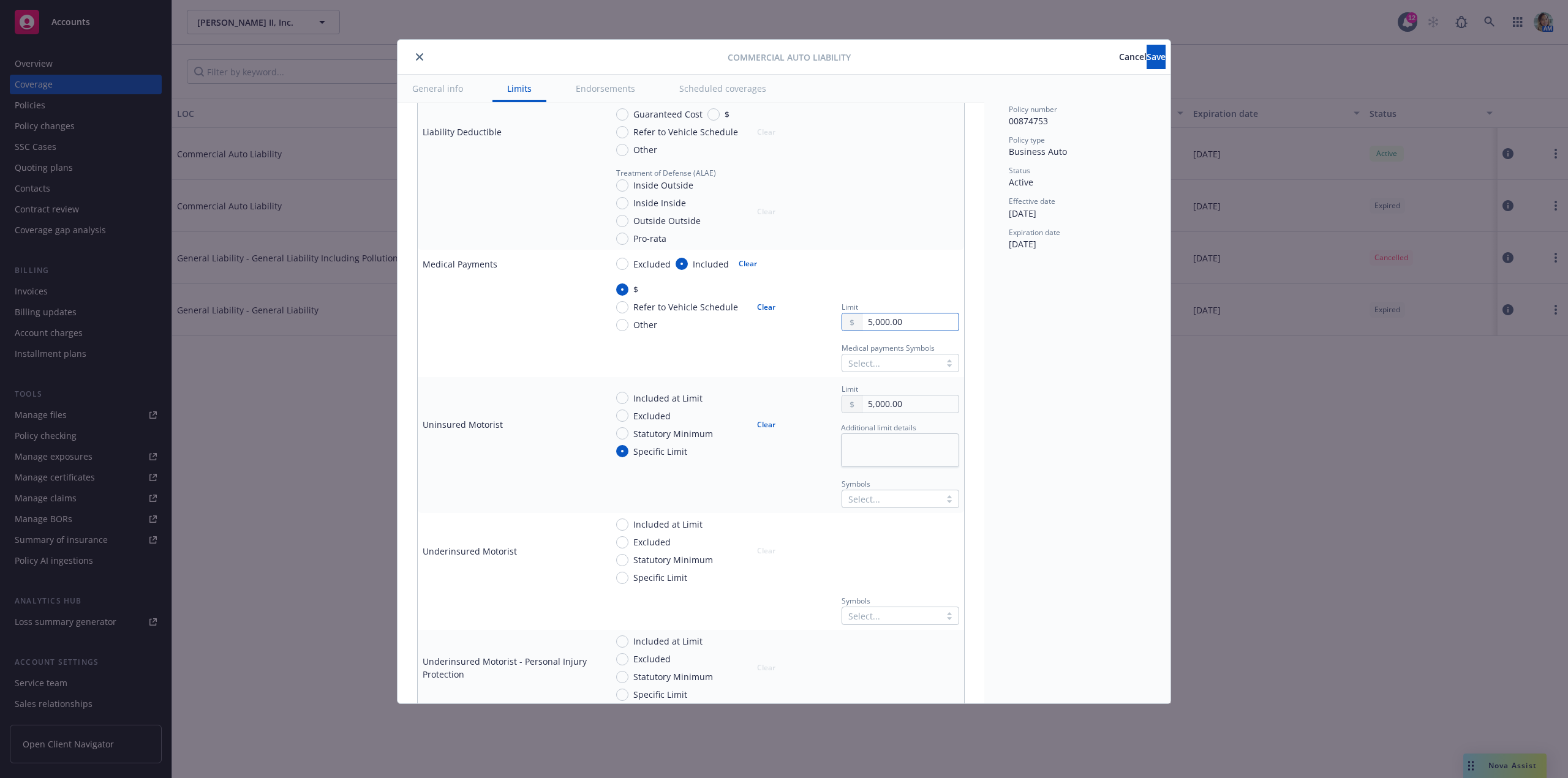
type input "5,000.00"
drag, startPoint x: 902, startPoint y: 401, endPoint x: 857, endPoint y: 402, distance: 45.0
click at [862, 402] on input "5,000.00" at bounding box center [910, 404] width 96 height 17
type input "1,000,000.00"
click at [888, 457] on button "$1,000,000.00" at bounding box center [897, 457] width 105 height 23
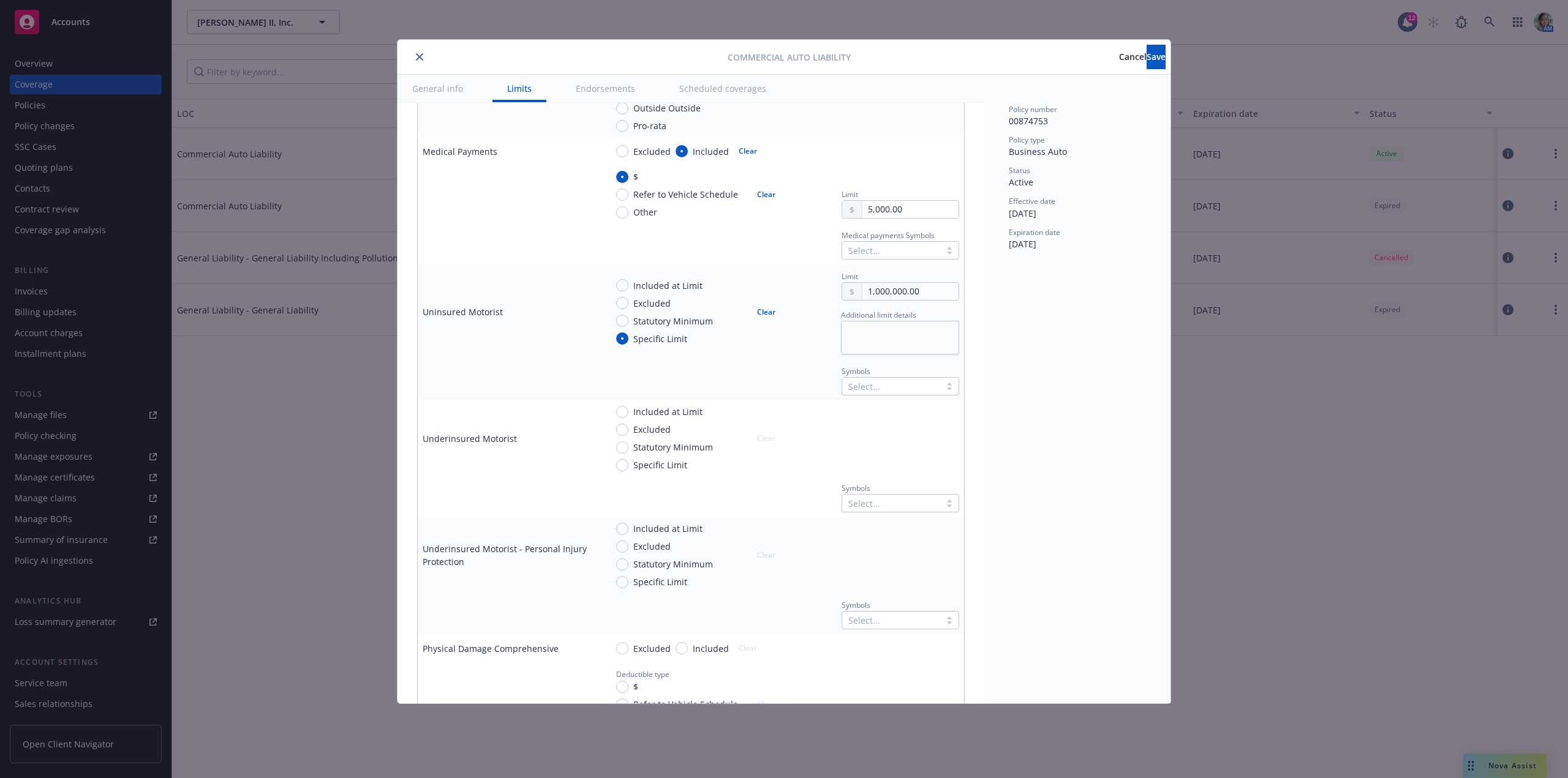
scroll to position [674, 0]
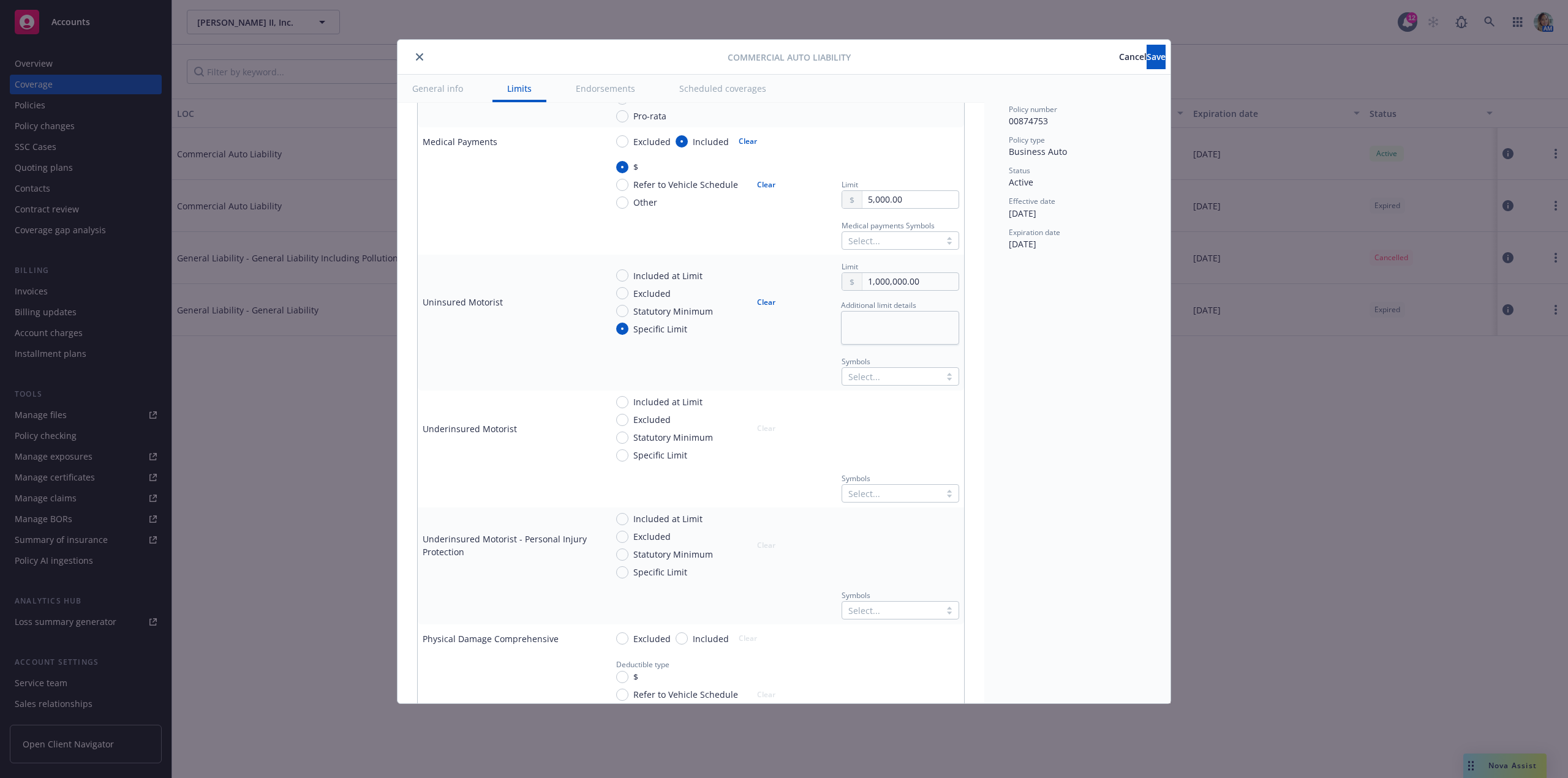
click at [627, 407] on div "Included at Limit" at bounding box center [659, 402] width 86 height 13
click at [627, 407] on input "Included at Limit" at bounding box center [622, 402] width 12 height 12
radio input "true"
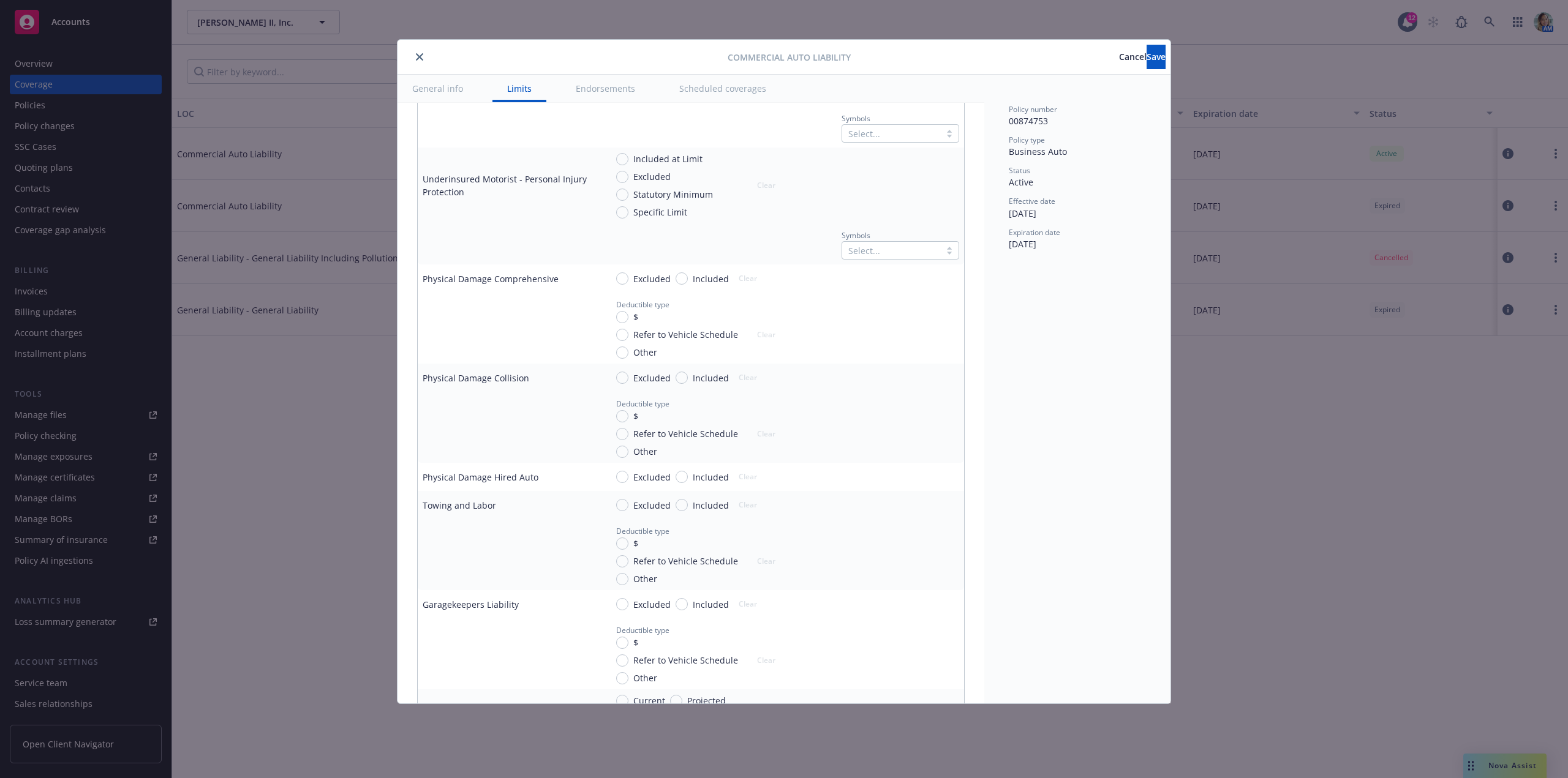
scroll to position [1041, 0]
click at [684, 270] on input "Included" at bounding box center [681, 271] width 12 height 12
radio input "true"
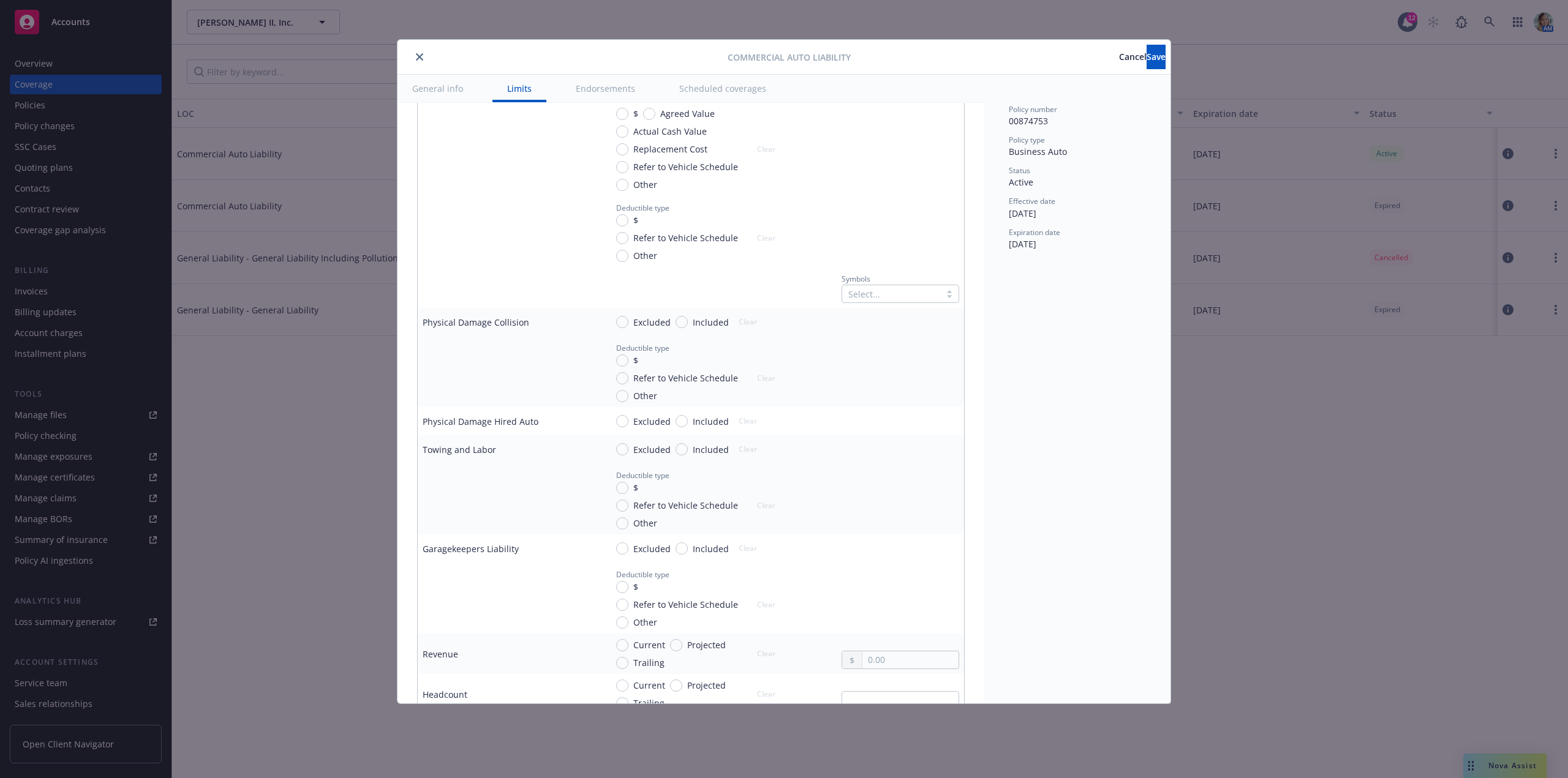
scroll to position [1224, 0]
click at [684, 324] on input "Included" at bounding box center [681, 321] width 12 height 12
radio input "true"
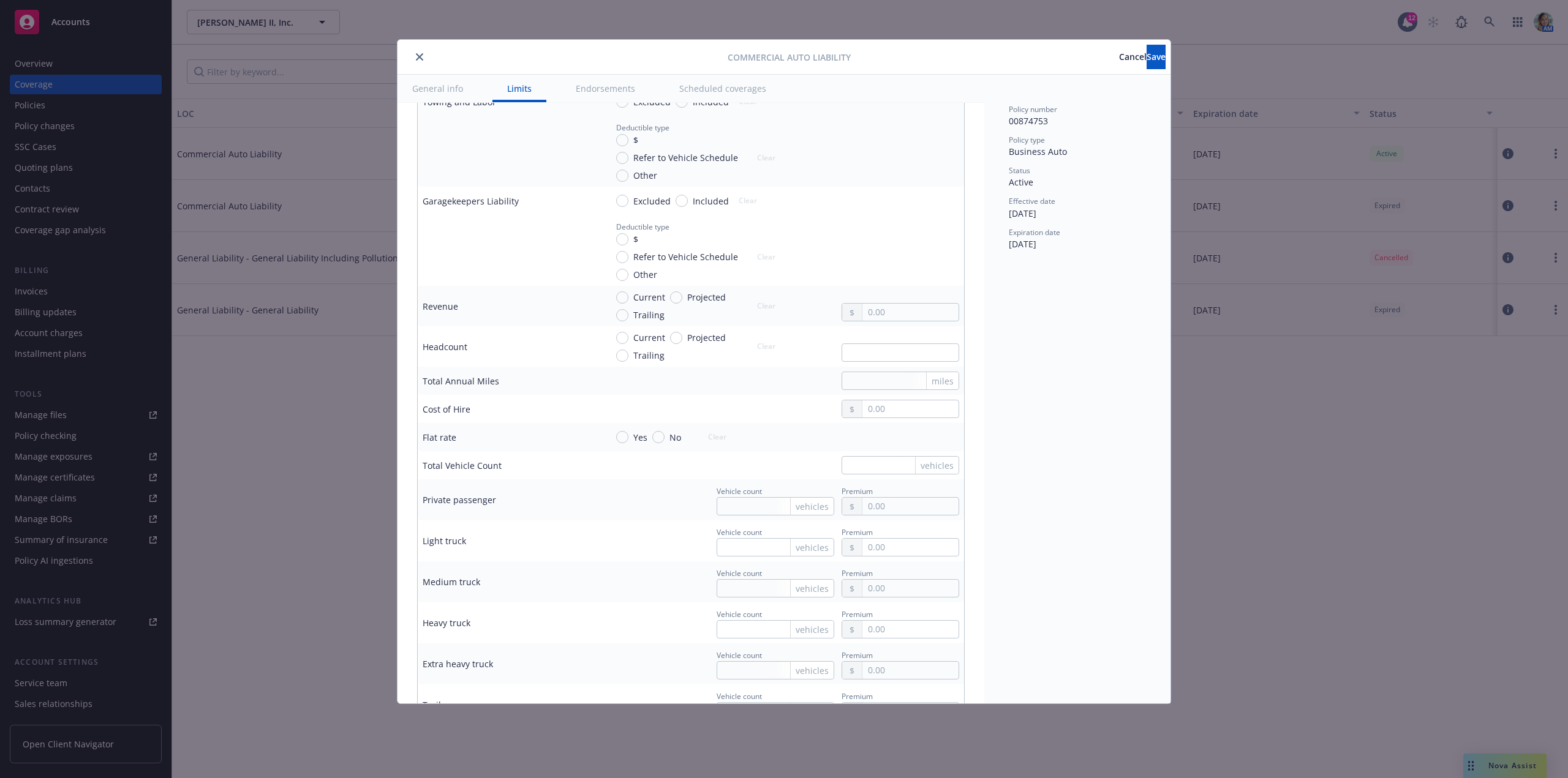
scroll to position [1714, 0]
click at [735, 542] on input "text" at bounding box center [775, 539] width 118 height 18
type input "1"
click at [884, 544] on input "text" at bounding box center [910, 539] width 96 height 17
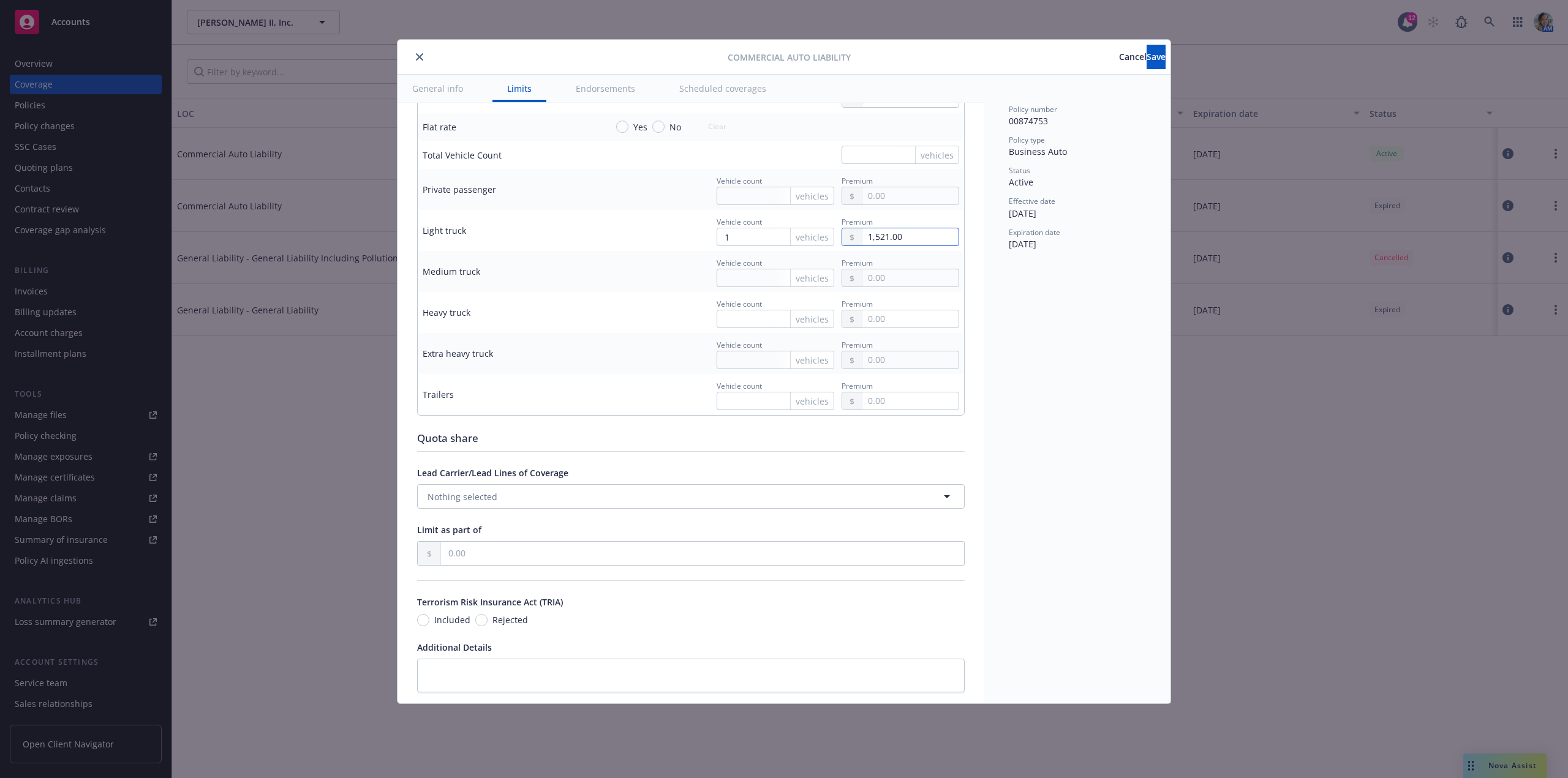
scroll to position [2081, 0]
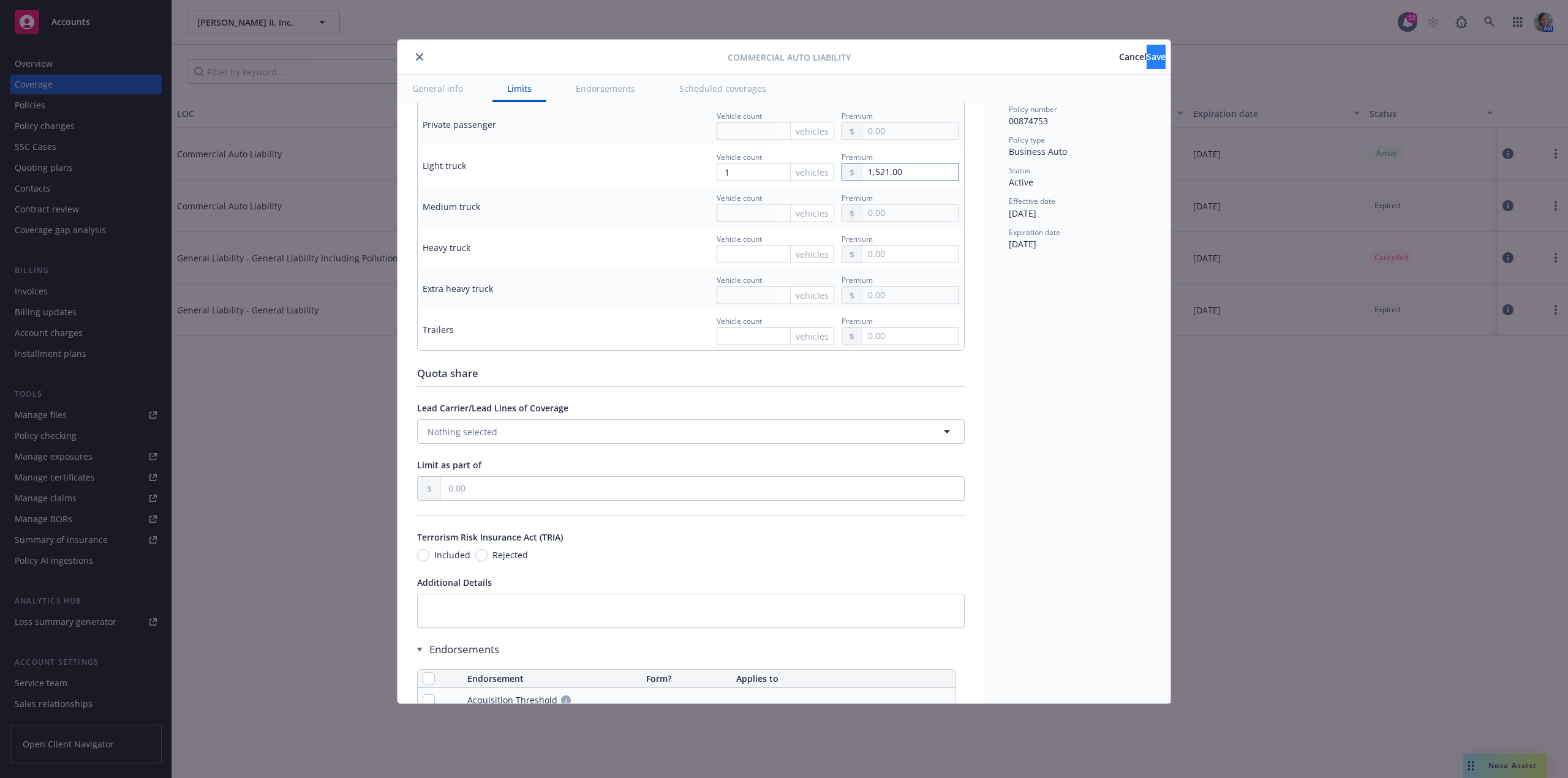
type input "1,521.00"
click at [1147, 65] on button "Save" at bounding box center [1156, 57] width 19 height 25
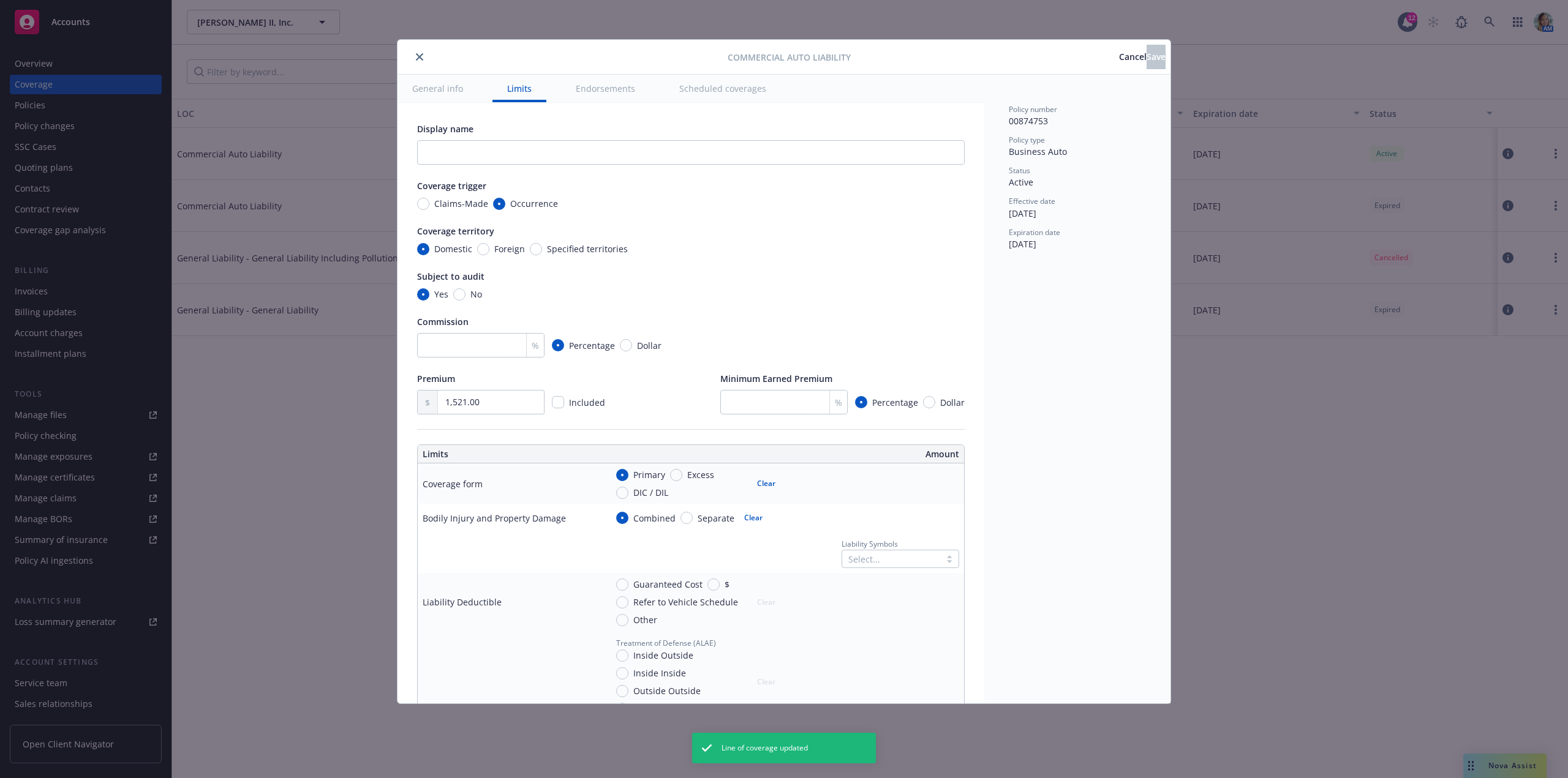
radio input "true"
radio input "false"
radio input "true"
type input "1,521.00"
radio input "true"
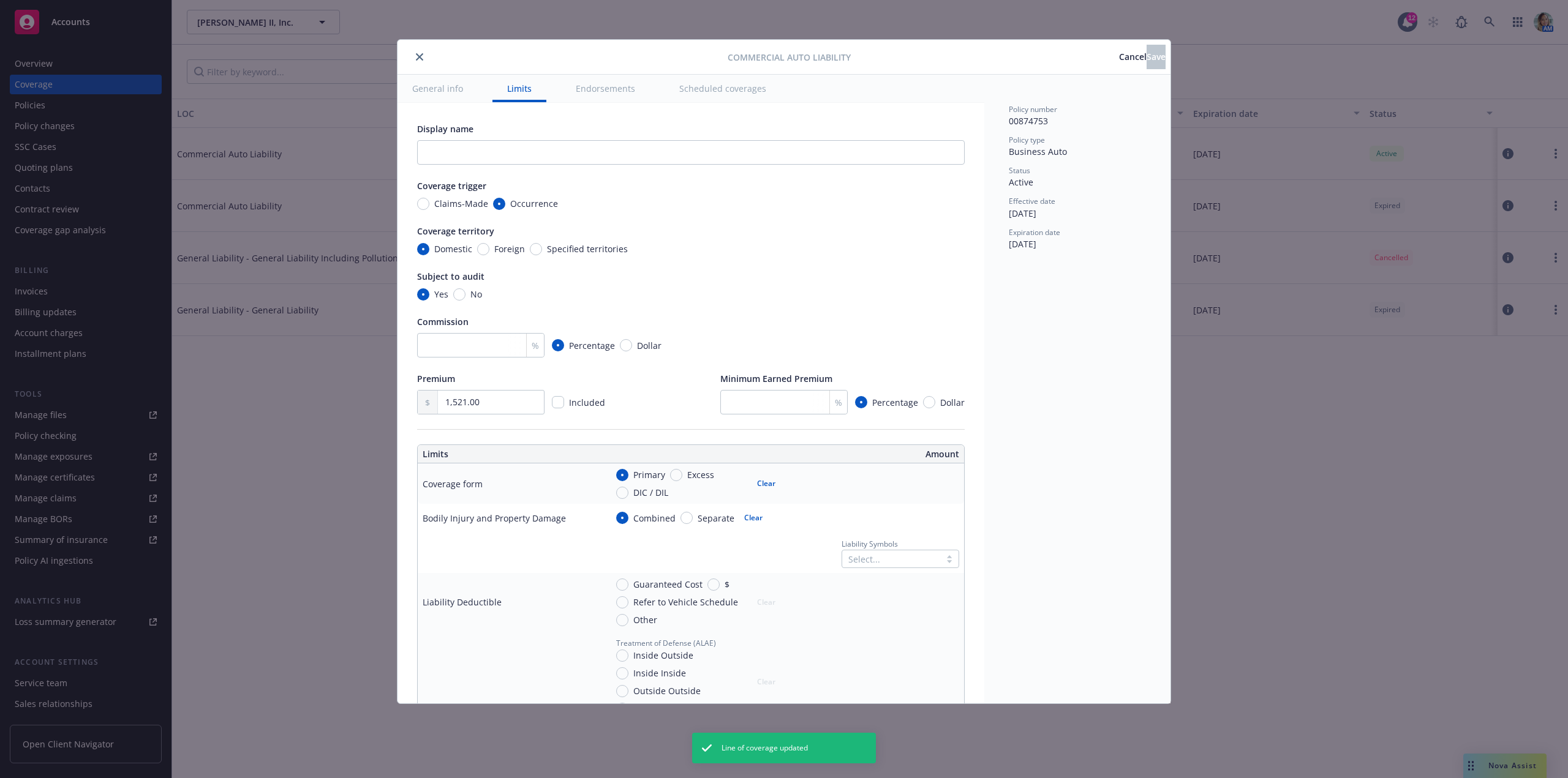
radio input "true"
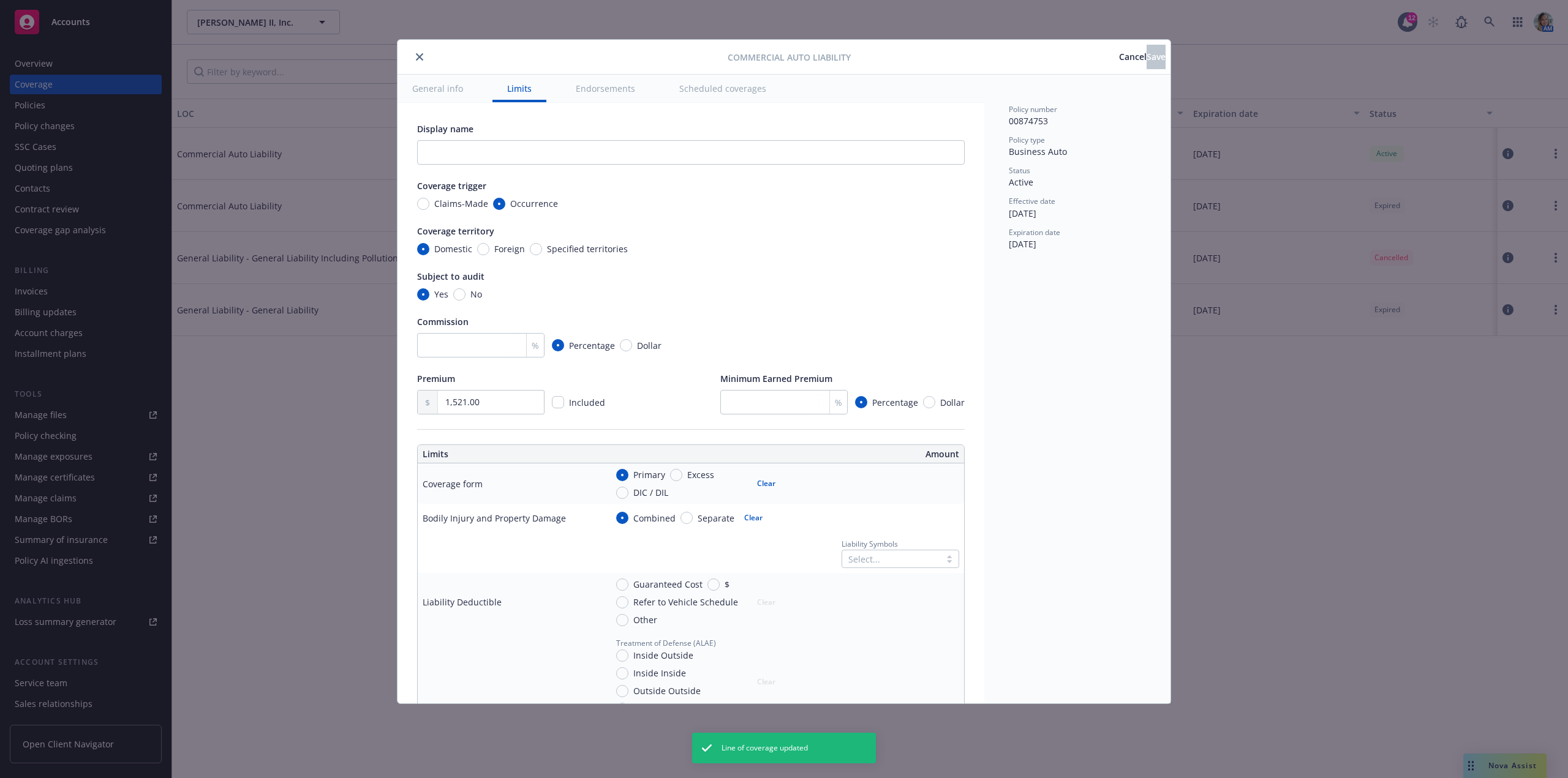
radio input "true"
type input "1"
type input "1,521.00"
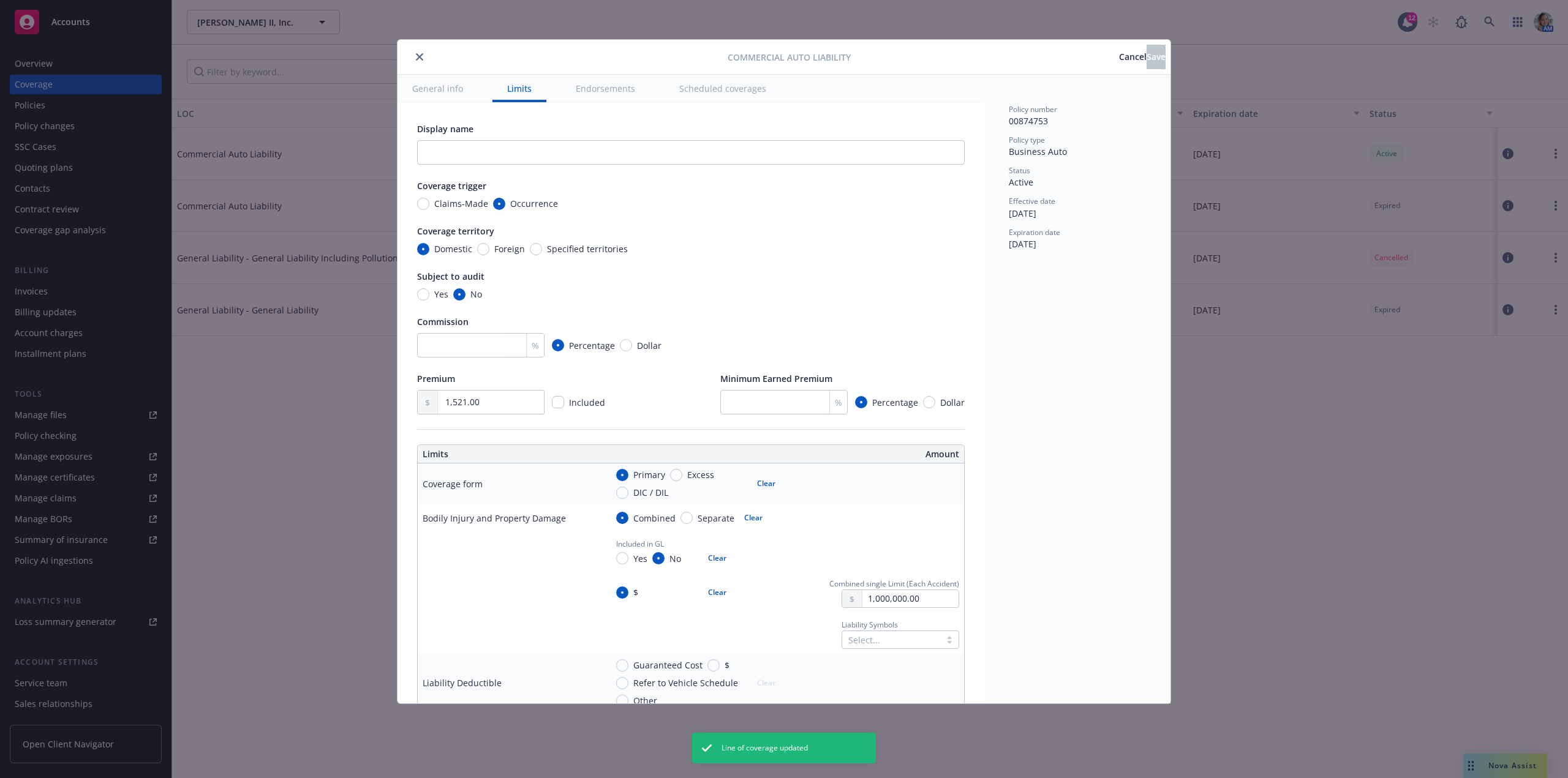
click at [417, 56] on icon "close" at bounding box center [419, 56] width 7 height 7
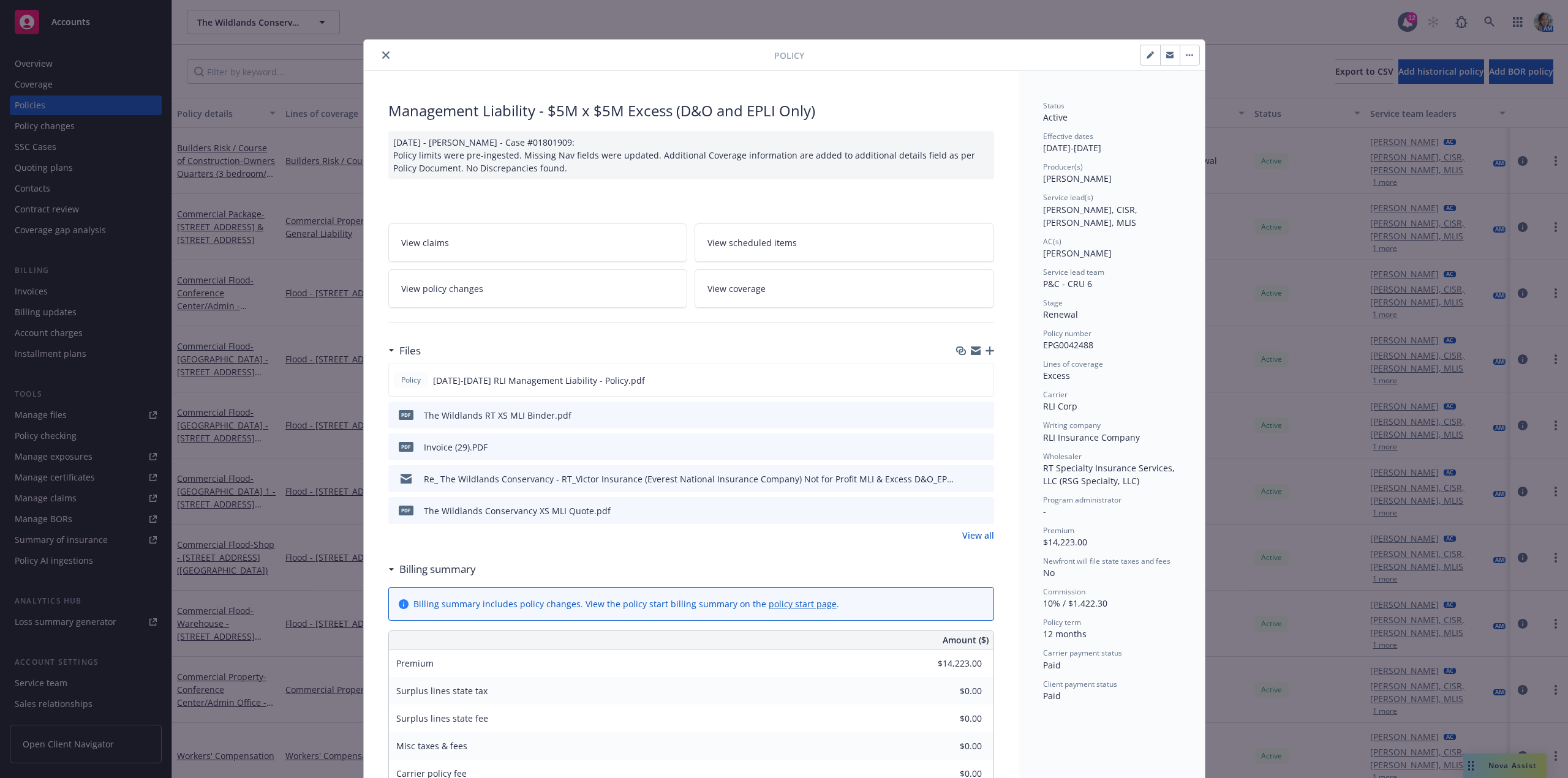
click at [1181, 58] on button "button" at bounding box center [1189, 55] width 19 height 19
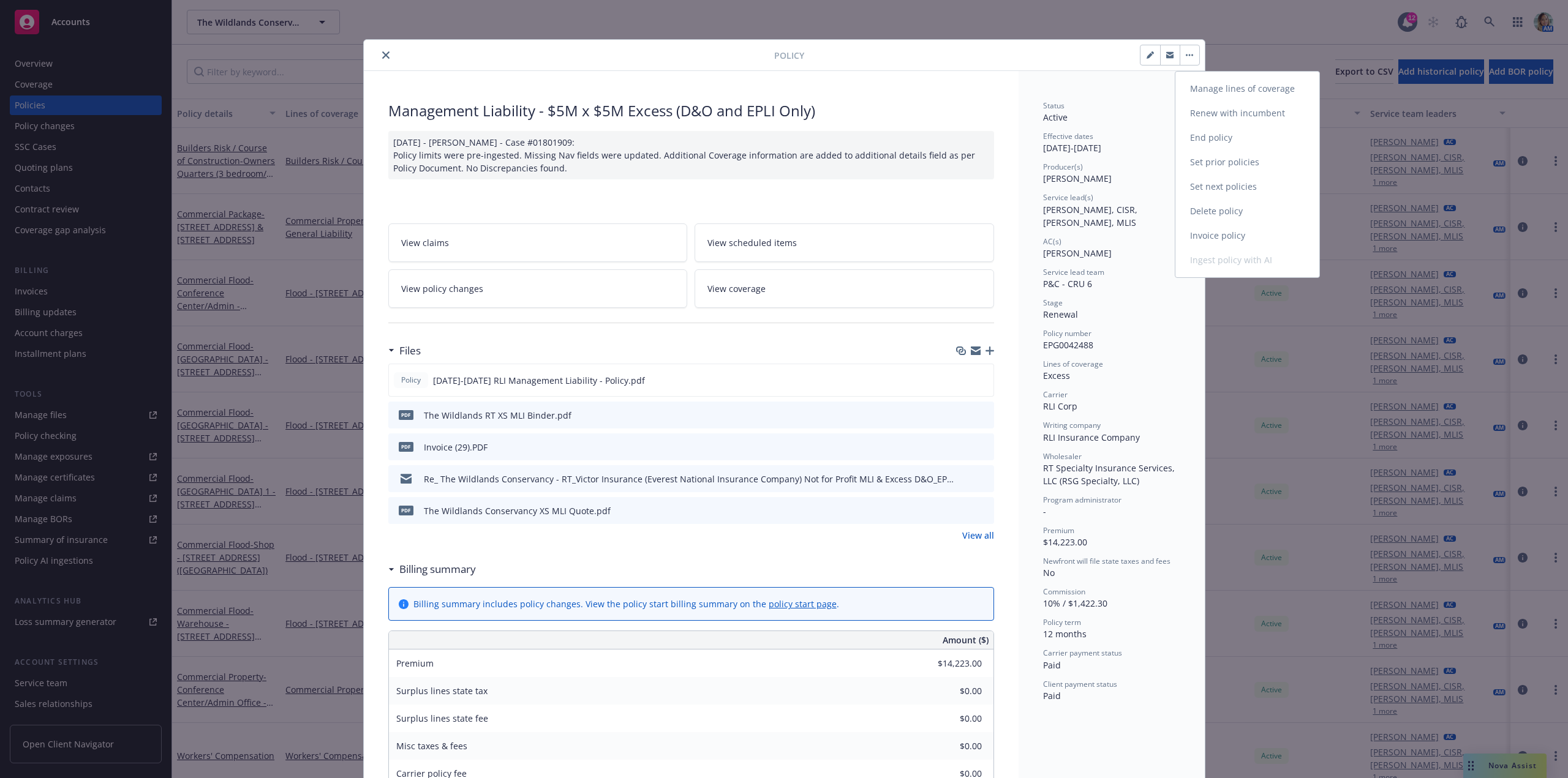
click at [1216, 162] on link "Set prior policies" at bounding box center [1247, 162] width 144 height 25
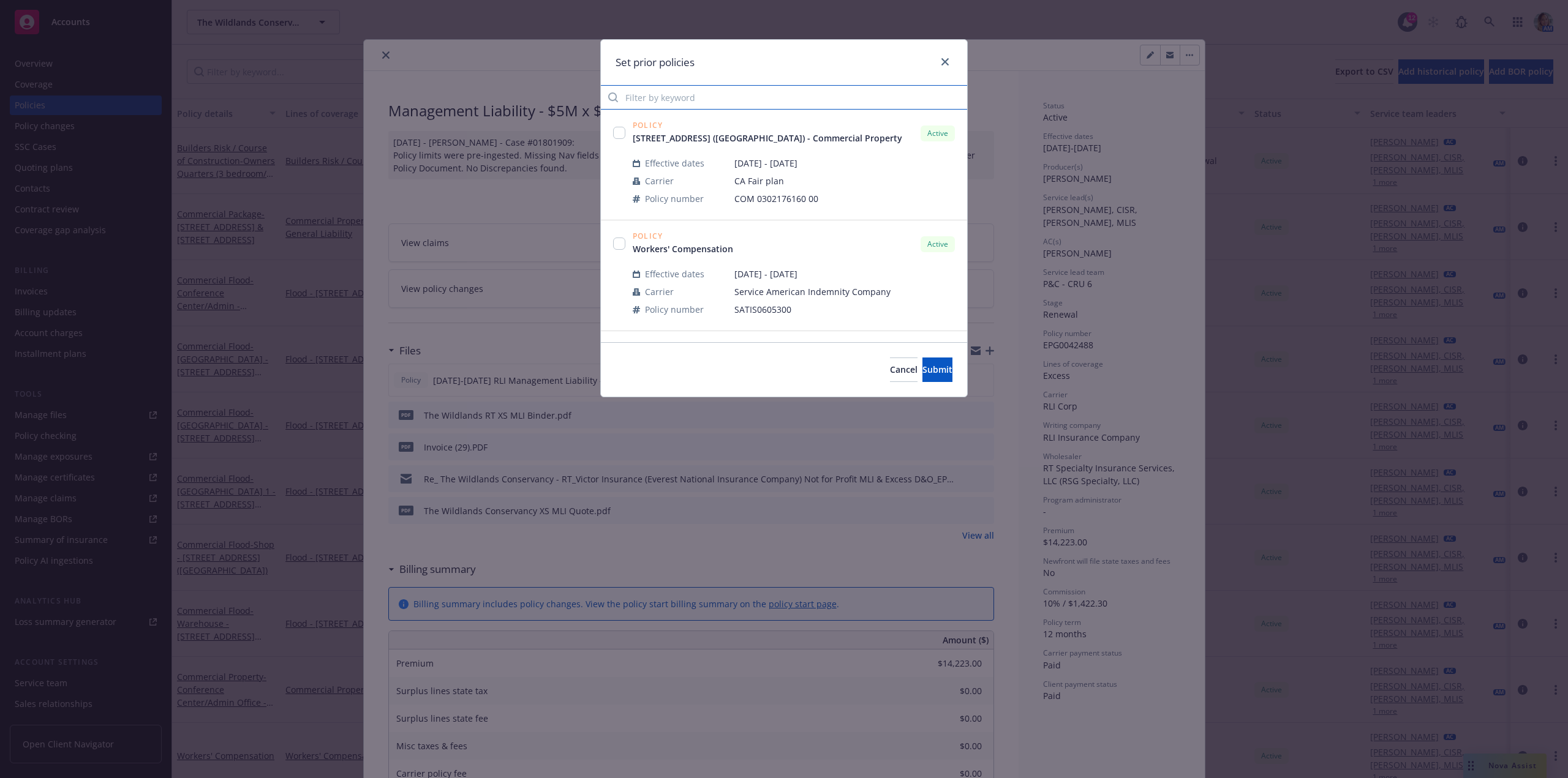
click at [730, 104] on input "Filter by keyword" at bounding box center [784, 97] width 366 height 25
type input "manage"
drag, startPoint x: 943, startPoint y: 62, endPoint x: 1107, endPoint y: 68, distance: 164.1
click at [947, 62] on icon "close" at bounding box center [945, 62] width 7 height 7
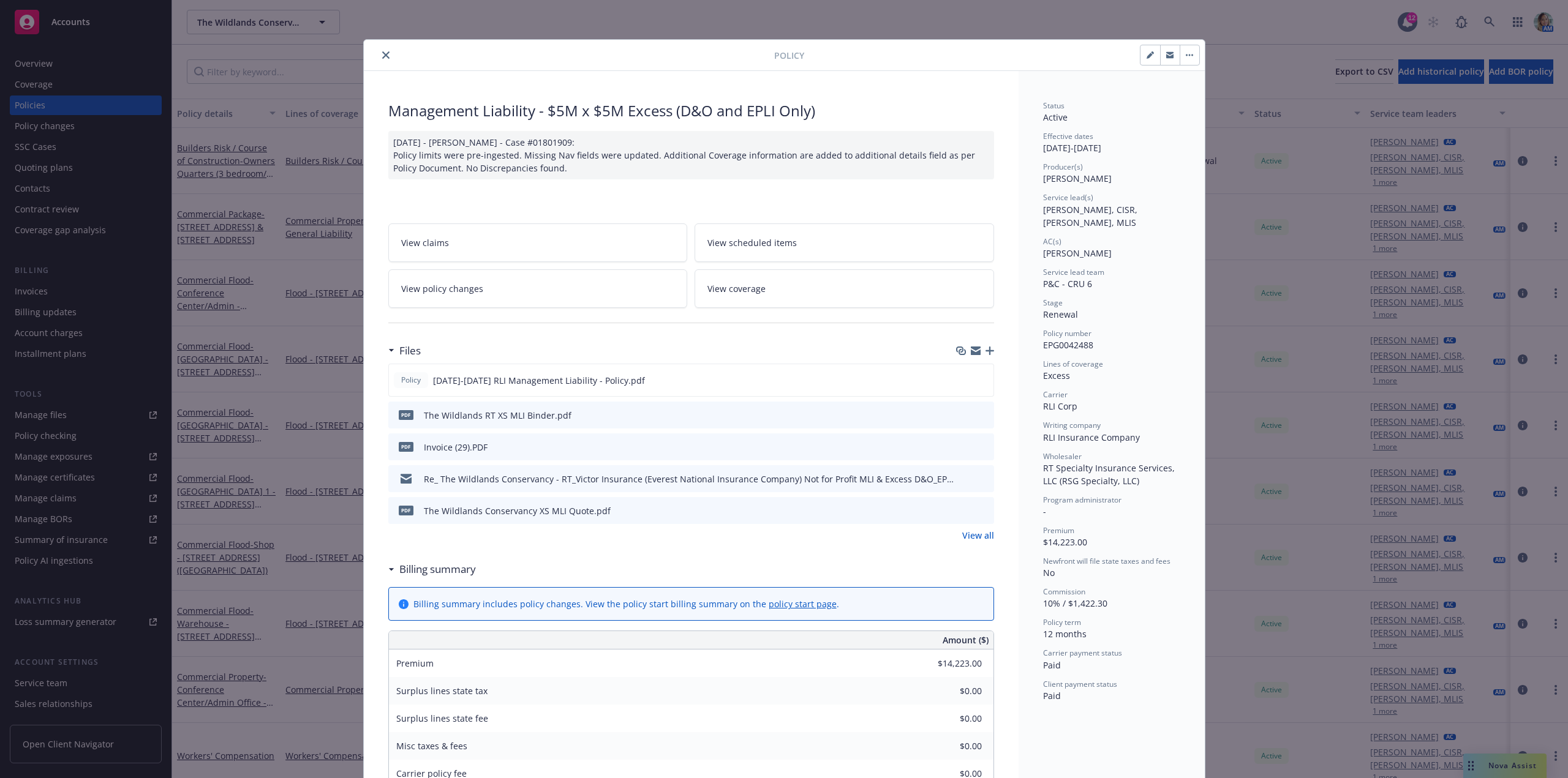
click at [386, 53] on button "close" at bounding box center [386, 55] width 15 height 15
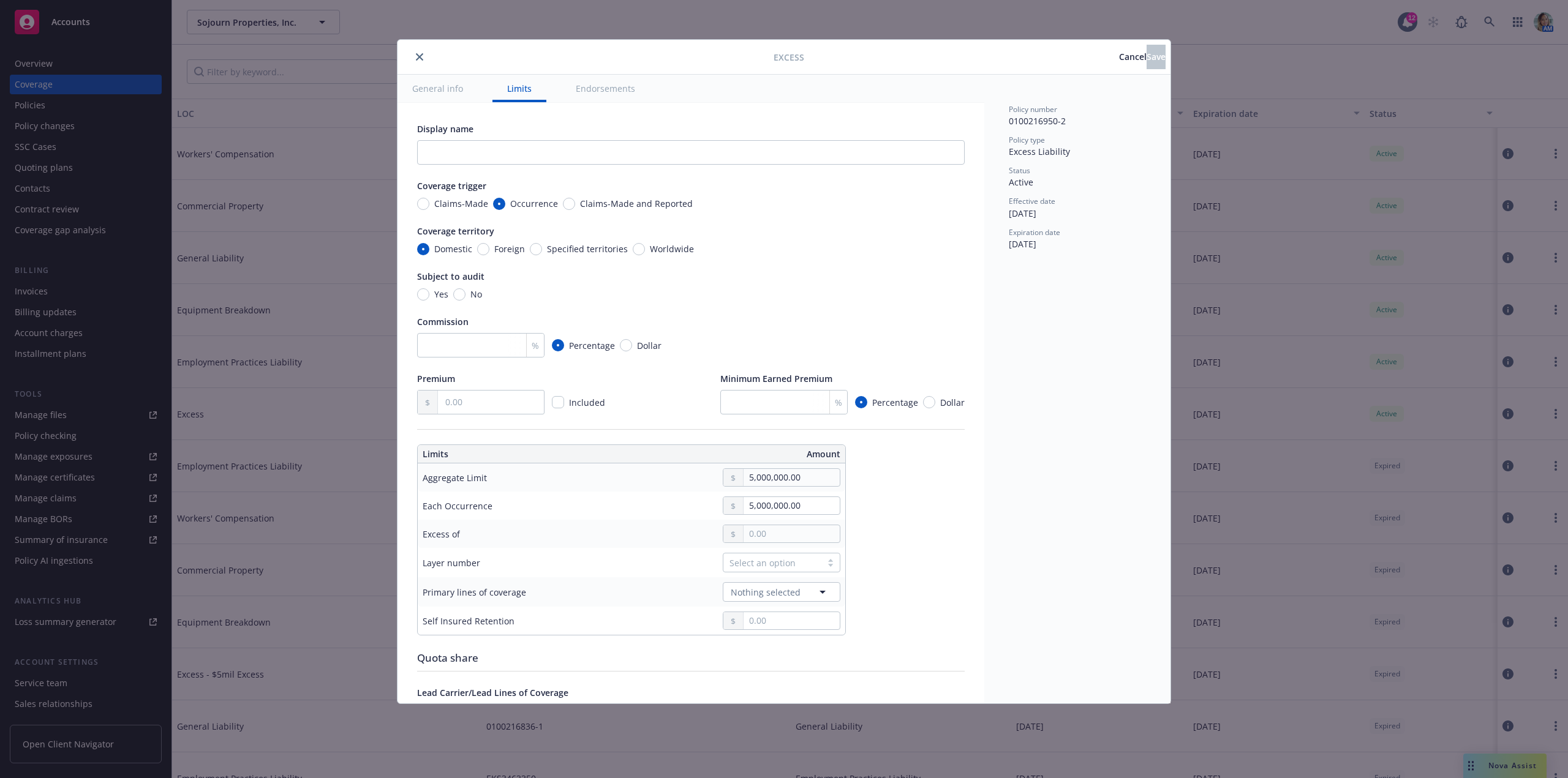
click at [425, 61] on button "close" at bounding box center [419, 56] width 15 height 15
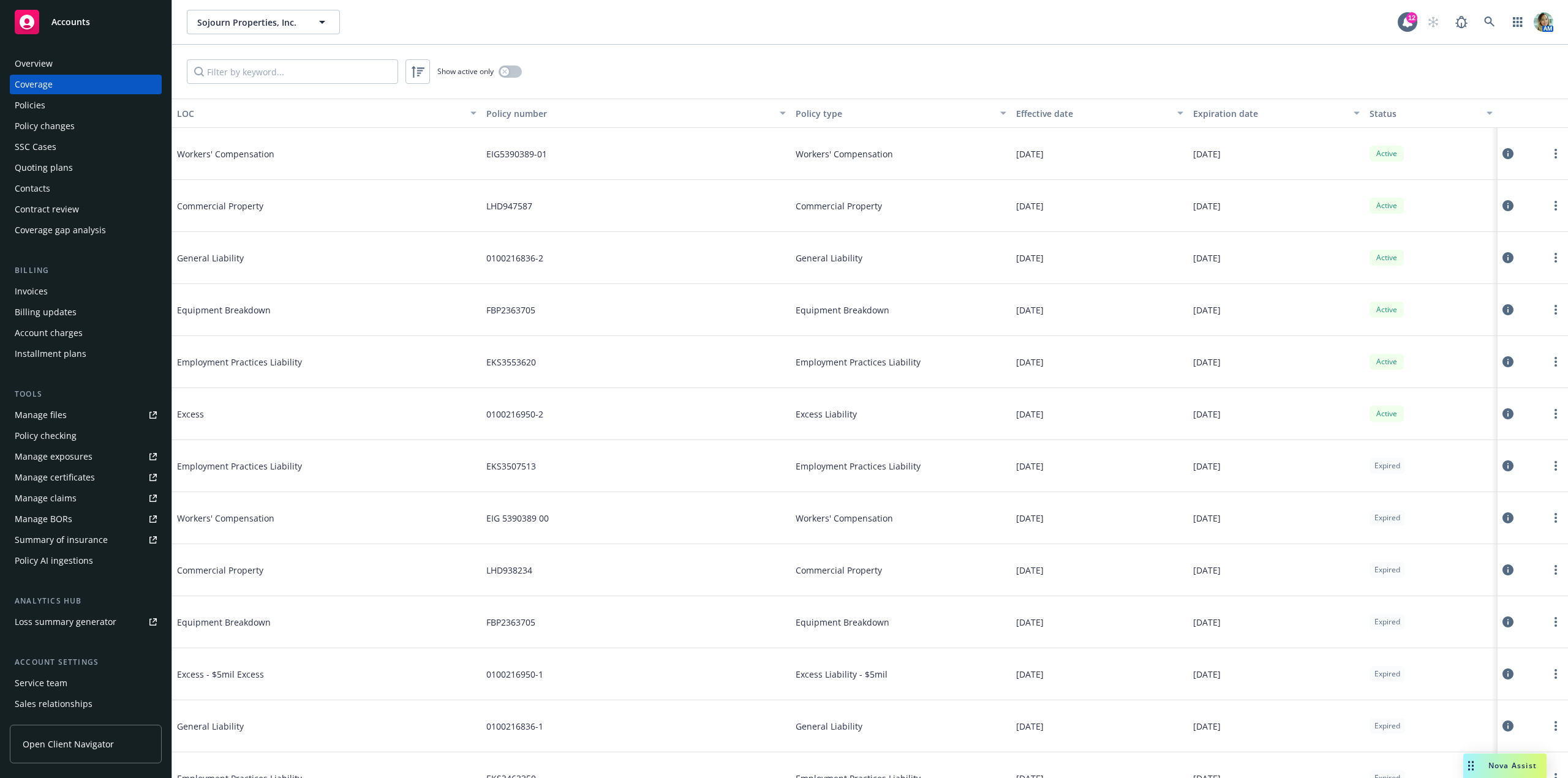
click at [47, 110] on div "Policies" at bounding box center [86, 105] width 142 height 19
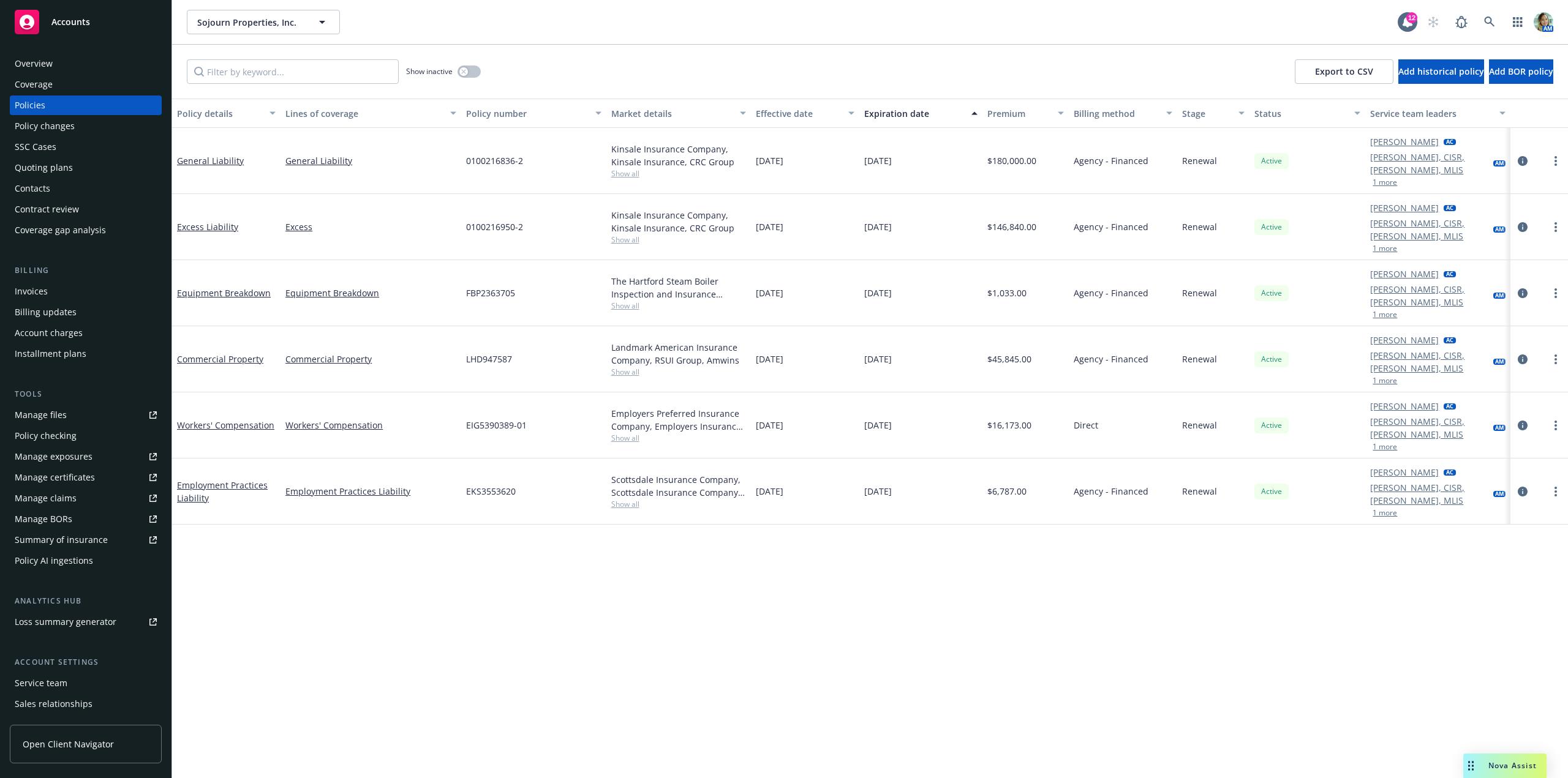
click at [229, 221] on div "Excess Liability" at bounding box center [227, 227] width 99 height 13
click at [195, 221] on div "Excess Liability" at bounding box center [227, 227] width 99 height 13
click at [199, 221] on link "Excess Liability" at bounding box center [208, 227] width 61 height 12
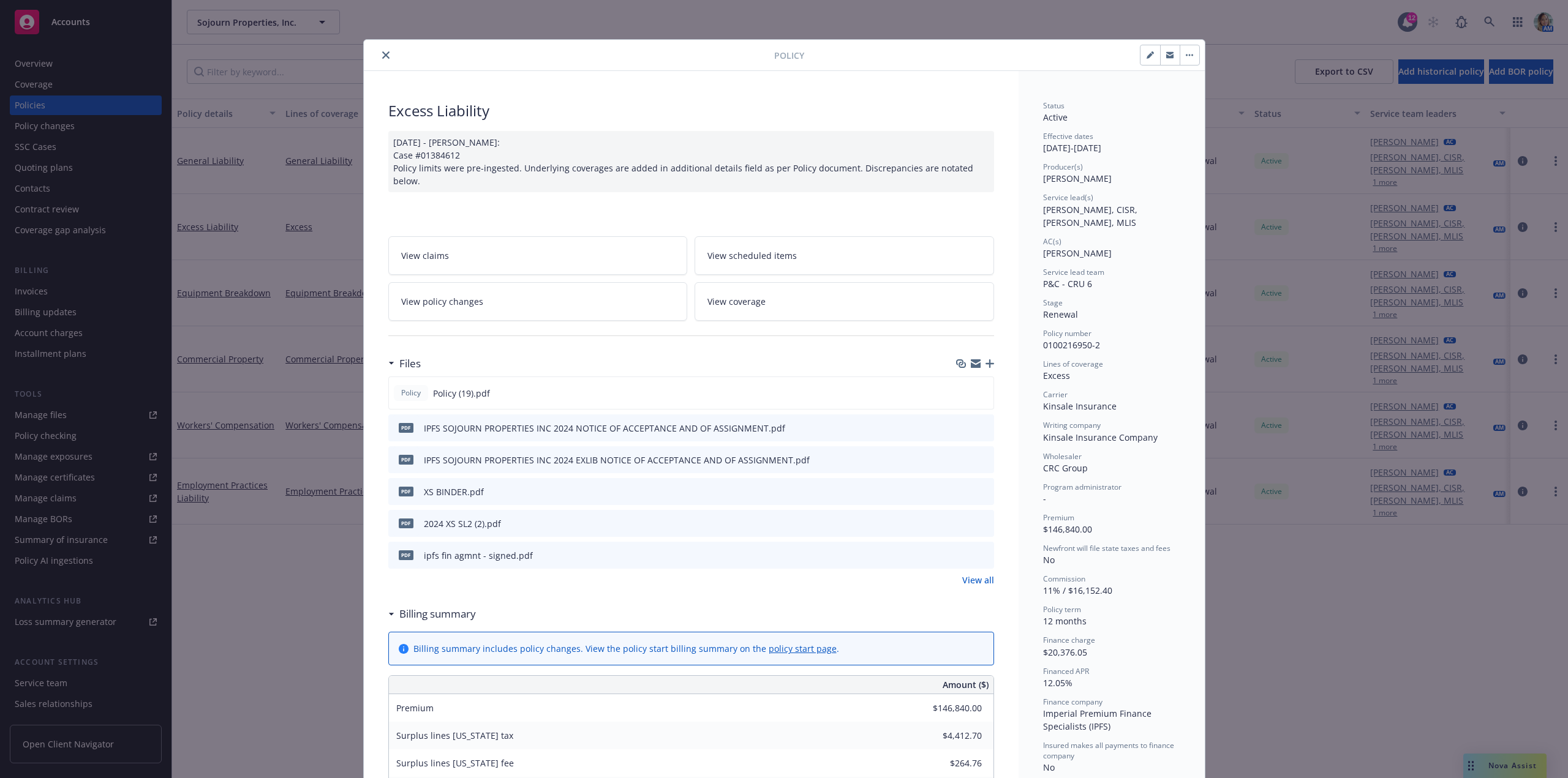
click at [756, 295] on span "View coverage" at bounding box center [736, 302] width 58 height 13
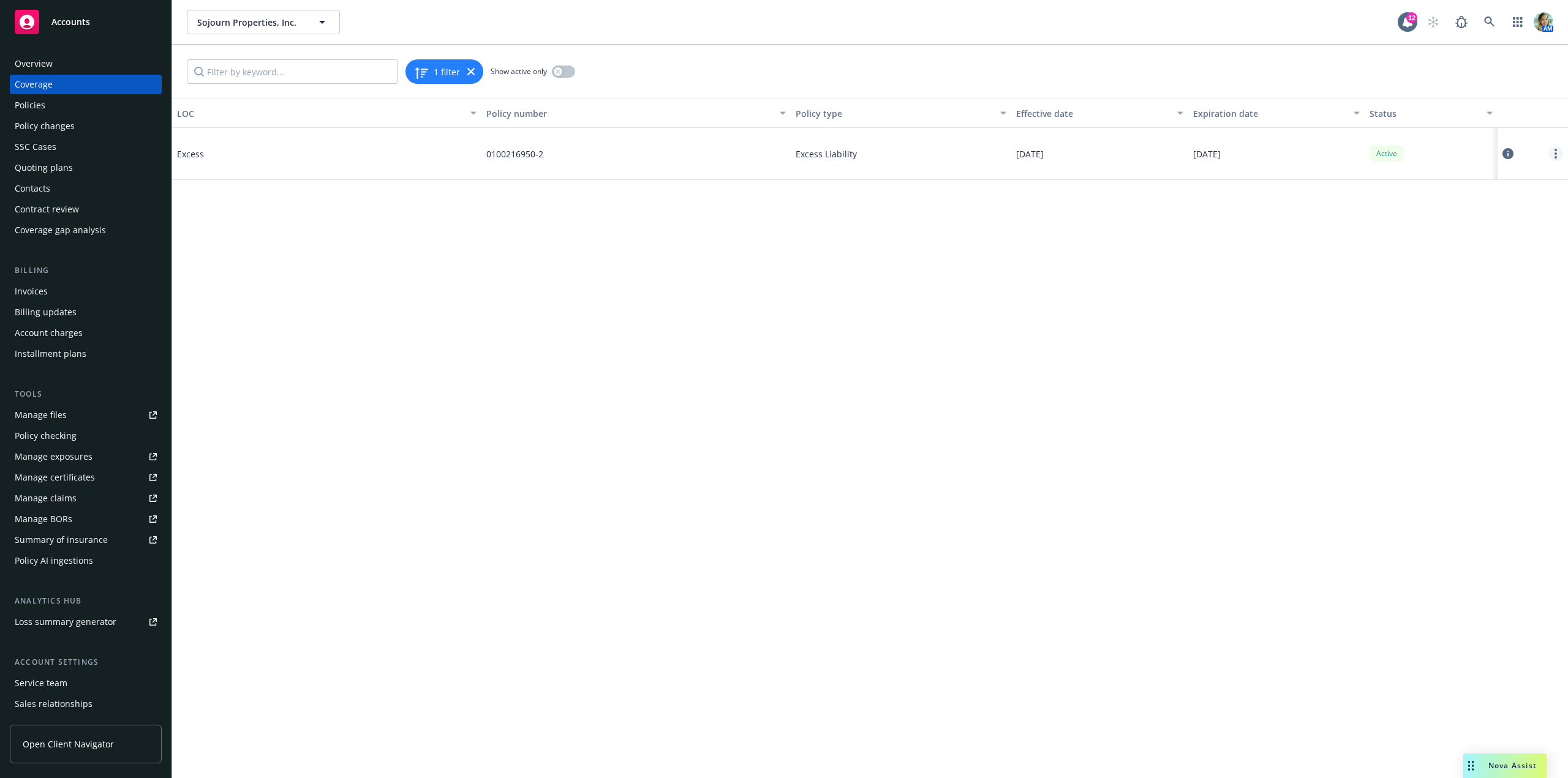
click at [1551, 152] on link "more" at bounding box center [1556, 153] width 15 height 15
click at [1453, 184] on link "Edit coverage" at bounding box center [1482, 179] width 161 height 25
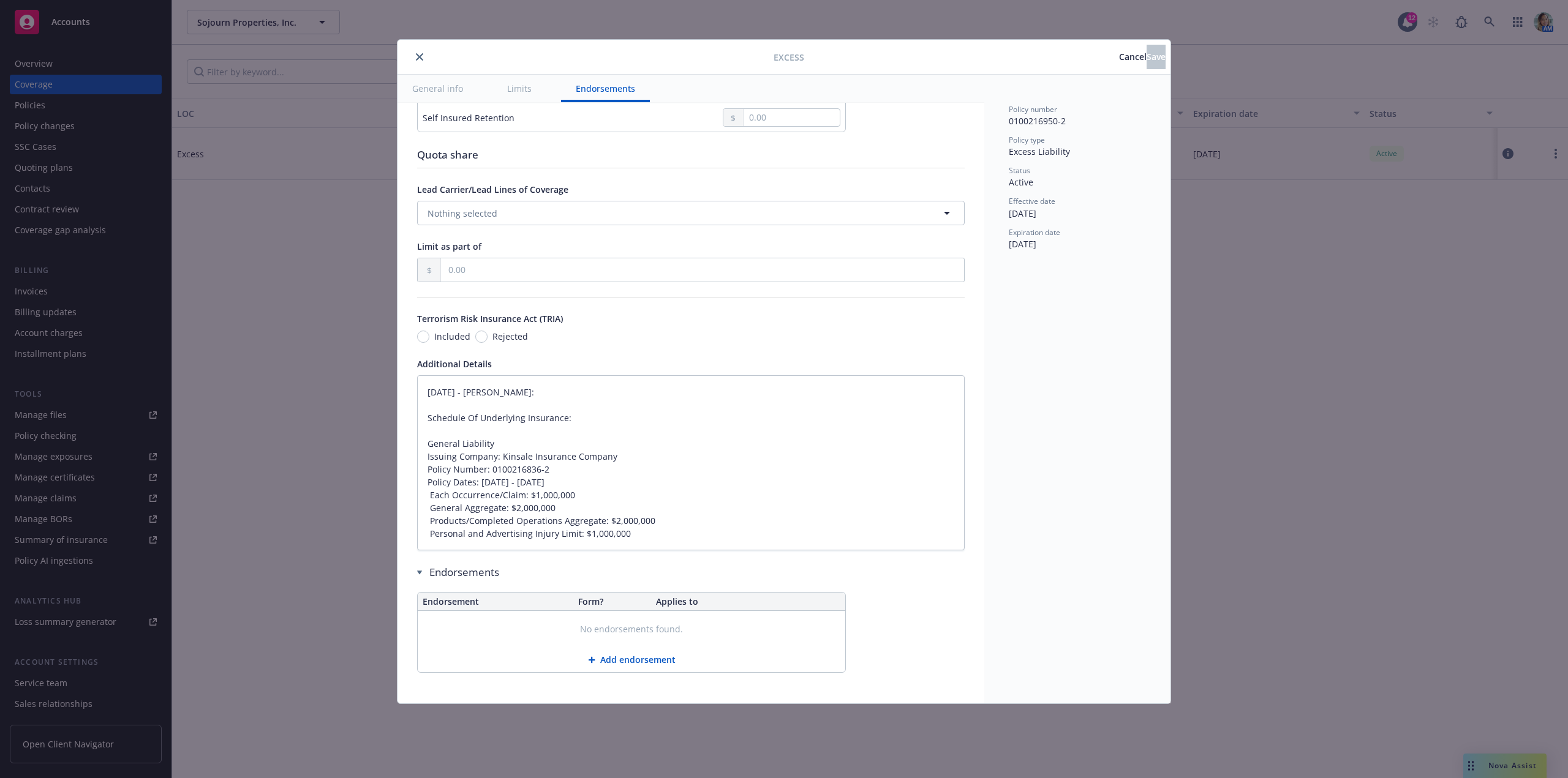
scroll to position [507, 0]
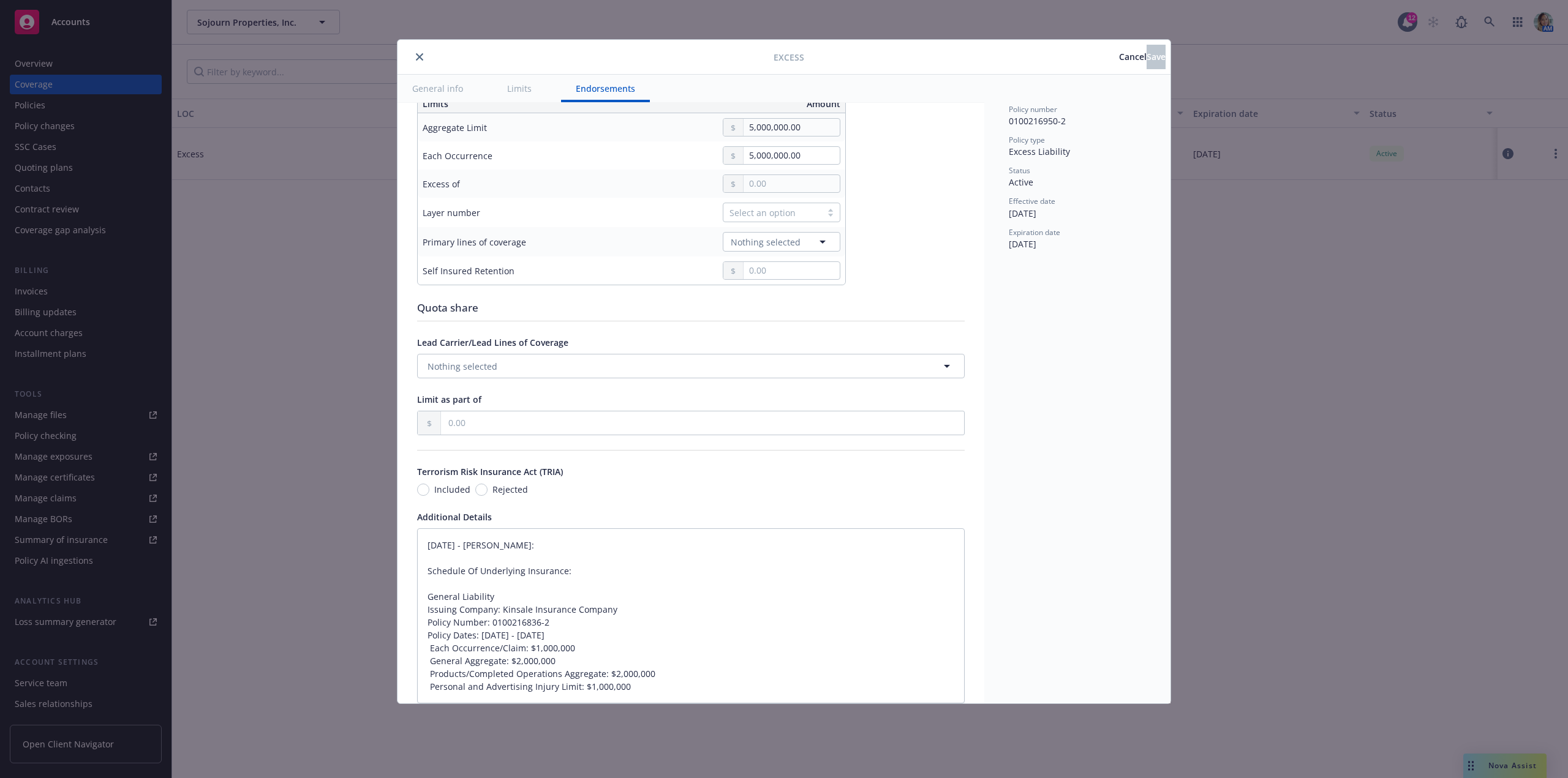
type textarea "x"
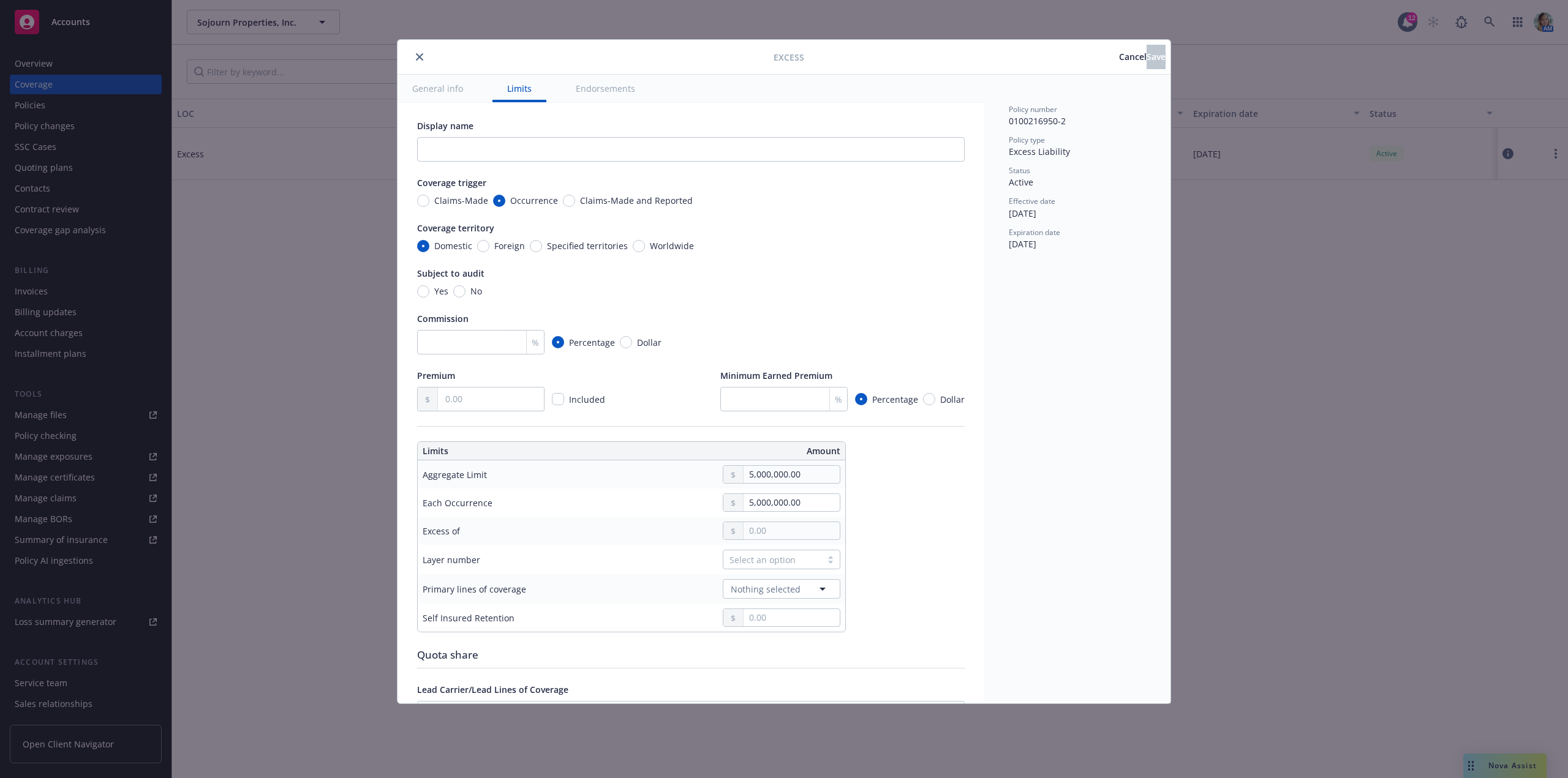
scroll to position [0, 0]
click at [423, 58] on button "close" at bounding box center [419, 56] width 15 height 15
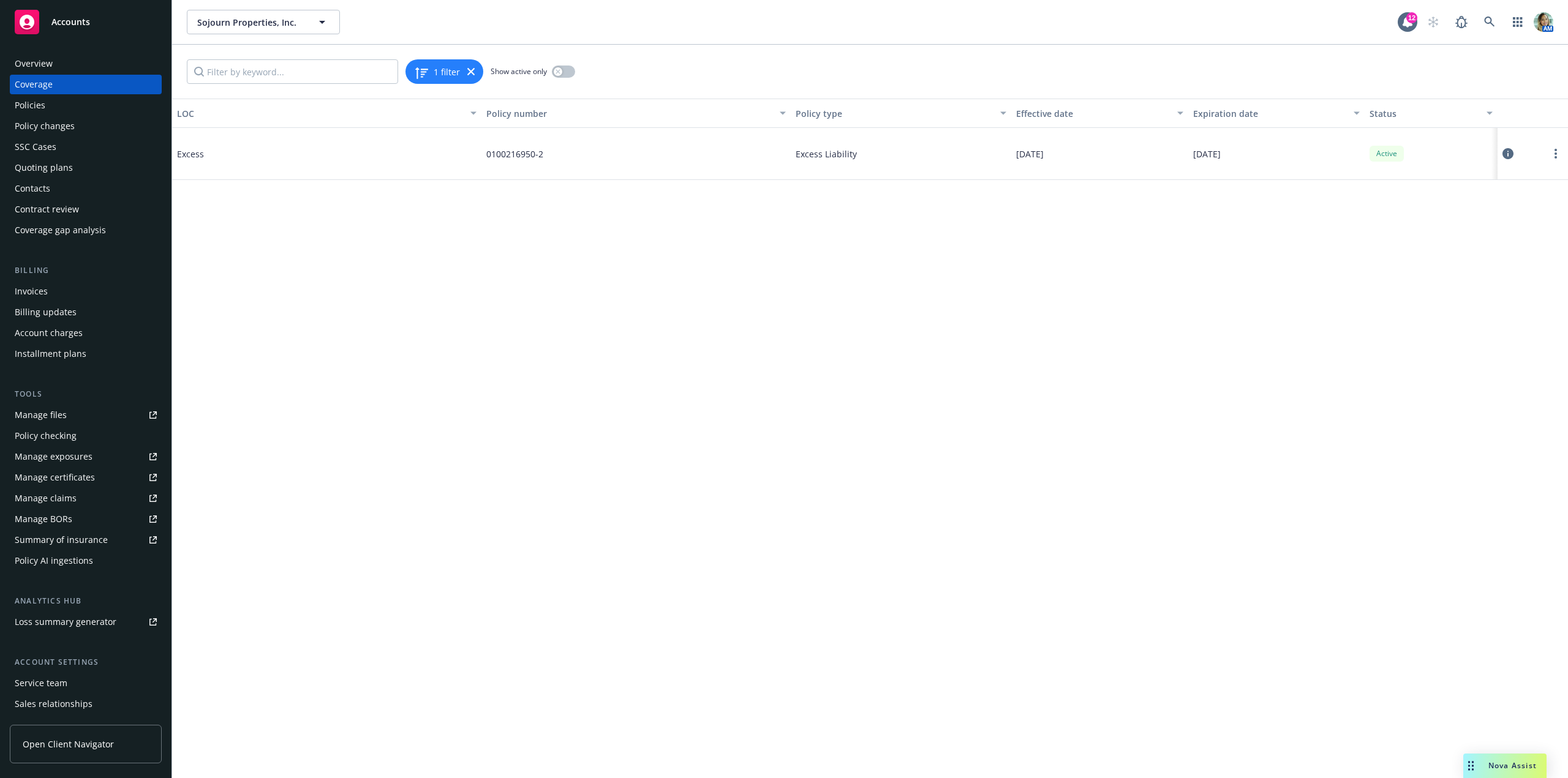
click at [581, 254] on div "LOC Policy number Policy type Effective date Expiration date Status Excess 0100…" at bounding box center [870, 438] width 1396 height 679
click at [53, 105] on div "Policies" at bounding box center [86, 105] width 142 height 19
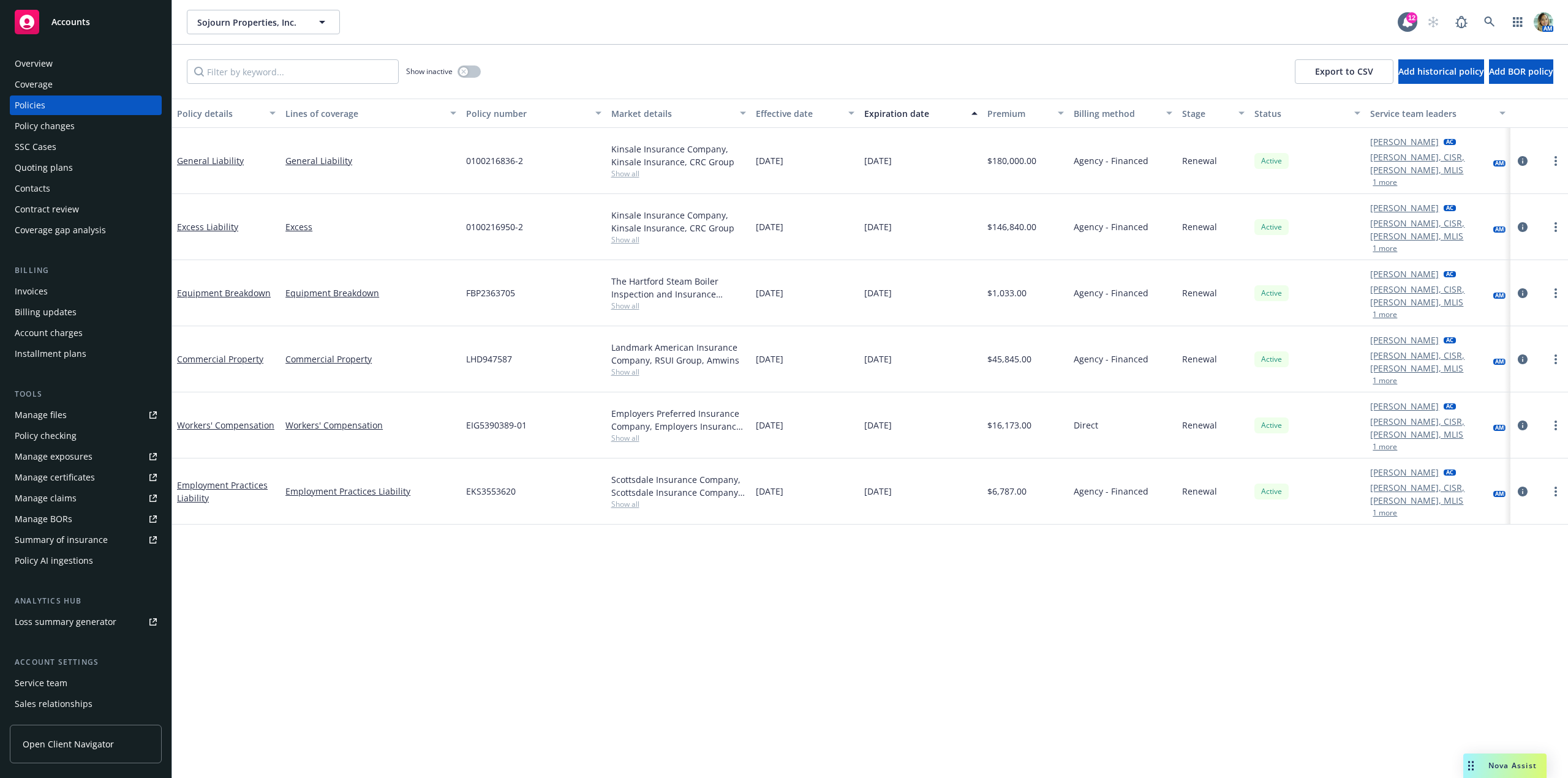
click at [1567, 210] on div at bounding box center [1539, 227] width 58 height 66
click at [1561, 220] on link "more" at bounding box center [1556, 227] width 15 height 15
click at [1482, 332] on link "Set next policies" at bounding box center [1491, 330] width 144 height 25
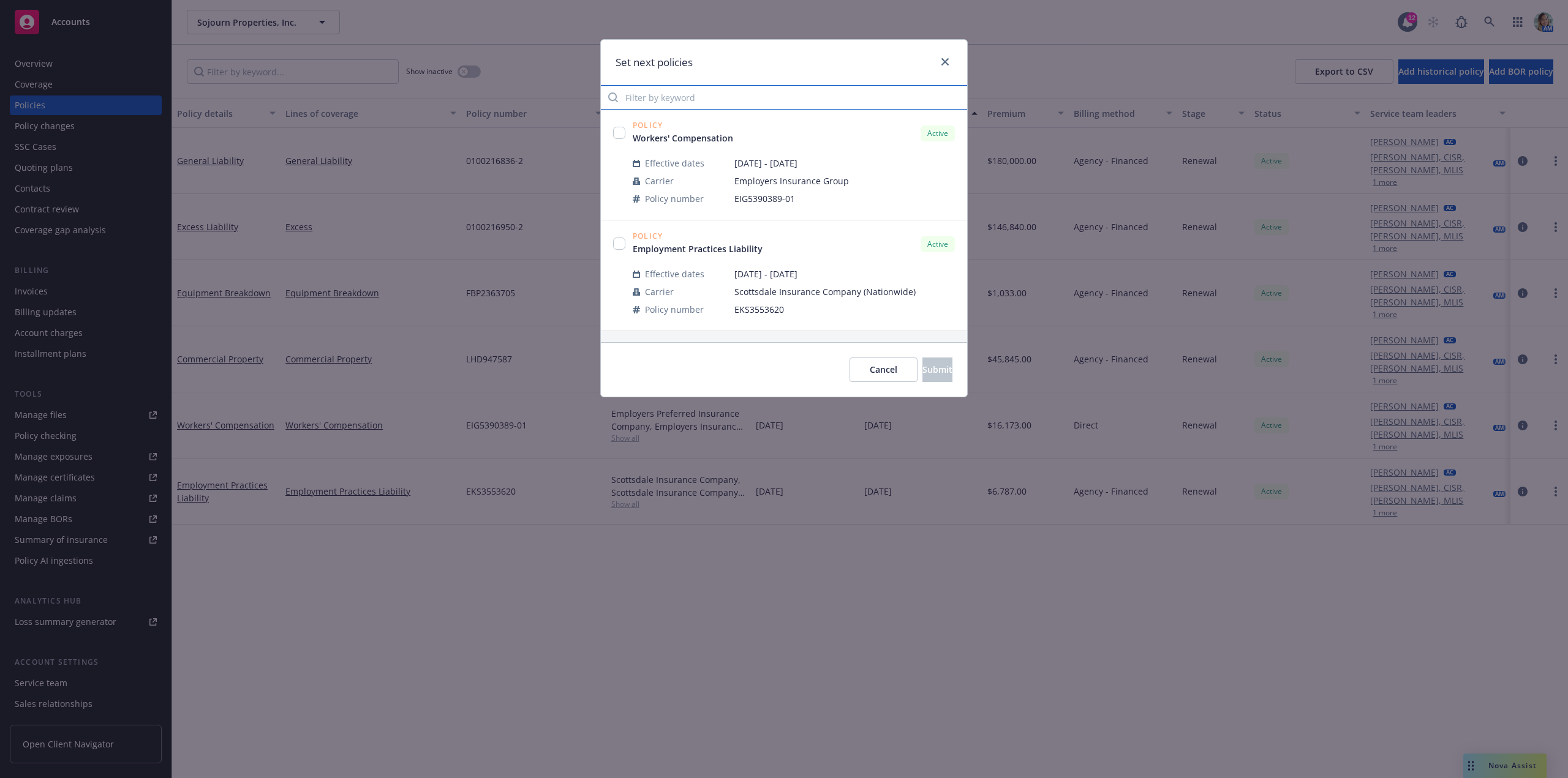
click at [716, 101] on input "Filter by keyword" at bounding box center [784, 97] width 366 height 25
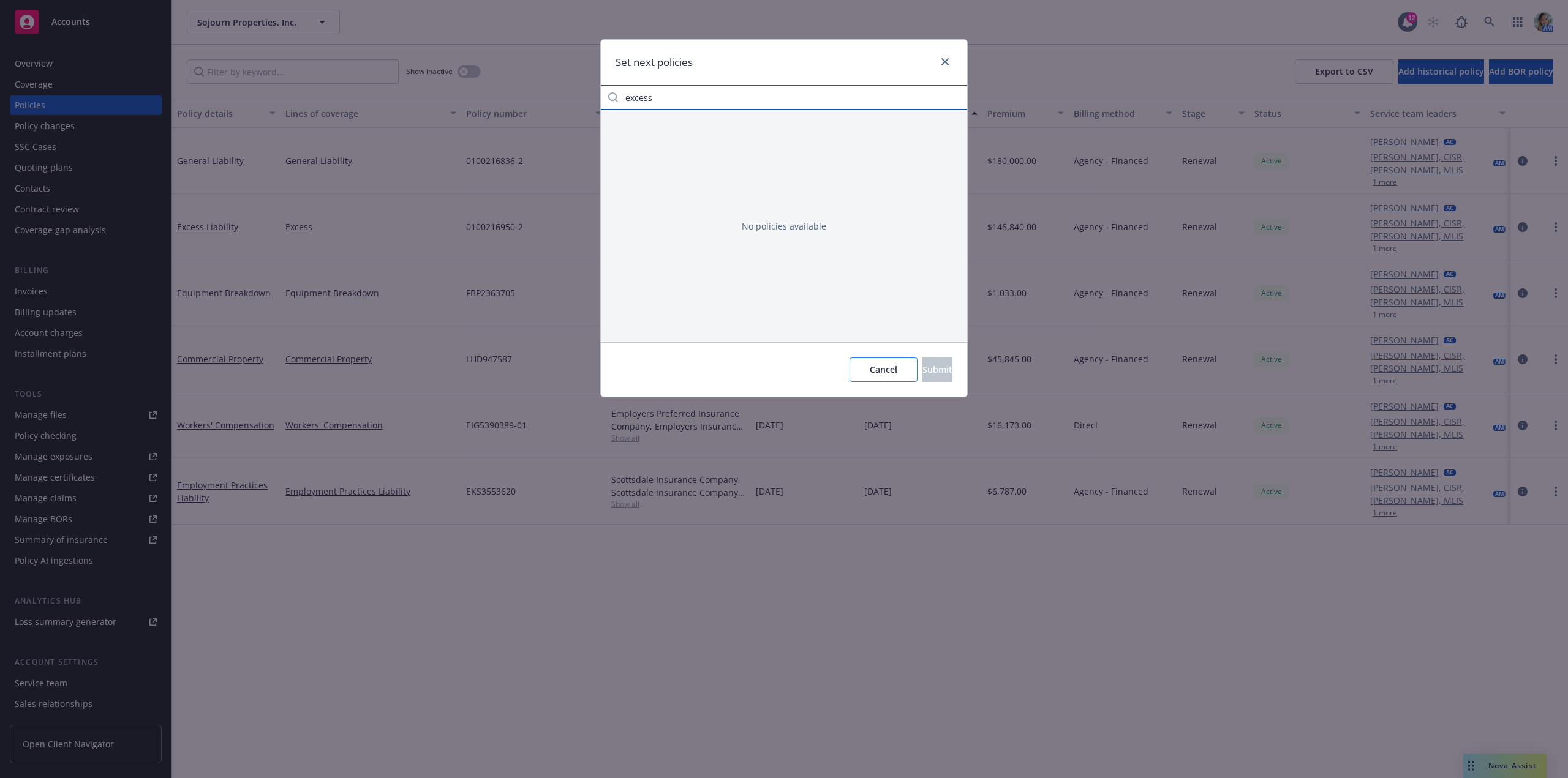
type input "excess"
drag, startPoint x: 844, startPoint y: 365, endPoint x: 1048, endPoint y: 345, distance: 205.0
click at [869, 365] on span "Cancel" at bounding box center [883, 369] width 27 height 12
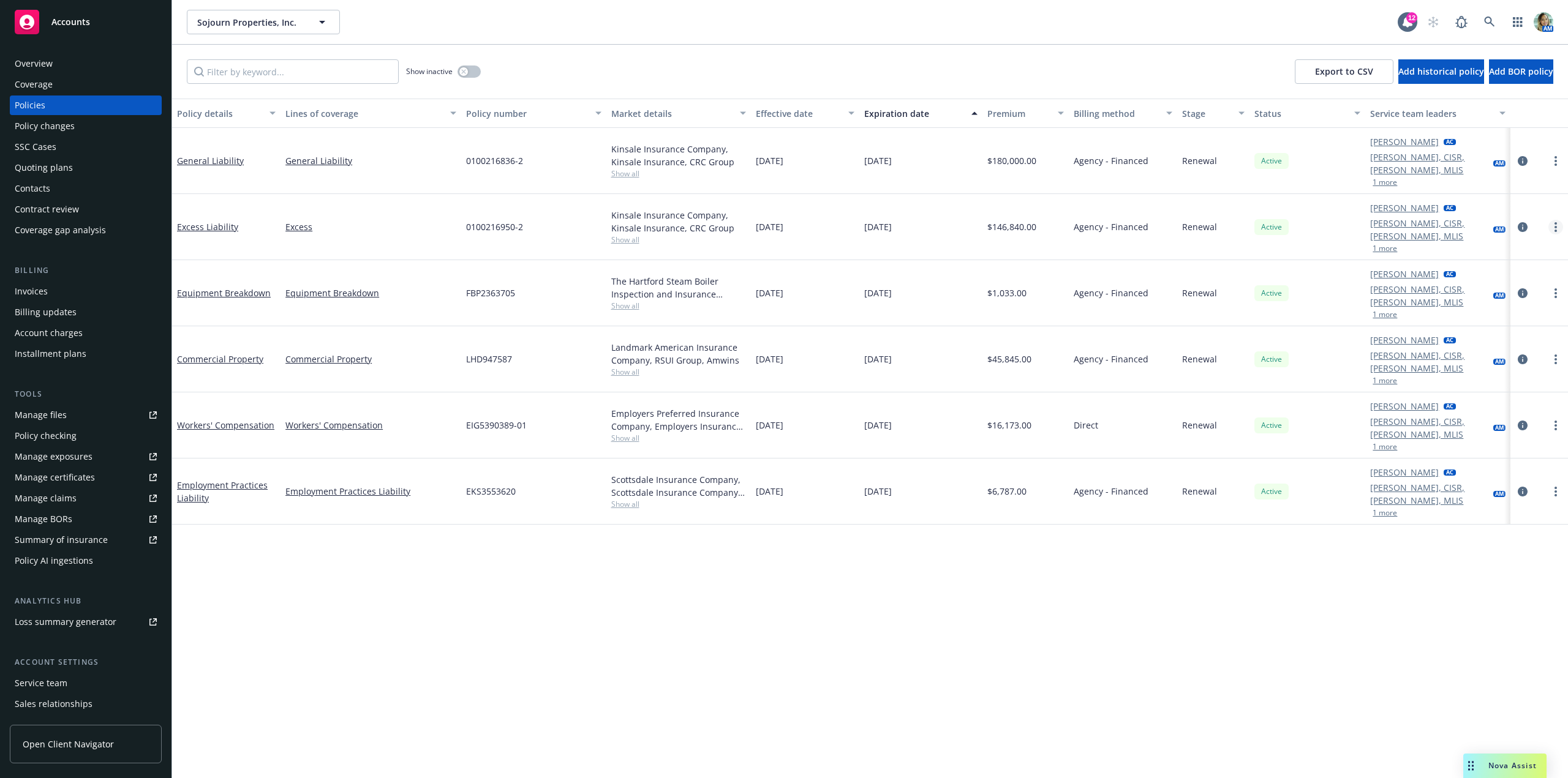
click at [1558, 220] on link "more" at bounding box center [1556, 227] width 15 height 15
click at [1472, 306] on link "Set prior policies" at bounding box center [1491, 306] width 144 height 25
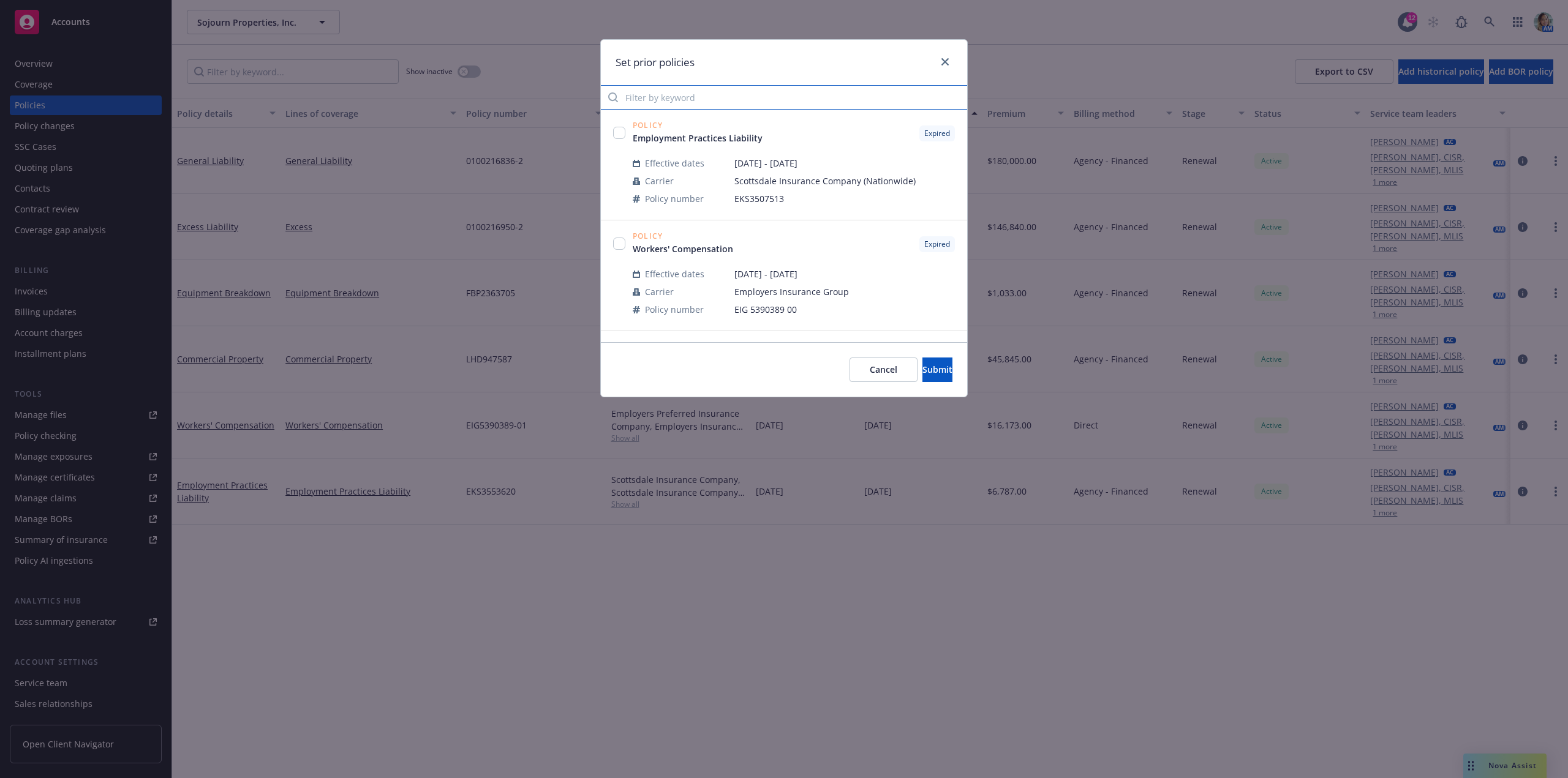
click at [709, 95] on input "Filter by keyword" at bounding box center [784, 97] width 366 height 25
type input "excess"
drag, startPoint x: 793, startPoint y: 54, endPoint x: 793, endPoint y: 140, distance: 86.0
click at [793, 140] on div "Set prior policies excess Policy $5mil - Excess Liability Expired Effective dat…" at bounding box center [784, 218] width 367 height 358
click at [848, 64] on div "Set prior policies" at bounding box center [784, 62] width 366 height 46
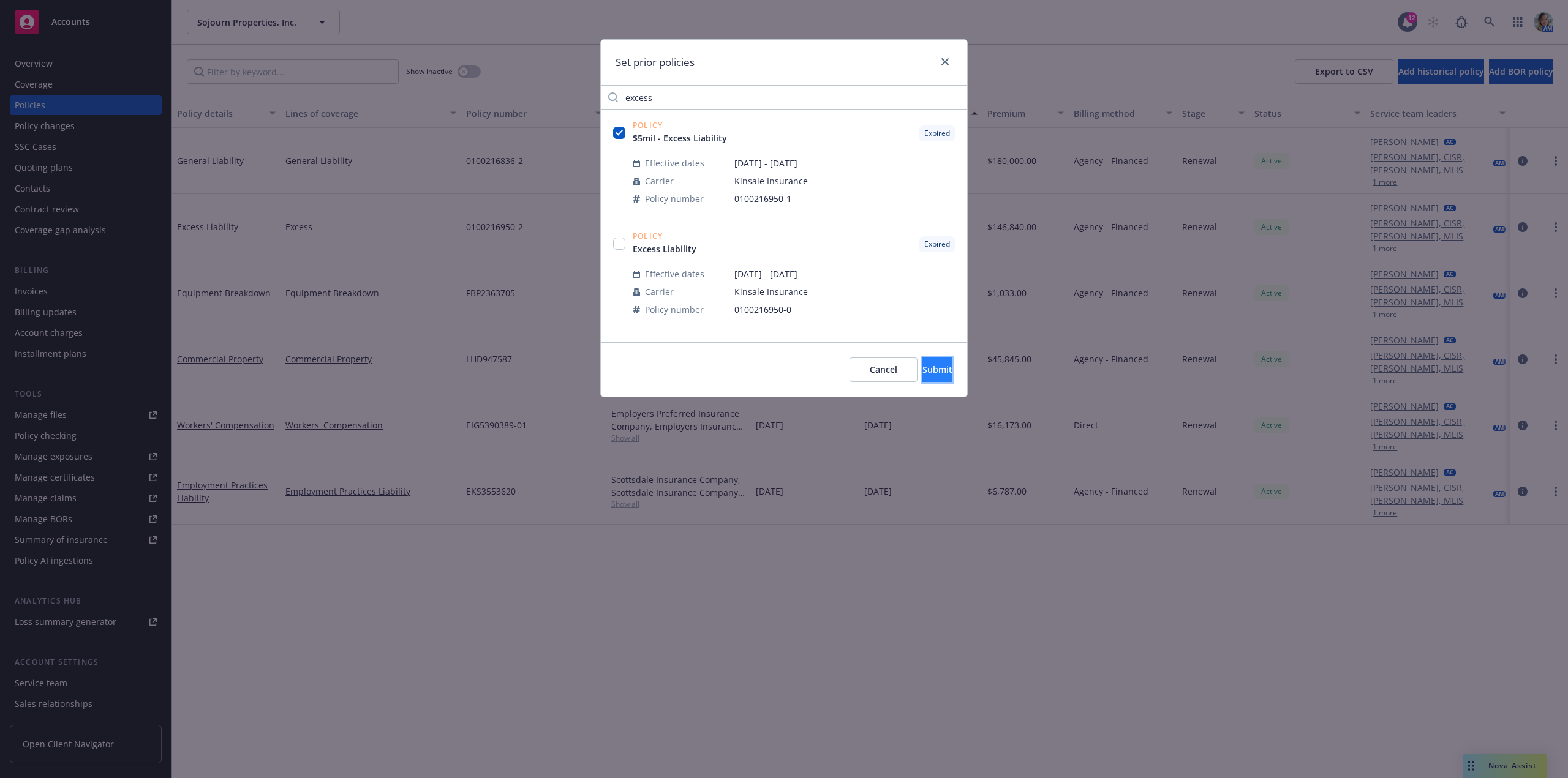
click at [923, 367] on span "Submit" at bounding box center [938, 369] width 30 height 12
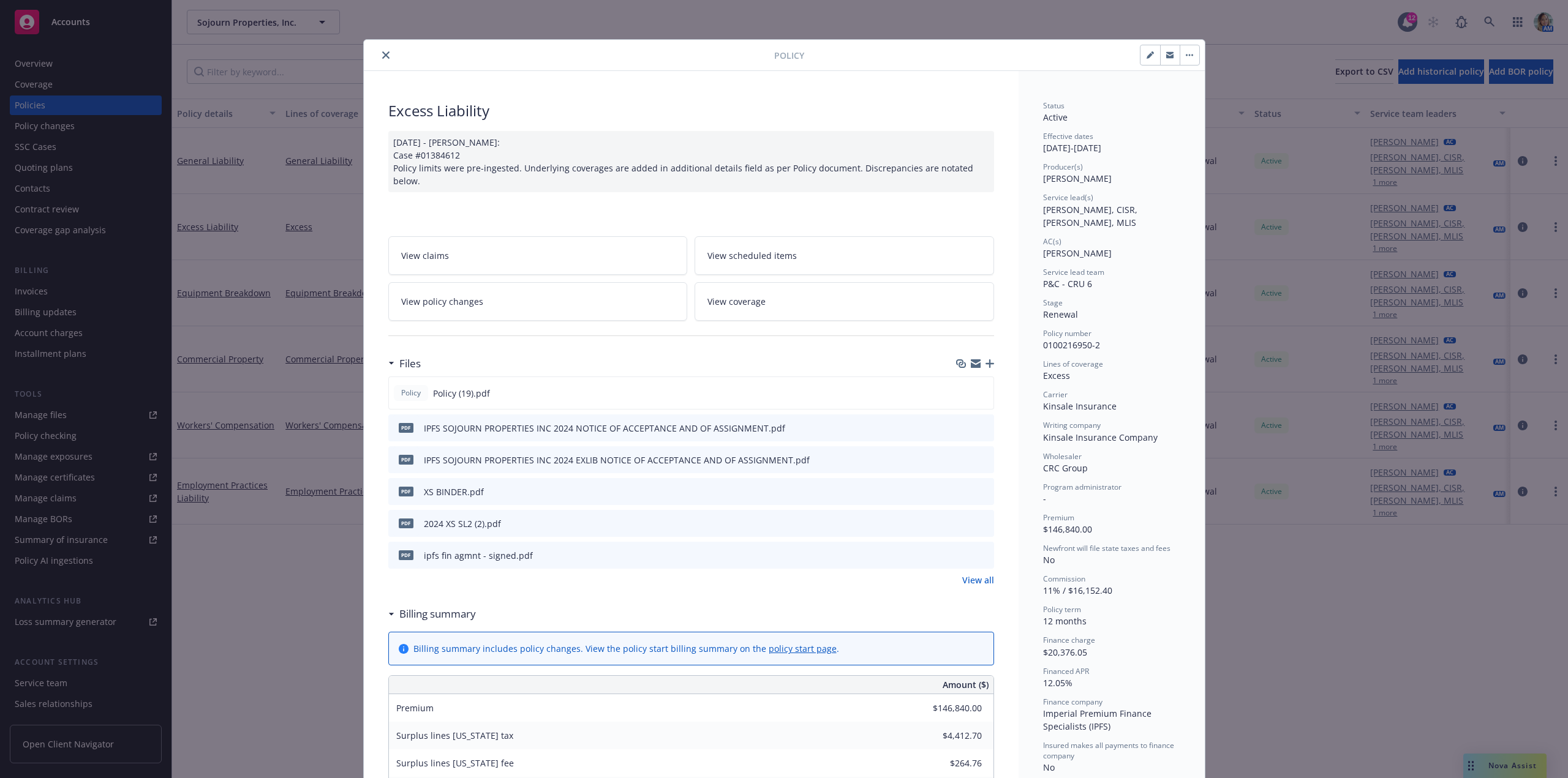
click at [1188, 59] on button "button" at bounding box center [1189, 55] width 19 height 19
click at [728, 153] on div "12/12/2024 - Sampath Vankayala: Case #01384612 Policy limits were pre-ingested.…" at bounding box center [691, 162] width 606 height 61
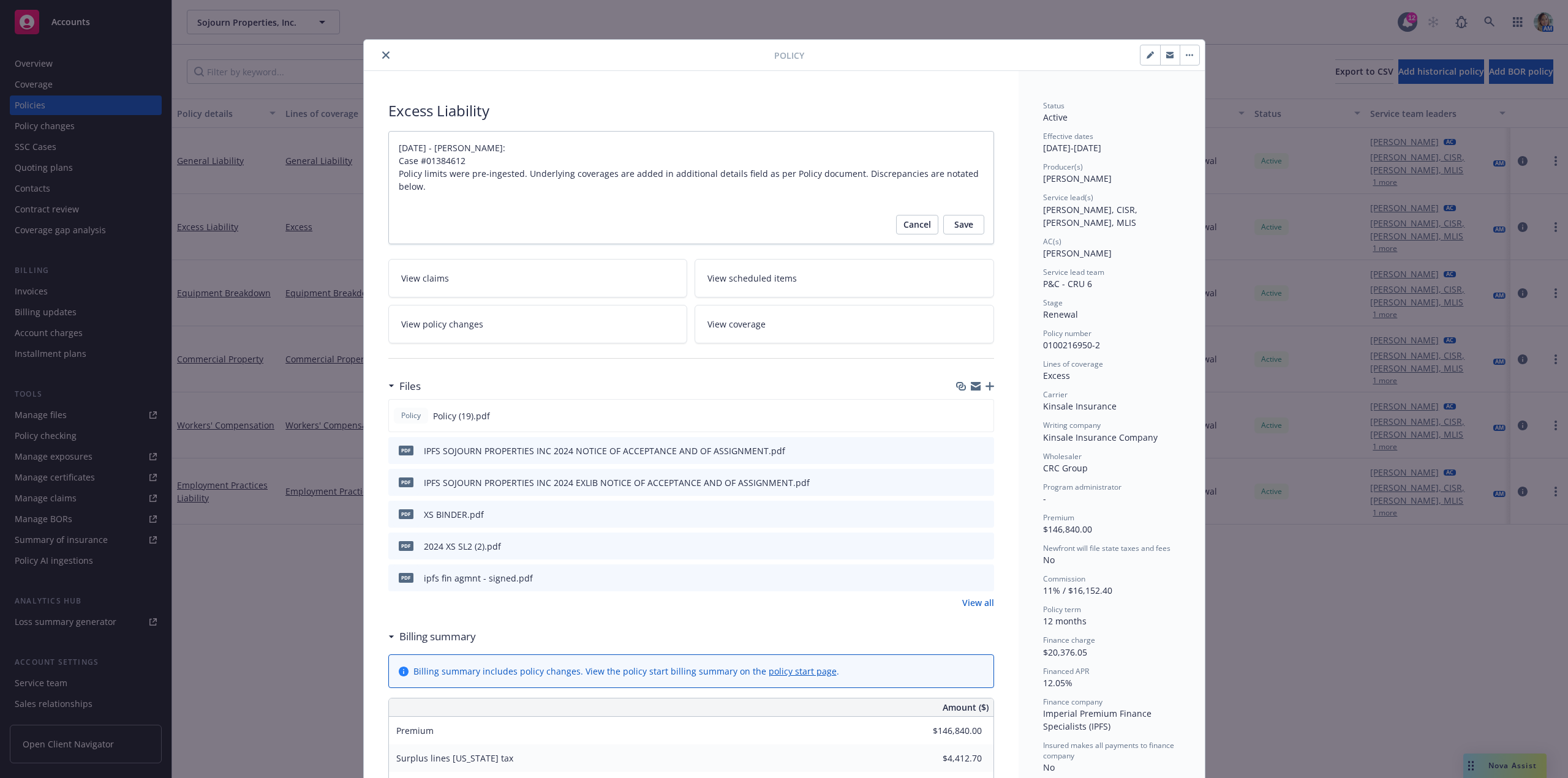
click at [379, 54] on button "close" at bounding box center [386, 55] width 15 height 15
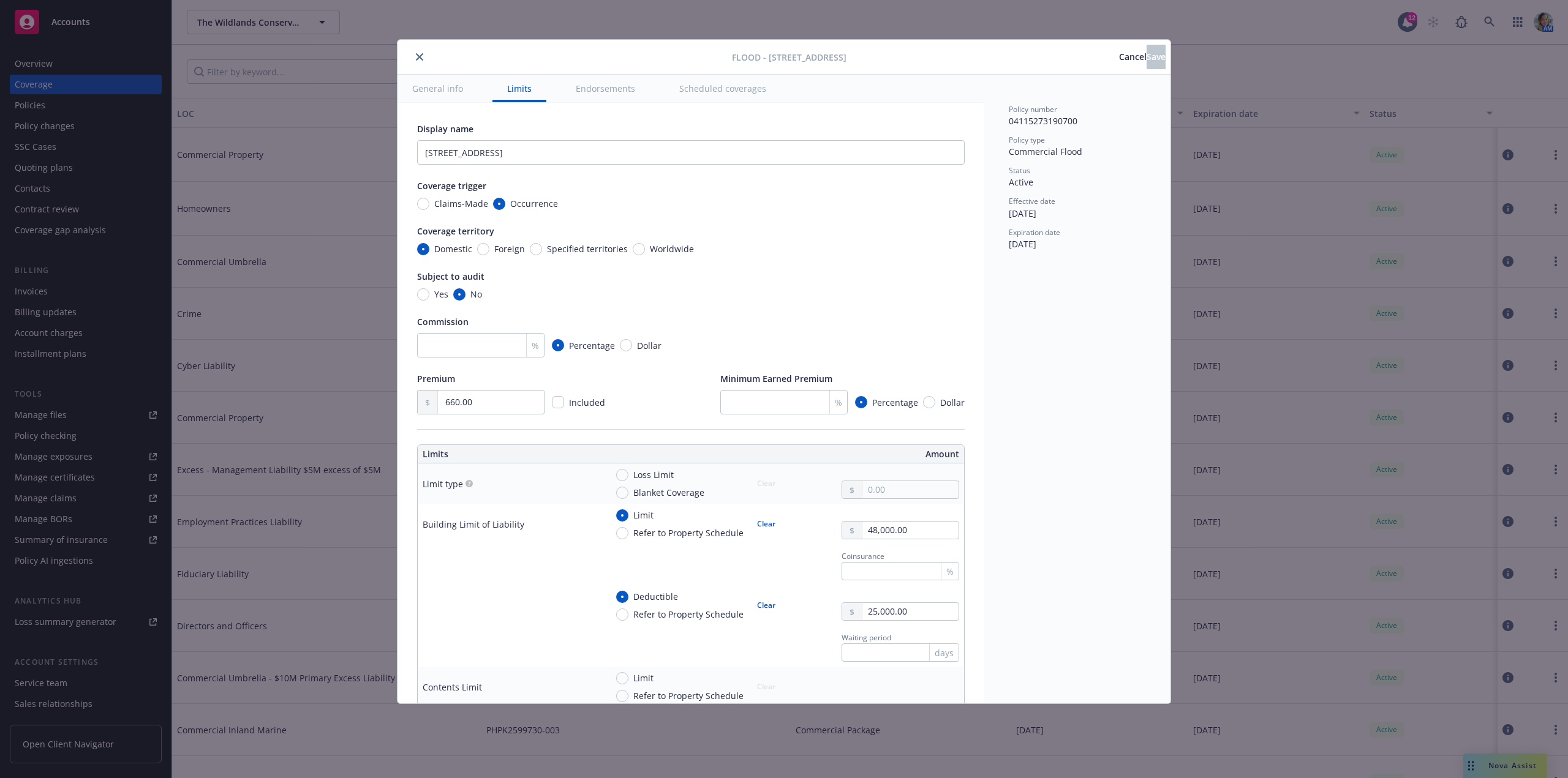
click at [416, 56] on icon "close" at bounding box center [419, 56] width 7 height 7
